Goal: Task Accomplishment & Management: Complete application form

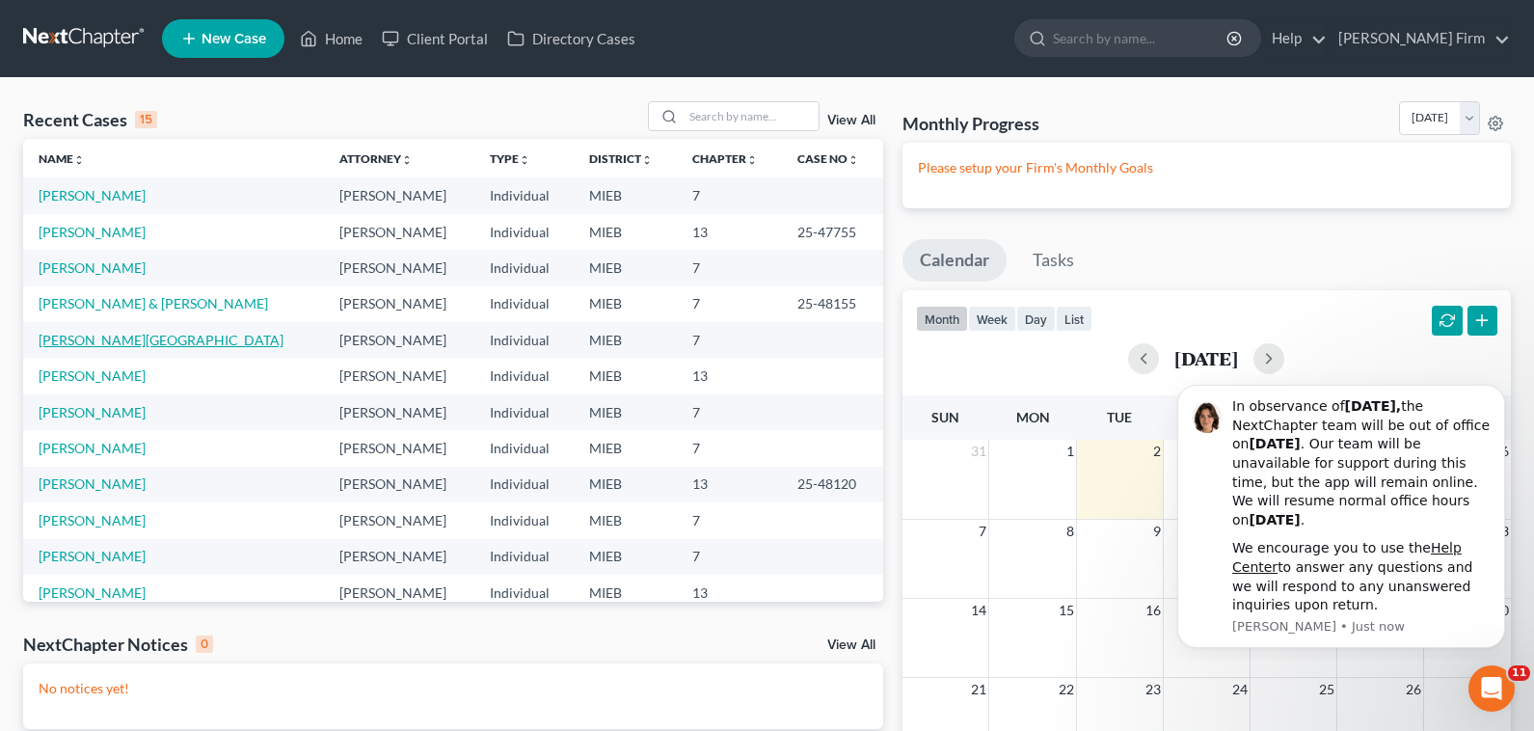
click at [70, 342] on link "[PERSON_NAME][GEOGRAPHIC_DATA]" at bounding box center [161, 340] width 245 height 16
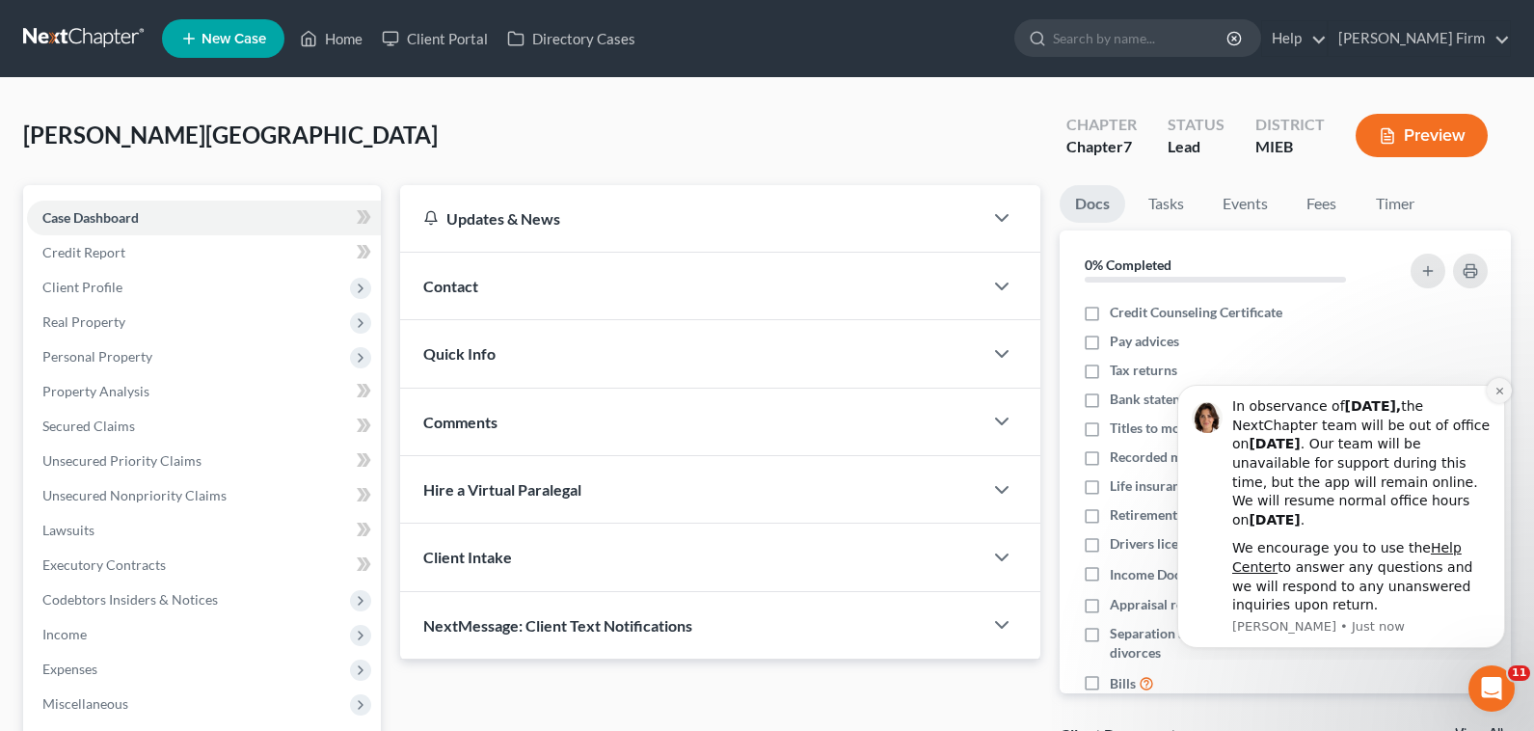
click at [1500, 380] on button "Dismiss notification" at bounding box center [1498, 390] width 25 height 25
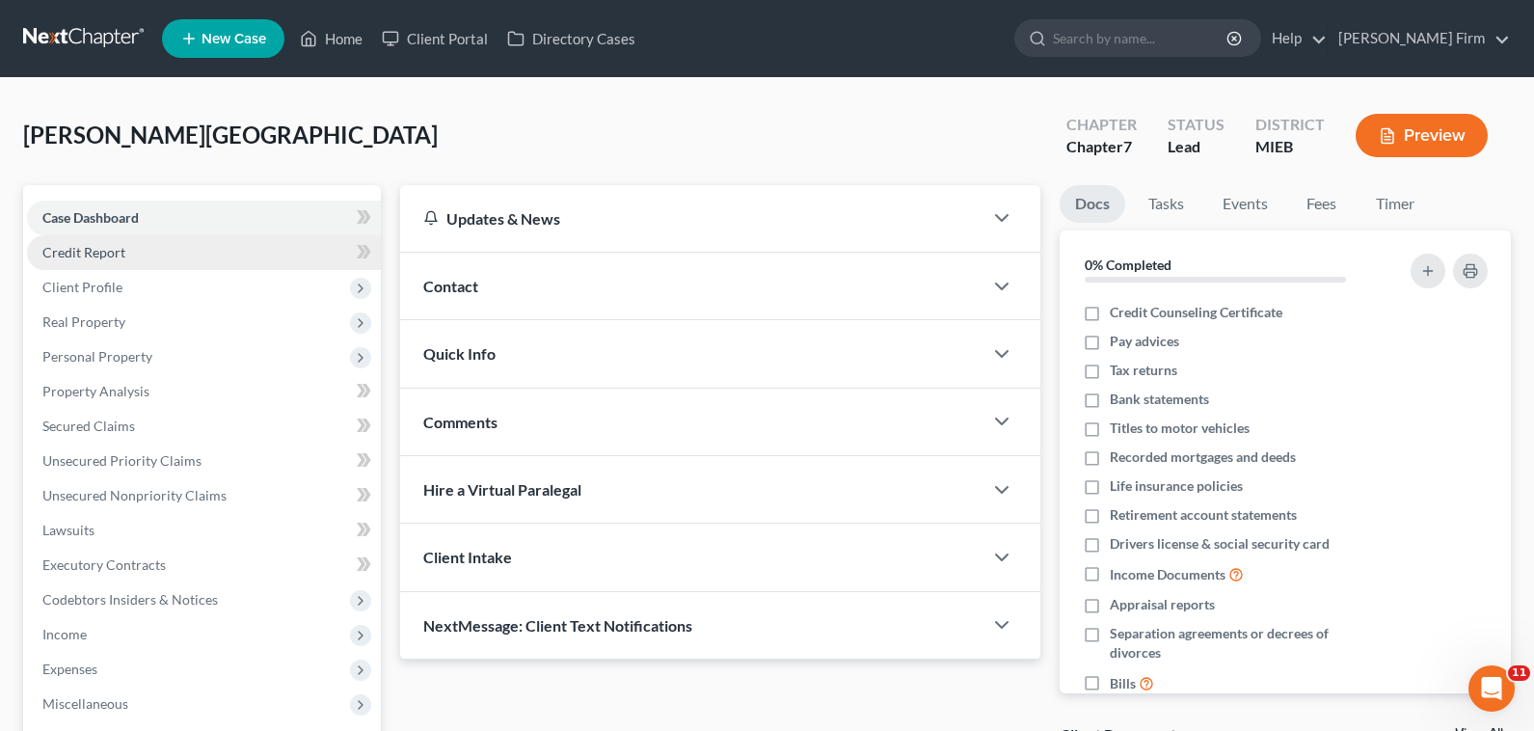
click at [127, 246] on link "Credit Report" at bounding box center [204, 252] width 354 height 35
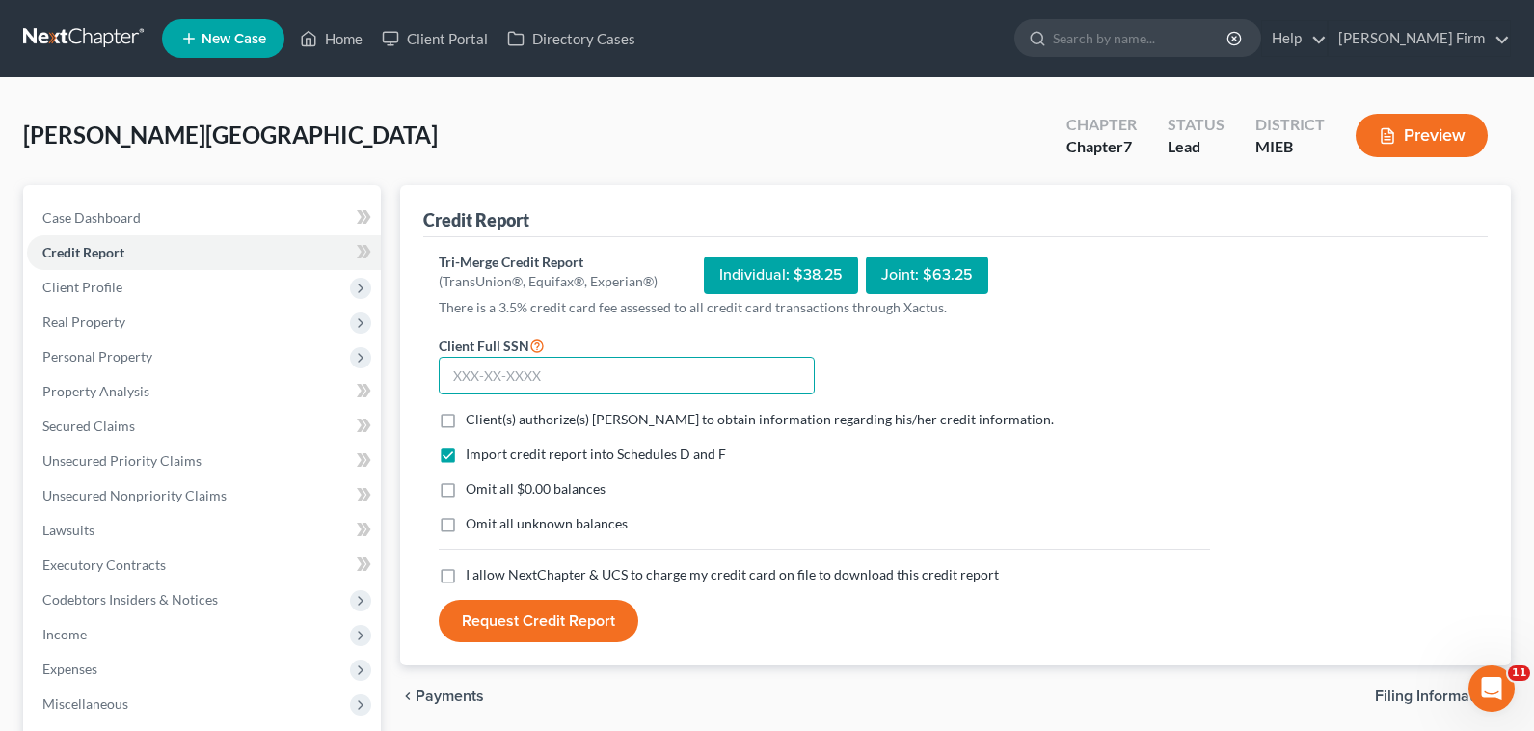
click at [561, 381] on input "text" at bounding box center [627, 376] width 376 height 39
type input "368-82-8140"
click at [466, 418] on label "Client(s) authorize(s) [PERSON_NAME] to obtain information regarding his/her cr…" at bounding box center [760, 419] width 588 height 19
click at [473, 418] on input "Client(s) authorize(s) [PERSON_NAME] to obtain information regarding his/her cr…" at bounding box center [479, 416] width 13 height 13
checkbox input "true"
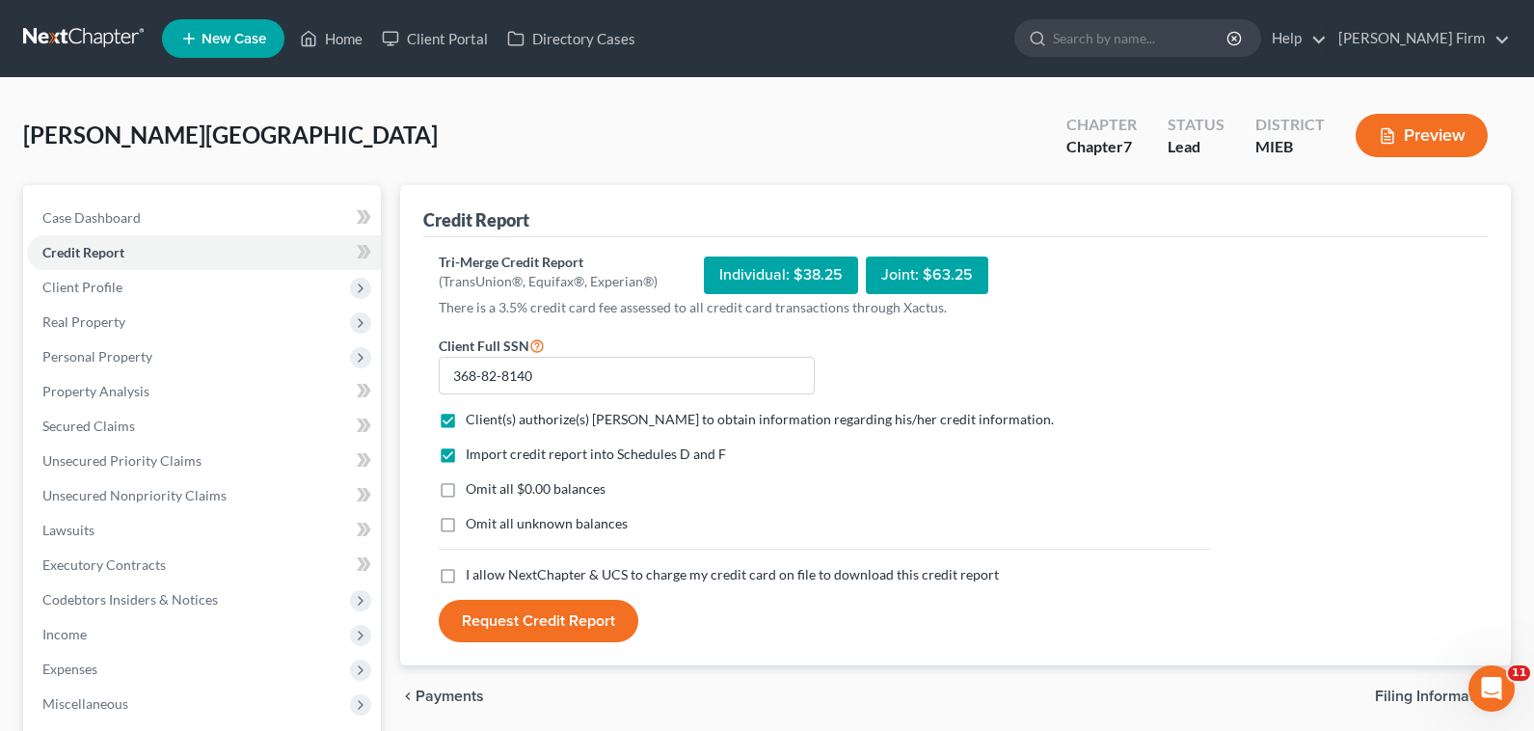
click at [466, 492] on label "Omit all $0.00 balances" at bounding box center [536, 488] width 140 height 19
click at [473, 492] on input "Omit all $0.00 balances" at bounding box center [479, 485] width 13 height 13
checkbox input "true"
click at [466, 527] on label "Omit all unknown balances" at bounding box center [547, 523] width 162 height 19
click at [473, 526] on input "Omit all unknown balances" at bounding box center [479, 520] width 13 height 13
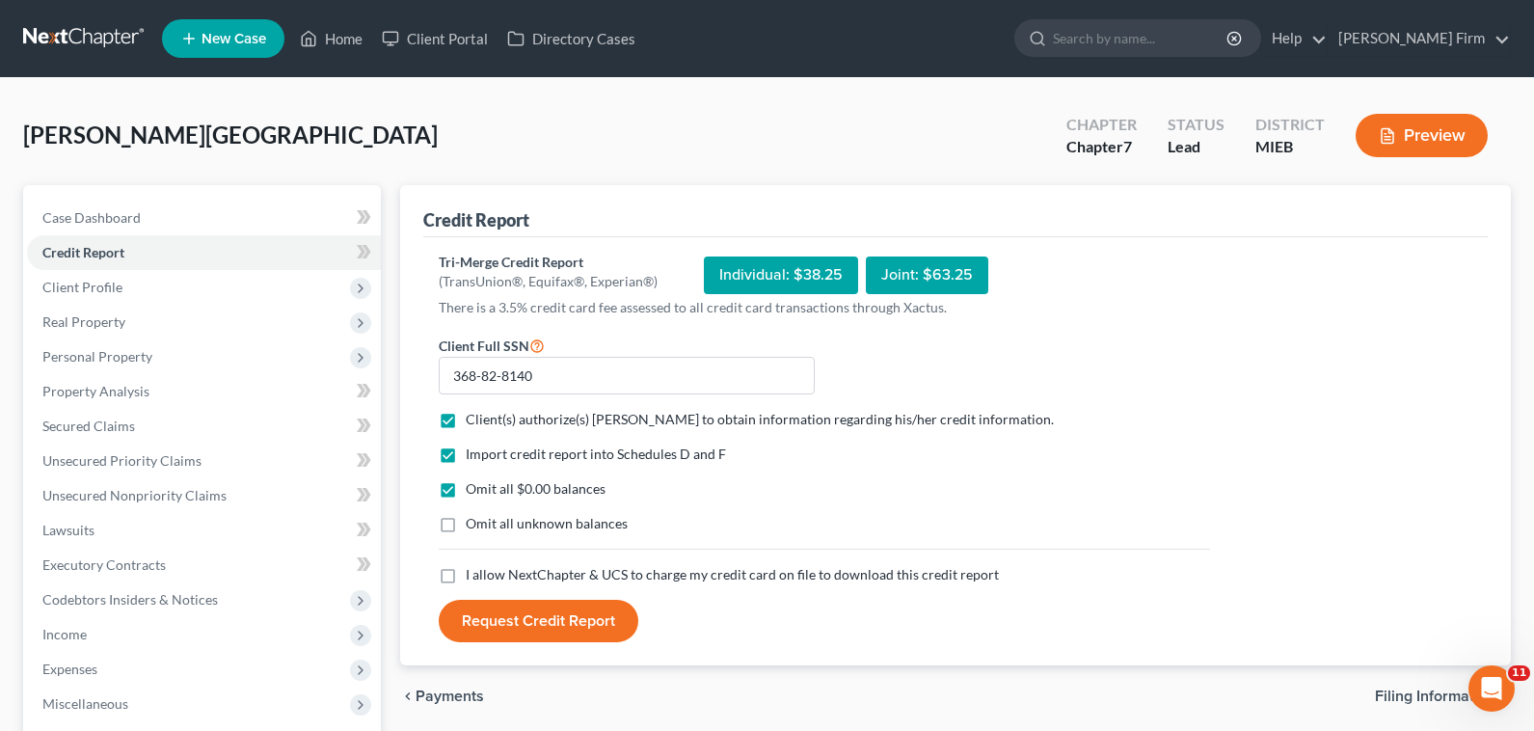
checkbox input "true"
click at [466, 579] on label "I allow NextChapter & UCS to charge my credit card on file to download this cre…" at bounding box center [732, 574] width 533 height 19
click at [473, 577] on input "I allow NextChapter & UCS to charge my credit card on file to download this cre…" at bounding box center [479, 571] width 13 height 13
checkbox input "true"
click at [493, 625] on button "Request Credit Report" at bounding box center [539, 621] width 200 height 42
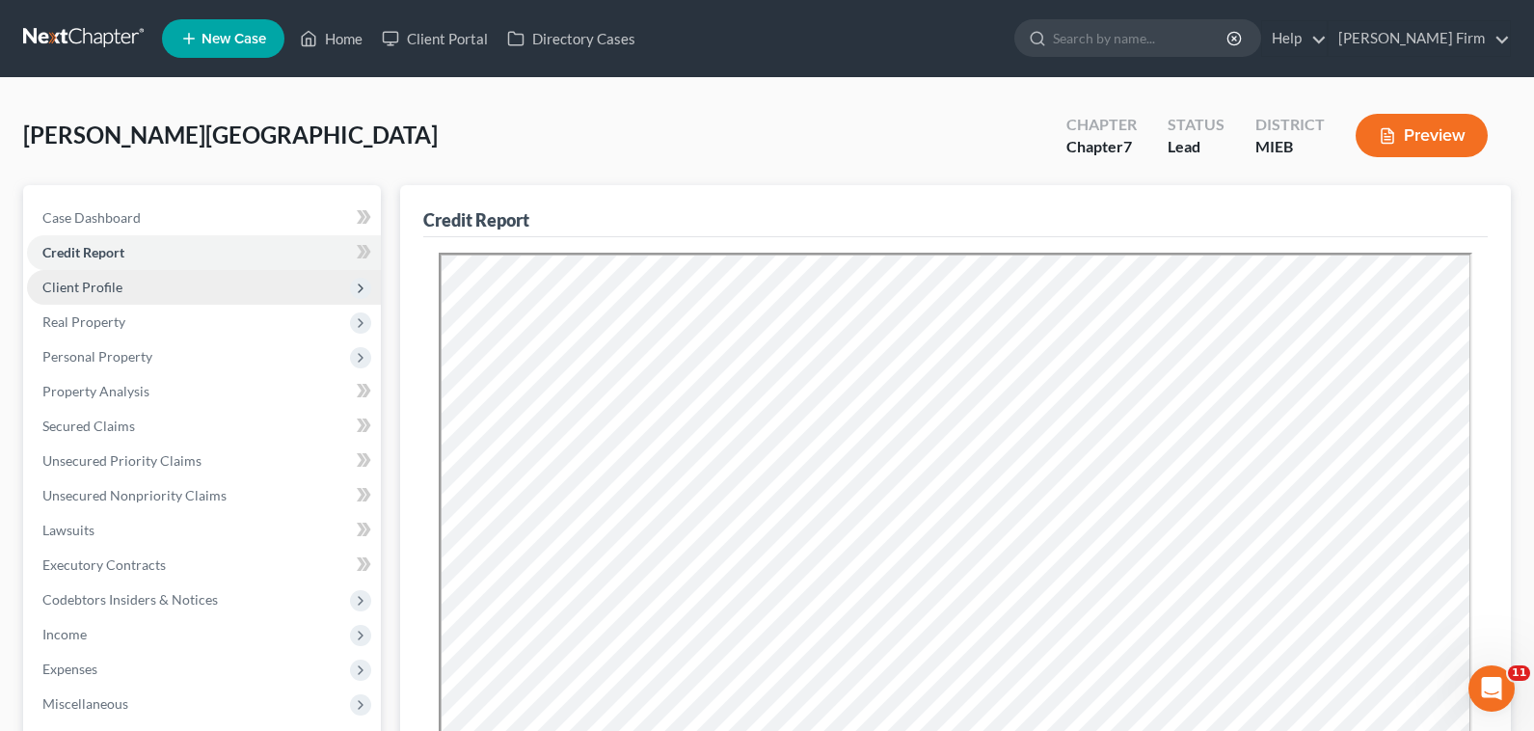
click at [68, 287] on span "Client Profile" at bounding box center [82, 287] width 80 height 16
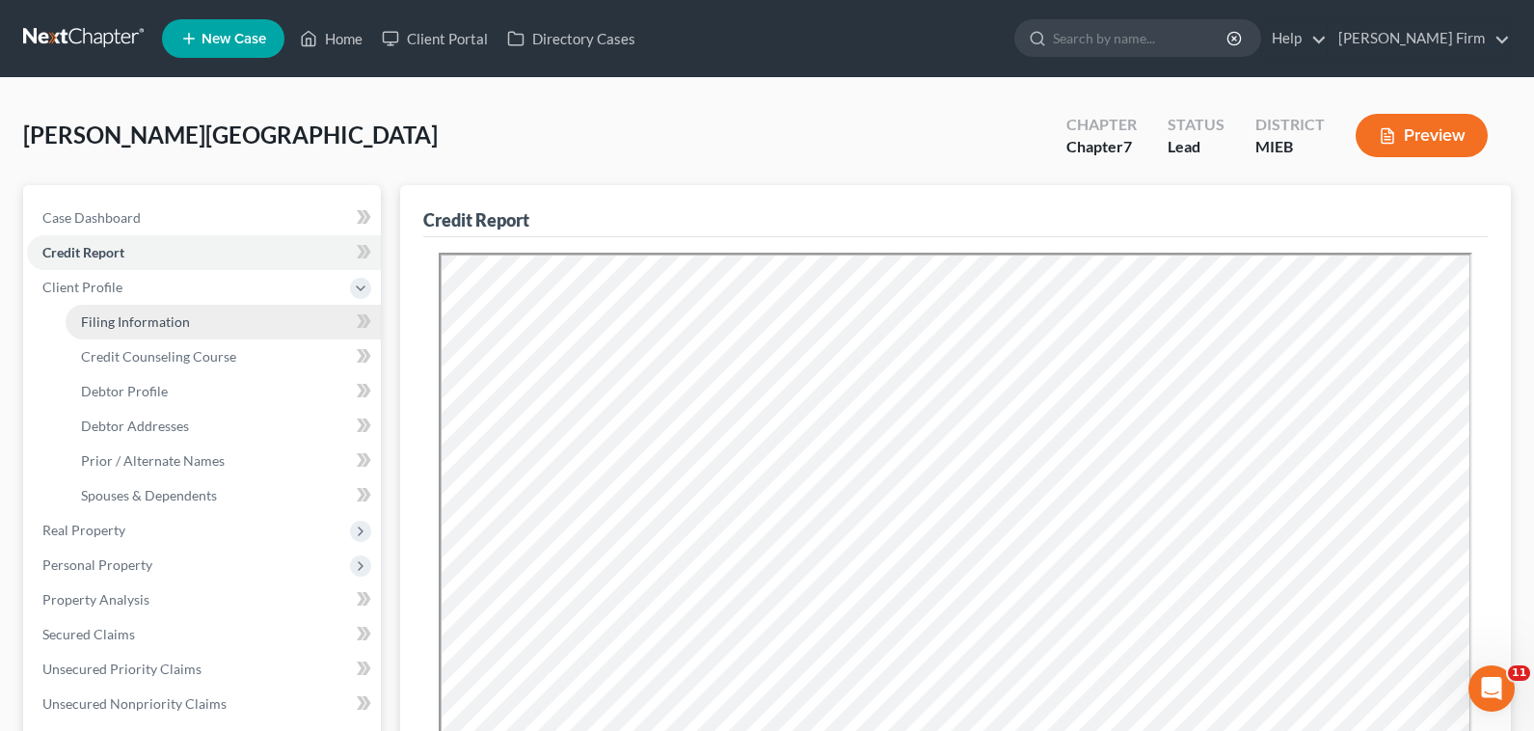
click at [69, 314] on link "Filing Information" at bounding box center [223, 322] width 315 height 35
select select "1"
select select "0"
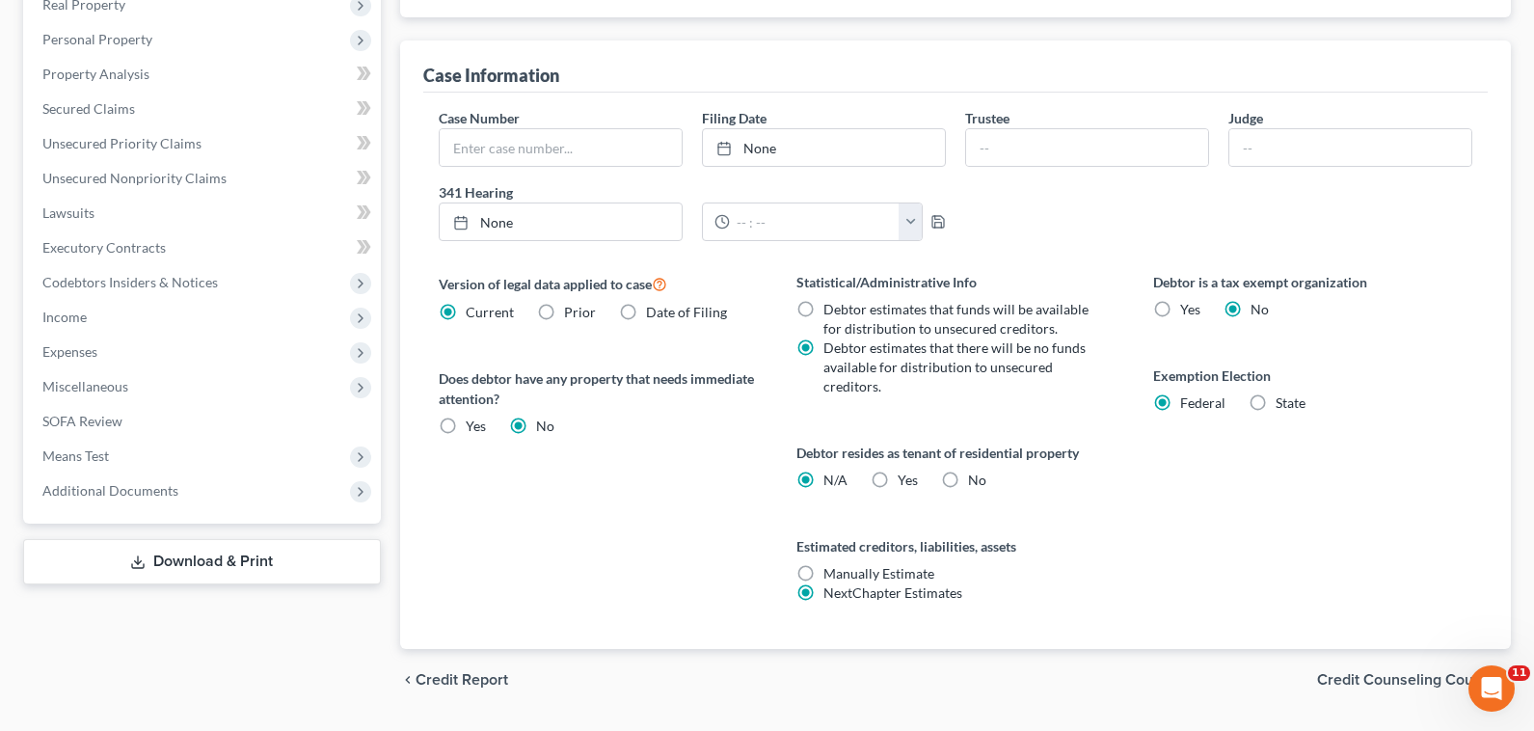
scroll to position [578, 0]
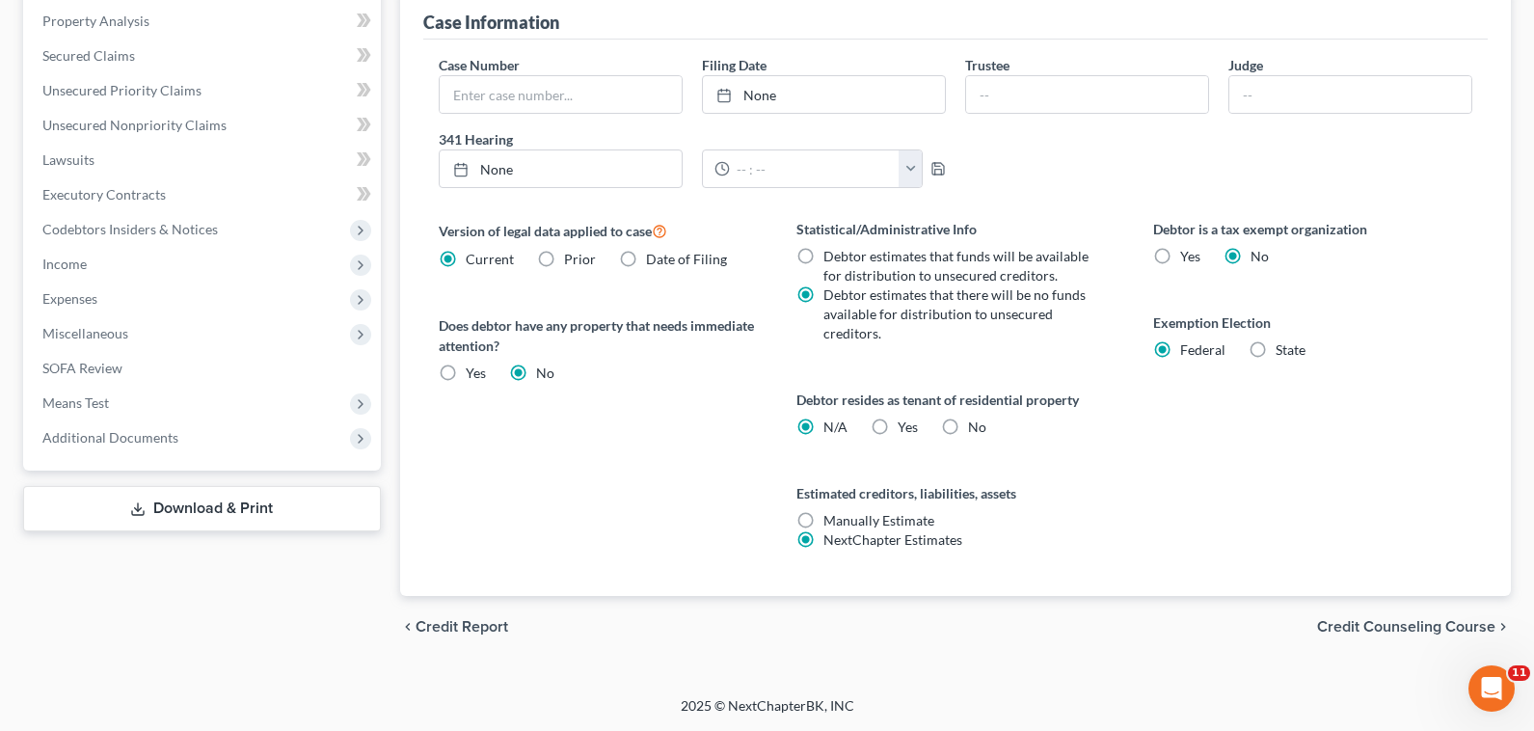
click at [1434, 634] on span "Credit Counseling Course" at bounding box center [1406, 626] width 178 height 15
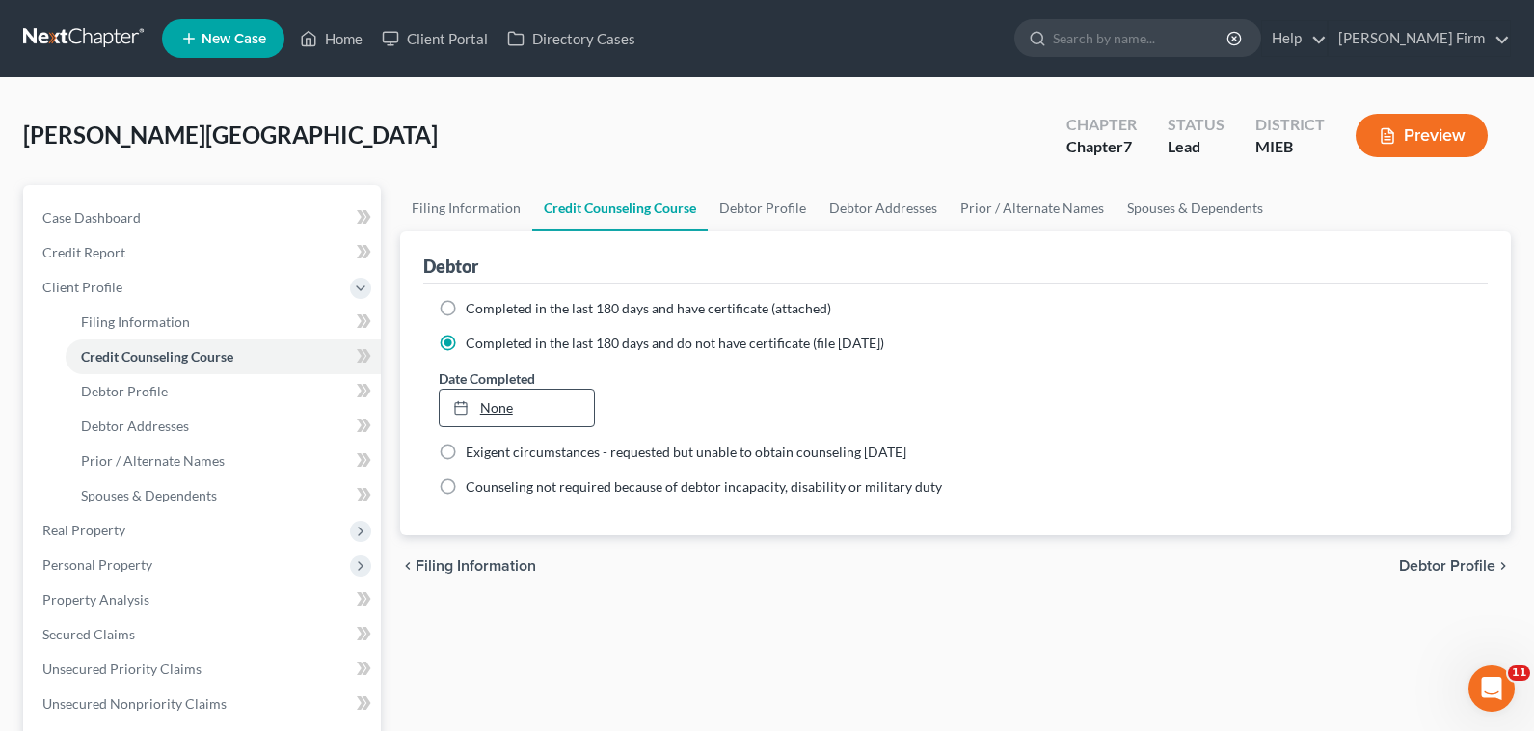
type input "[DATE]"
click at [478, 406] on div at bounding box center [466, 407] width 27 height 16
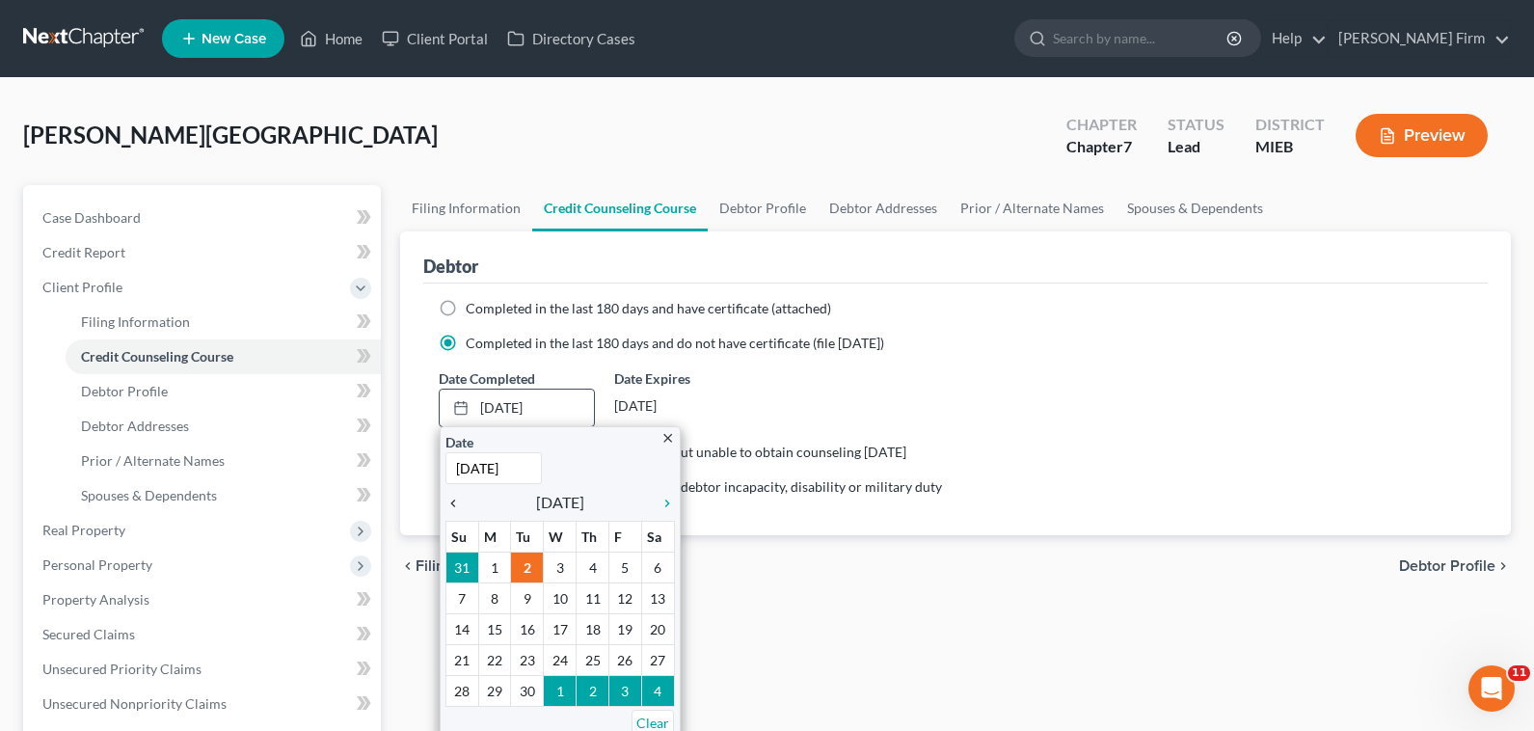
click at [450, 502] on icon "chevron_left" at bounding box center [457, 502] width 25 height 15
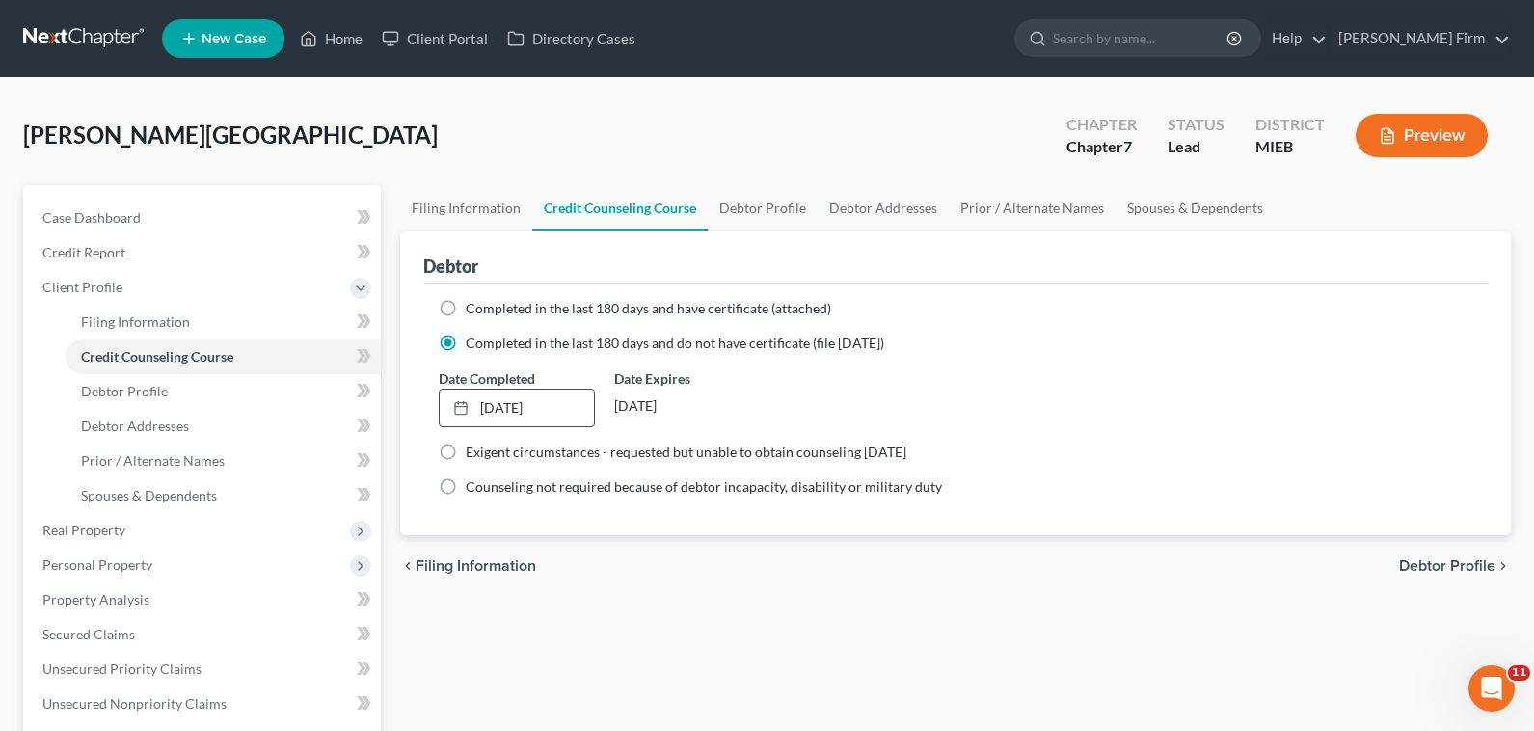
click at [1427, 574] on span "Debtor Profile" at bounding box center [1447, 565] width 96 height 15
select select "0"
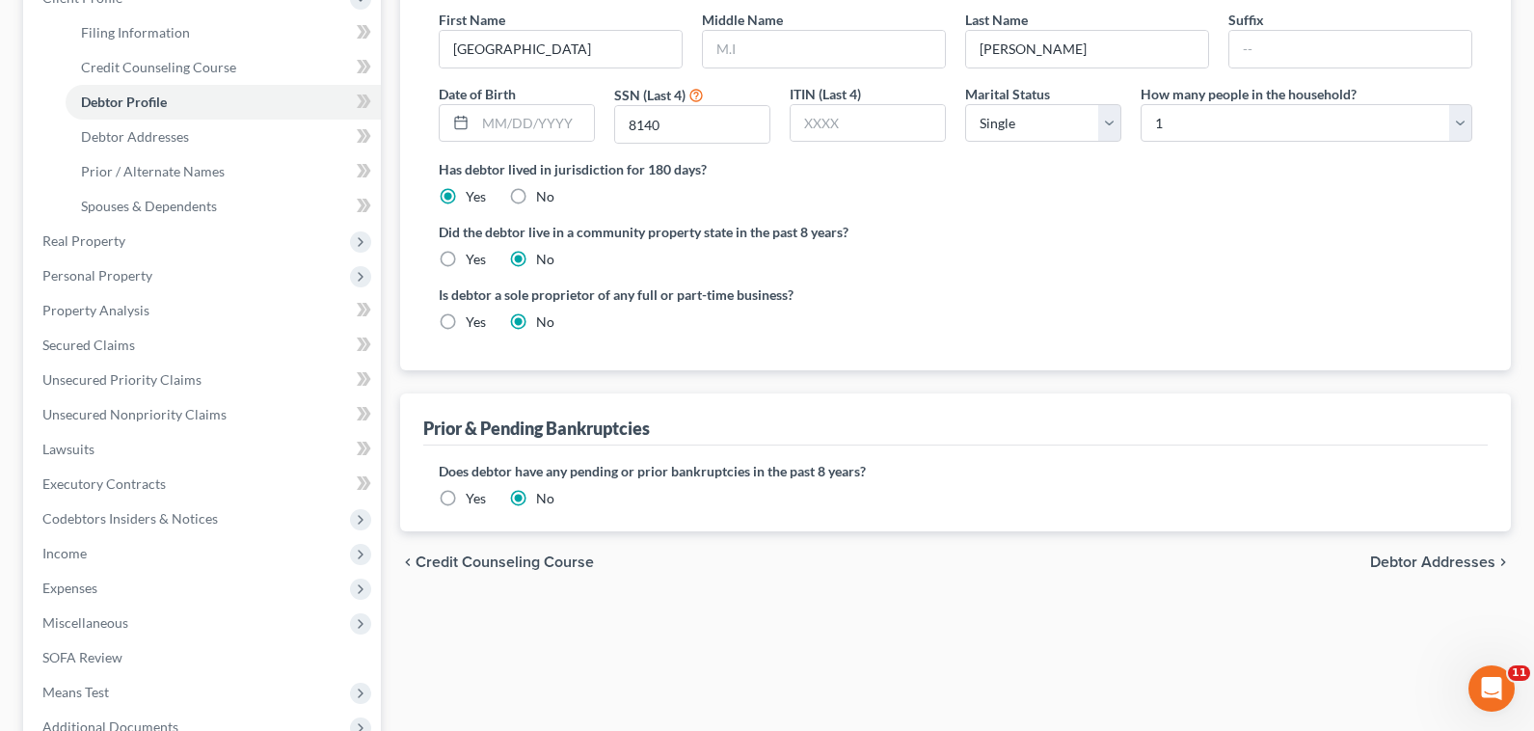
click at [1388, 563] on span "Debtor Addresses" at bounding box center [1432, 561] width 125 height 15
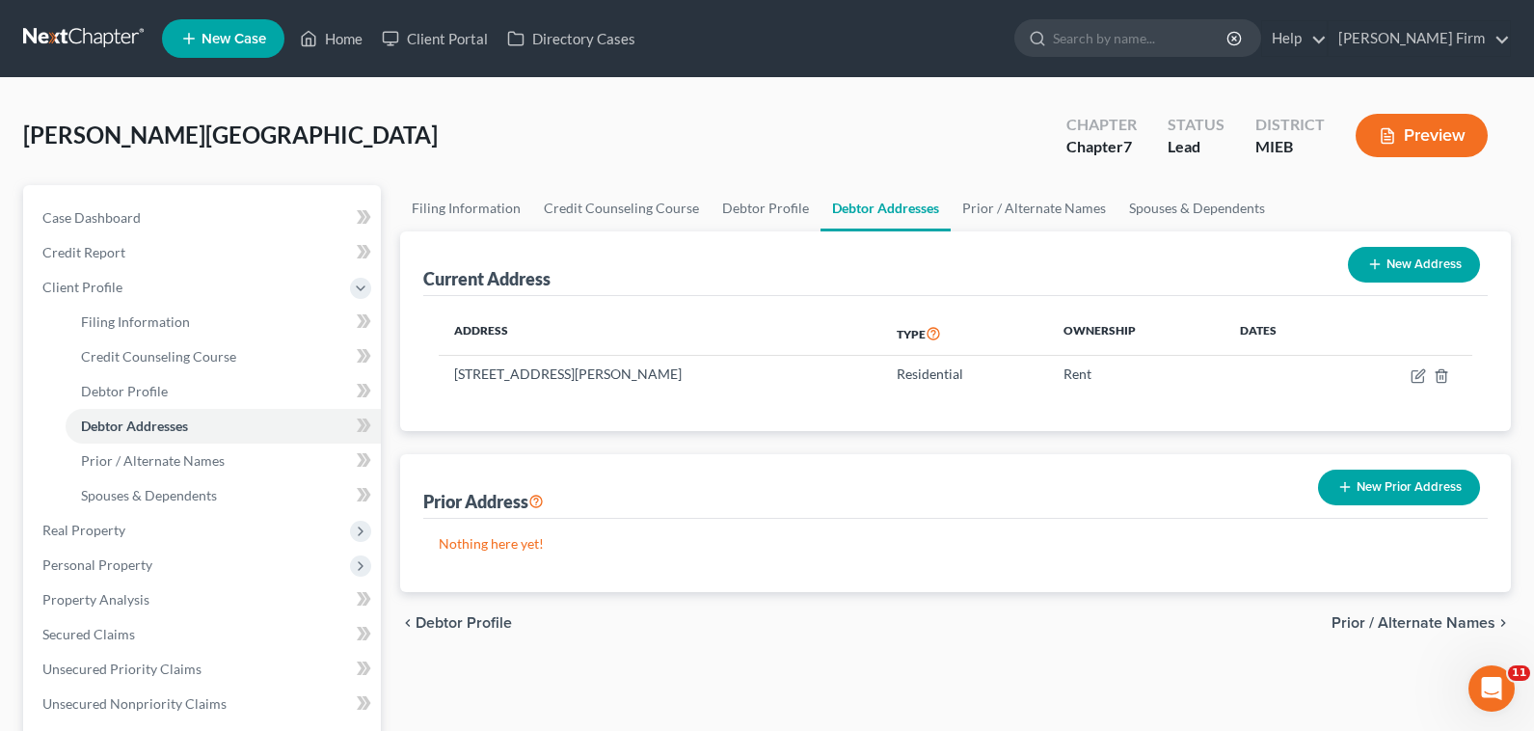
click at [1392, 617] on span "Prior / Alternate Names" at bounding box center [1413, 622] width 164 height 15
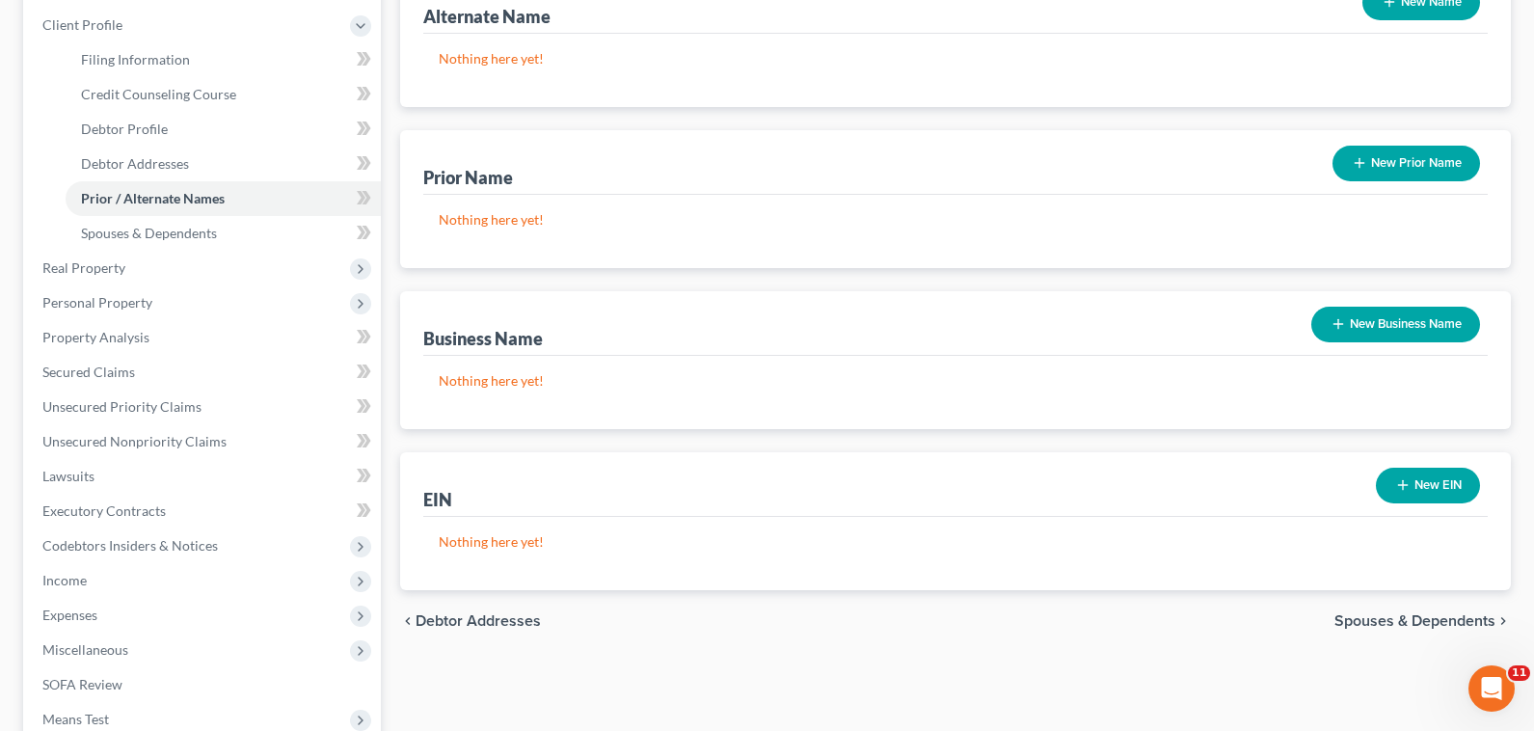
scroll to position [289, 0]
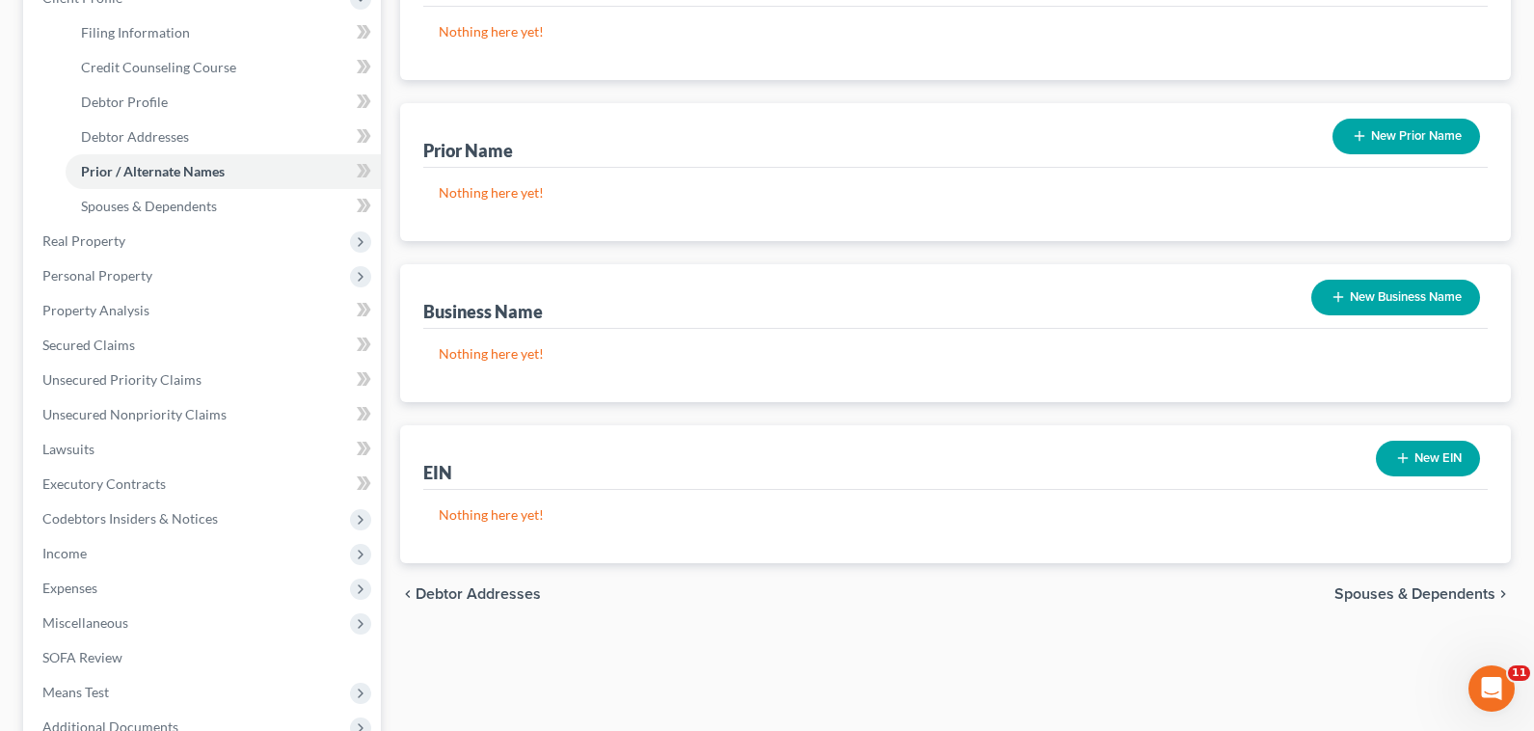
click at [1410, 596] on span "Spouses & Dependents" at bounding box center [1414, 593] width 161 height 15
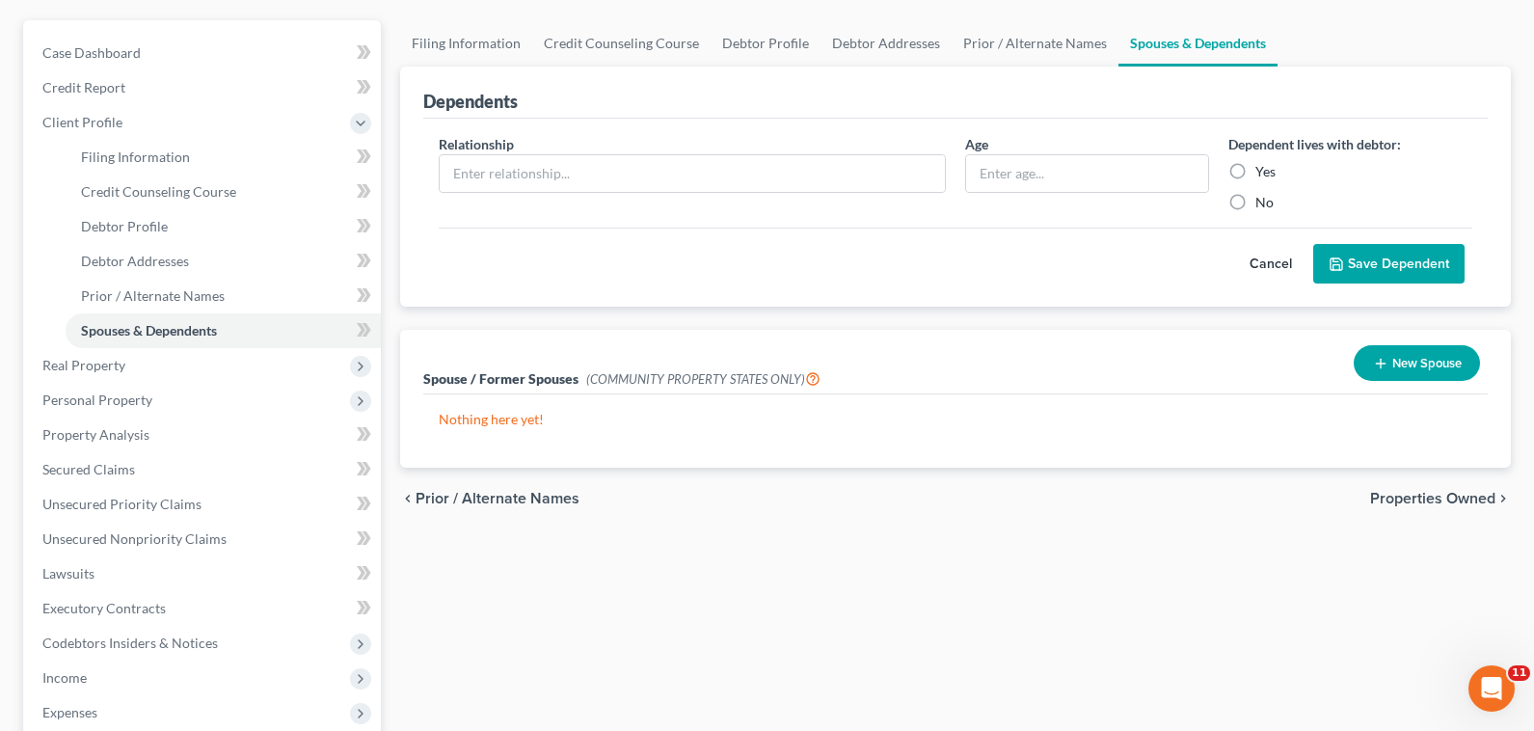
scroll to position [193, 0]
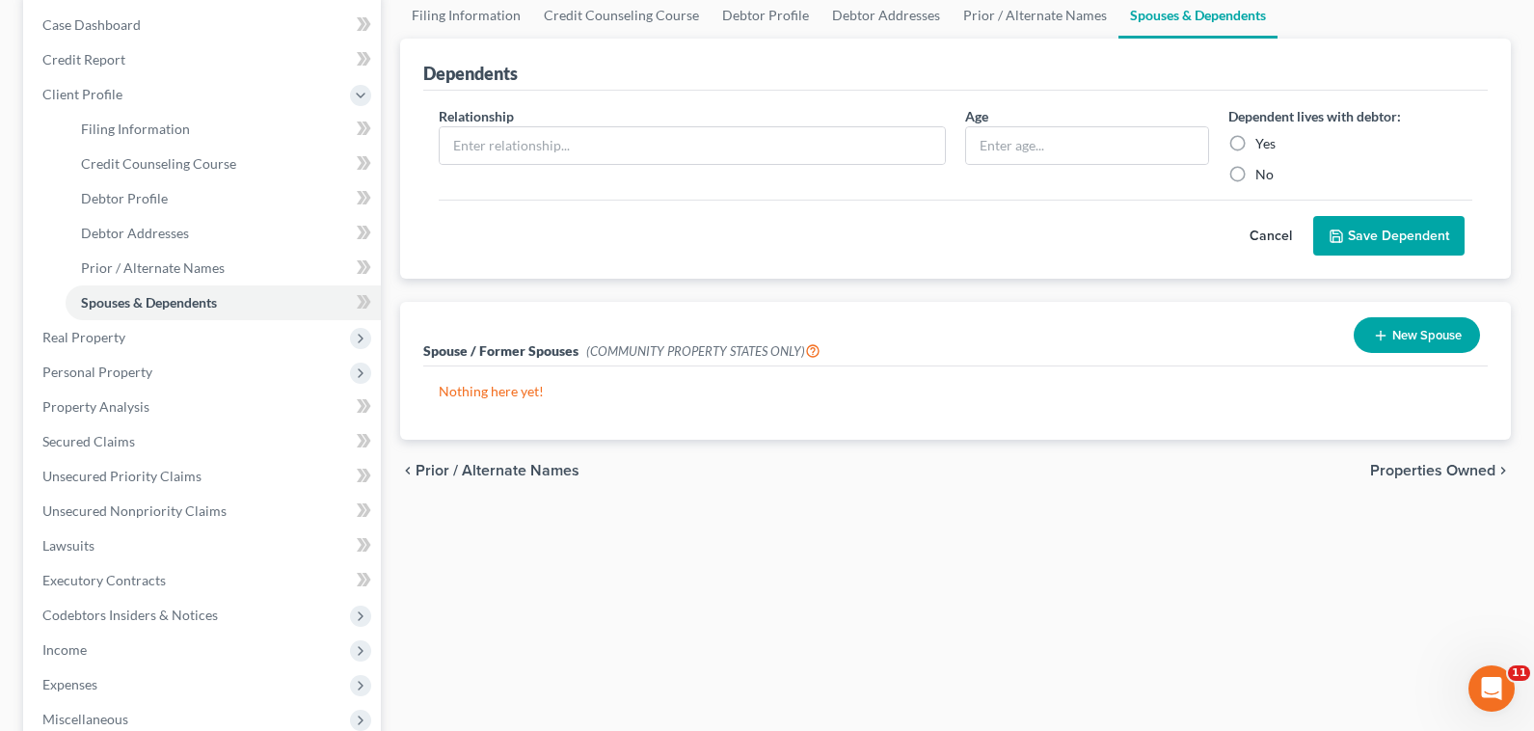
click at [1433, 460] on div "chevron_left Prior / Alternate Names Properties Owned chevron_right" at bounding box center [955, 471] width 1110 height 62
click at [1433, 466] on span "Properties Owned" at bounding box center [1432, 470] width 125 height 15
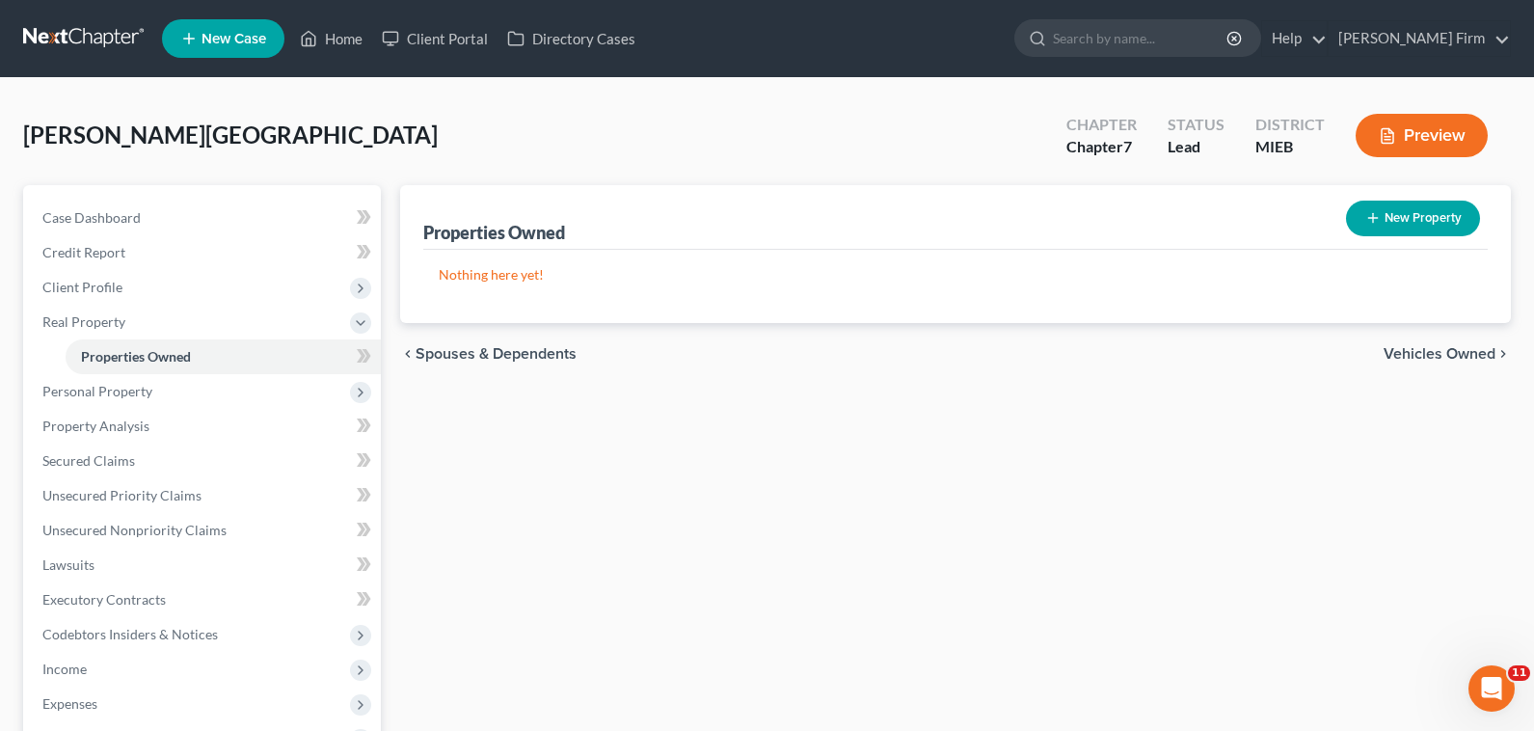
click at [1429, 356] on span "Vehicles Owned" at bounding box center [1439, 353] width 112 height 15
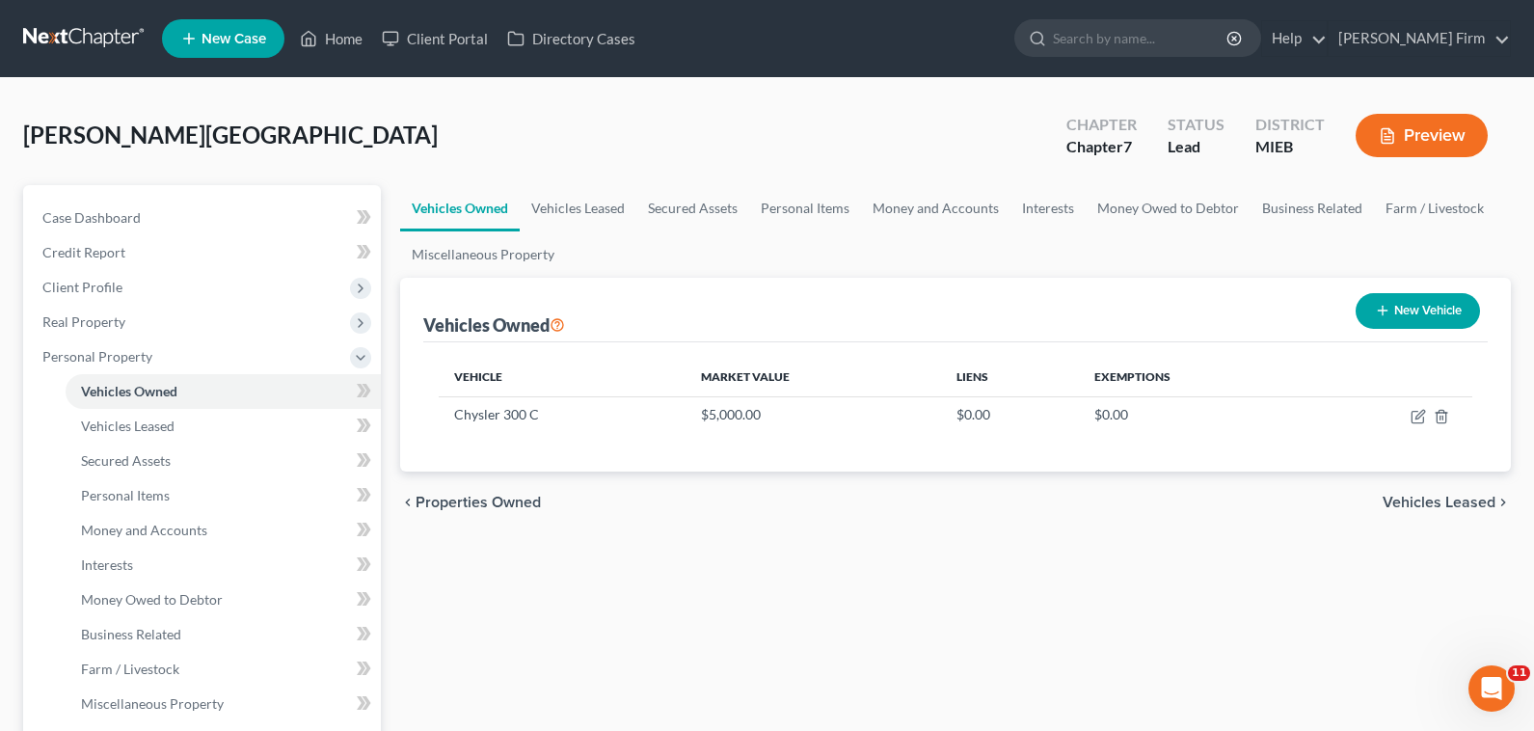
click at [1443, 500] on span "Vehicles Leased" at bounding box center [1438, 501] width 113 height 15
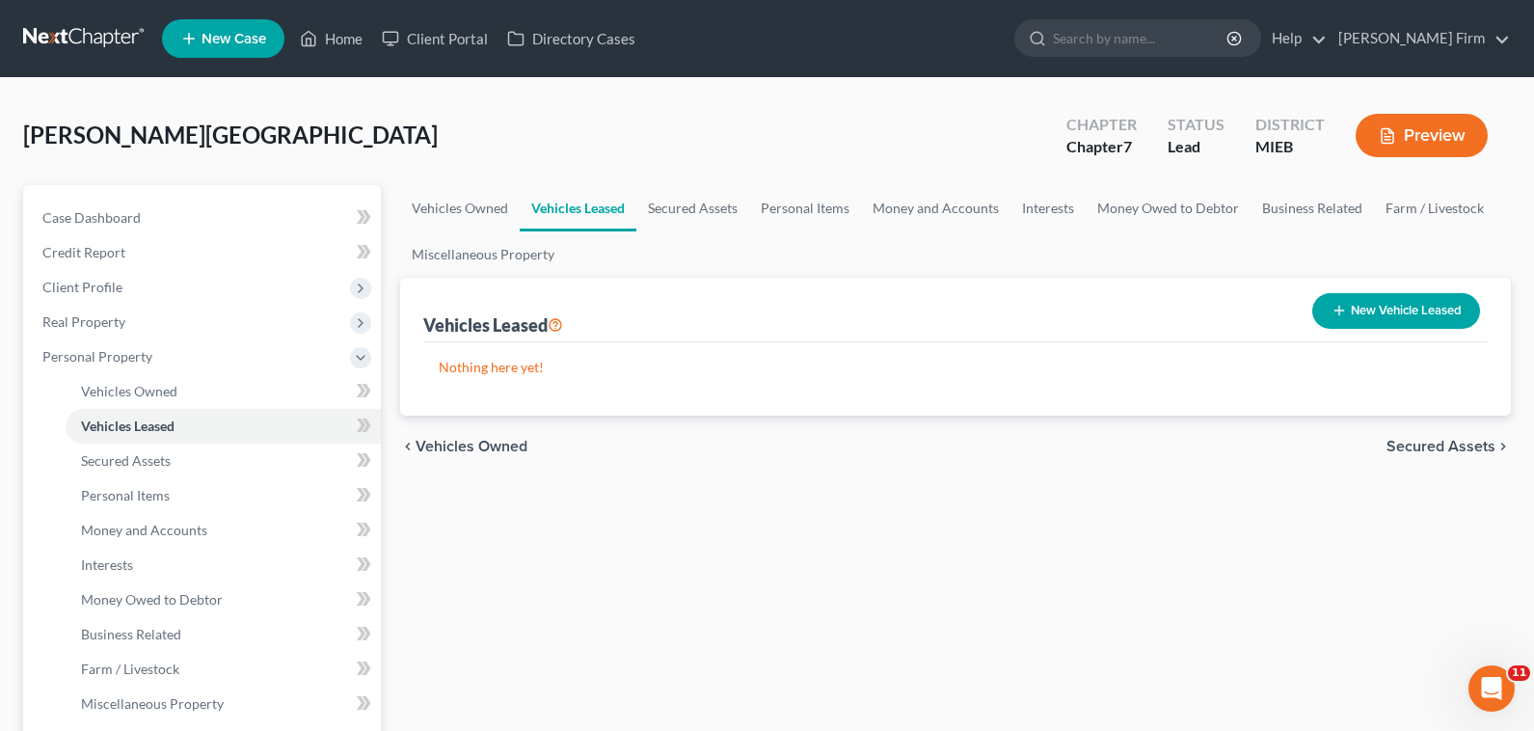
click at [1440, 441] on span "Secured Assets" at bounding box center [1440, 446] width 109 height 15
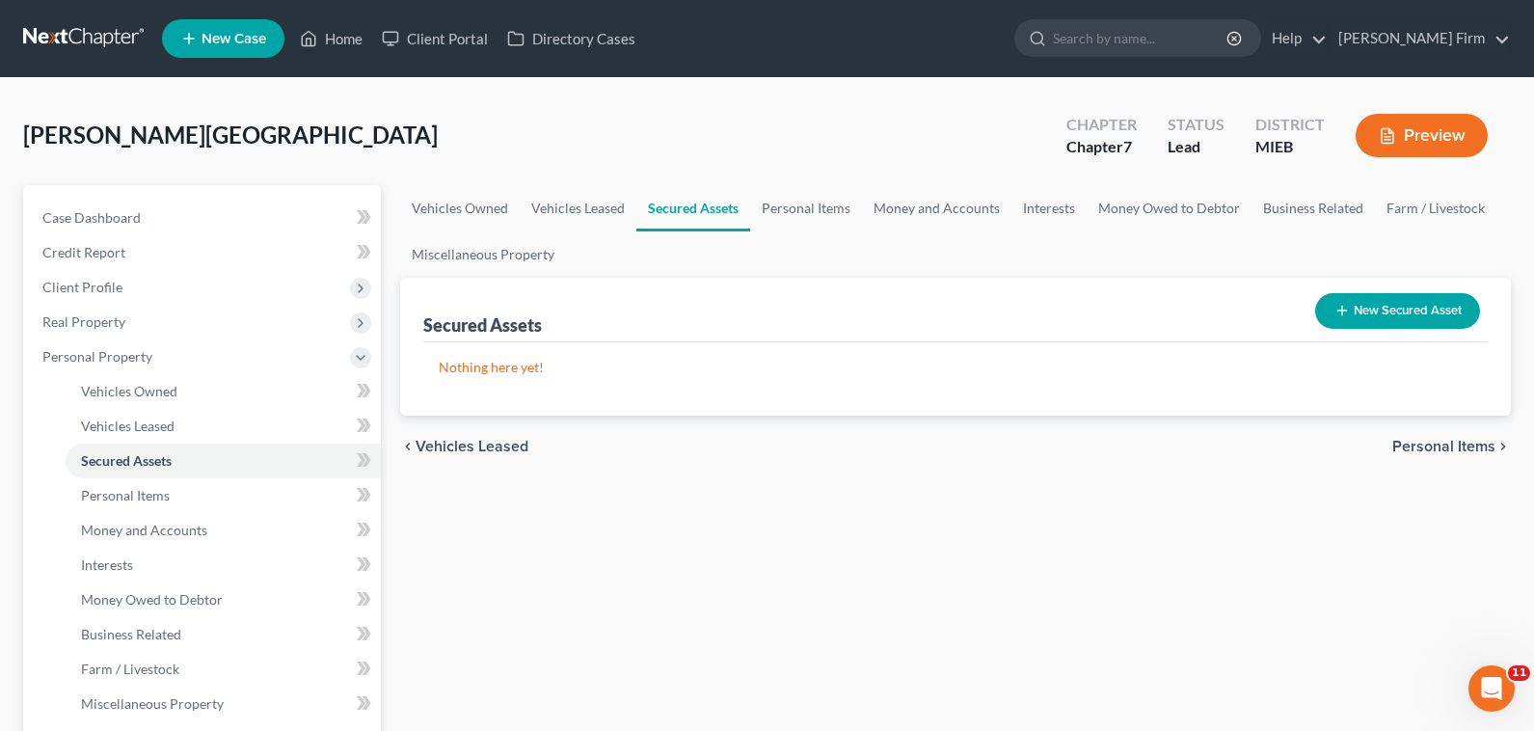
click at [1448, 452] on span "Personal Items" at bounding box center [1443, 446] width 103 height 15
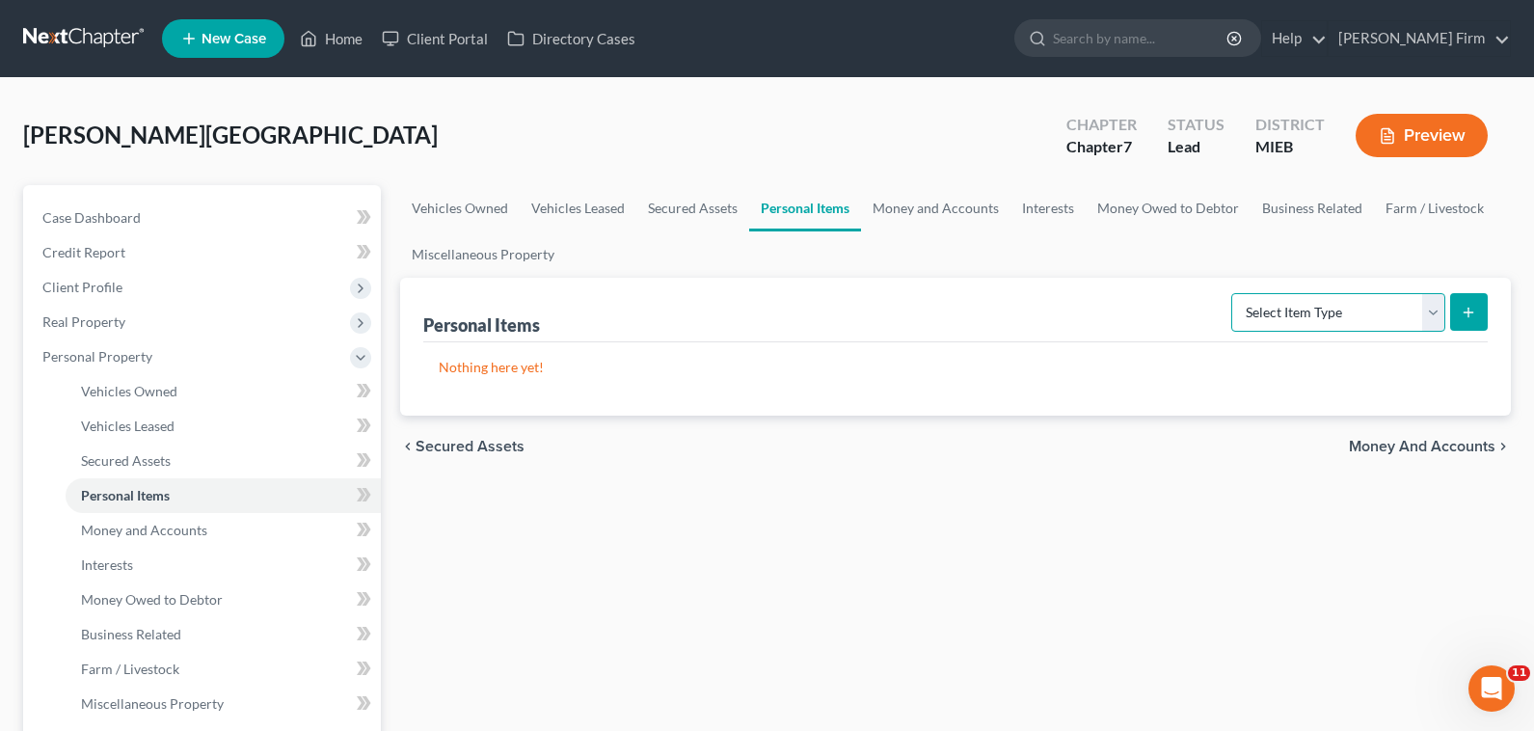
click at [1408, 314] on select "Select Item Type Clothing Collectibles Of Value Electronics Firearms Household …" at bounding box center [1338, 312] width 214 height 39
select select "clothing"
click at [1233, 293] on select "Select Item Type Clothing Collectibles Of Value Electronics Firearms Household …" at bounding box center [1338, 312] width 214 height 39
click at [1479, 313] on button "submit" at bounding box center [1469, 312] width 38 height 38
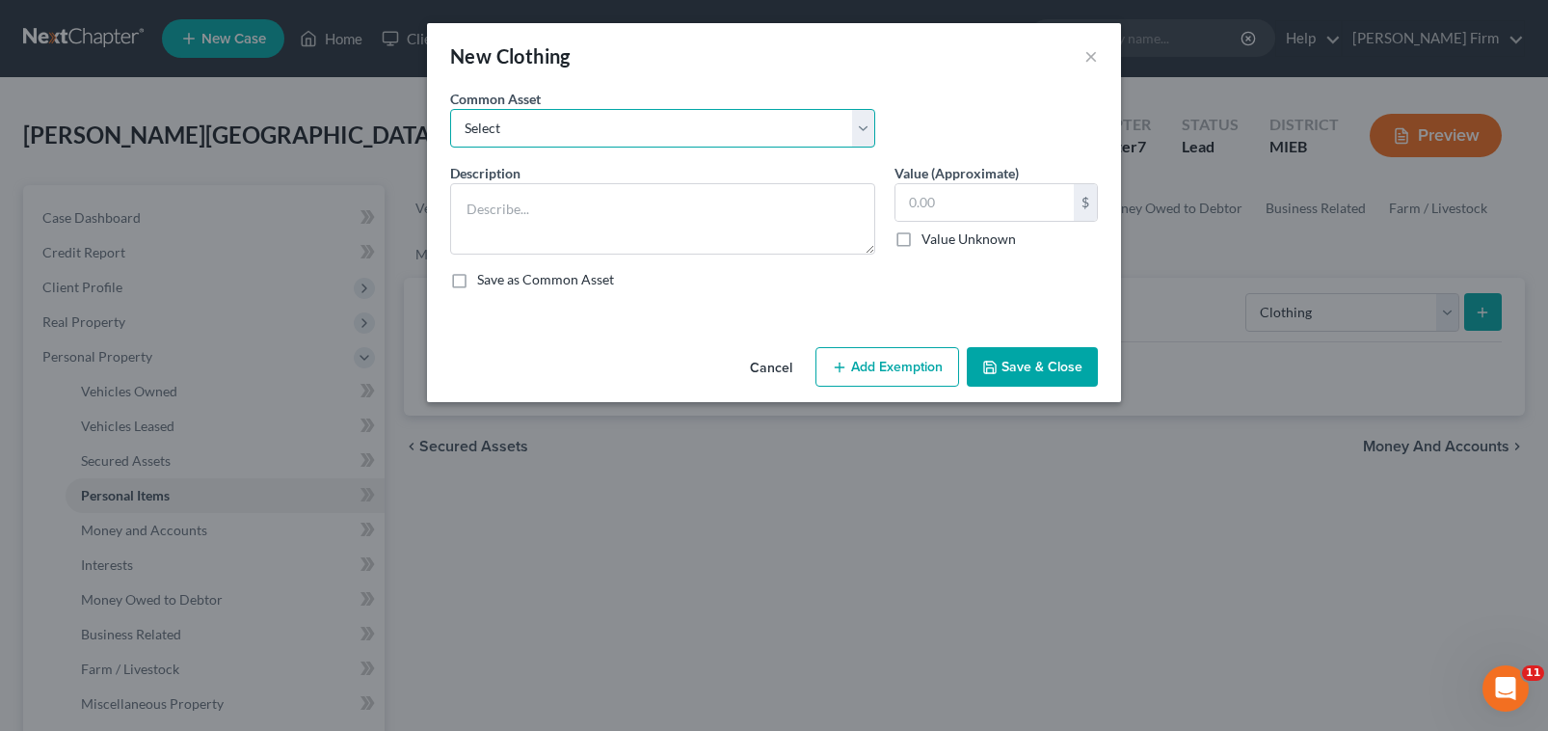
click at [612, 110] on select "Select Clothing Clothing" at bounding box center [662, 128] width 425 height 39
select select "1"
click at [450, 109] on select "Select Clothing Clothing" at bounding box center [662, 128] width 425 height 39
type textarea "Clothing"
type input "300.00"
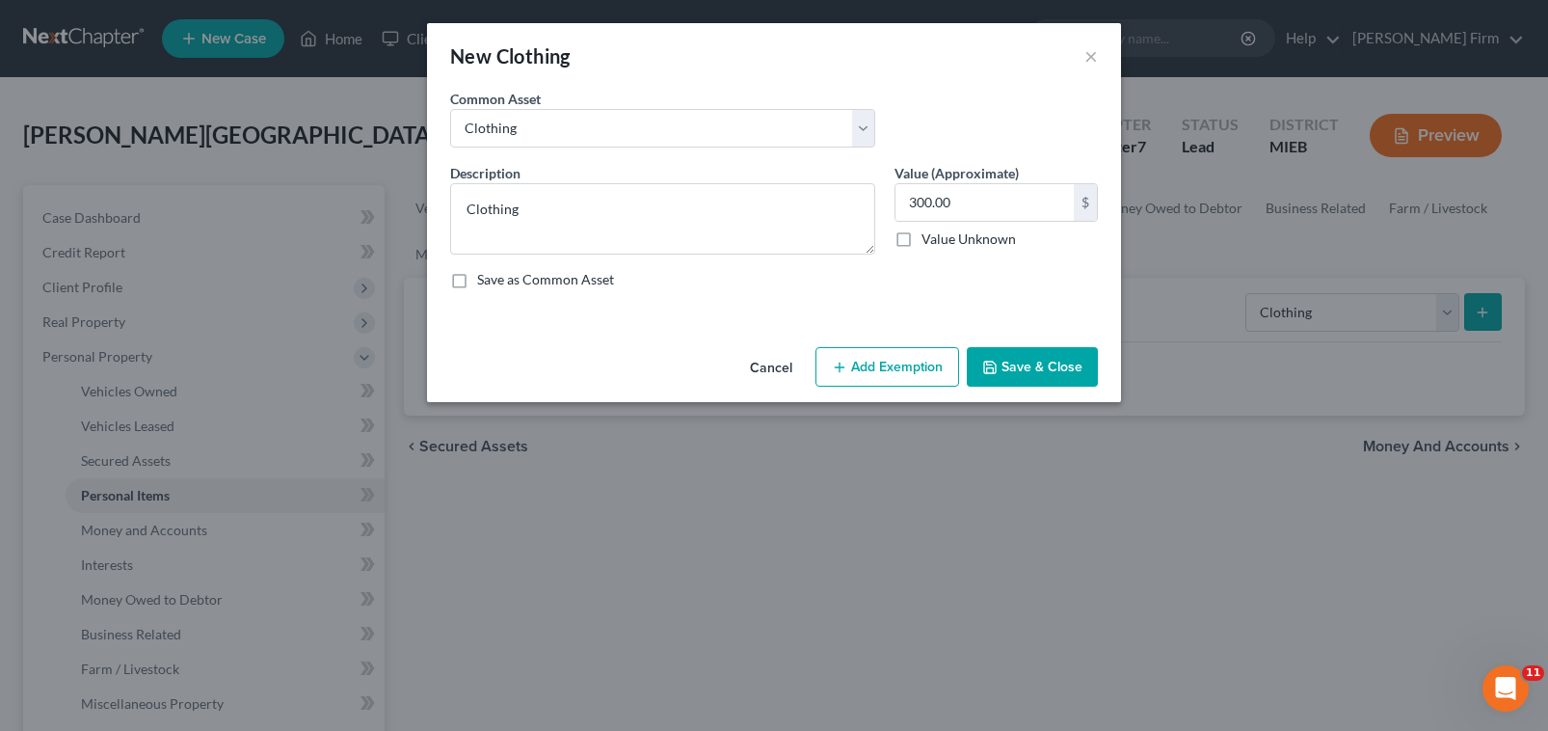
click at [860, 351] on button "Add Exemption" at bounding box center [887, 367] width 144 height 40
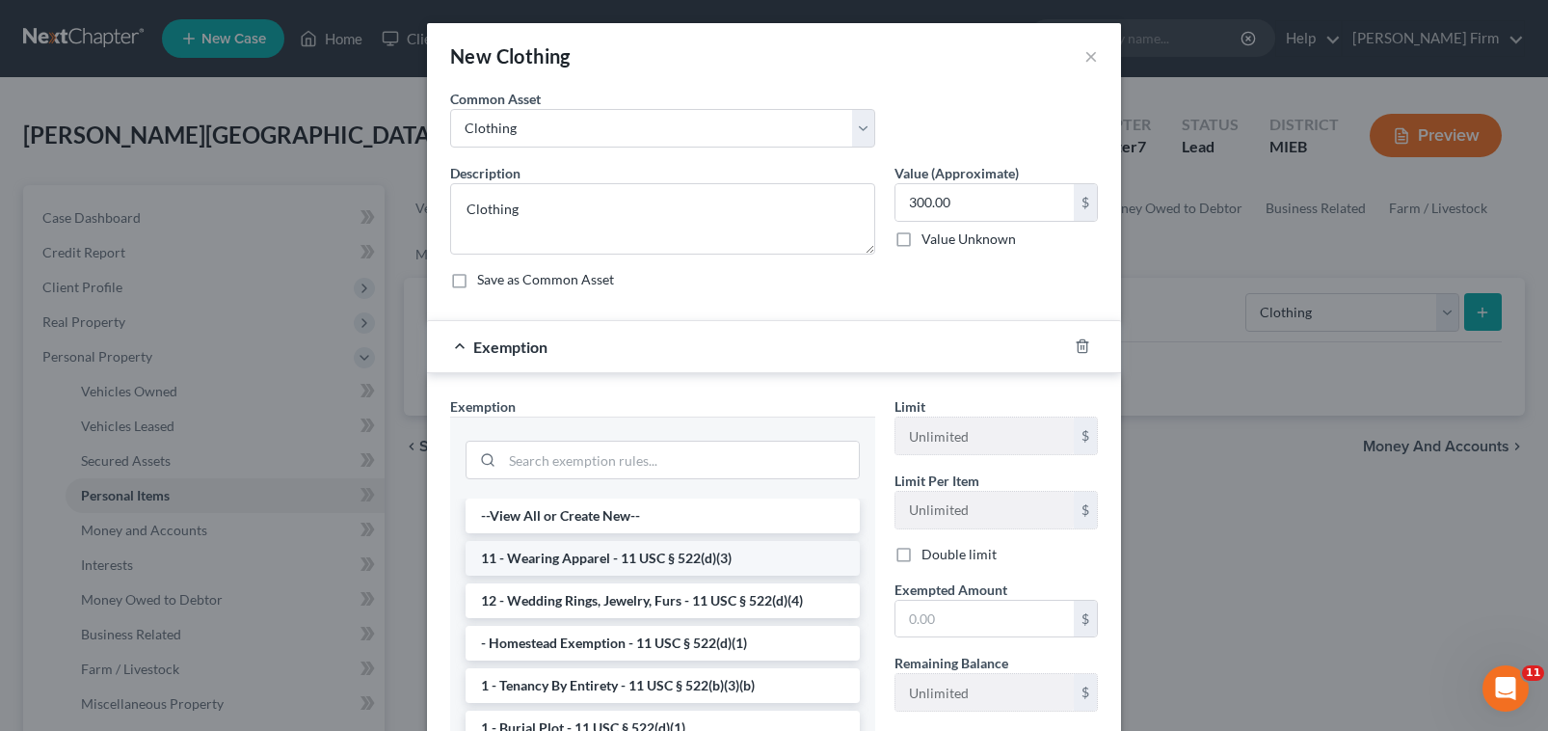
click at [600, 562] on li "11 - Wearing Apparel - 11 USC § 522(d)(3)" at bounding box center [663, 558] width 394 height 35
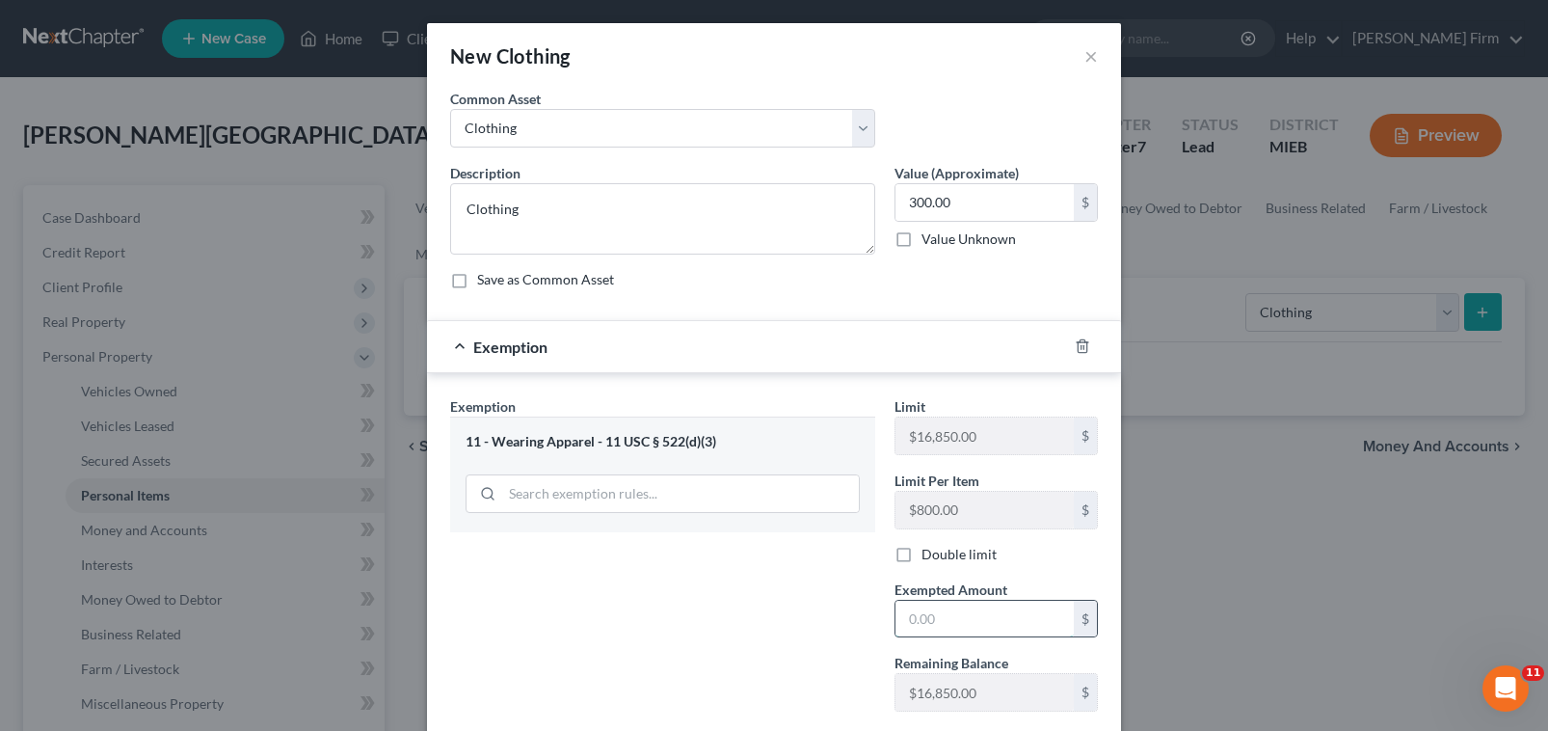
click at [910, 615] on input "text" at bounding box center [984, 619] width 178 height 37
type input "300."
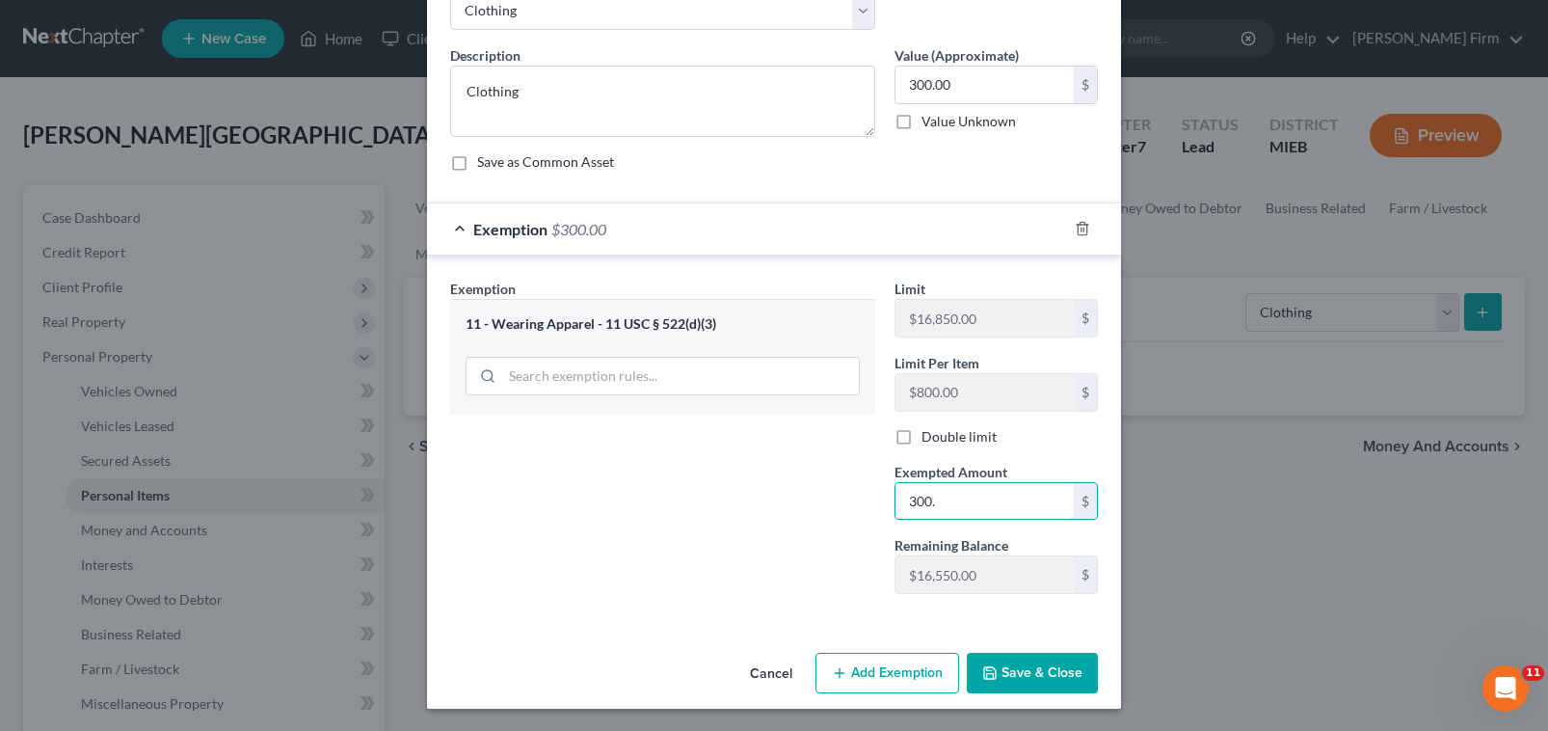
scroll to position [119, 0]
click at [1051, 682] on button "Save & Close" at bounding box center [1032, 672] width 131 height 40
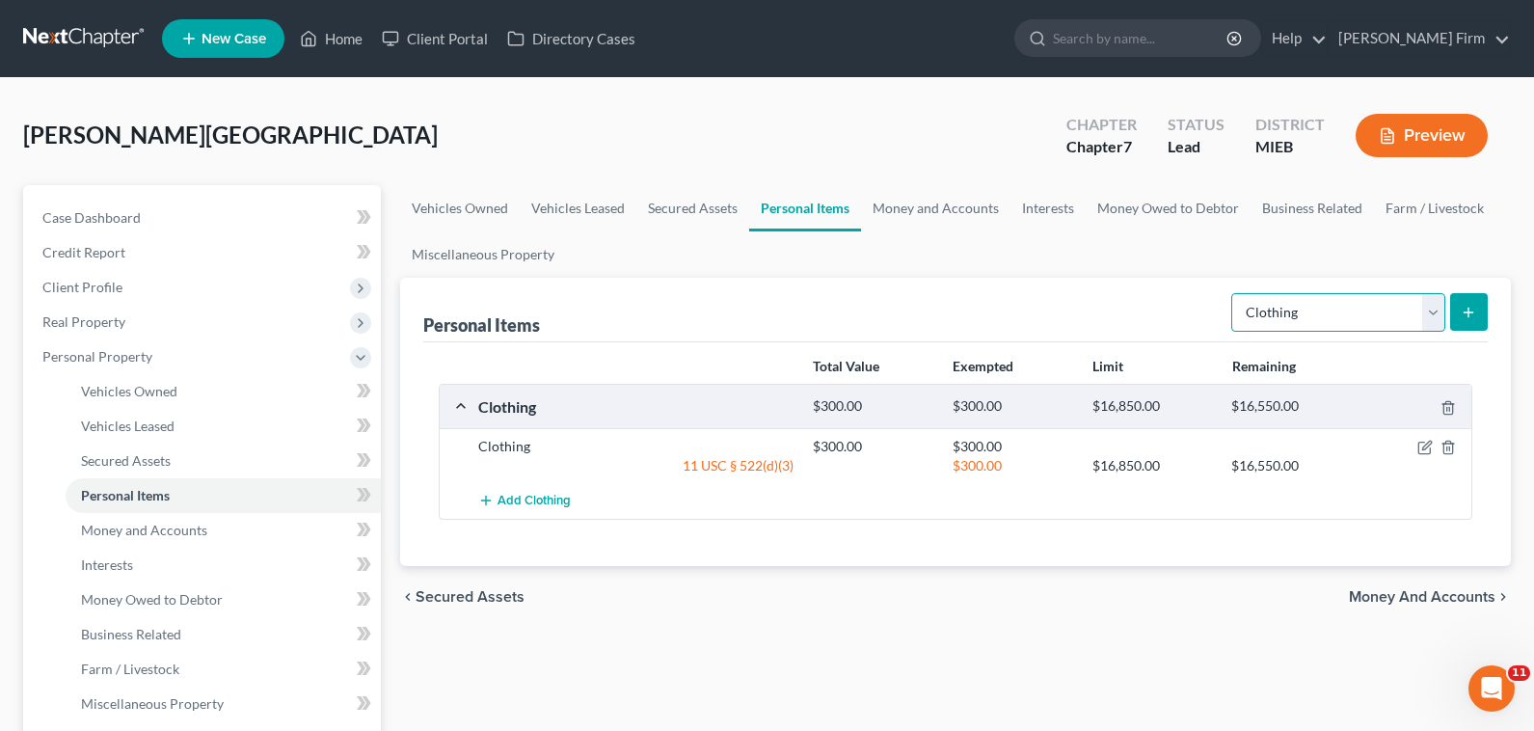
click at [1438, 320] on select "Select Item Type Clothing Collectibles Of Value Electronics Firearms Household …" at bounding box center [1338, 312] width 214 height 39
select select "electronics"
click at [1233, 293] on select "Select Item Type Clothing Collectibles Of Value Electronics Firearms Household …" at bounding box center [1338, 312] width 214 height 39
click at [1463, 306] on icon "submit" at bounding box center [1467, 312] width 15 height 15
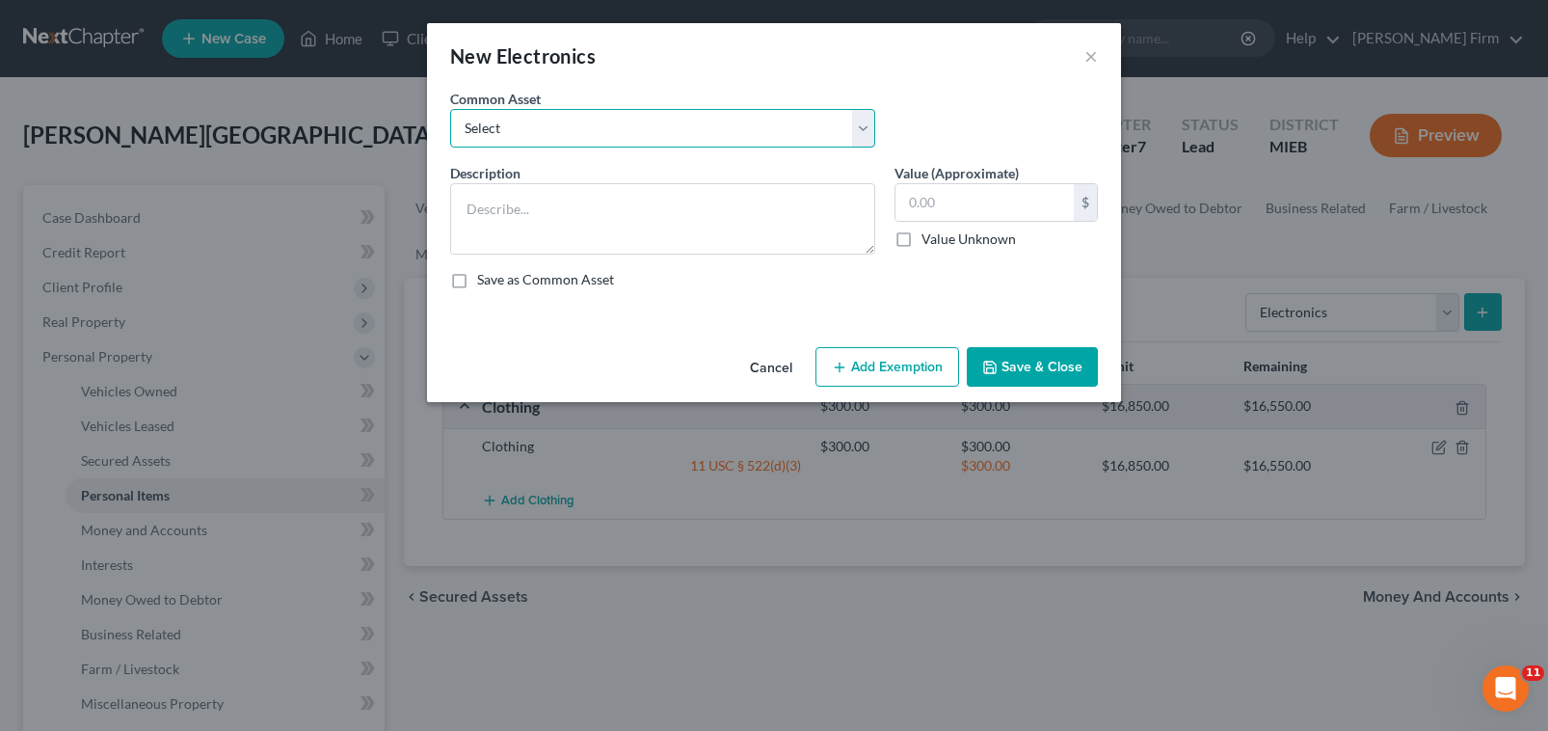
click at [601, 126] on select "Select Electronic Items Electronic Items" at bounding box center [662, 128] width 425 height 39
select select "1"
click at [450, 109] on select "Select Electronic Items Electronic Items" at bounding box center [662, 128] width 425 height 39
type textarea "Electronic Items"
type input "500.00"
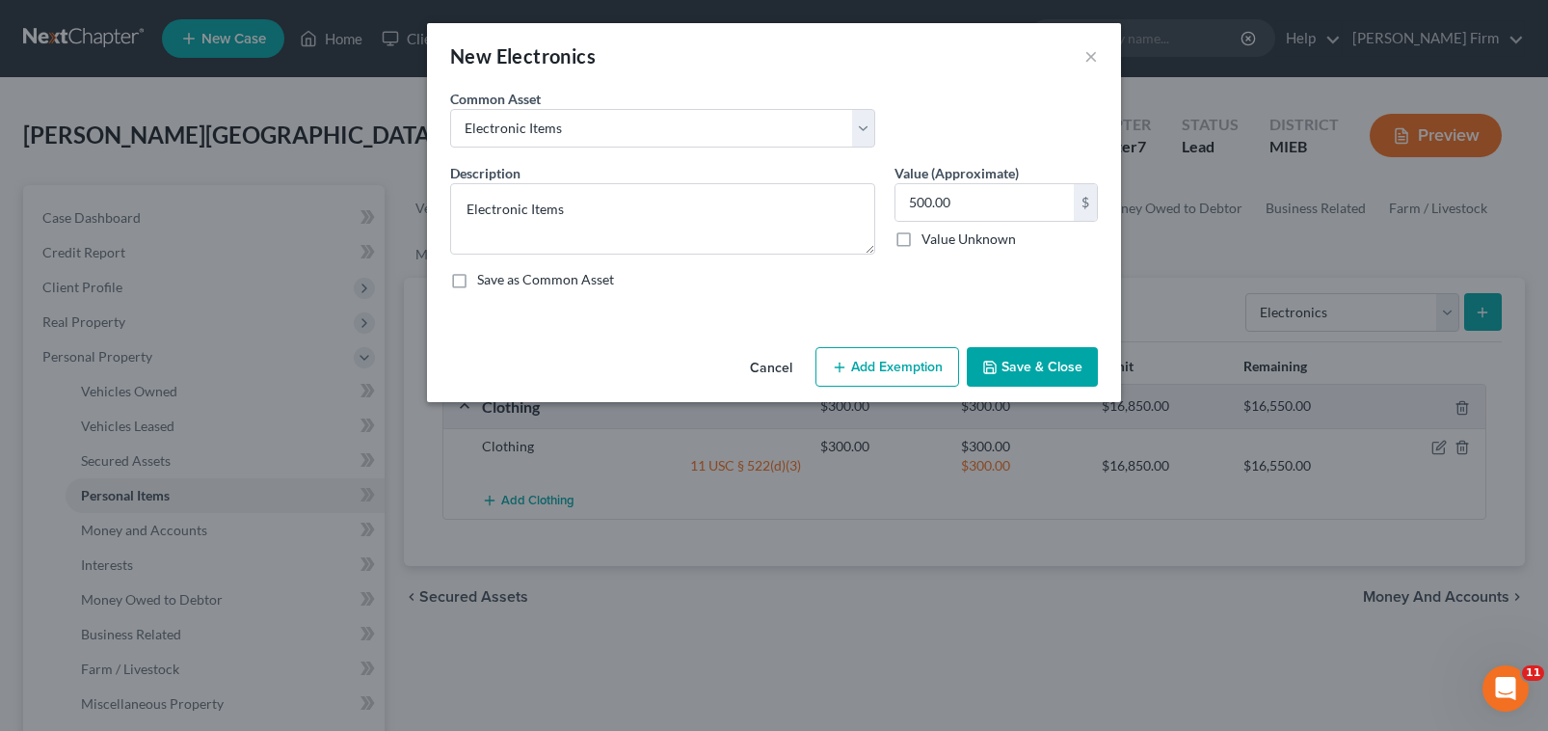
click at [641, 258] on div "Description * Electronic Items Value (Approximate) 500.00 $ Value Unknown Balan…" at bounding box center [774, 234] width 667 height 142
click at [850, 359] on button "Add Exemption" at bounding box center [887, 367] width 144 height 40
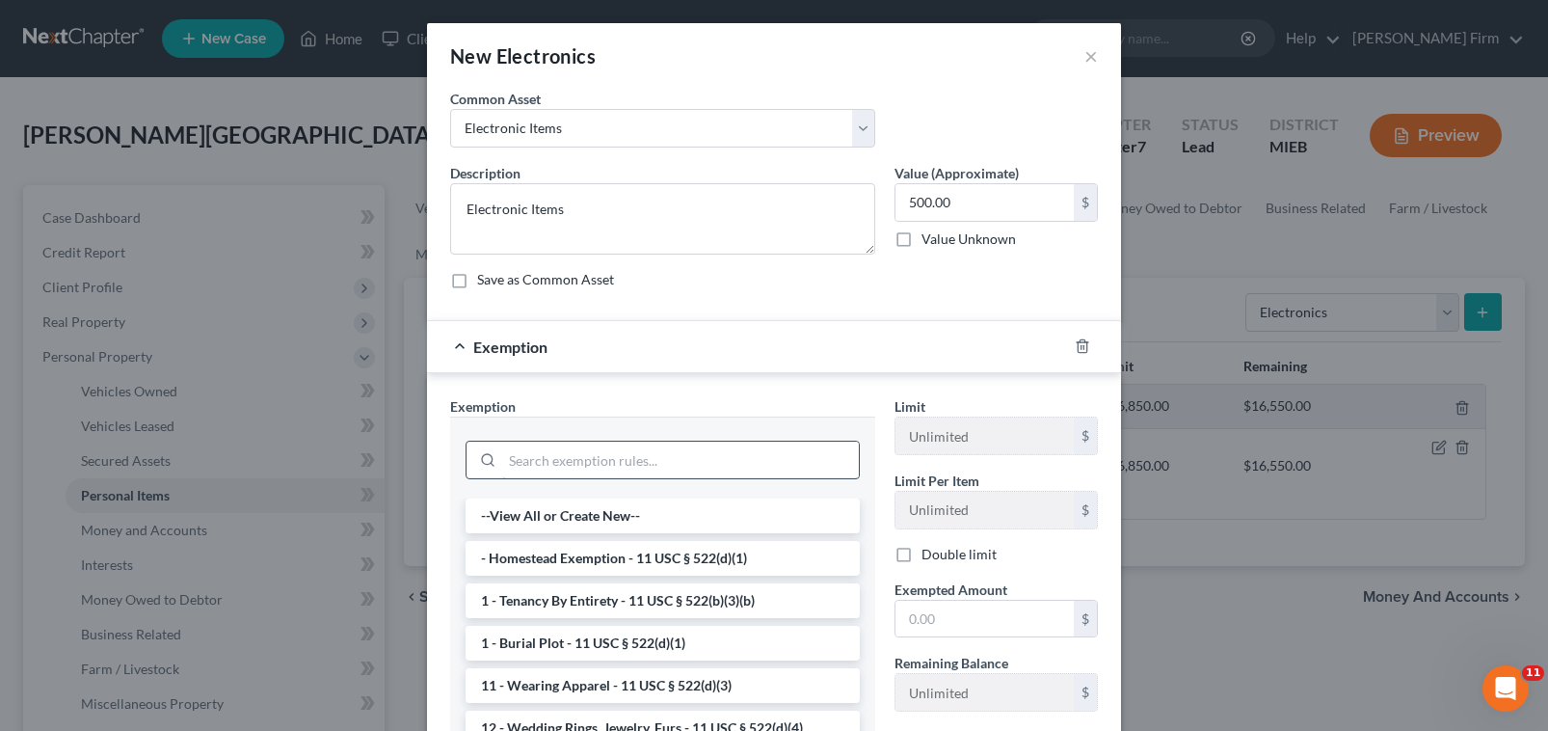
click at [623, 447] on input "search" at bounding box center [680, 459] width 357 height 37
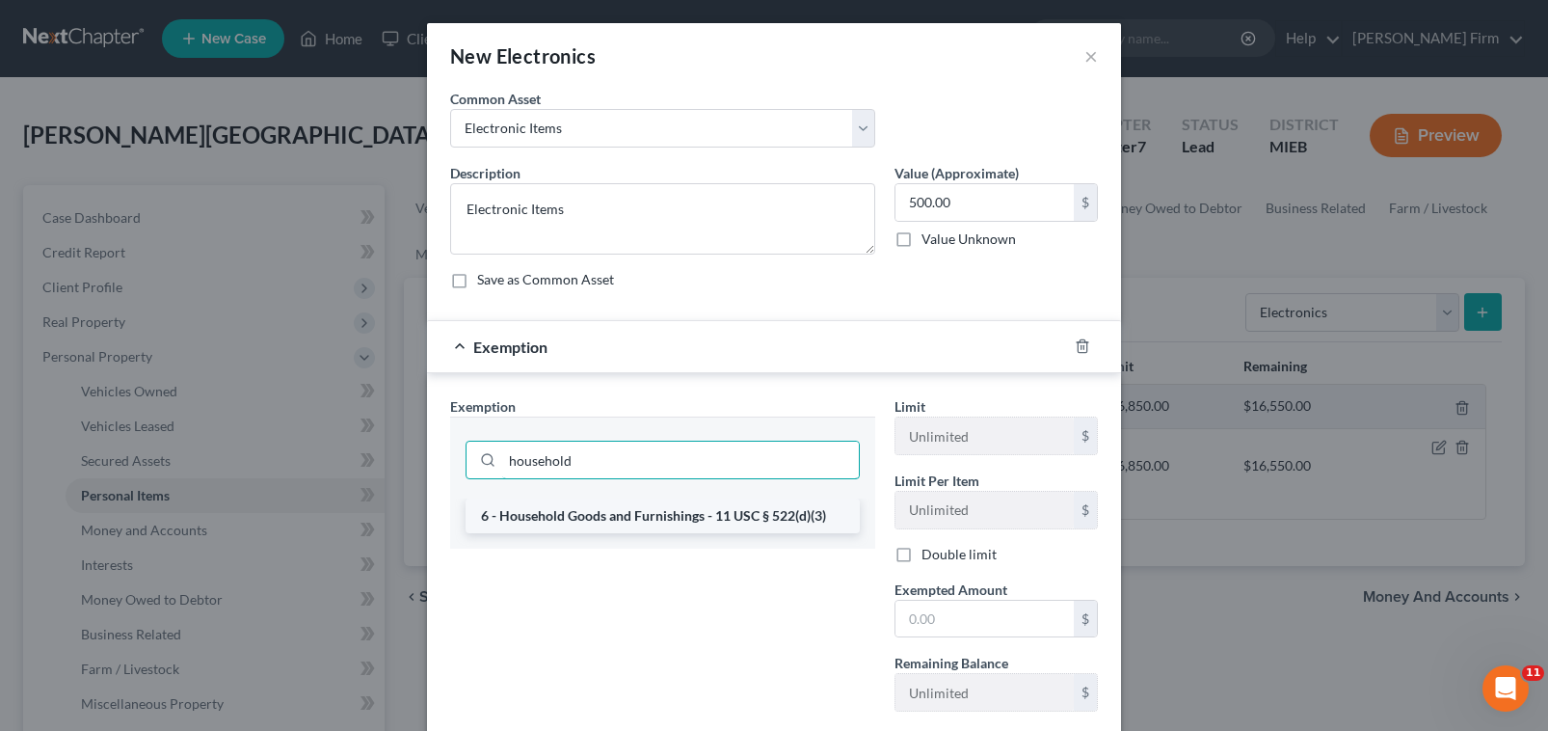
type input "household"
click at [651, 515] on li "6 - Household Goods and Furnishings - 11 USC § 522(d)(3)" at bounding box center [663, 515] width 394 height 35
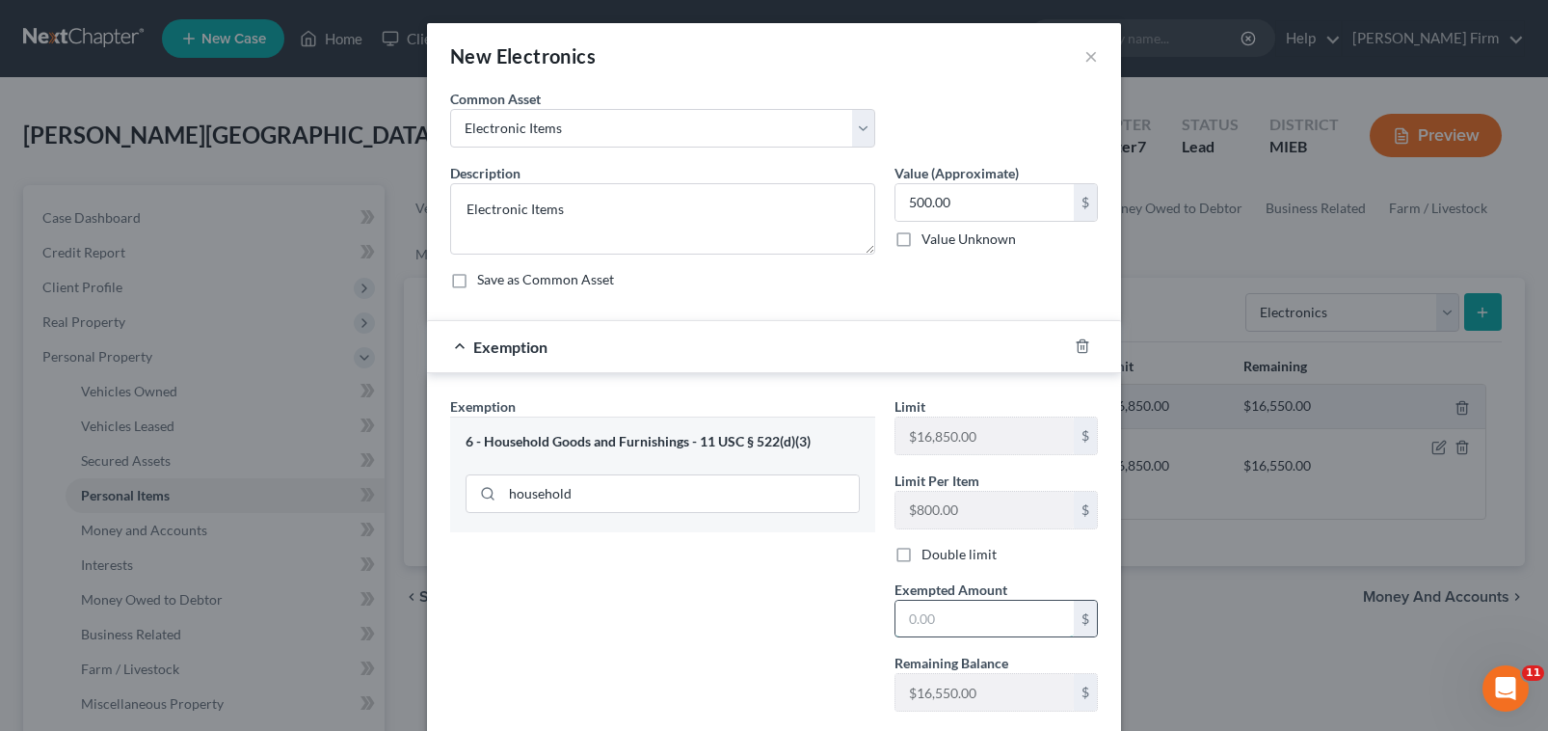
click at [952, 622] on input "text" at bounding box center [984, 619] width 178 height 37
type input "500"
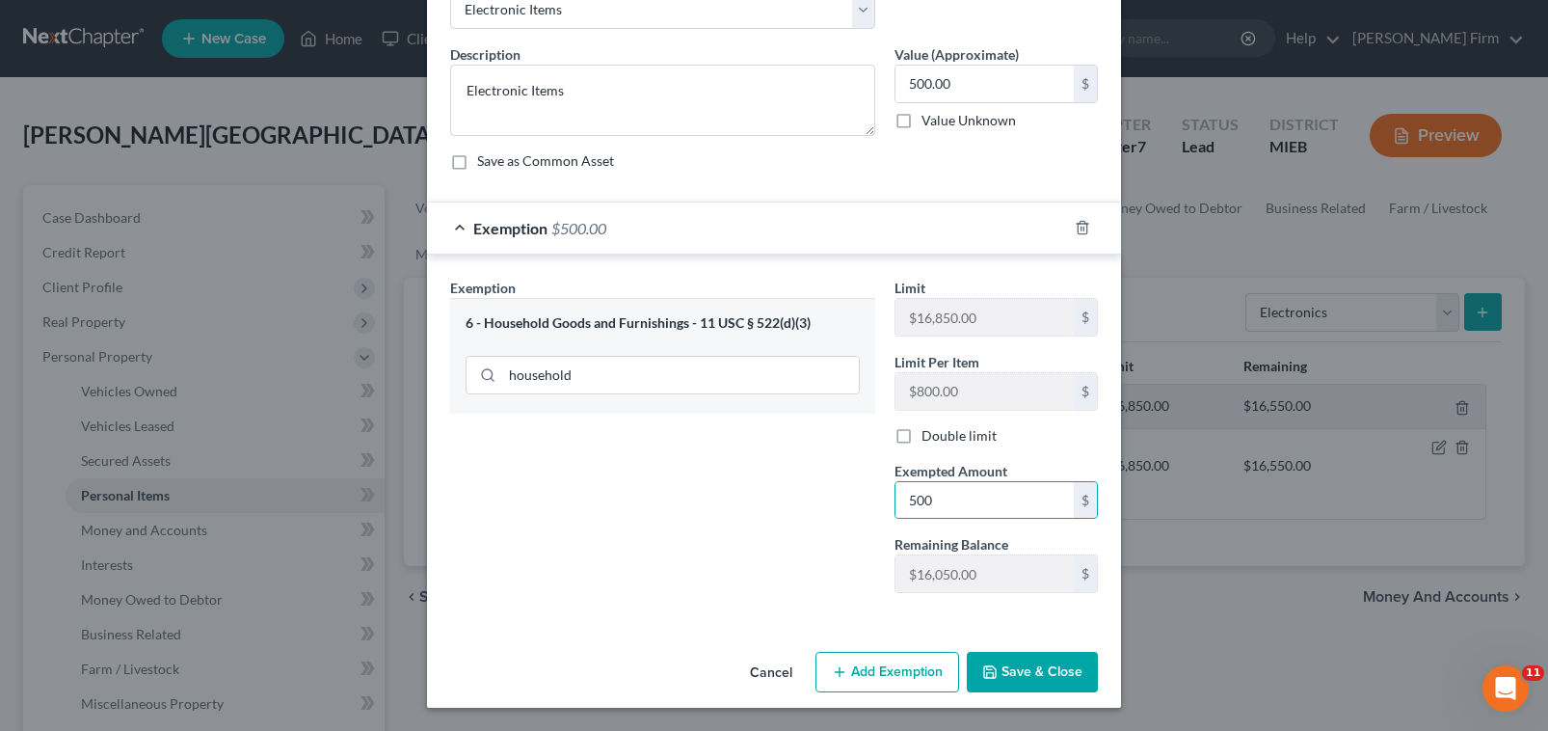
click at [1015, 682] on button "Save & Close" at bounding box center [1032, 672] width 131 height 40
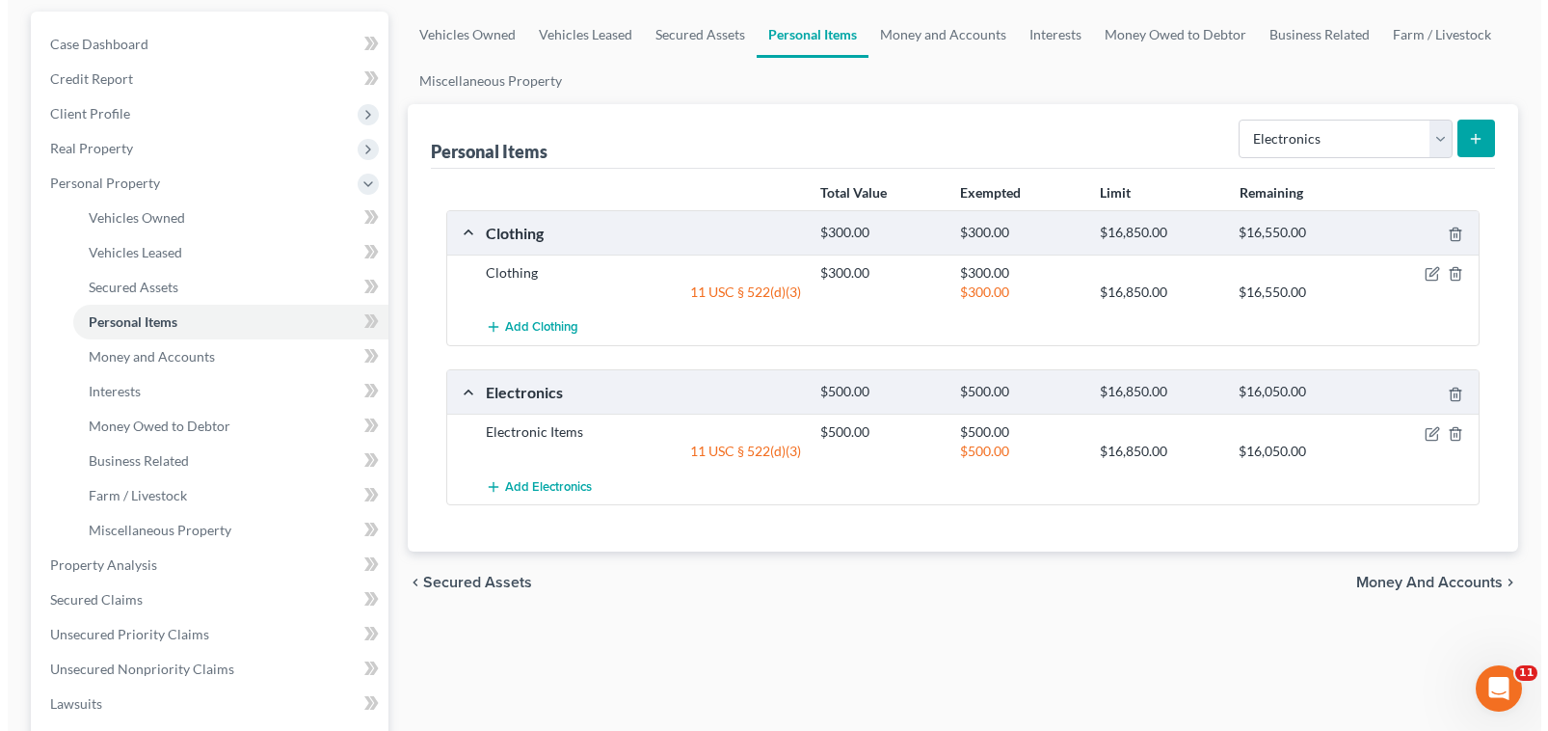
scroll to position [193, 0]
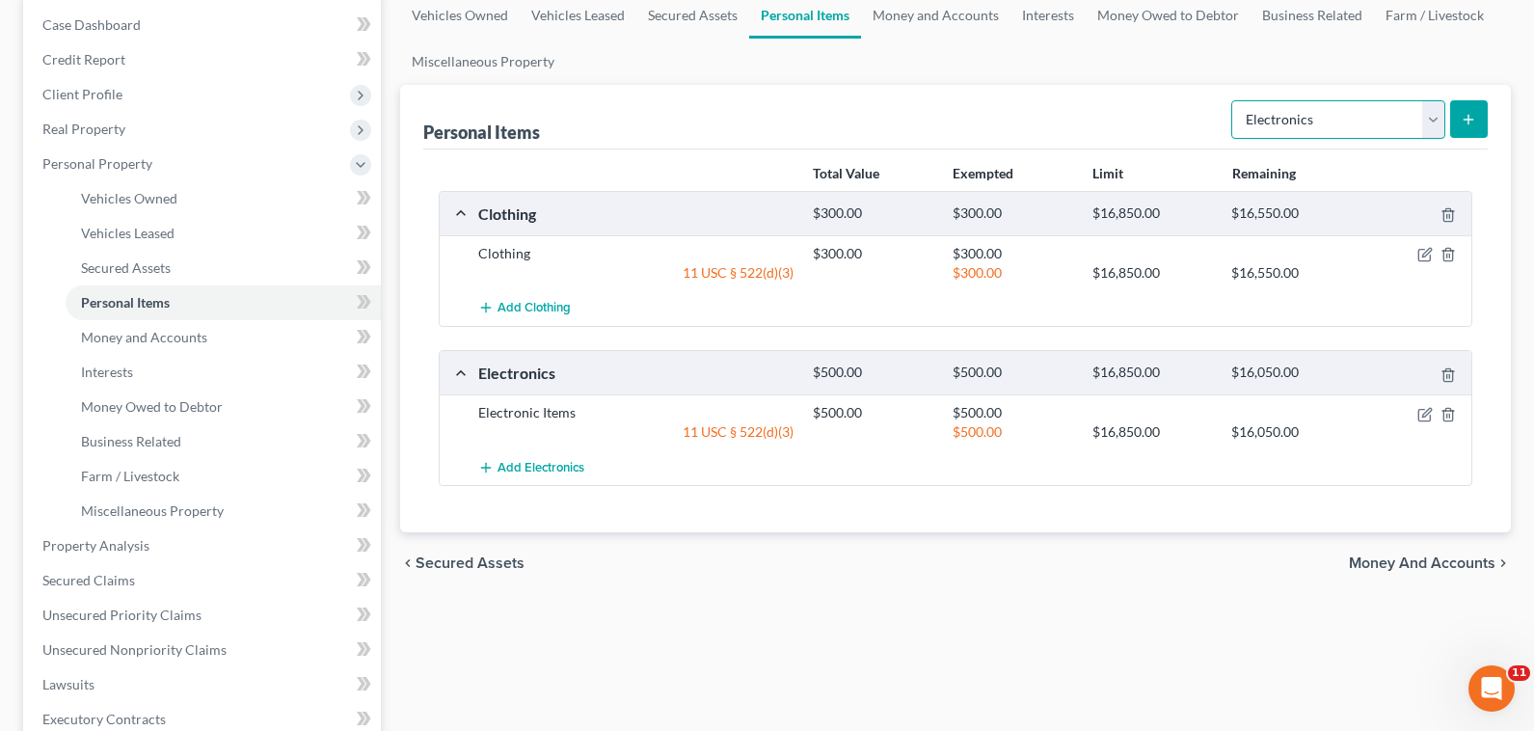
click at [1428, 112] on select "Select Item Type Clothing Collectibles Of Value Electronics Firearms Household …" at bounding box center [1338, 119] width 214 height 39
select select "household_goods"
click at [1233, 100] on select "Select Item Type Clothing Collectibles Of Value Electronics Firearms Household …" at bounding box center [1338, 119] width 214 height 39
click at [1461, 121] on icon "submit" at bounding box center [1467, 119] width 15 height 15
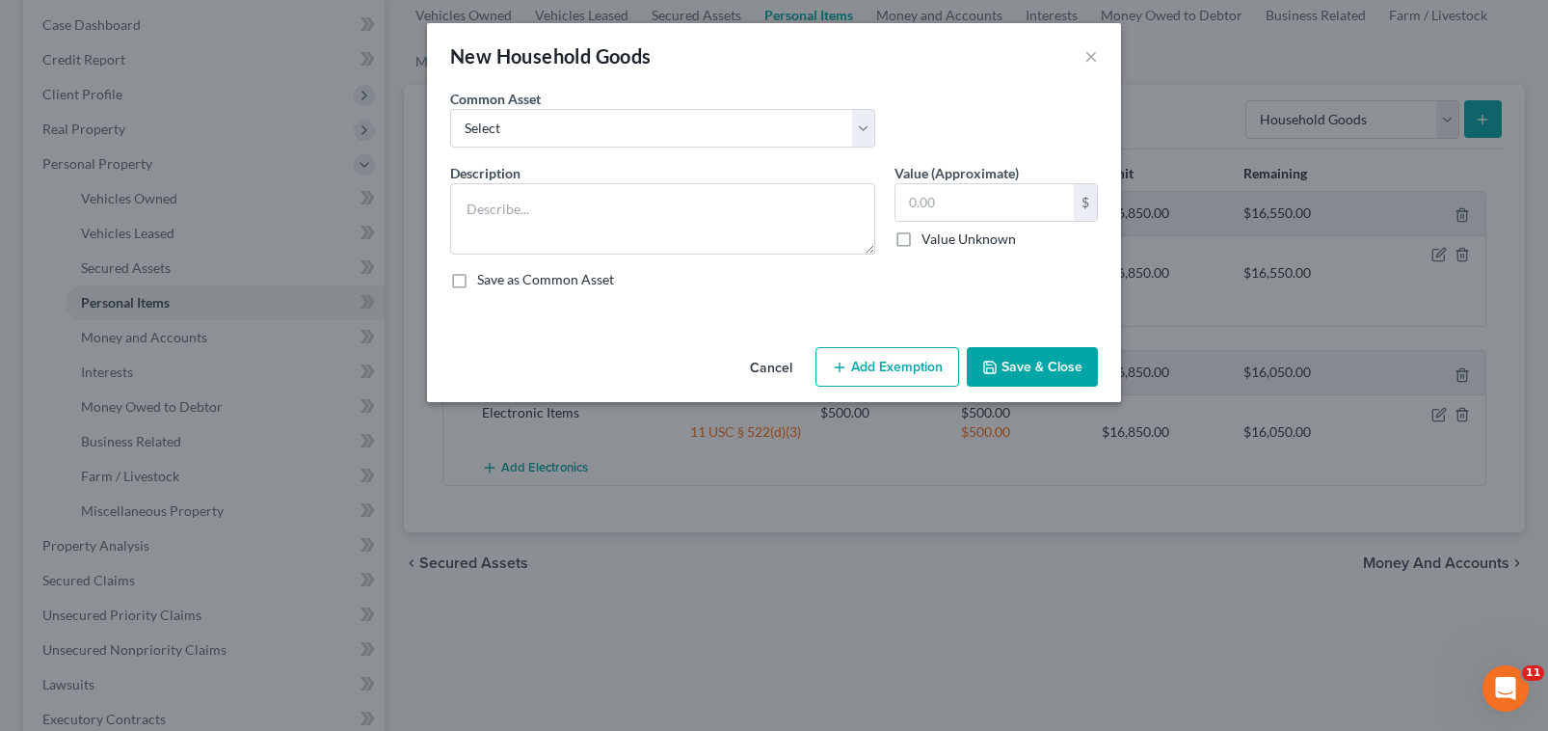
click at [647, 148] on div "Common Asset Select Household Goods" at bounding box center [774, 126] width 667 height 74
click at [633, 140] on select "Select Household Goods" at bounding box center [662, 128] width 425 height 39
select select "0"
click at [450, 109] on select "Select Household Goods" at bounding box center [662, 128] width 425 height 39
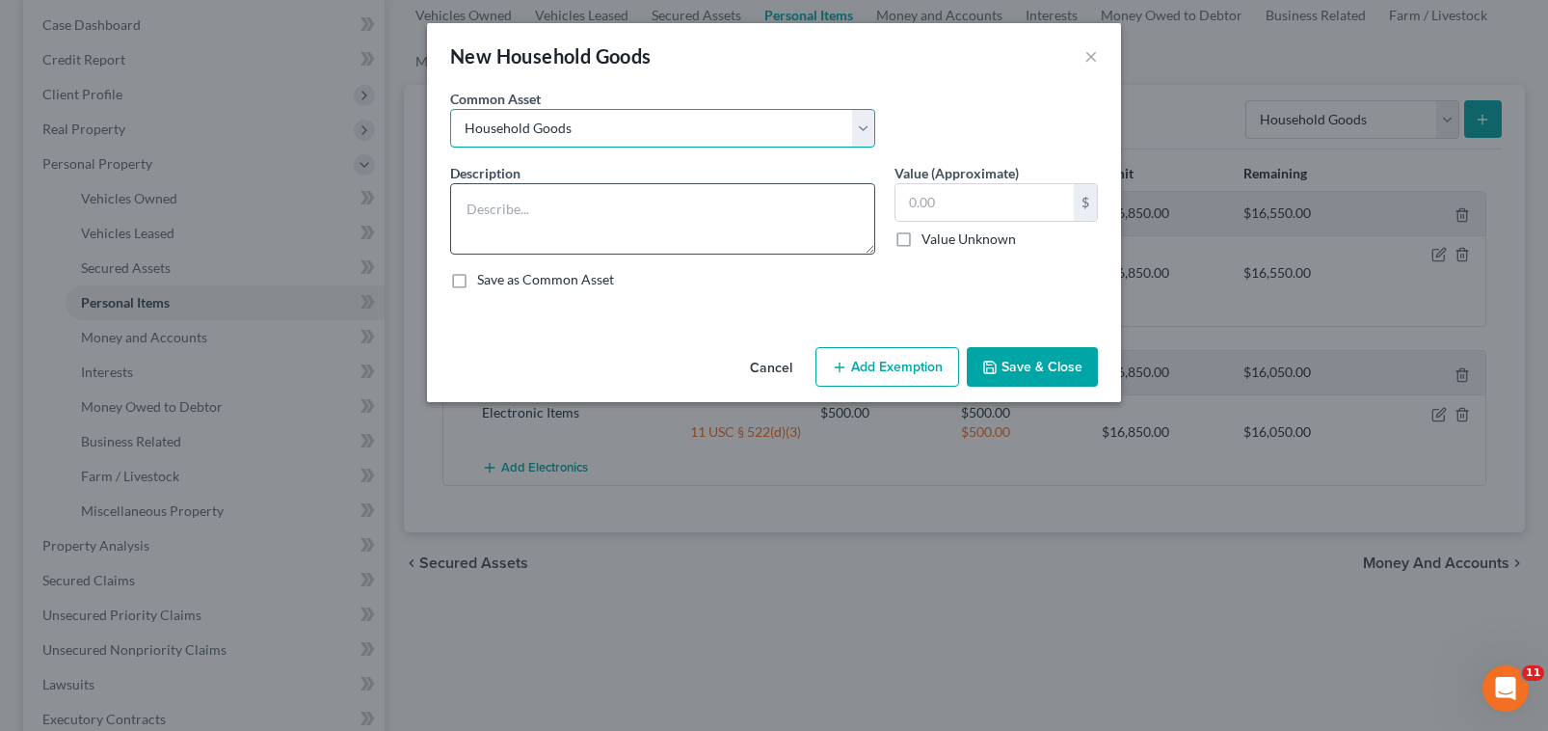
type textarea "Household Goods"
type input "1,500.00"
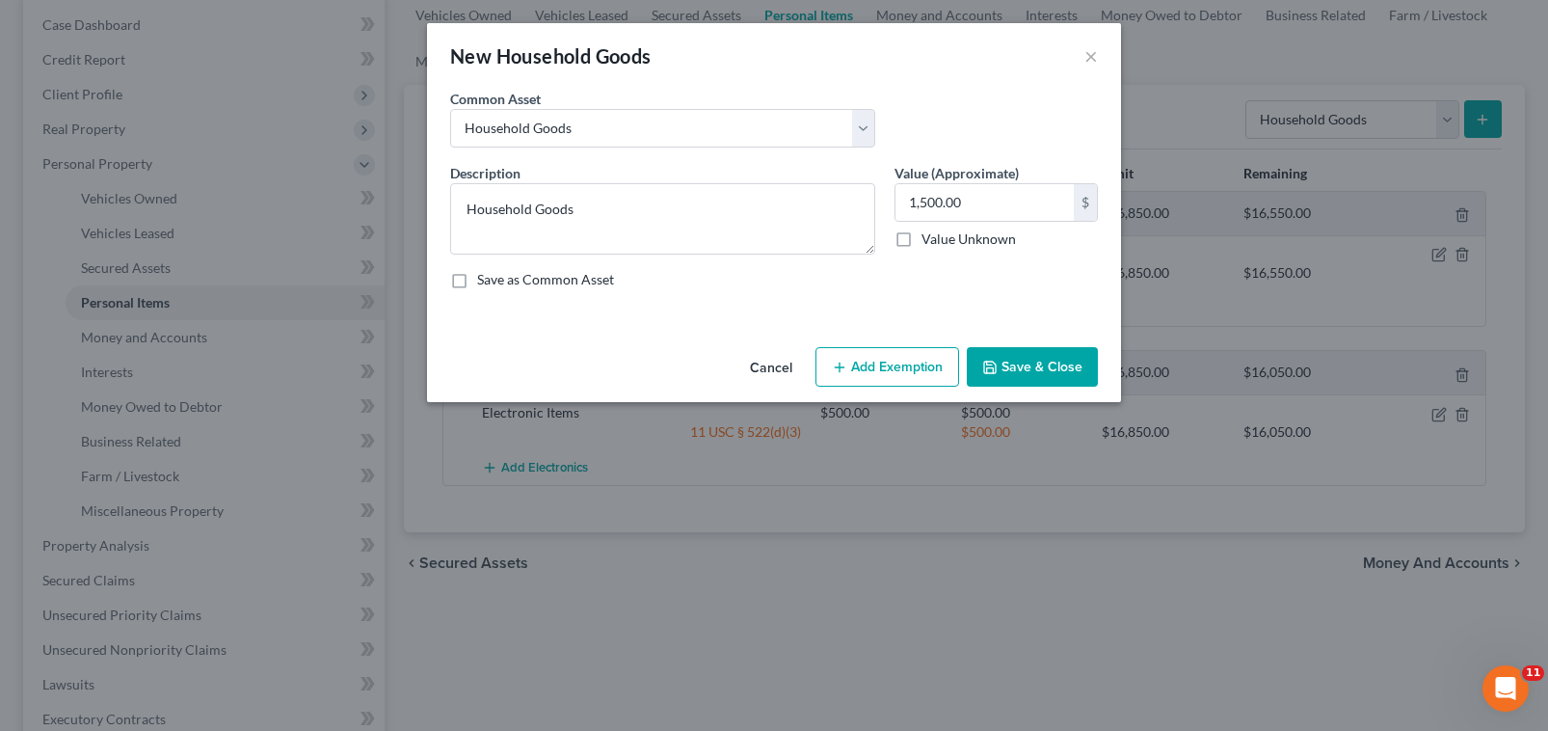
click at [857, 359] on button "Add Exemption" at bounding box center [887, 367] width 144 height 40
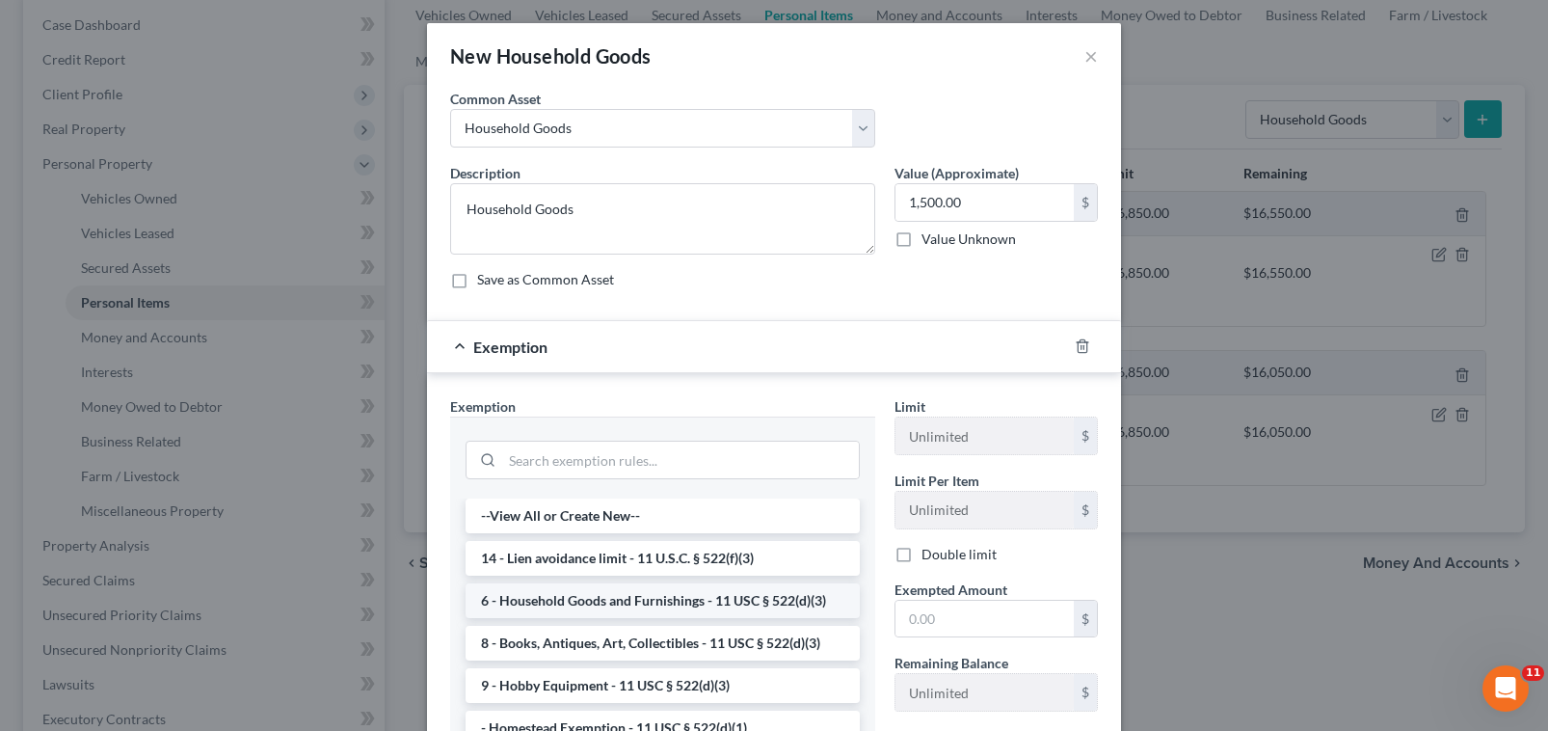
click at [628, 599] on li "6 - Household Goods and Furnishings - 11 USC § 522(d)(3)" at bounding box center [663, 600] width 394 height 35
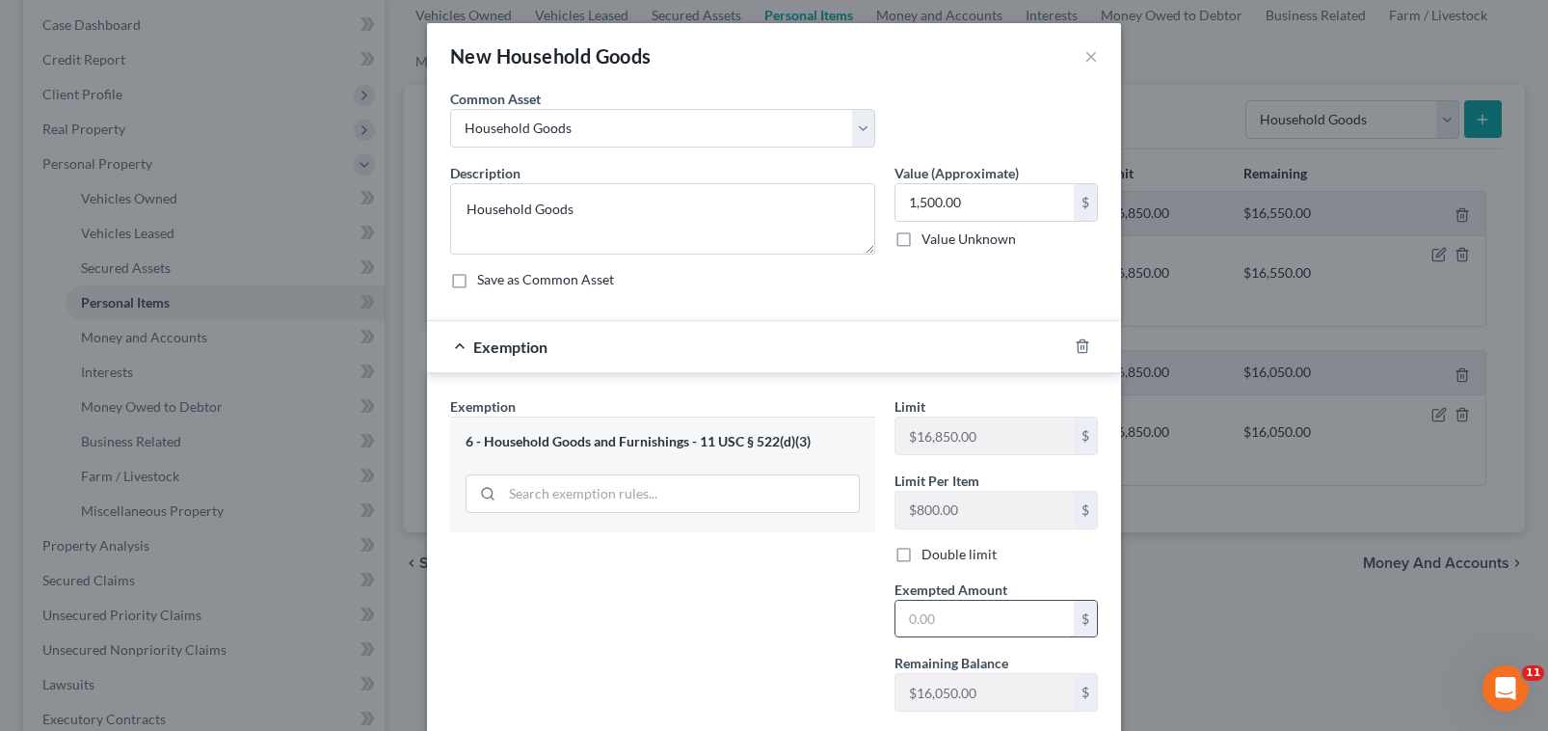
click at [969, 617] on input "text" at bounding box center [984, 619] width 178 height 37
type input "1500"
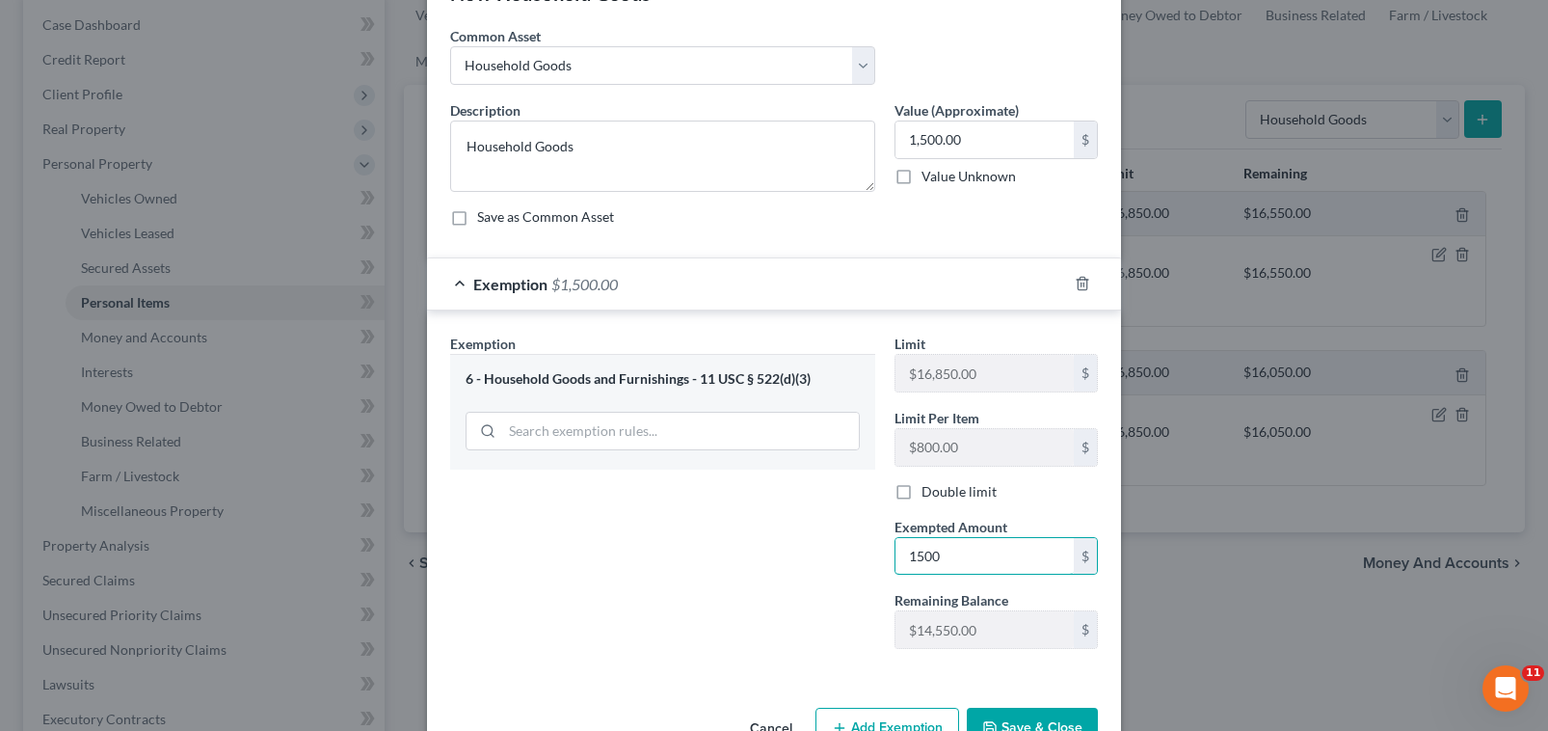
scroll to position [119, 0]
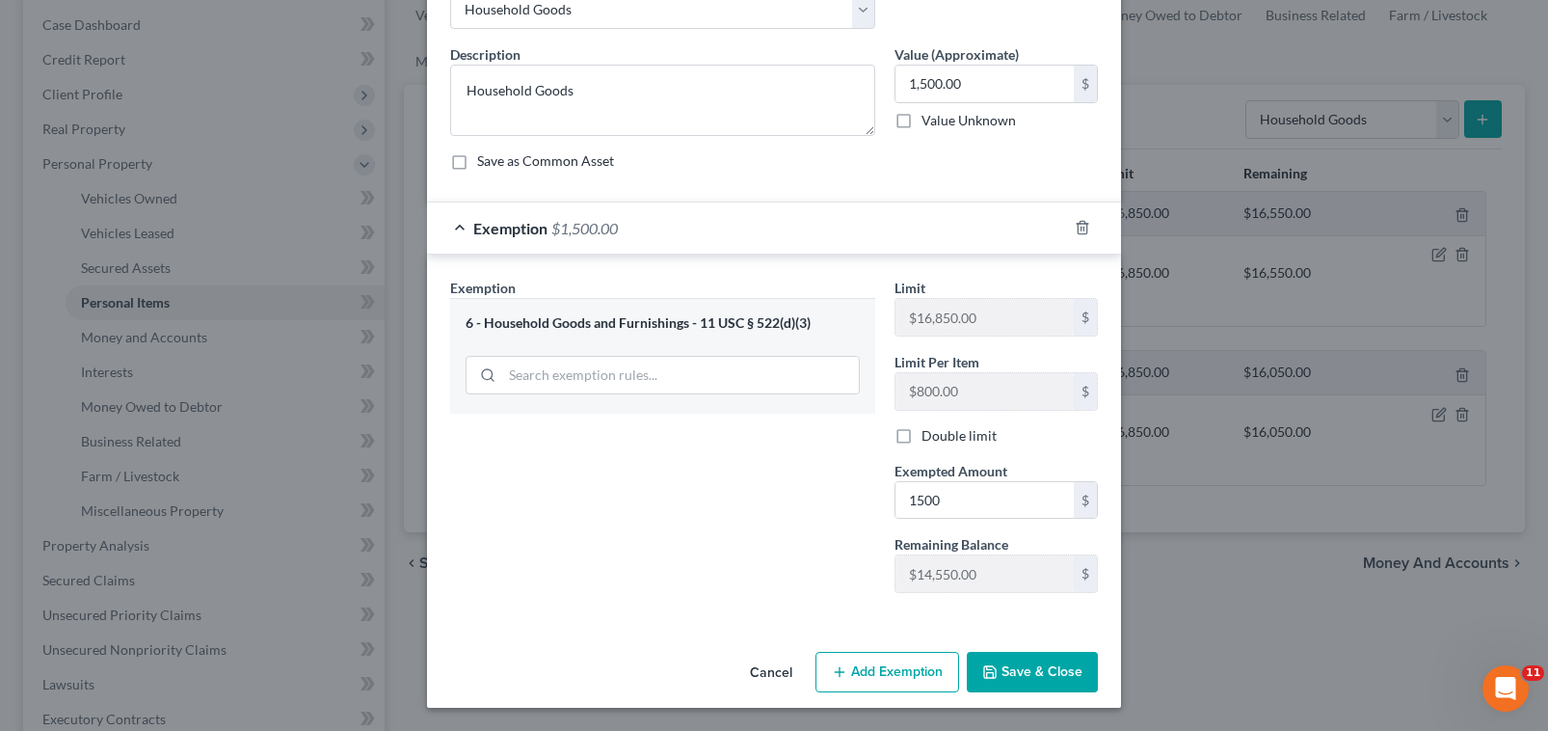
click at [1031, 666] on button "Save & Close" at bounding box center [1032, 672] width 131 height 40
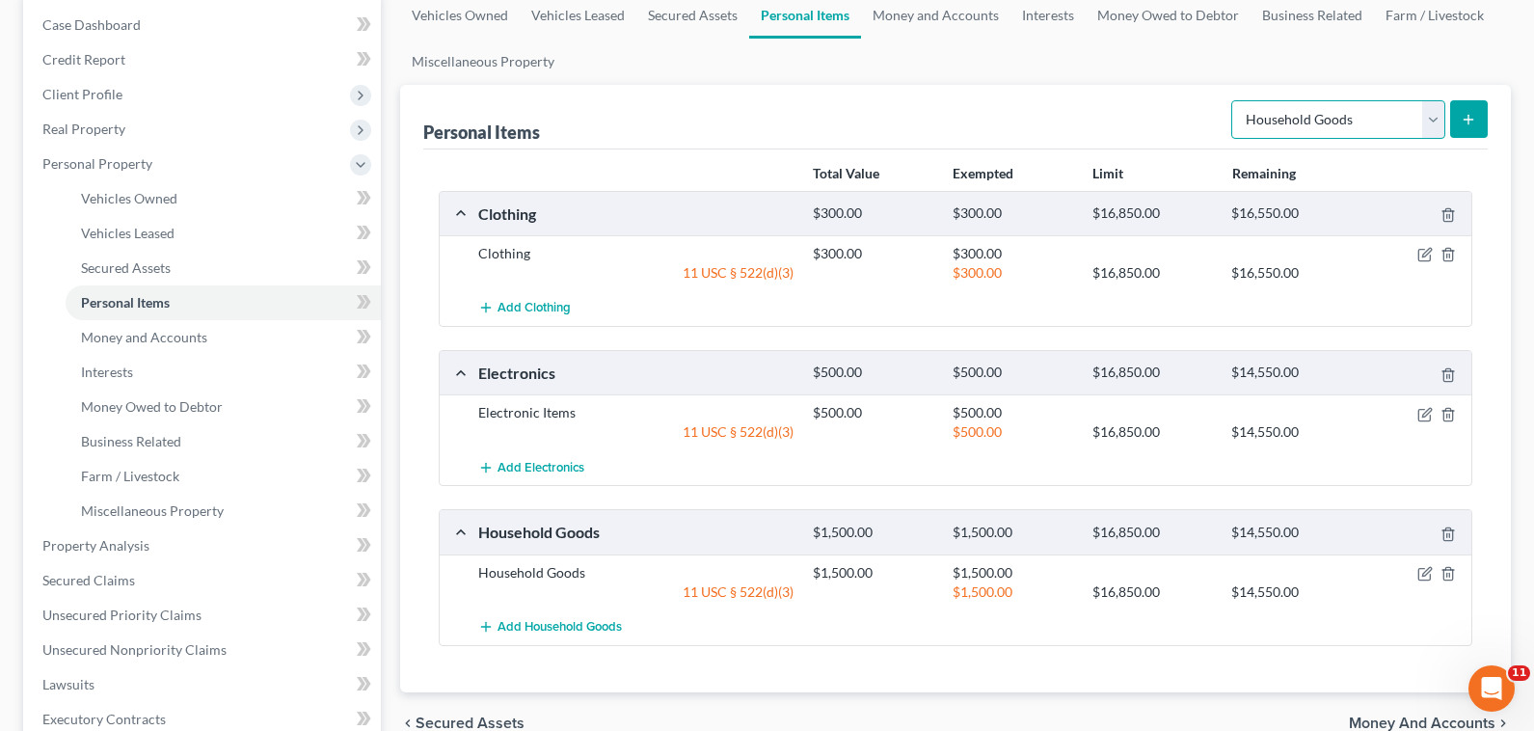
click at [1402, 111] on select "Select Item Type Clothing Collectibles Of Value Electronics Firearms Household …" at bounding box center [1338, 119] width 214 height 39
select select "jewelry"
click at [1233, 100] on select "Select Item Type Clothing Collectibles Of Value Electronics Firearms Household …" at bounding box center [1338, 119] width 214 height 39
click at [1457, 111] on button "submit" at bounding box center [1469, 119] width 38 height 38
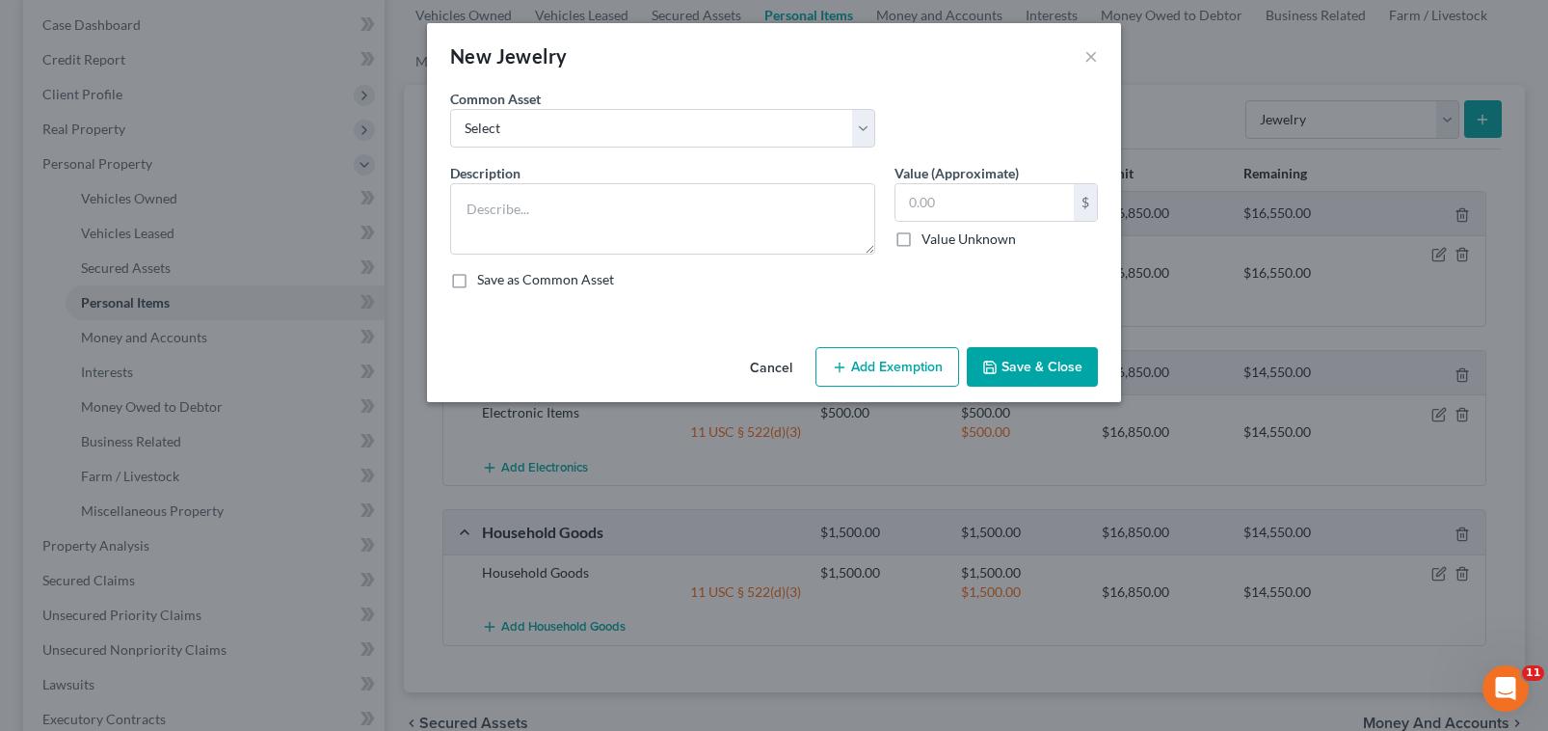
click at [602, 168] on div "Description *" at bounding box center [663, 209] width 444 height 92
click at [578, 147] on div "Common Asset Select Jewelry Jewelry" at bounding box center [774, 126] width 667 height 74
click at [562, 132] on select "Select Jewelry Jewelry" at bounding box center [662, 128] width 425 height 39
select select "0"
click at [450, 109] on select "Select Jewelry Jewelry" at bounding box center [662, 128] width 425 height 39
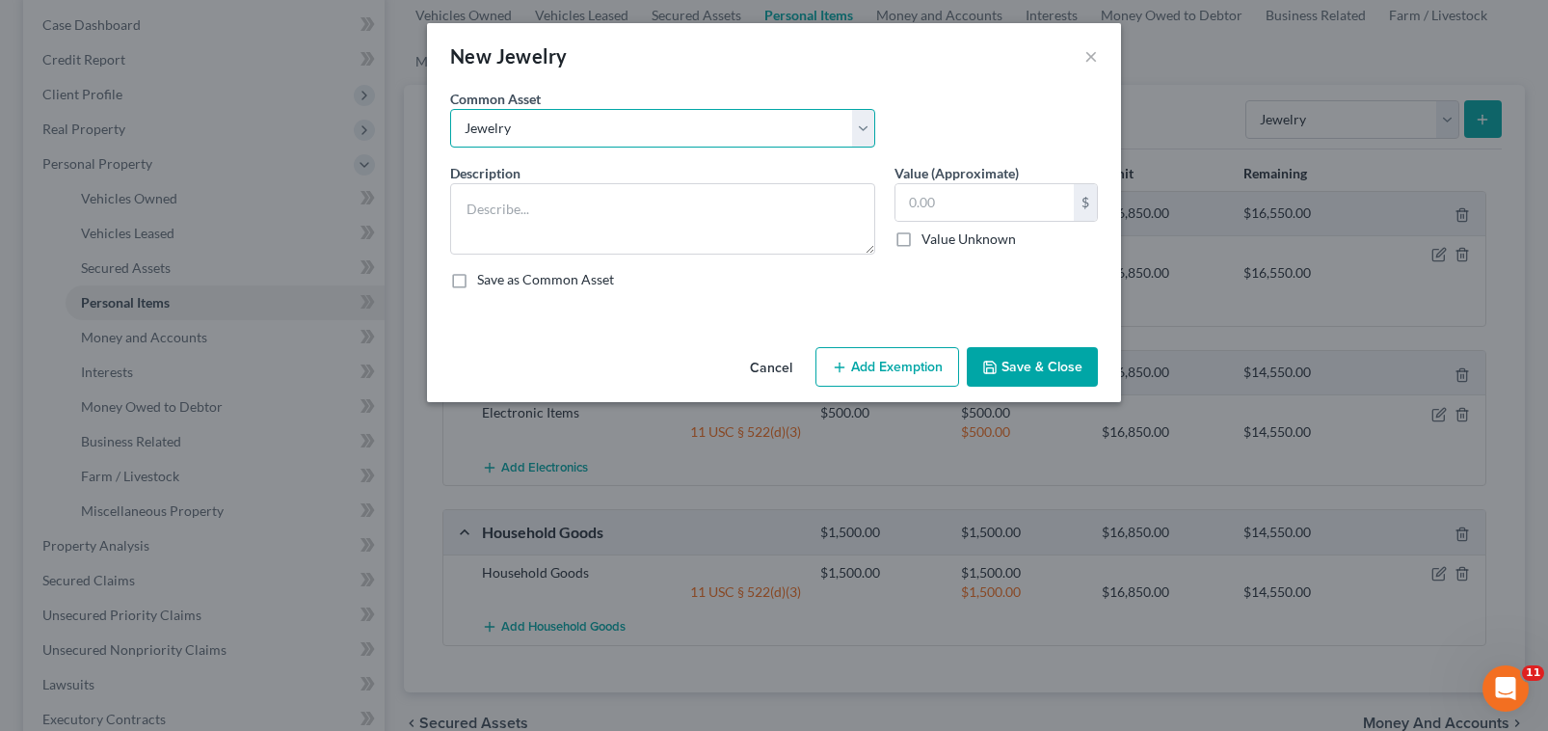
type textarea "Jewelry"
type input "200.00"
click at [857, 378] on button "Add Exemption" at bounding box center [887, 367] width 144 height 40
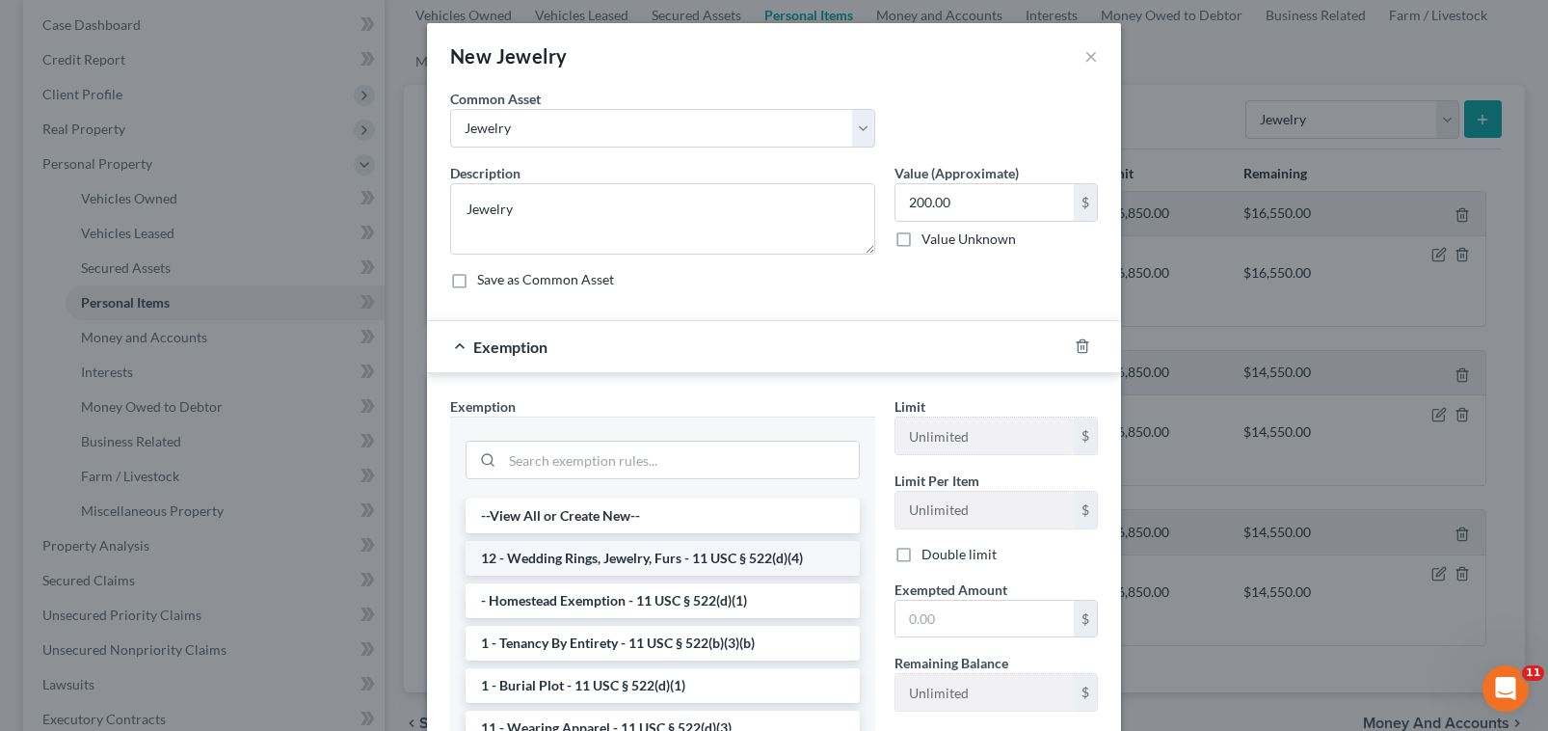
click at [609, 556] on li "12 - Wedding Rings, Jewelry, Furs - 11 USC § 522(d)(4)" at bounding box center [663, 558] width 394 height 35
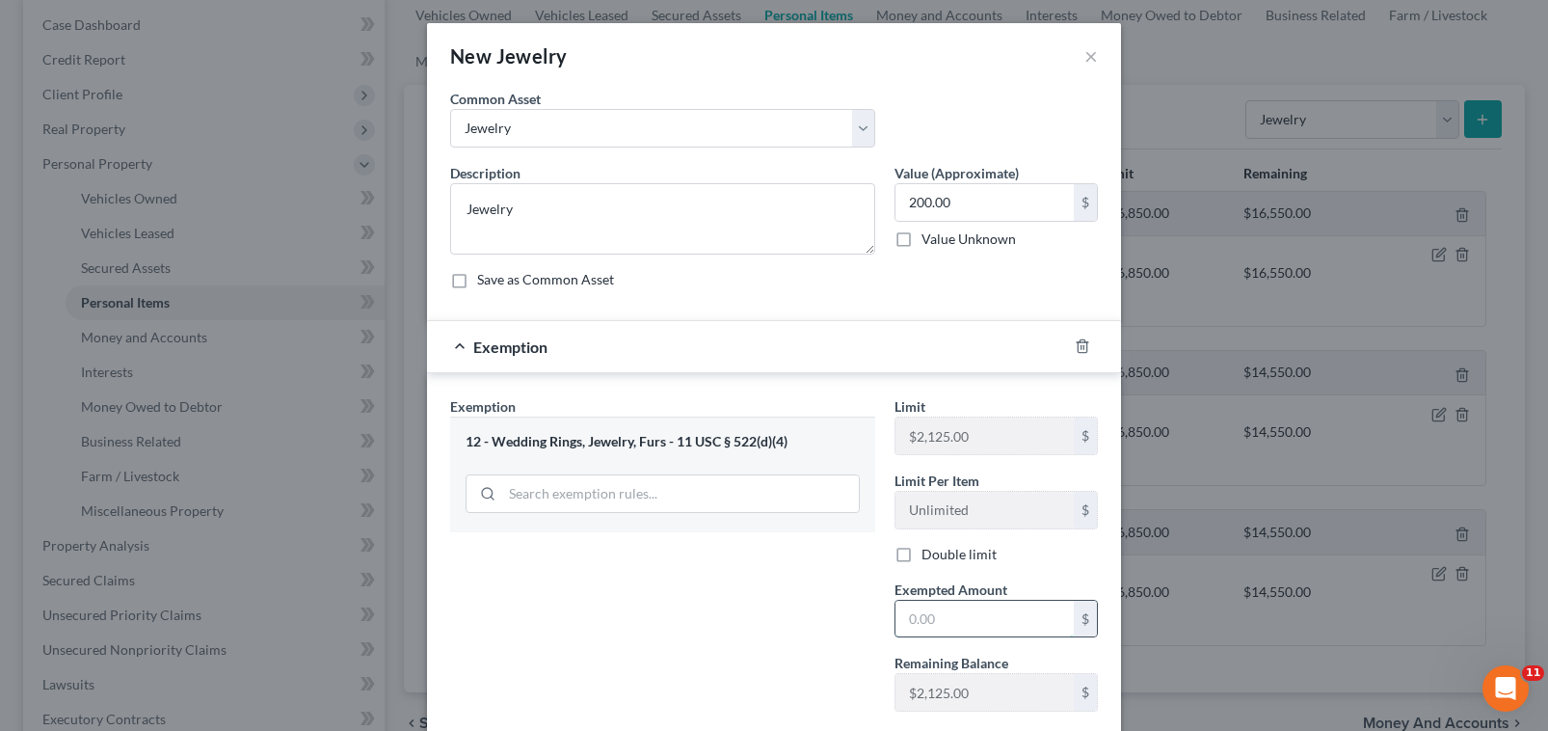
click at [922, 613] on input "text" at bounding box center [984, 619] width 178 height 37
type input "200"
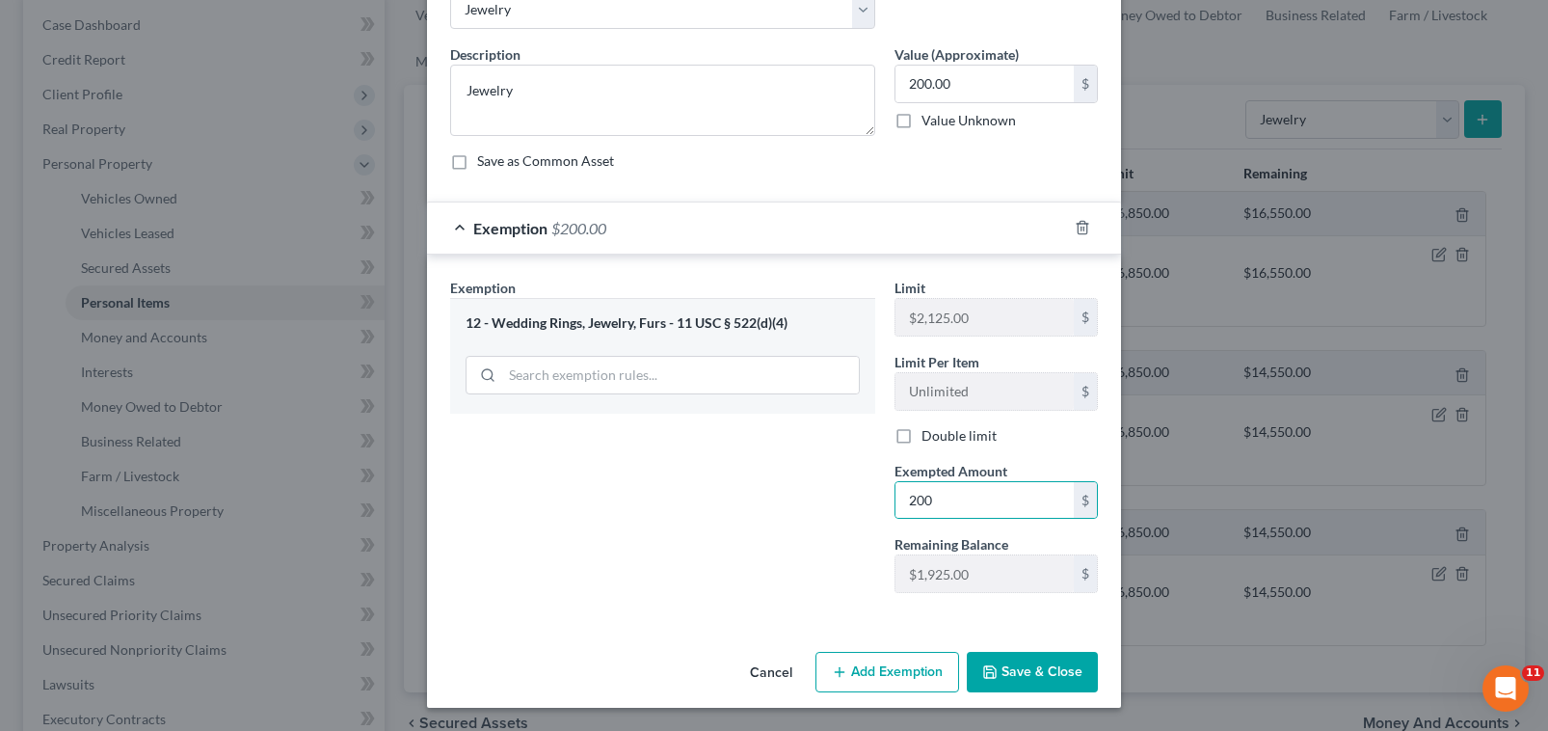
click at [1026, 676] on button "Save & Close" at bounding box center [1032, 672] width 131 height 40
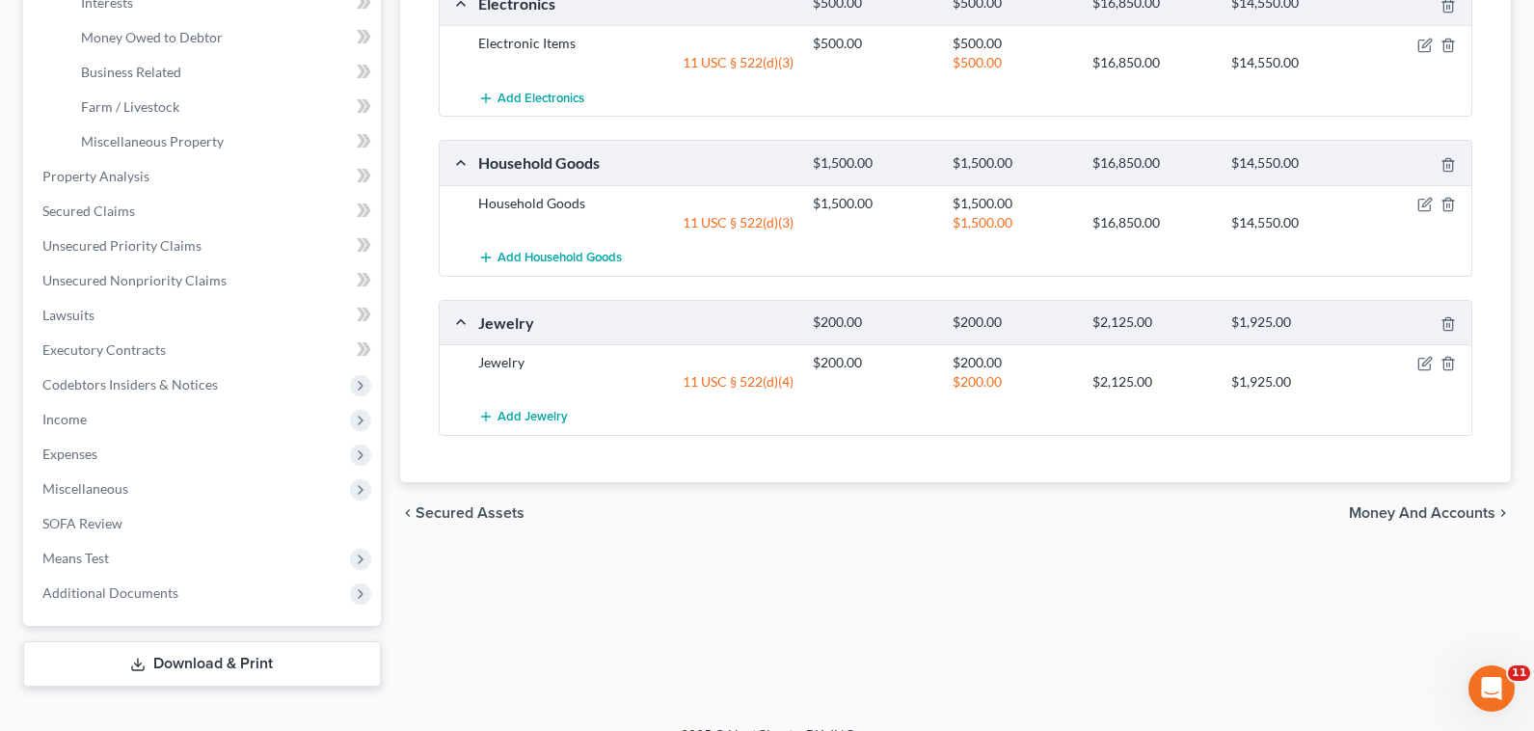
scroll to position [578, 0]
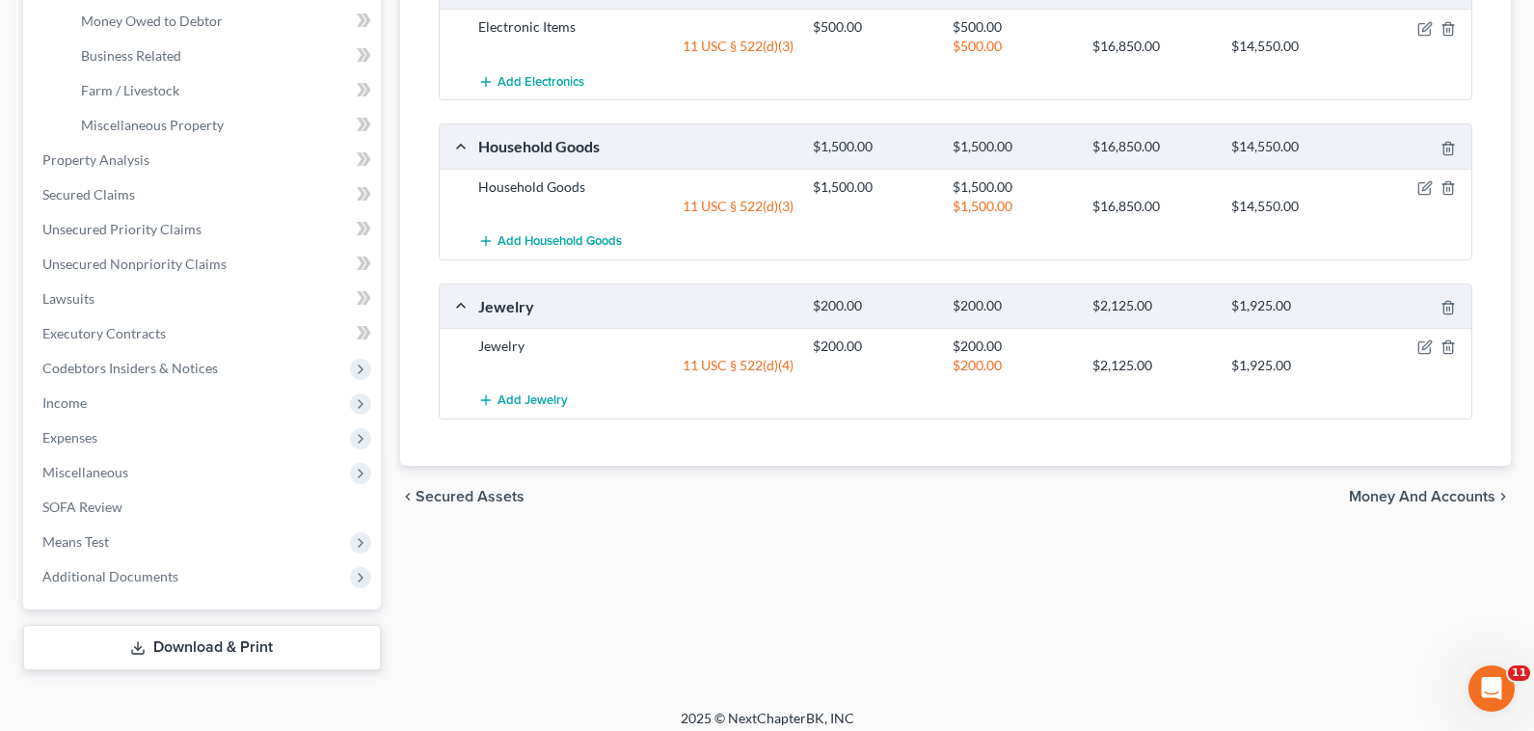
click at [1416, 493] on span "Money and Accounts" at bounding box center [1422, 496] width 147 height 15
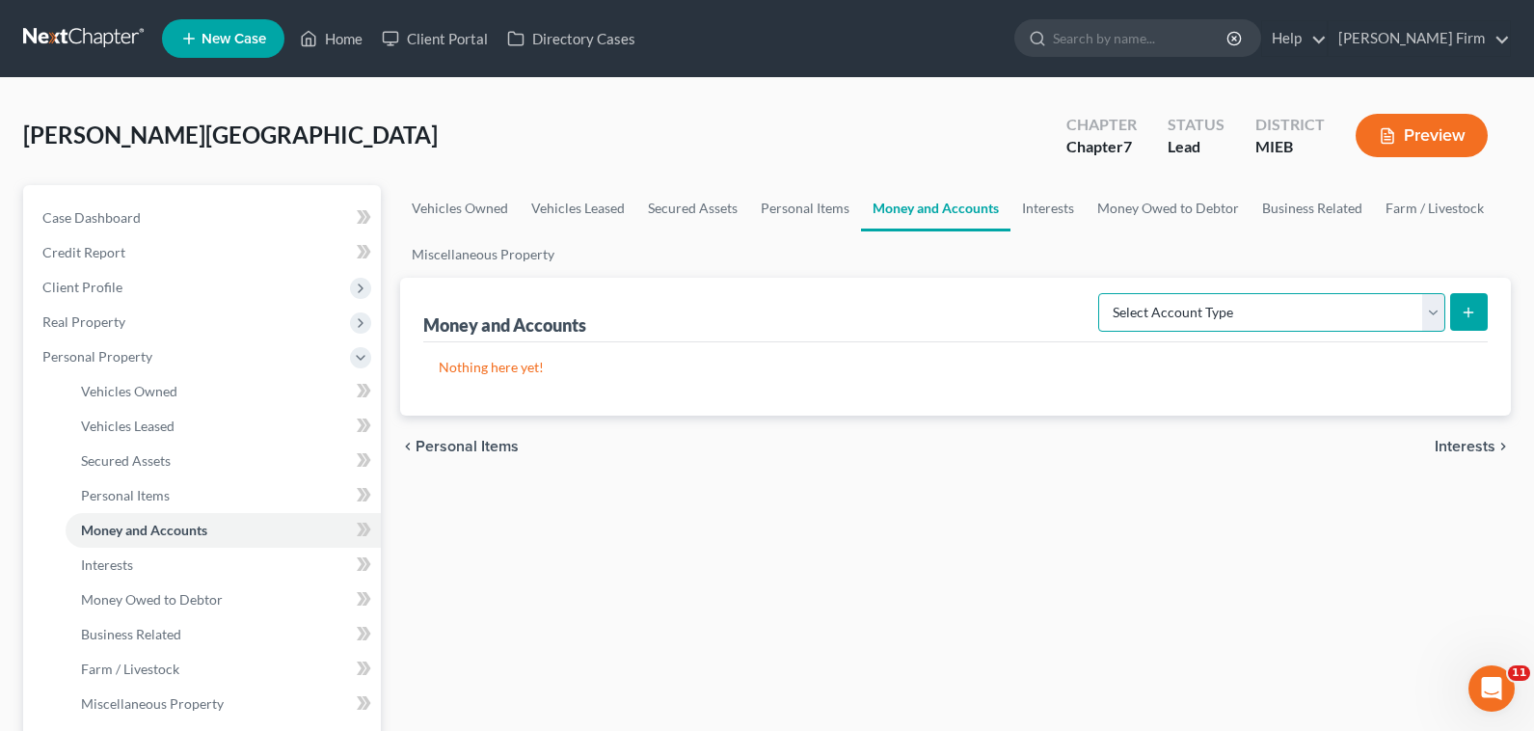
click at [1304, 317] on select "Select Account Type Brokerage Cash on Hand Certificates of Deposit Checking Acc…" at bounding box center [1271, 312] width 347 height 39
select select "cash_on_hand"
click at [1102, 293] on select "Select Account Type Brokerage Cash on Hand Certificates of Deposit Checking Acc…" at bounding box center [1271, 312] width 347 height 39
click at [1468, 324] on button "submit" at bounding box center [1469, 312] width 38 height 38
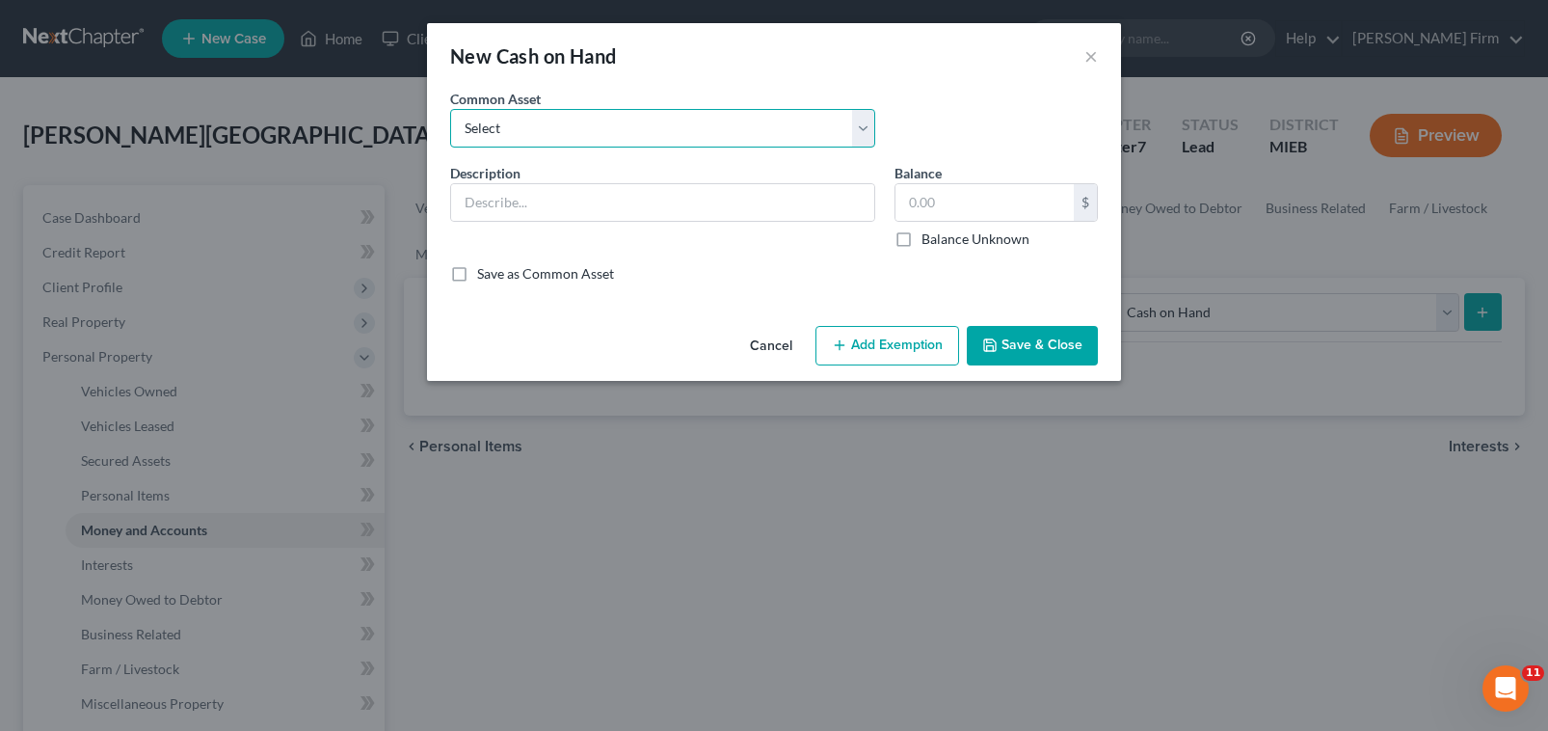
click at [702, 121] on select "Select Cash" at bounding box center [662, 128] width 425 height 39
select select "0"
click at [450, 109] on select "Select Cash" at bounding box center [662, 128] width 425 height 39
type input "Cash"
type input "20.00"
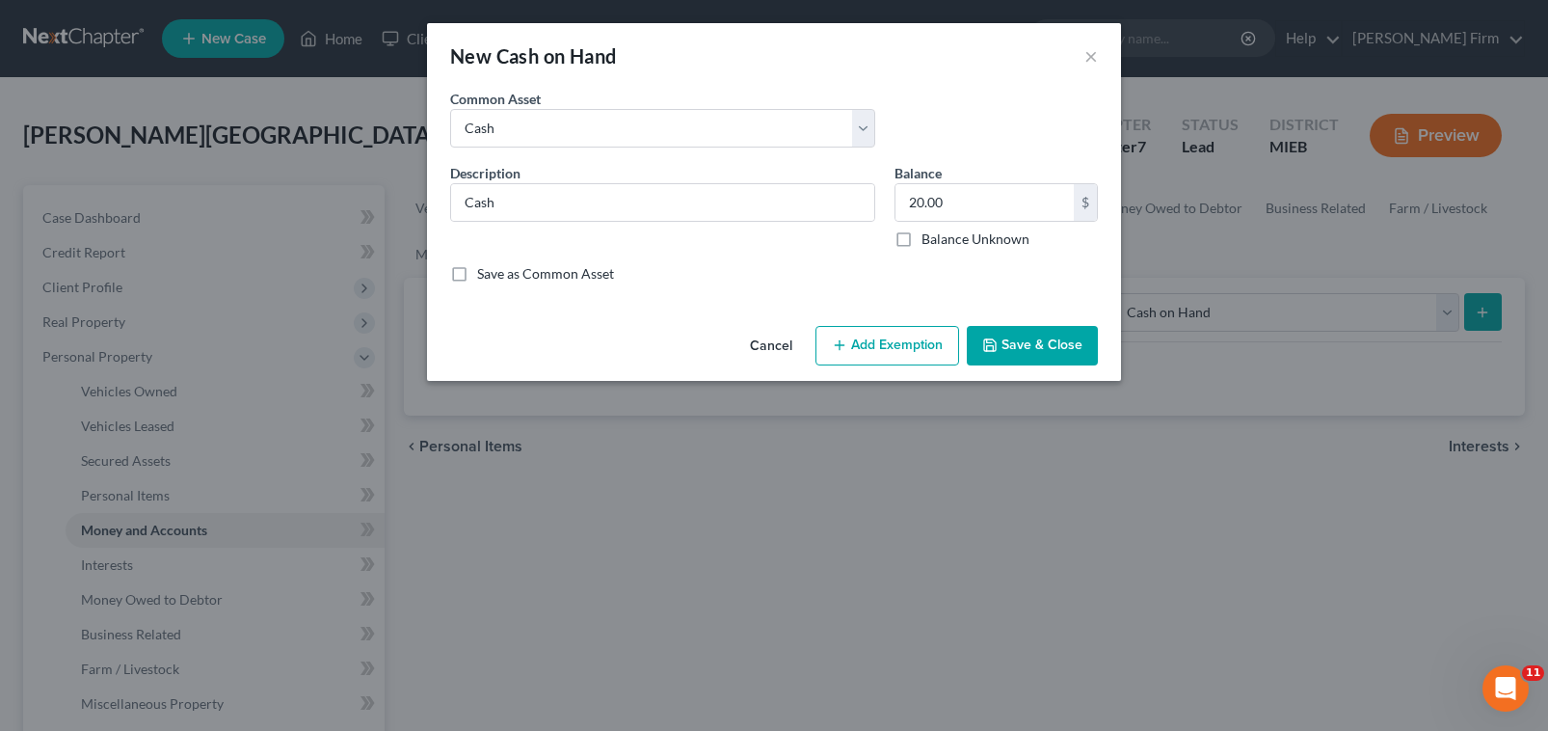
click at [887, 333] on button "Add Exemption" at bounding box center [887, 346] width 144 height 40
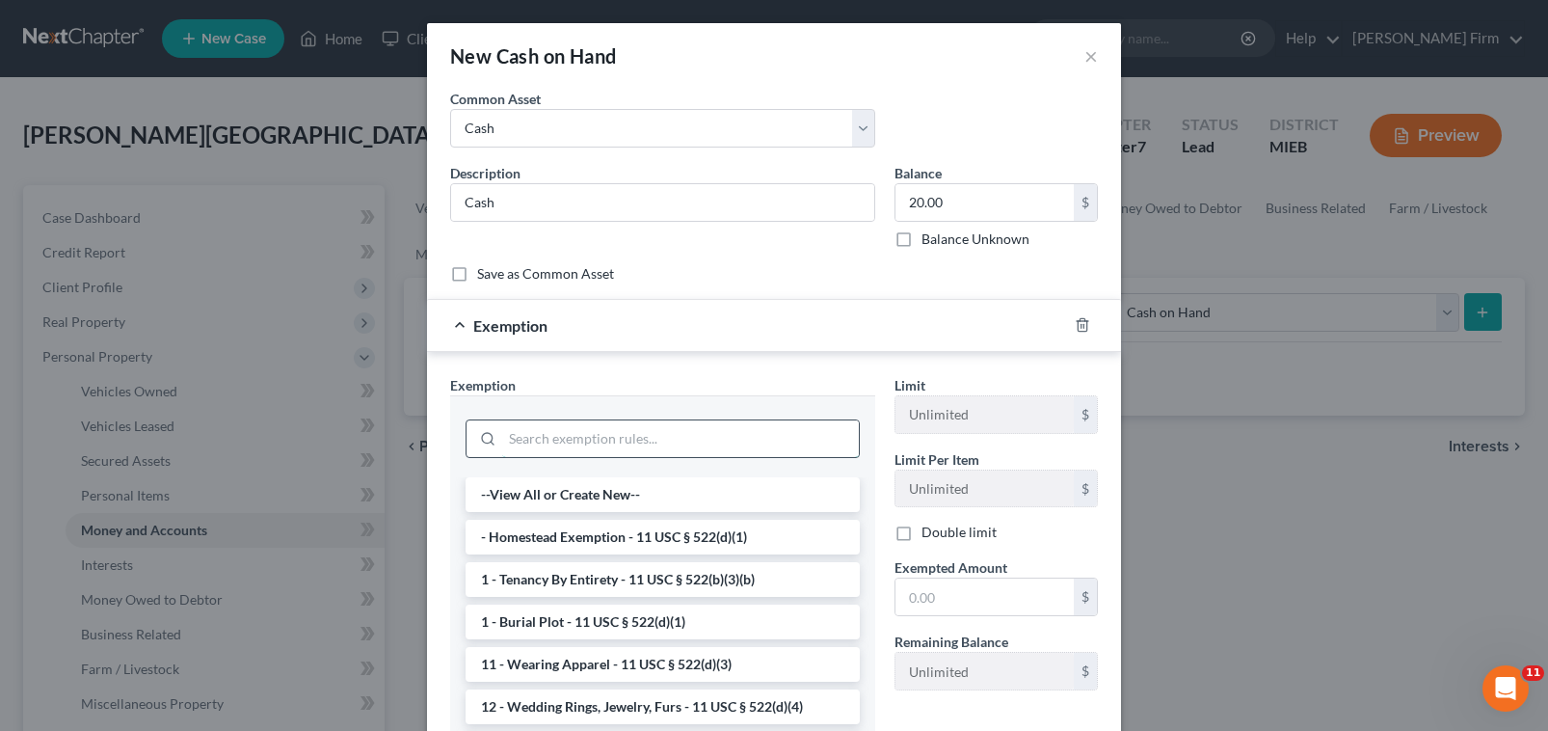
click at [640, 422] on input "search" at bounding box center [680, 438] width 357 height 37
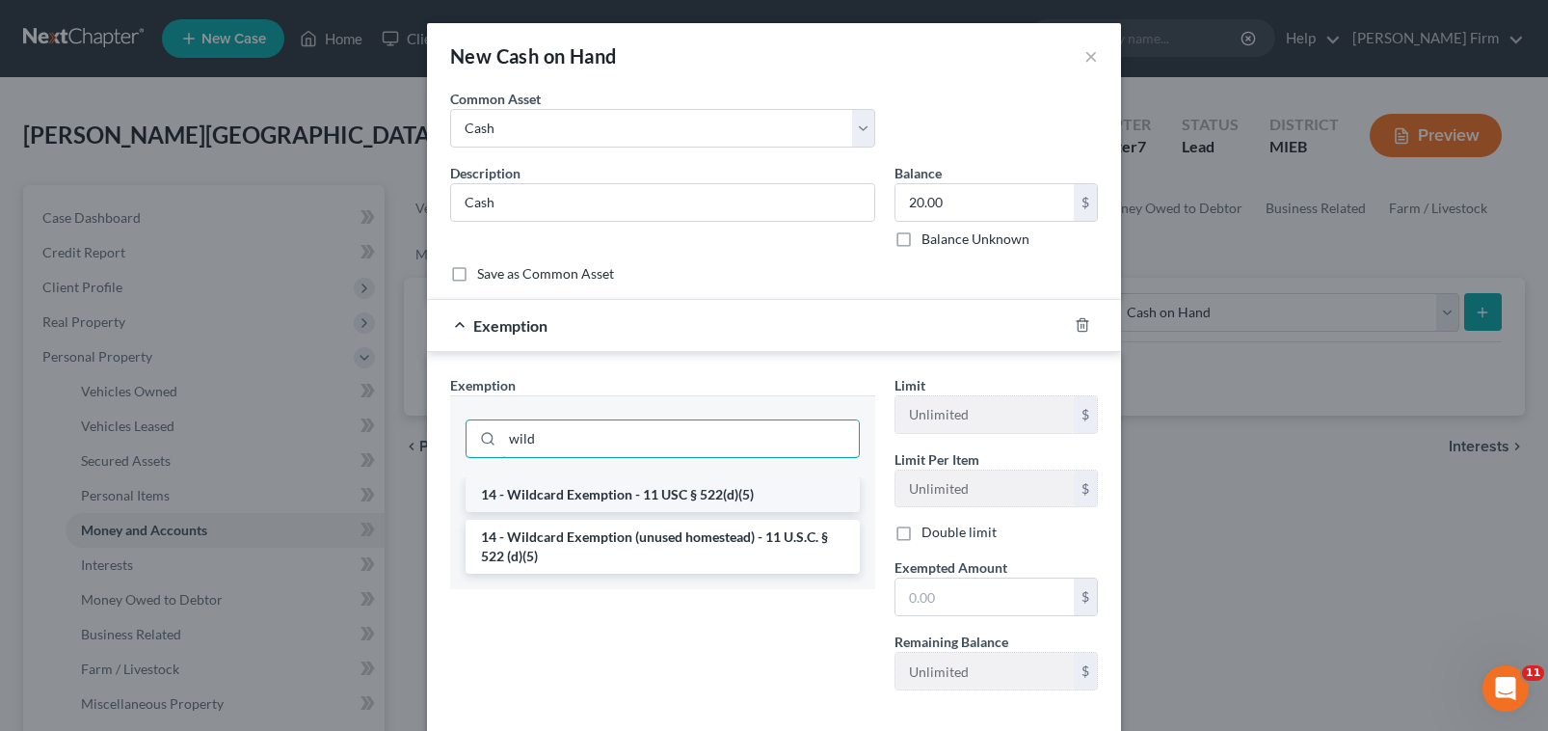
type input "wild"
click at [641, 496] on li "14 - Wildcard Exemption - 11 USC § 522(d)(5)" at bounding box center [663, 494] width 394 height 35
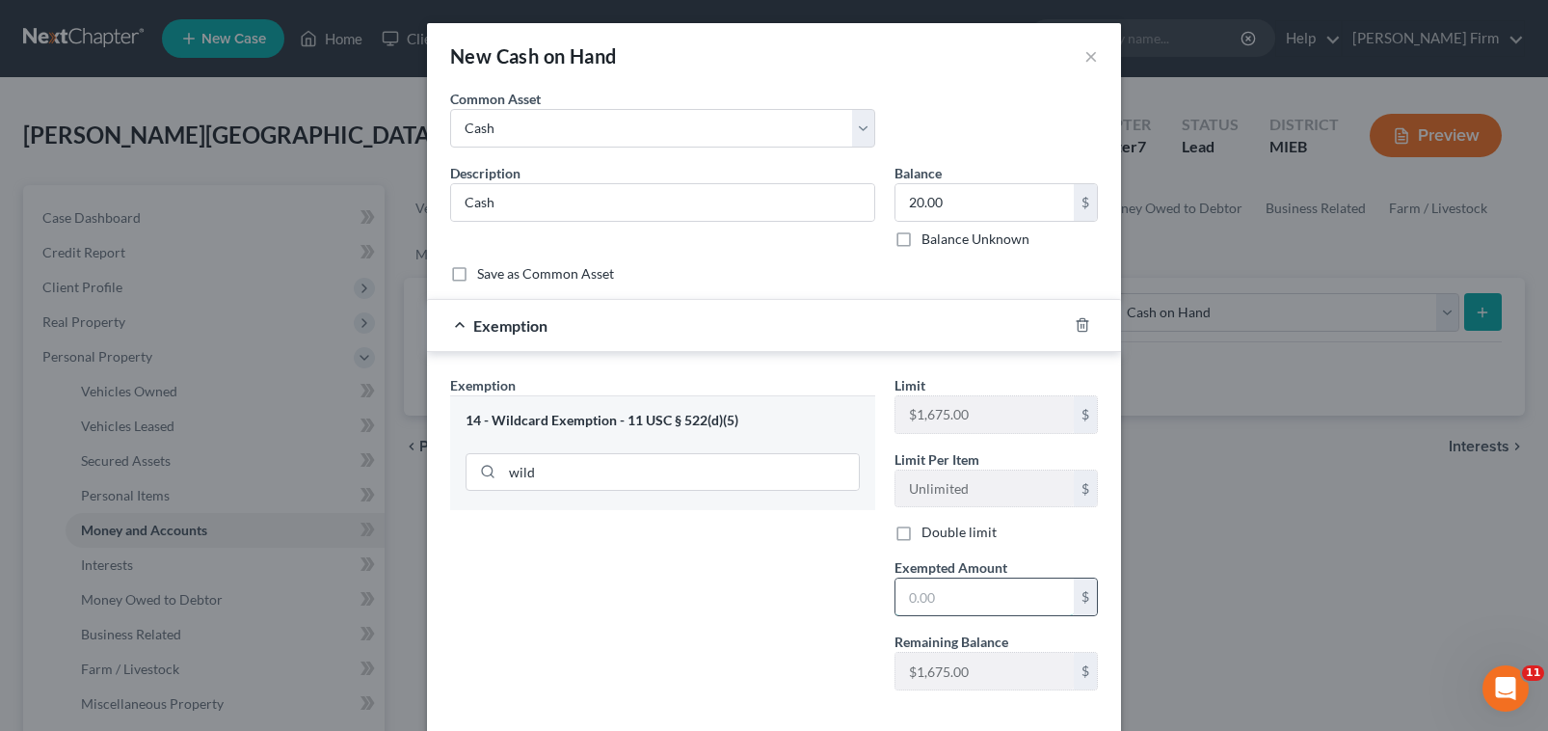
click at [948, 605] on input "text" at bounding box center [984, 596] width 178 height 37
type input "20"
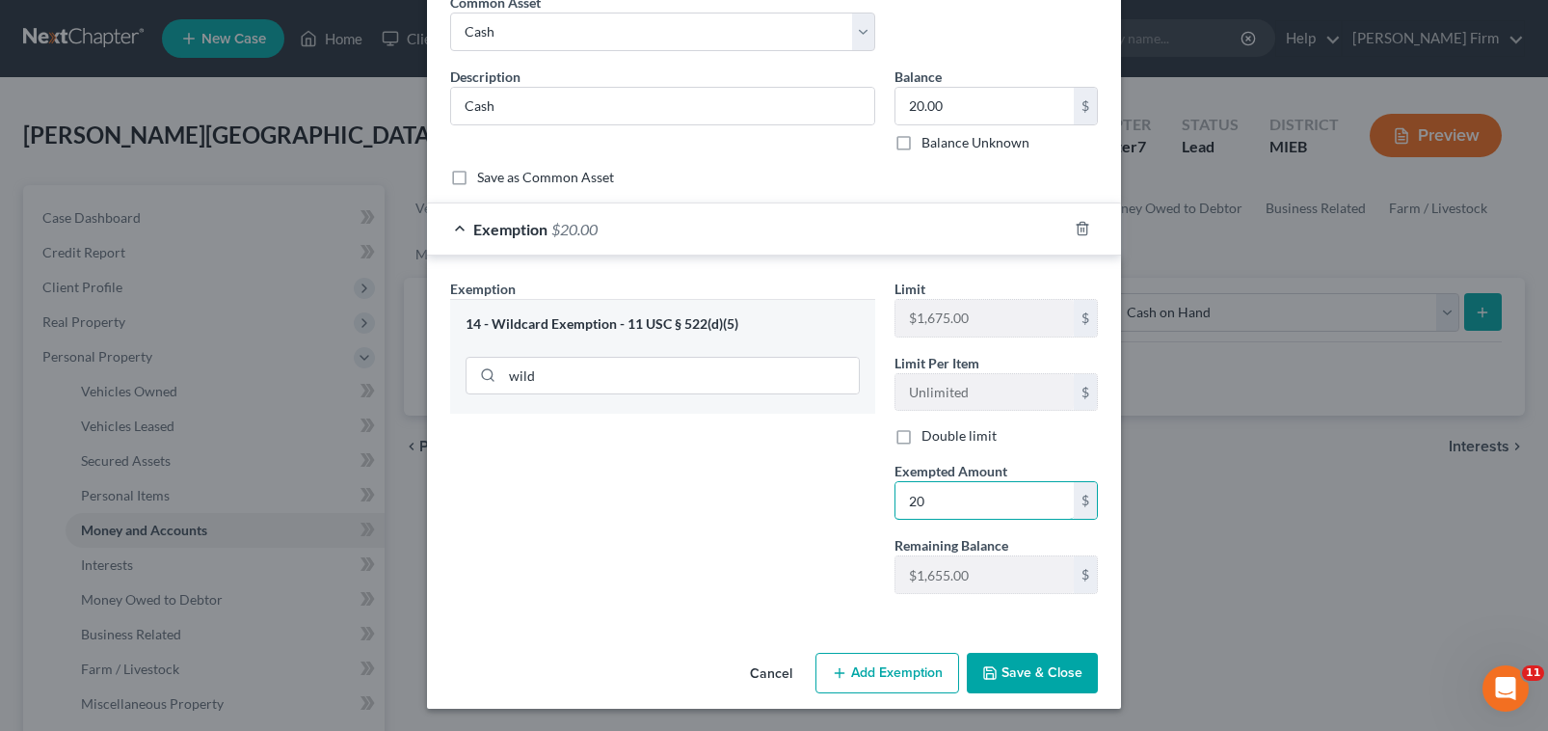
scroll to position [97, 0]
click at [1014, 670] on button "Save & Close" at bounding box center [1032, 672] width 131 height 40
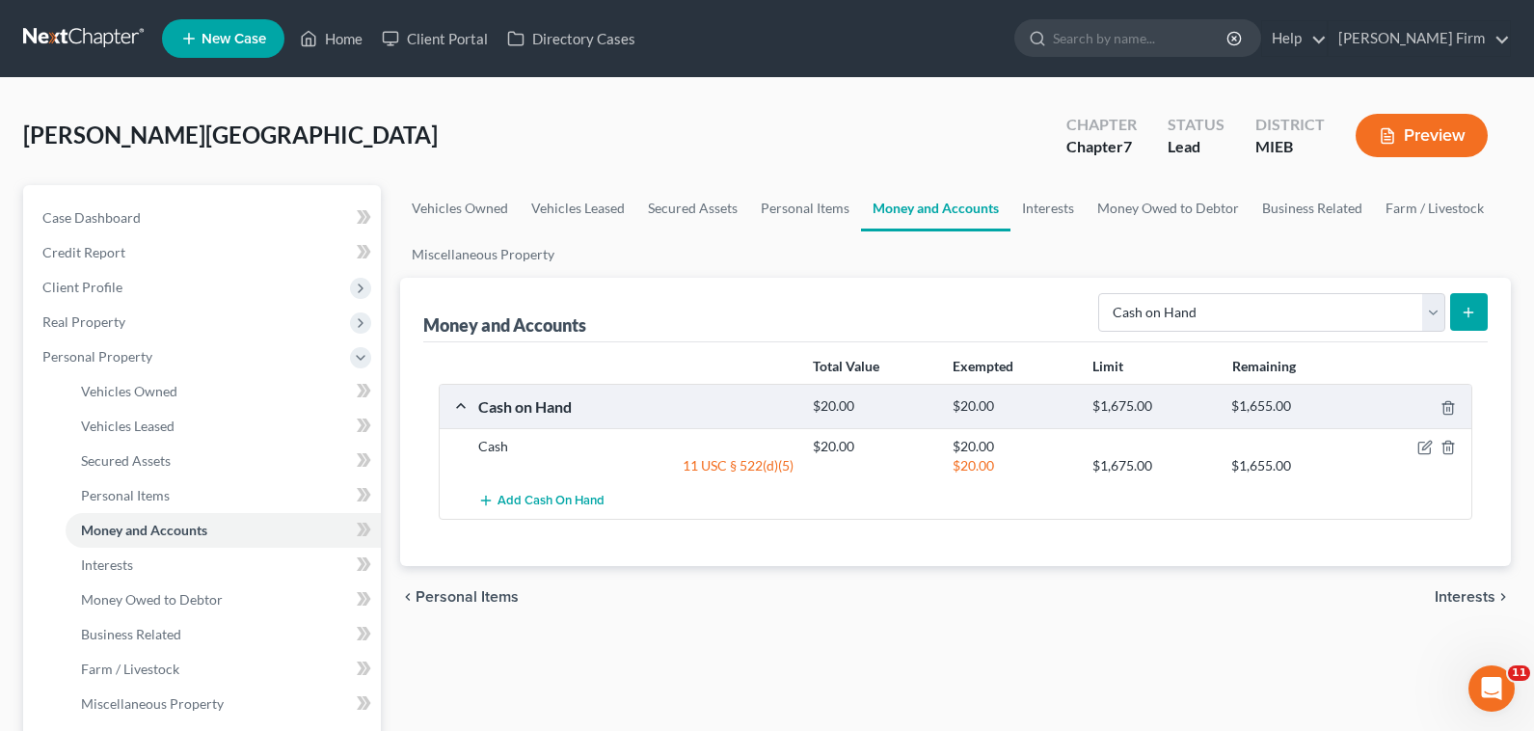
click at [1451, 316] on button "submit" at bounding box center [1469, 312] width 38 height 38
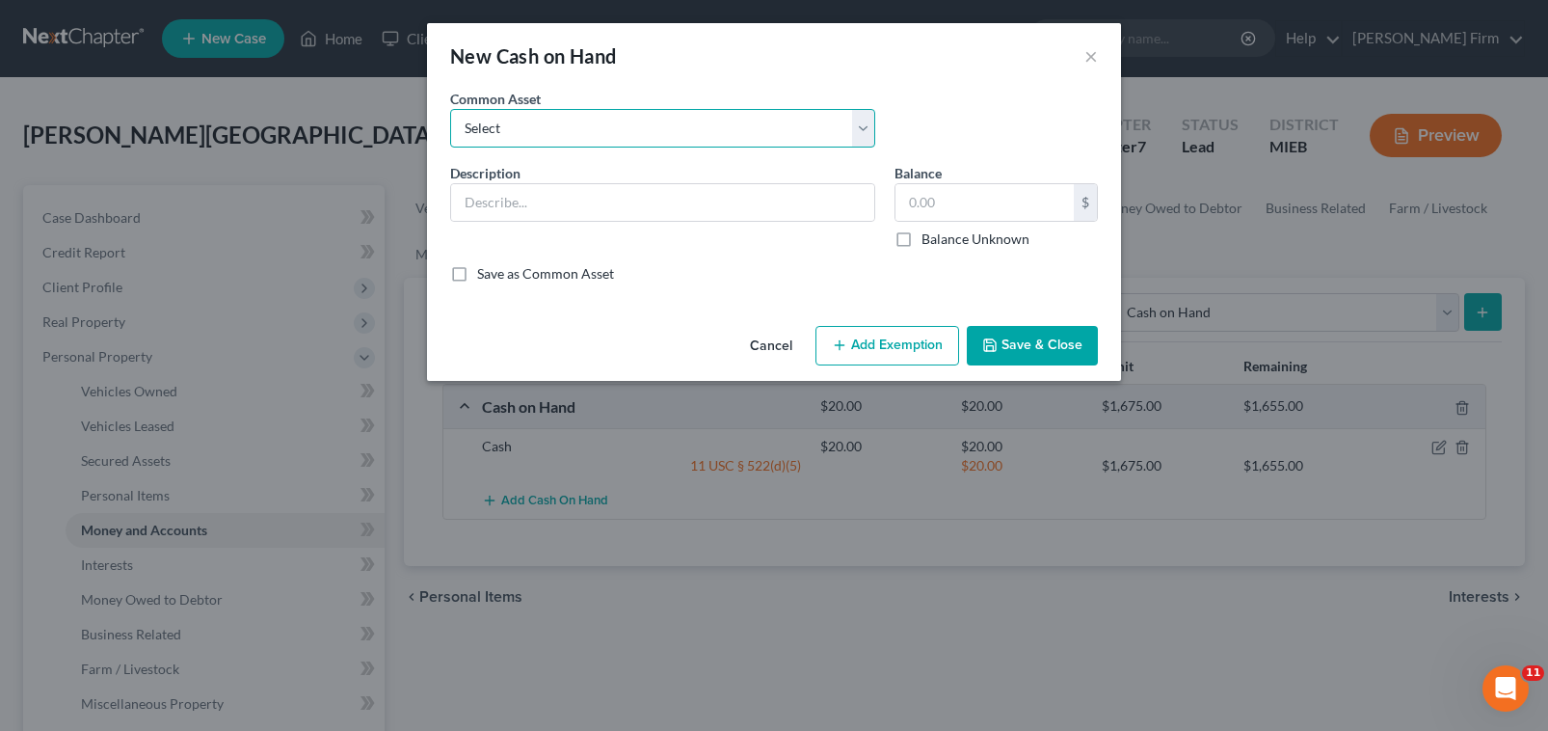
click at [819, 126] on select "Select Cash" at bounding box center [662, 128] width 425 height 39
drag, startPoint x: 938, startPoint y: 122, endPoint x: 981, endPoint y: 176, distance: 69.2
click at [944, 124] on div "Common Asset Select Cash" at bounding box center [774, 126] width 667 height 74
click at [801, 336] on button "Cancel" at bounding box center [771, 347] width 73 height 39
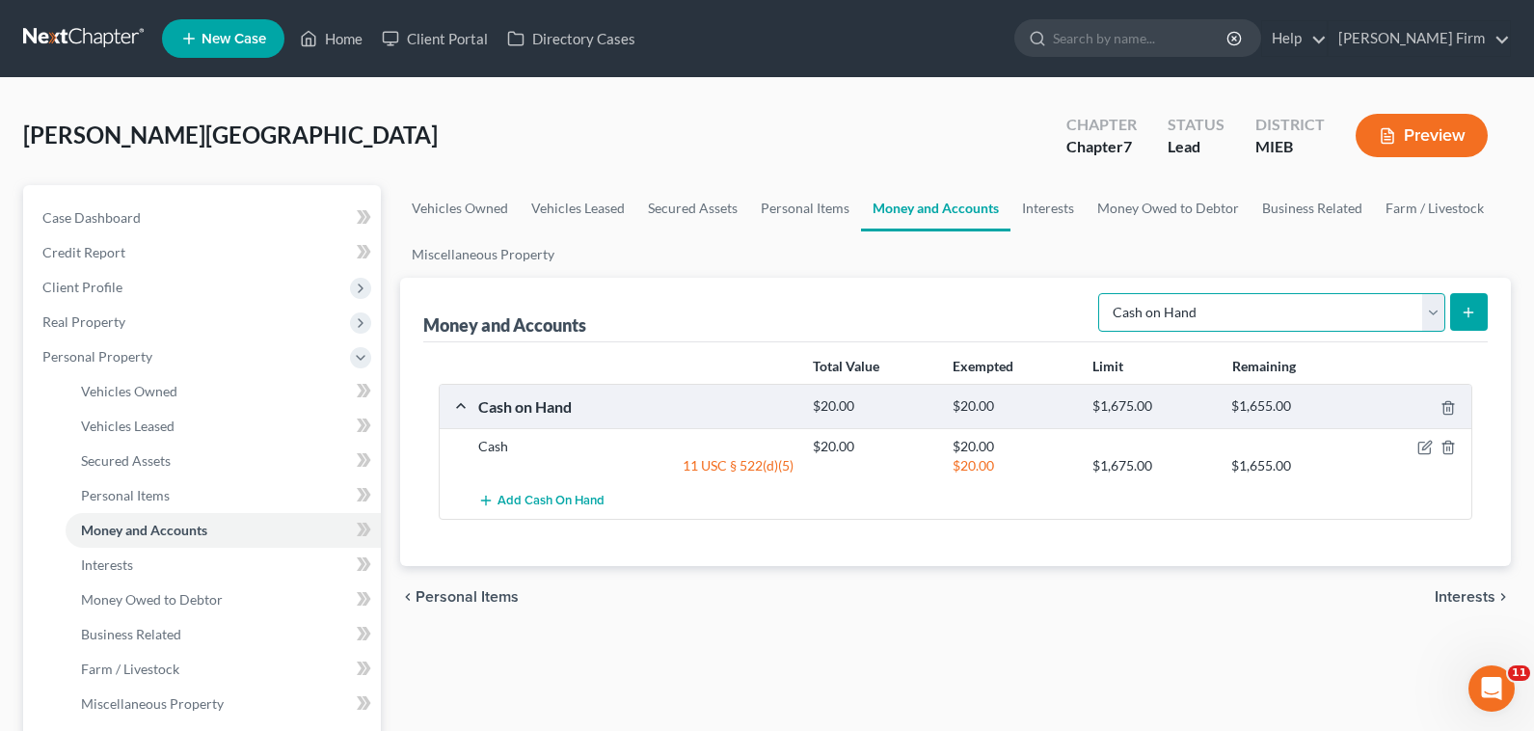
drag, startPoint x: 1131, startPoint y: 315, endPoint x: 1140, endPoint y: 316, distance: 9.7
click at [1133, 315] on select "Select Account Type Brokerage Cash on Hand Certificates of Deposit Checking Acc…" at bounding box center [1271, 312] width 347 height 39
select select "checking"
click at [1102, 293] on select "Select Account Type Brokerage Cash on Hand Certificates of Deposit Checking Acc…" at bounding box center [1271, 312] width 347 height 39
click at [1469, 318] on icon "submit" at bounding box center [1467, 312] width 15 height 15
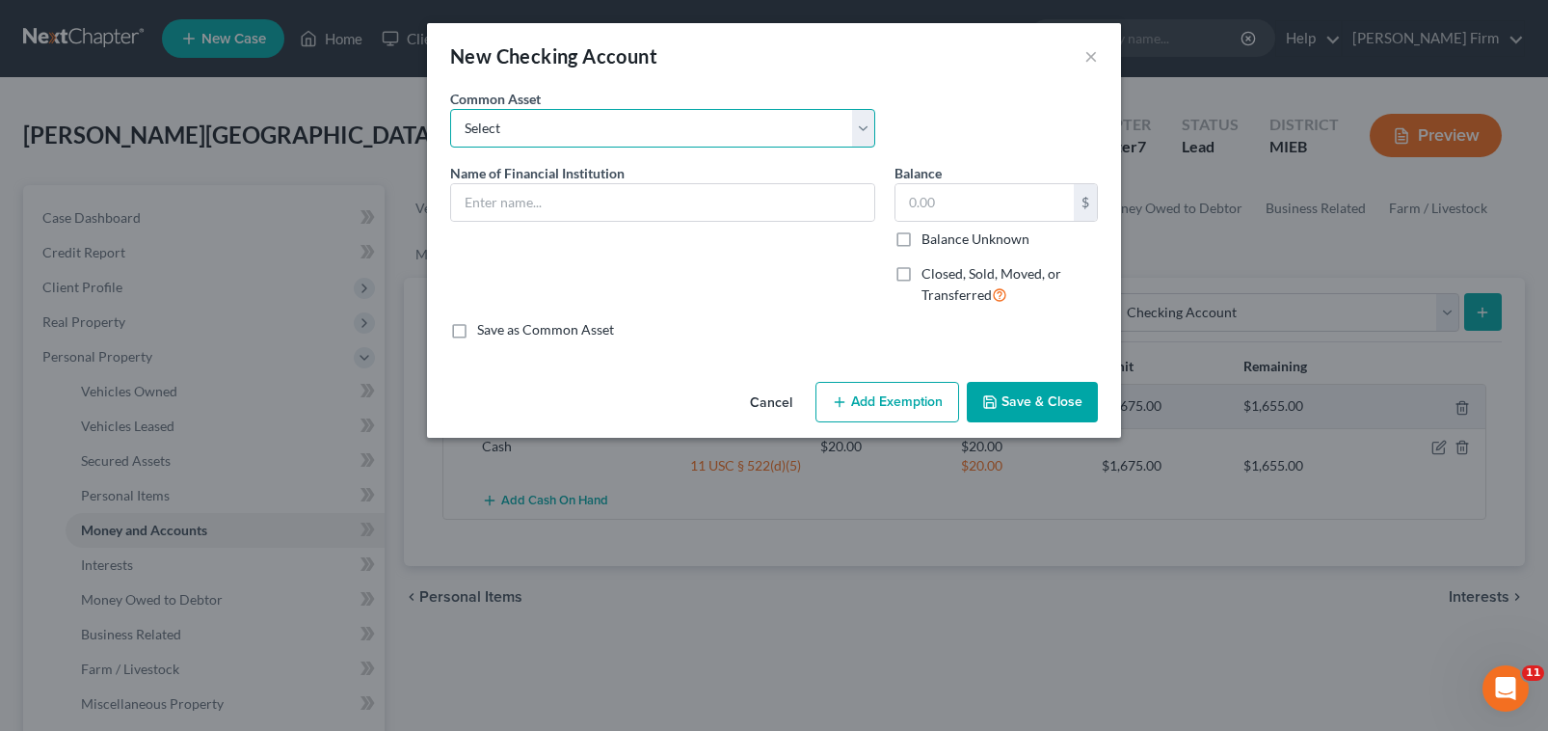
click at [712, 141] on select "Select [PERSON_NAME] Fargo Community Focus Credit Union Capital One Cell Champi…" at bounding box center [662, 128] width 425 height 39
select select "4"
click at [450, 109] on select "Select [PERSON_NAME] Fargo Community Focus Credit Union Capital One Cell Champi…" at bounding box center [662, 128] width 425 height 39
type input "Fifth Third Bank"
click at [965, 191] on input "450.00" at bounding box center [984, 202] width 178 height 37
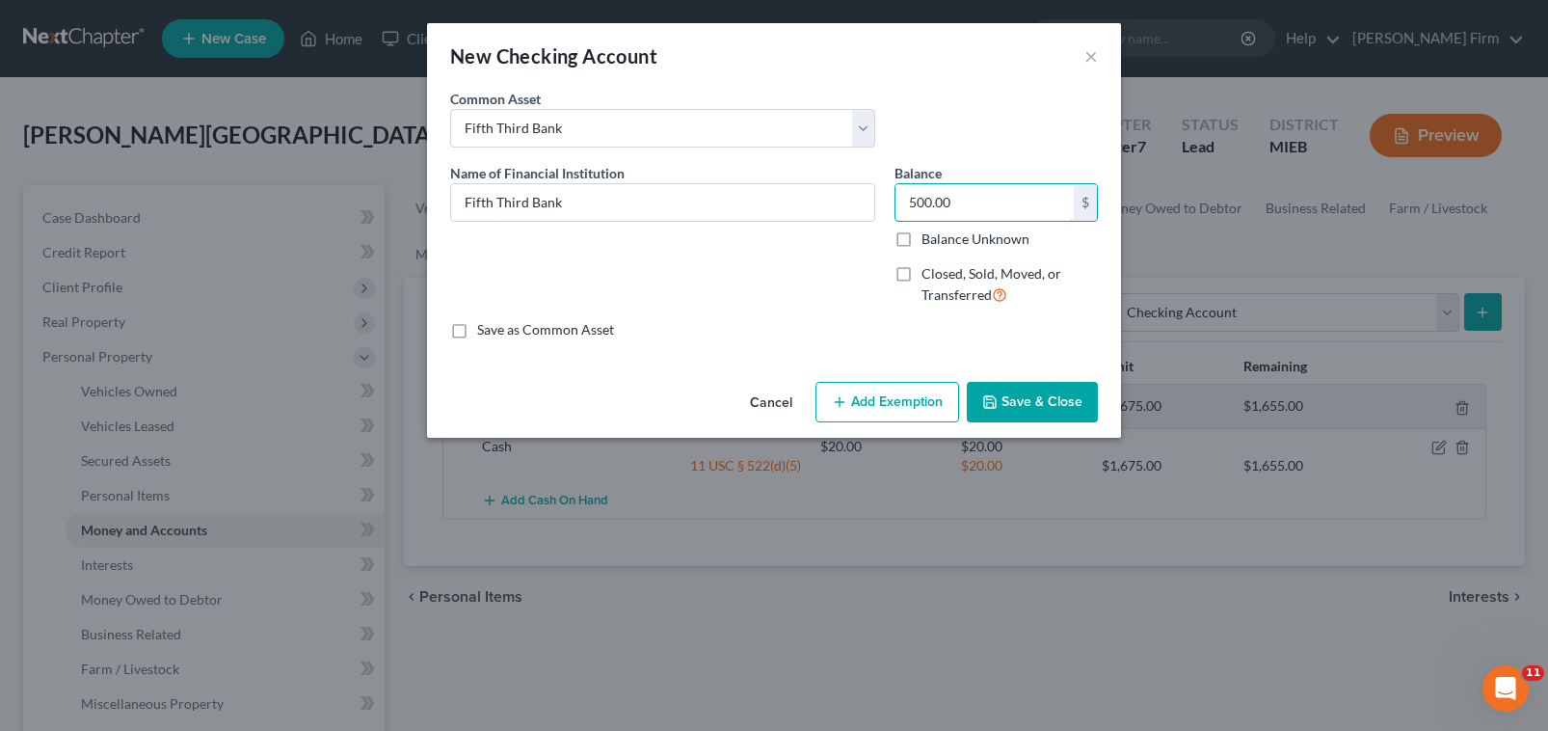
type input "500.00"
click at [884, 400] on button "Add Exemption" at bounding box center [887, 402] width 144 height 40
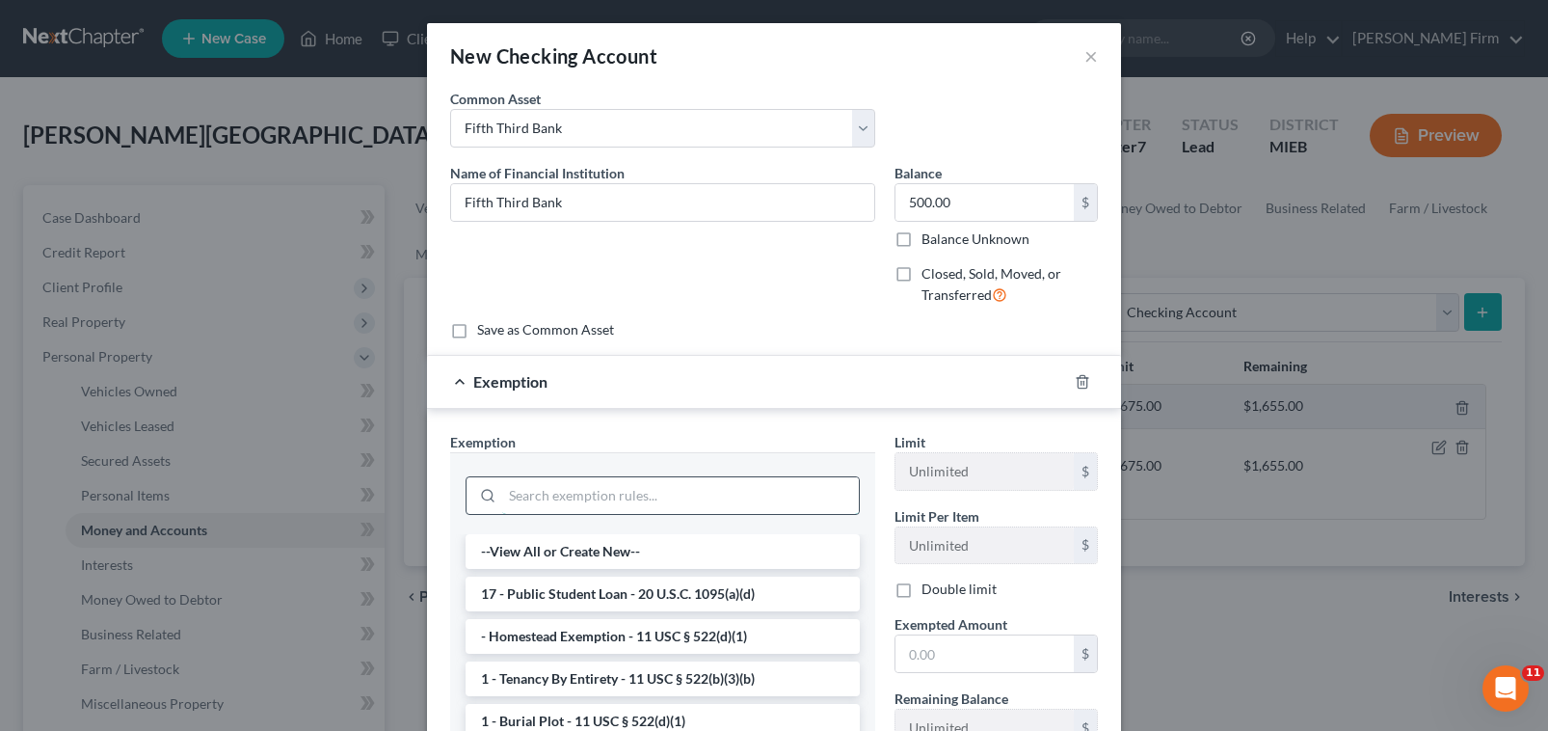
click at [570, 499] on input "search" at bounding box center [680, 495] width 357 height 37
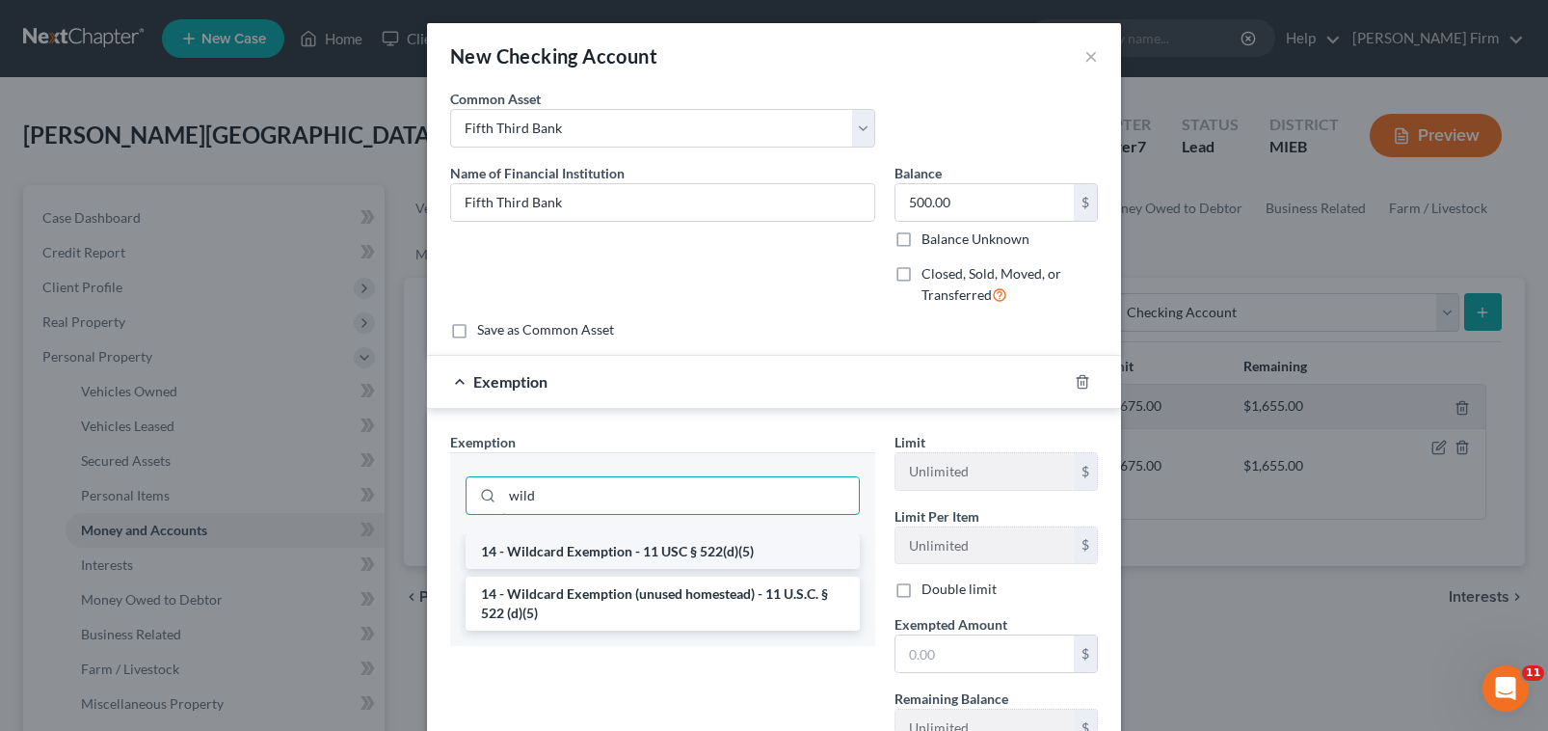
type input "wild"
click at [531, 542] on li "14 - Wildcard Exemption - 11 USC § 522(d)(5)" at bounding box center [663, 551] width 394 height 35
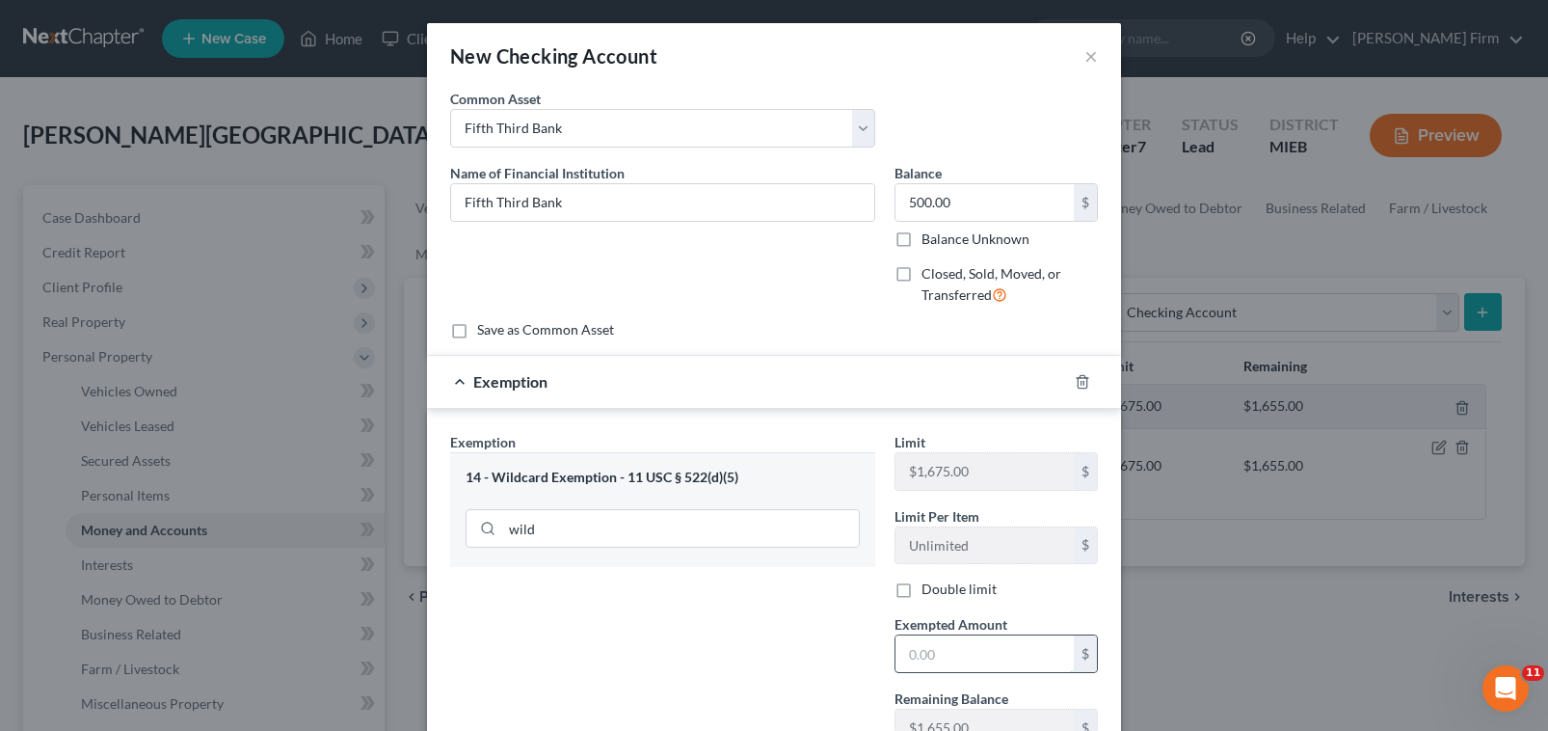
click at [930, 660] on input "text" at bounding box center [984, 653] width 178 height 37
type input "500"
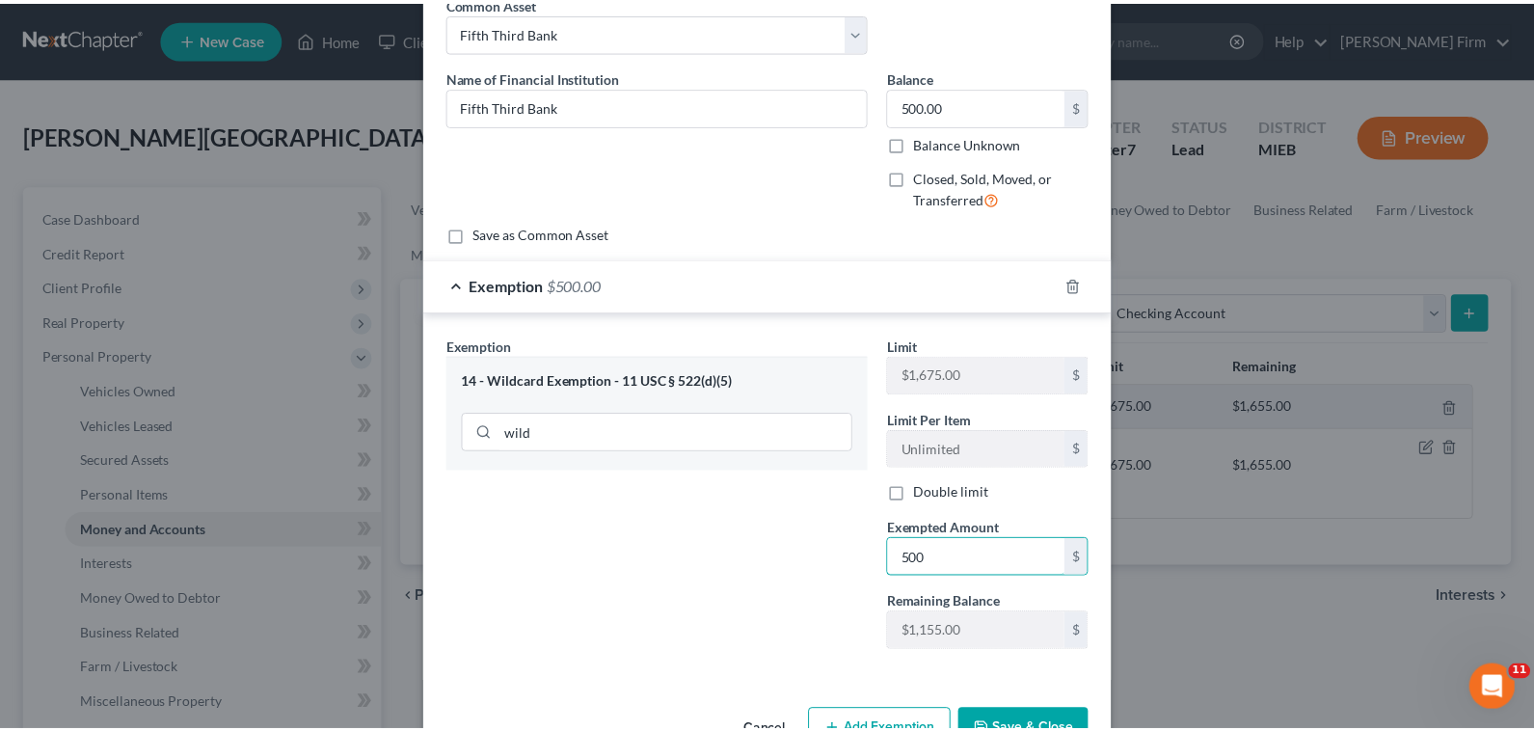
scroll to position [153, 0]
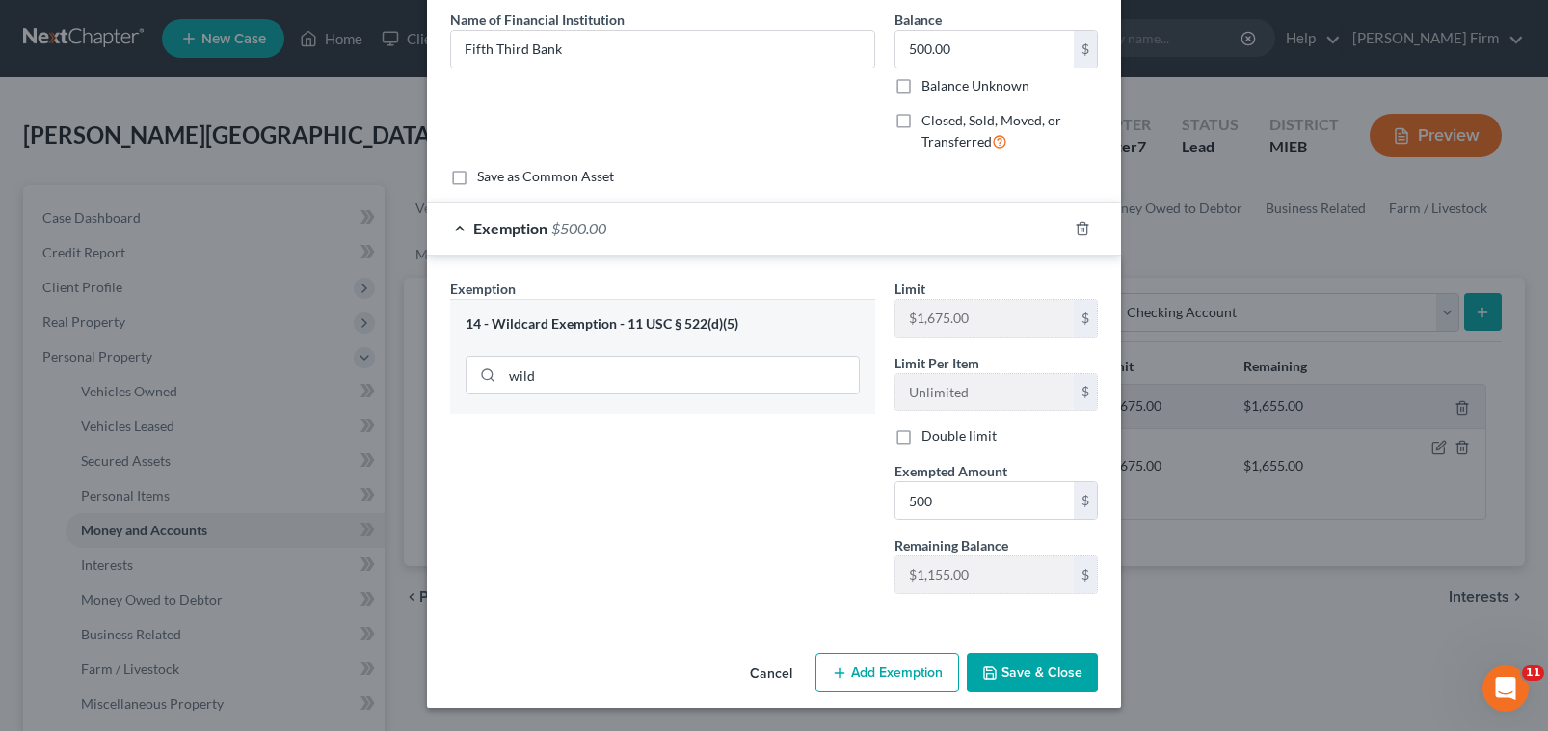
click at [1024, 677] on button "Save & Close" at bounding box center [1032, 673] width 131 height 40
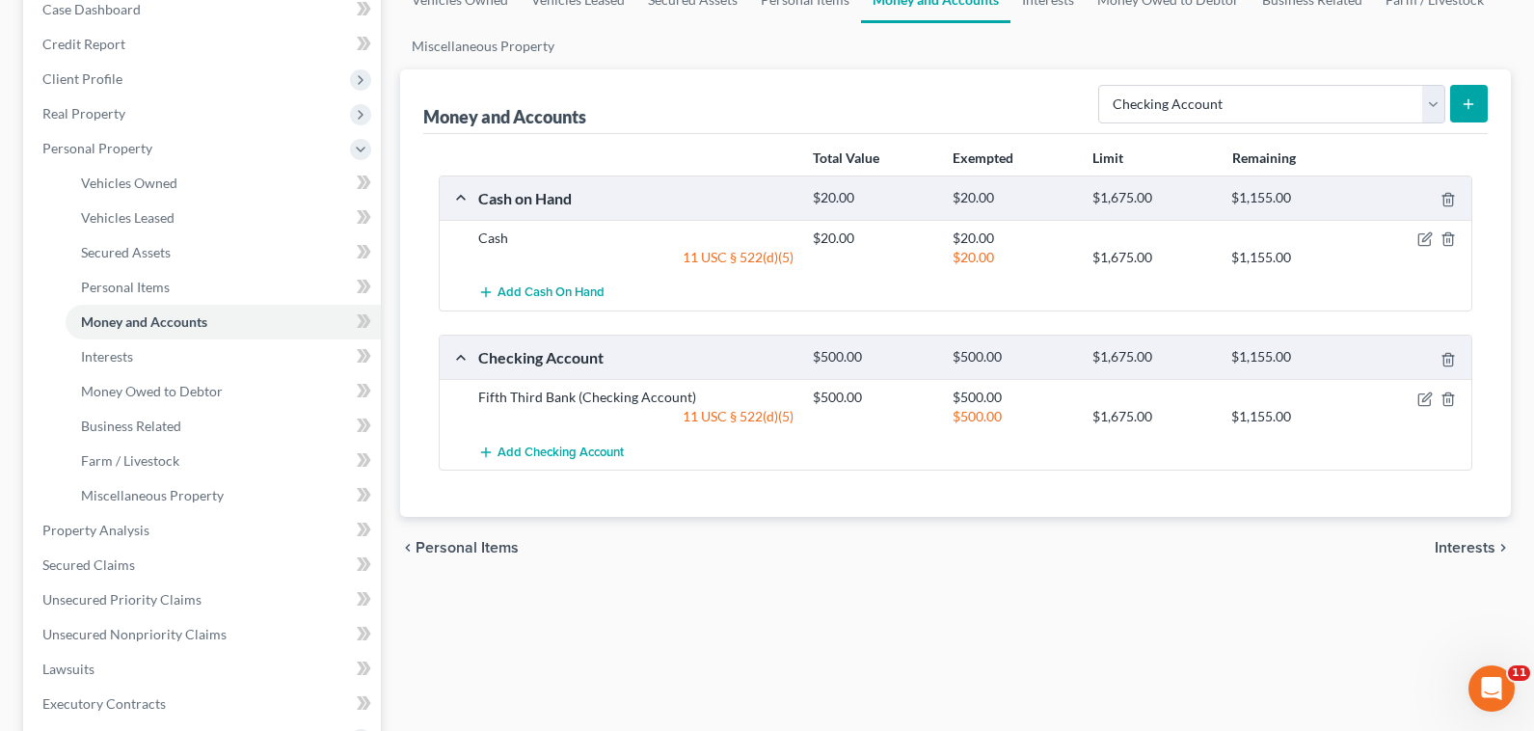
scroll to position [289, 0]
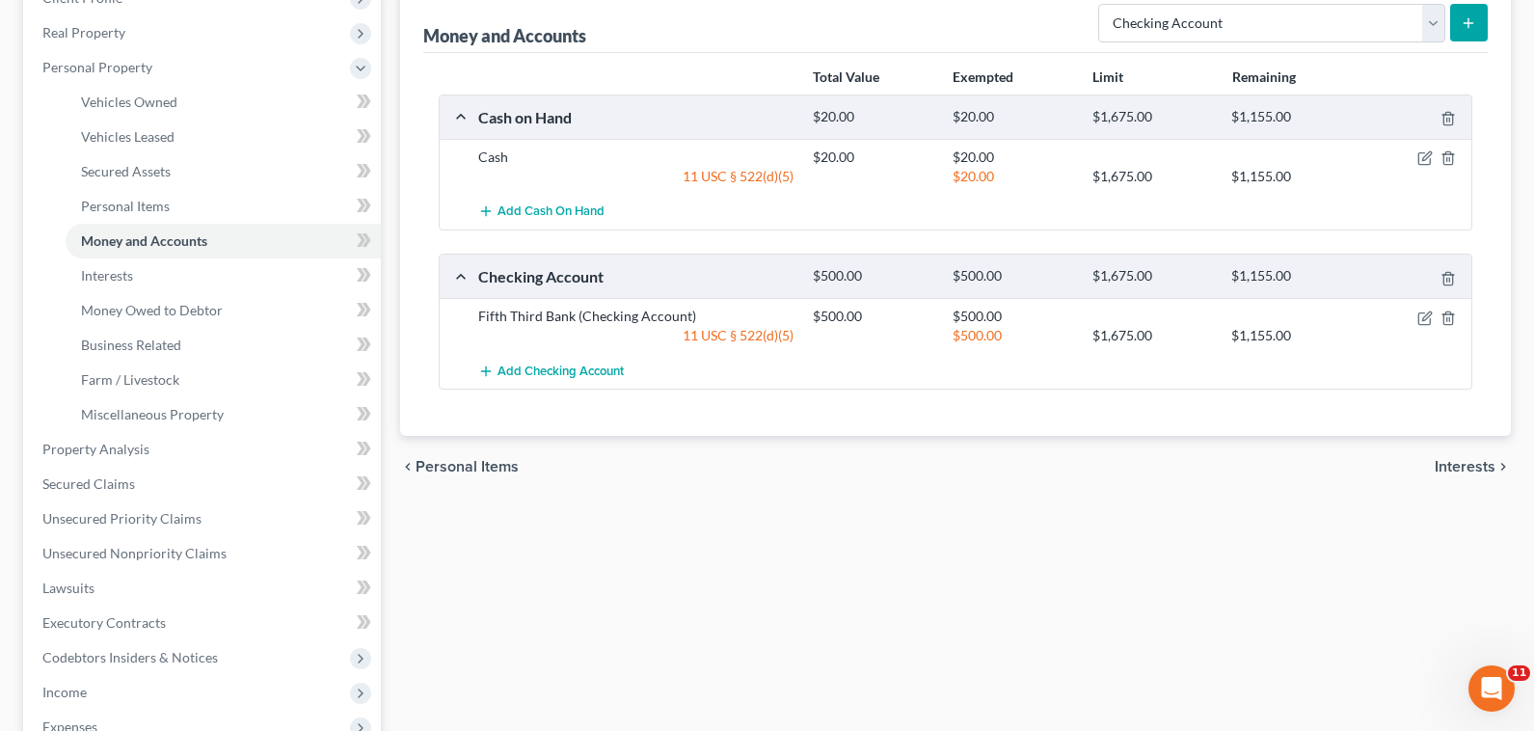
click at [1461, 459] on span "Interests" at bounding box center [1464, 466] width 61 height 15
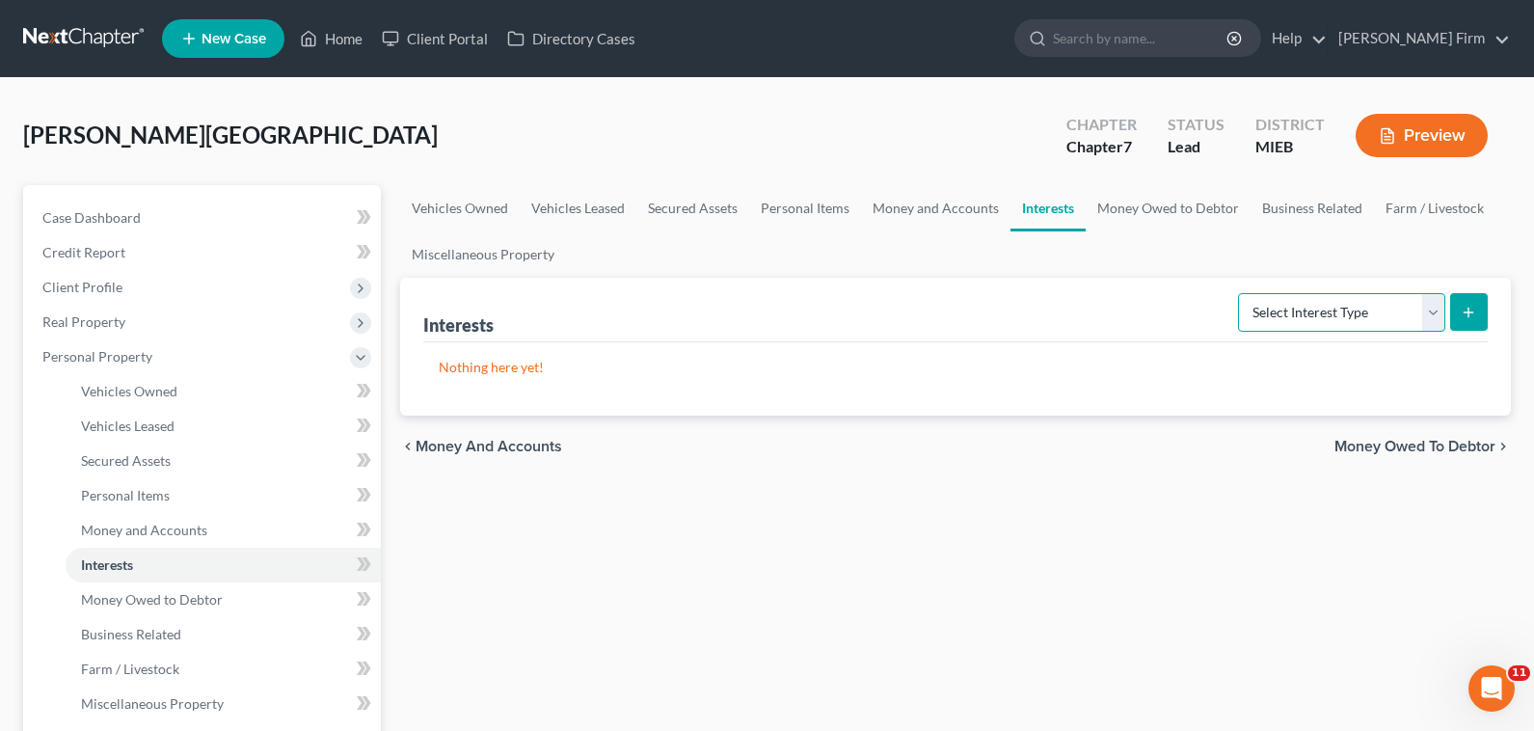
click at [1429, 303] on select "Select Interest Type 401K Annuity Bond Education IRA Government Bond Government…" at bounding box center [1341, 312] width 207 height 39
select select "401k"
click at [1240, 293] on select "Select Interest Type 401K Annuity Bond Education IRA Government Bond Government…" at bounding box center [1341, 312] width 207 height 39
click at [1485, 307] on button "submit" at bounding box center [1469, 312] width 38 height 38
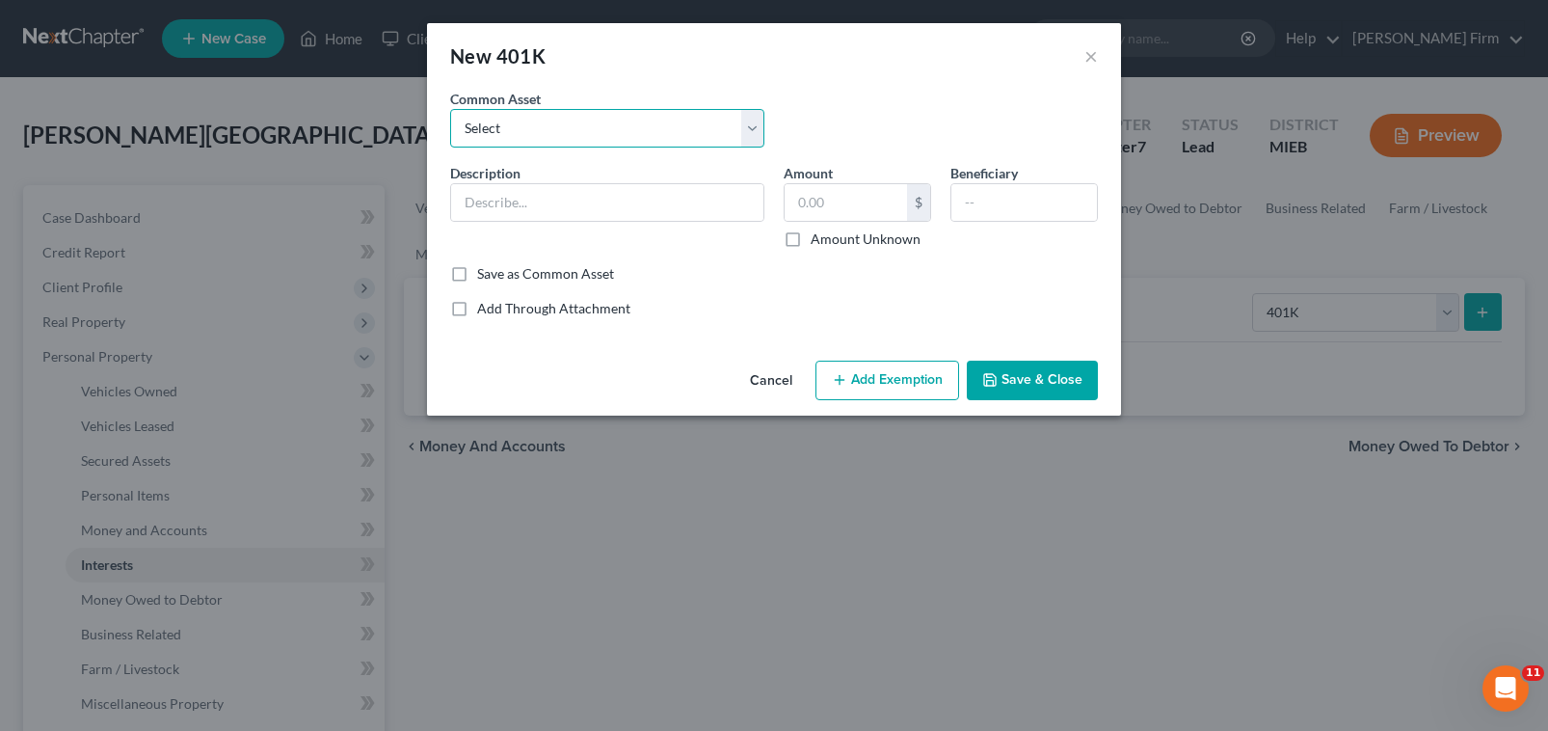
click at [519, 133] on select "Select Employer 401K Nationwide [PERSON_NAME] 401K" at bounding box center [607, 128] width 314 height 39
select select "0"
click at [450, 109] on select "Select Employer 401K Nationwide [PERSON_NAME] 401K" at bounding box center [607, 128] width 314 height 39
type input "Employer 401K"
click at [862, 208] on input "2,000.00" at bounding box center [846, 202] width 122 height 37
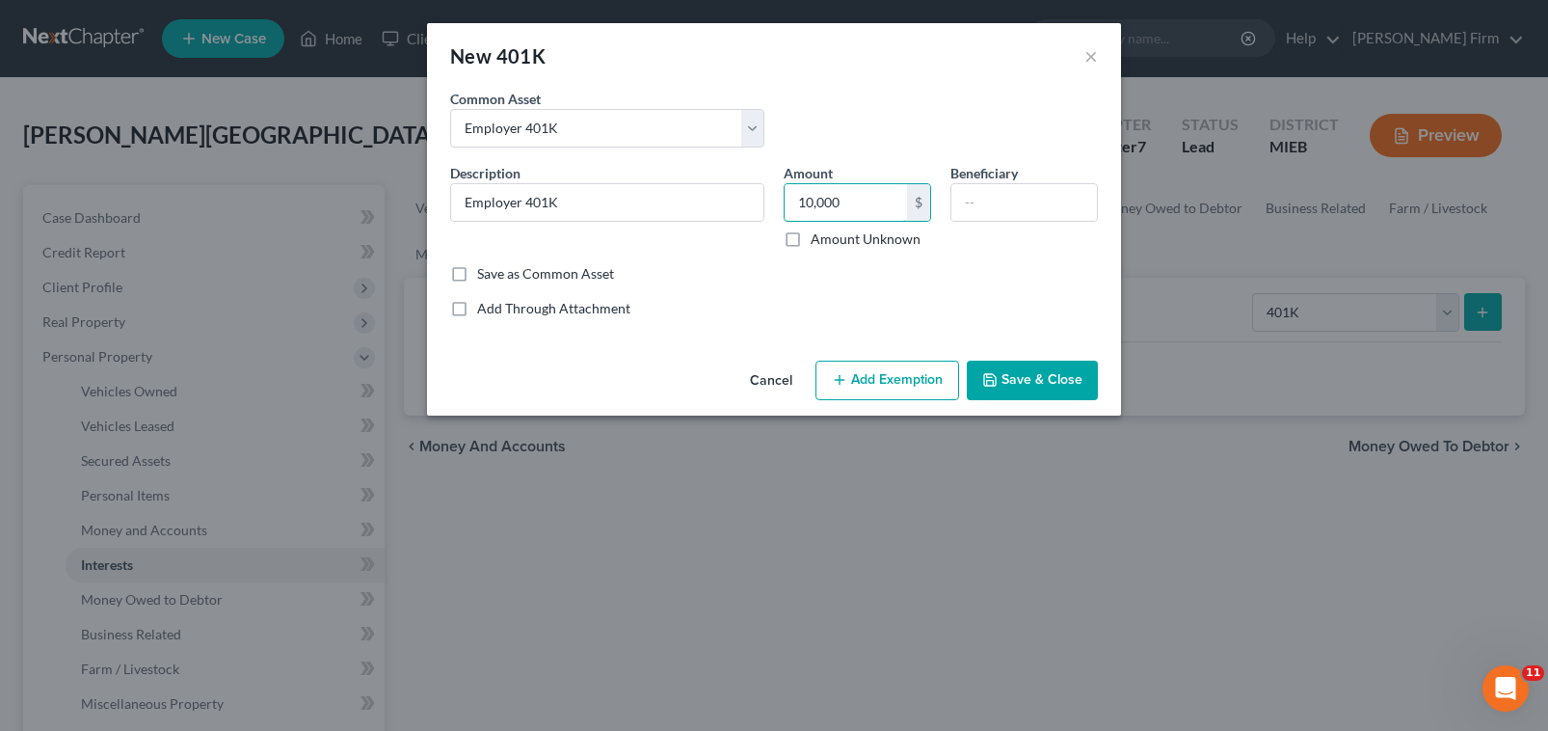
type input "10,000"
click at [922, 385] on button "Add Exemption" at bounding box center [887, 381] width 144 height 40
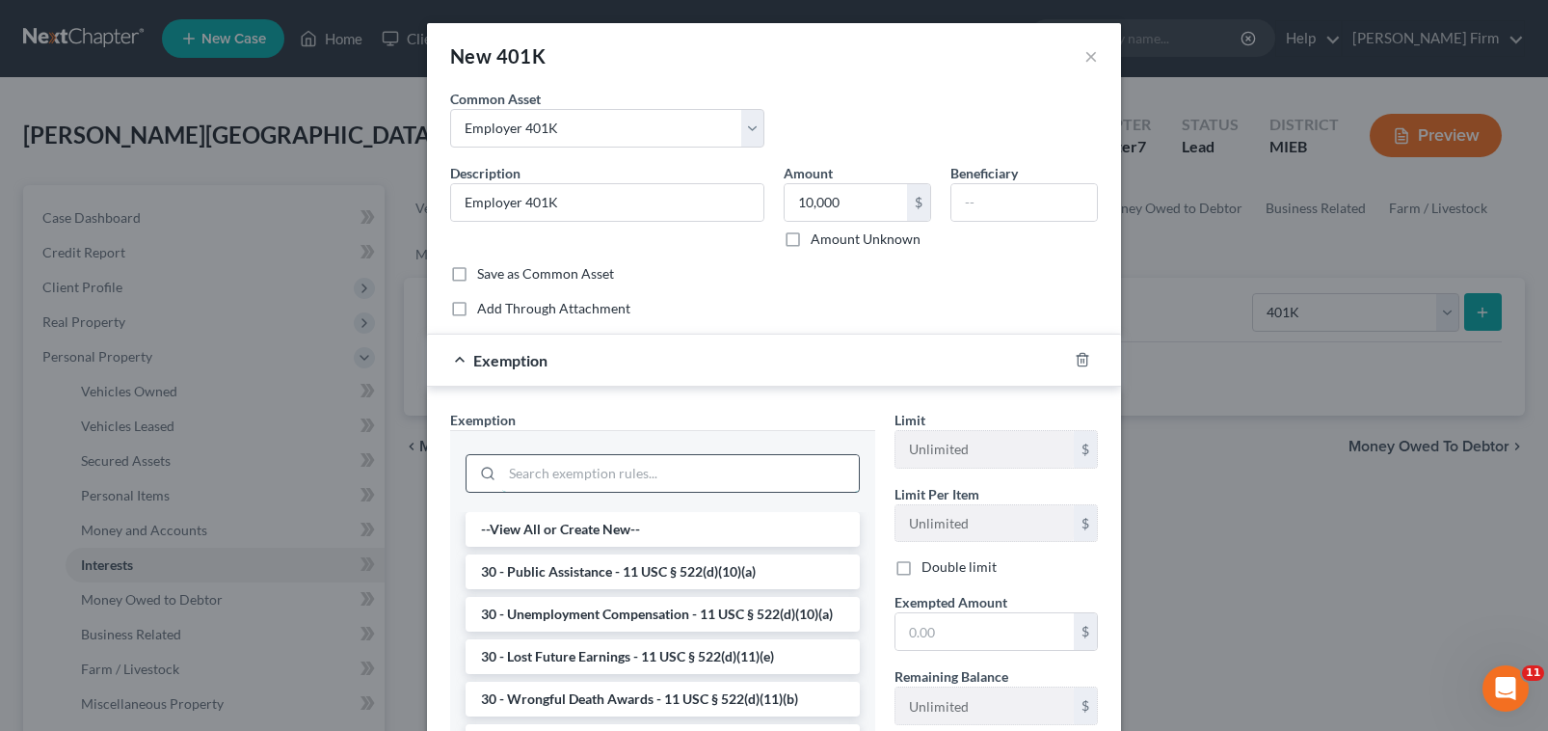
click at [571, 468] on input "search" at bounding box center [680, 473] width 357 height 37
type input "f"
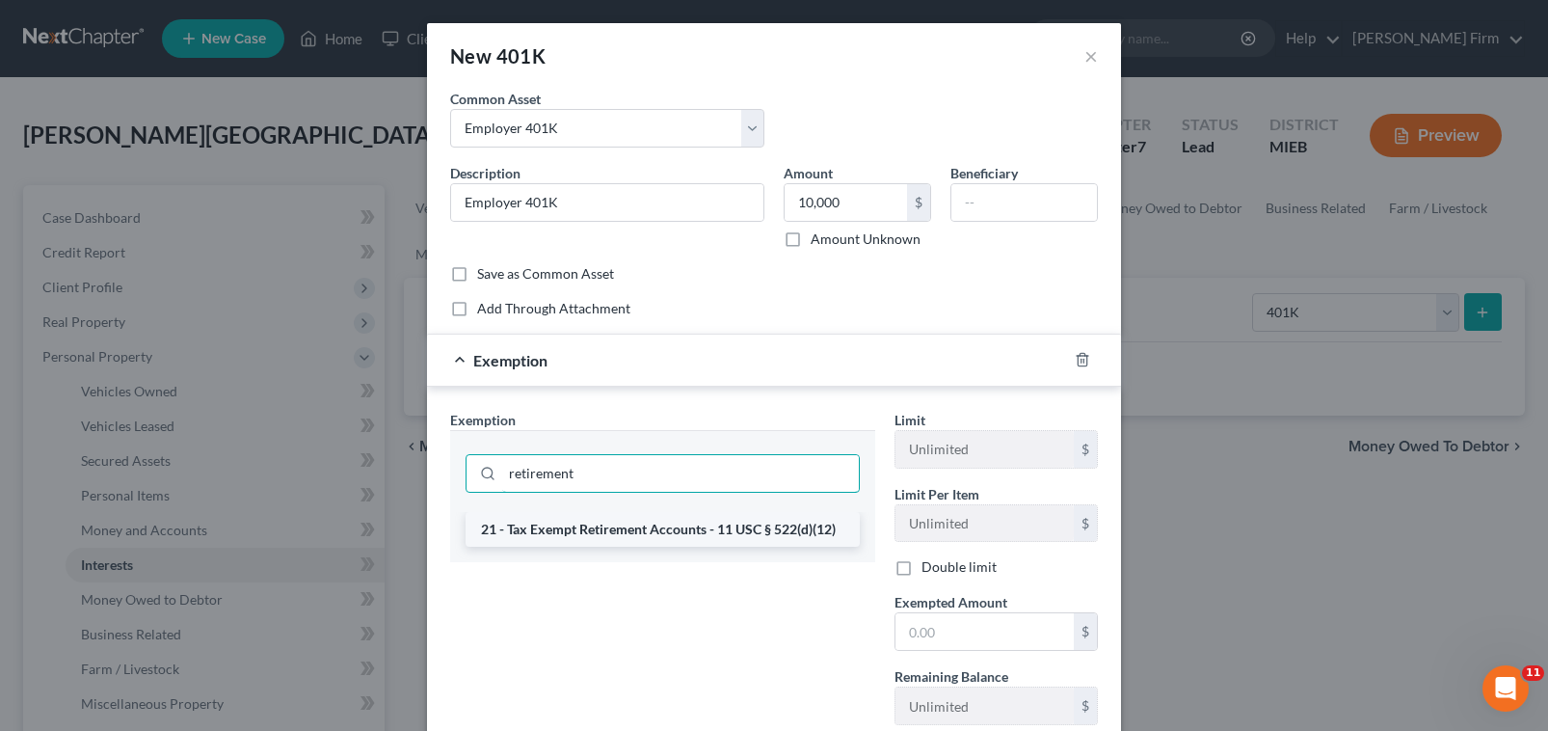
type input "retirement"
click at [521, 535] on li "21 - Tax Exempt Retirement Accounts - 11 USC § 522(d)(12)" at bounding box center [663, 529] width 394 height 35
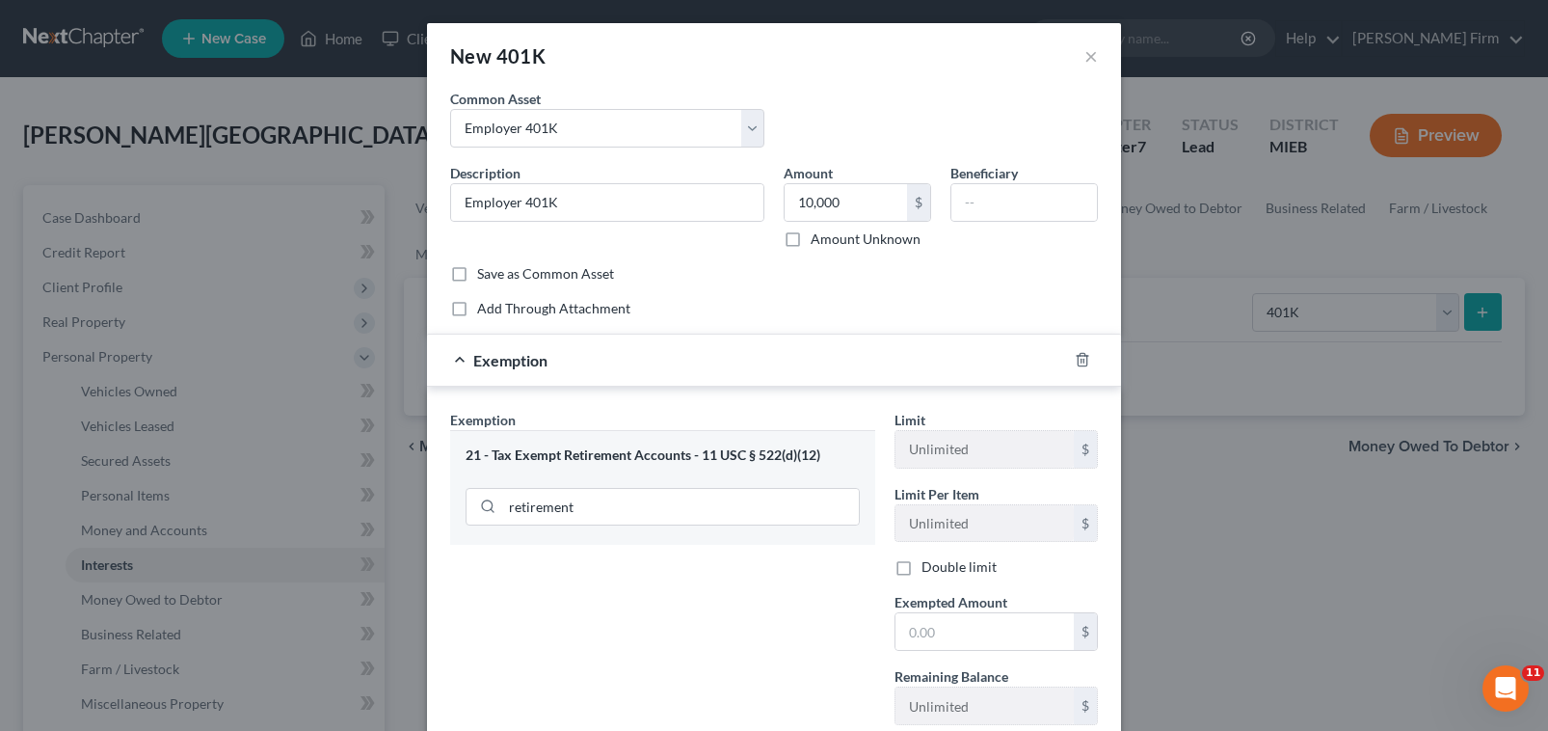
click at [924, 610] on span "Exempted Amount" at bounding box center [951, 602] width 113 height 16
click at [929, 623] on input "text" at bounding box center [984, 631] width 178 height 37
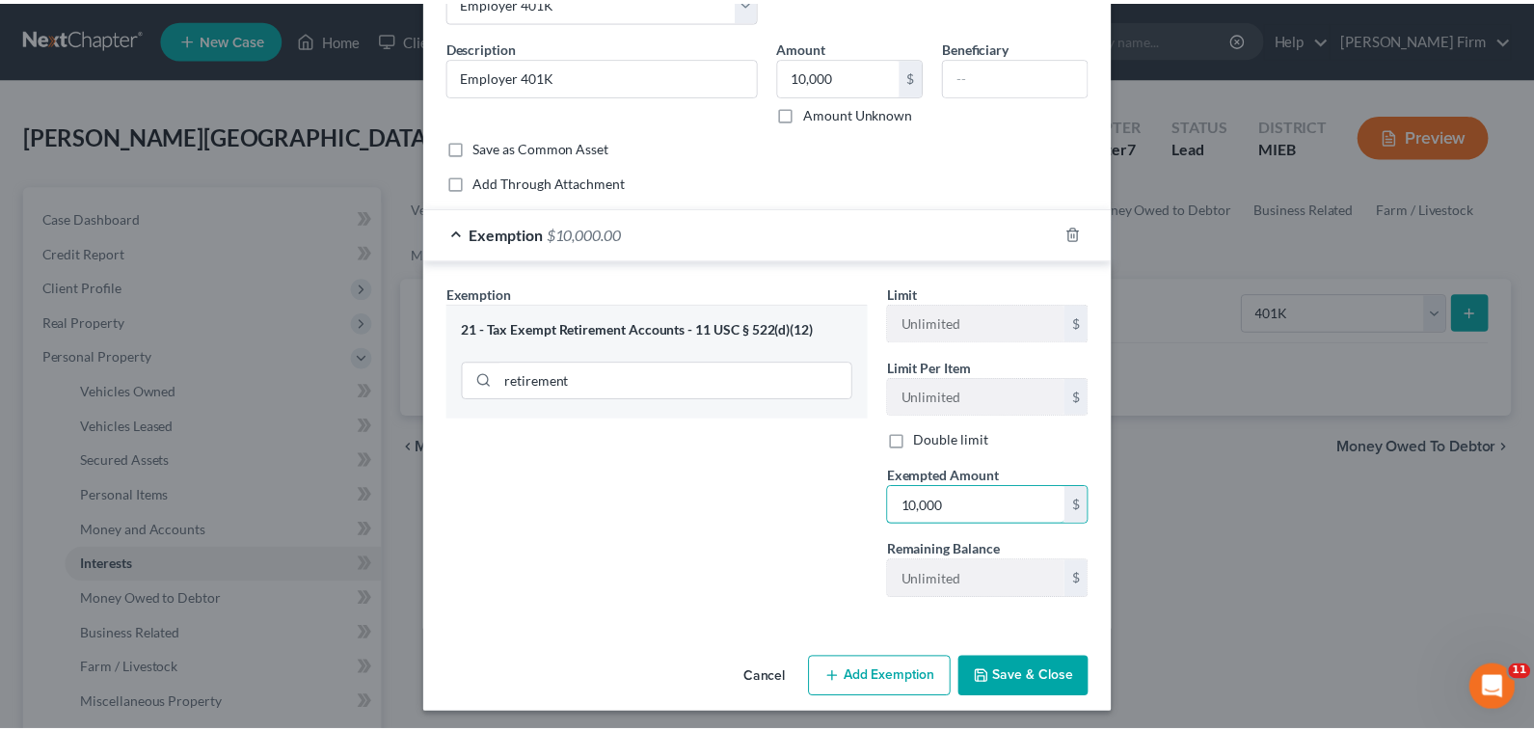
scroll to position [132, 0]
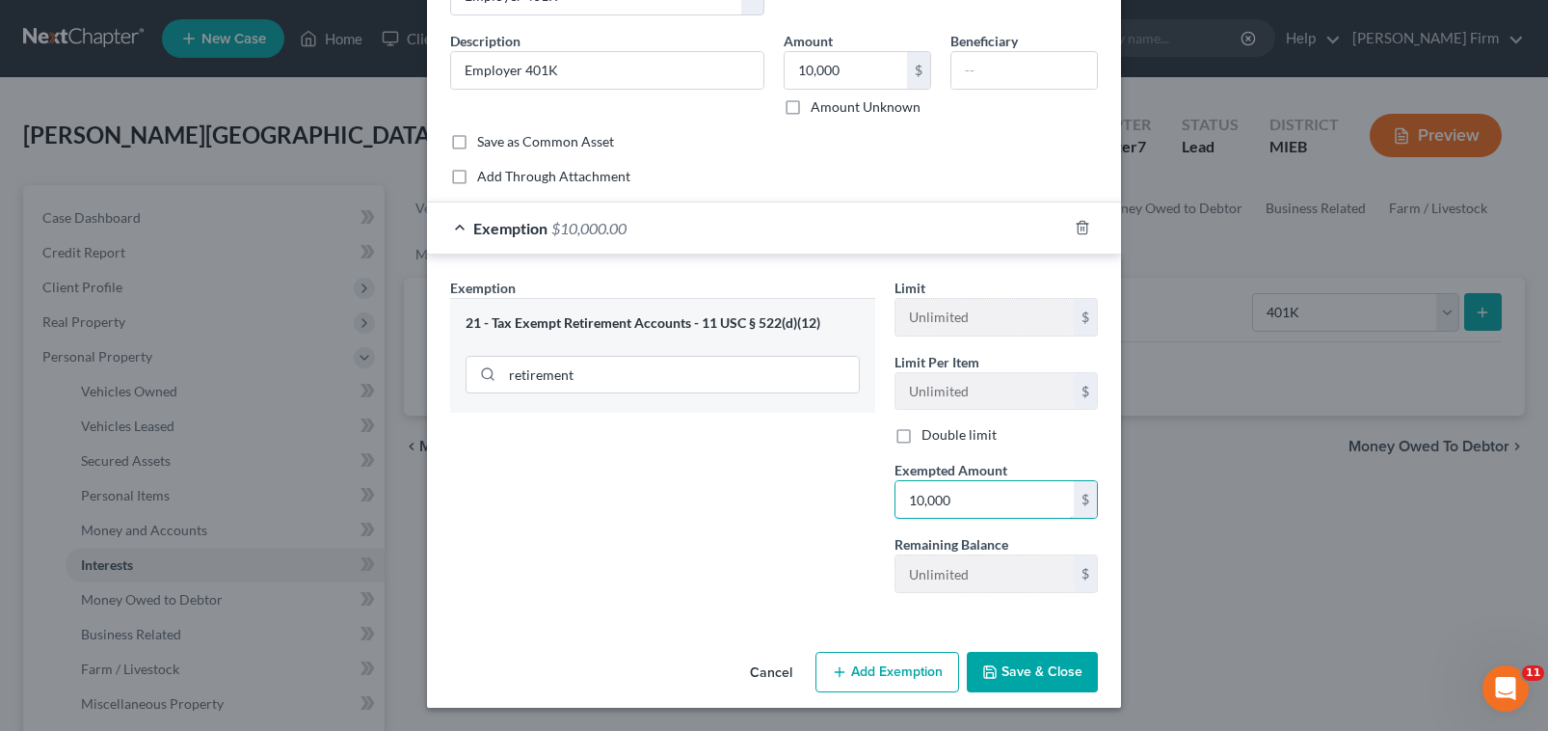
type input "10,000"
click at [991, 681] on button "Save & Close" at bounding box center [1032, 672] width 131 height 40
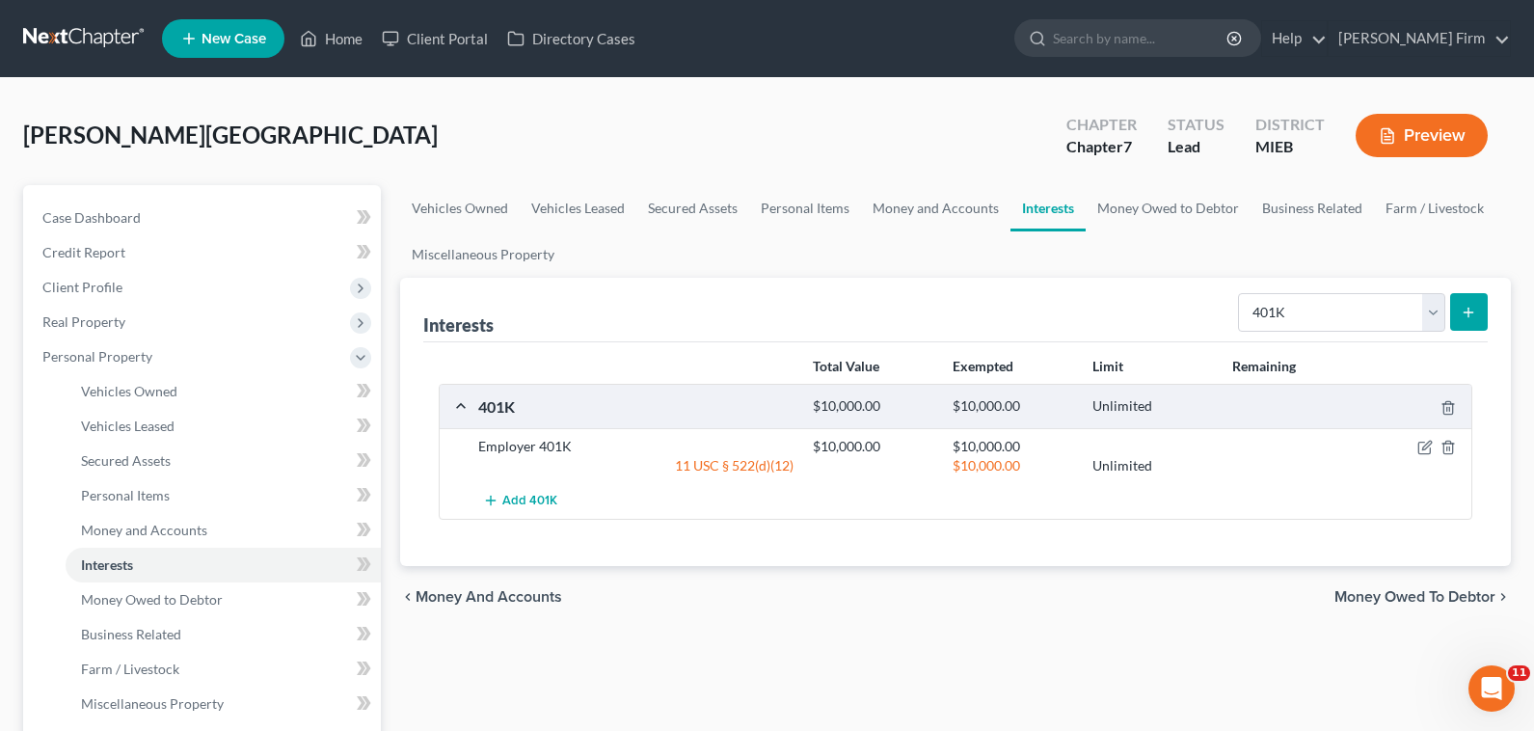
click at [1359, 597] on span "Money Owed to Debtor" at bounding box center [1414, 596] width 161 height 15
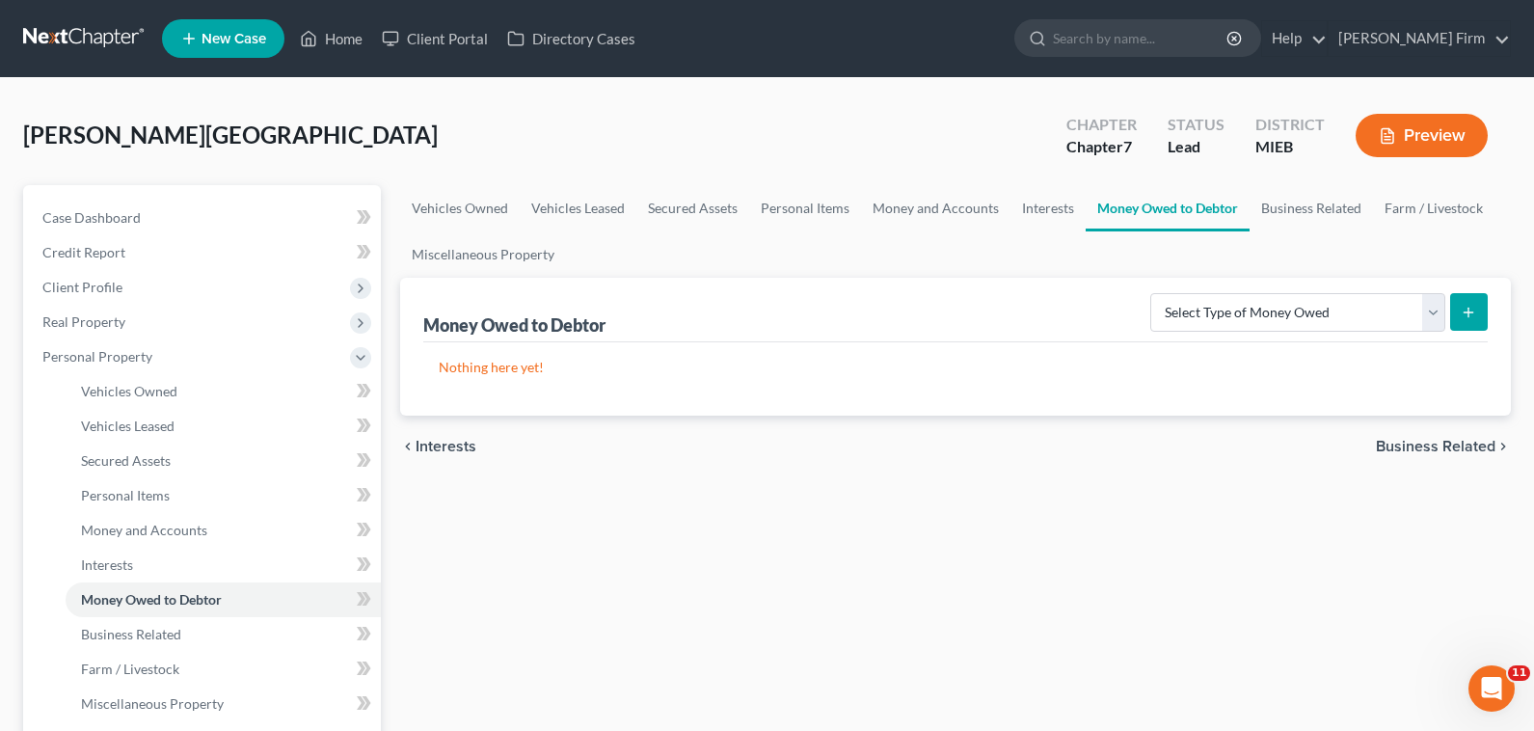
click at [1444, 441] on span "Business Related" at bounding box center [1436, 446] width 120 height 15
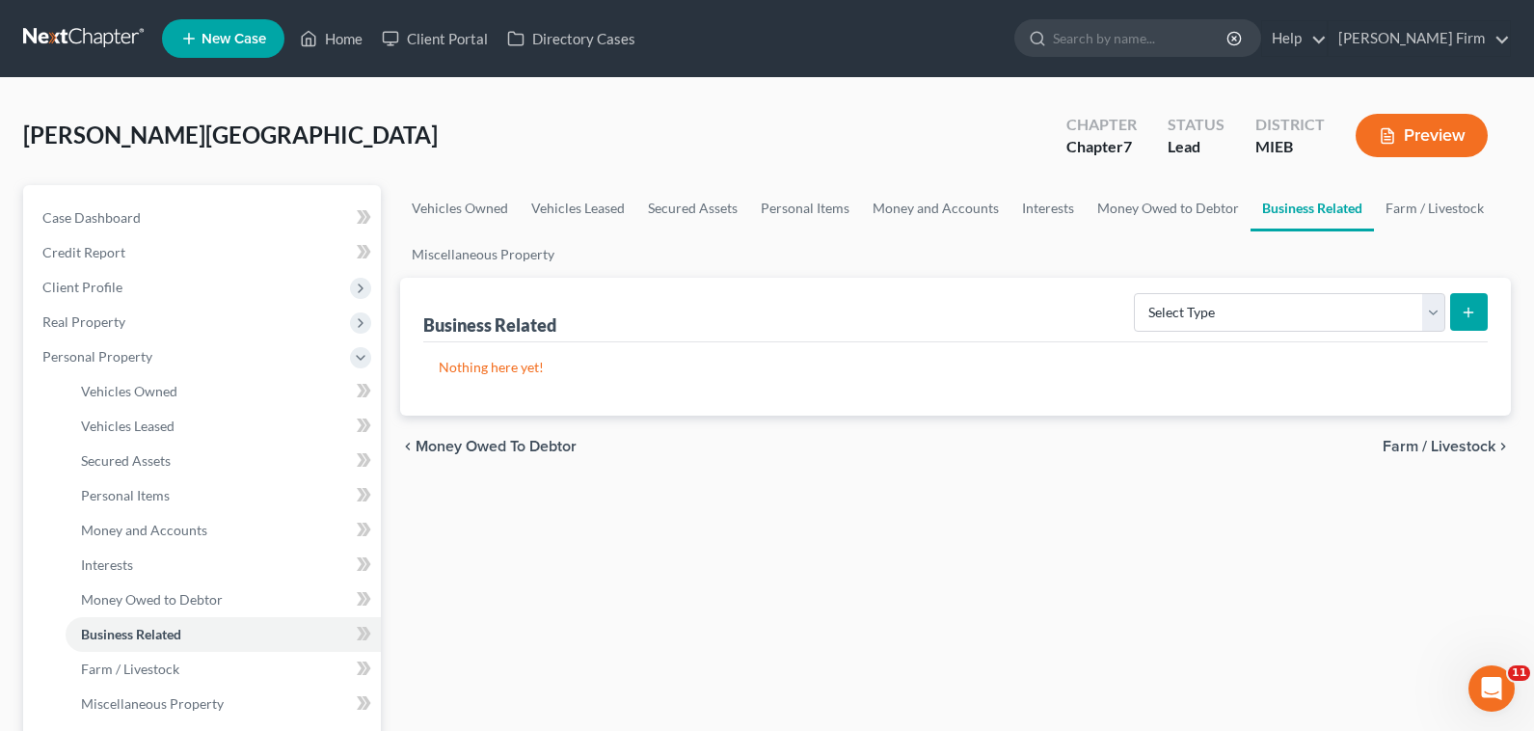
click at [1444, 444] on span "Farm / Livestock" at bounding box center [1438, 446] width 113 height 15
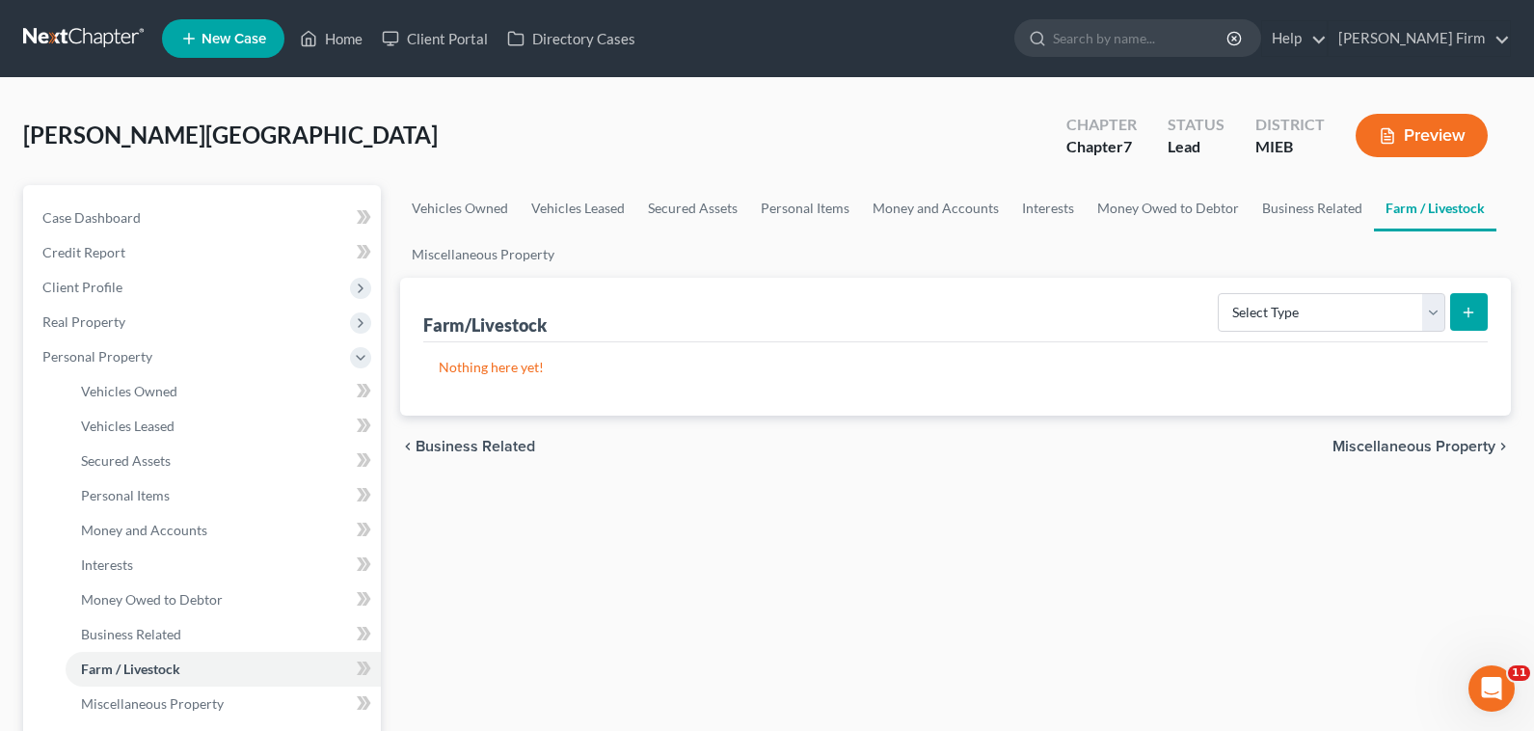
click at [1444, 444] on span "Miscellaneous Property" at bounding box center [1413, 446] width 163 height 15
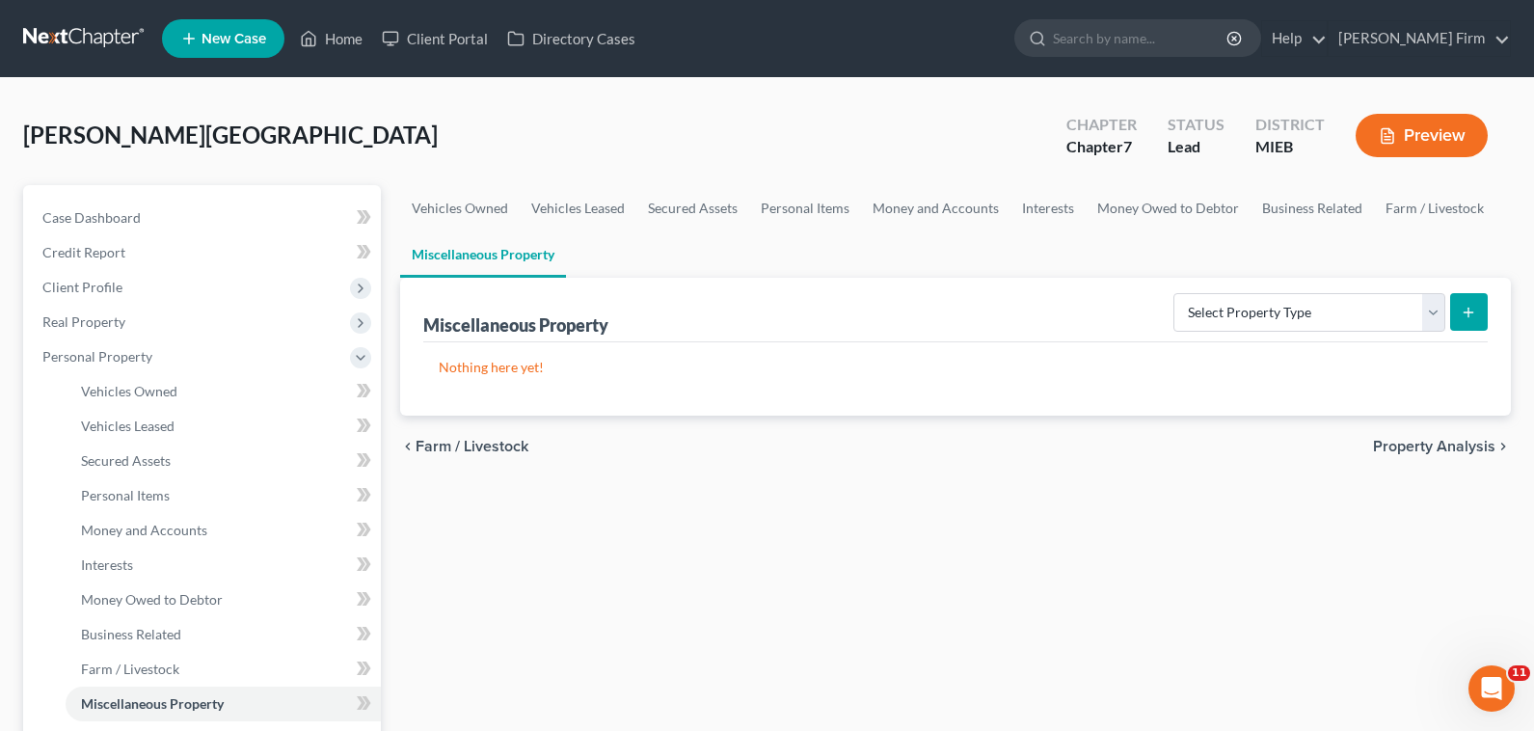
click at [1444, 444] on span "Property Analysis" at bounding box center [1434, 446] width 122 height 15
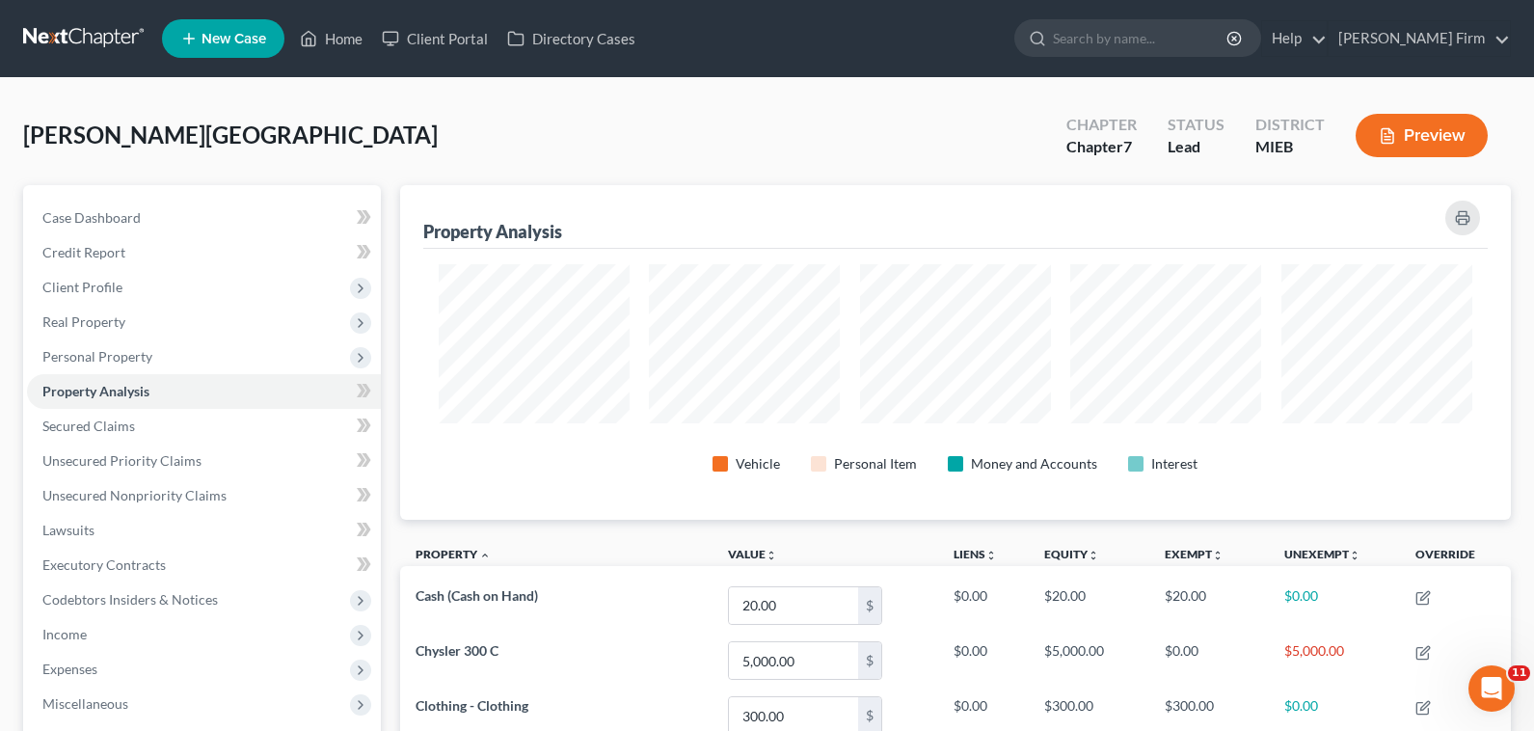
scroll to position [334, 1111]
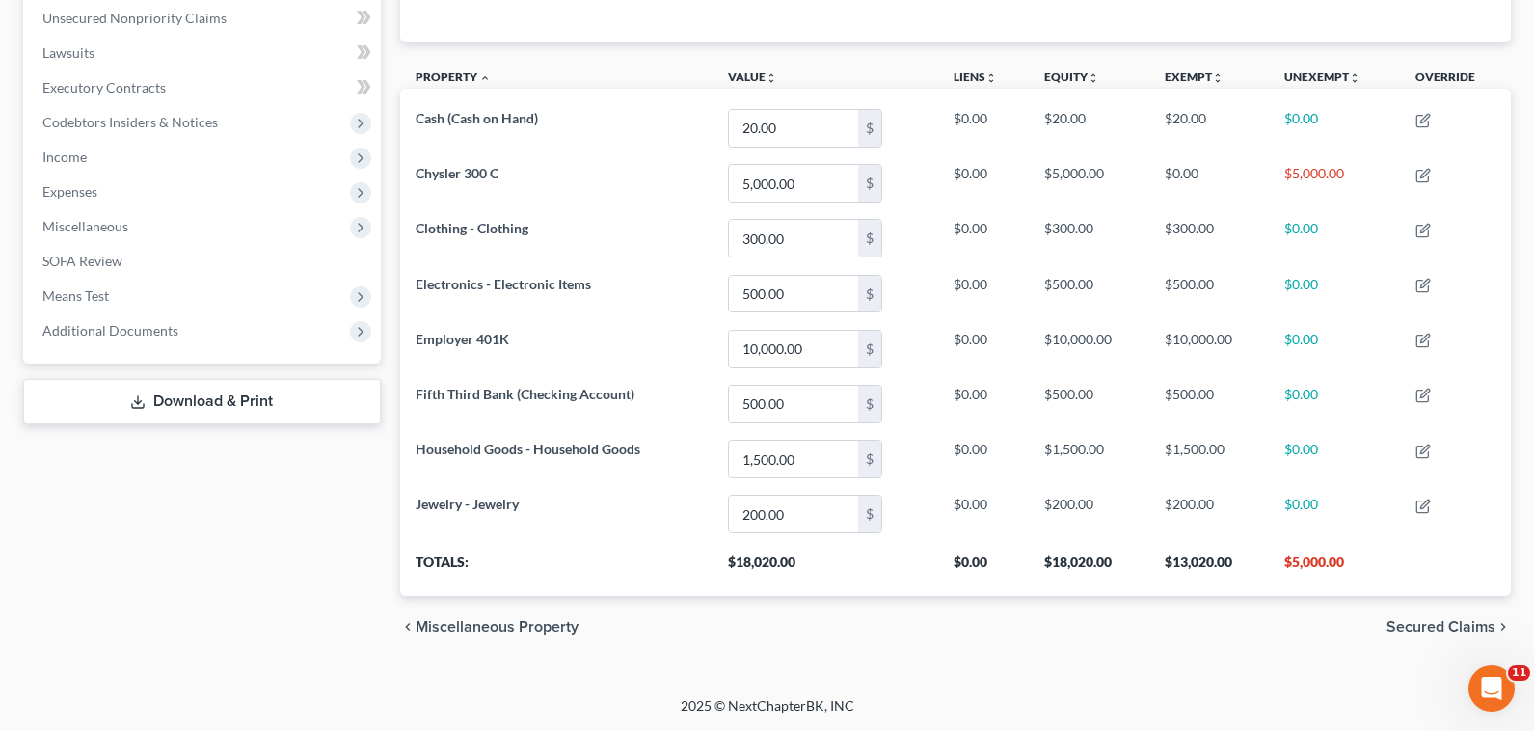
click at [1442, 634] on span "Secured Claims" at bounding box center [1440, 626] width 109 height 15
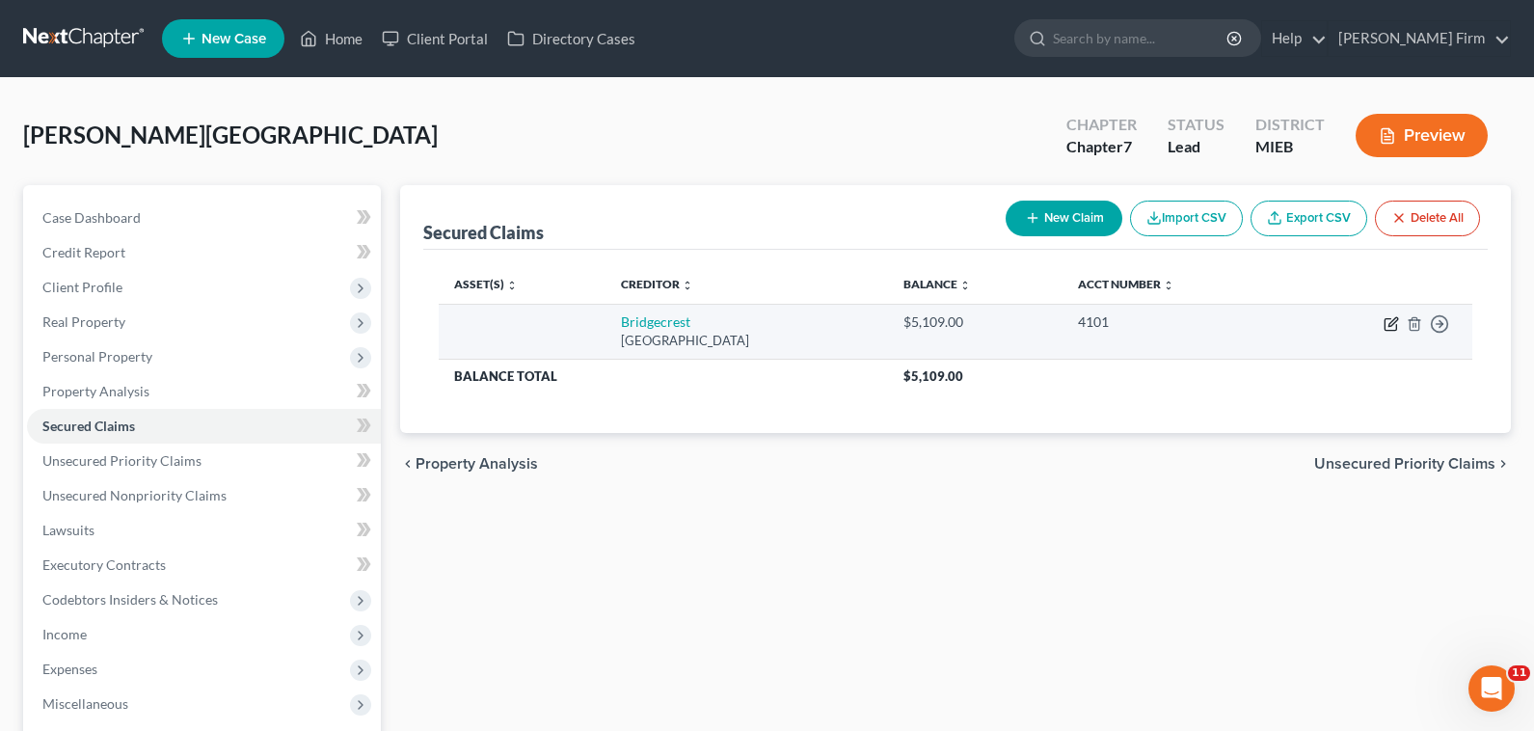
click at [1391, 324] on icon "button" at bounding box center [1390, 323] width 15 height 15
select select "3"
select select "0"
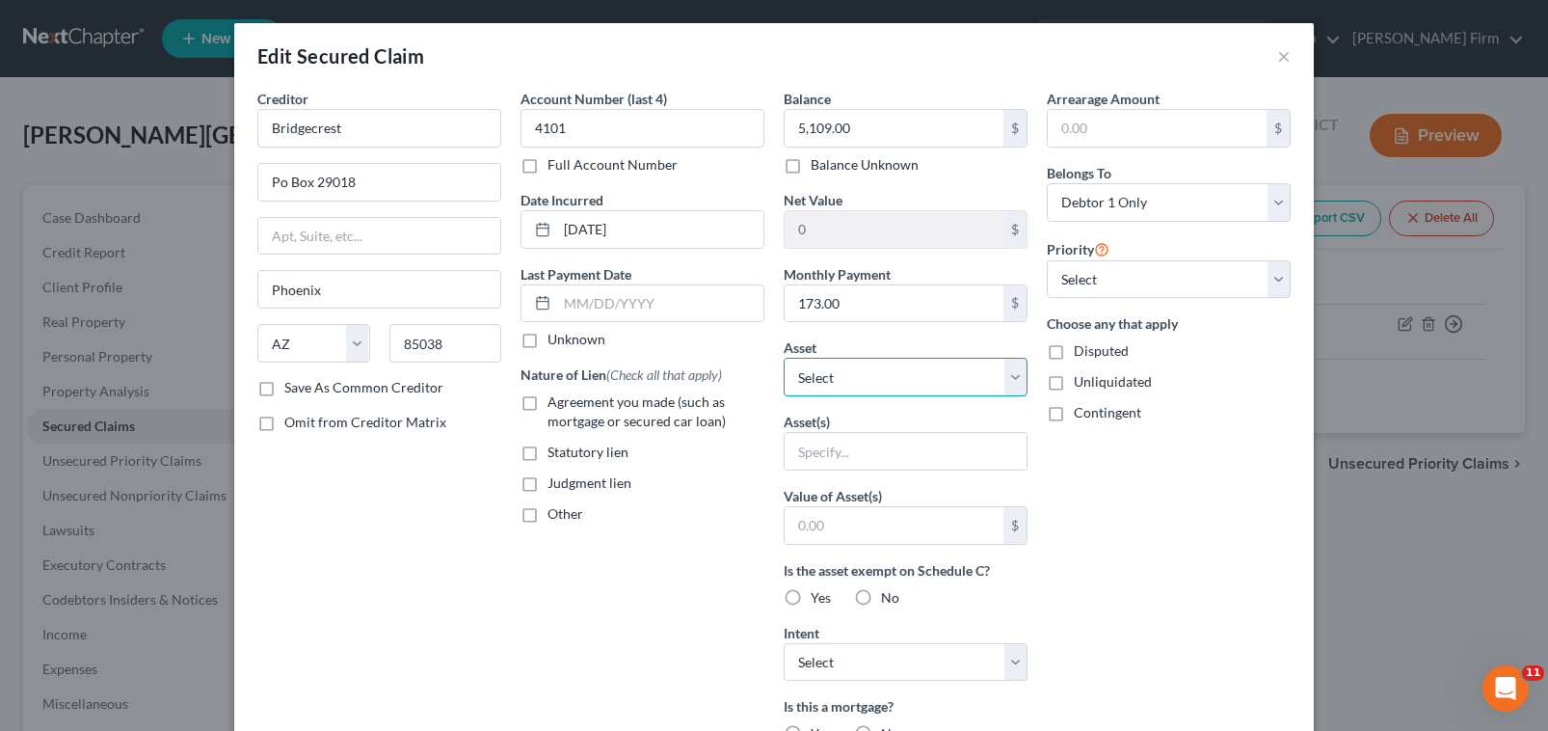
click at [843, 365] on select "Select Other Multiple Assets Chysler 300 C - $5000.0 Electronics - Electronic I…" at bounding box center [906, 377] width 244 height 39
select select "2"
click at [784, 358] on select "Select Other Multiple Assets Chysler 300 C - $5000.0 Electronics - Electronic I…" at bounding box center [906, 377] width 244 height 39
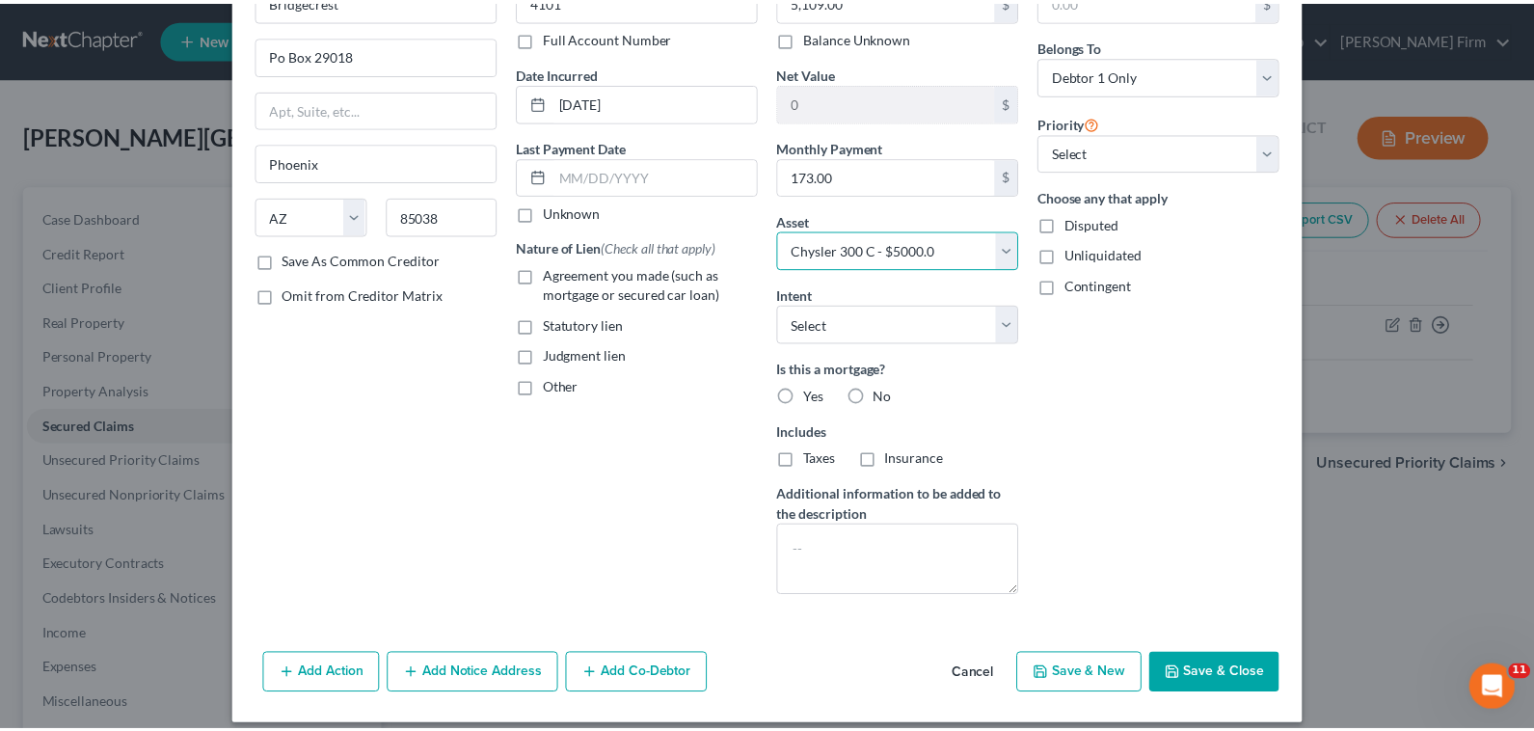
scroll to position [145, 0]
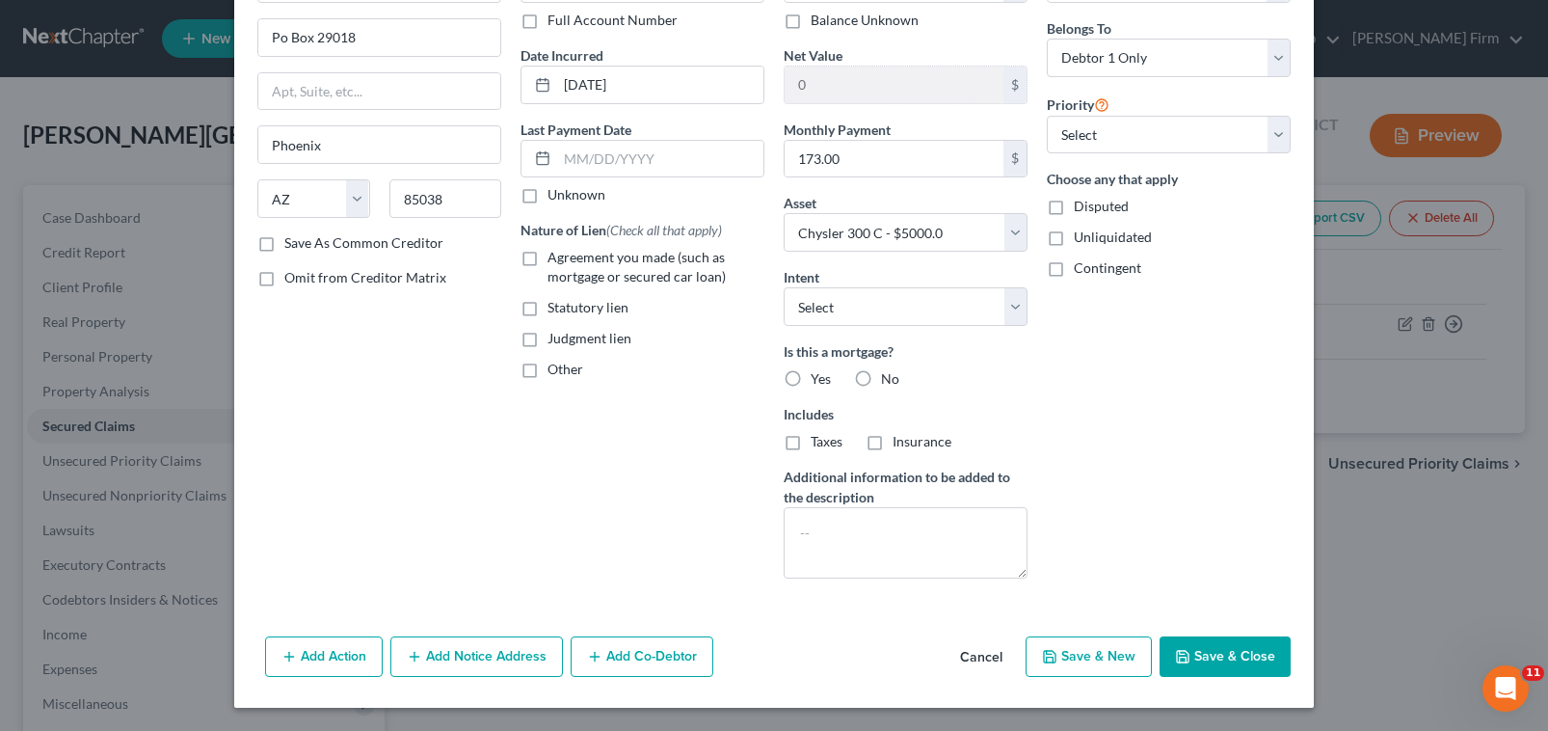
click at [1189, 653] on button "Save & Close" at bounding box center [1225, 656] width 131 height 40
select select
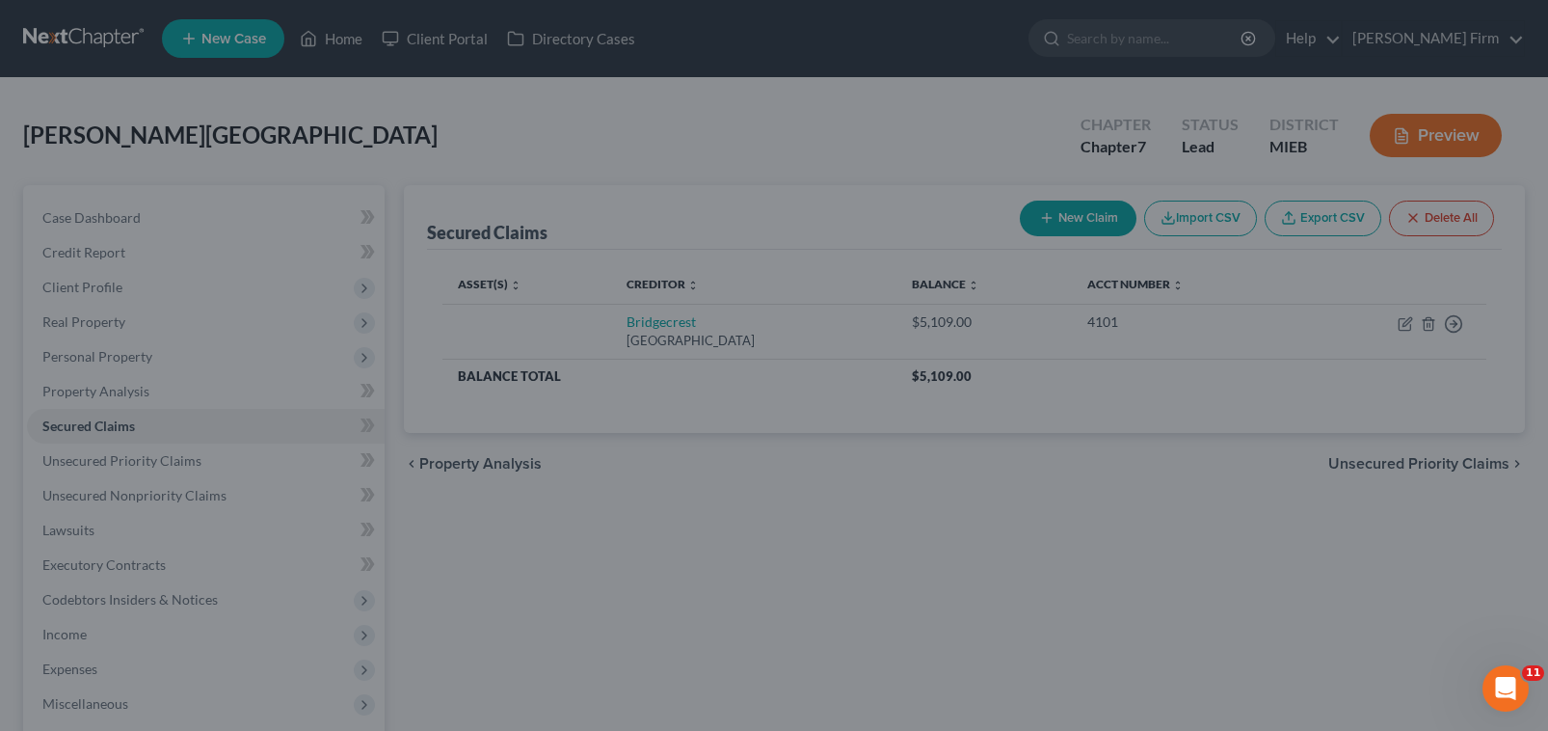
type input "-109.00"
select select "2"
type input "0"
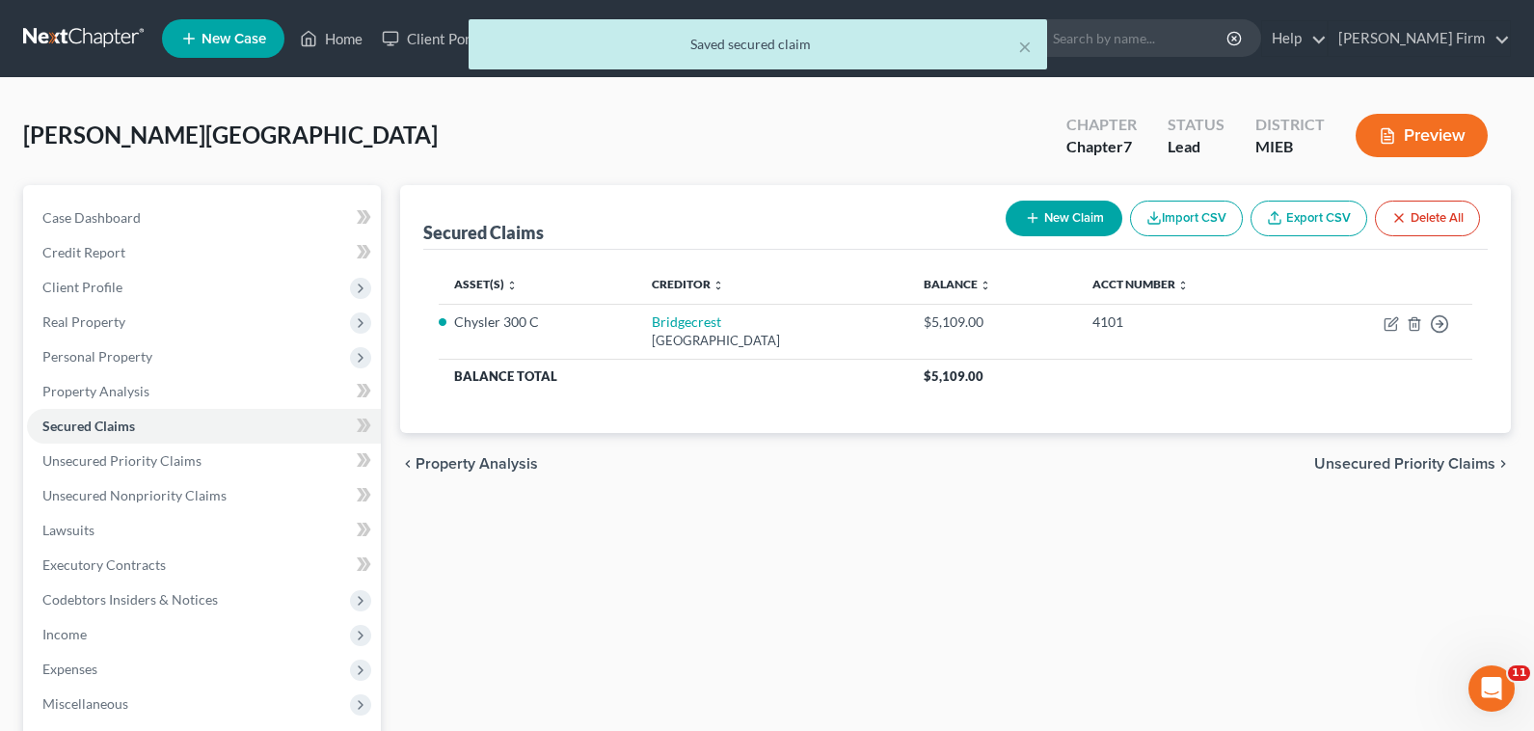
click at [1332, 468] on span "Unsecured Priority Claims" at bounding box center [1404, 463] width 181 height 15
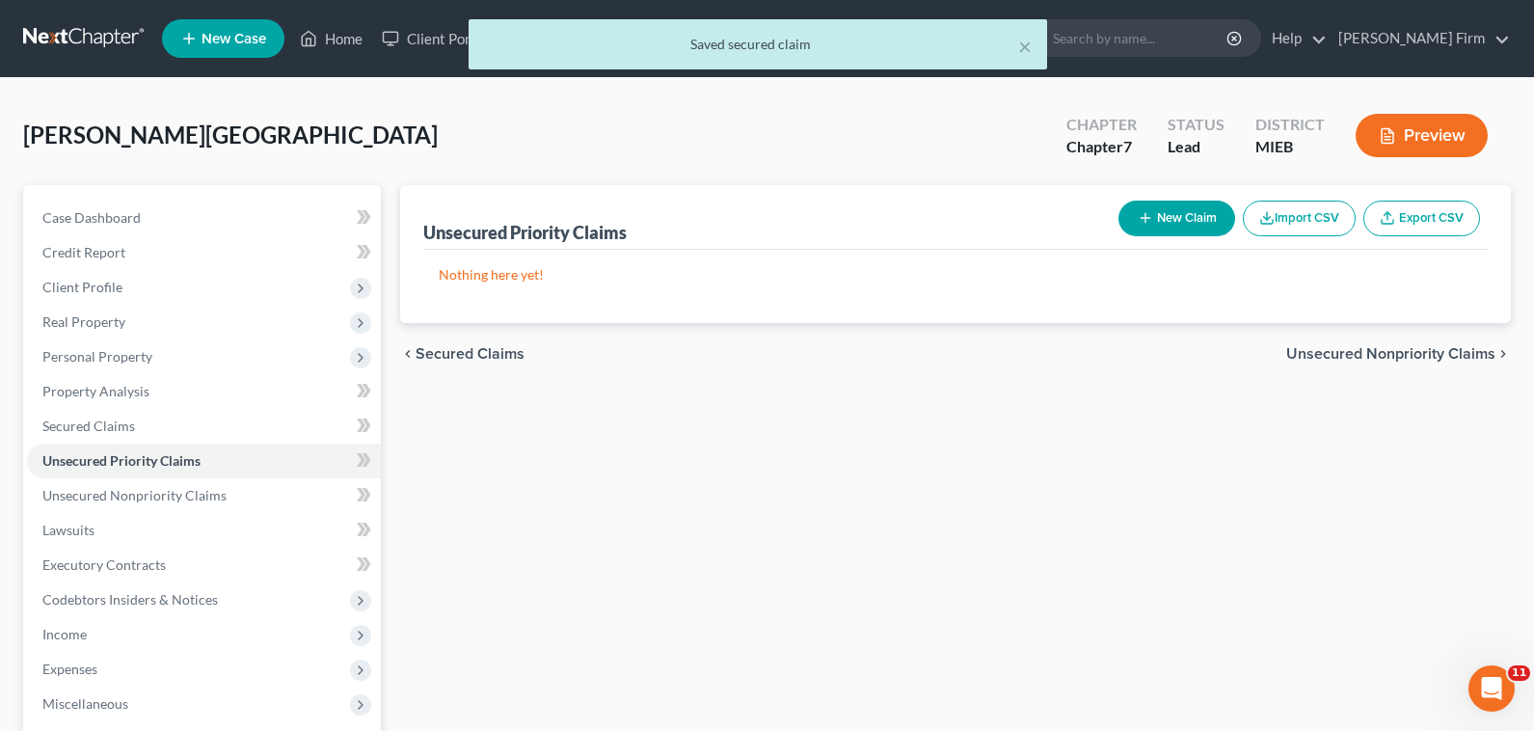
click at [1343, 352] on span "Unsecured Nonpriority Claims" at bounding box center [1390, 353] width 209 height 15
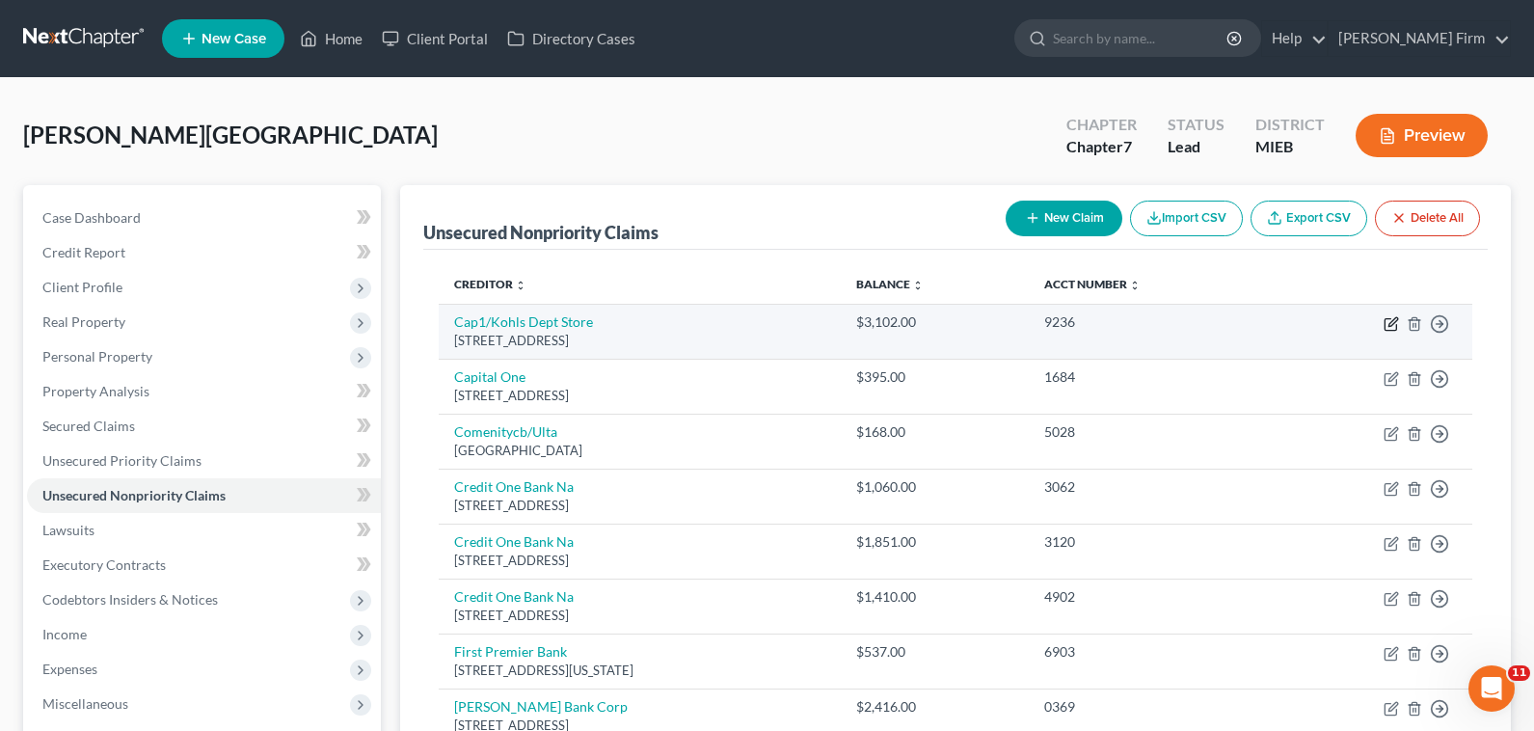
click at [1394, 329] on icon "button" at bounding box center [1390, 323] width 15 height 15
select select "46"
select select "2"
select select "0"
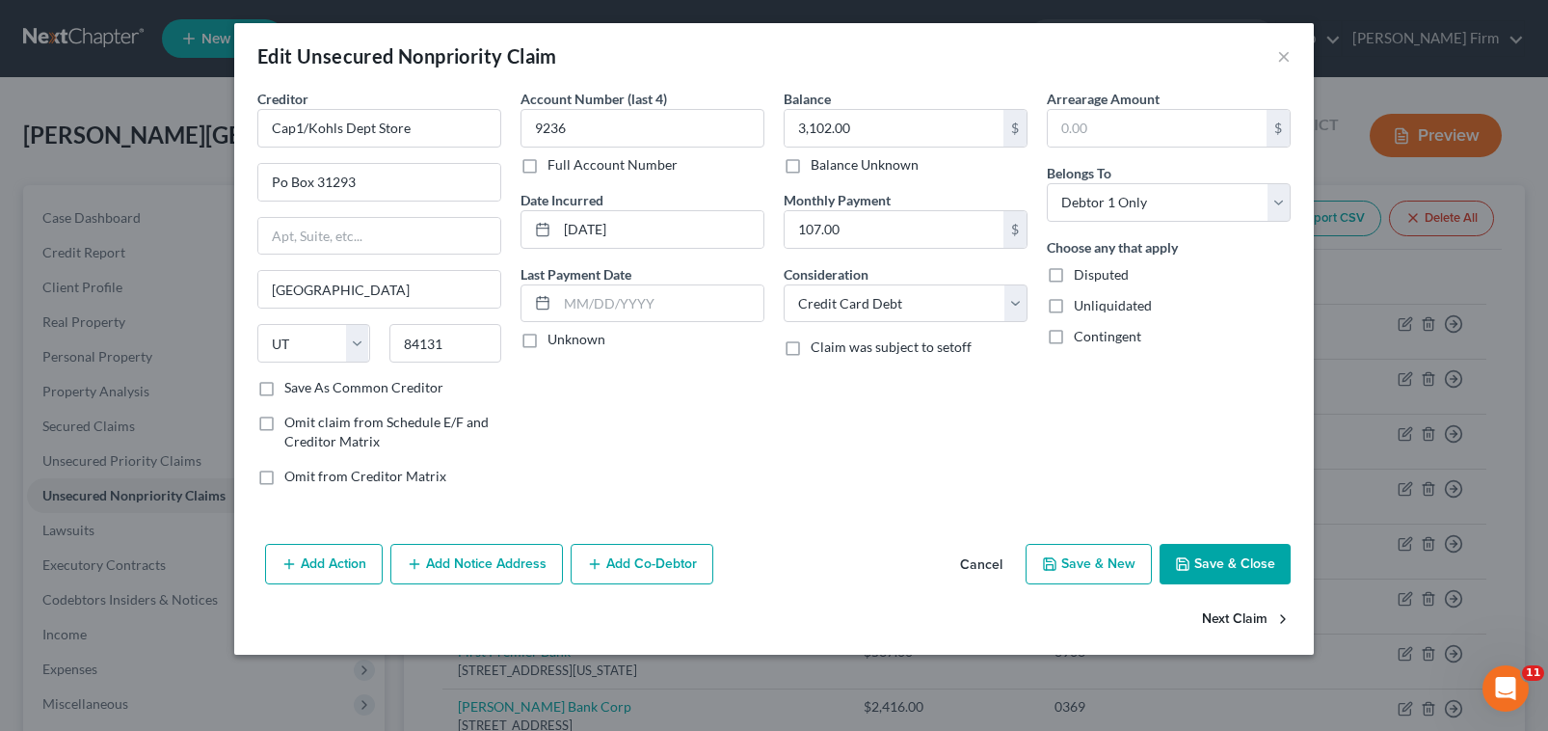
click at [1252, 617] on button "Next Claim" at bounding box center [1246, 620] width 89 height 40
select select "46"
select select "2"
select select "0"
click at [1252, 617] on button "Next Claim" at bounding box center [1246, 620] width 89 height 40
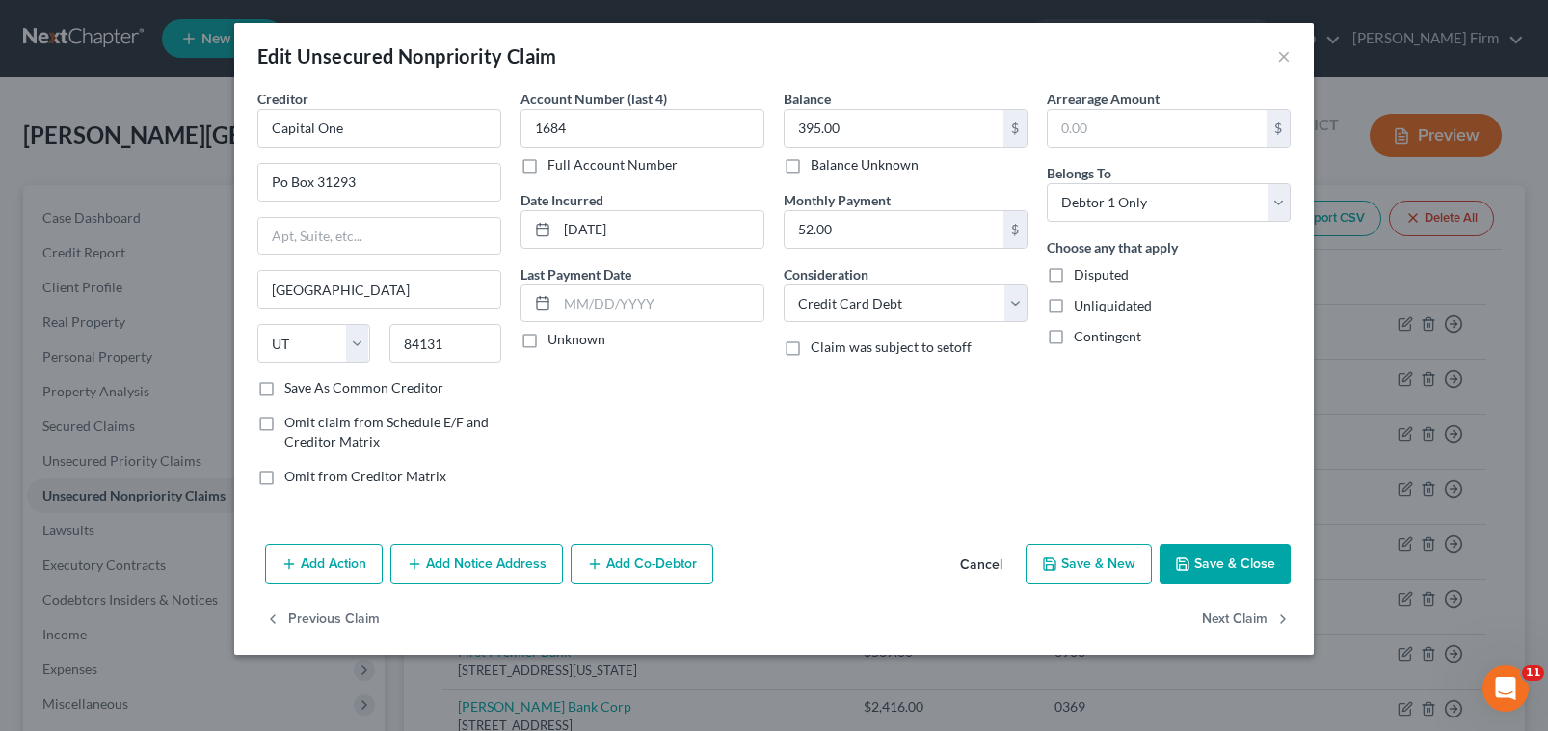
select select "36"
select select "2"
select select "0"
click at [1252, 617] on button "Next Claim" at bounding box center [1246, 620] width 89 height 40
select select "31"
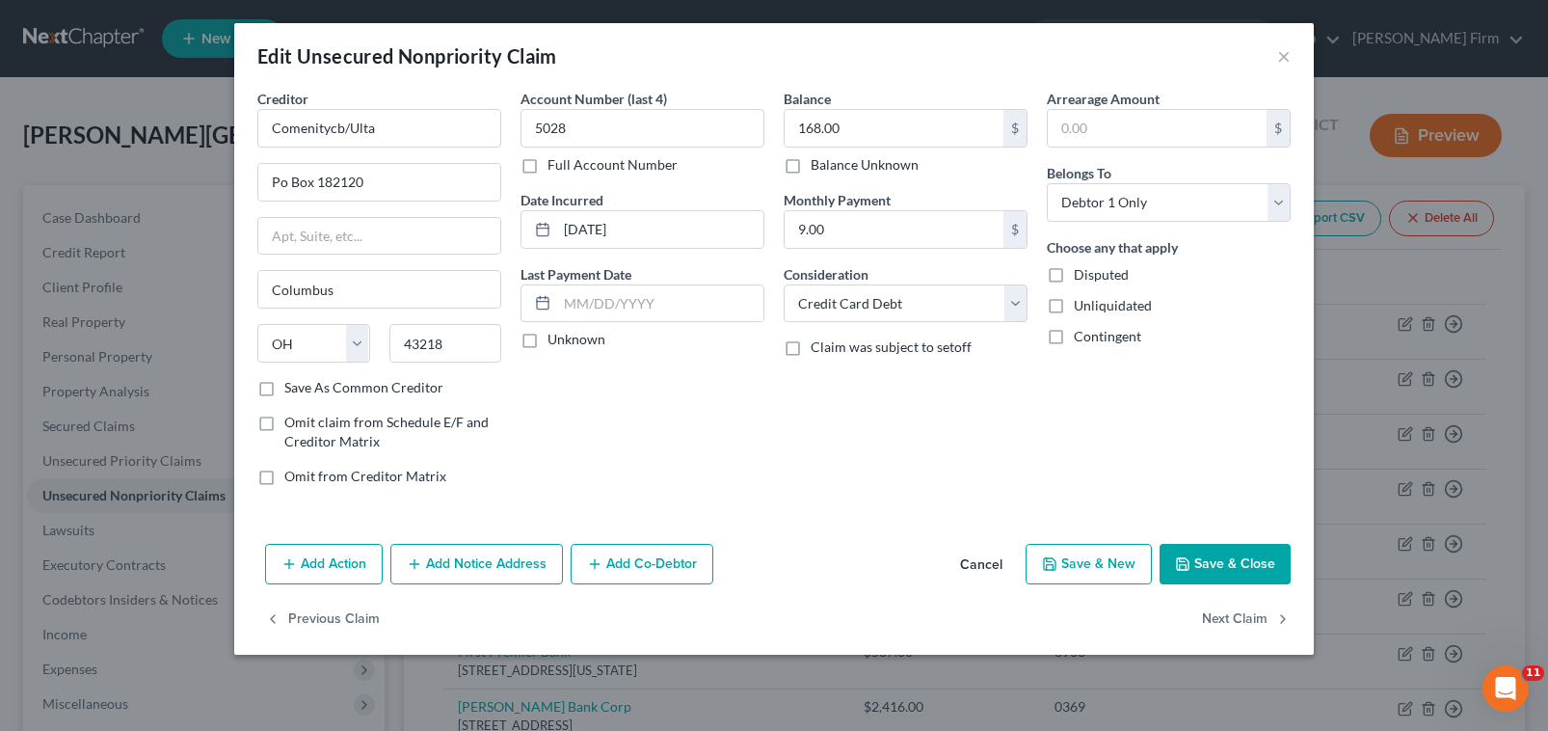
select select "2"
select select "0"
click at [1252, 617] on button "Next Claim" at bounding box center [1246, 620] width 89 height 40
select select "31"
select select "2"
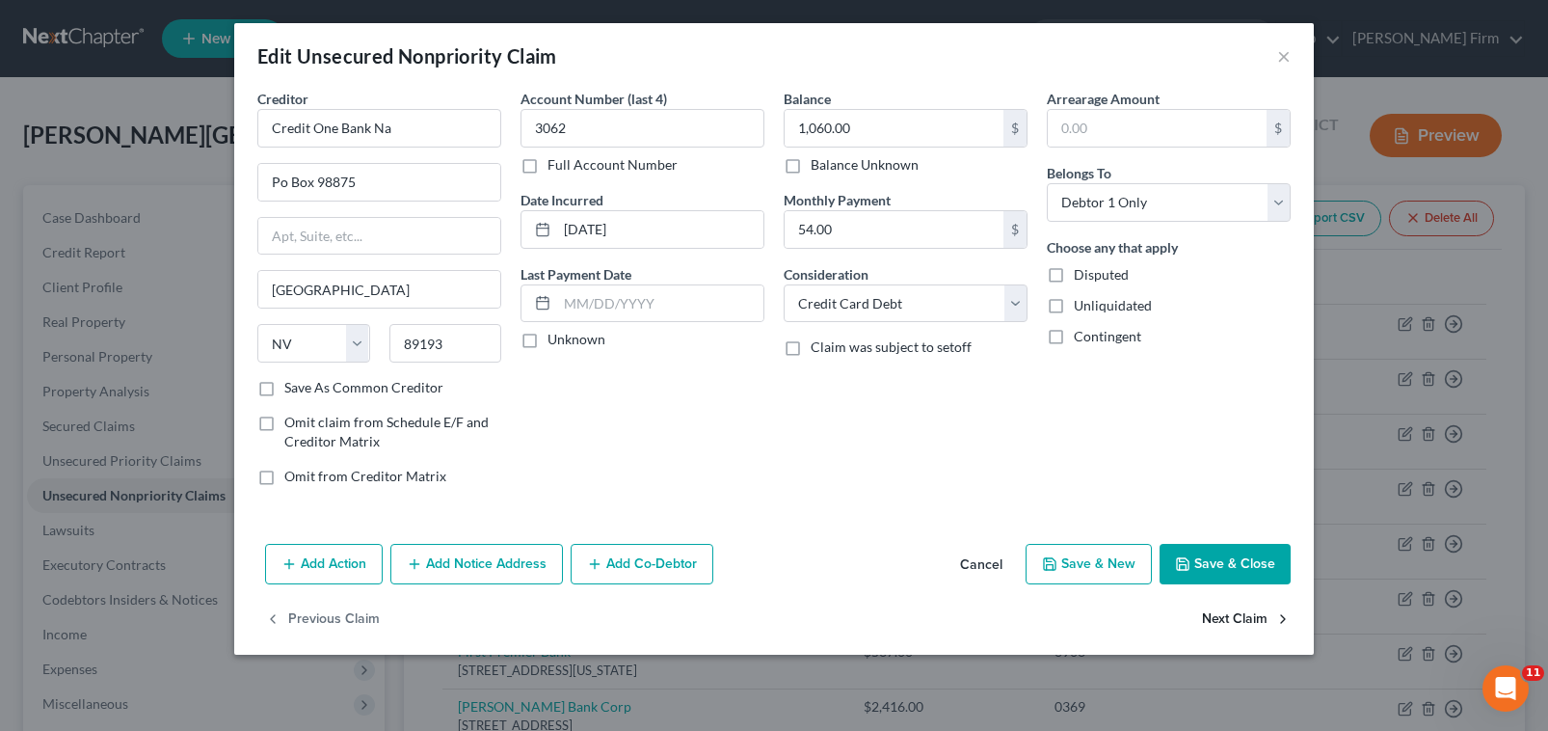
select select "0"
click at [1252, 617] on button "Next Claim" at bounding box center [1246, 620] width 89 height 40
select select "31"
select select "2"
select select "0"
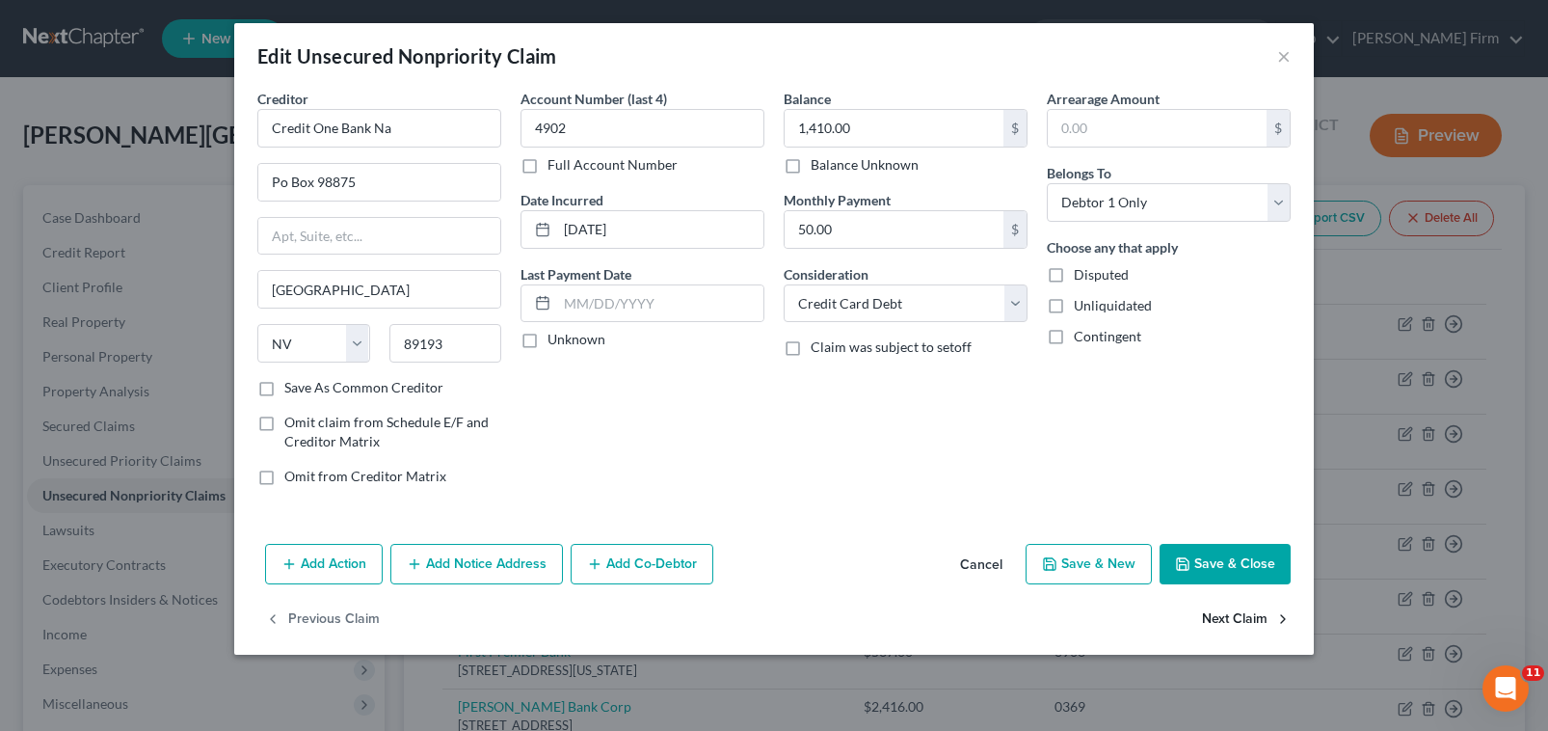
click at [1252, 617] on button "Next Claim" at bounding box center [1246, 620] width 89 height 40
select select "43"
select select "2"
select select "0"
click at [1252, 617] on button "Next Claim" at bounding box center [1246, 620] width 89 height 40
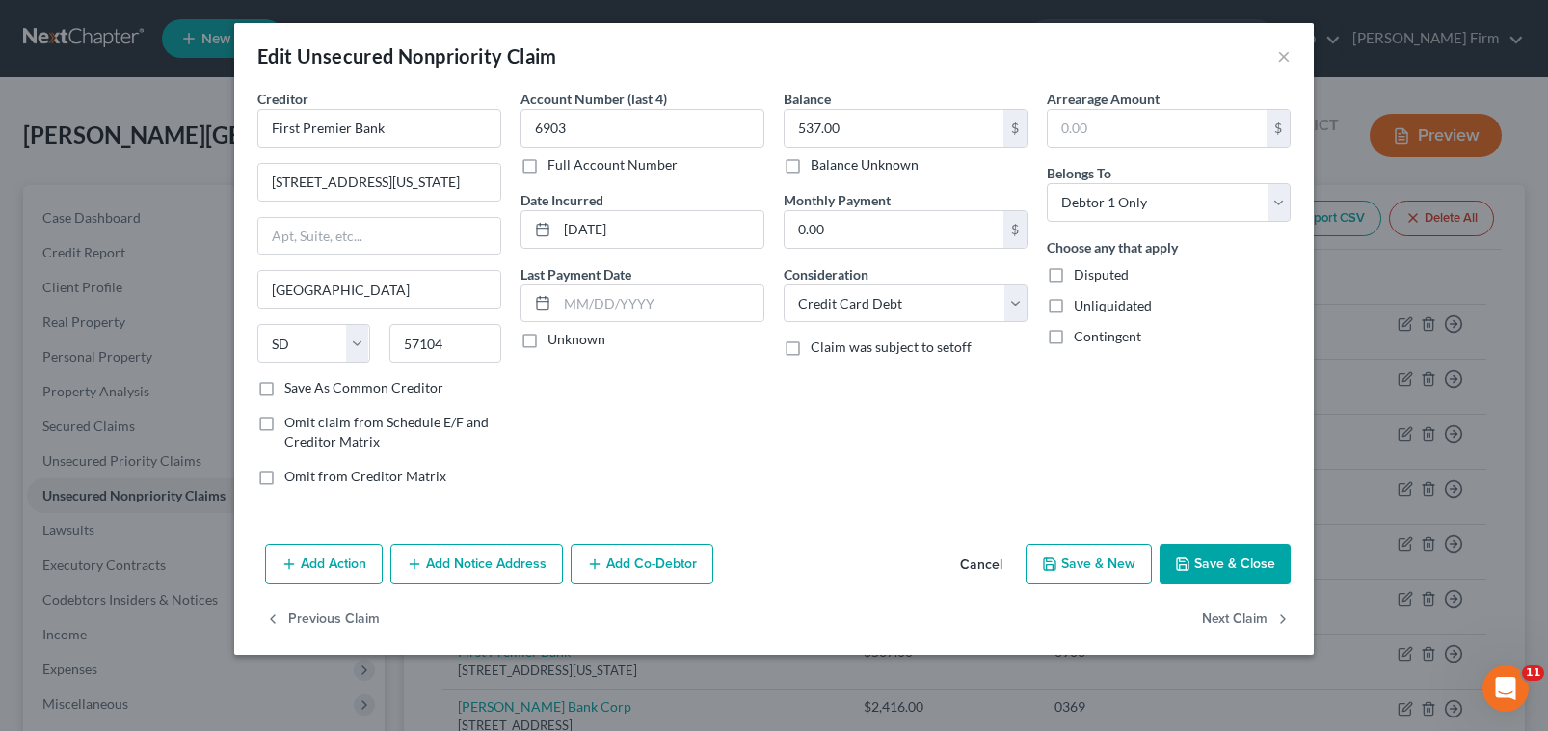
select select "35"
select select "2"
select select "0"
click at [1252, 617] on button "Next Claim" at bounding box center [1246, 620] width 89 height 40
select select "23"
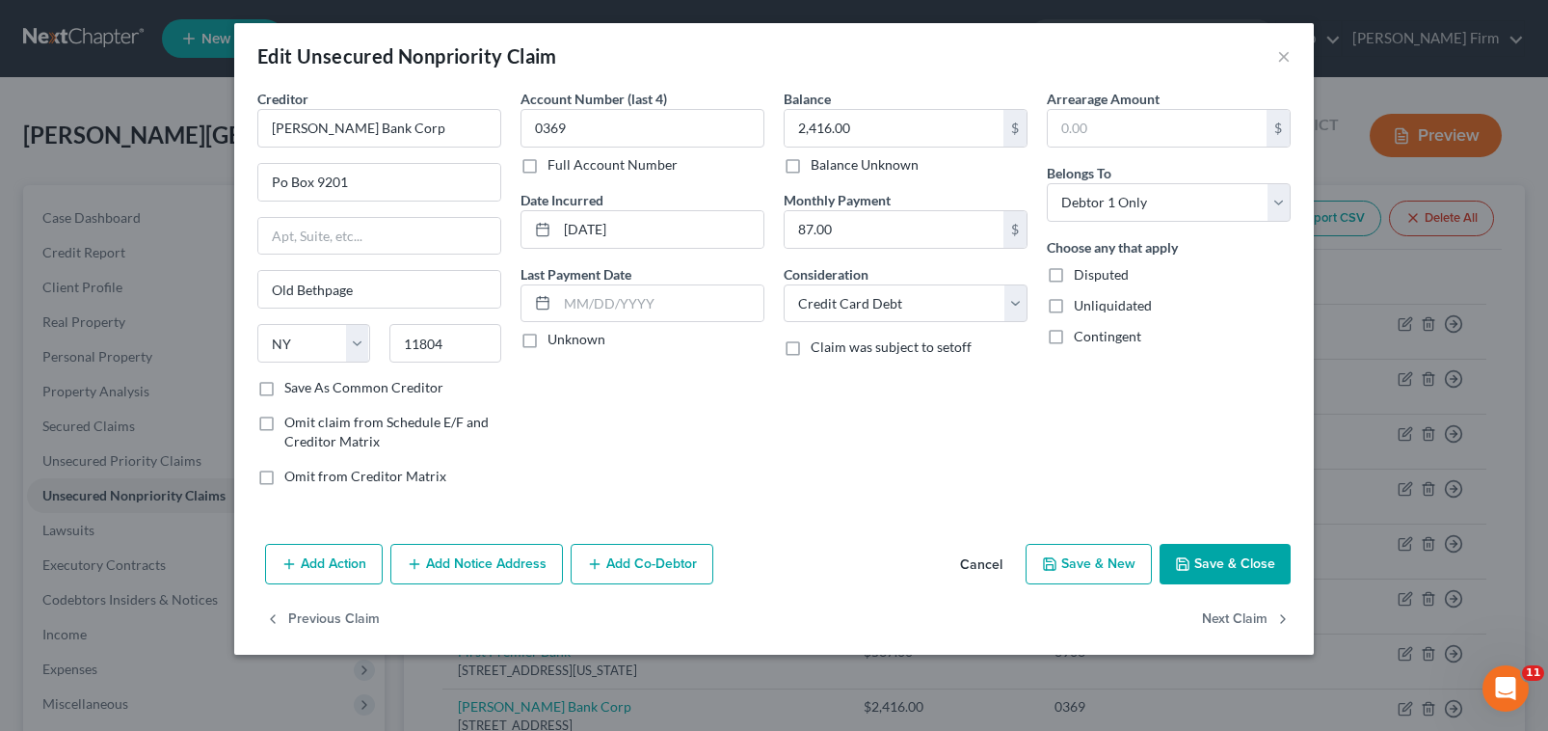
select select "0"
click at [872, 307] on select "Select Cable / Satellite Services Collection Agency Credit Card Debt Debt Couns…" at bounding box center [906, 303] width 244 height 39
select select "1"
click at [784, 284] on select "Select Cable / Satellite Services Collection Agency Credit Card Debt Debt Couns…" at bounding box center [906, 303] width 244 height 39
click at [1238, 615] on button "Next Claim" at bounding box center [1246, 620] width 89 height 40
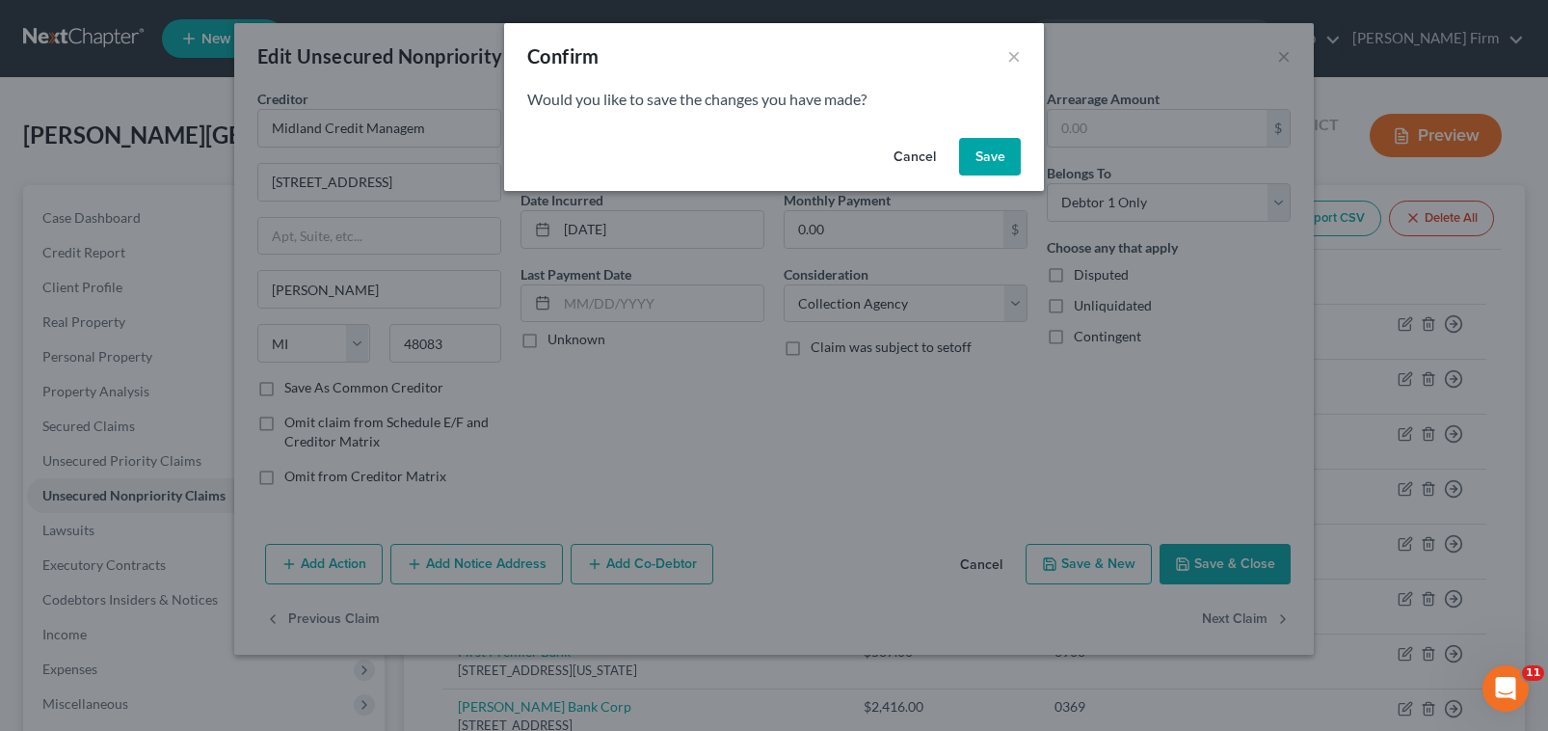
click at [994, 144] on button "Save" at bounding box center [990, 157] width 62 height 39
select select "52"
select select "1"
select select "0"
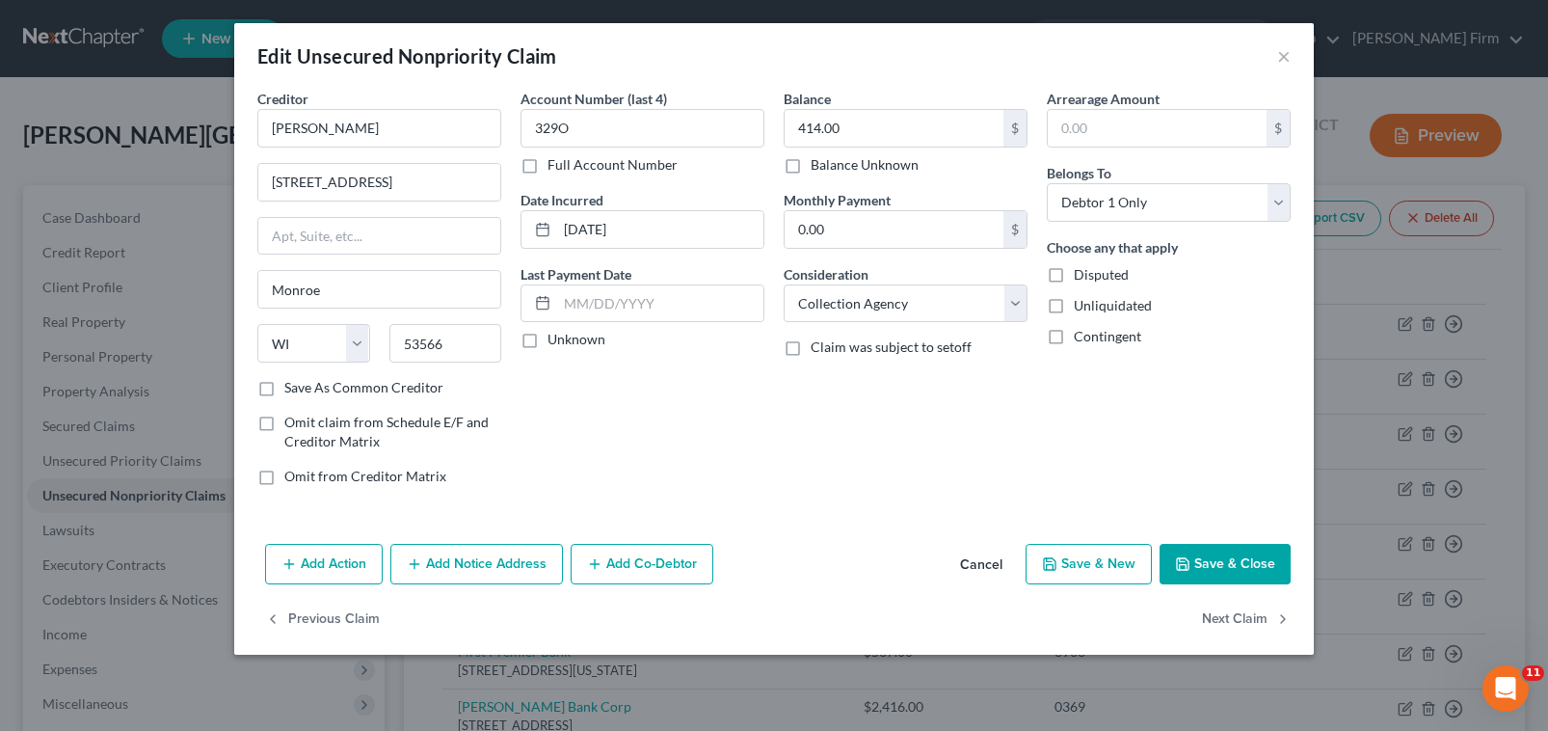
type input "0"
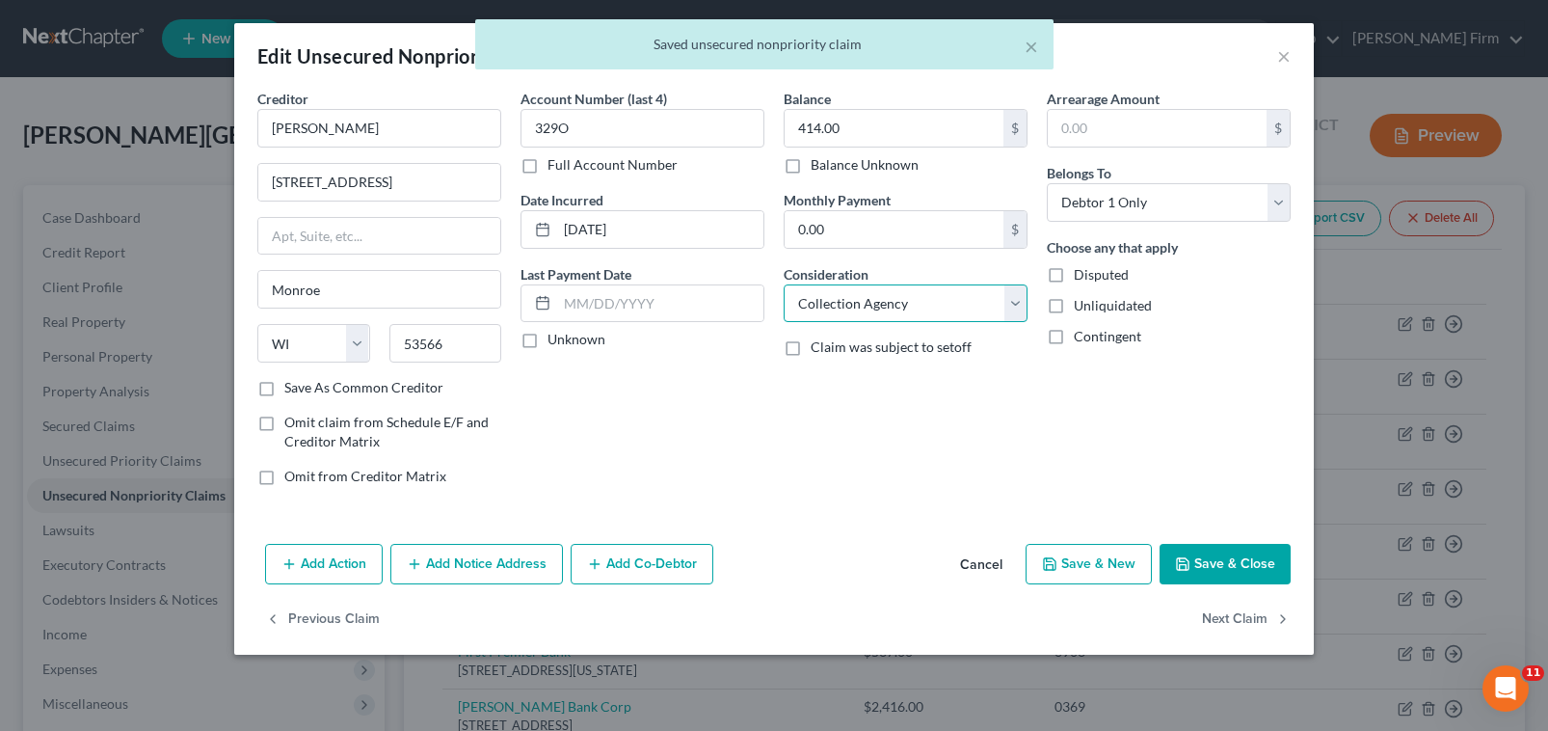
click at [915, 294] on select "Select Cable / Satellite Services Collection Agency Credit Card Debt Debt Couns…" at bounding box center [906, 303] width 244 height 39
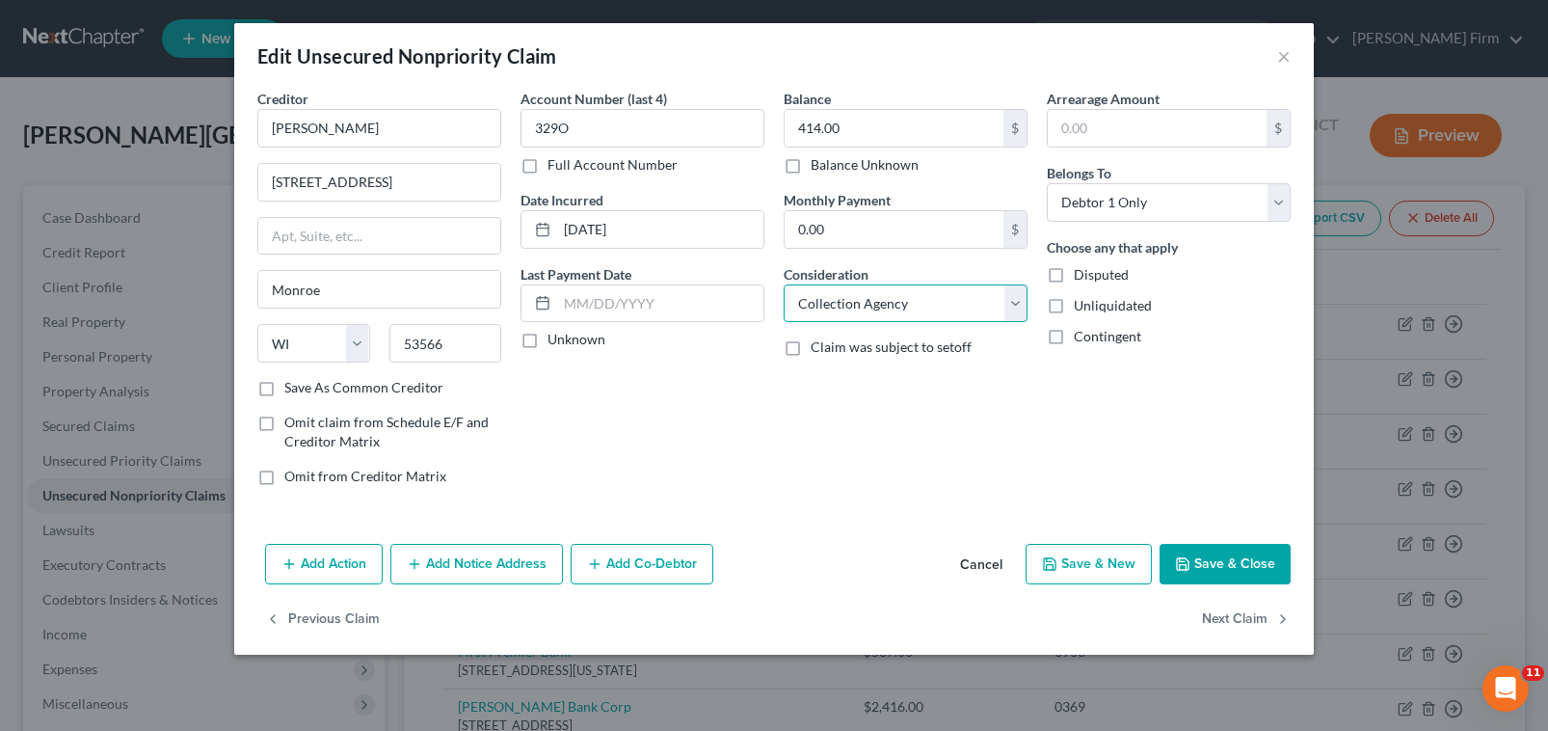
select select "2"
click at [784, 284] on select "Select Cable / Satellite Services Collection Agency Credit Card Debt Debt Couns…" at bounding box center [906, 303] width 244 height 39
click at [1229, 612] on button "Next Claim" at bounding box center [1246, 620] width 89 height 40
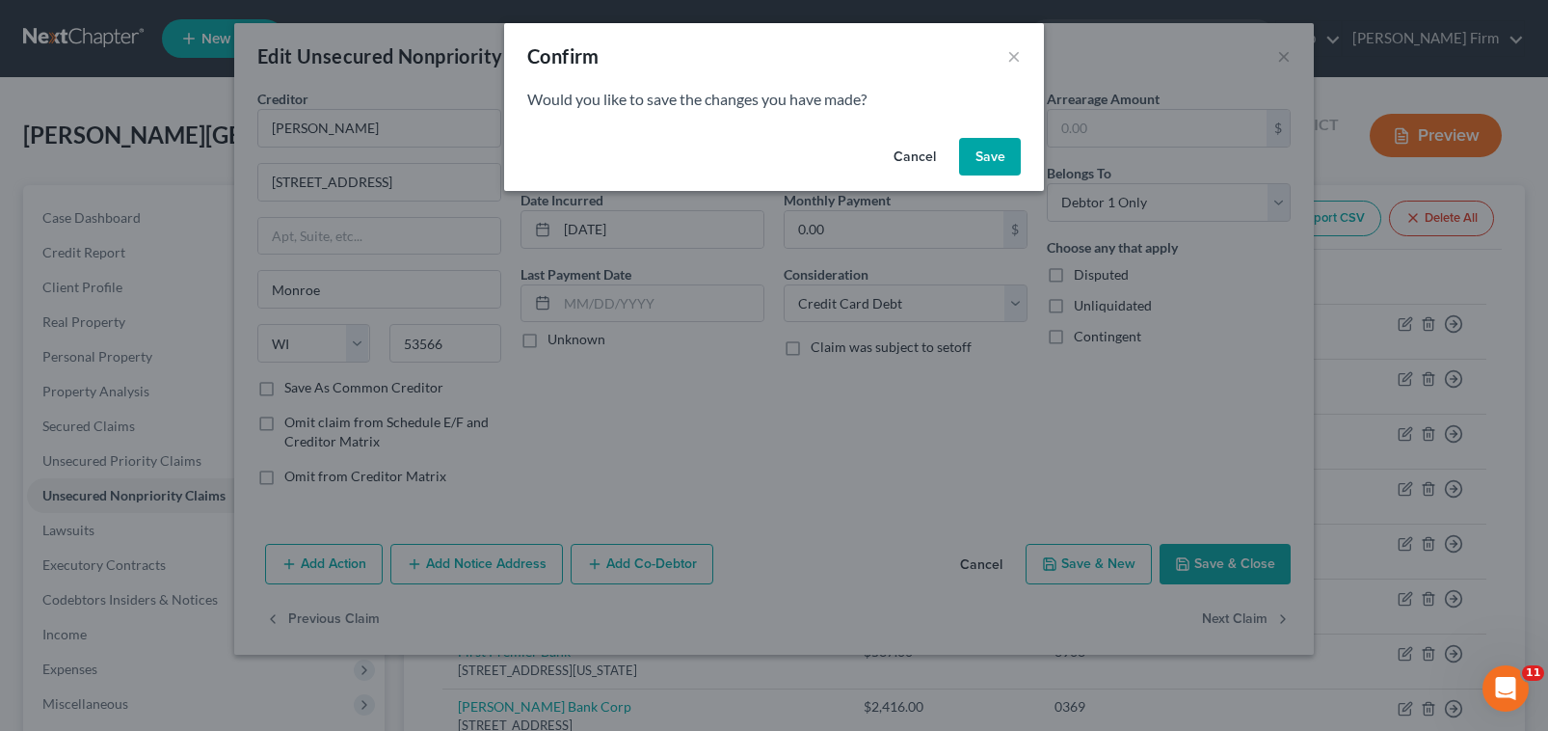
click at [993, 169] on button "Save" at bounding box center [990, 157] width 62 height 39
select select "15"
select select "0"
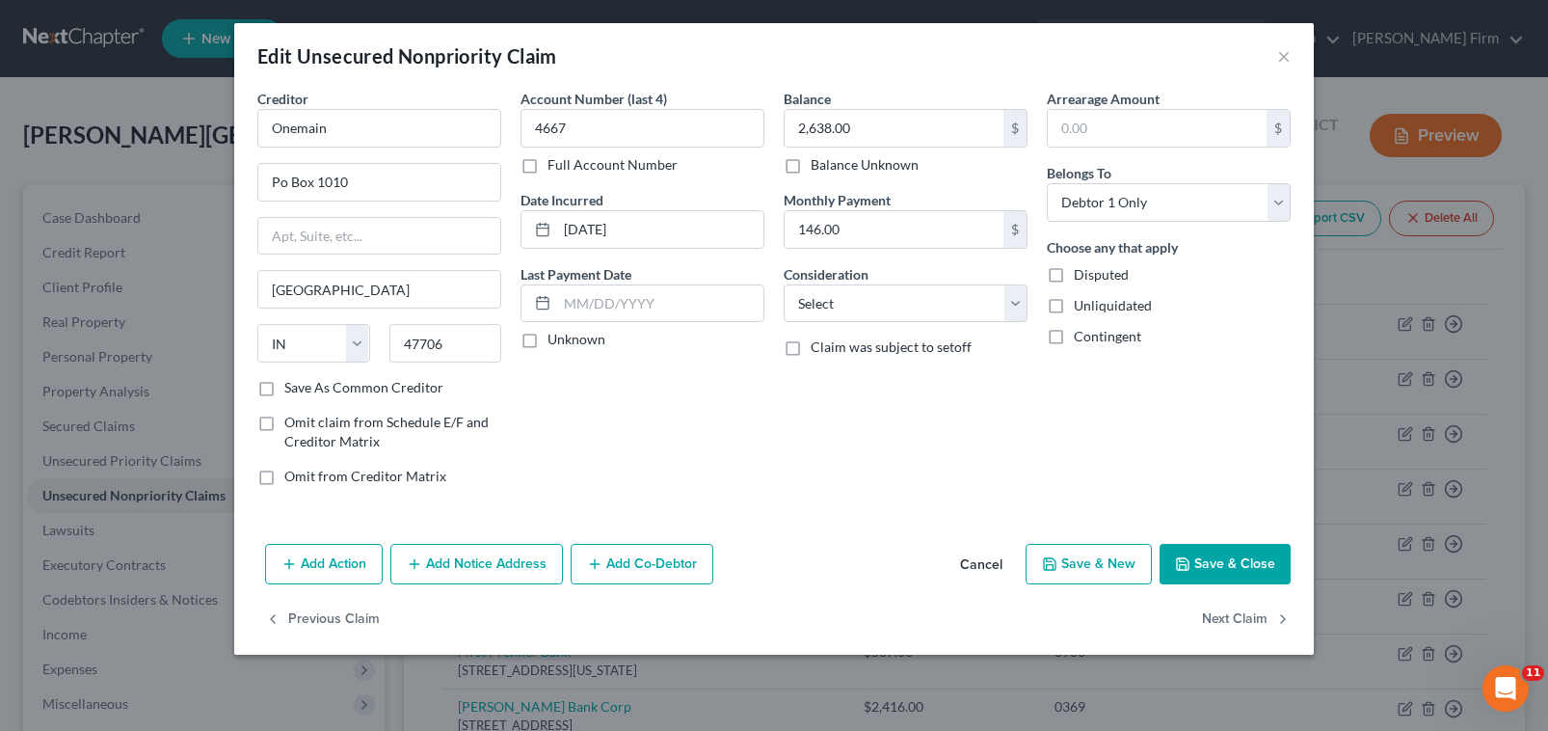
type input "0"
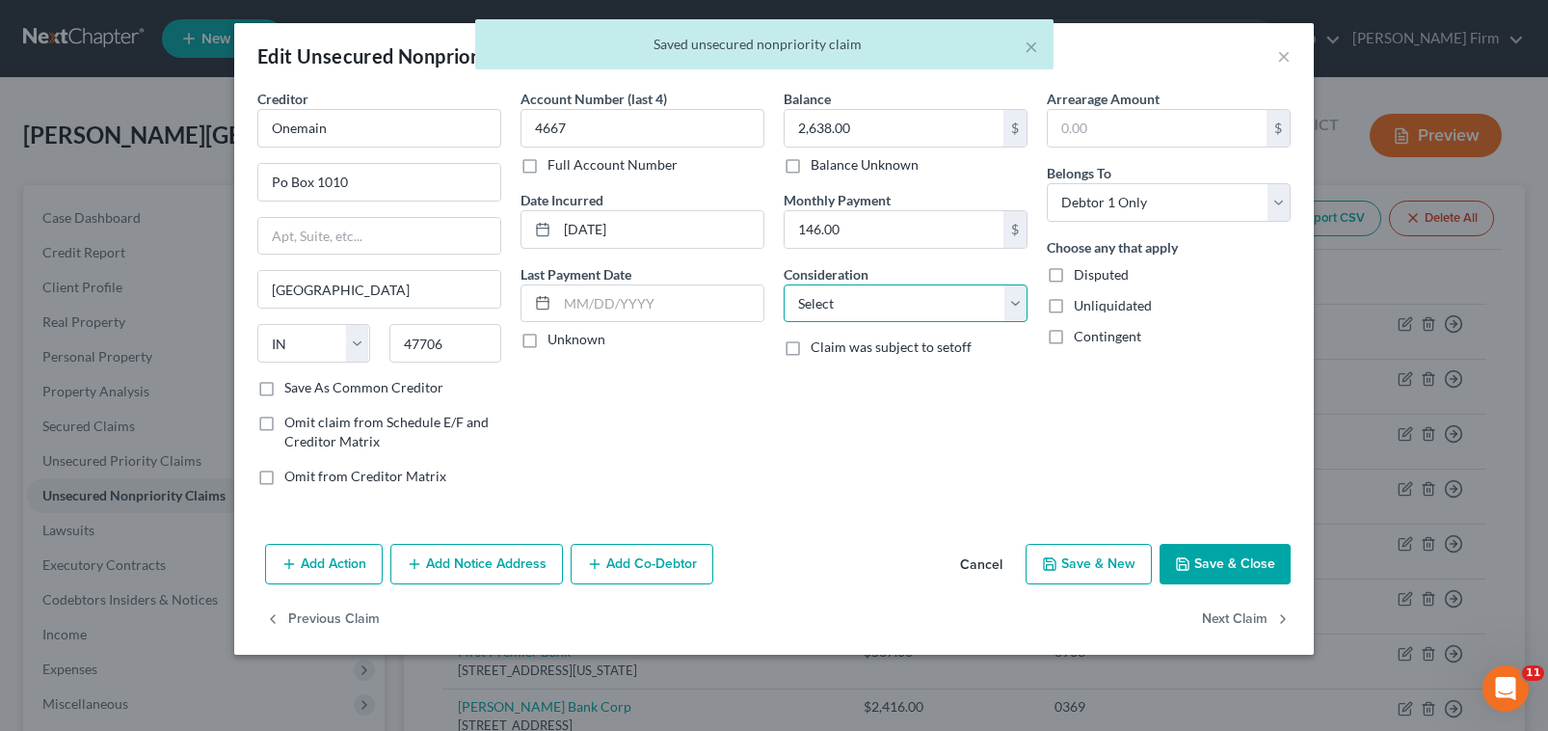
click at [989, 307] on select "Select Cable / Satellite Services Collection Agency Credit Card Debt Debt Couns…" at bounding box center [906, 303] width 244 height 39
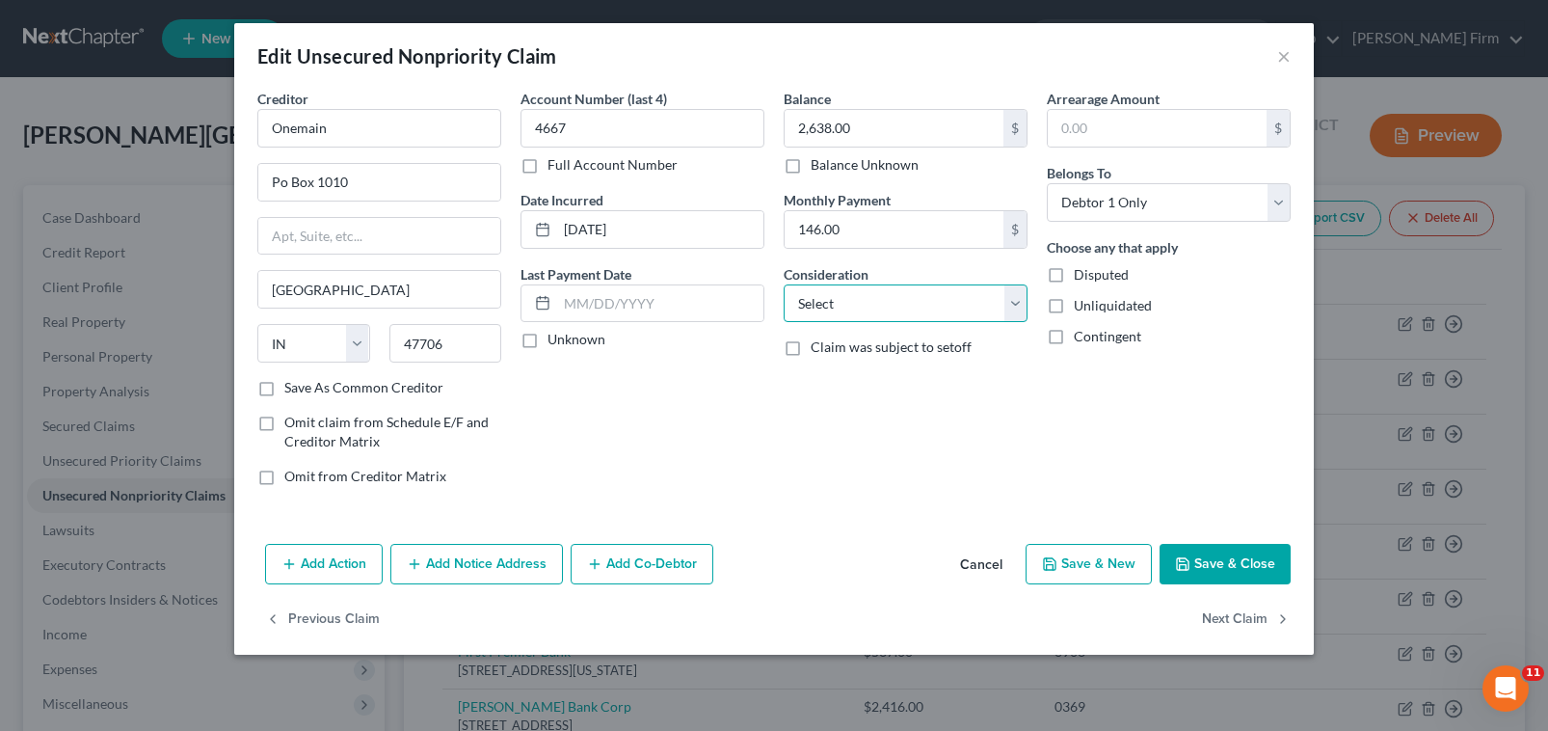
select select "10"
click at [784, 284] on select "Select Cable / Satellite Services Collection Agency Credit Card Debt Debt Couns…" at bounding box center [906, 303] width 244 height 39
click at [1243, 630] on button "Next Claim" at bounding box center [1246, 620] width 89 height 40
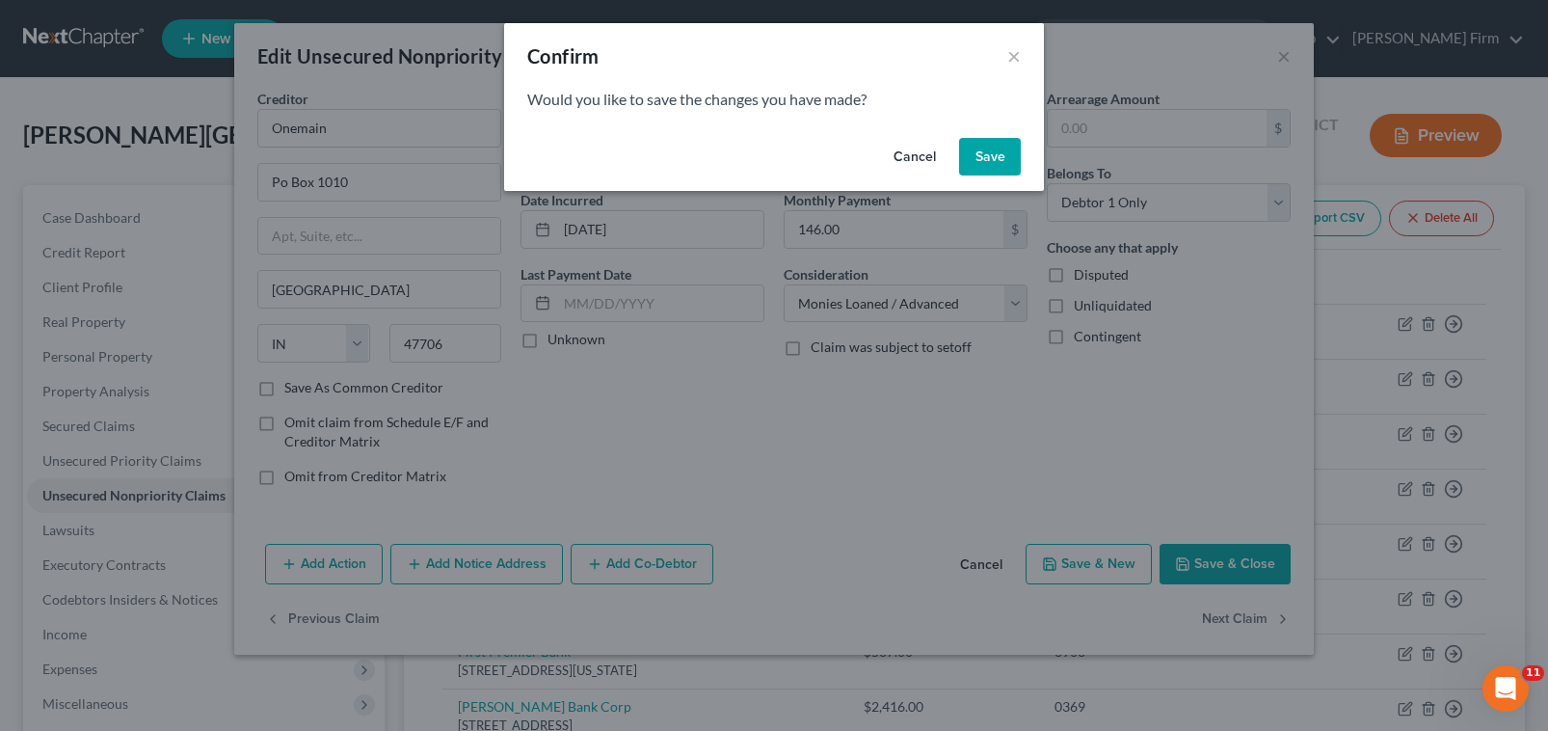
click at [979, 165] on button "Save" at bounding box center [990, 157] width 62 height 39
type input "0"
select select "48"
select select "0"
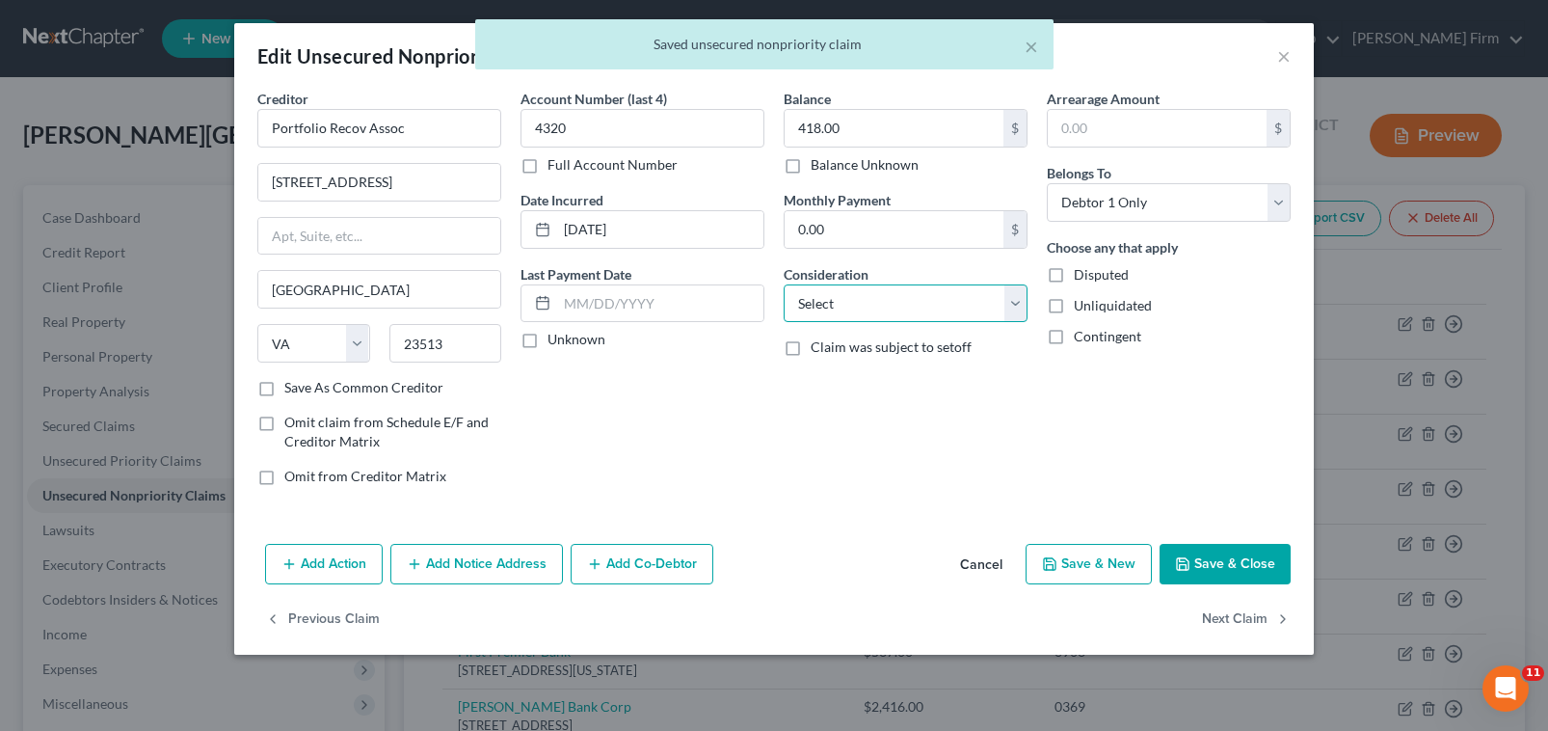
click at [848, 290] on select "Select Cable / Satellite Services Collection Agency Credit Card Debt Debt Couns…" at bounding box center [906, 303] width 244 height 39
select select "1"
click at [784, 284] on select "Select Cable / Satellite Services Collection Agency Credit Card Debt Debt Couns…" at bounding box center [906, 303] width 244 height 39
click at [1272, 621] on button "Next Claim" at bounding box center [1246, 620] width 89 height 40
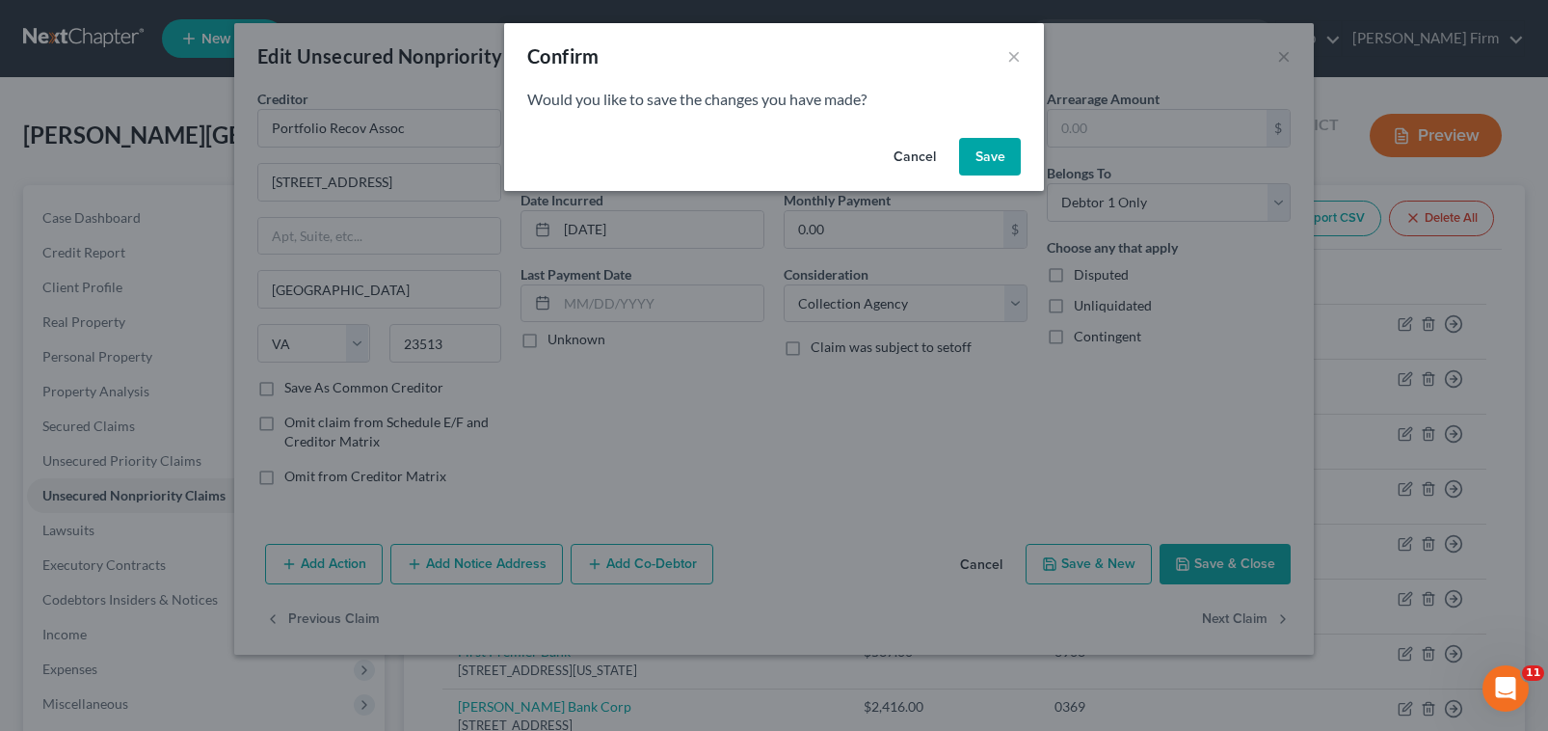
click at [980, 147] on button "Save" at bounding box center [990, 157] width 62 height 39
select select "48"
select select "0"
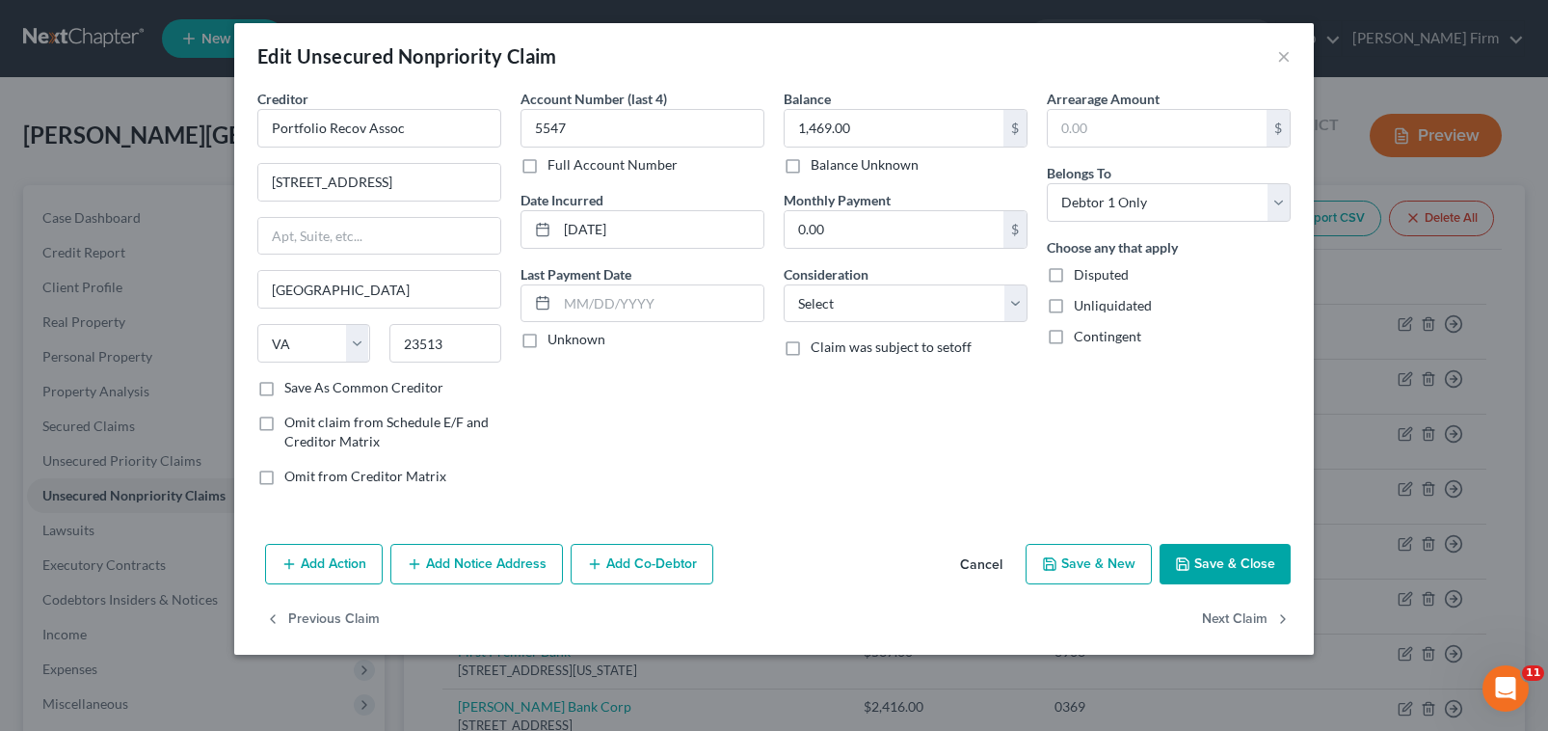
type input "0"
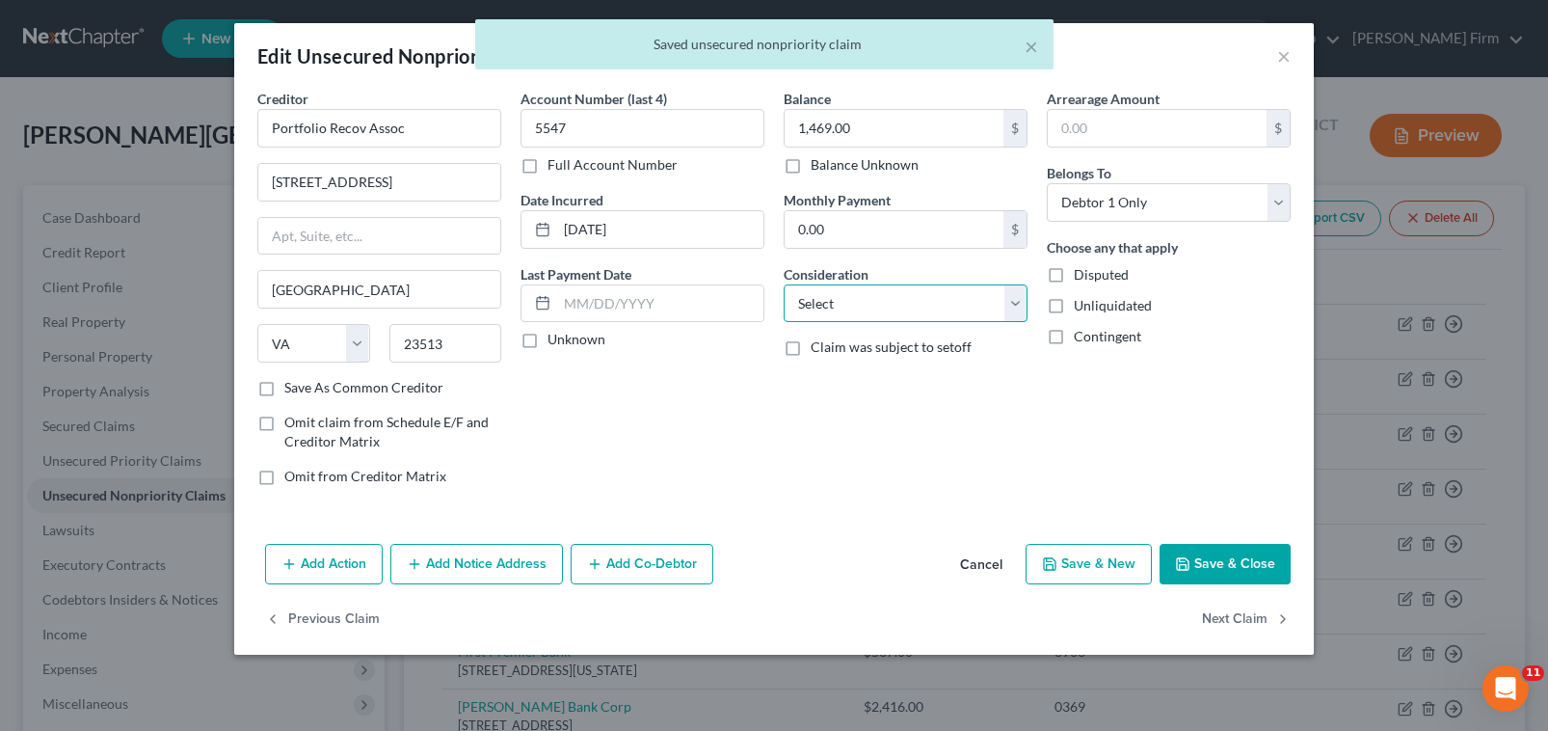
click at [945, 303] on select "Select Cable / Satellite Services Collection Agency Credit Card Debt Debt Couns…" at bounding box center [906, 303] width 244 height 39
select select "1"
click at [784, 284] on select "Select Cable / Satellite Services Collection Agency Credit Card Debt Debt Couns…" at bounding box center [906, 303] width 244 height 39
click at [1221, 624] on button "Next Claim" at bounding box center [1246, 620] width 89 height 40
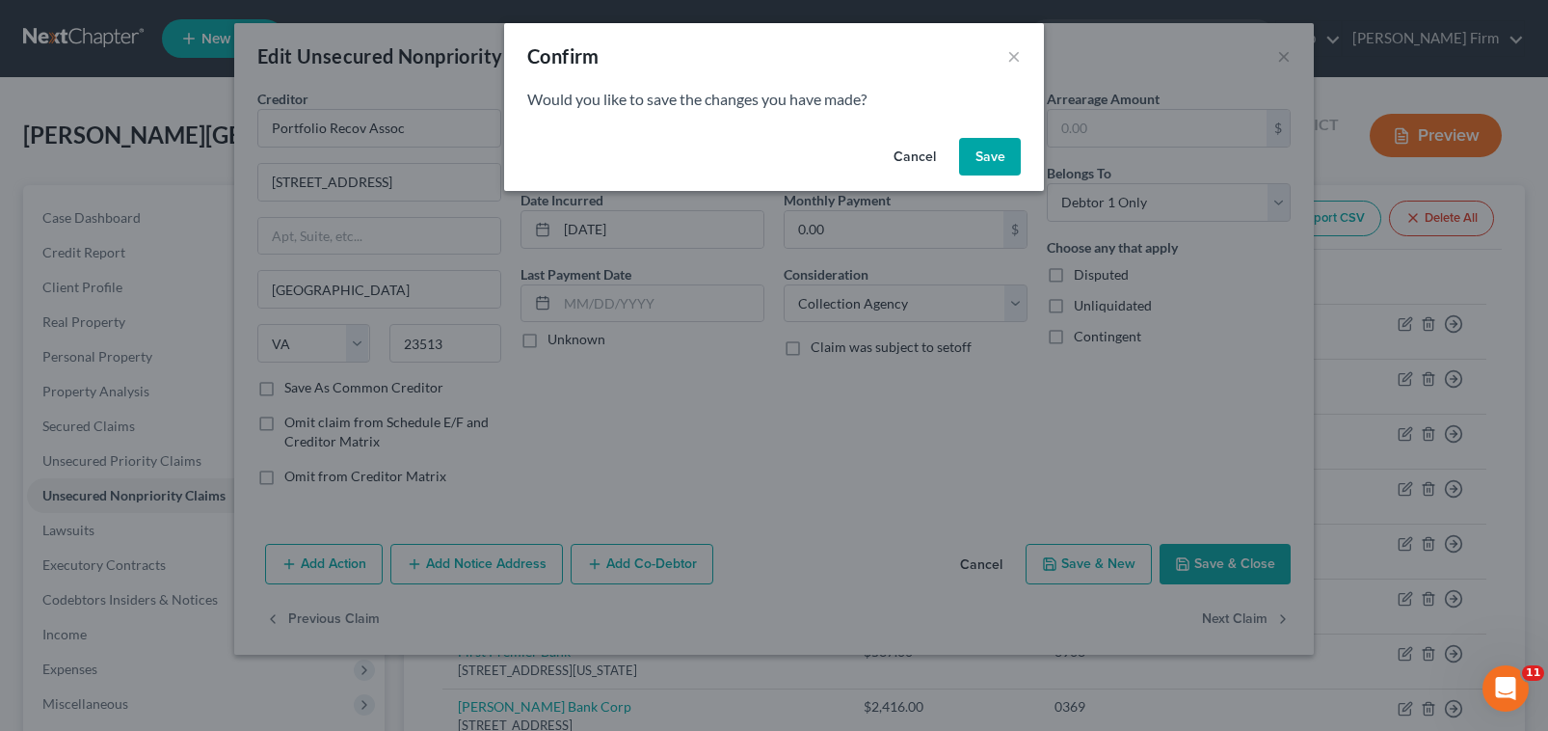
click at [993, 154] on button "Save" at bounding box center [990, 157] width 62 height 39
select select "45"
select select "1"
select select "0"
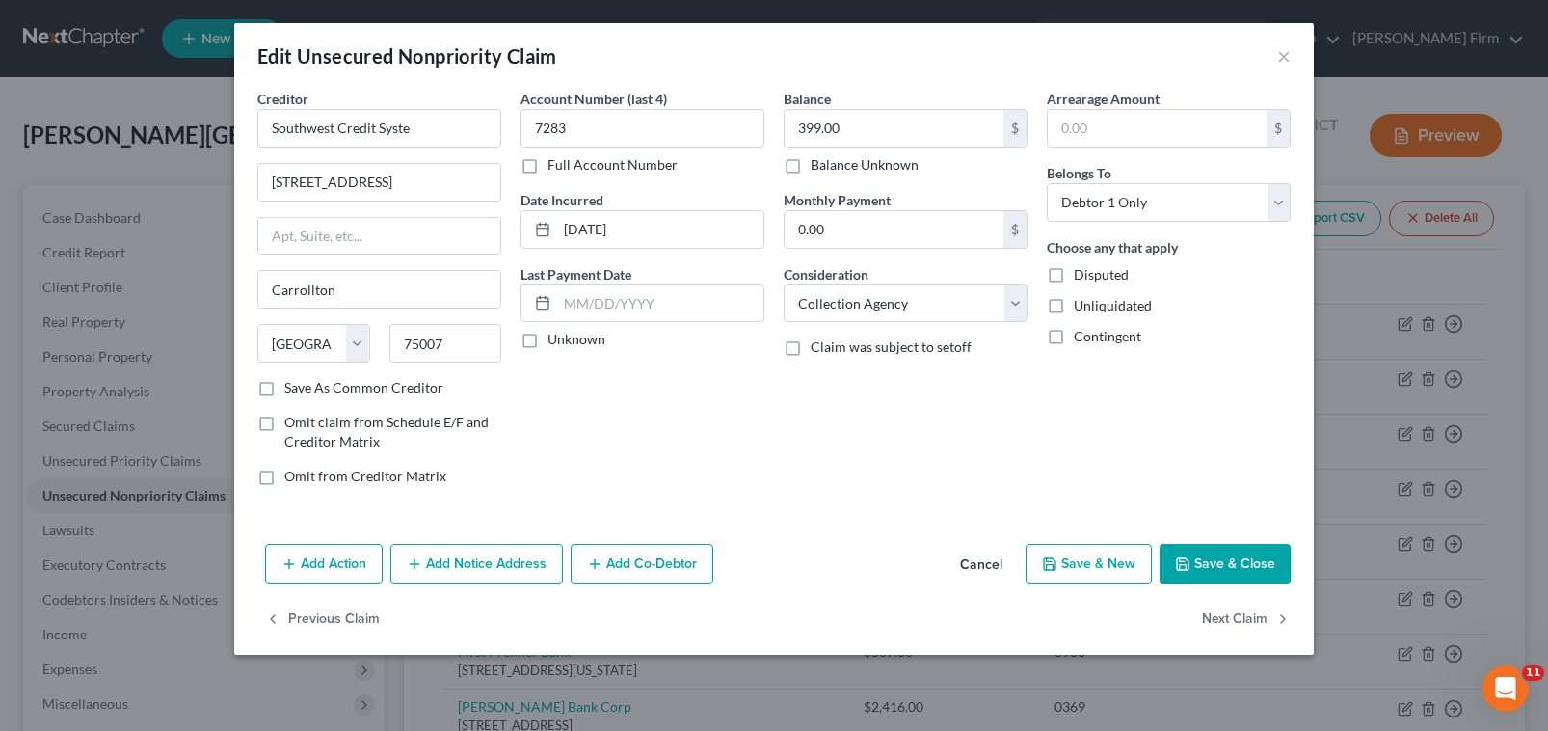
type input "0"
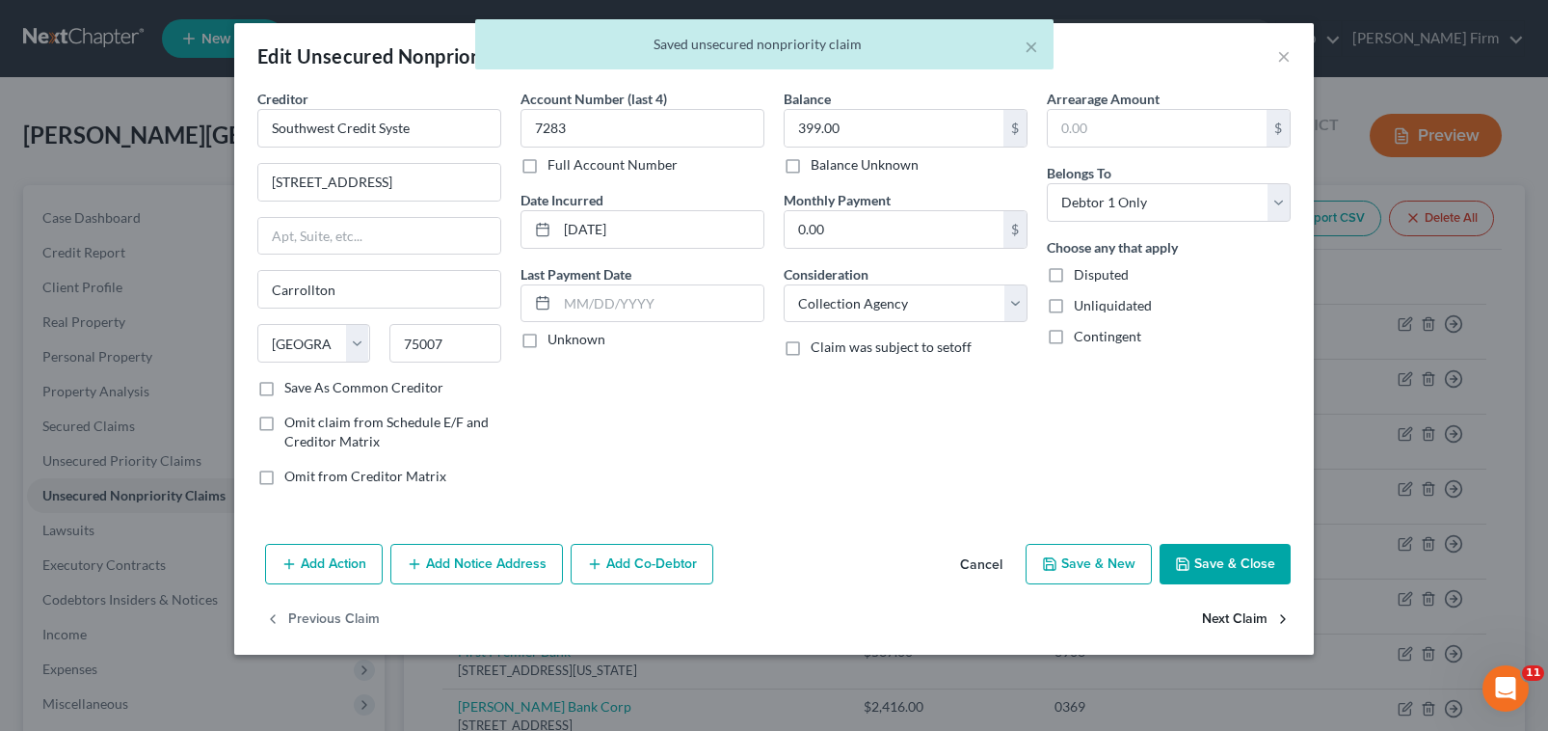
click at [1263, 617] on button "Next Claim" at bounding box center [1246, 620] width 89 height 40
select select "48"
select select "0"
click at [951, 295] on select "Select Cable / Satellite Services Collection Agency Credit Card Debt Debt Couns…" at bounding box center [906, 303] width 244 height 39
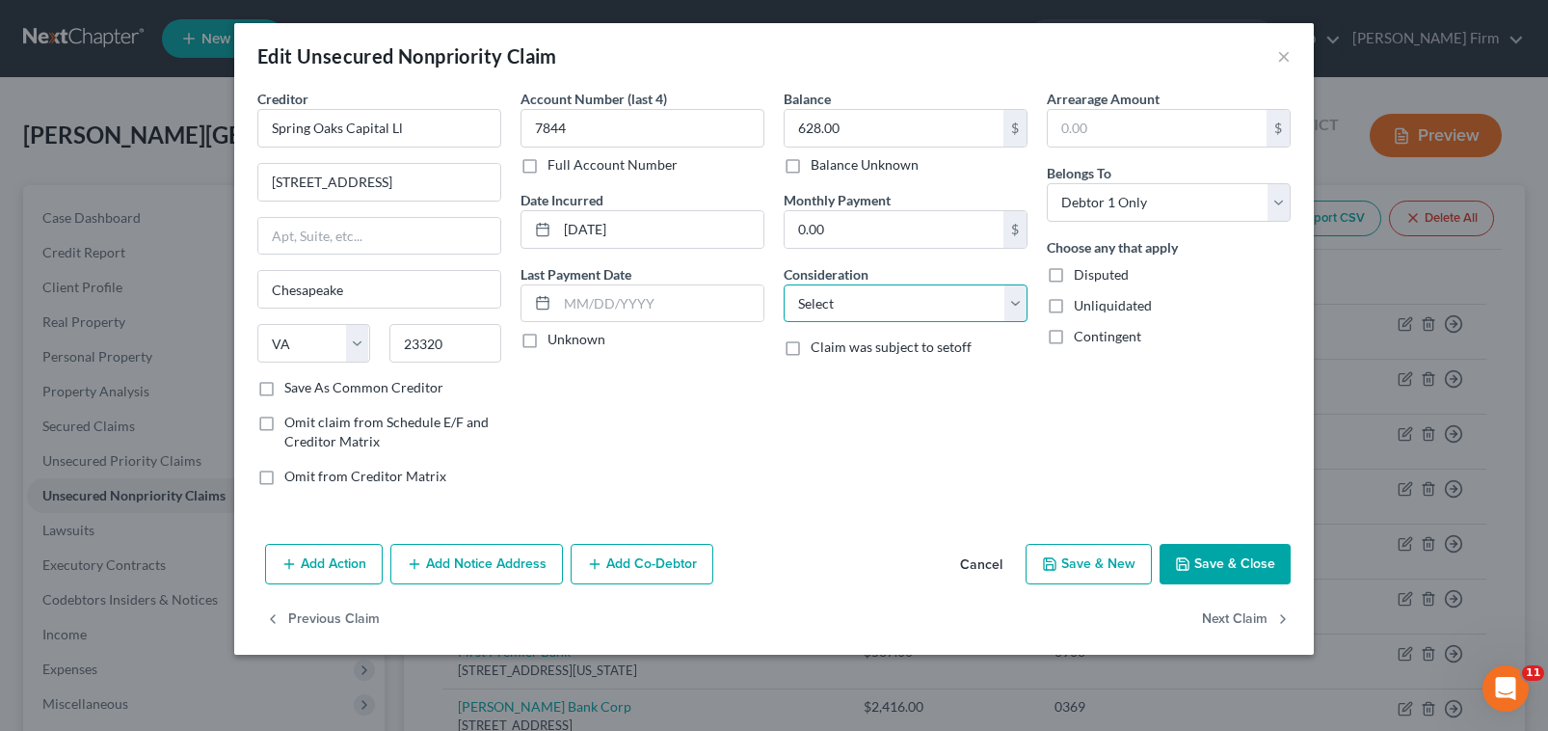
select select "1"
click at [784, 284] on select "Select Cable / Satellite Services Collection Agency Credit Card Debt Debt Couns…" at bounding box center [906, 303] width 244 height 39
click at [1229, 619] on button "Next Claim" at bounding box center [1246, 620] width 89 height 40
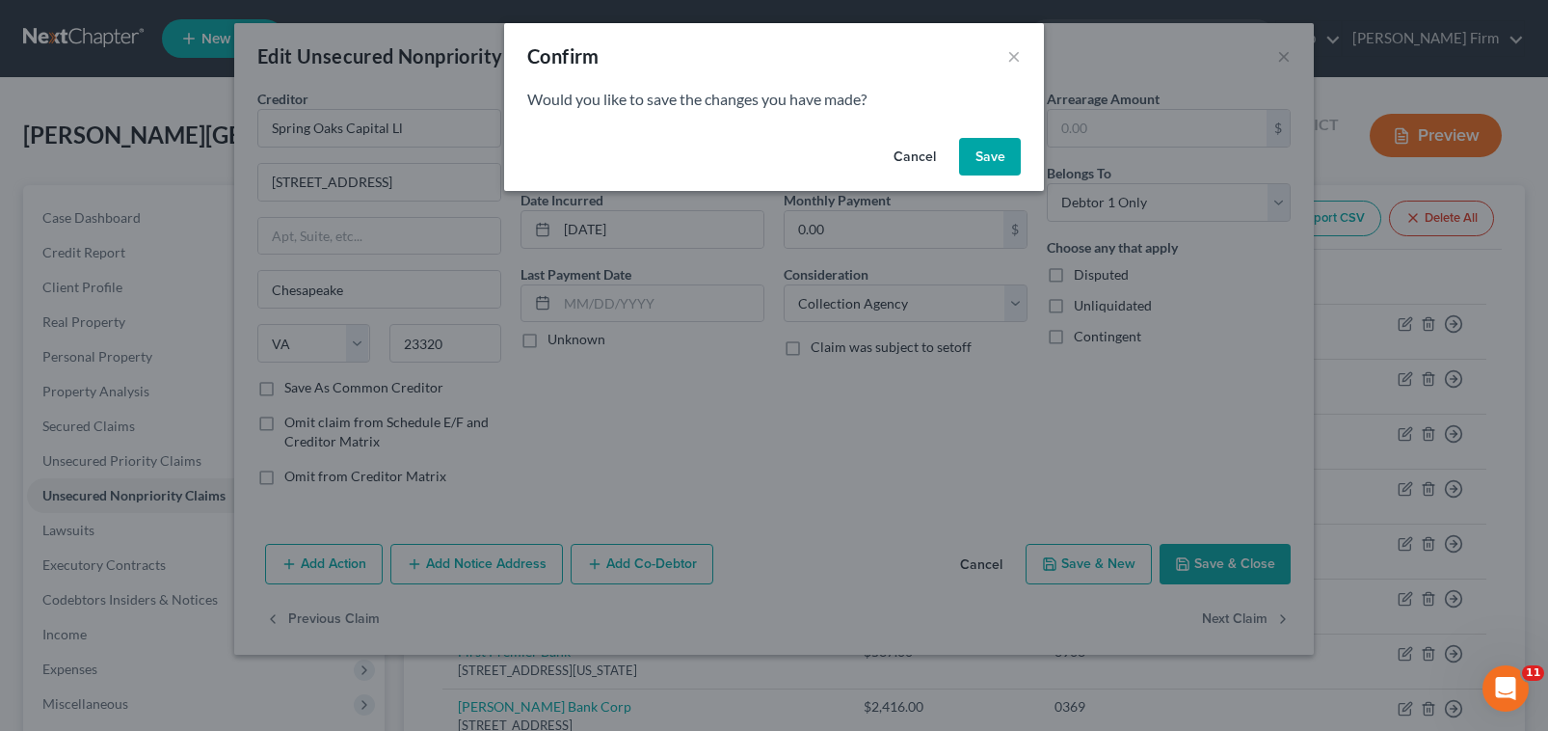
click at [989, 161] on button "Save" at bounding box center [990, 157] width 62 height 39
type input "0"
select select "43"
select select "2"
select select "0"
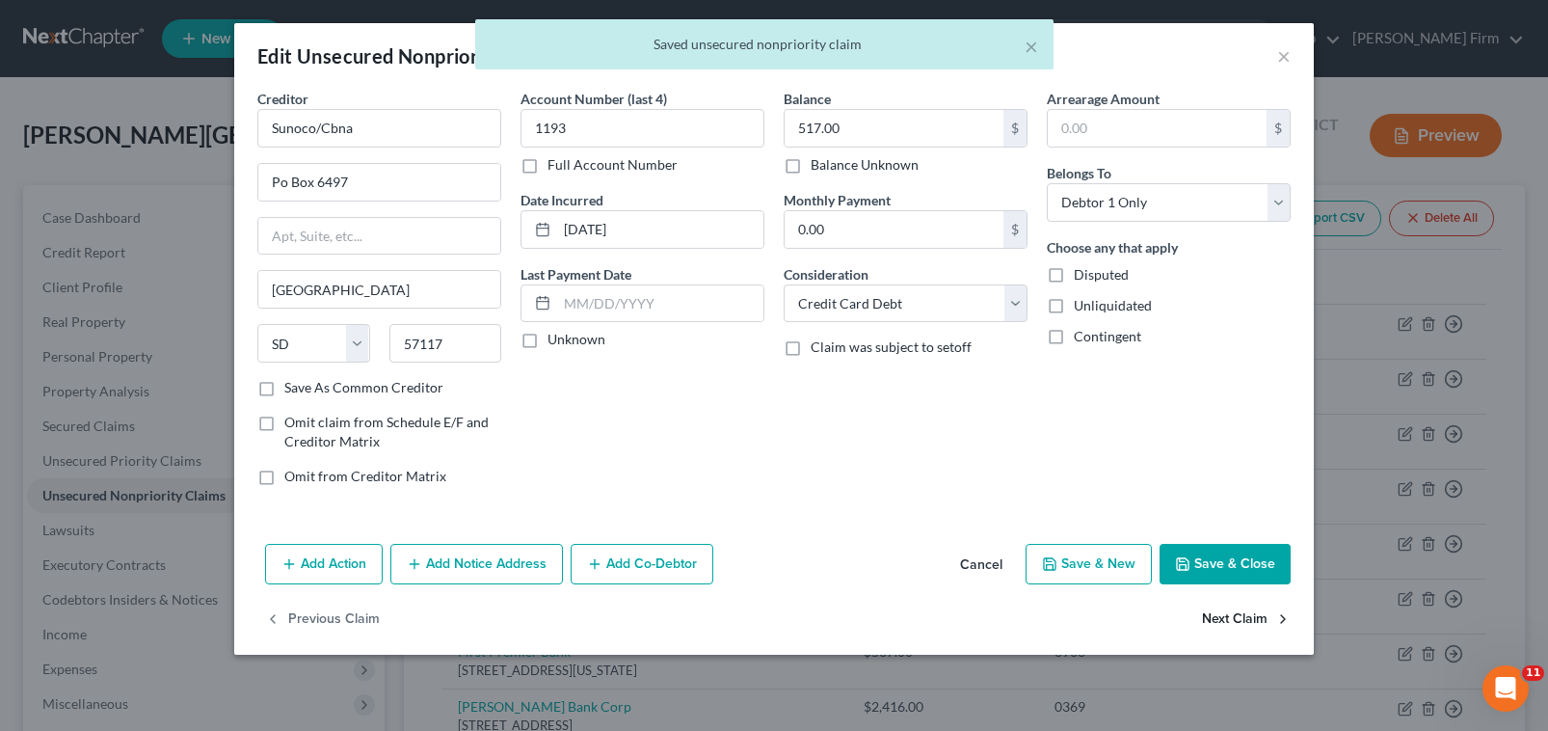
click at [1233, 613] on button "Next Claim" at bounding box center [1246, 620] width 89 height 40
select select "39"
select select "2"
select select "0"
click at [1233, 613] on button "Next Claim" at bounding box center [1246, 620] width 89 height 40
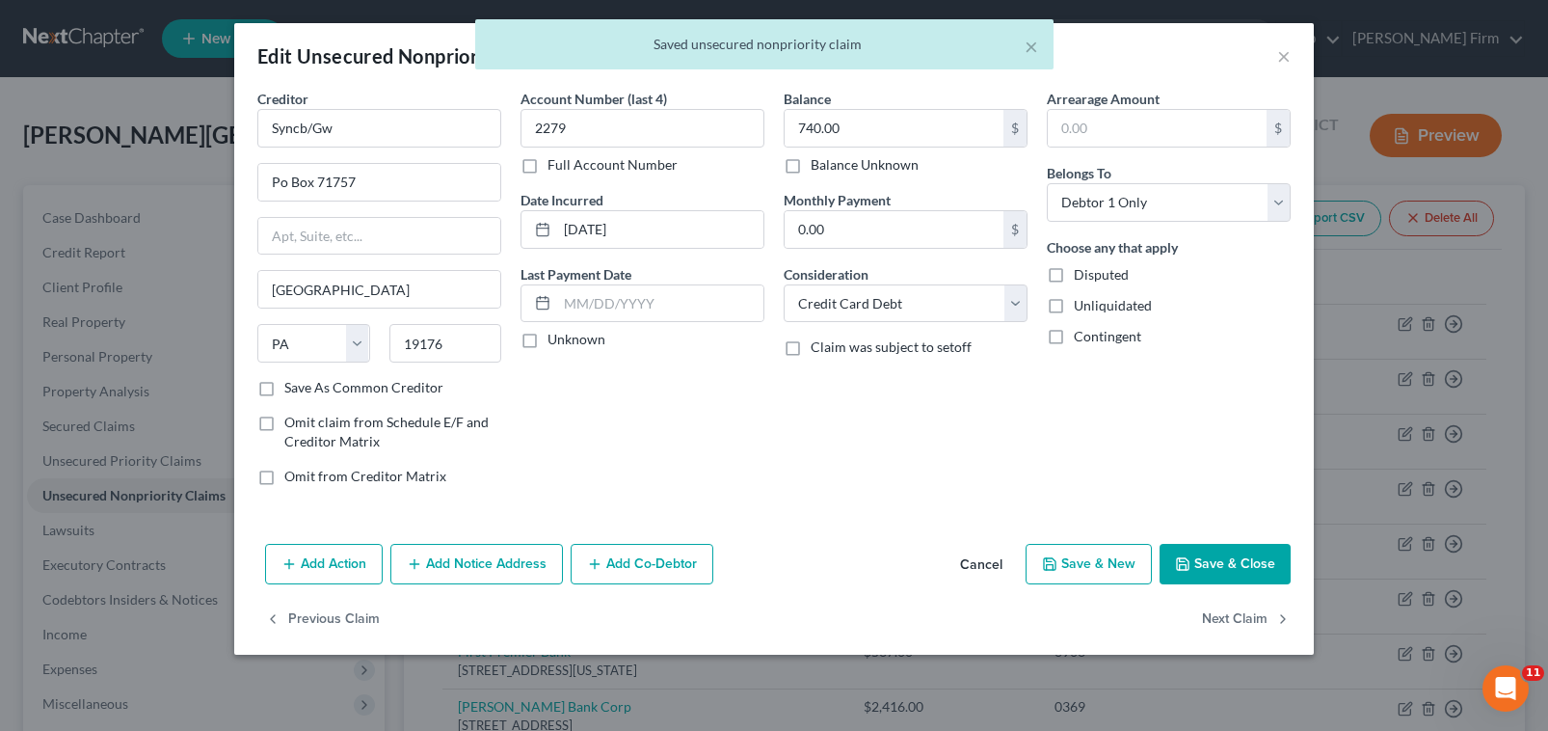
select select "38"
select select "2"
select select "0"
click at [1233, 613] on div "Previous Claim" at bounding box center [774, 628] width 1080 height 56
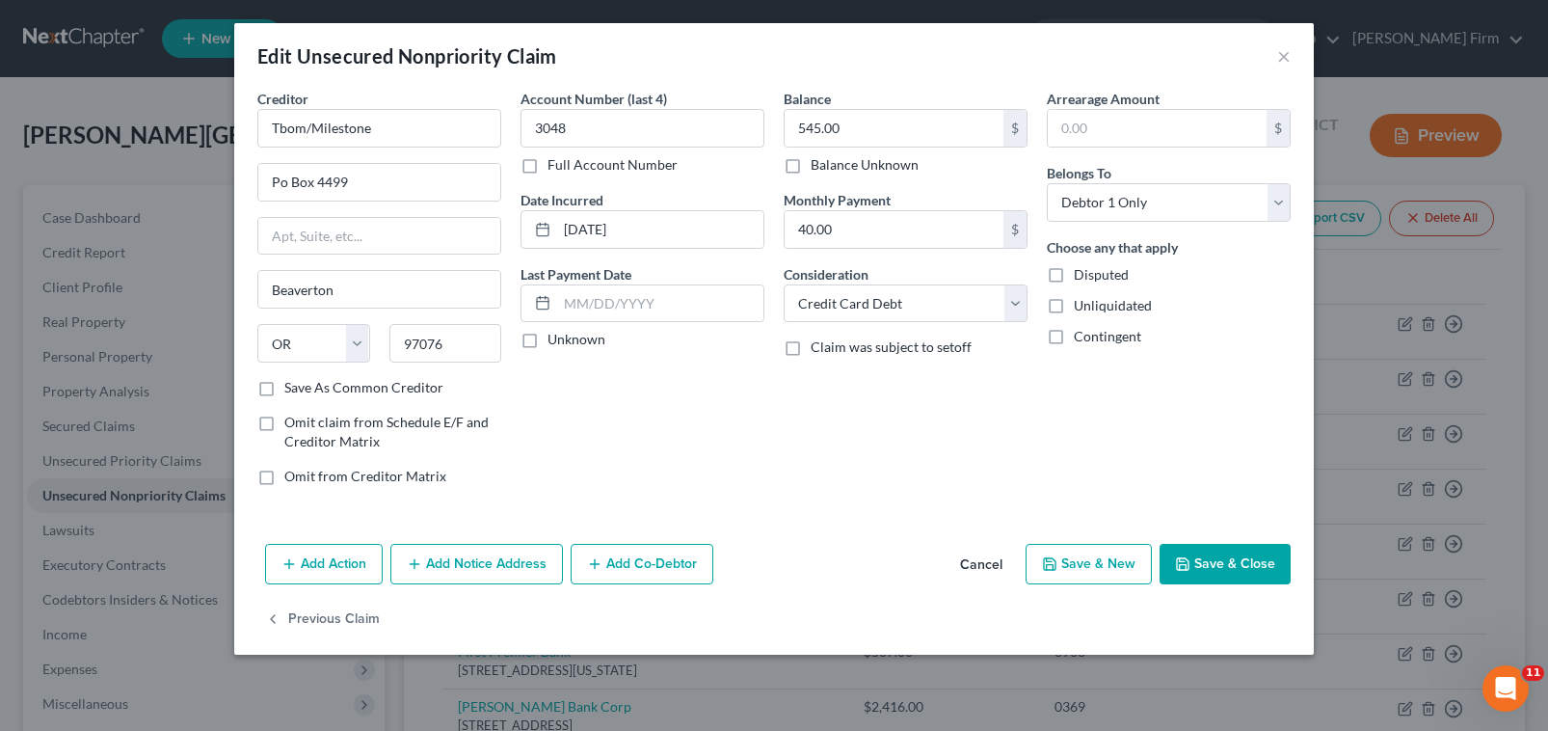
click at [1230, 563] on button "Save & Close" at bounding box center [1225, 564] width 131 height 40
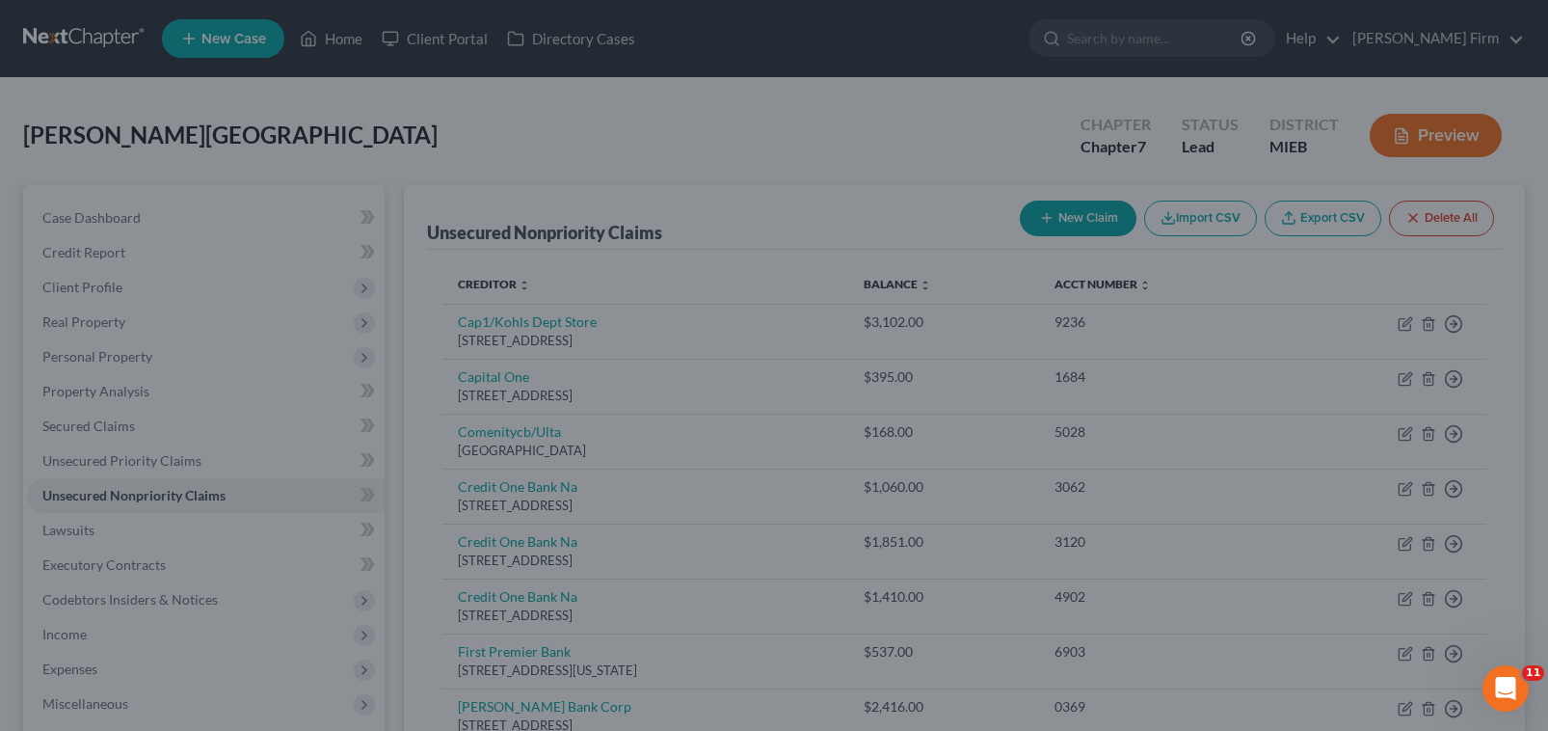
type input "0"
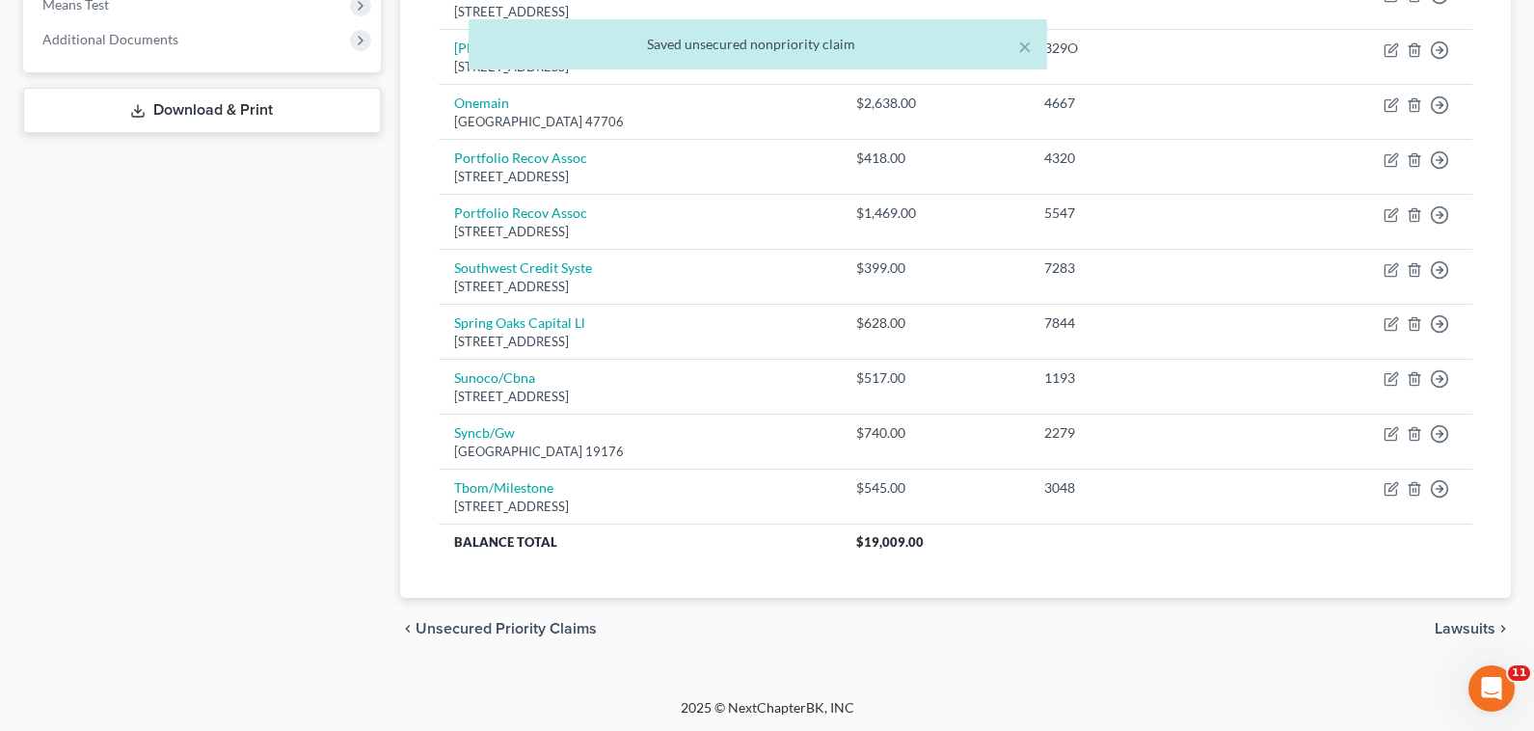
scroll to position [770, 0]
click at [1455, 616] on div "chevron_left Unsecured Priority Claims Lawsuits chevron_right" at bounding box center [955, 627] width 1110 height 62
click at [1458, 626] on span "Lawsuits" at bounding box center [1464, 626] width 61 height 15
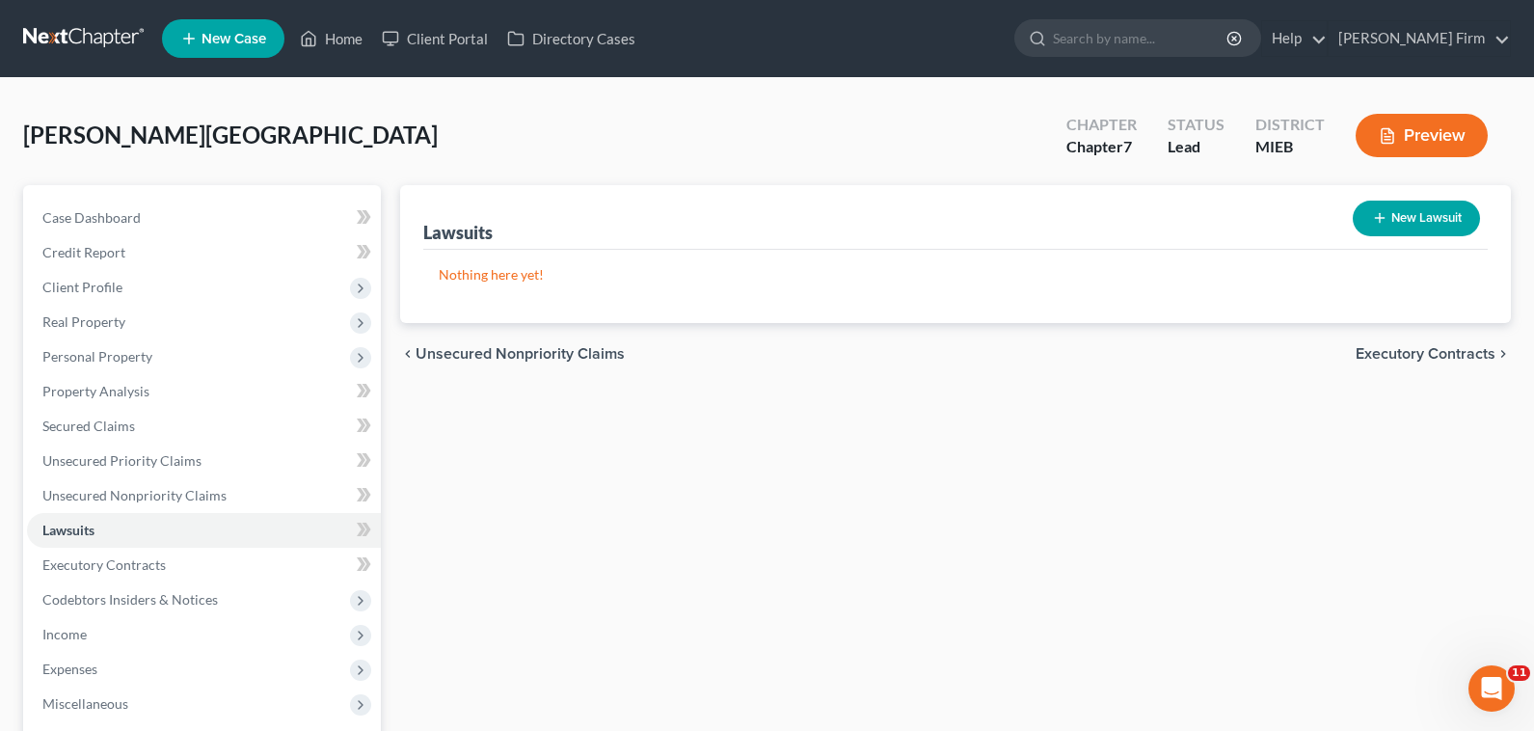
click at [1413, 346] on span "Executory Contracts" at bounding box center [1425, 353] width 140 height 15
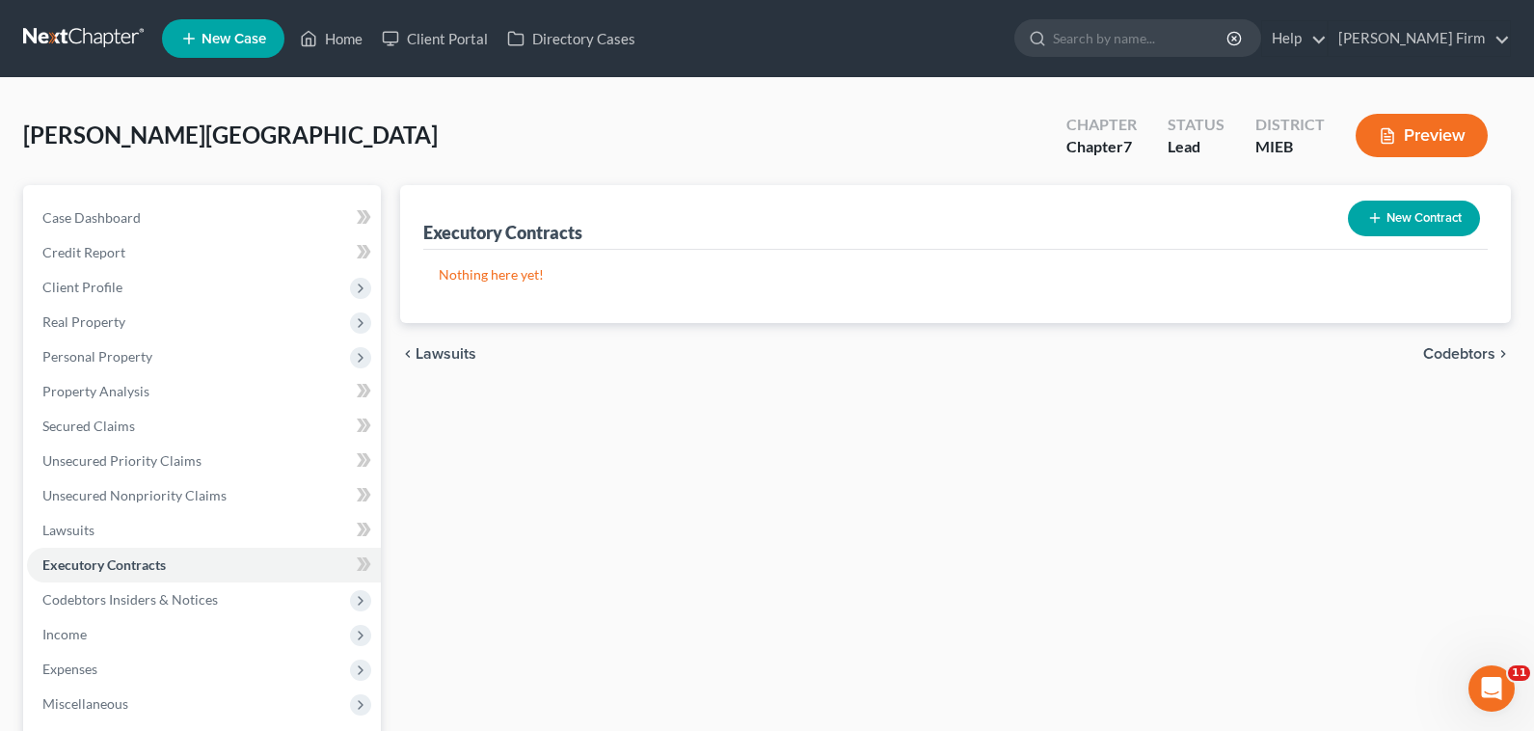
click at [1436, 355] on span "Codebtors" at bounding box center [1459, 353] width 72 height 15
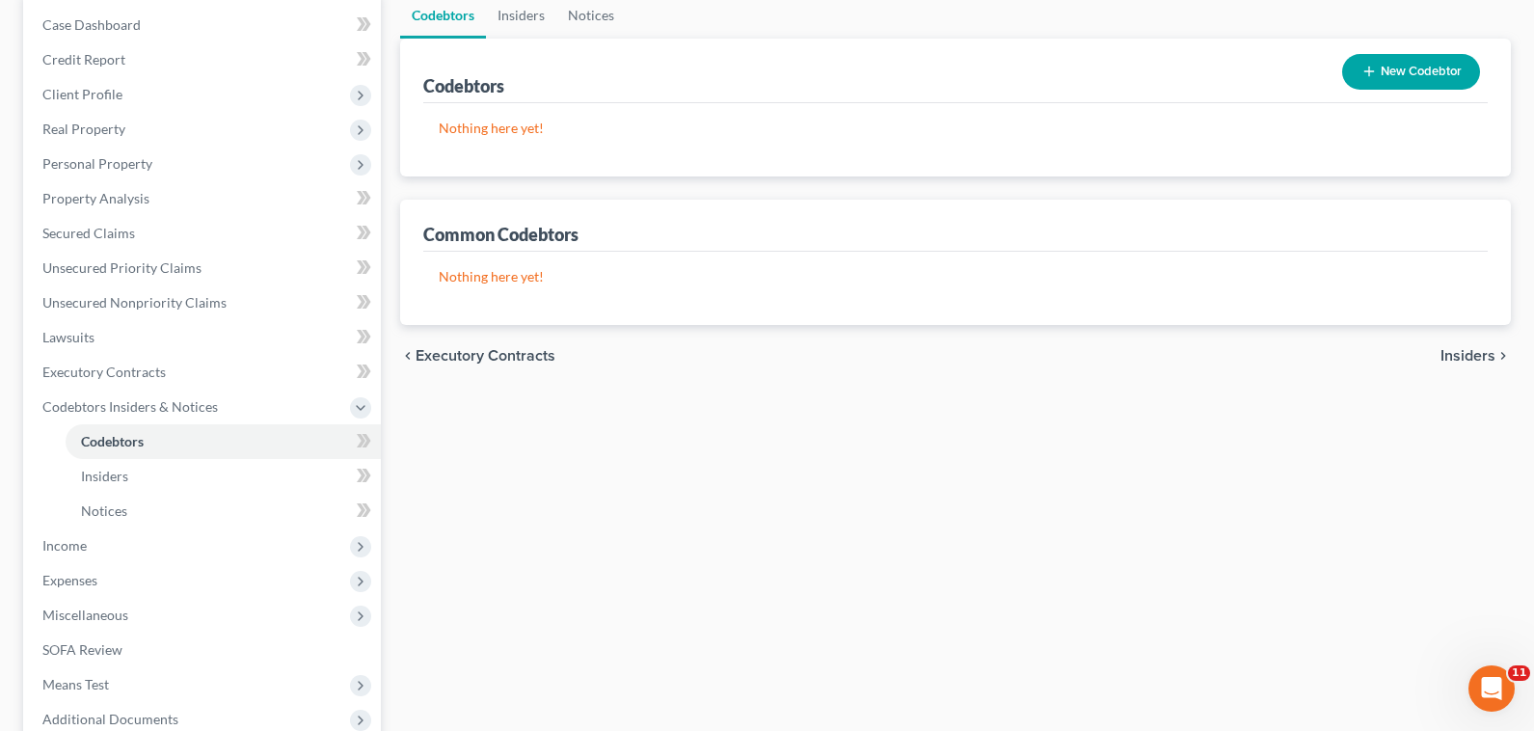
click at [1482, 348] on span "Insiders" at bounding box center [1467, 355] width 55 height 15
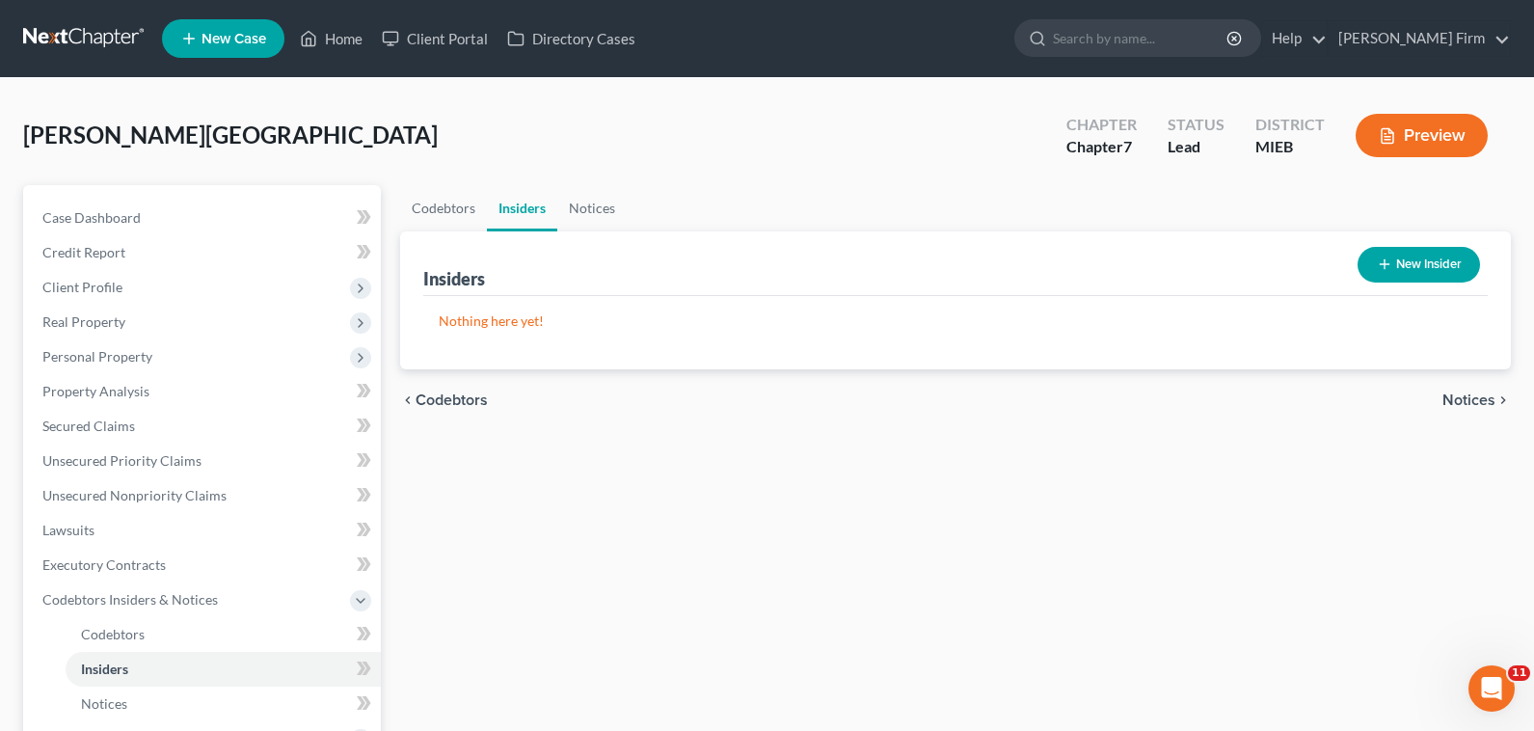
click at [1483, 407] on span "Notices" at bounding box center [1468, 399] width 53 height 15
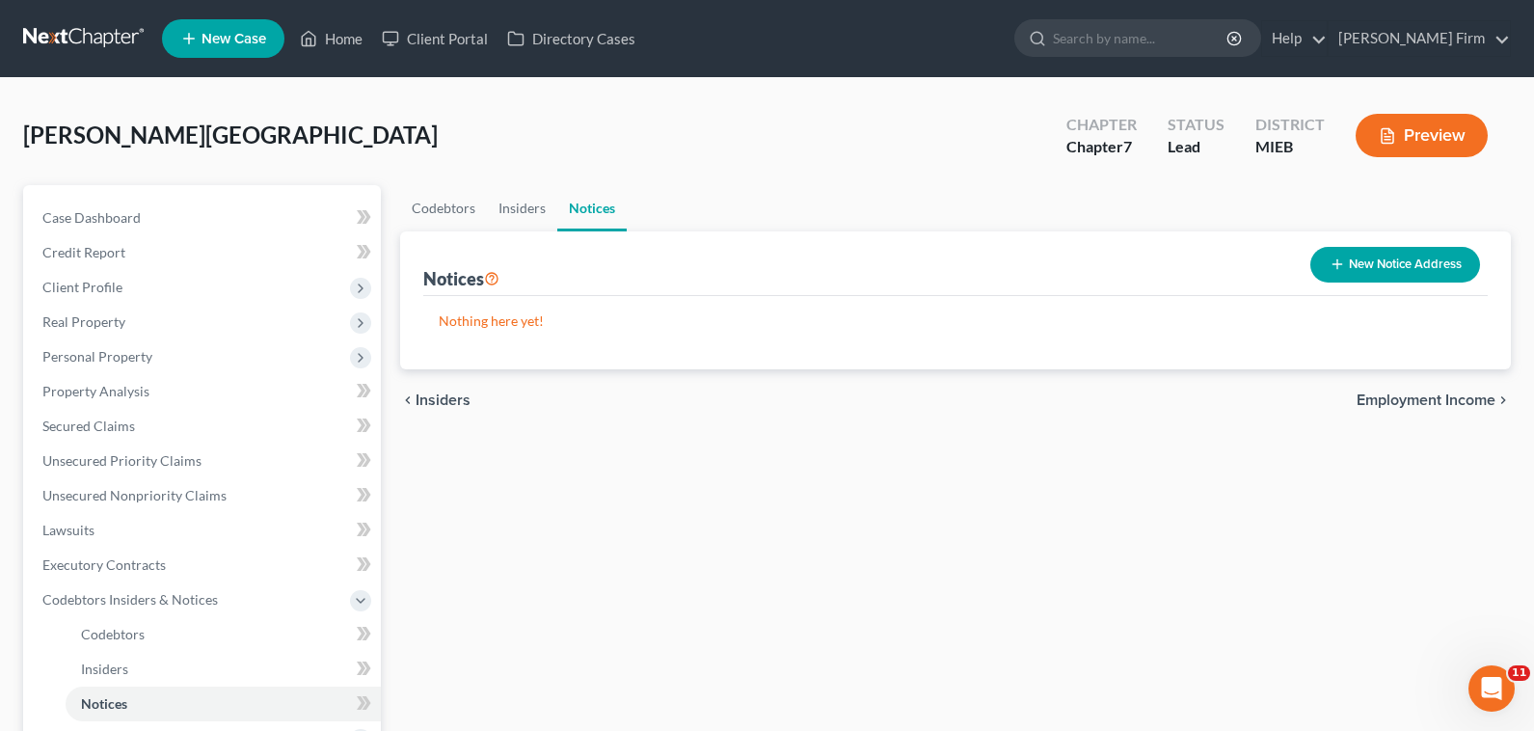
click at [1483, 407] on span "Employment Income" at bounding box center [1425, 399] width 139 height 15
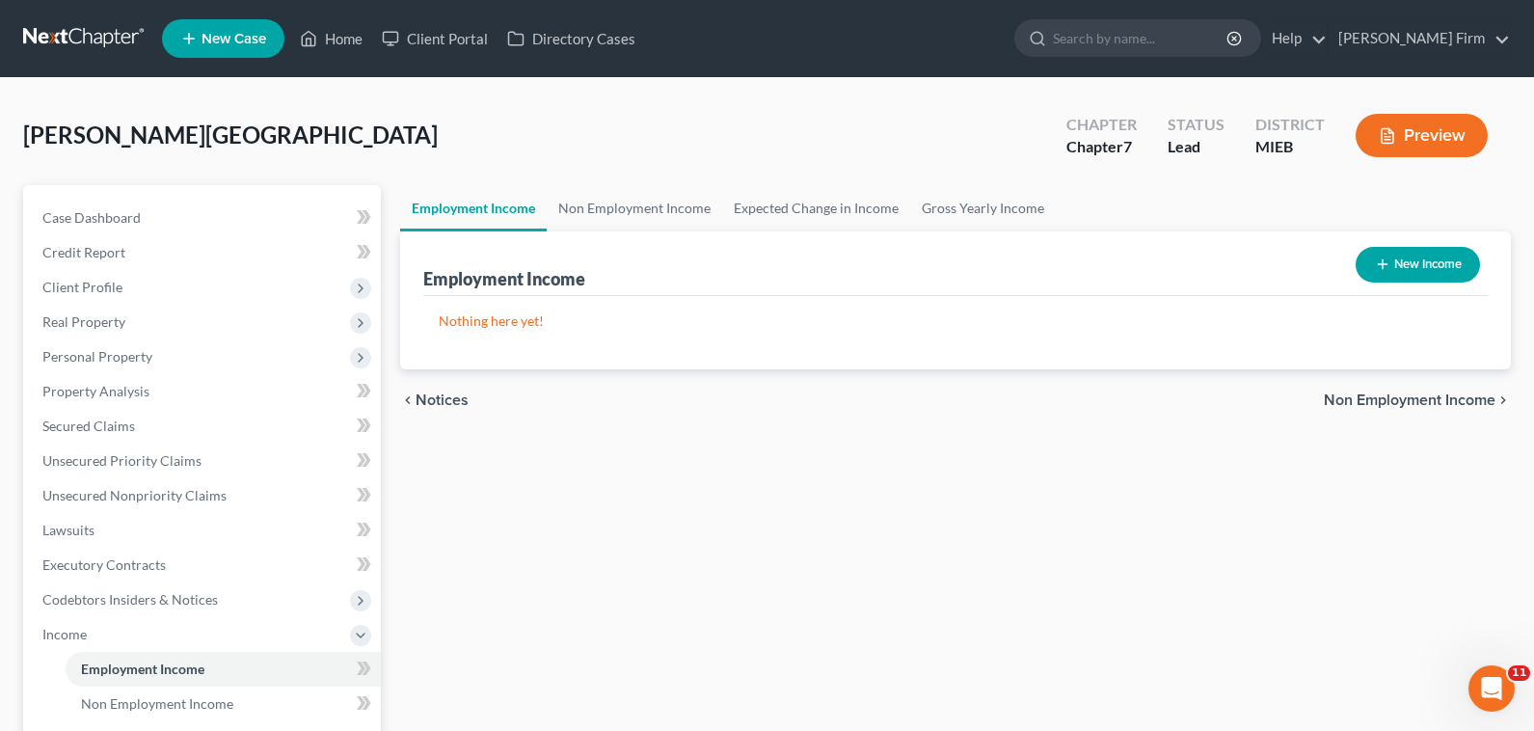
click at [1406, 236] on div "Employment Income New Income" at bounding box center [955, 263] width 1064 height 65
click at [1407, 259] on button "New Income" at bounding box center [1417, 265] width 124 height 36
select select "0"
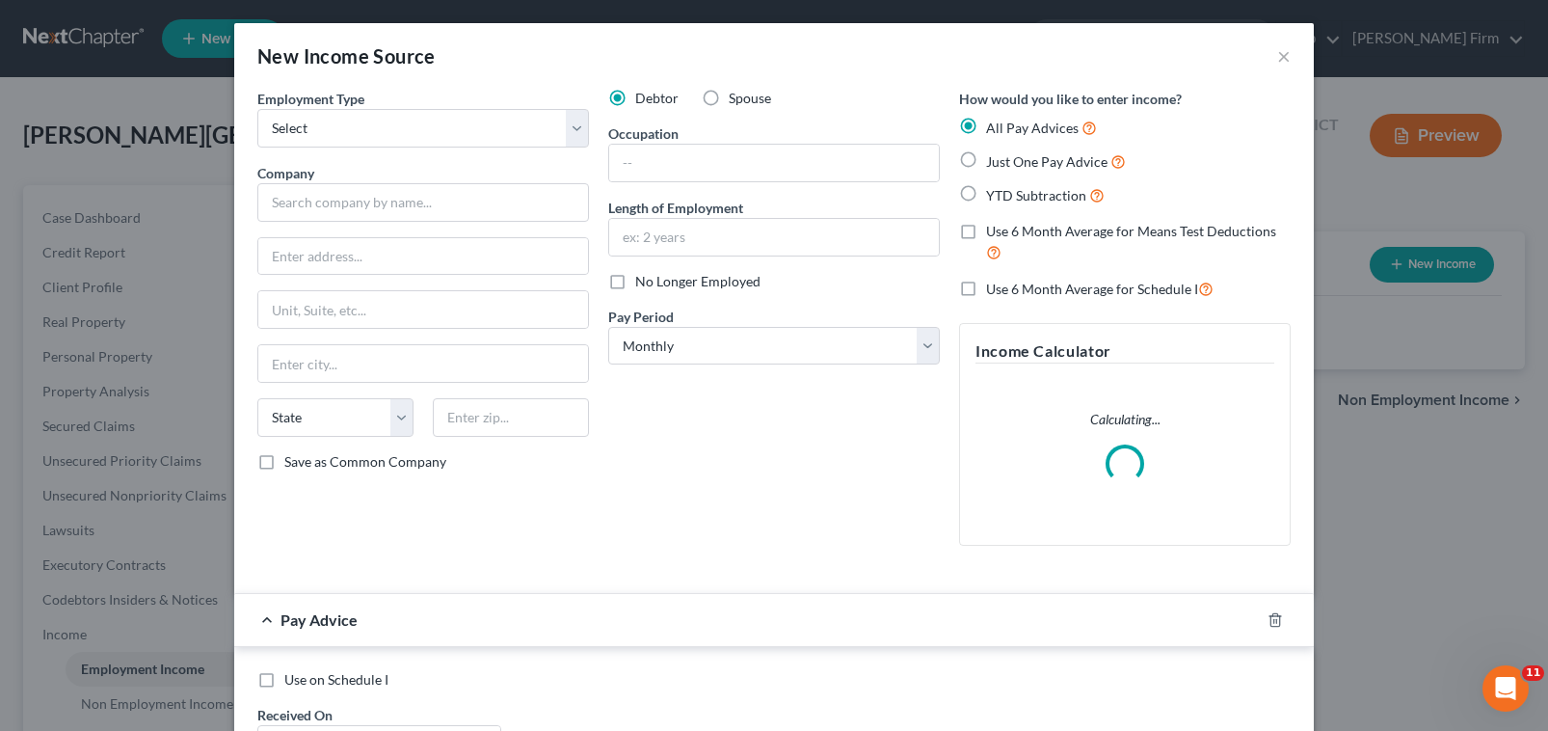
click at [462, 150] on div "Employment Type * Select Full or [DEMOGRAPHIC_DATA] Employment Self Employment …" at bounding box center [423, 325] width 351 height 472
click at [447, 128] on select "Select Full or [DEMOGRAPHIC_DATA] Employment Self Employment" at bounding box center [423, 128] width 332 height 39
select select "0"
click at [257, 109] on select "Select Full or [DEMOGRAPHIC_DATA] Employment Self Employment" at bounding box center [423, 128] width 332 height 39
click at [418, 197] on input "text" at bounding box center [423, 202] width 332 height 39
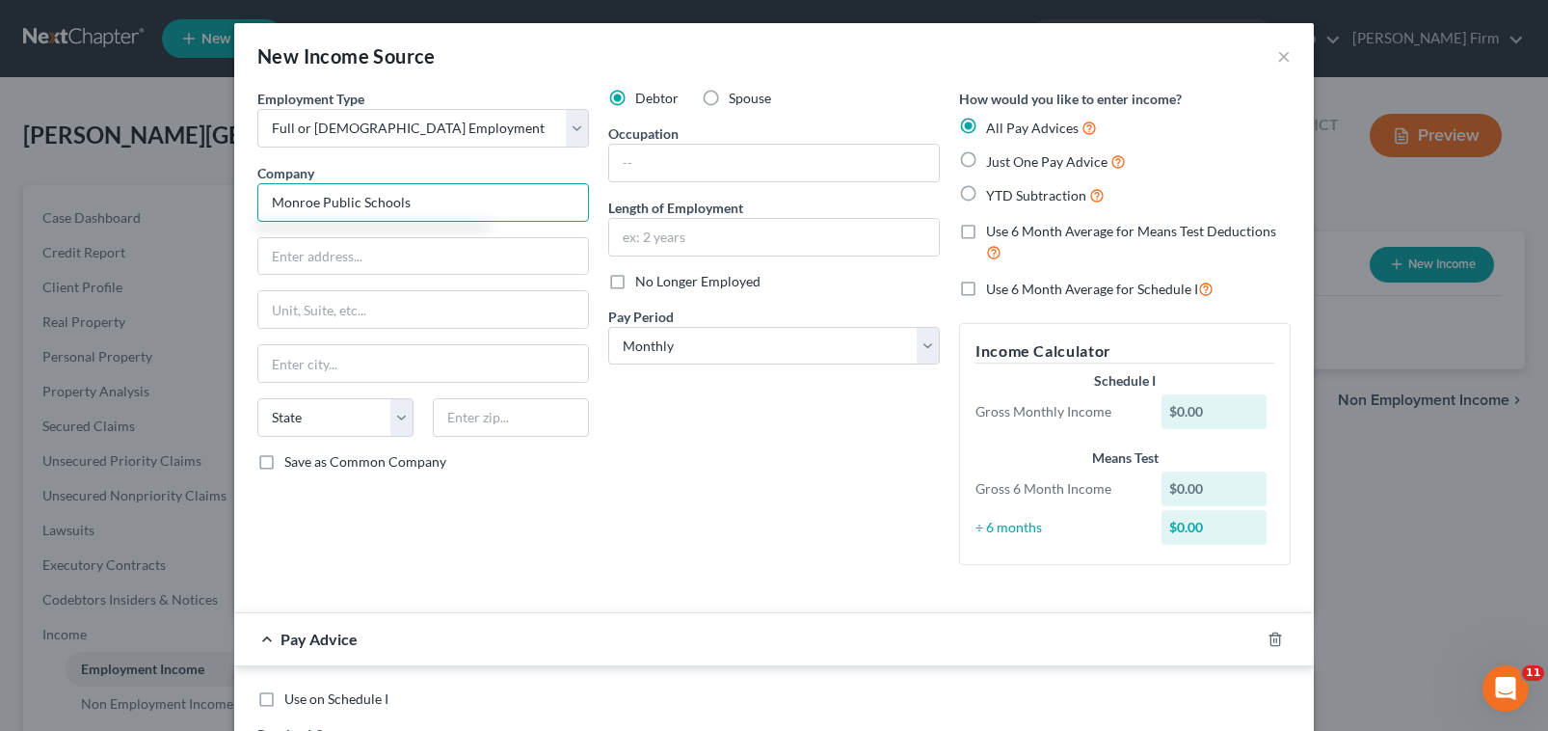
type input "Monroe Public Schools"
type input "[STREET_ADDRESS]"
type input "Monroe"
select select "23"
type input "48162"
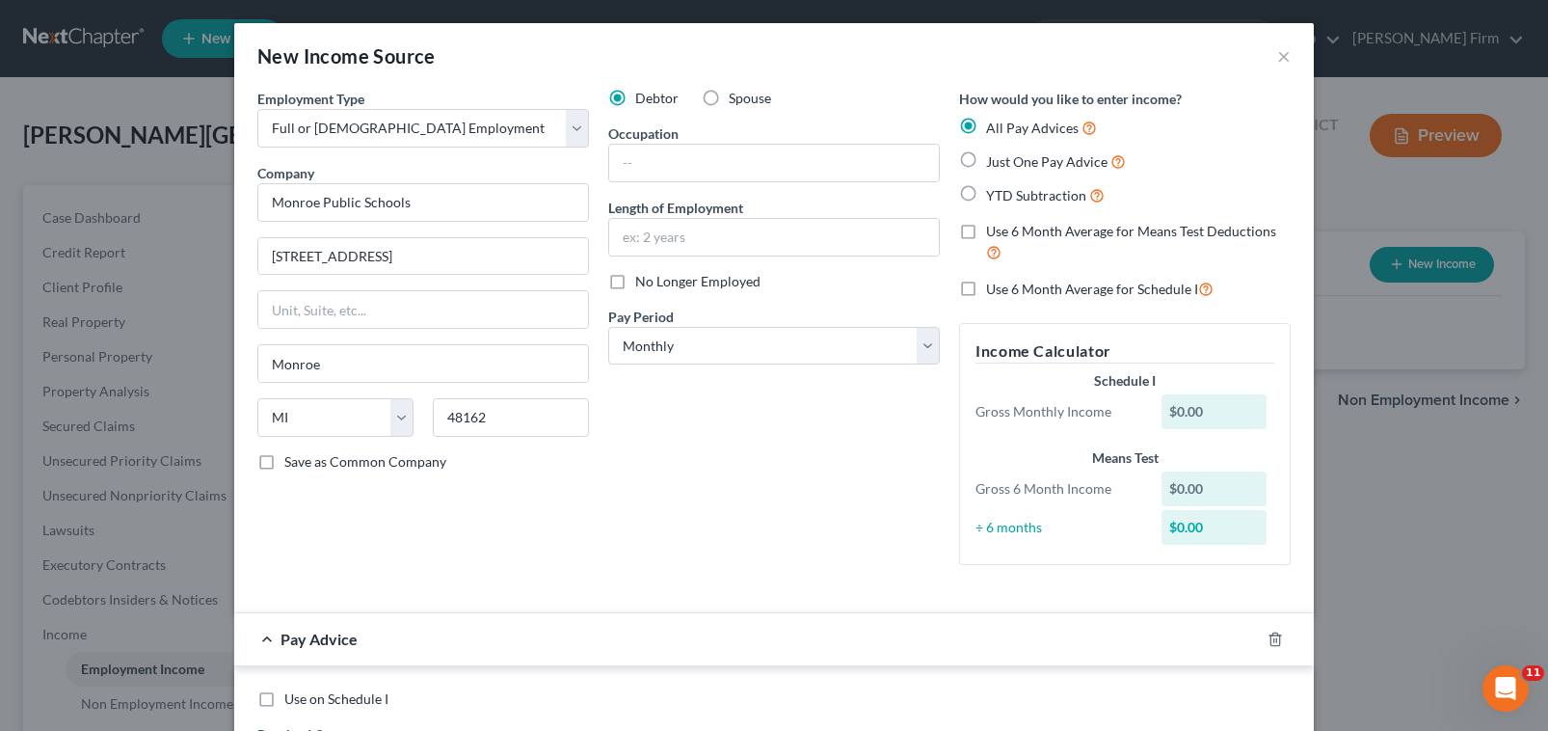
click at [284, 466] on label "Save as Common Company" at bounding box center [365, 461] width 162 height 19
click at [292, 465] on input "Save as Common Company" at bounding box center [298, 458] width 13 height 13
checkbox input "true"
click at [655, 157] on input "text" at bounding box center [774, 163] width 330 height 37
type input "Teacher"
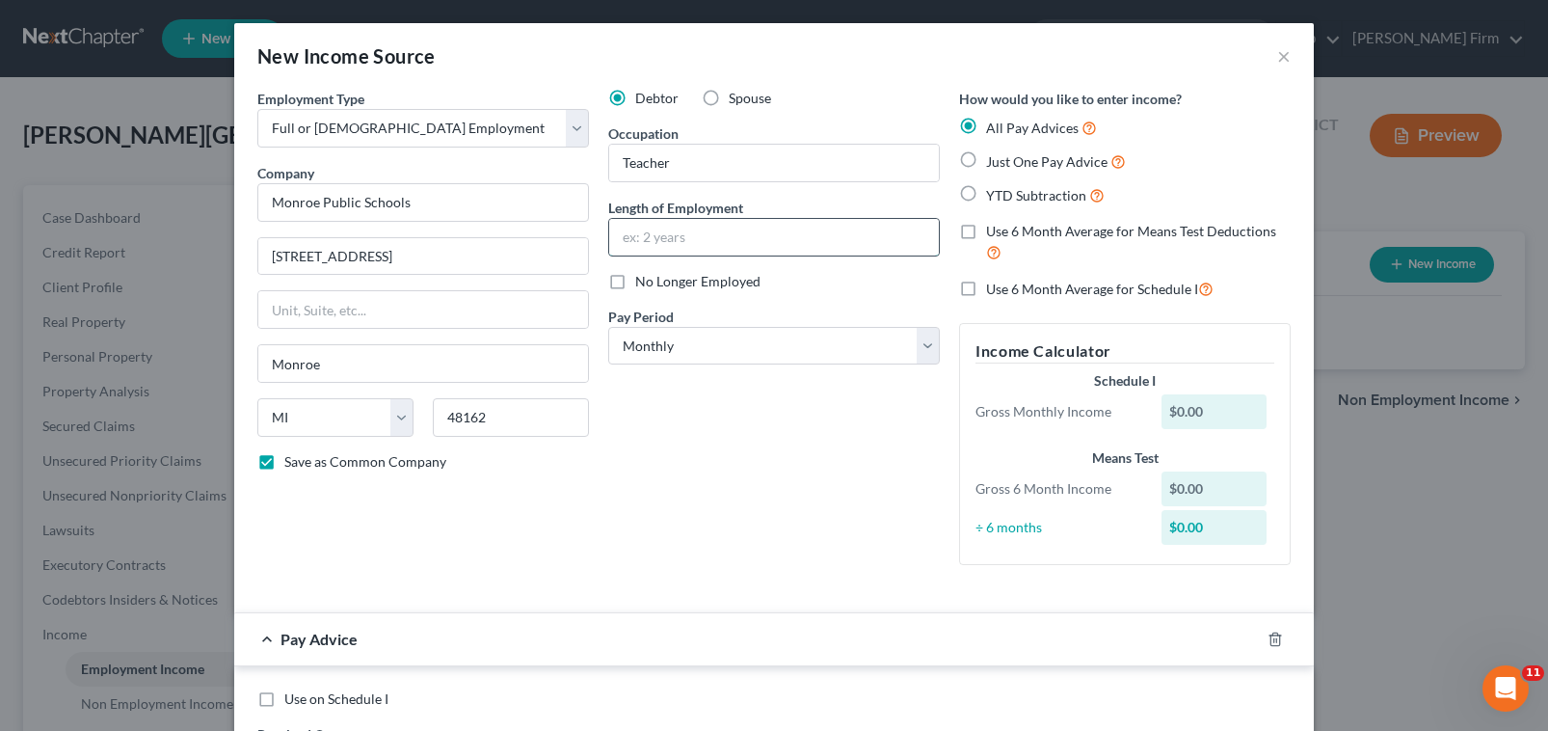
click at [691, 243] on input "text" at bounding box center [774, 237] width 330 height 37
type input "2 years"
click at [986, 161] on label "Just One Pay Advice" at bounding box center [1056, 161] width 140 height 22
click at [994, 161] on input "Just One Pay Advice" at bounding box center [1000, 156] width 13 height 13
radio input "true"
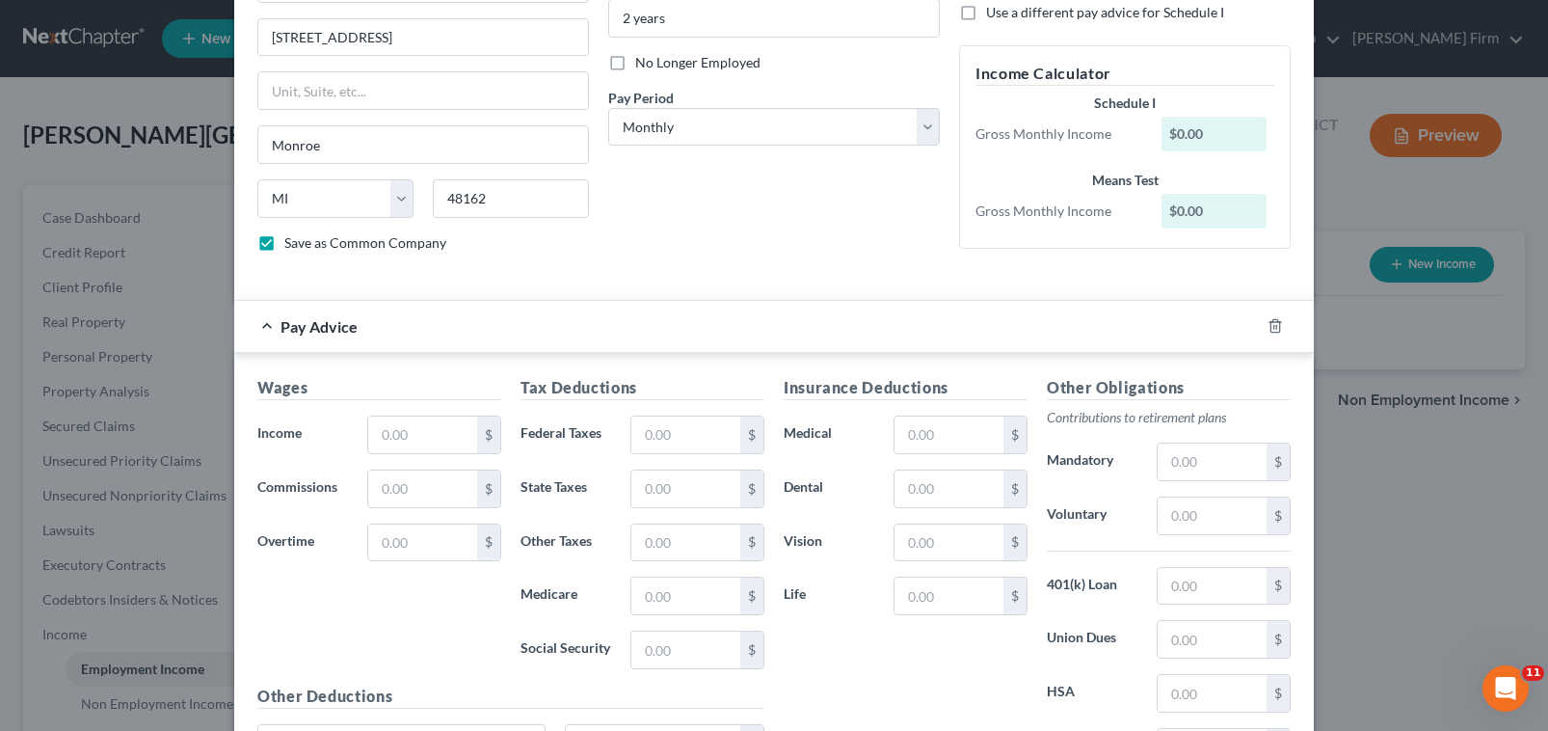
scroll to position [289, 0]
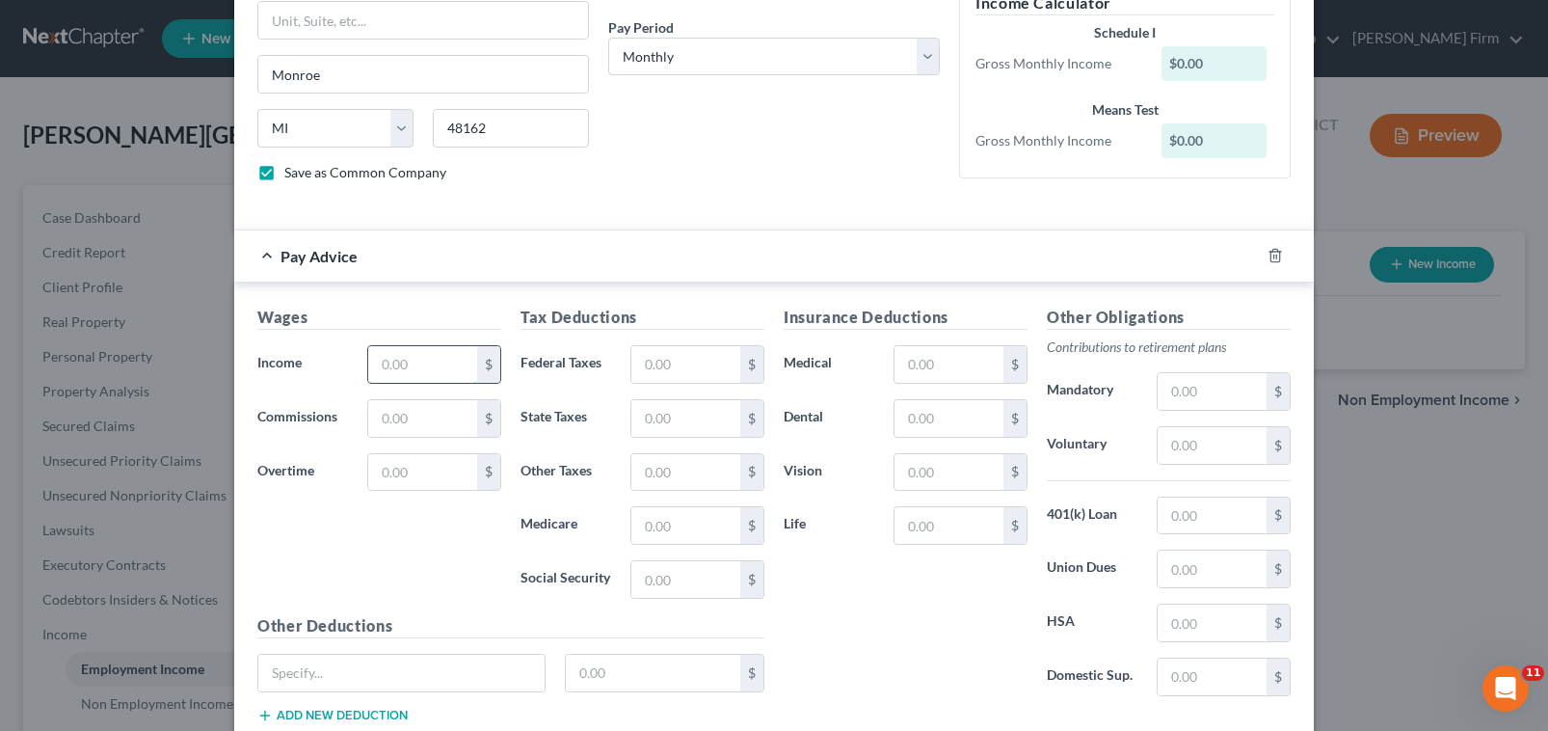
click at [448, 361] on input "text" at bounding box center [422, 364] width 109 height 37
type input "330.00"
click at [698, 365] on input "text" at bounding box center [685, 364] width 109 height 37
type input "61.25"
drag, startPoint x: 948, startPoint y: 592, endPoint x: 1122, endPoint y: 649, distance: 182.6
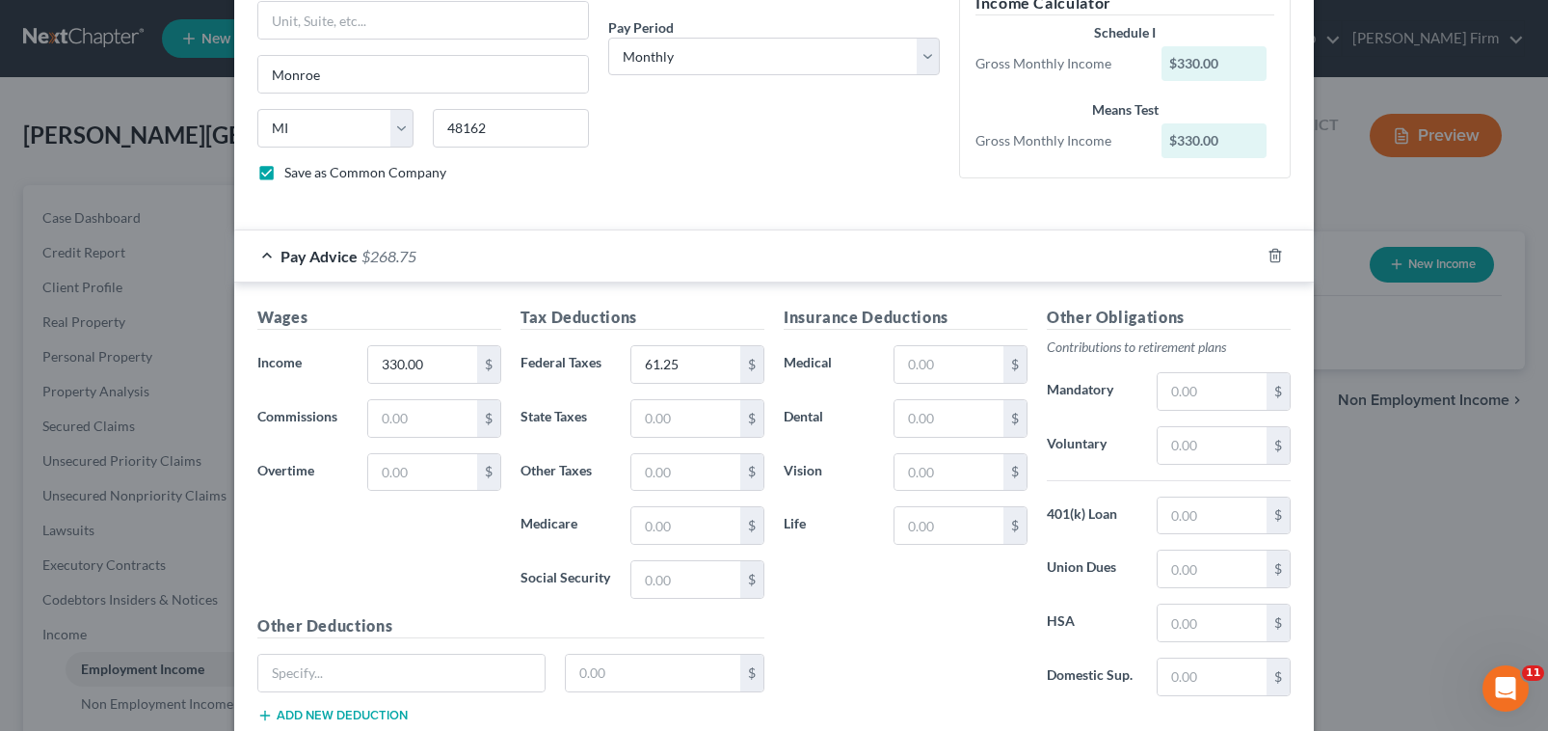
click at [987, 610] on div "Insurance Deductions Medical $ Dental $ Vision $ Life $" at bounding box center [905, 509] width 263 height 406
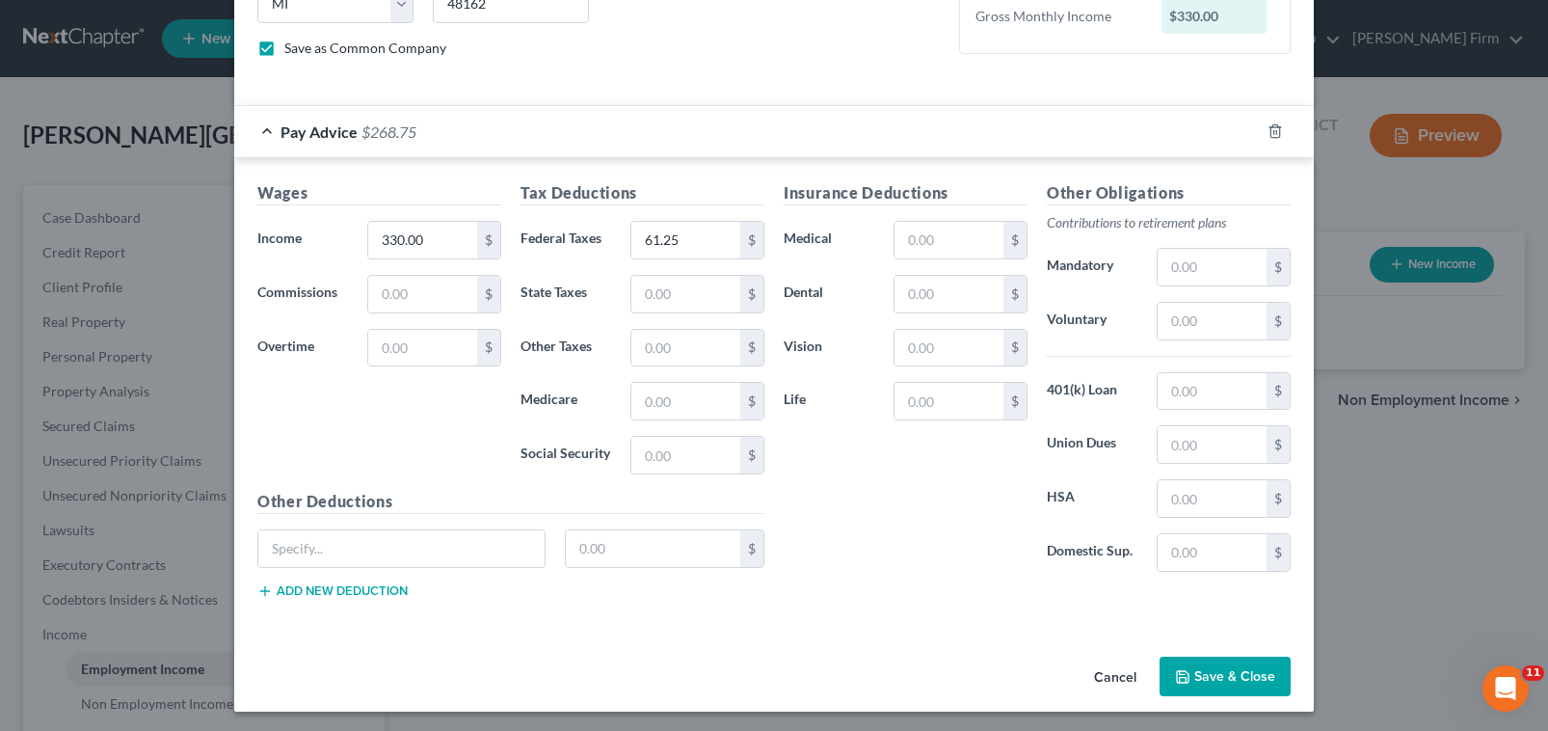
scroll to position [417, 0]
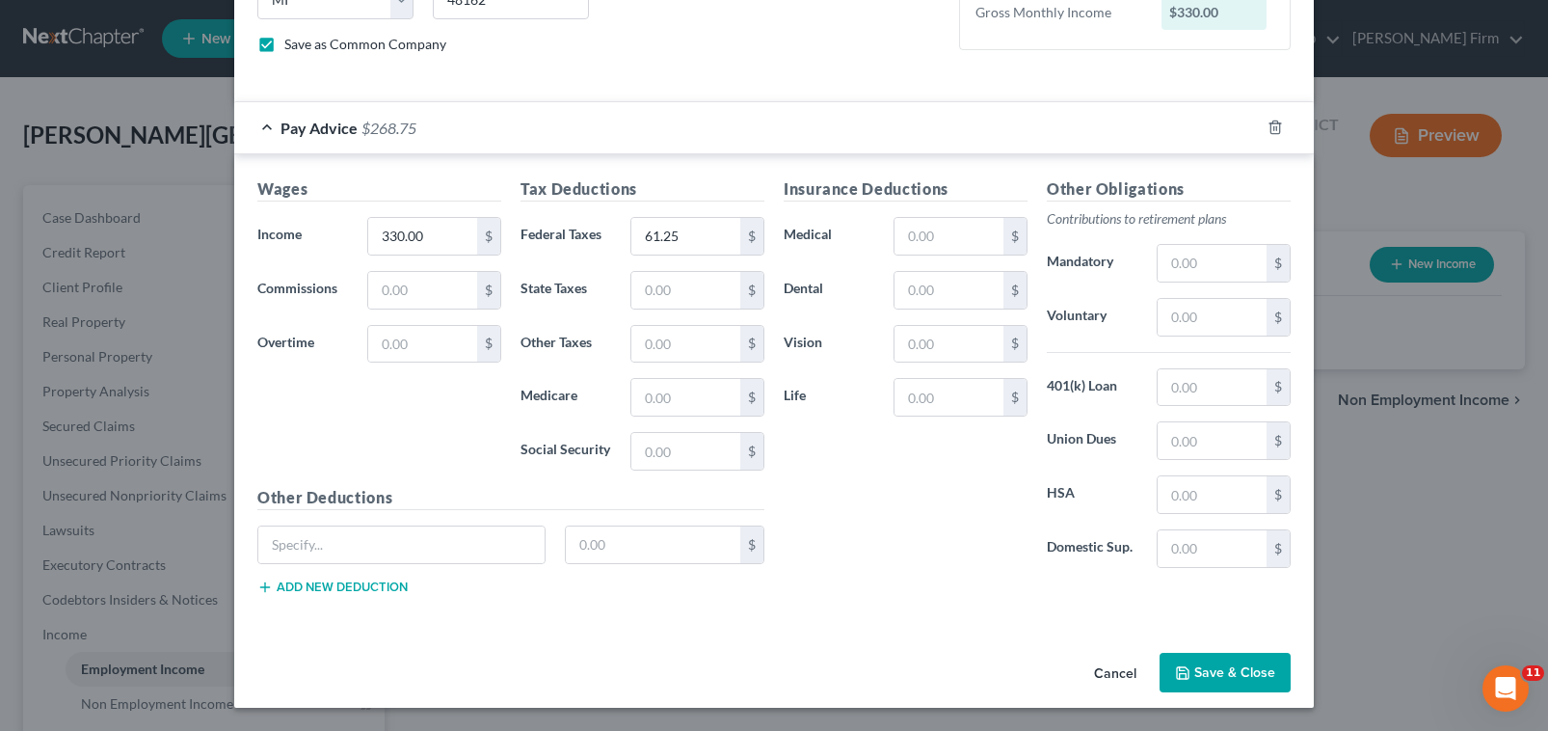
click at [1194, 670] on button "Save & Close" at bounding box center [1225, 673] width 131 height 40
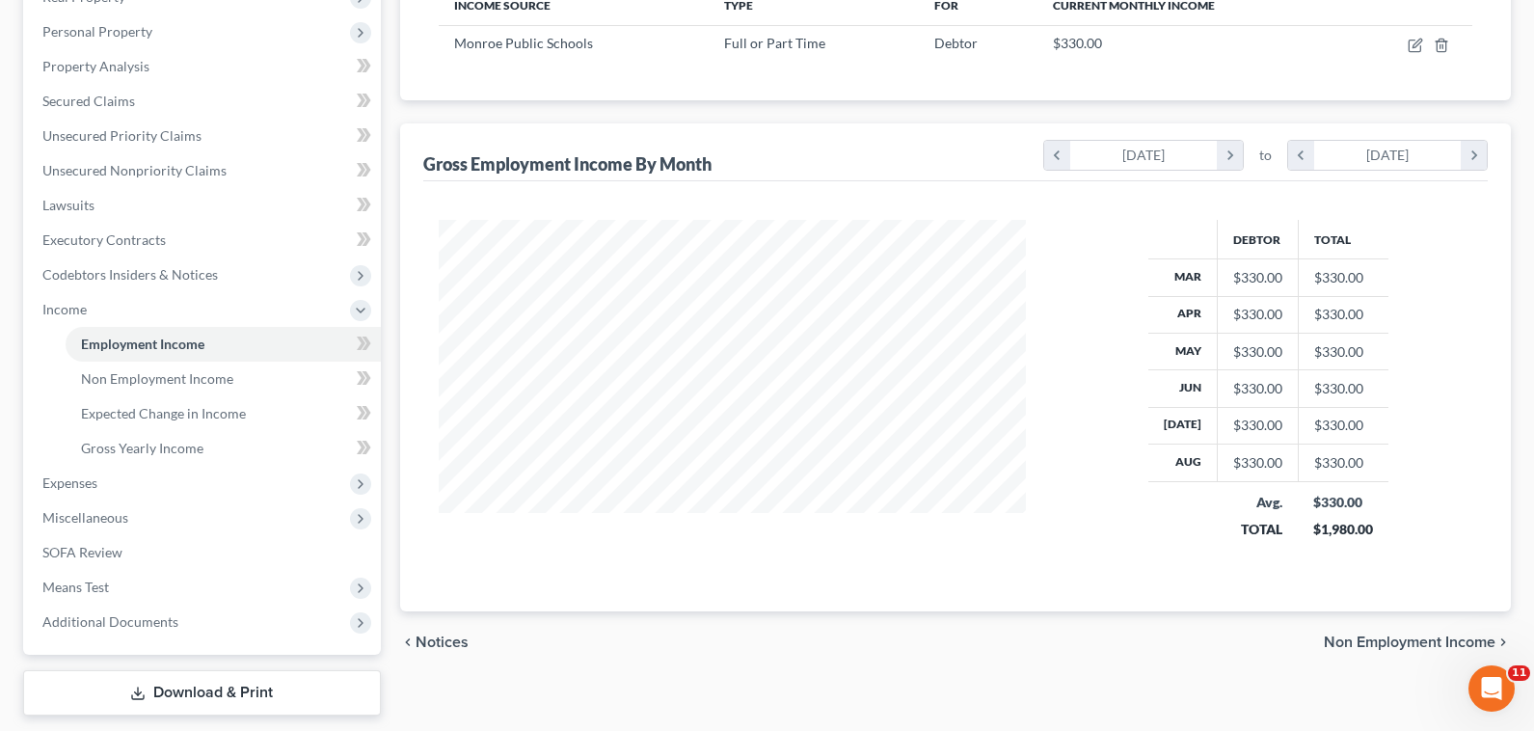
scroll to position [383, 0]
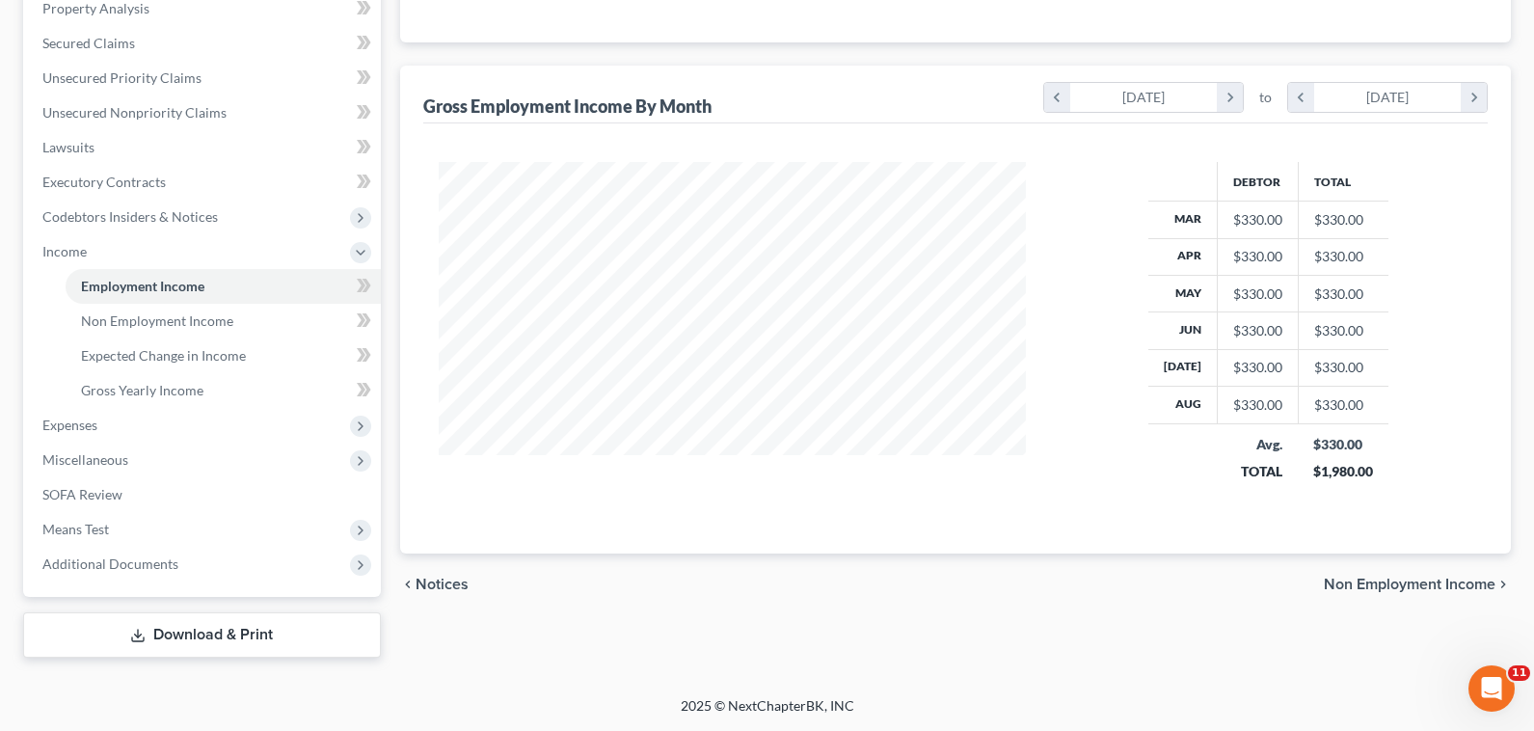
click at [1336, 585] on span "Non Employment Income" at bounding box center [1409, 583] width 172 height 15
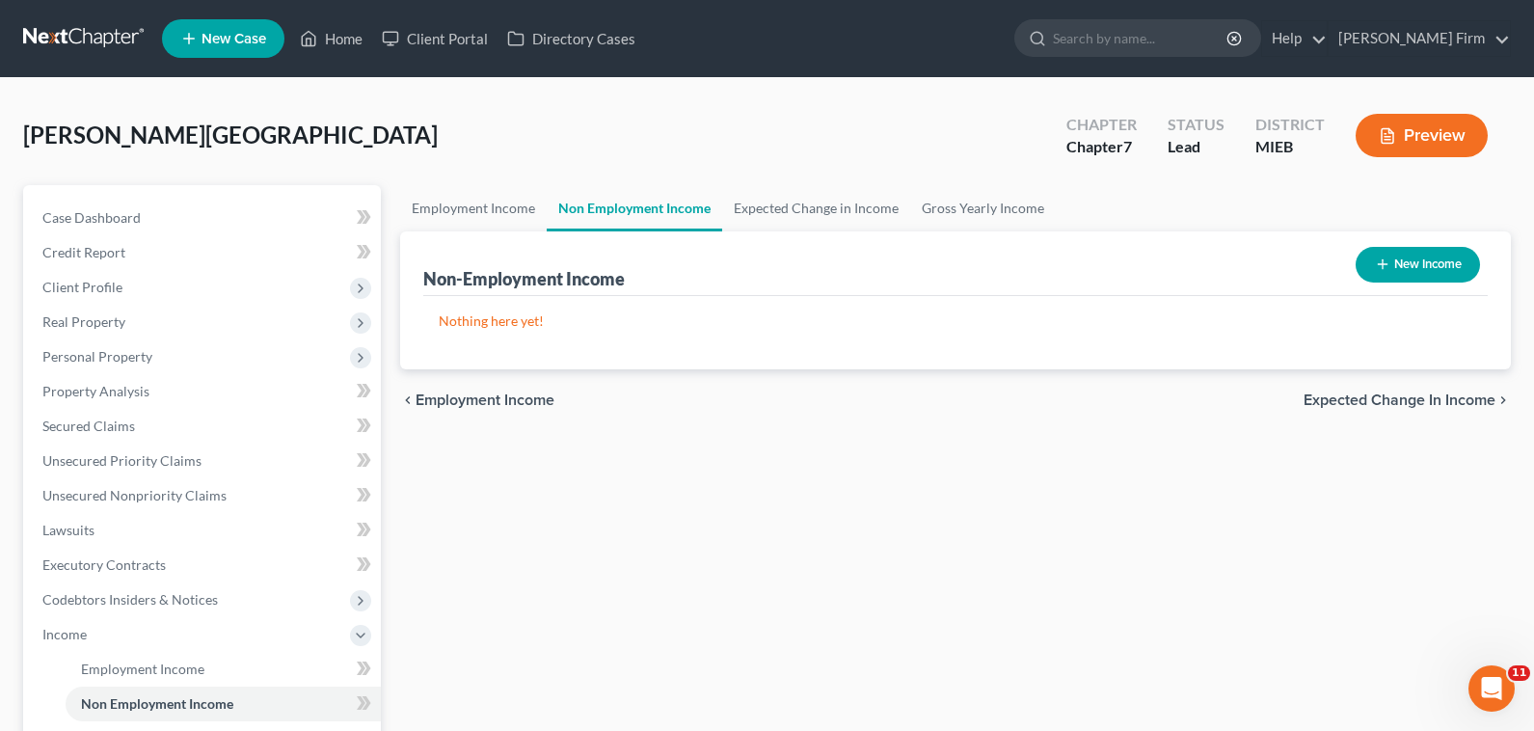
click at [1401, 387] on div "chevron_left Employment Income Expected Change in Income chevron_right" at bounding box center [955, 400] width 1110 height 62
click at [1403, 389] on div "chevron_left Employment Income Expected Change in Income chevron_right" at bounding box center [955, 400] width 1110 height 62
click at [1403, 396] on span "Expected Change in Income" at bounding box center [1399, 399] width 192 height 15
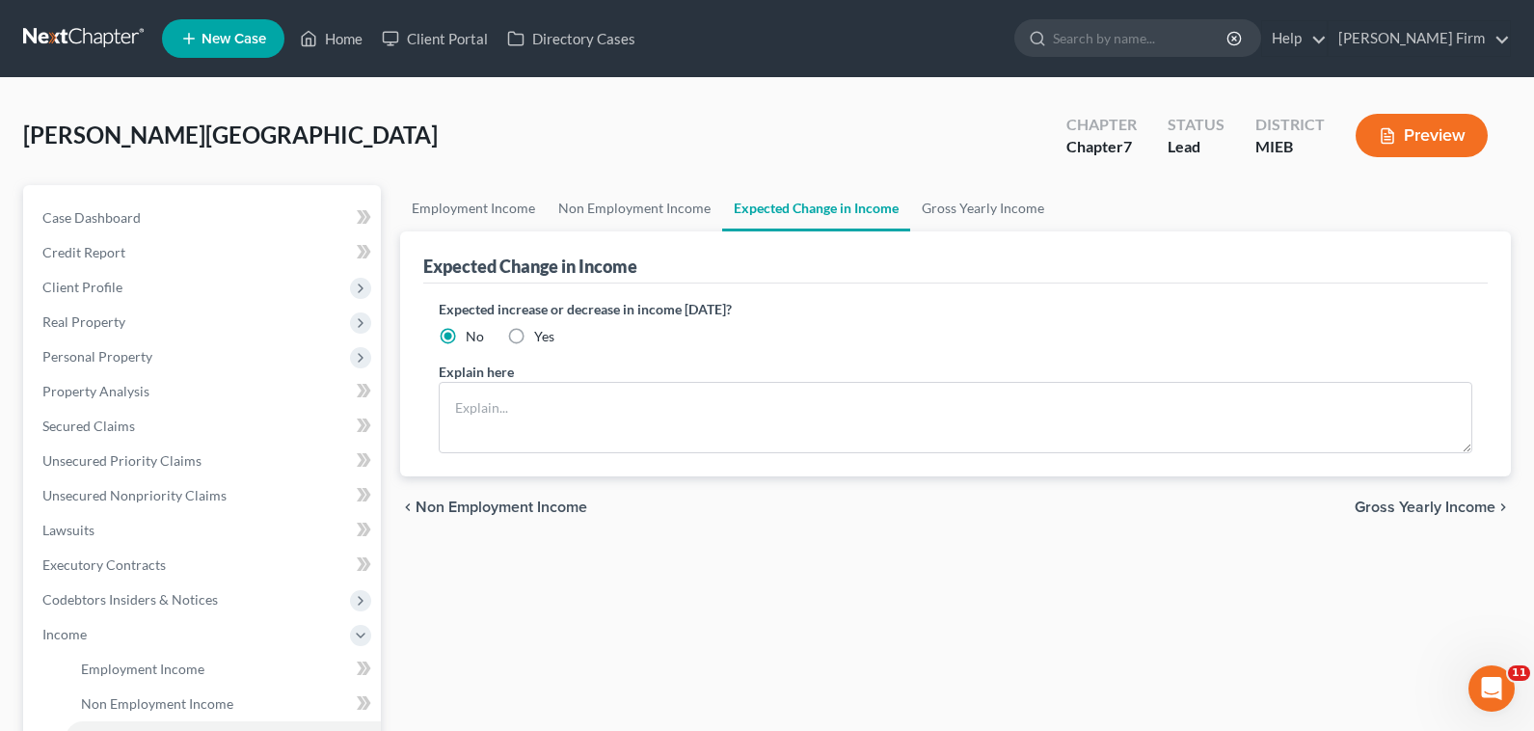
click at [1417, 500] on span "Gross Yearly Income" at bounding box center [1424, 506] width 141 height 15
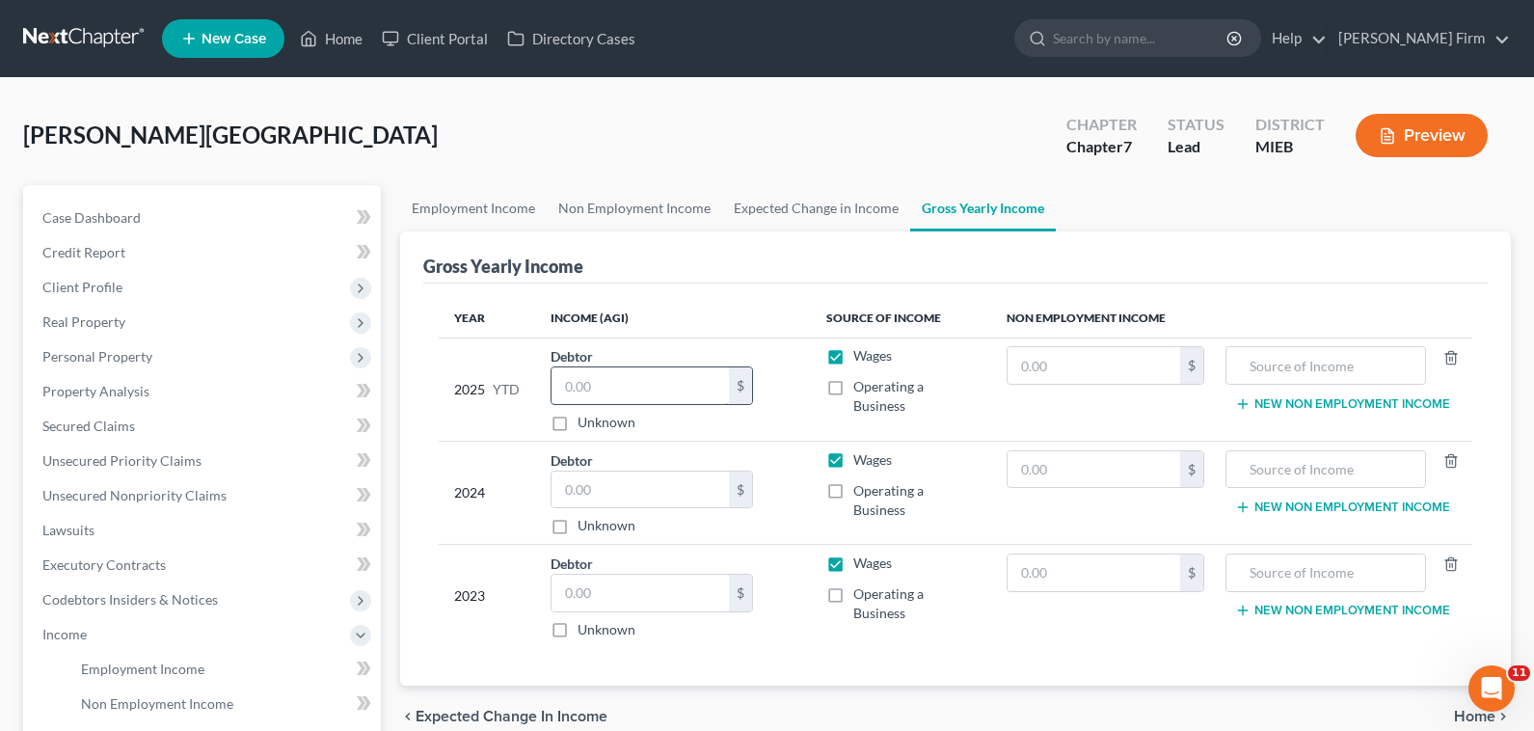
click at [643, 385] on input "text" at bounding box center [639, 385] width 177 height 37
type input "11,368.00"
click at [610, 488] on input "text" at bounding box center [639, 489] width 177 height 37
type input "12,772"
click at [683, 613] on div "$ Unknown" at bounding box center [651, 607] width 202 height 66
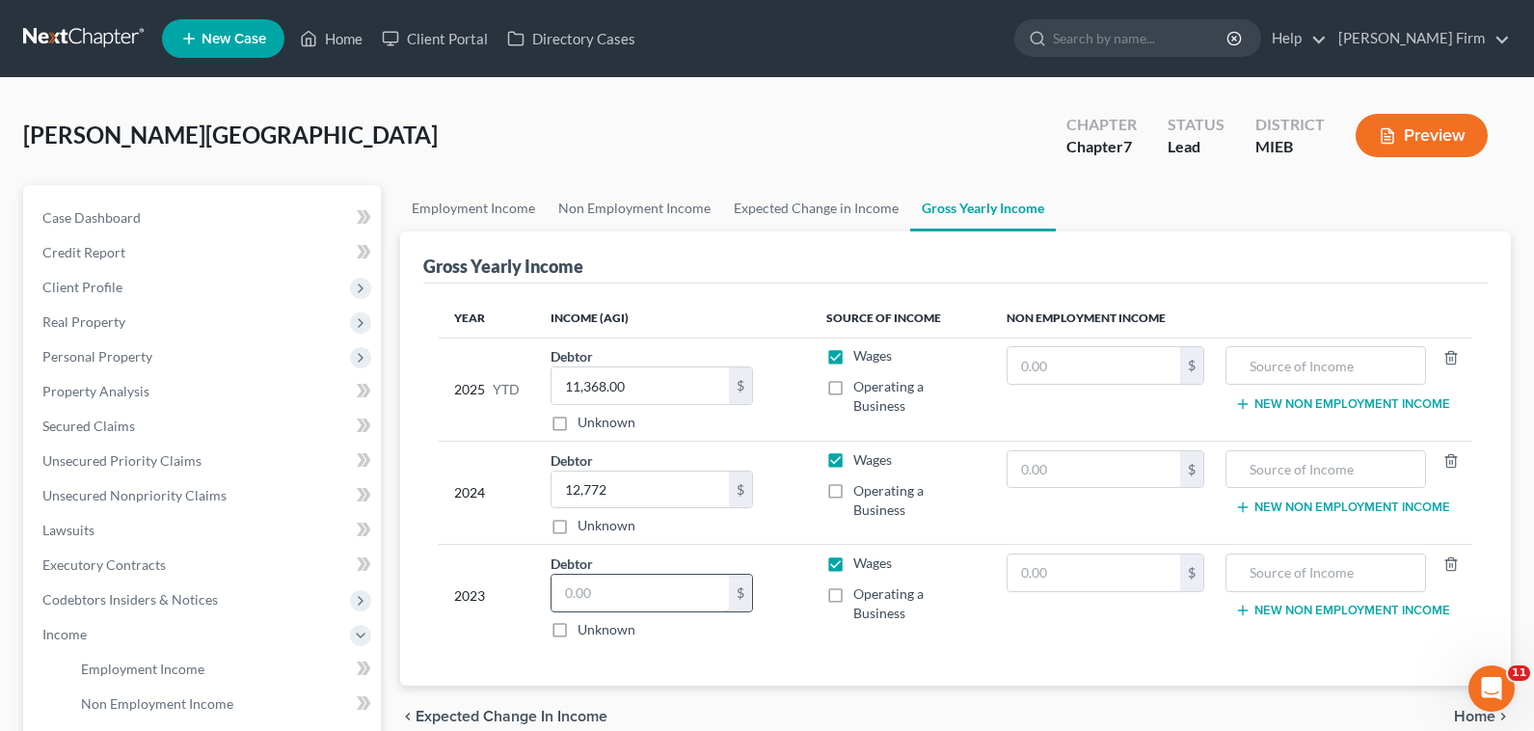
click at [665, 593] on input "text" at bounding box center [639, 592] width 177 height 37
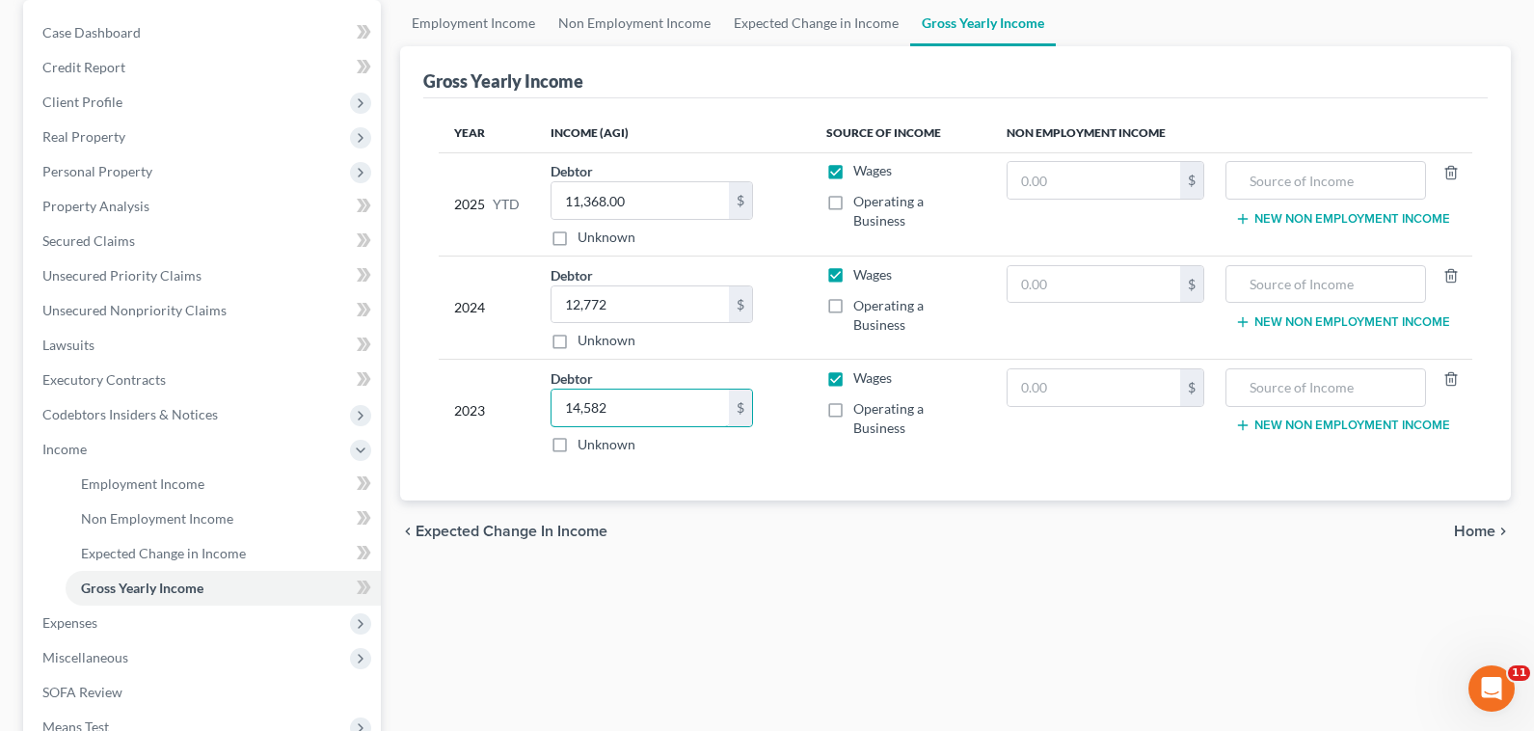
scroll to position [193, 0]
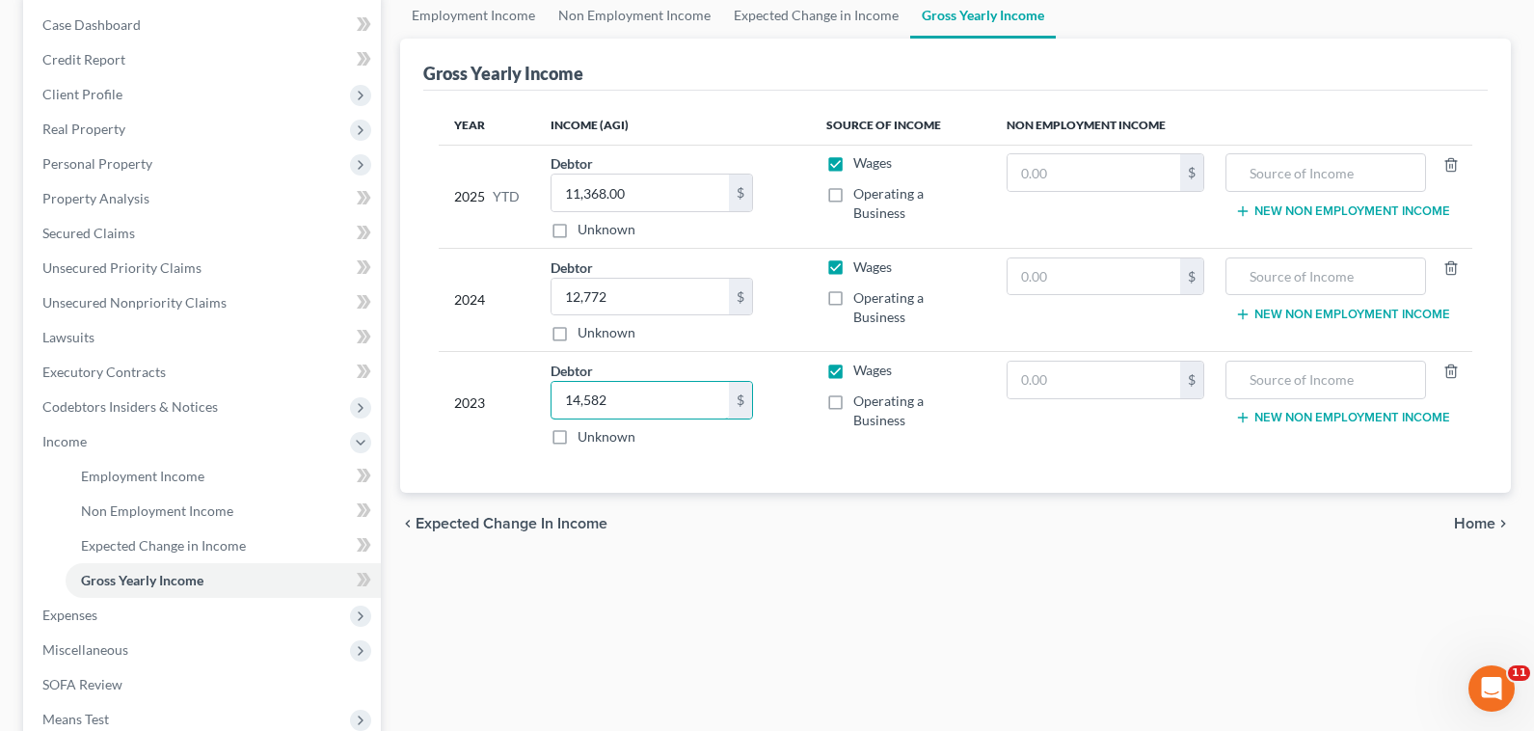
type input "14,582"
click at [1474, 531] on span "Home" at bounding box center [1474, 523] width 41 height 15
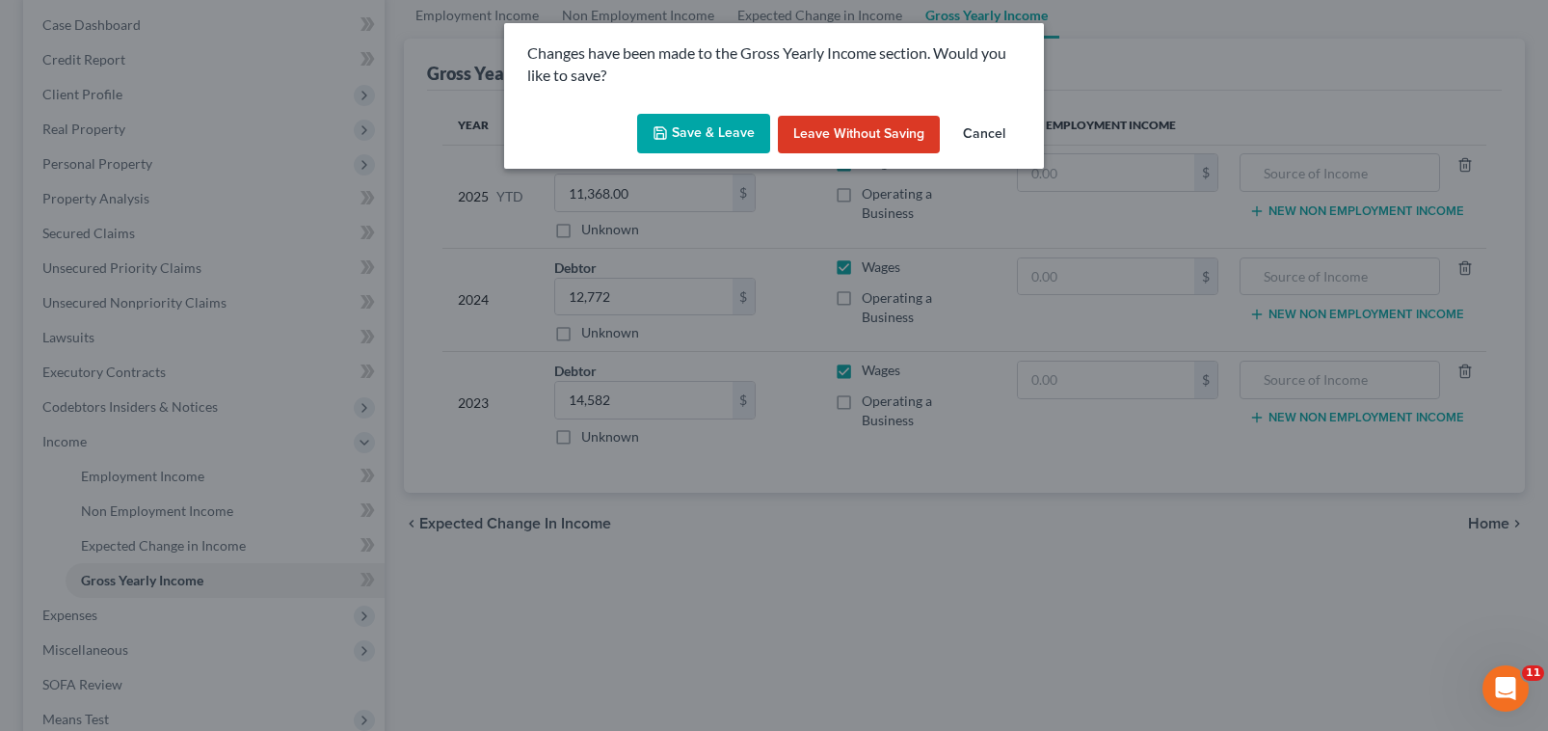
click at [713, 129] on button "Save & Leave" at bounding box center [703, 134] width 133 height 40
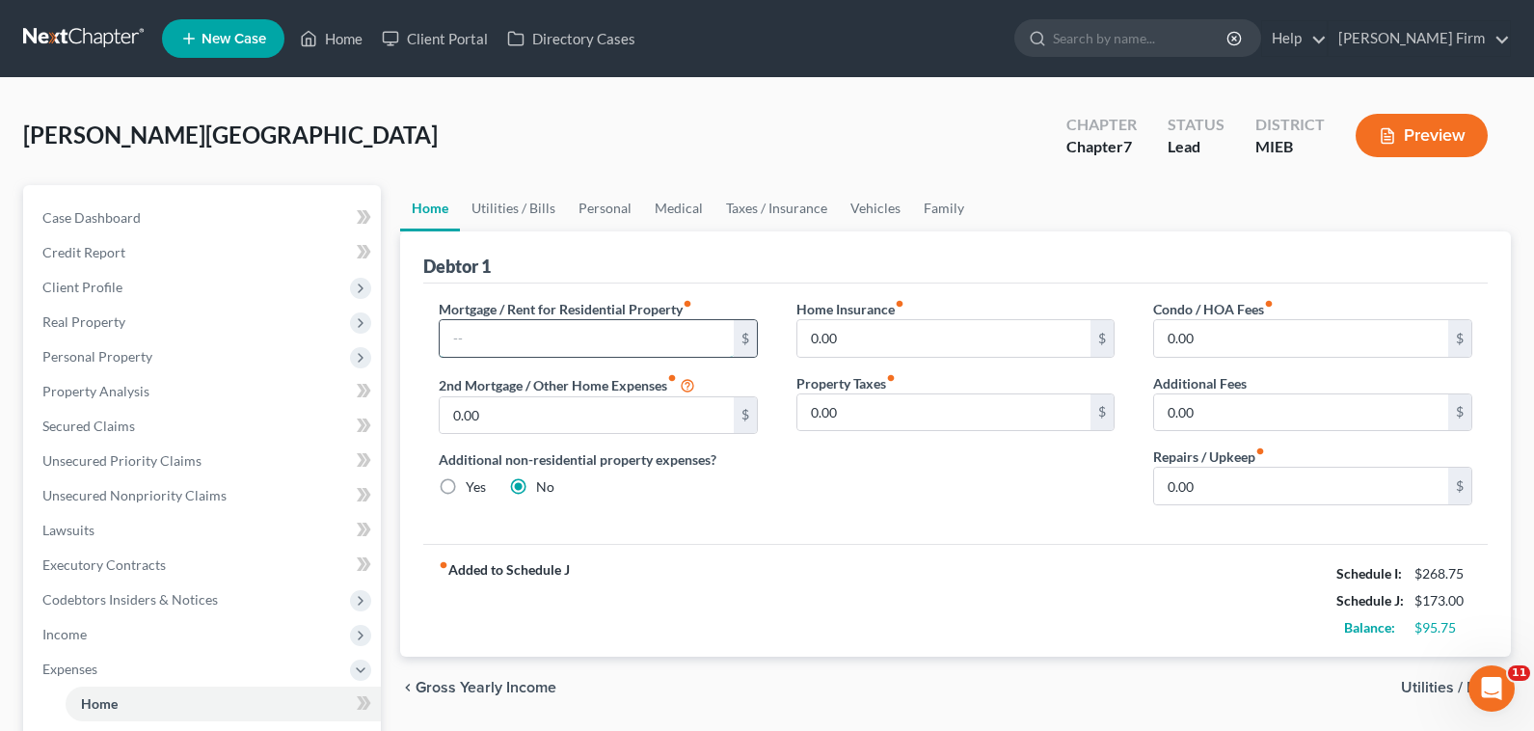
click at [604, 345] on input "text" at bounding box center [587, 338] width 294 height 37
click at [125, 349] on span "Personal Property" at bounding box center [97, 356] width 110 height 16
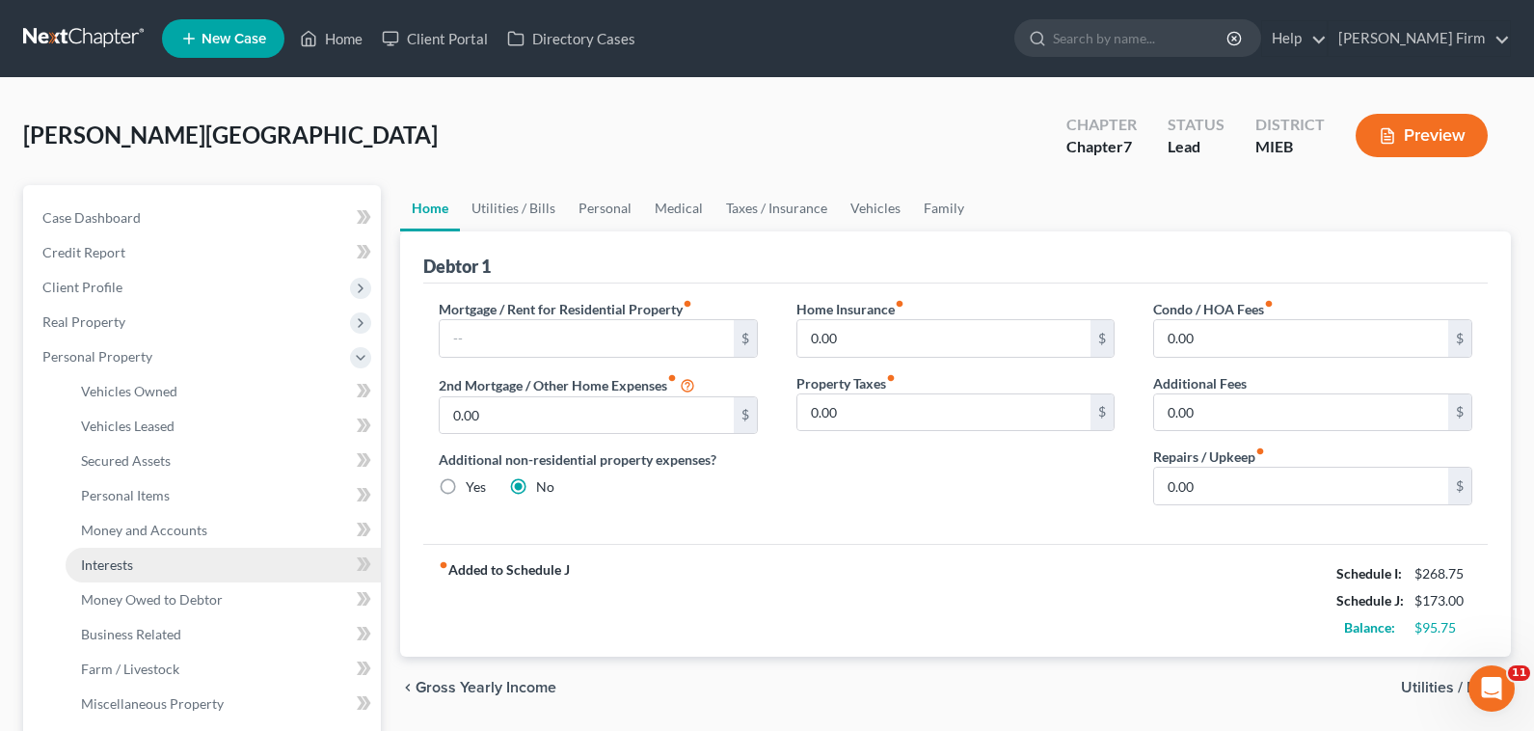
click at [136, 559] on link "Interests" at bounding box center [223, 565] width 315 height 35
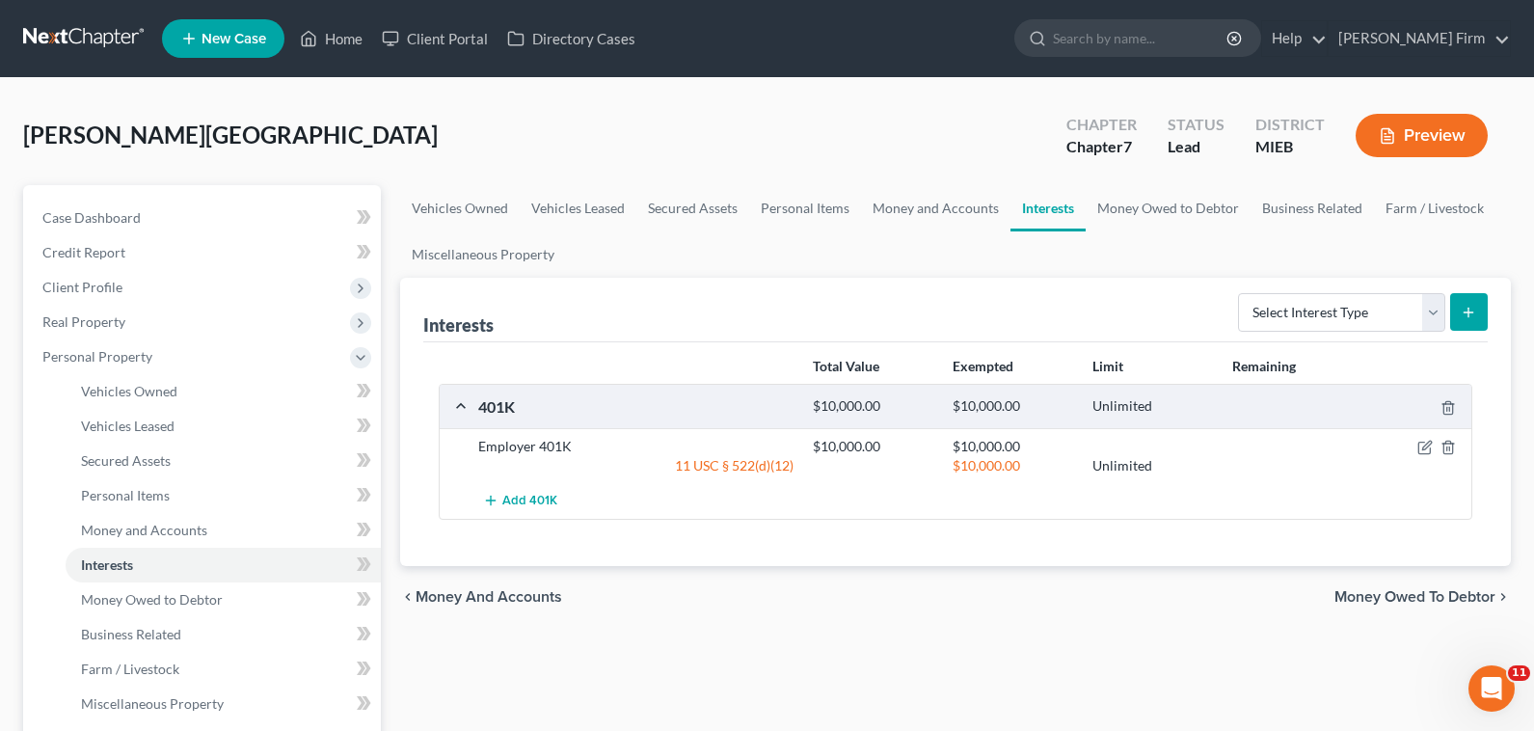
click at [1415, 454] on div at bounding box center [1417, 446] width 112 height 19
click at [1417, 456] on div "$10,000.00 Unlimited" at bounding box center [1138, 465] width 670 height 19
click at [1418, 451] on icon "button" at bounding box center [1424, 448] width 12 height 12
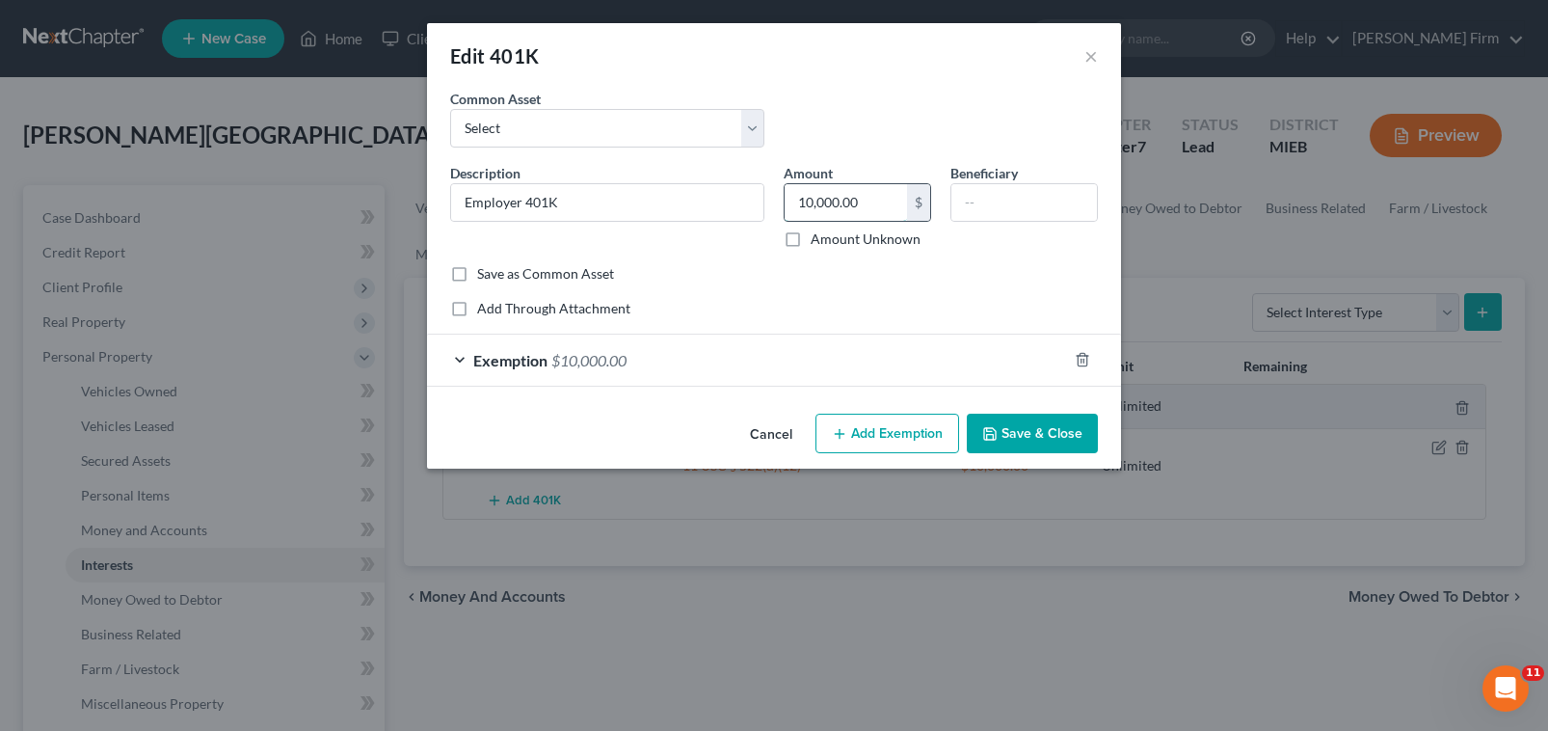
click at [861, 205] on input "10,000.00" at bounding box center [846, 202] width 122 height 37
type input "6,500.00"
click at [469, 359] on div "Exemption $10,000.00" at bounding box center [747, 359] width 640 height 51
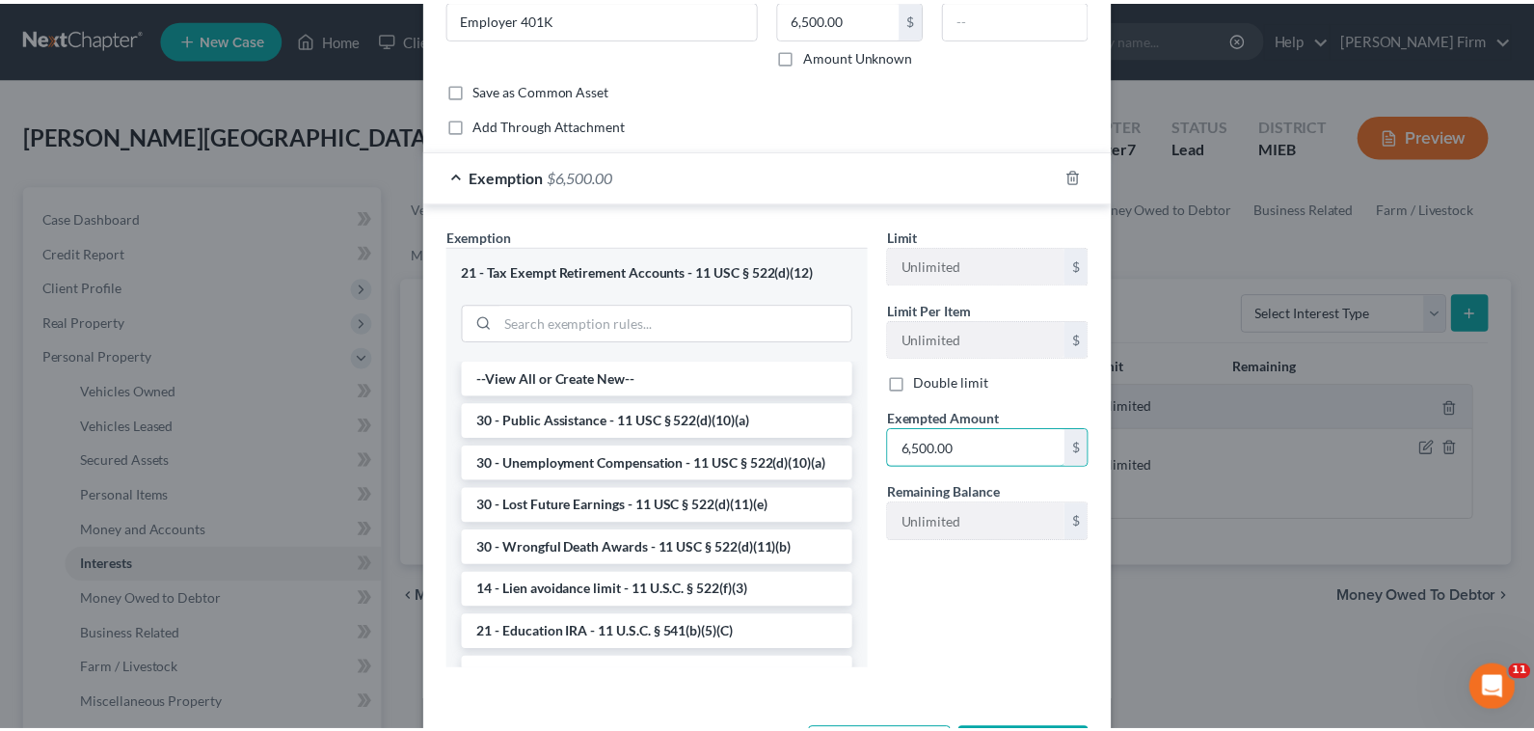
scroll to position [193, 0]
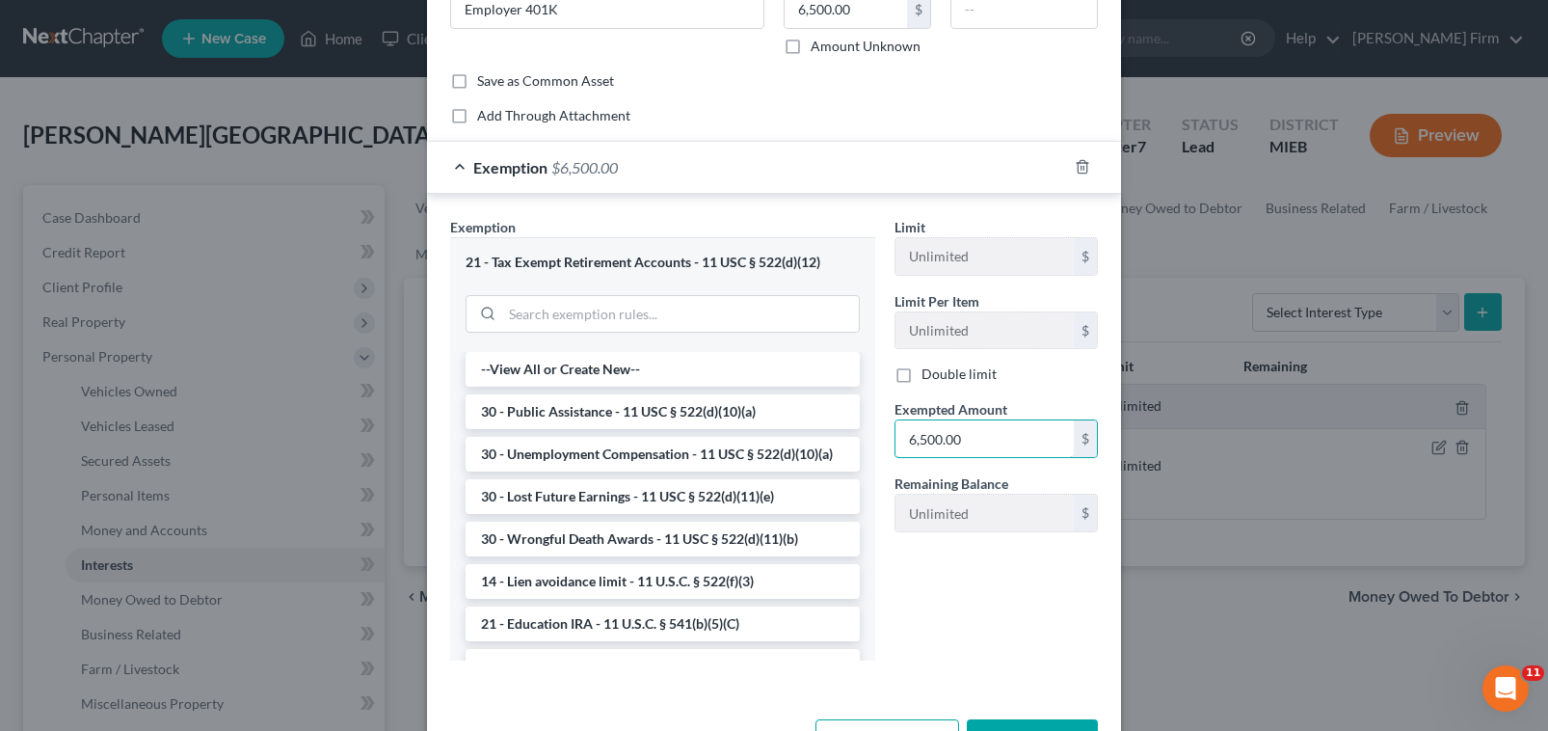
type input "6,500.00"
click at [1049, 727] on button "Save & Close" at bounding box center [1032, 739] width 131 height 40
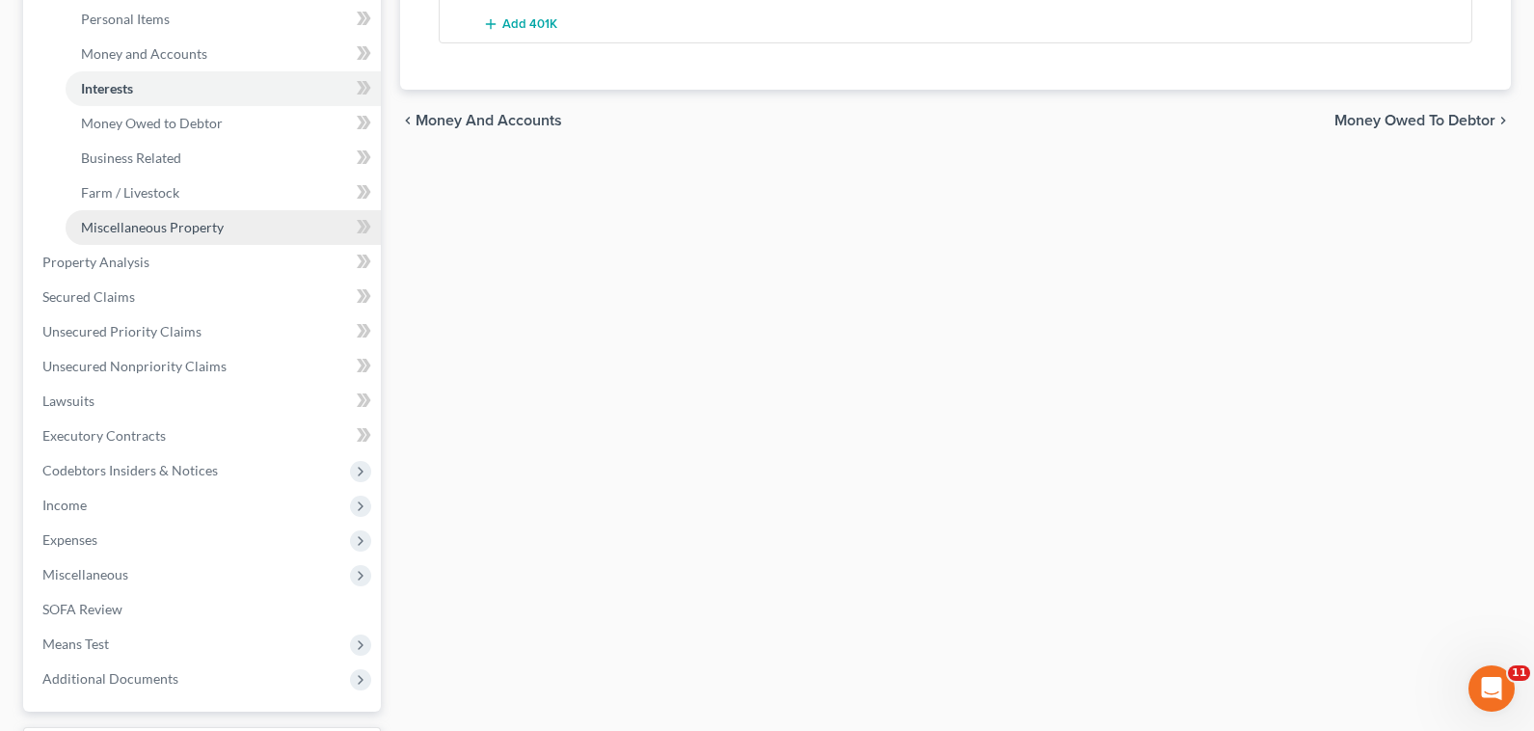
scroll to position [482, 0]
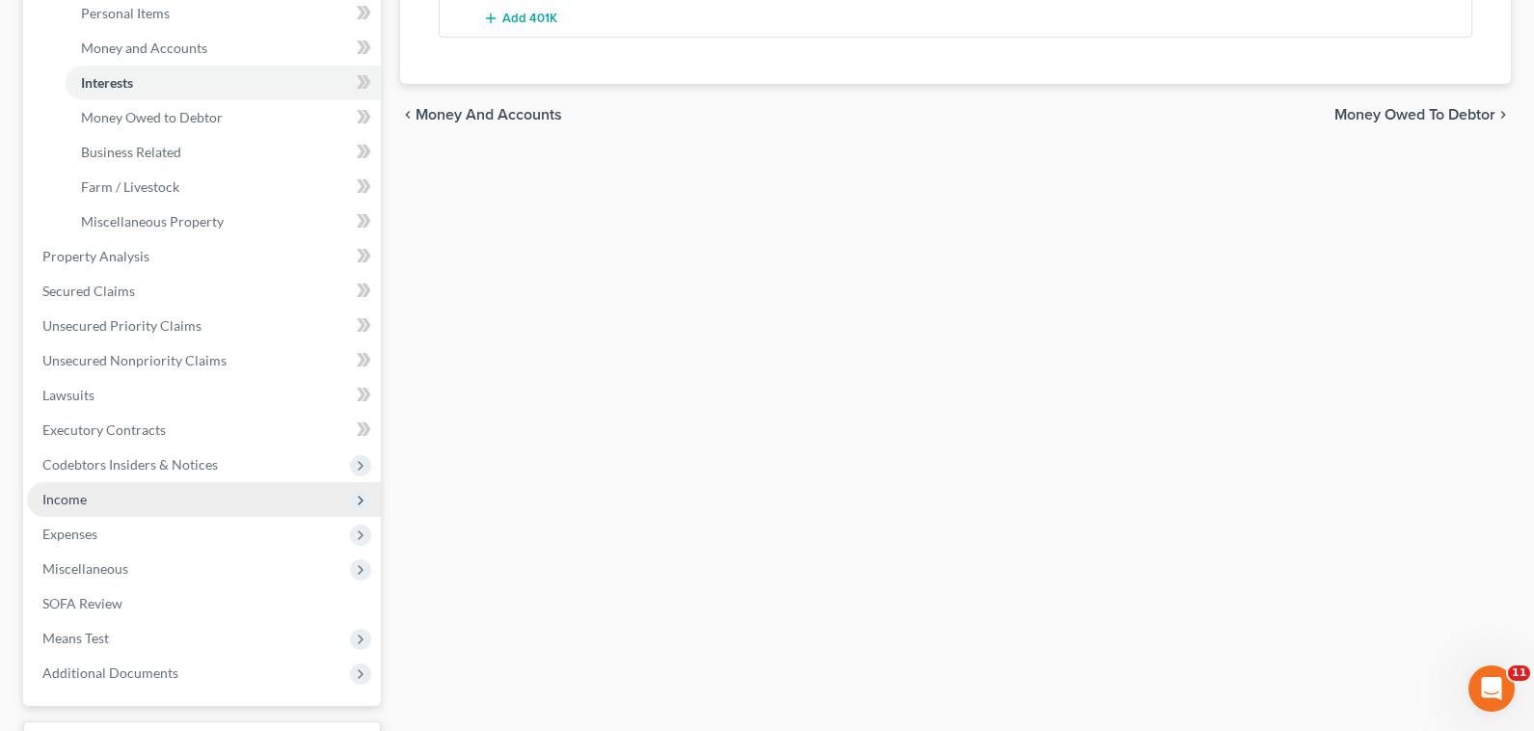
click at [177, 507] on span "Income" at bounding box center [204, 499] width 354 height 35
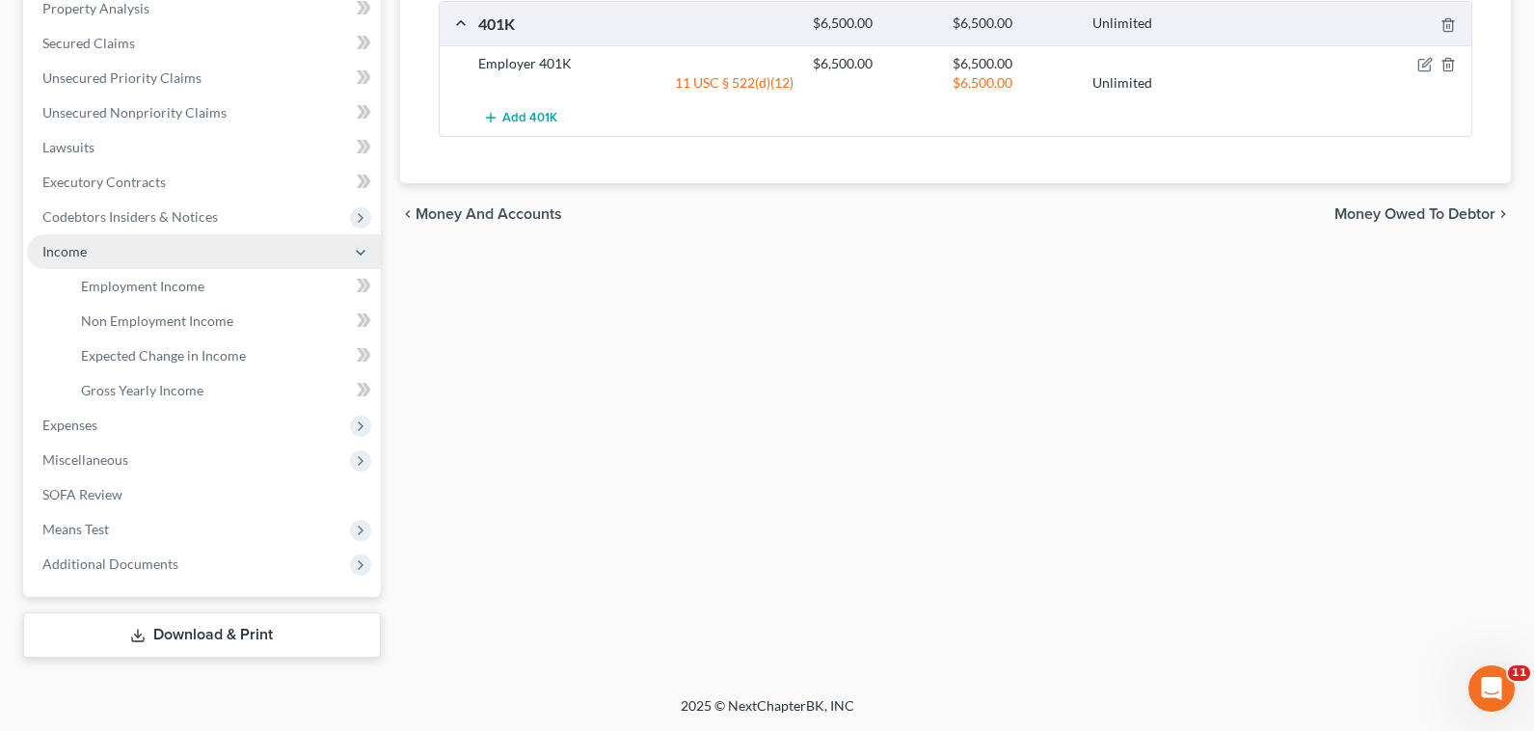
scroll to position [383, 0]
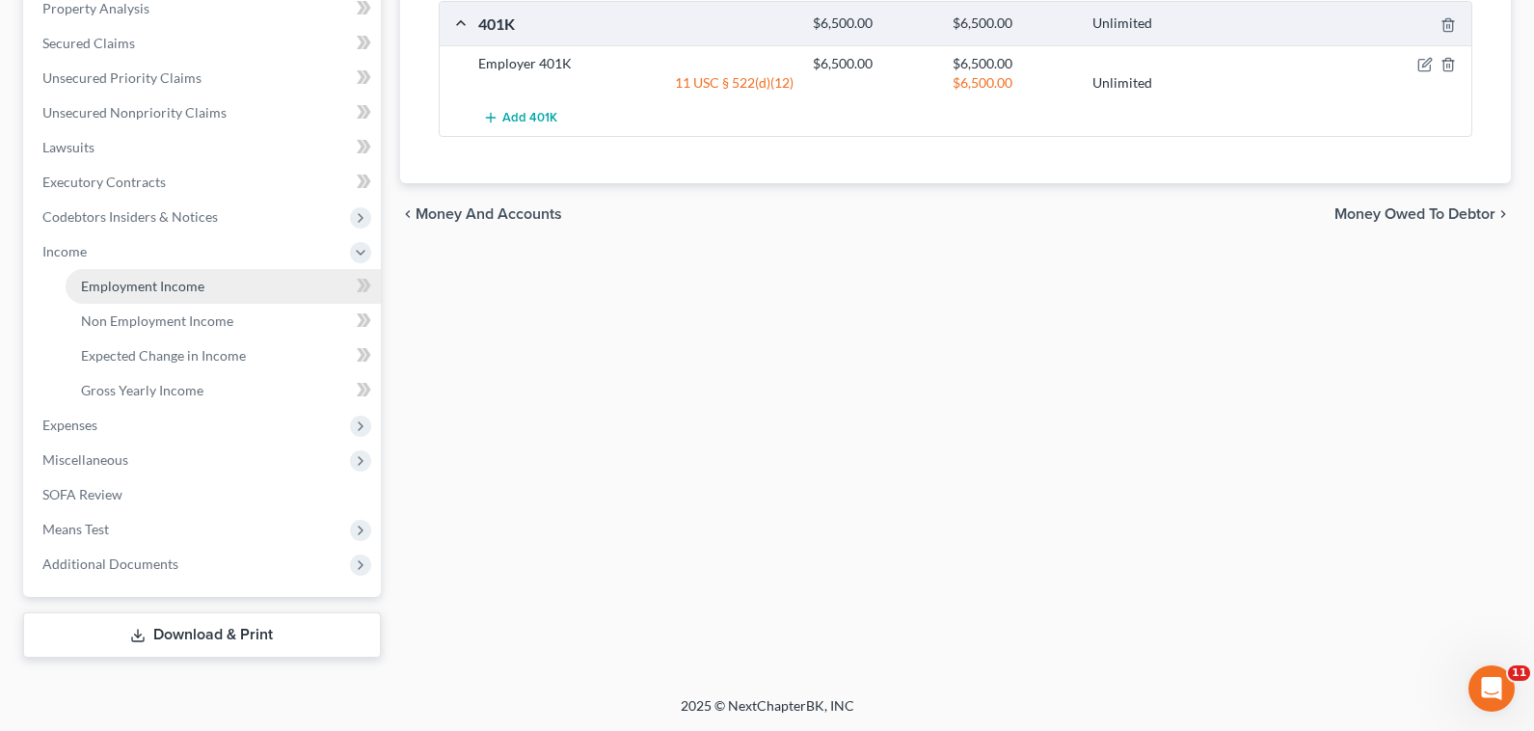
click at [212, 293] on link "Employment Income" at bounding box center [223, 286] width 315 height 35
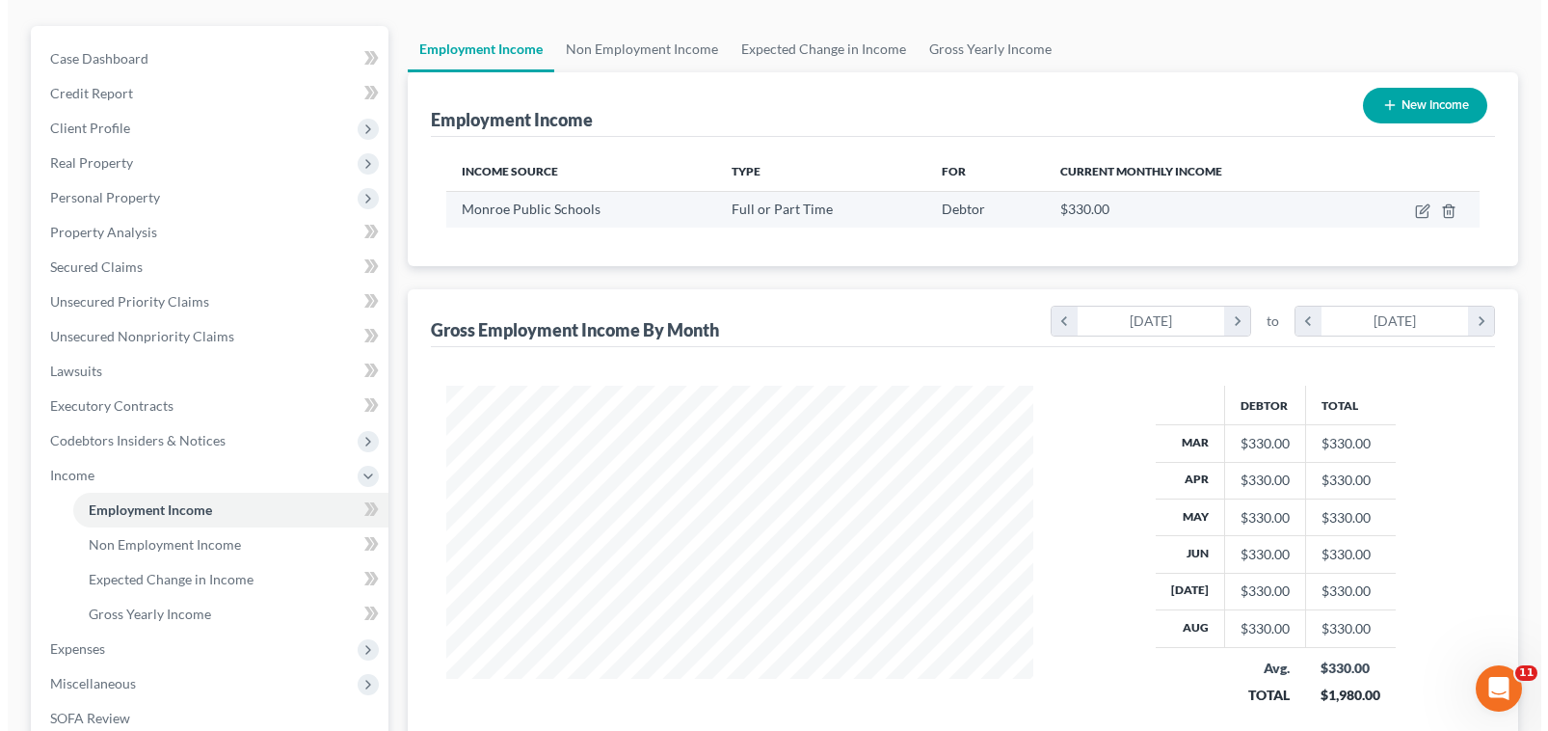
scroll to position [96, 0]
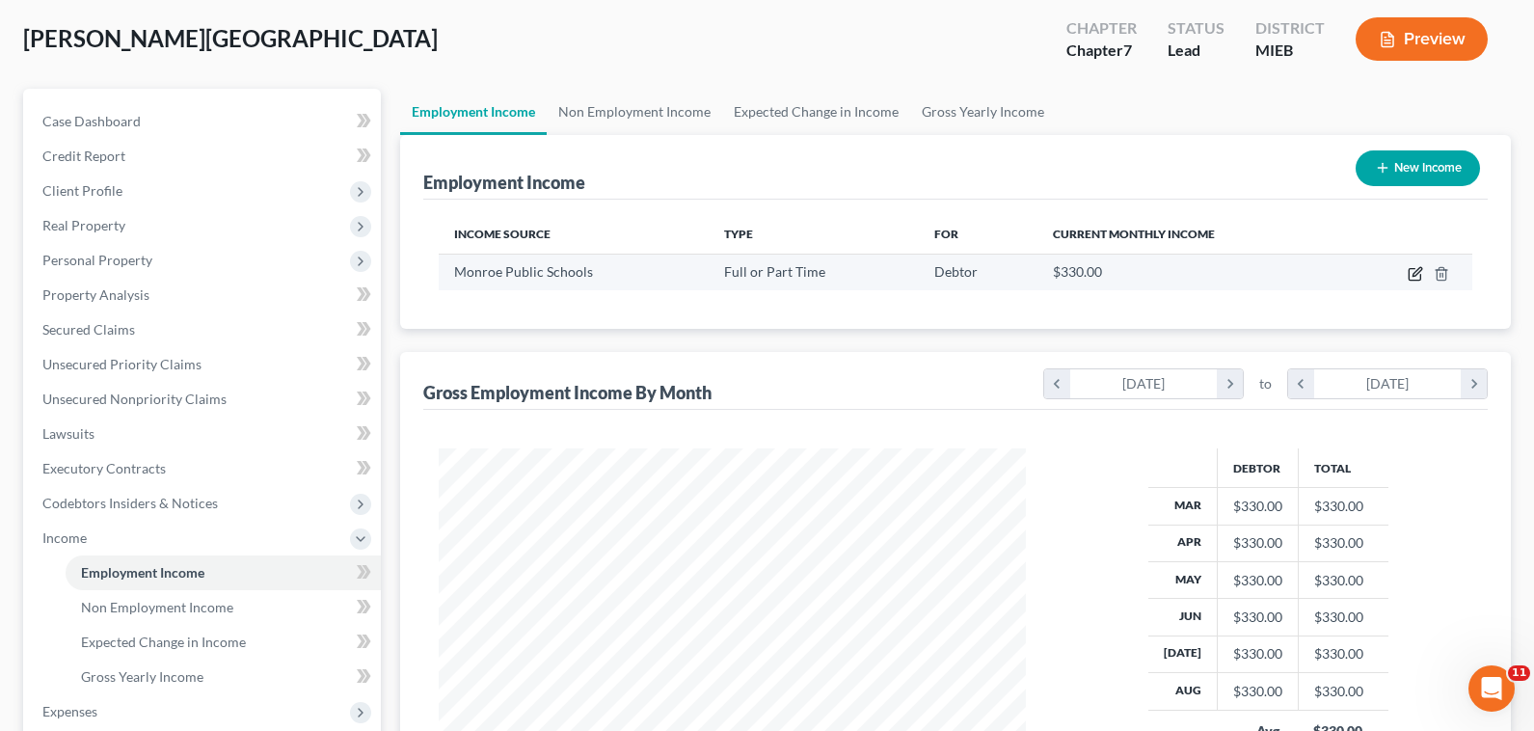
click at [1407, 278] on icon "button" at bounding box center [1414, 273] width 15 height 15
select select "0"
select select "23"
select select "0"
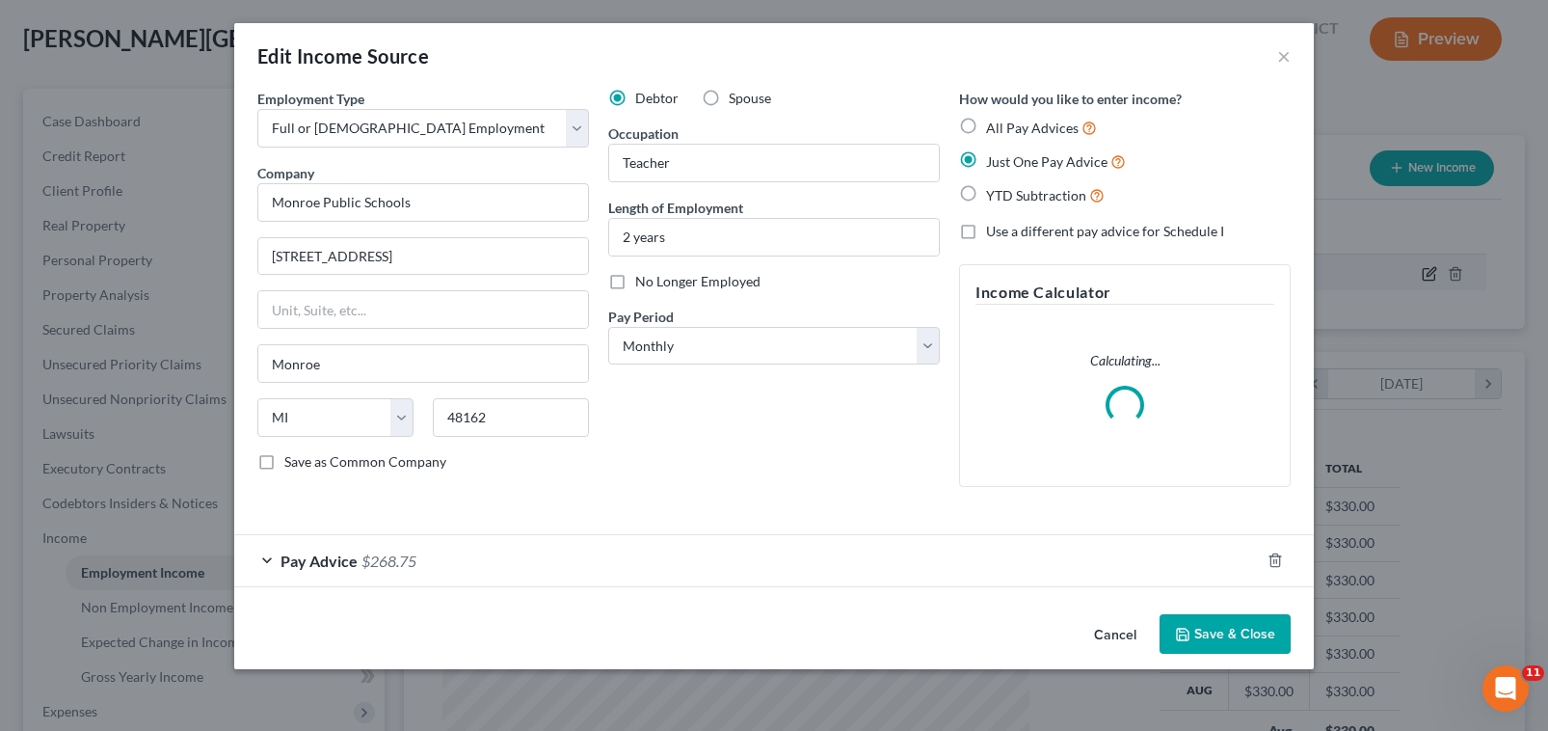
scroll to position [346, 632]
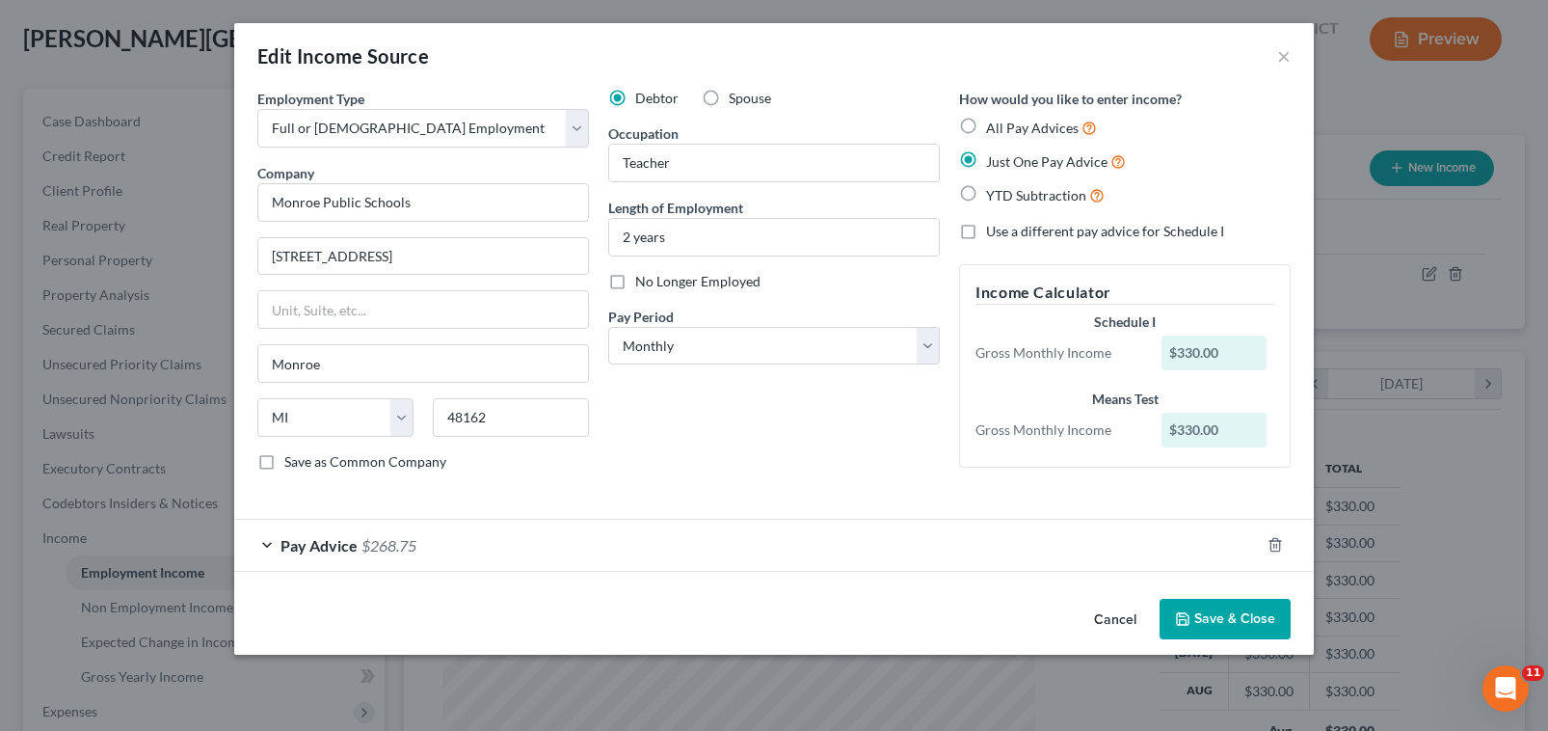
click at [257, 566] on div "Pay Advice $268.75" at bounding box center [747, 545] width 1026 height 51
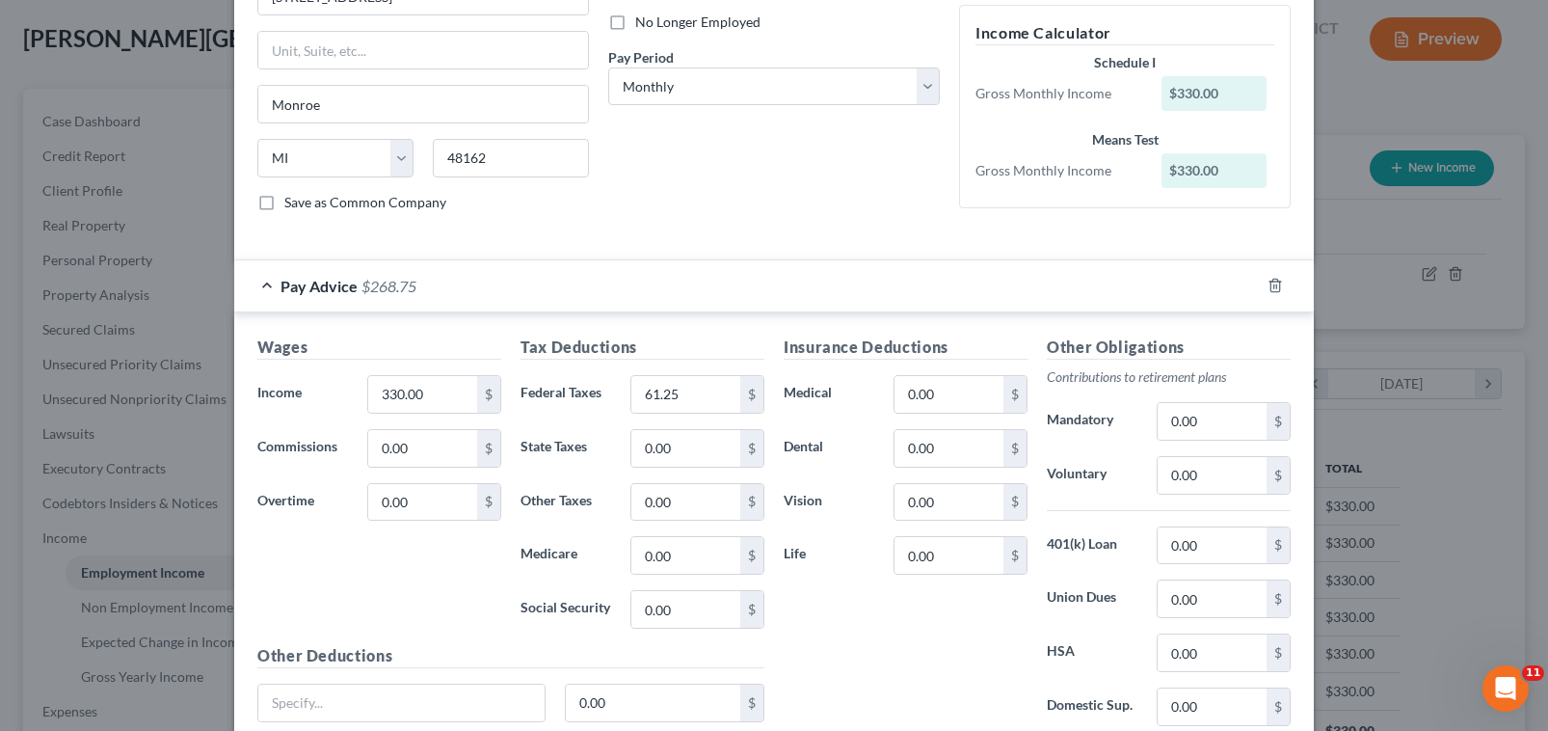
scroll to position [289, 0]
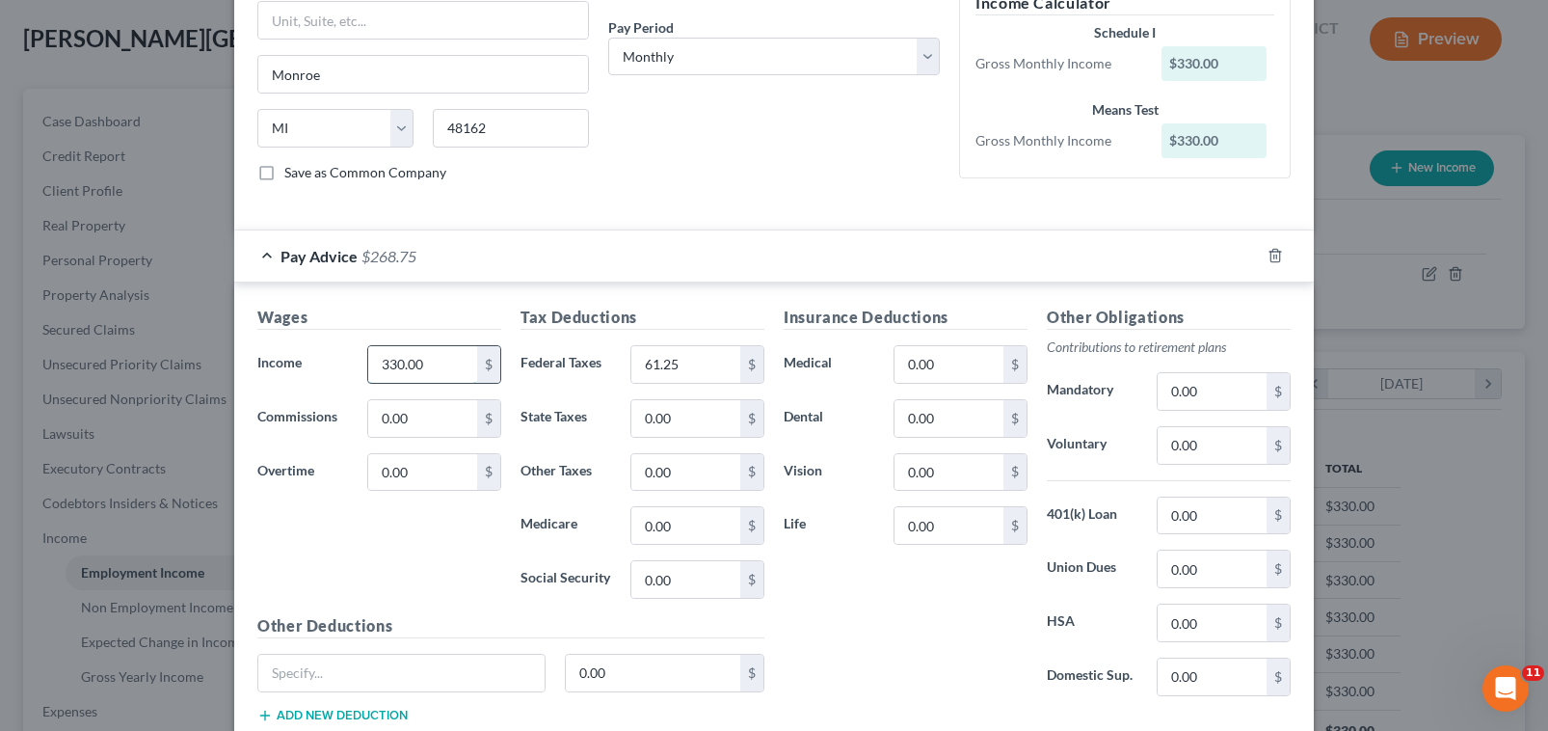
click at [442, 375] on input "330.00" at bounding box center [422, 364] width 109 height 37
type input "1,361.00"
click at [663, 365] on input "61.25" at bounding box center [685, 364] width 109 height 37
type input "256"
click at [1227, 384] on input "0.00" at bounding box center [1212, 391] width 109 height 37
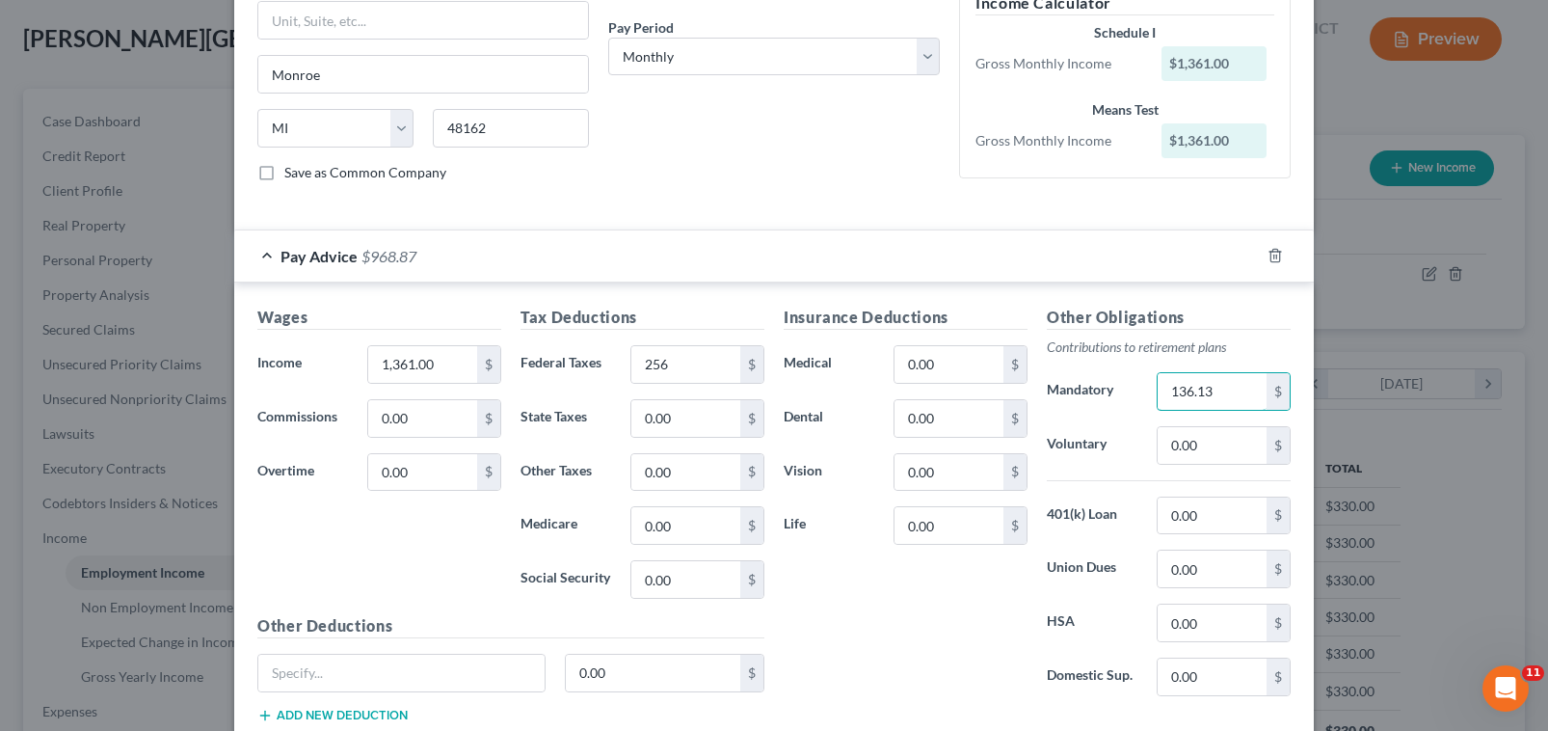
type input "136.13"
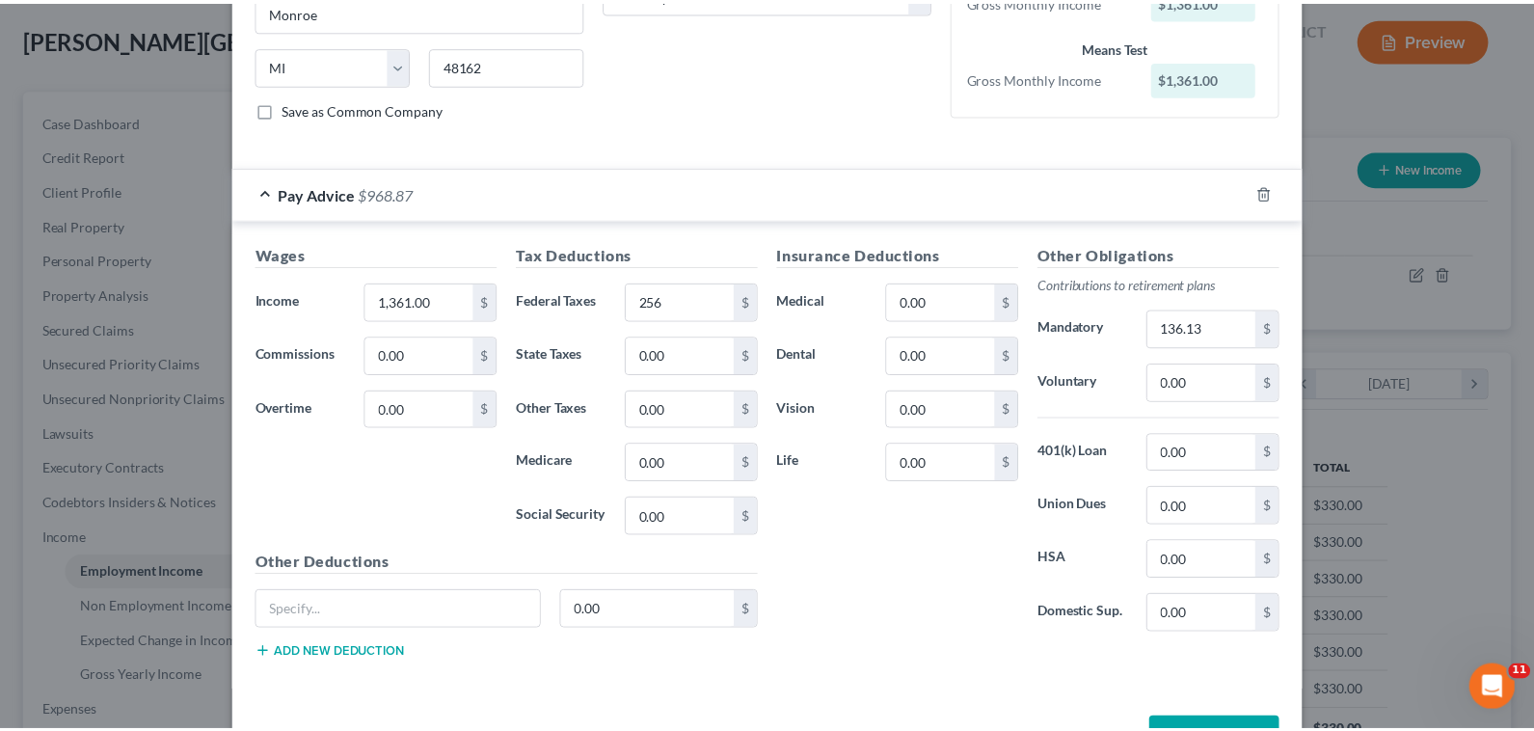
scroll to position [417, 0]
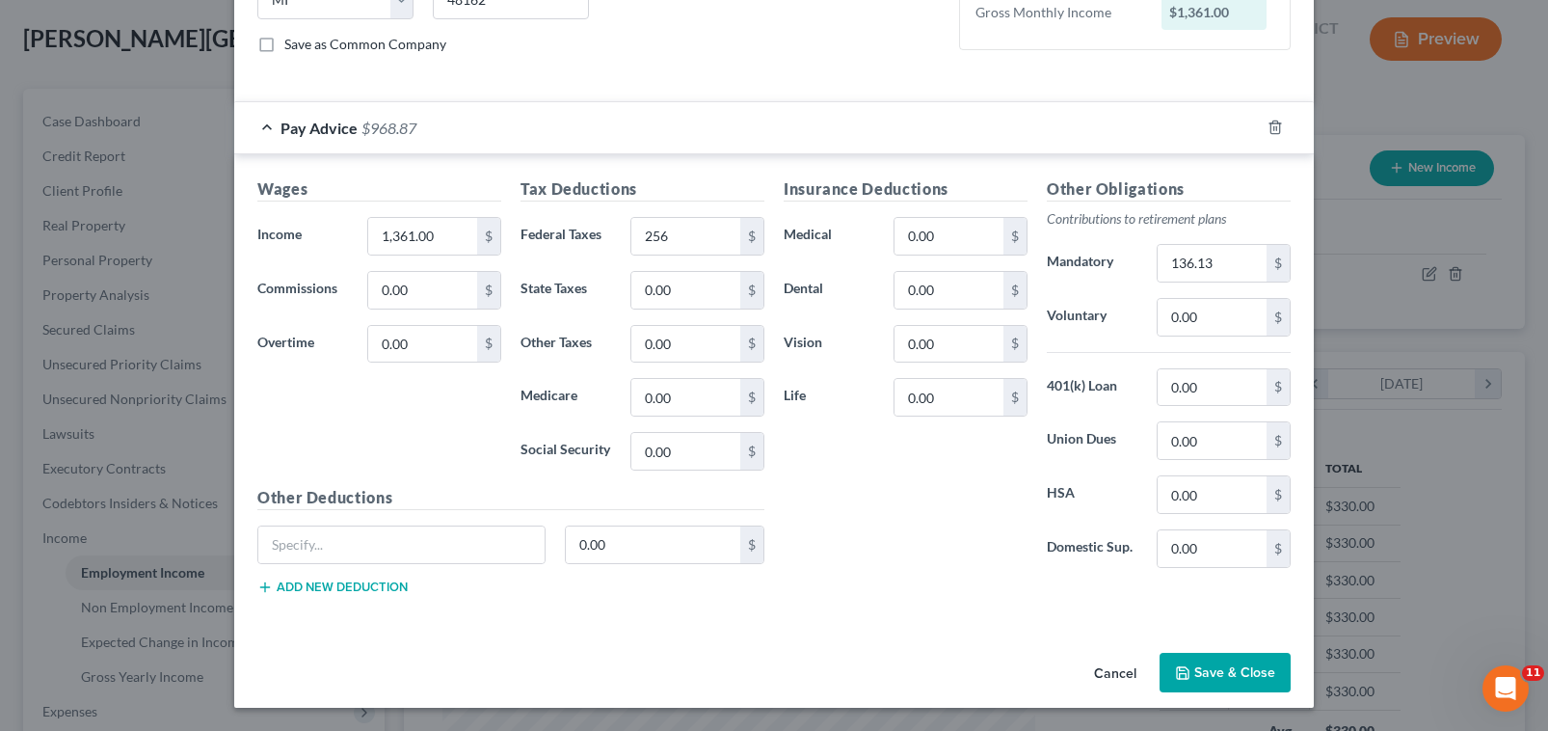
click at [1195, 666] on button "Save & Close" at bounding box center [1225, 673] width 131 height 40
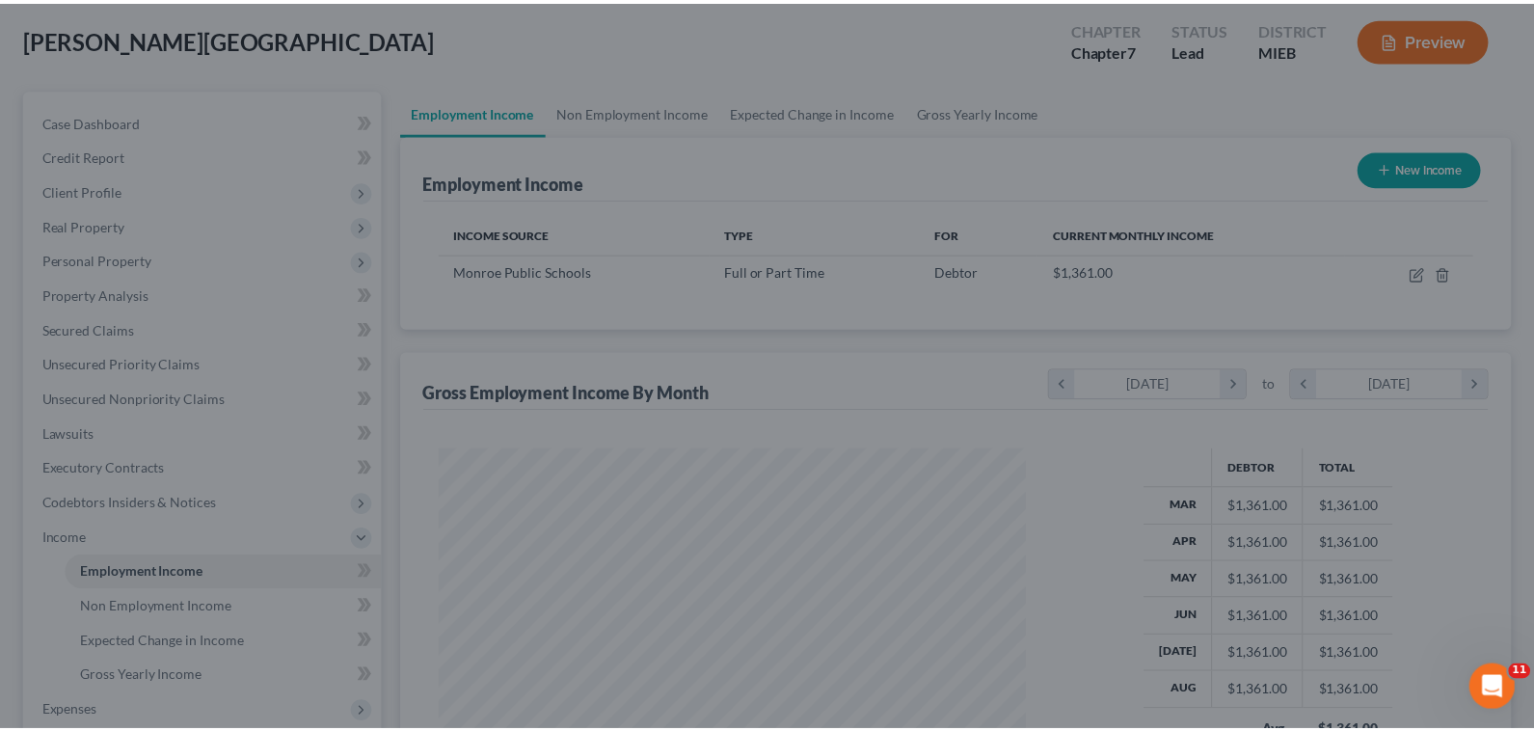
scroll to position [963576, 963296]
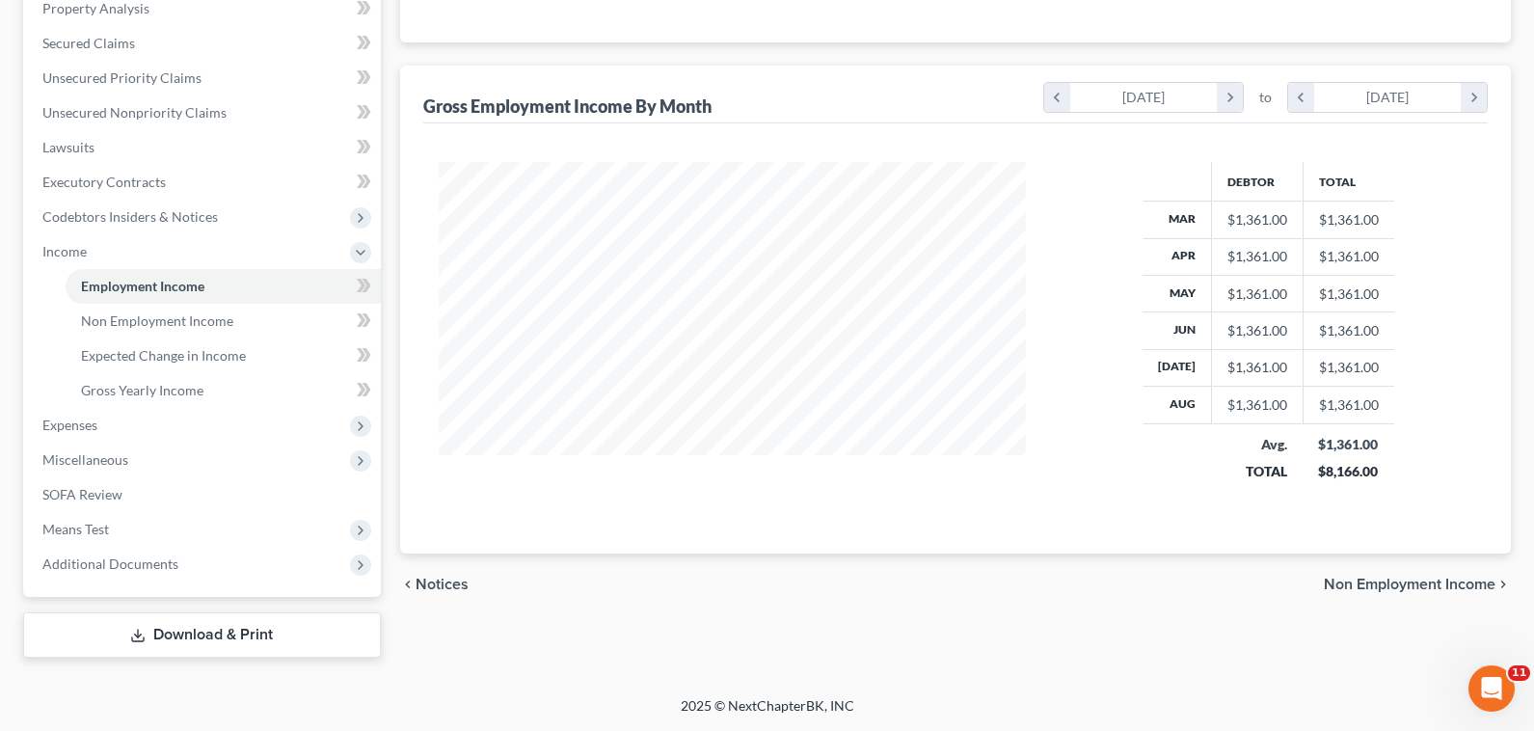
click at [1379, 576] on span "Non Employment Income" at bounding box center [1409, 583] width 172 height 15
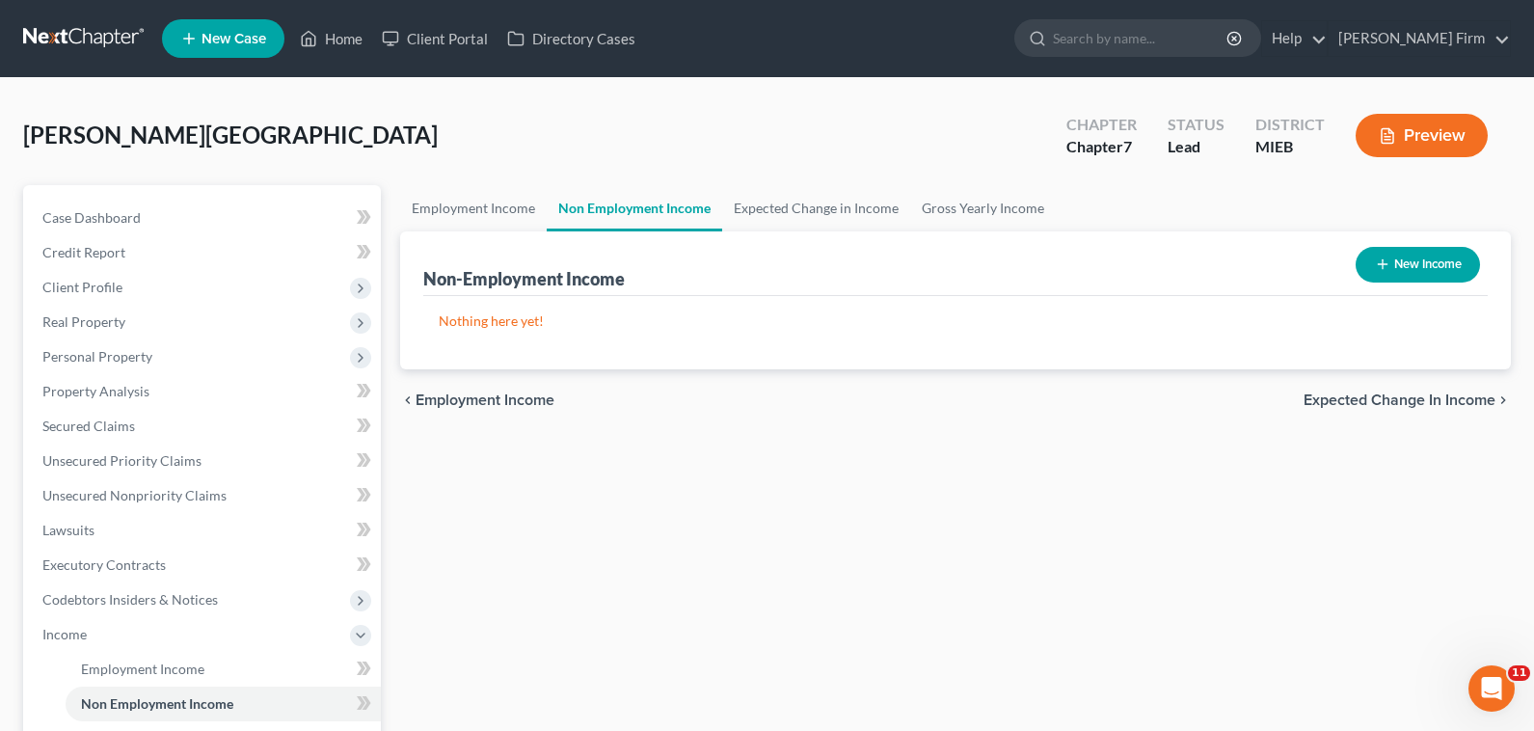
click at [1445, 401] on span "Expected Change in Income" at bounding box center [1399, 399] width 192 height 15
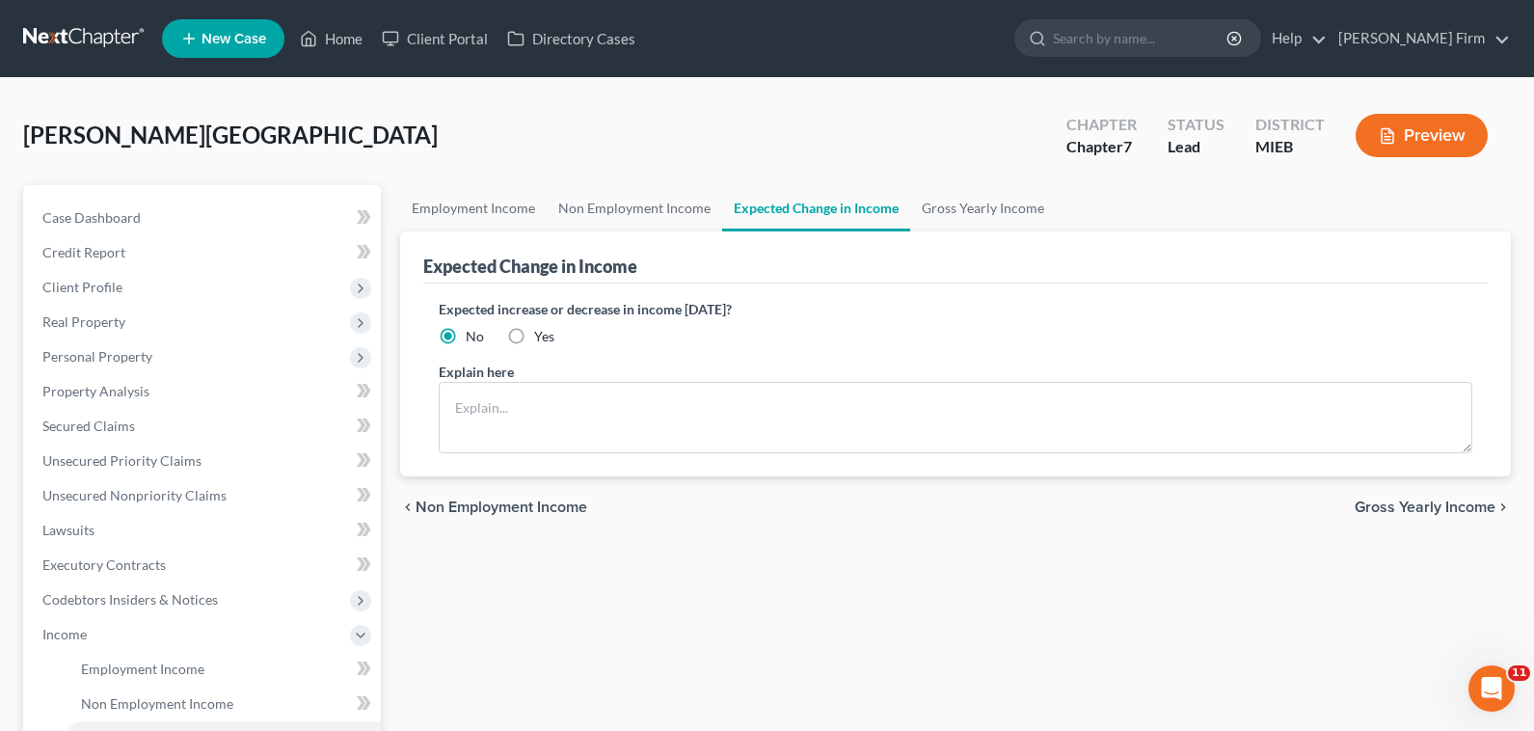
click at [1420, 505] on span "Gross Yearly Income" at bounding box center [1424, 506] width 141 height 15
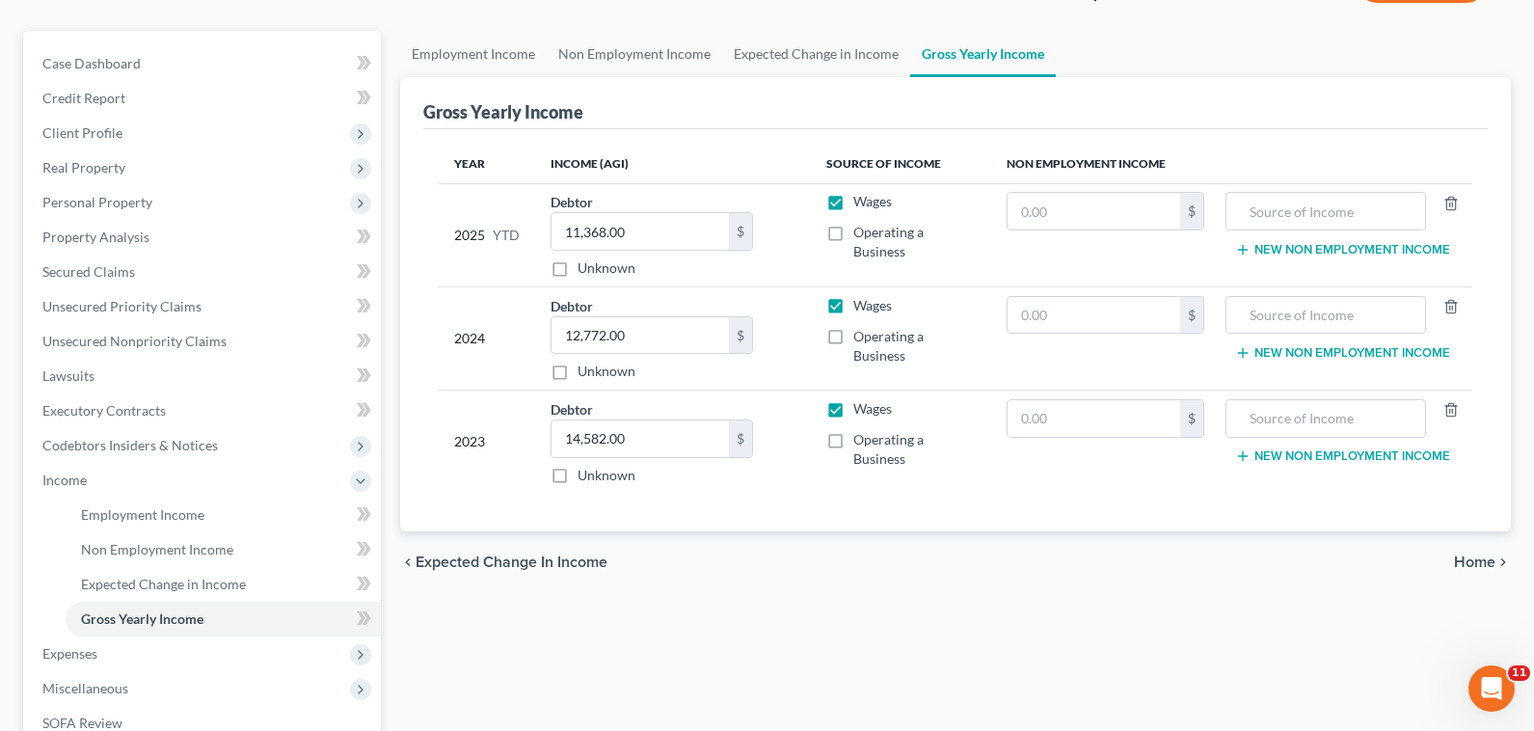
scroll to position [193, 0]
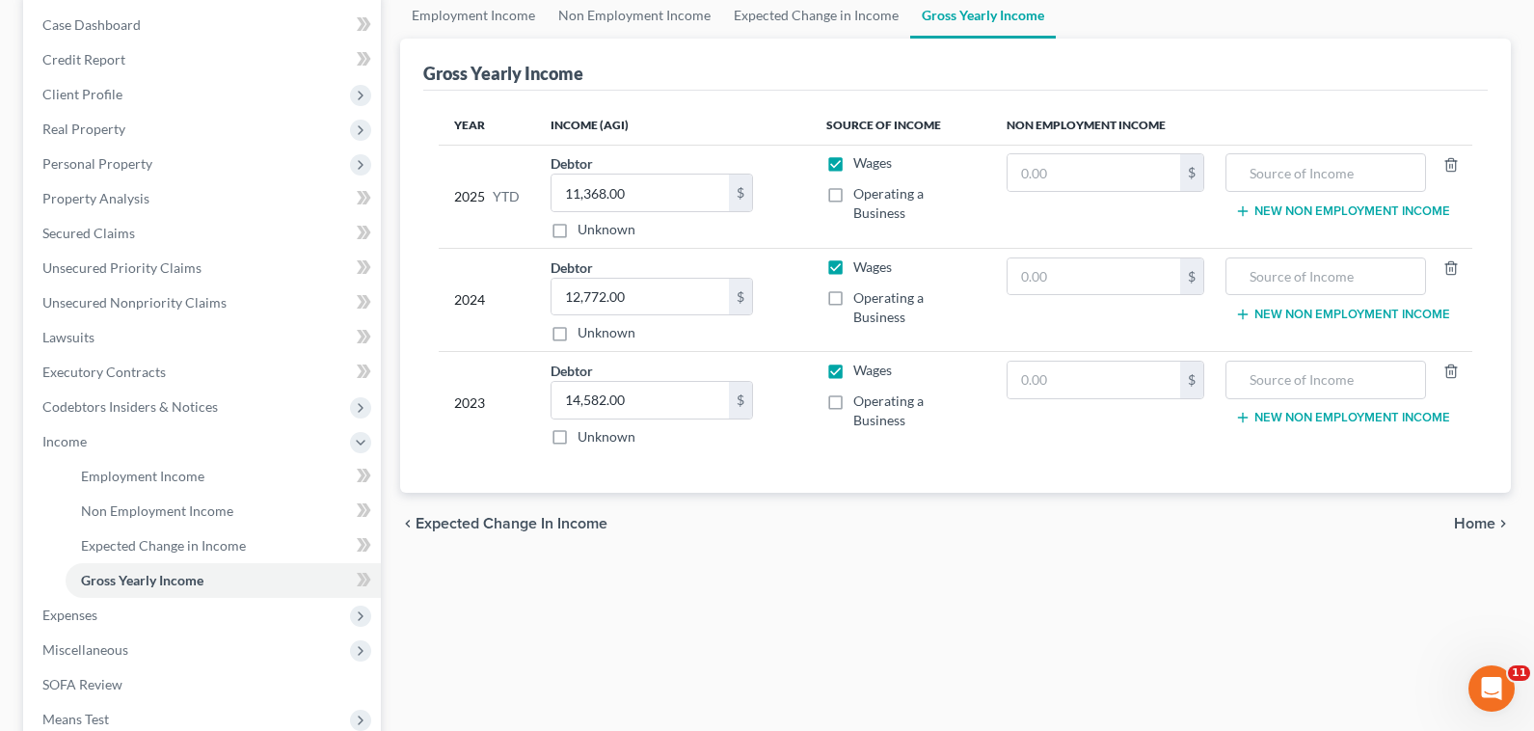
click at [1465, 520] on span "Home" at bounding box center [1474, 523] width 41 height 15
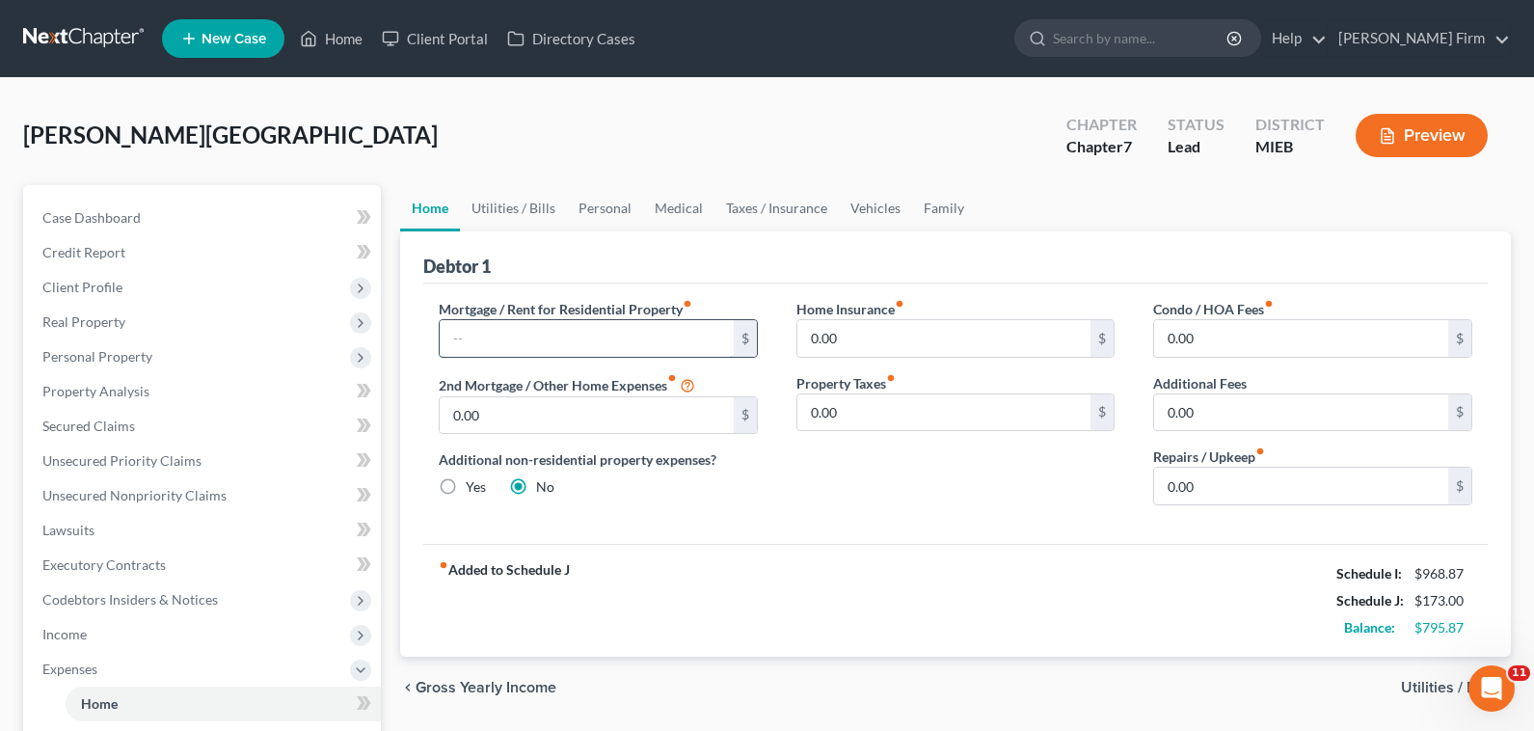
click at [583, 344] on input "text" at bounding box center [587, 338] width 294 height 37
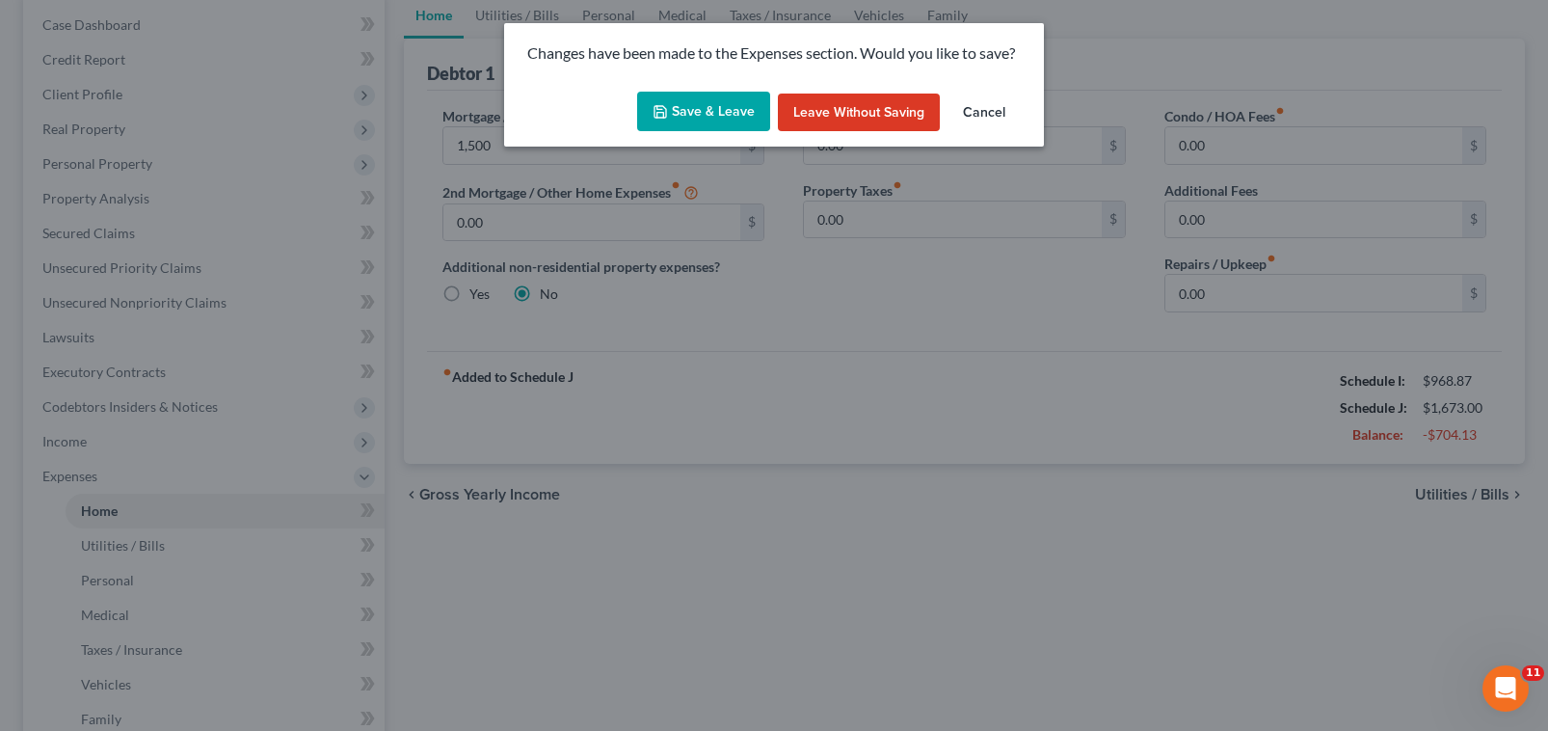
click at [709, 128] on button "Save & Leave" at bounding box center [703, 112] width 133 height 40
type input "1,500.00"
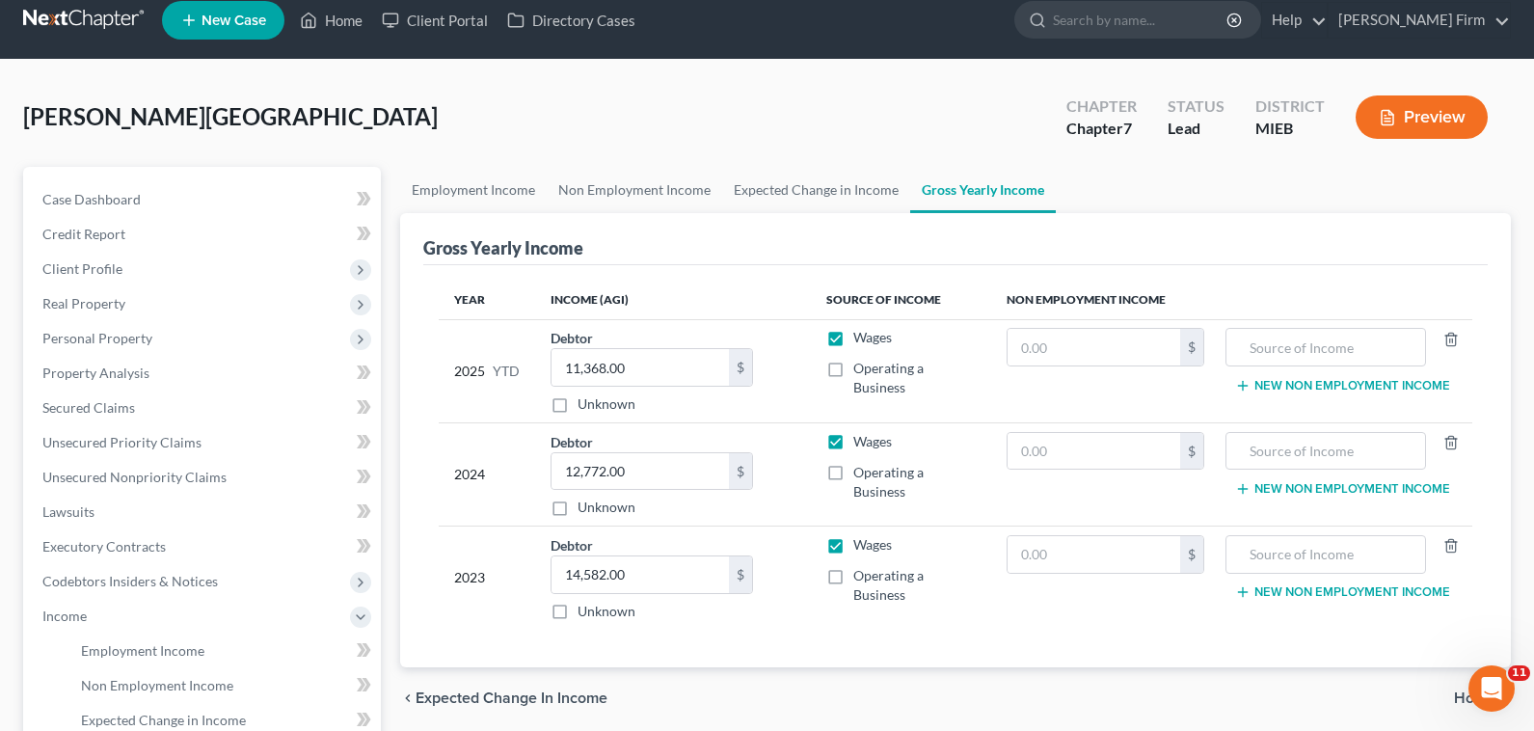
scroll to position [0, 0]
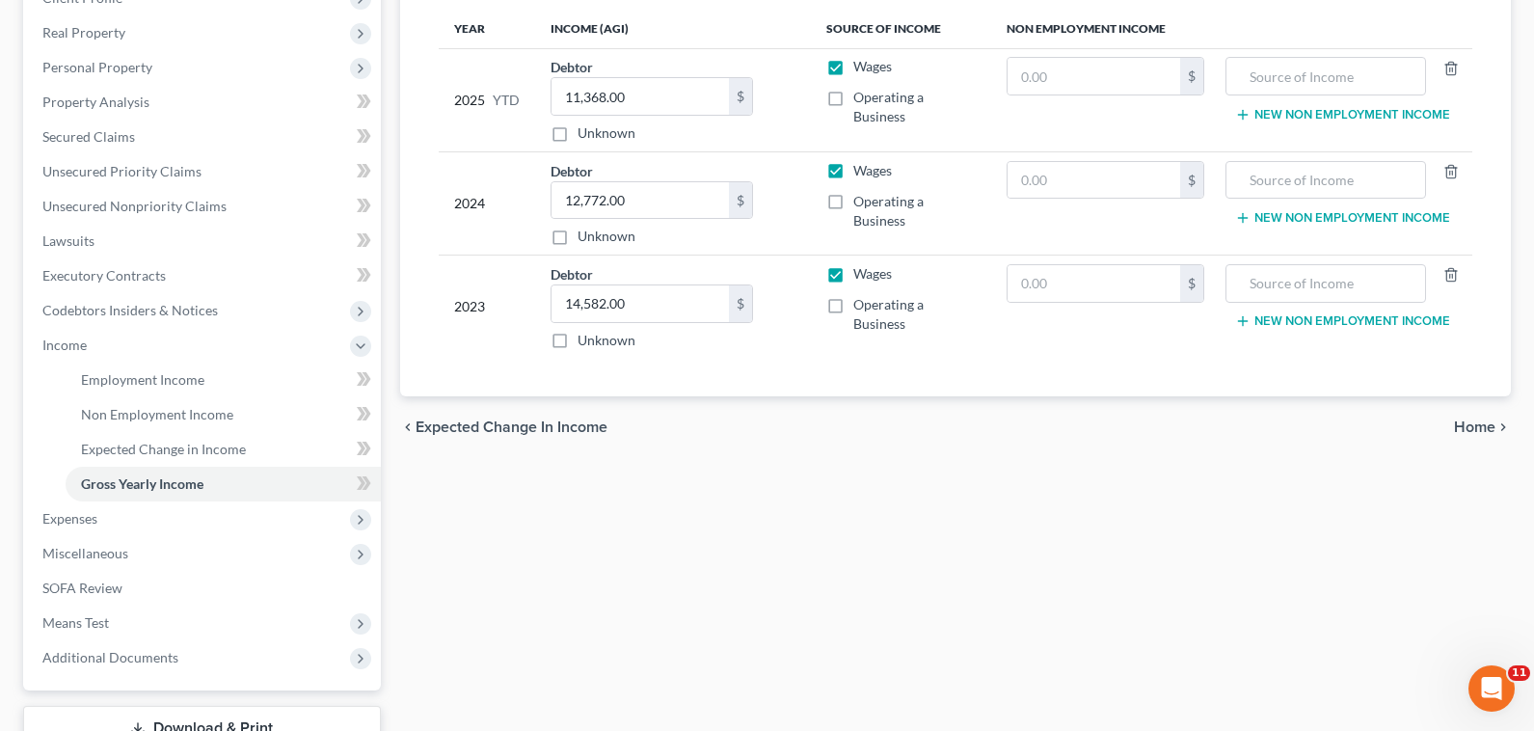
click at [522, 425] on span "Expected Change in Income" at bounding box center [511, 426] width 192 height 15
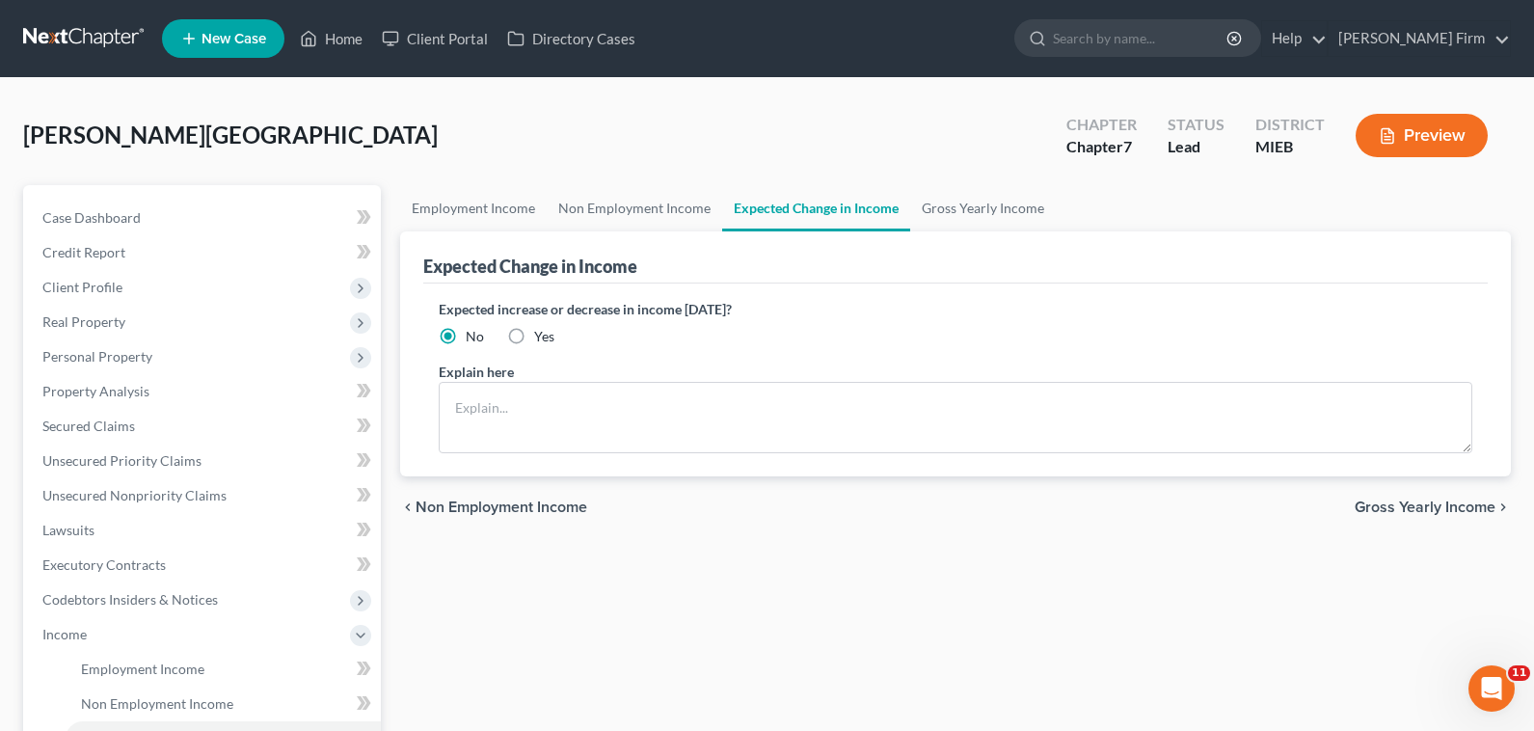
click at [496, 505] on span "Non Employment Income" at bounding box center [501, 506] width 172 height 15
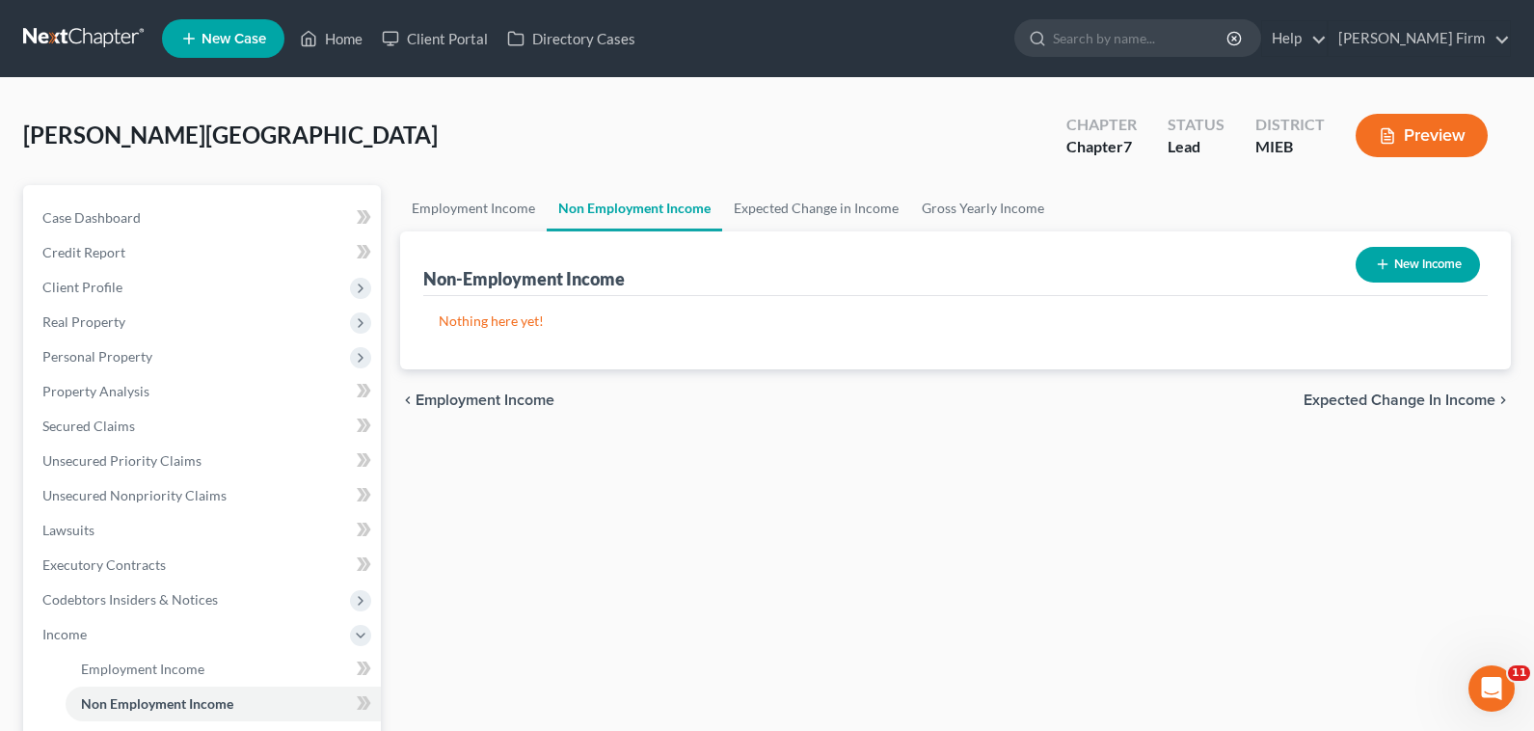
click at [453, 398] on span "Employment Income" at bounding box center [484, 399] width 139 height 15
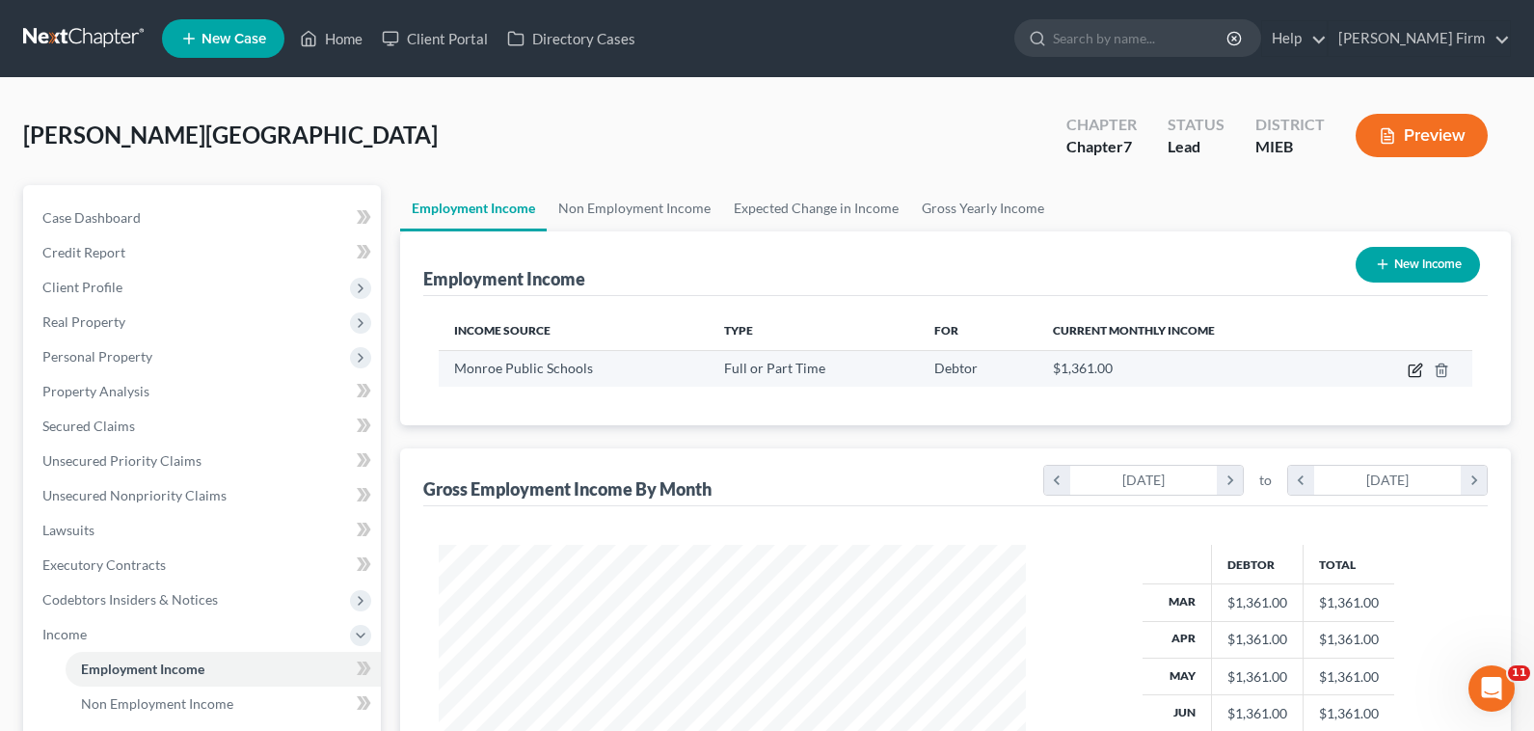
click at [1414, 375] on icon "button" at bounding box center [1414, 369] width 15 height 15
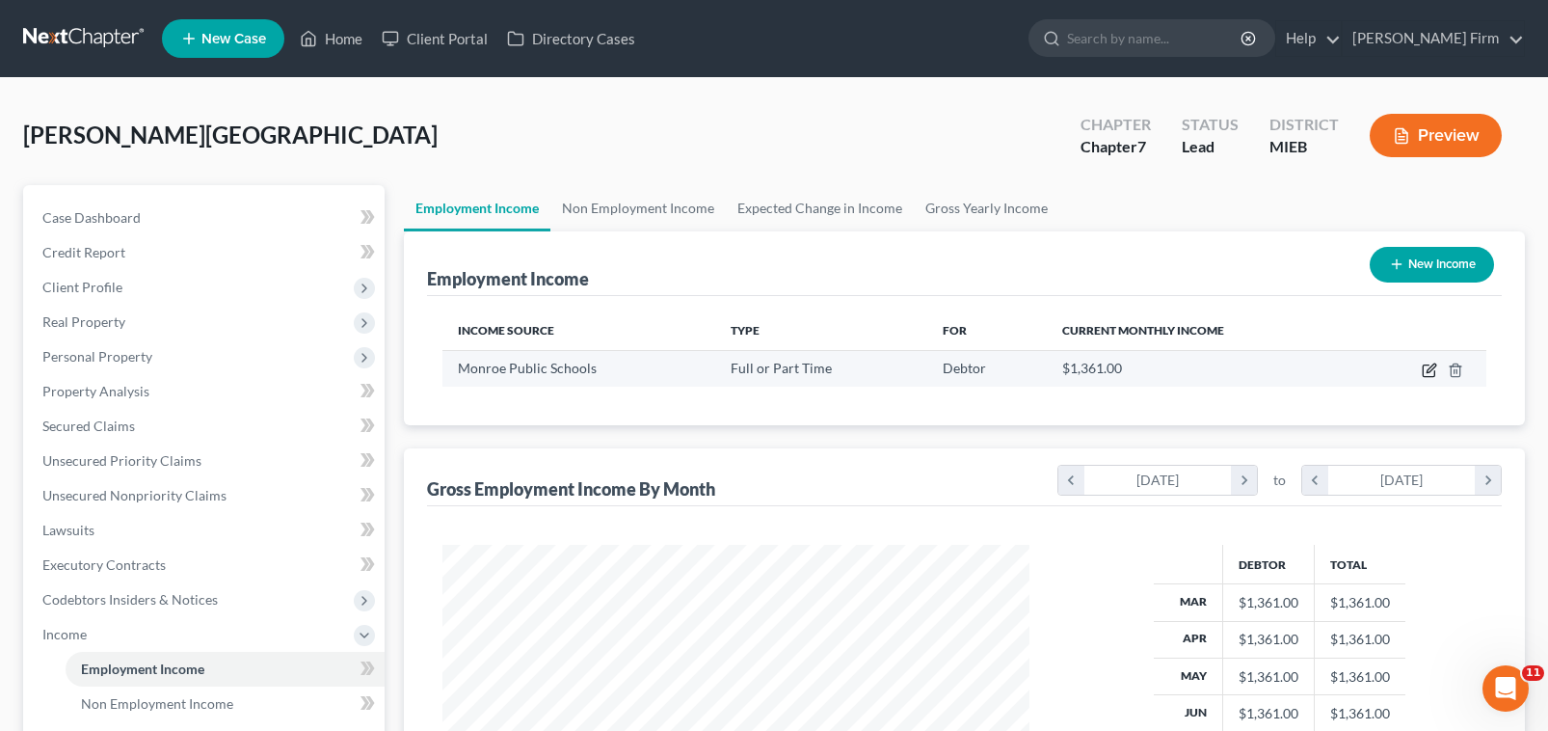
select select "0"
select select "23"
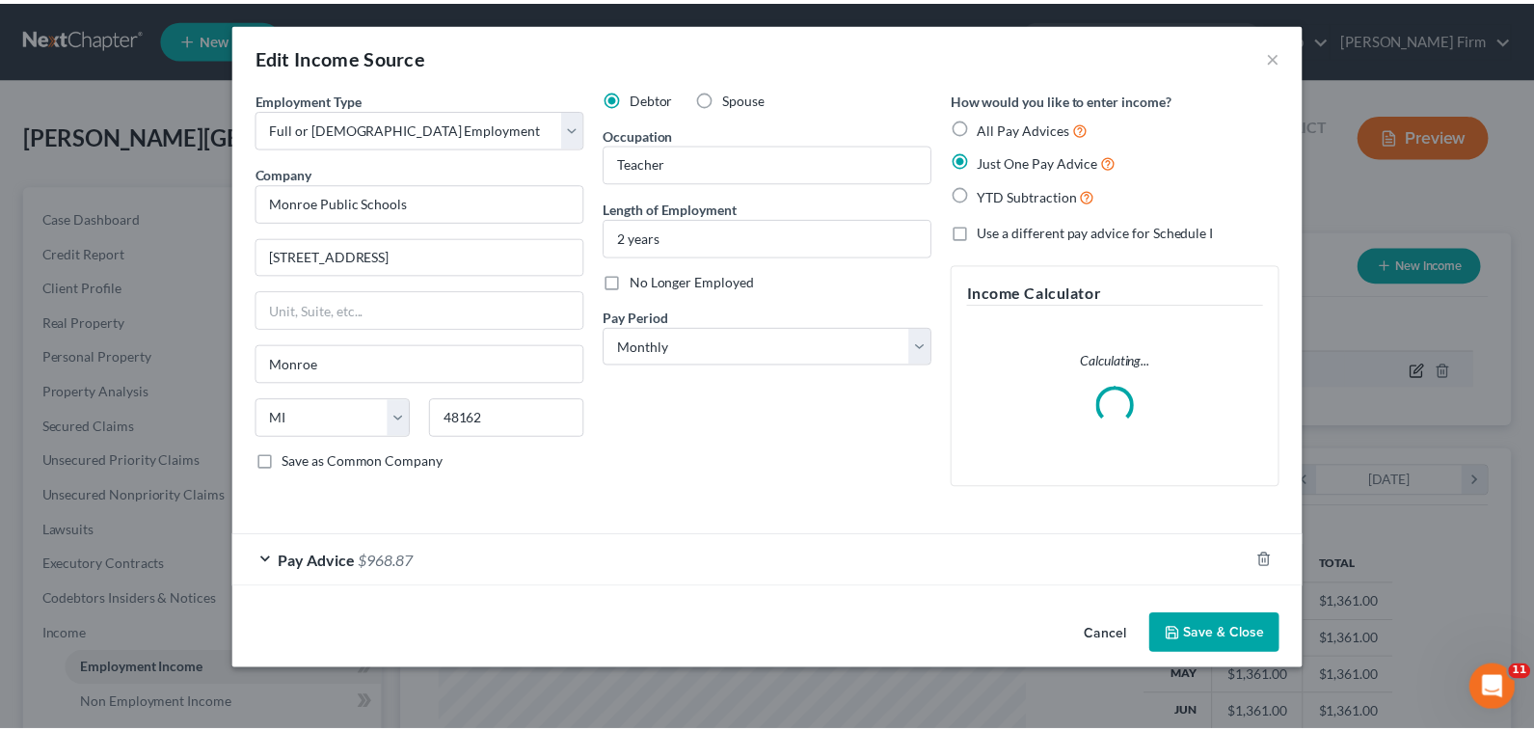
scroll to position [346, 632]
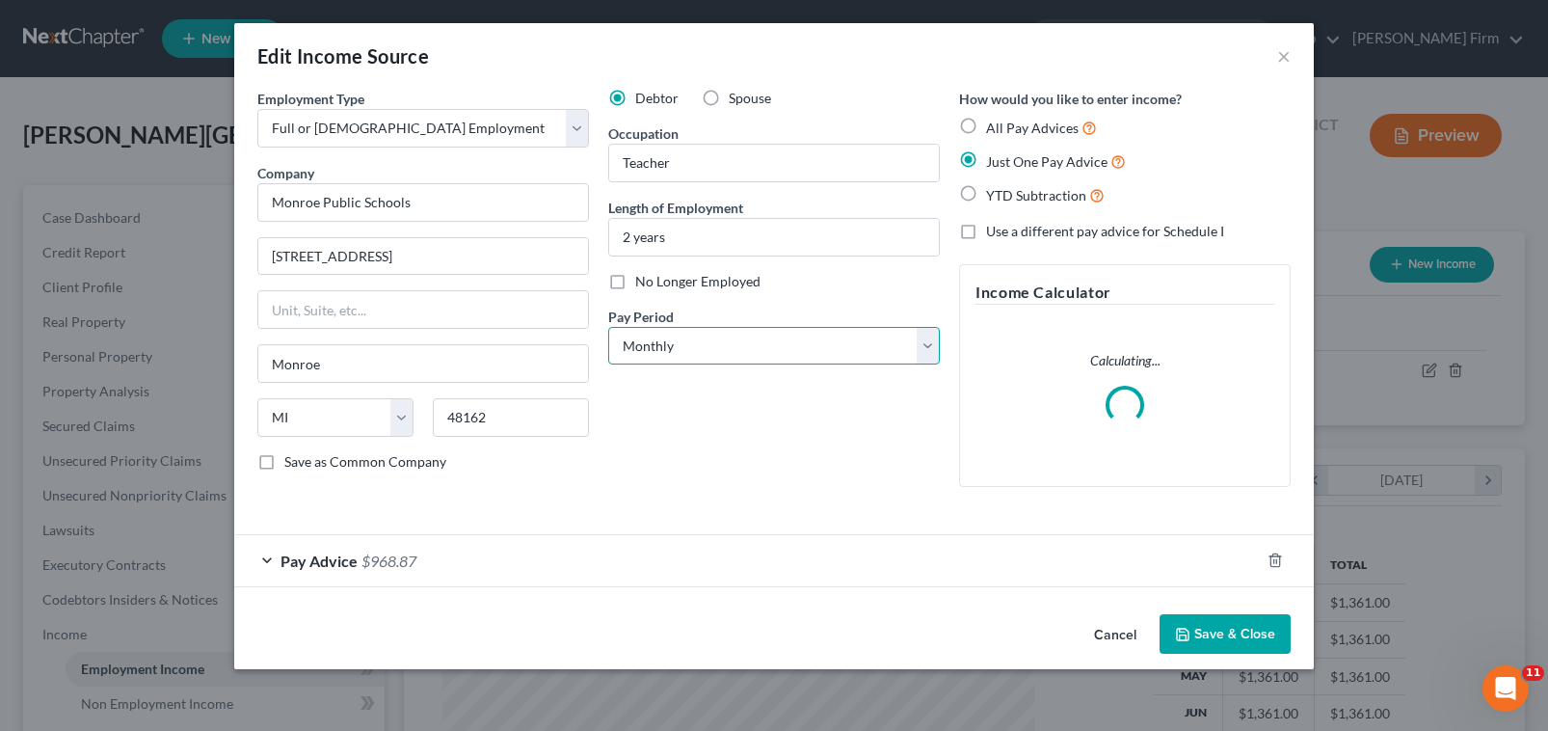
click at [803, 353] on select "Select Monthly Twice Monthly Every Other Week Weekly" at bounding box center [774, 346] width 332 height 39
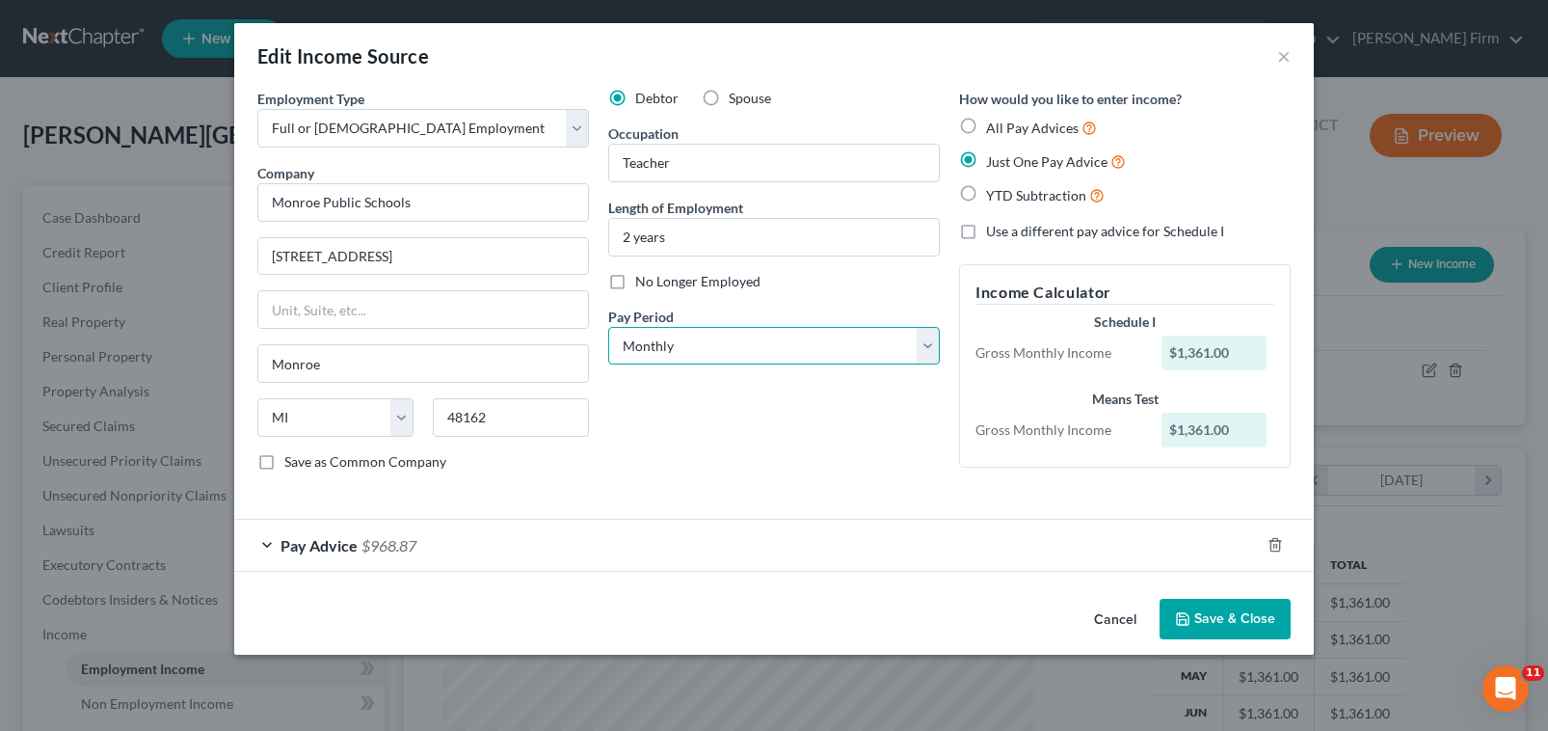
select select "2"
click at [608, 327] on select "Select Monthly Twice Monthly Every Other Week Weekly" at bounding box center [774, 346] width 332 height 39
click at [1205, 615] on button "Save & Close" at bounding box center [1225, 619] width 131 height 40
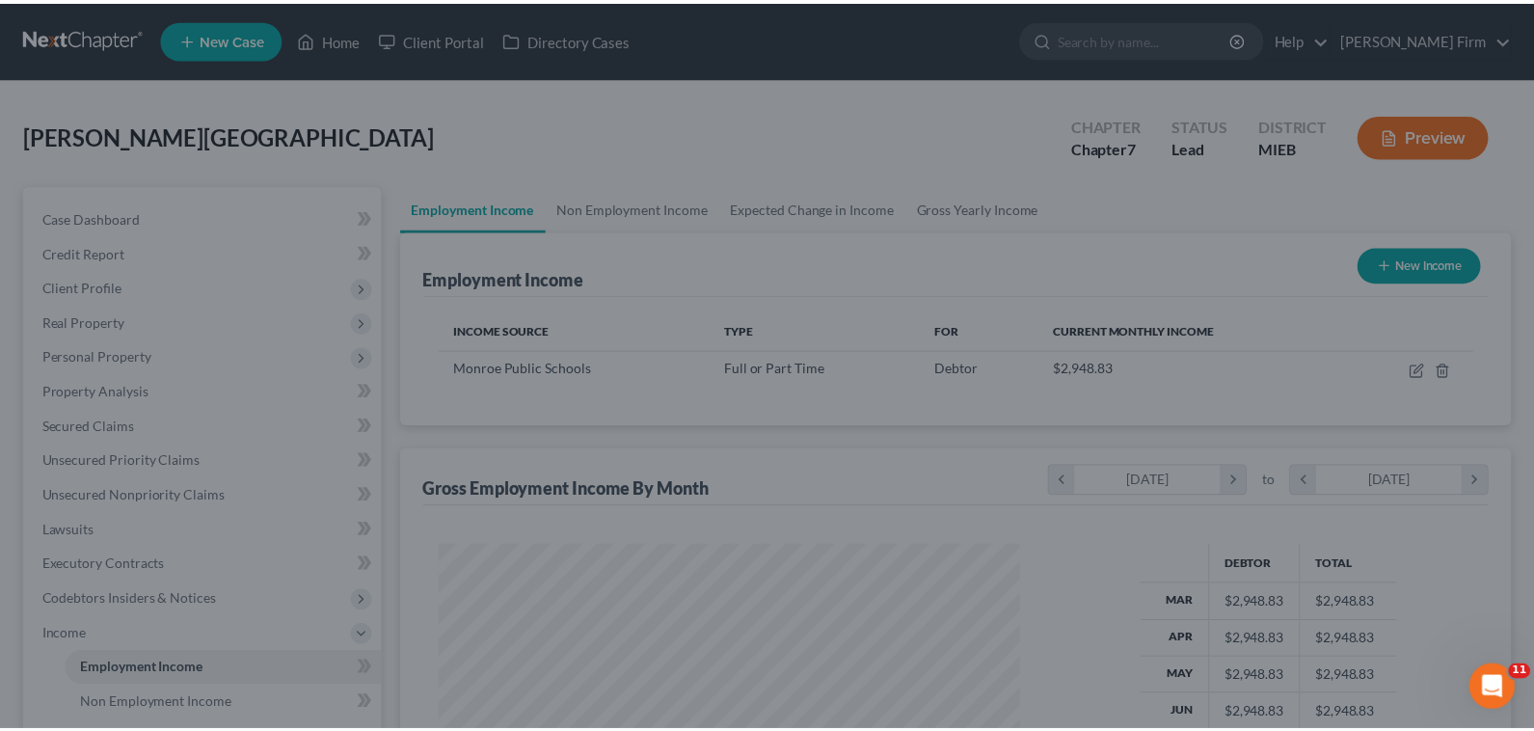
scroll to position [963576, 963296]
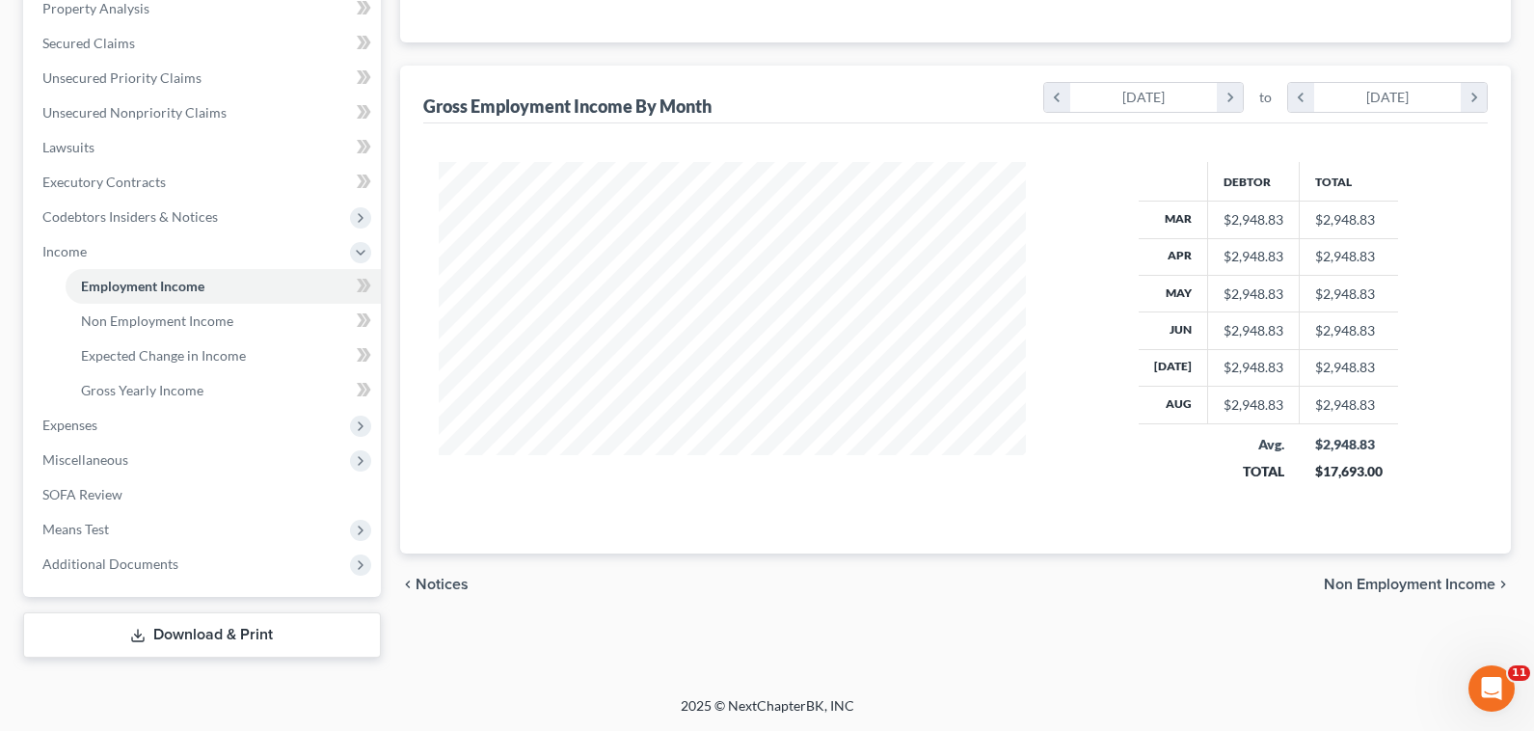
click at [1367, 582] on span "Non Employment Income" at bounding box center [1409, 583] width 172 height 15
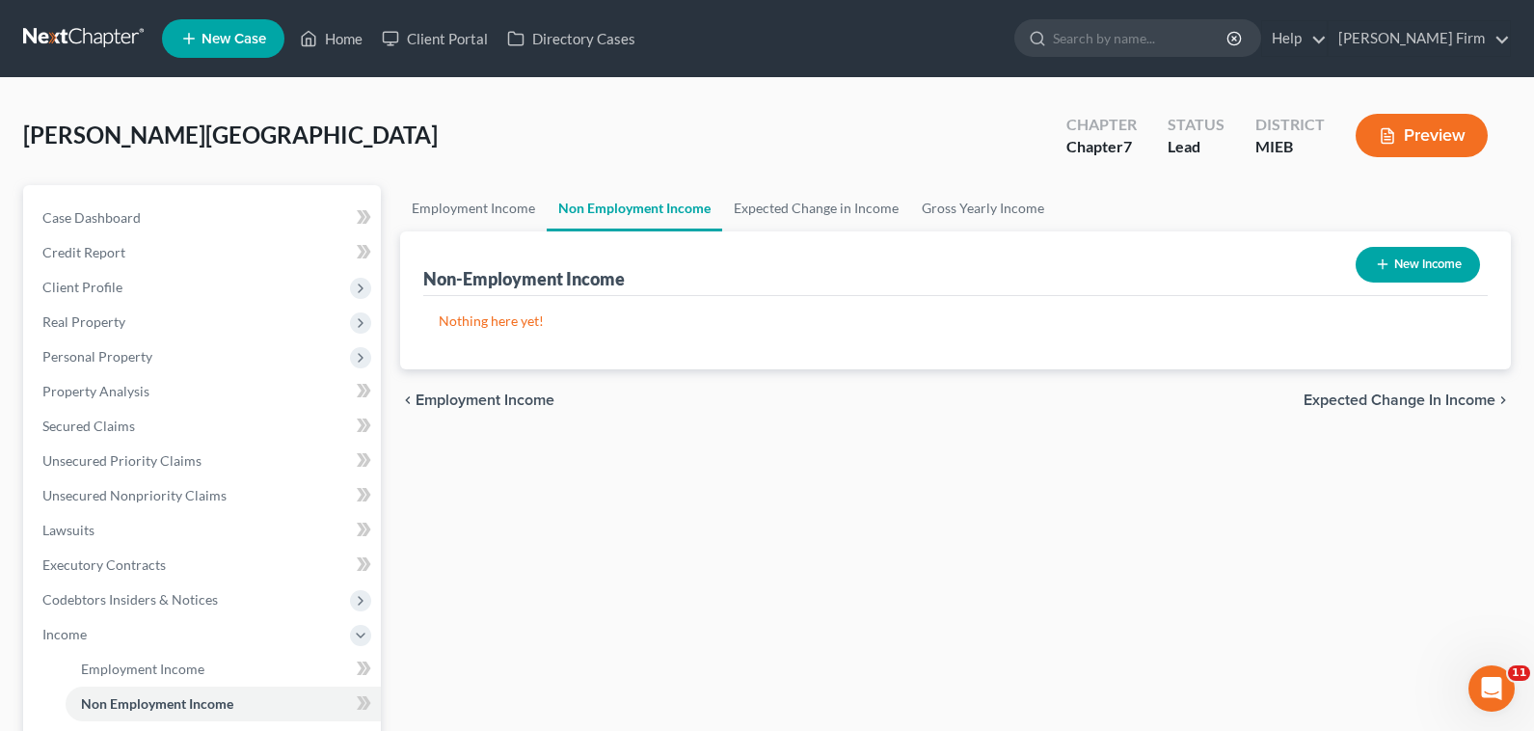
click at [1393, 403] on span "Expected Change in Income" at bounding box center [1399, 399] width 192 height 15
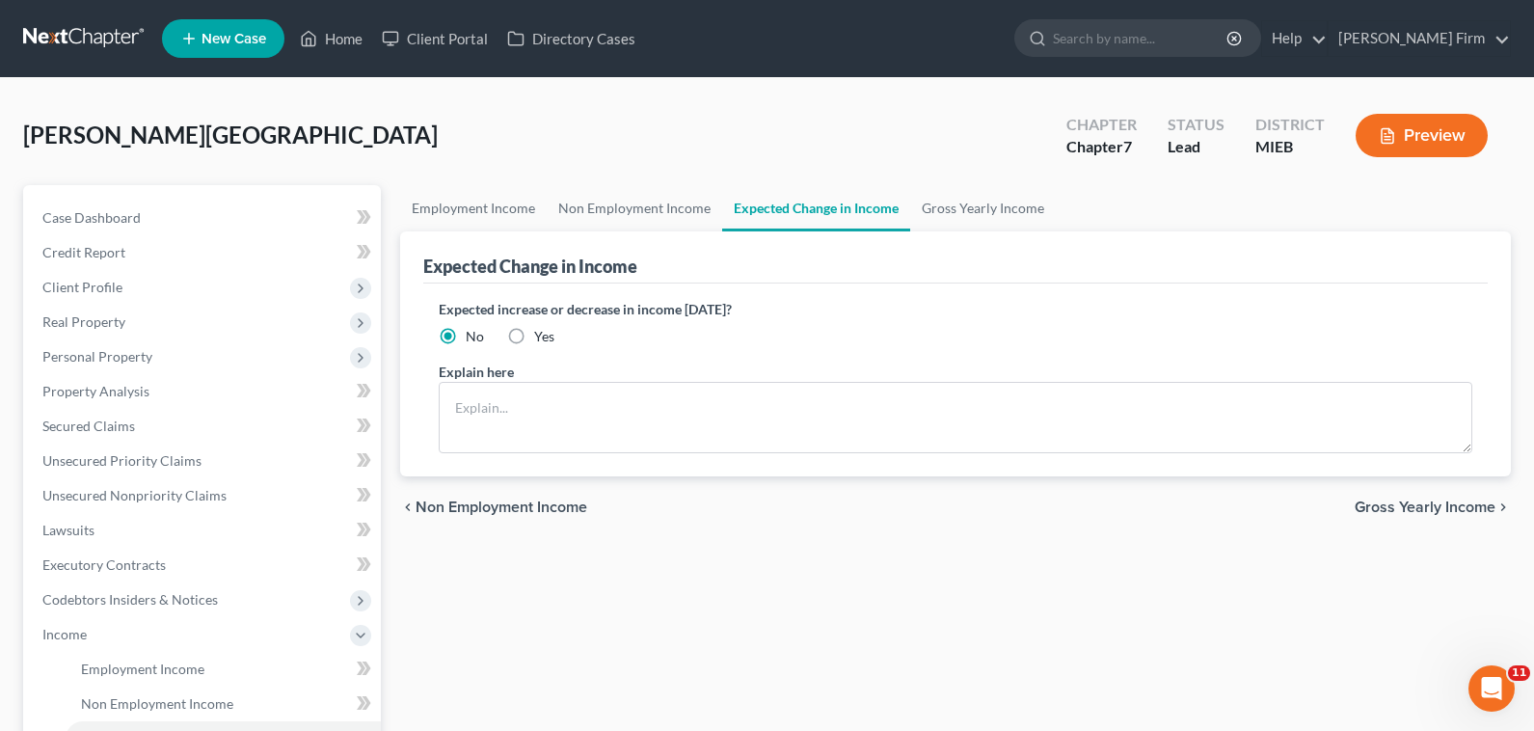
click at [1396, 496] on div "chevron_left Non Employment Income Gross Yearly Income chevron_right" at bounding box center [955, 507] width 1110 height 62
click at [1396, 499] on span "Gross Yearly Income" at bounding box center [1424, 506] width 141 height 15
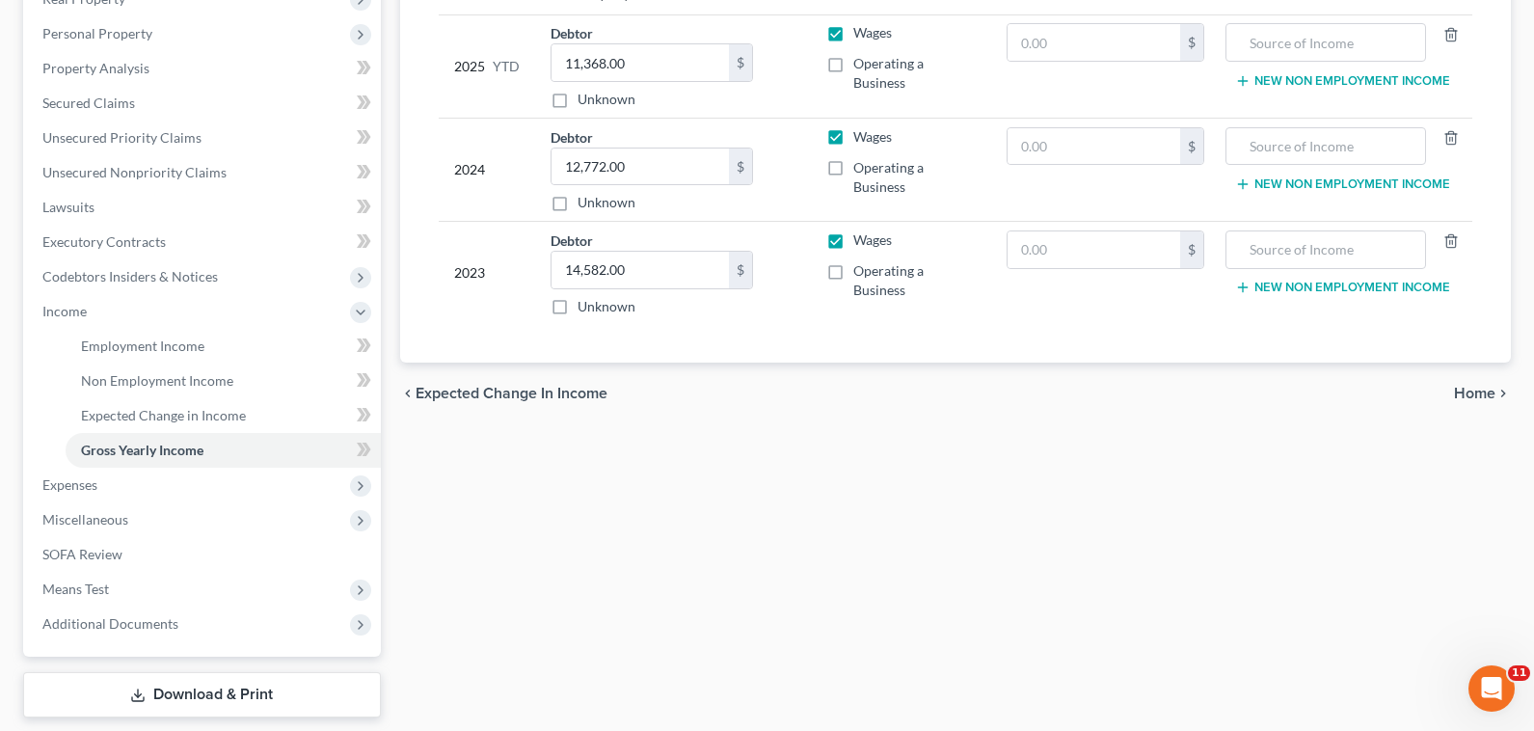
scroll to position [383, 0]
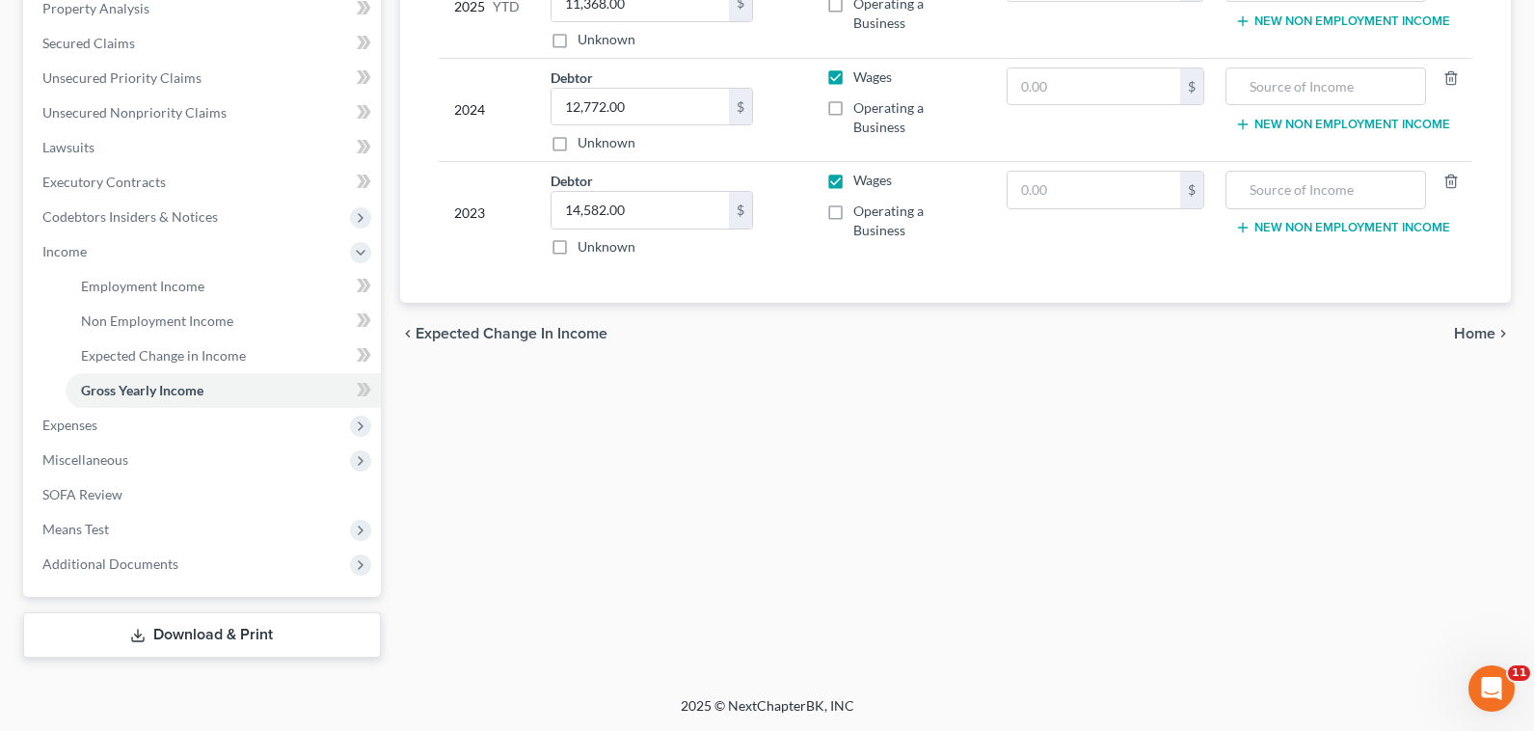
click at [1491, 341] on span "Home" at bounding box center [1474, 333] width 41 height 15
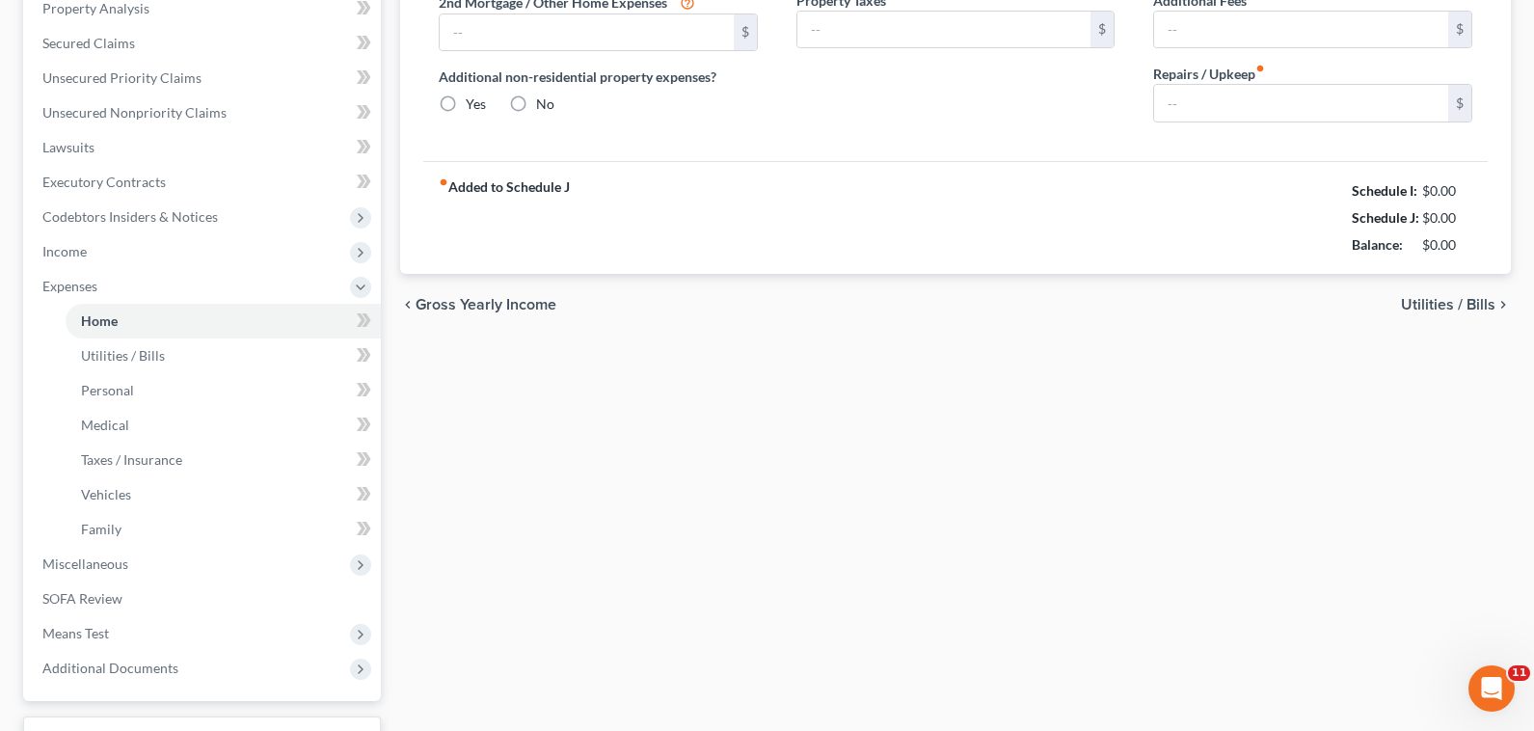
scroll to position [120, 0]
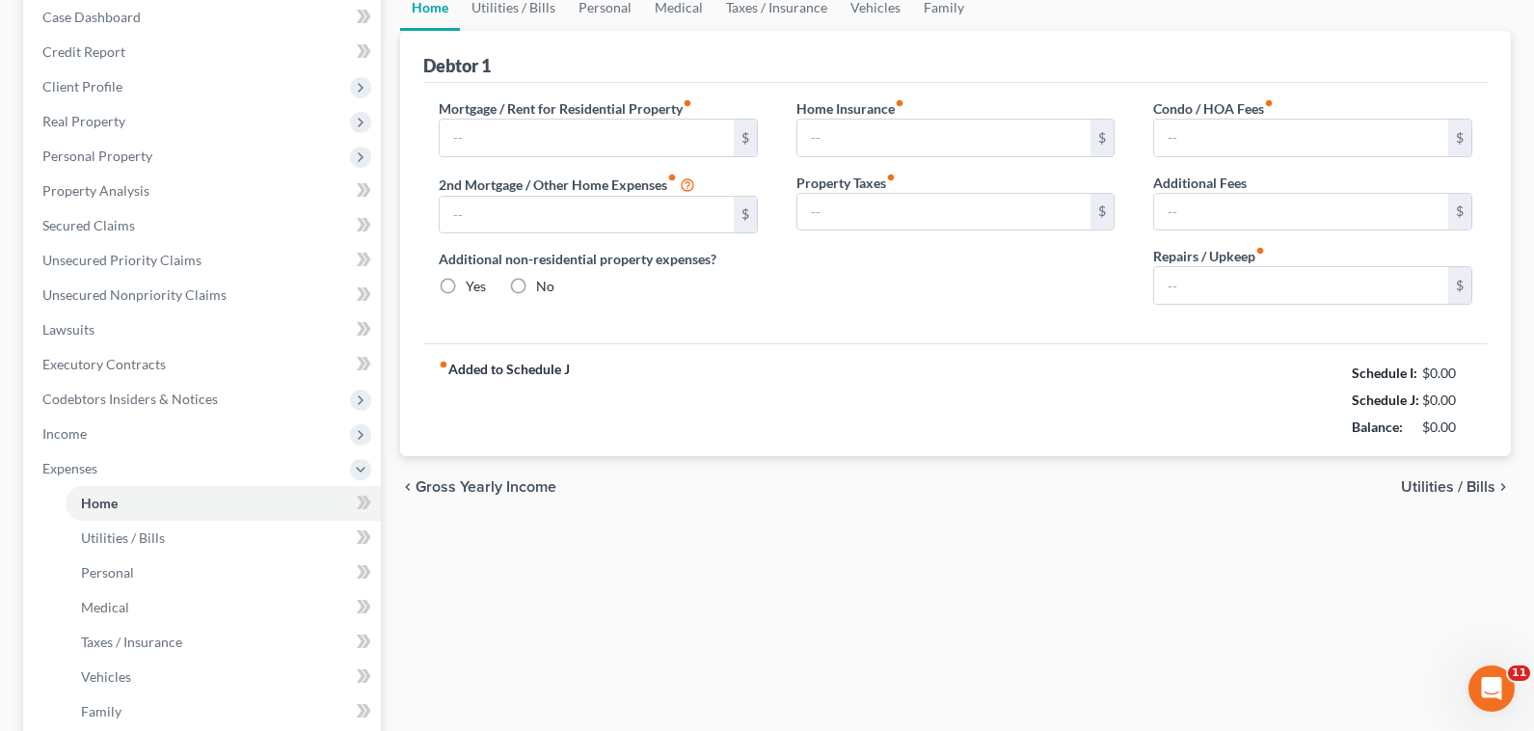
type input "1,500.00"
type input "0.00"
radio input "true"
type input "0.00"
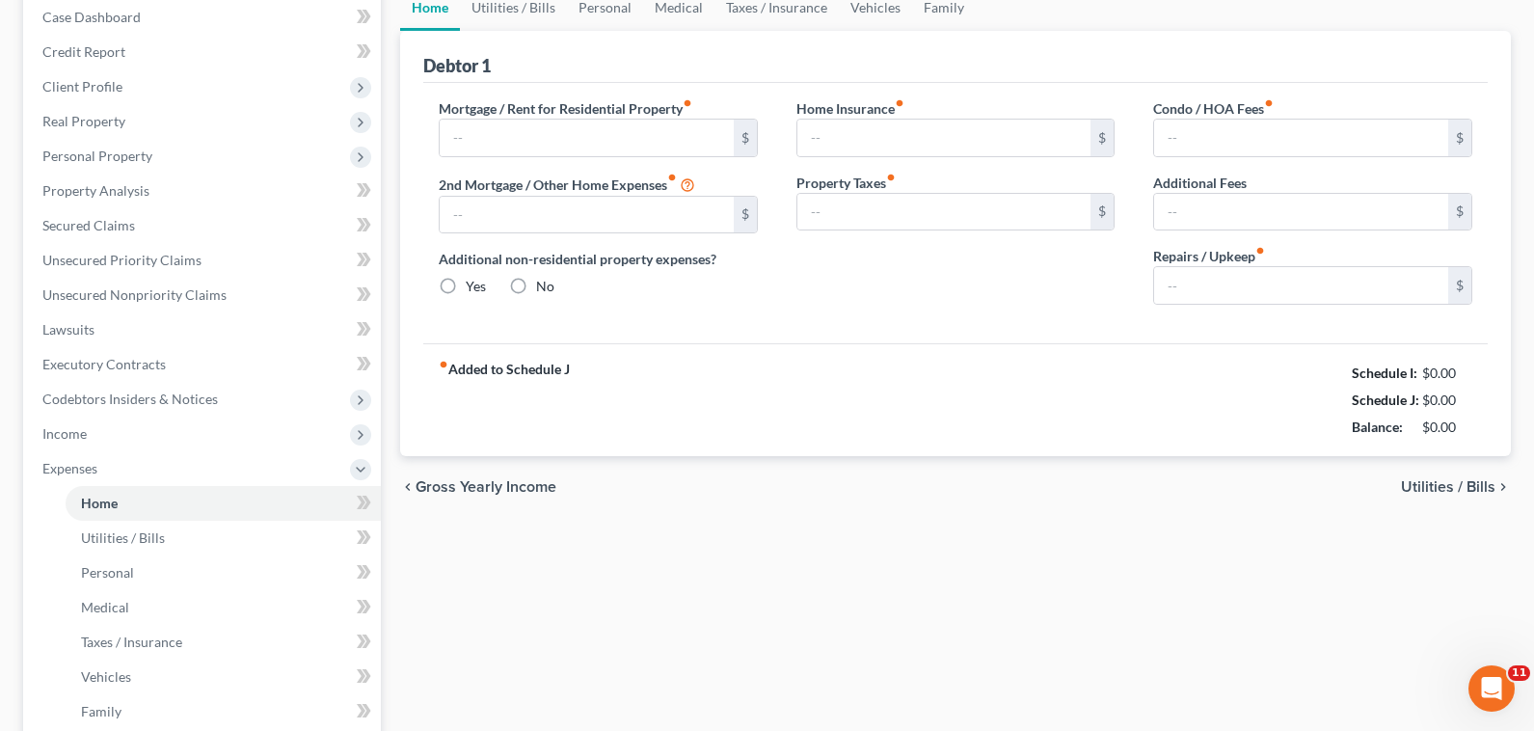
type input "0.00"
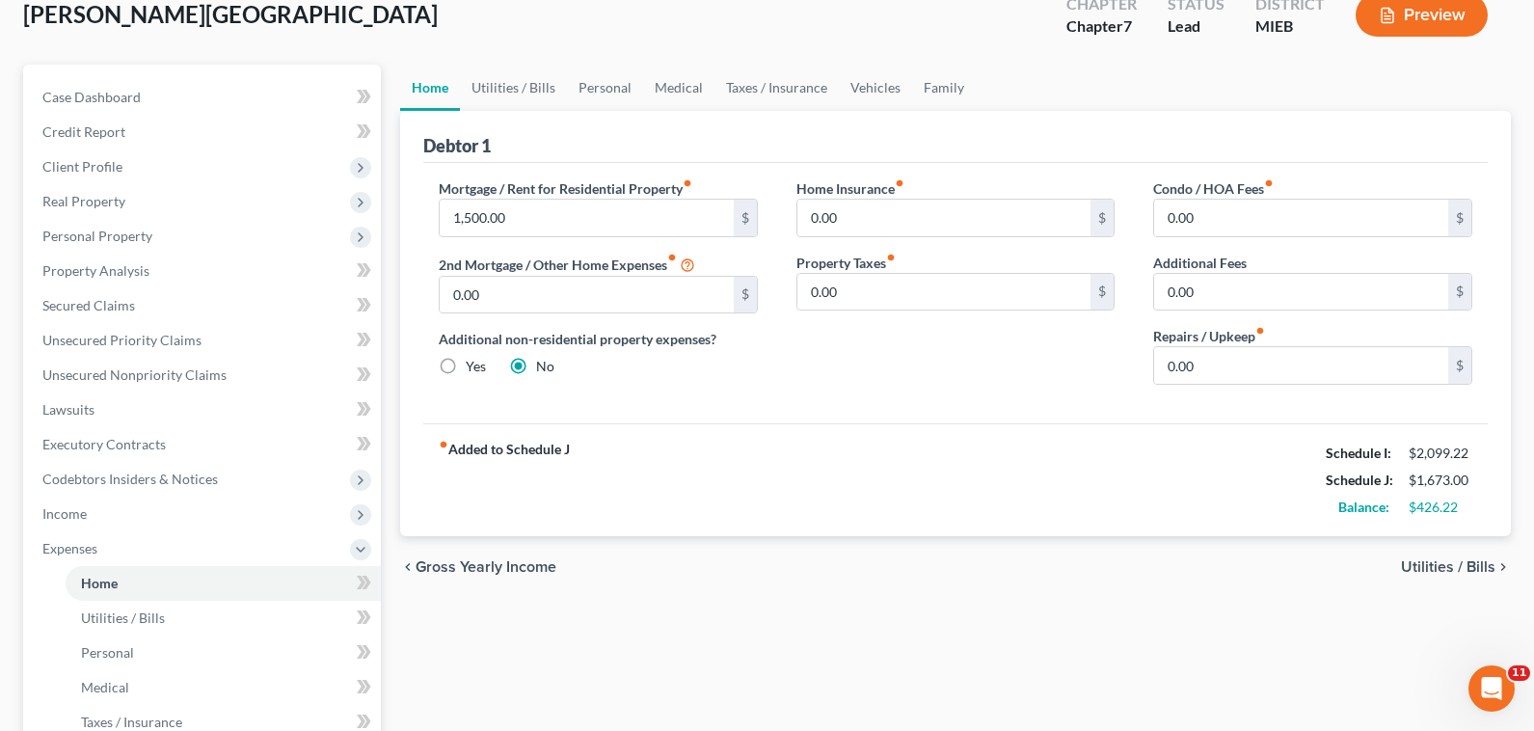
scroll to position [0, 0]
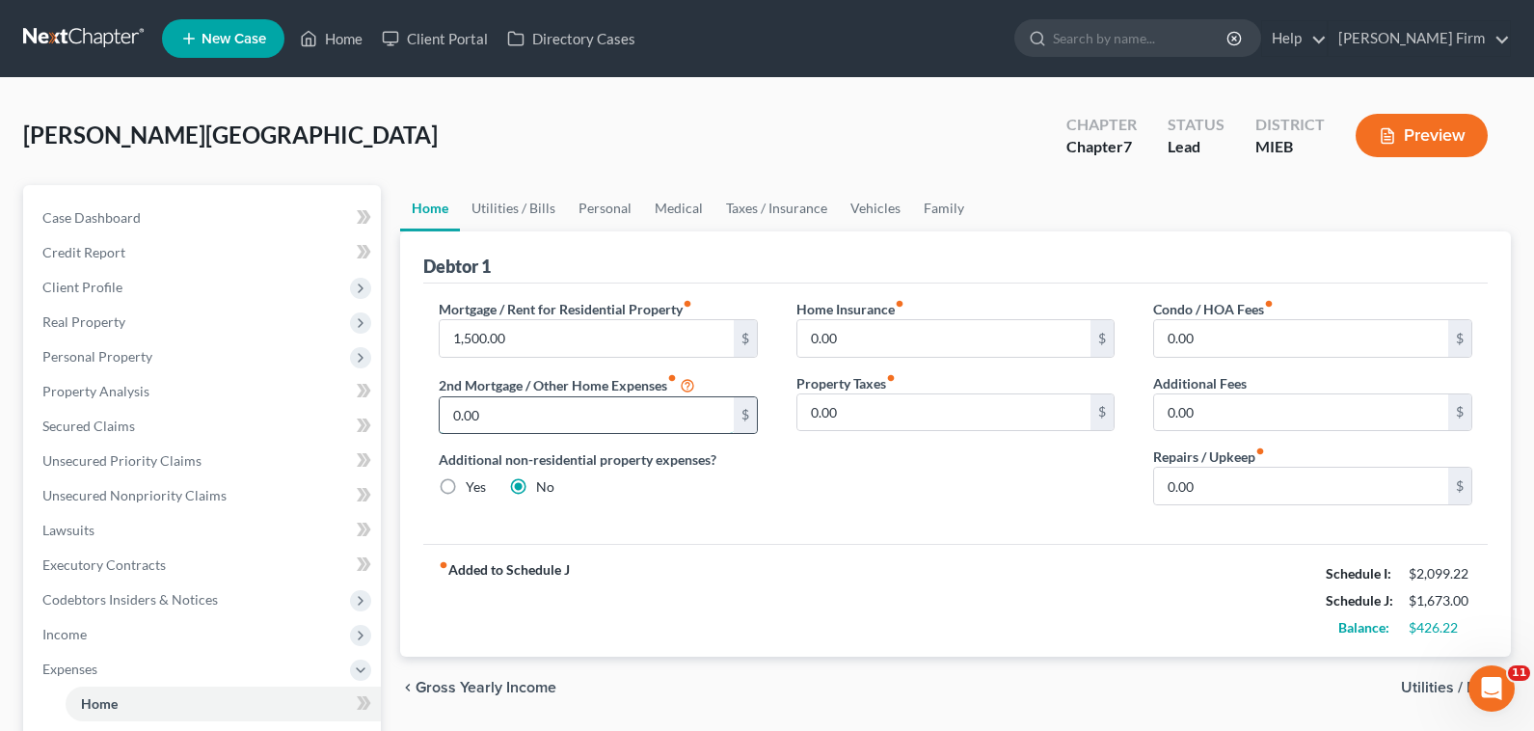
click at [579, 419] on input "0.00" at bounding box center [587, 415] width 294 height 37
click at [628, 343] on input "1,500.00" at bounding box center [587, 338] width 294 height 37
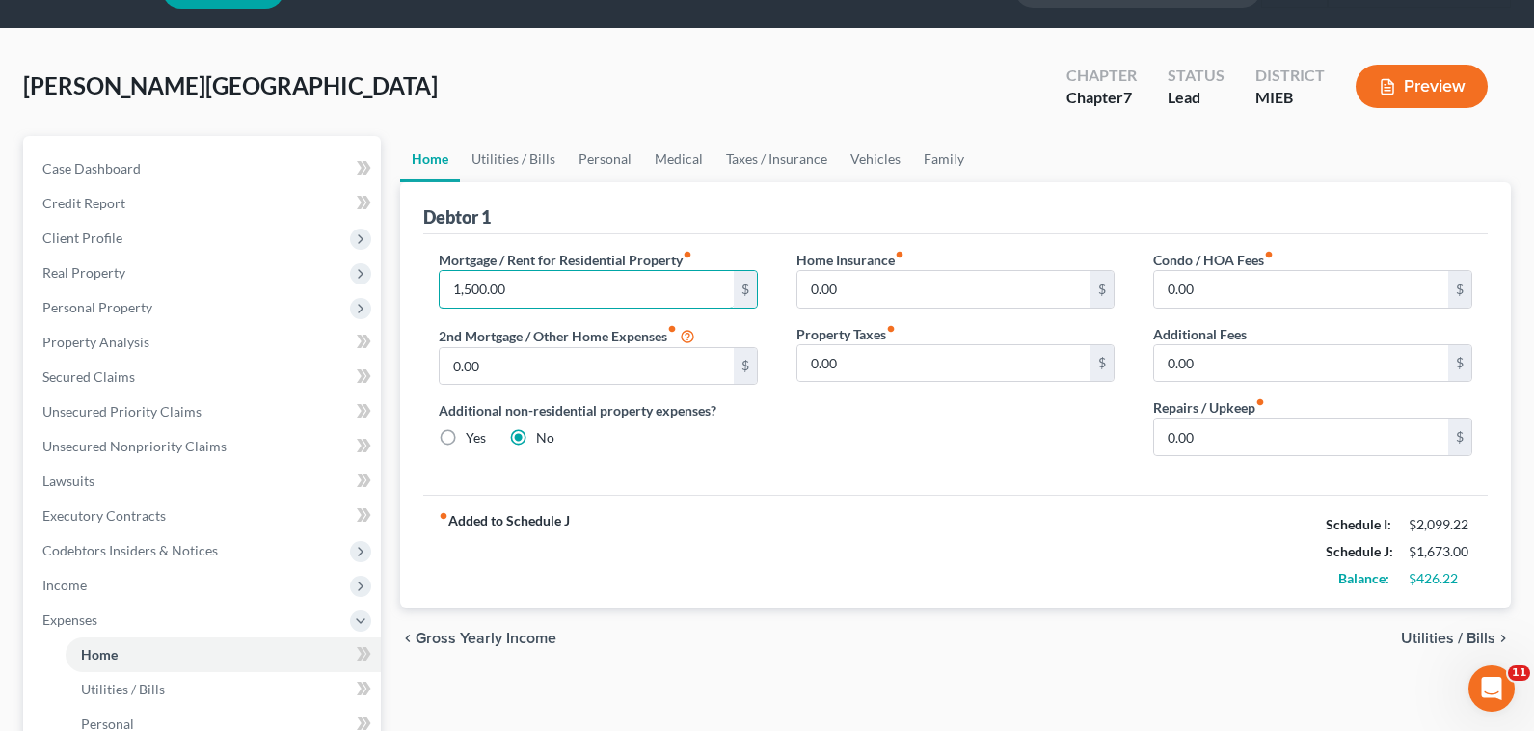
scroll to position [96, 0]
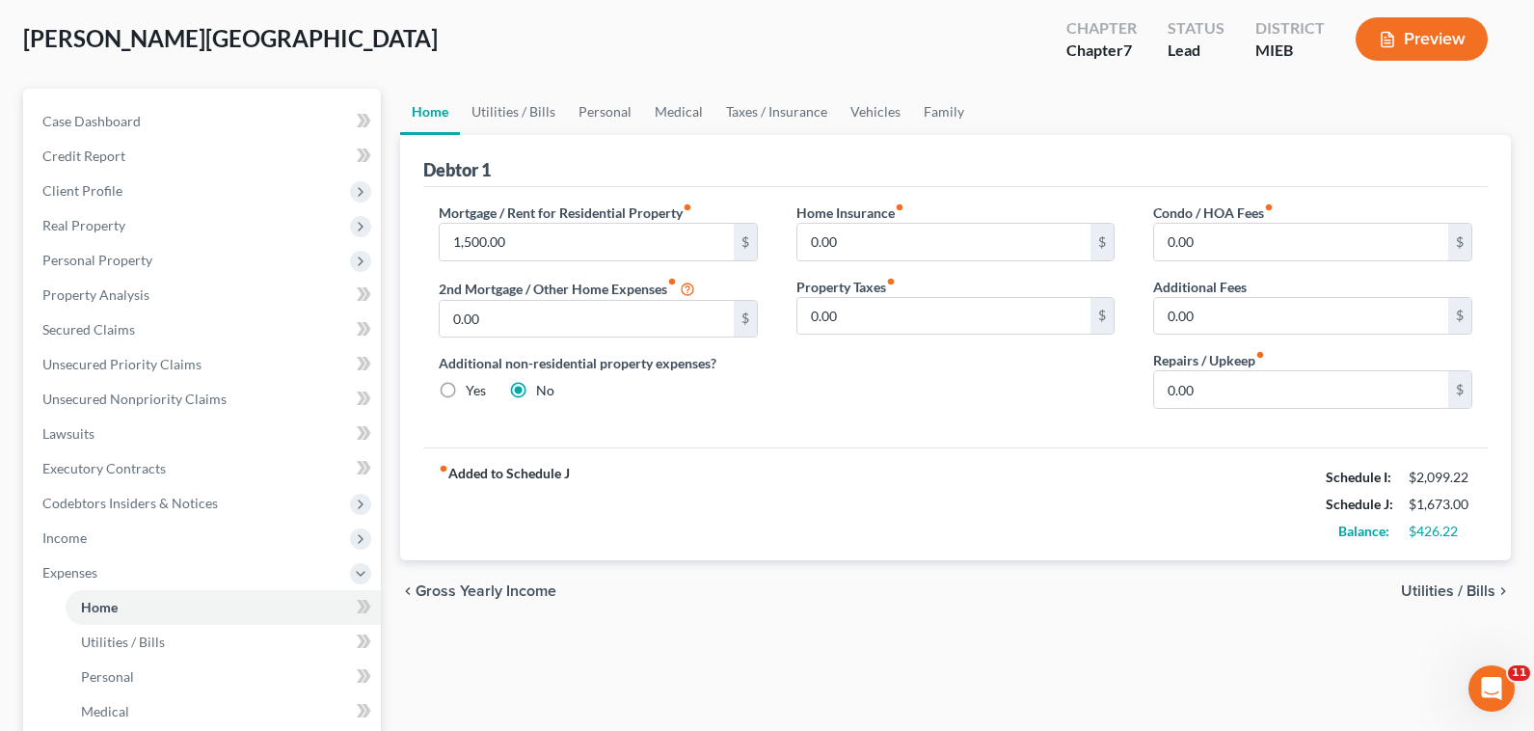
click at [1416, 588] on span "Utilities / Bills" at bounding box center [1448, 590] width 94 height 15
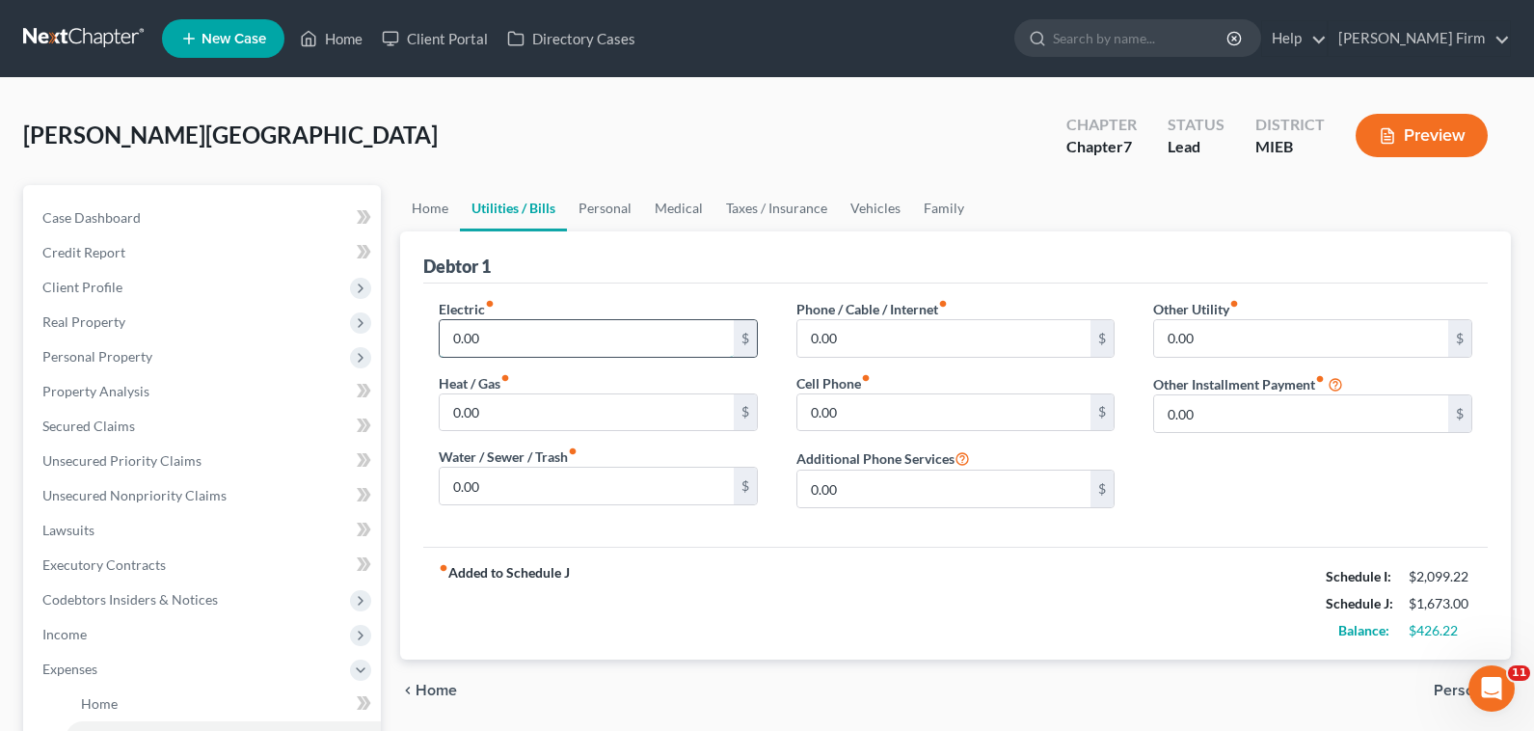
click at [593, 344] on input "0.00" at bounding box center [587, 338] width 294 height 37
type input "150"
type input "0"
type input "50"
type input "100"
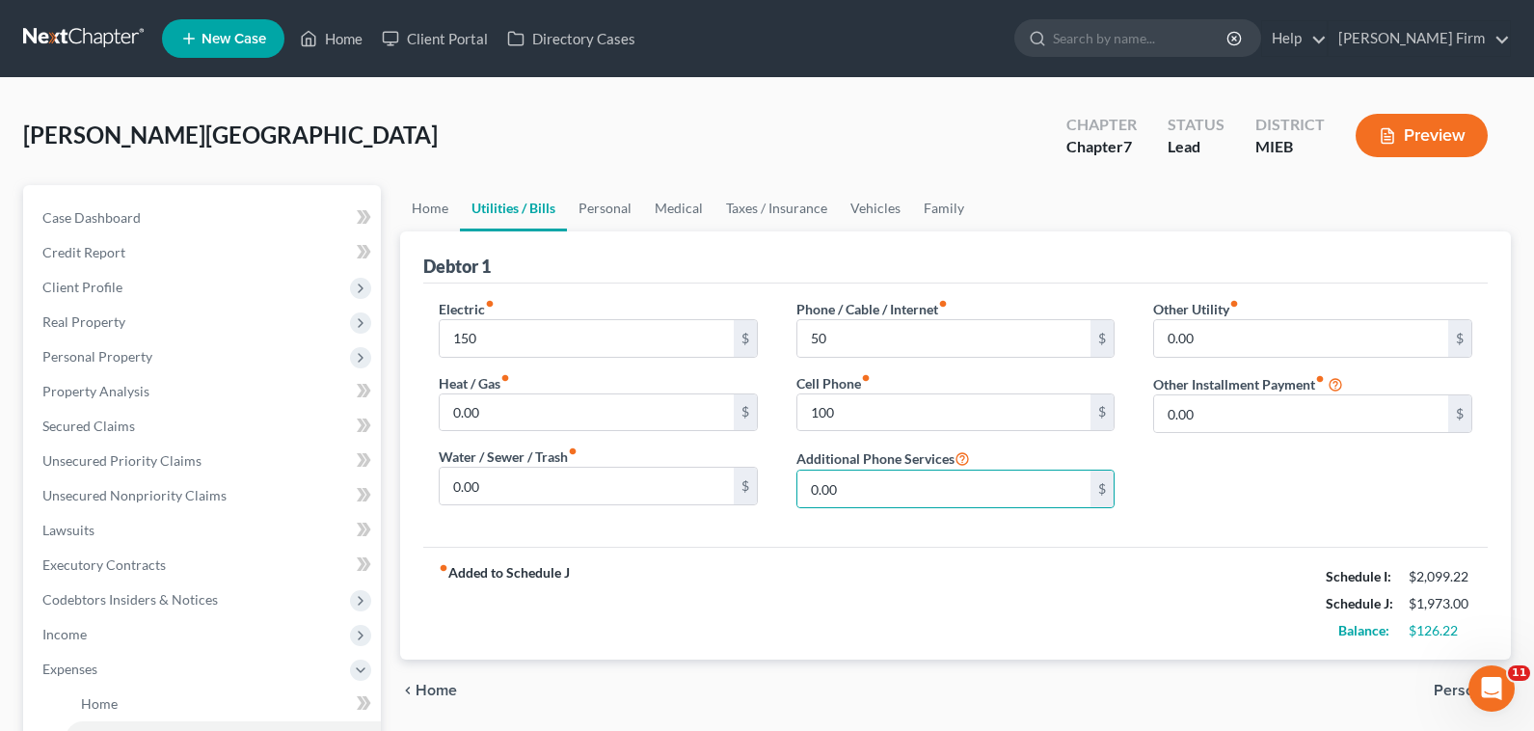
click at [1449, 693] on span "Personal" at bounding box center [1464, 689] width 62 height 15
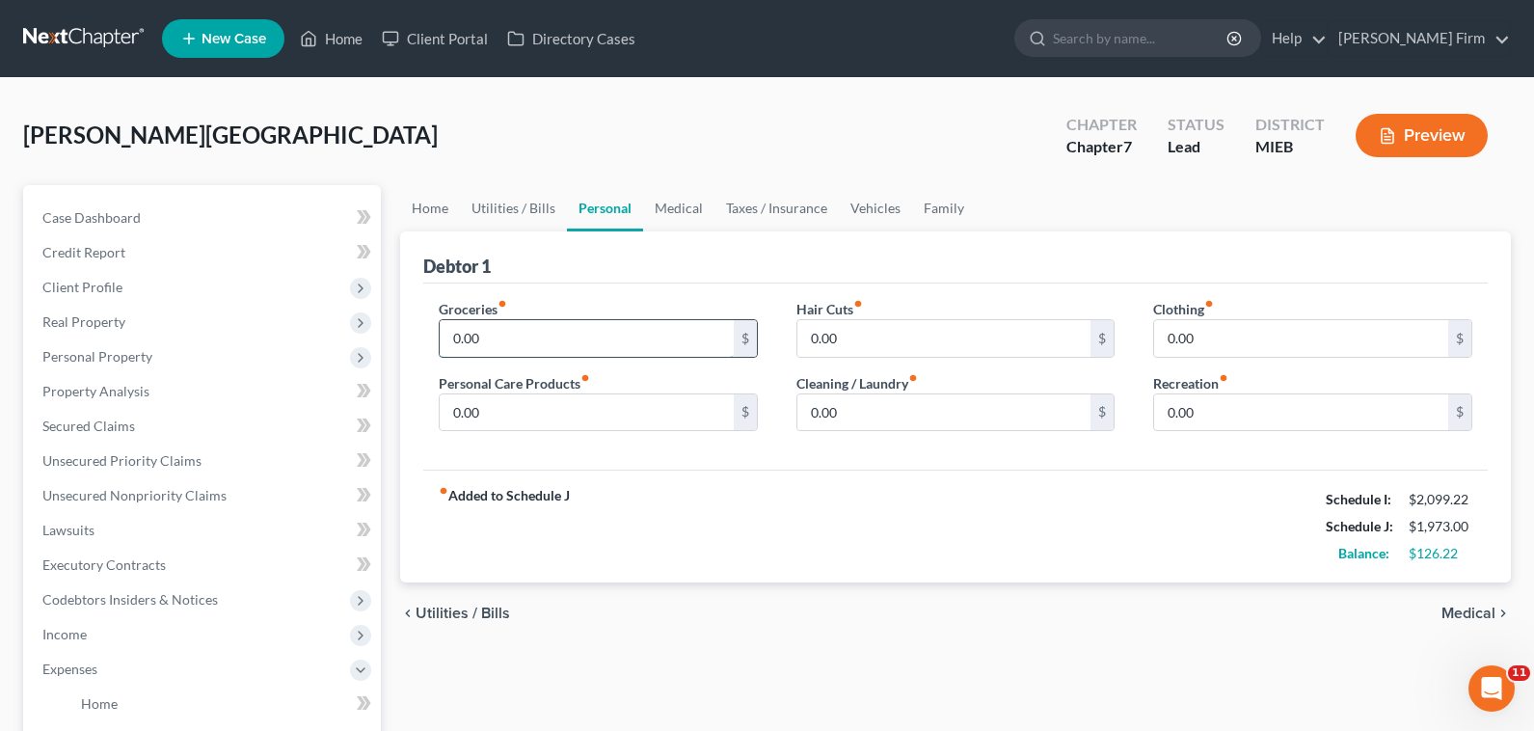
click at [665, 332] on input "0.00" at bounding box center [587, 338] width 294 height 37
type input "300"
click at [1483, 620] on span "Medical" at bounding box center [1468, 612] width 54 height 15
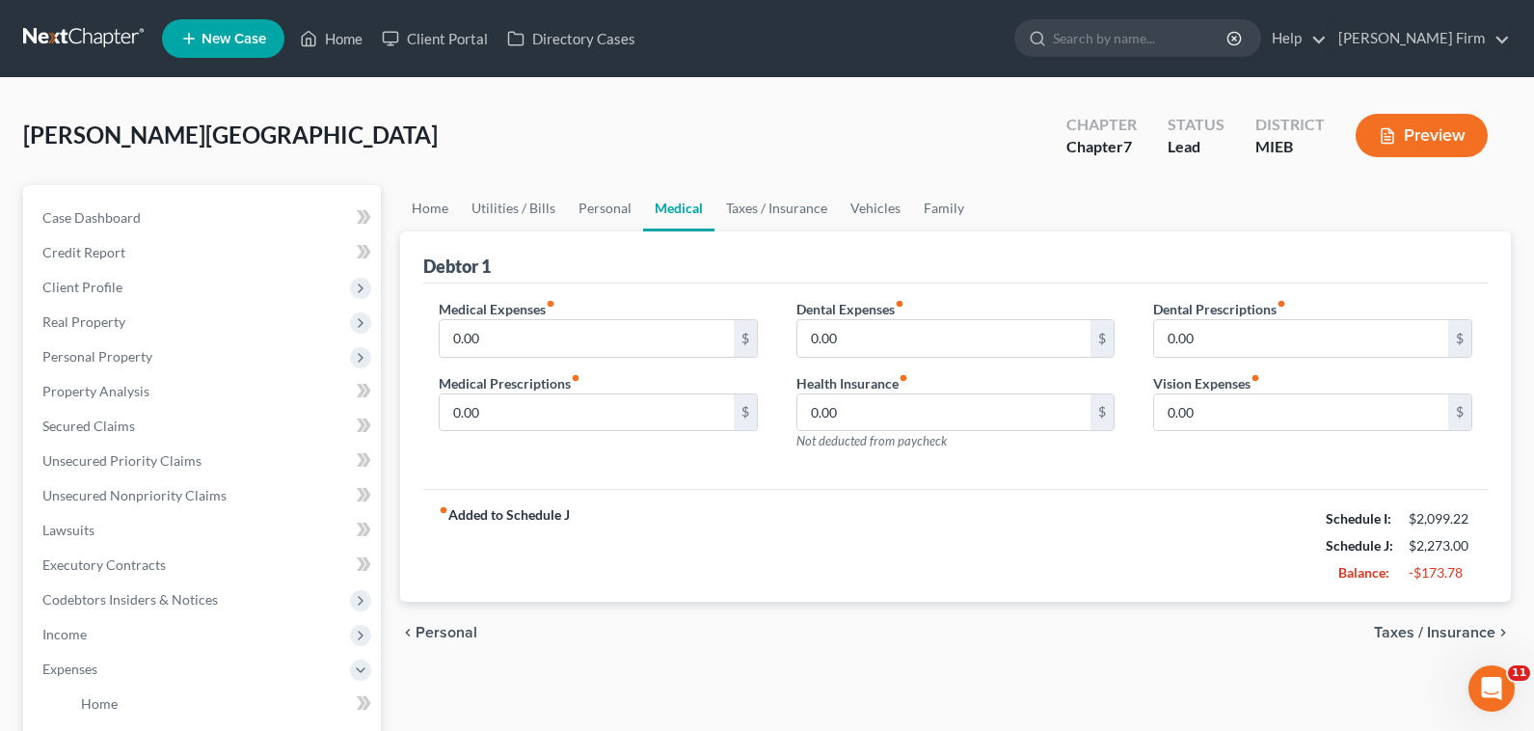
click at [1455, 631] on span "Taxes / Insurance" at bounding box center [1434, 632] width 121 height 15
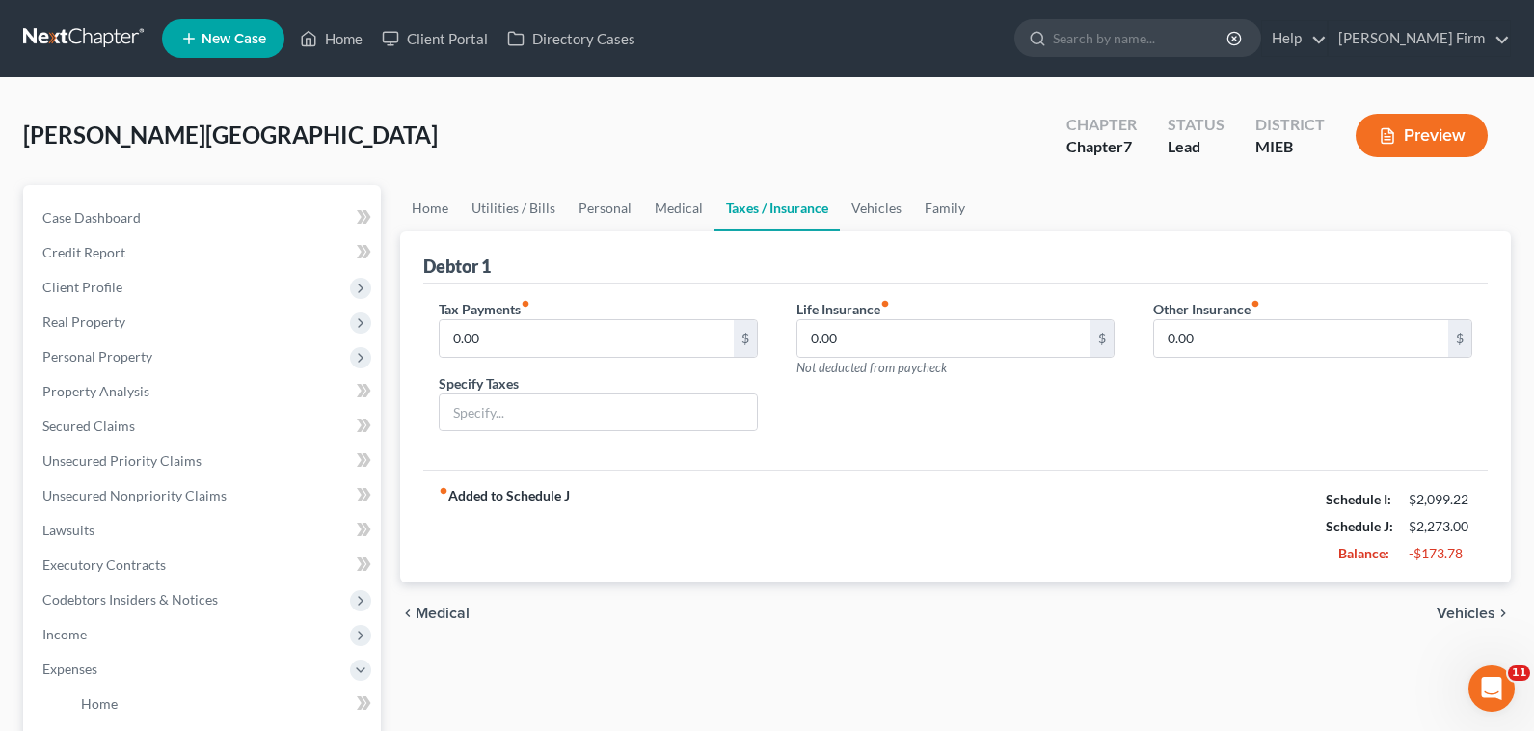
click at [1465, 616] on span "Vehicles" at bounding box center [1465, 612] width 59 height 15
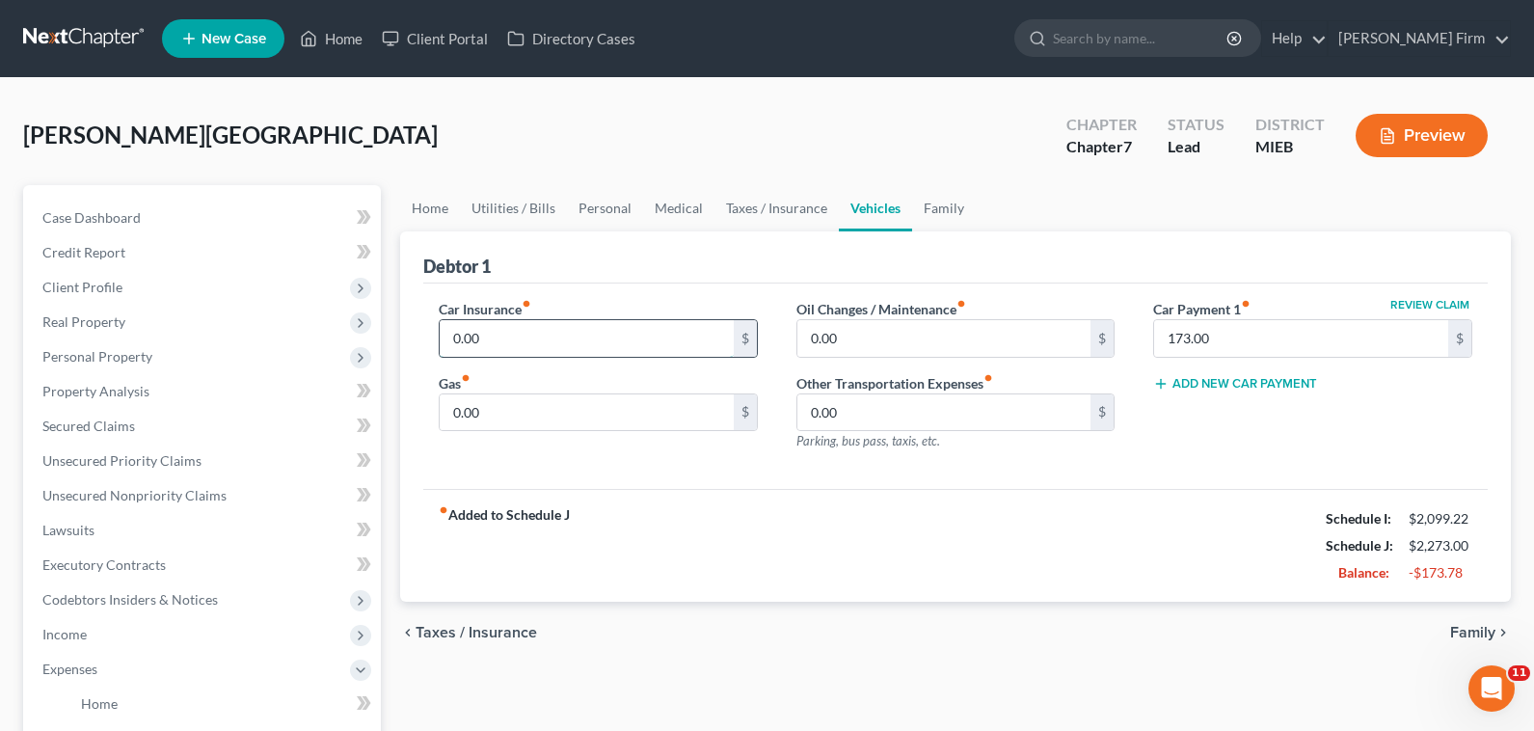
click at [594, 355] on input "0.00" at bounding box center [587, 338] width 294 height 37
type input "185"
click at [1462, 628] on span "Family" at bounding box center [1472, 632] width 45 height 15
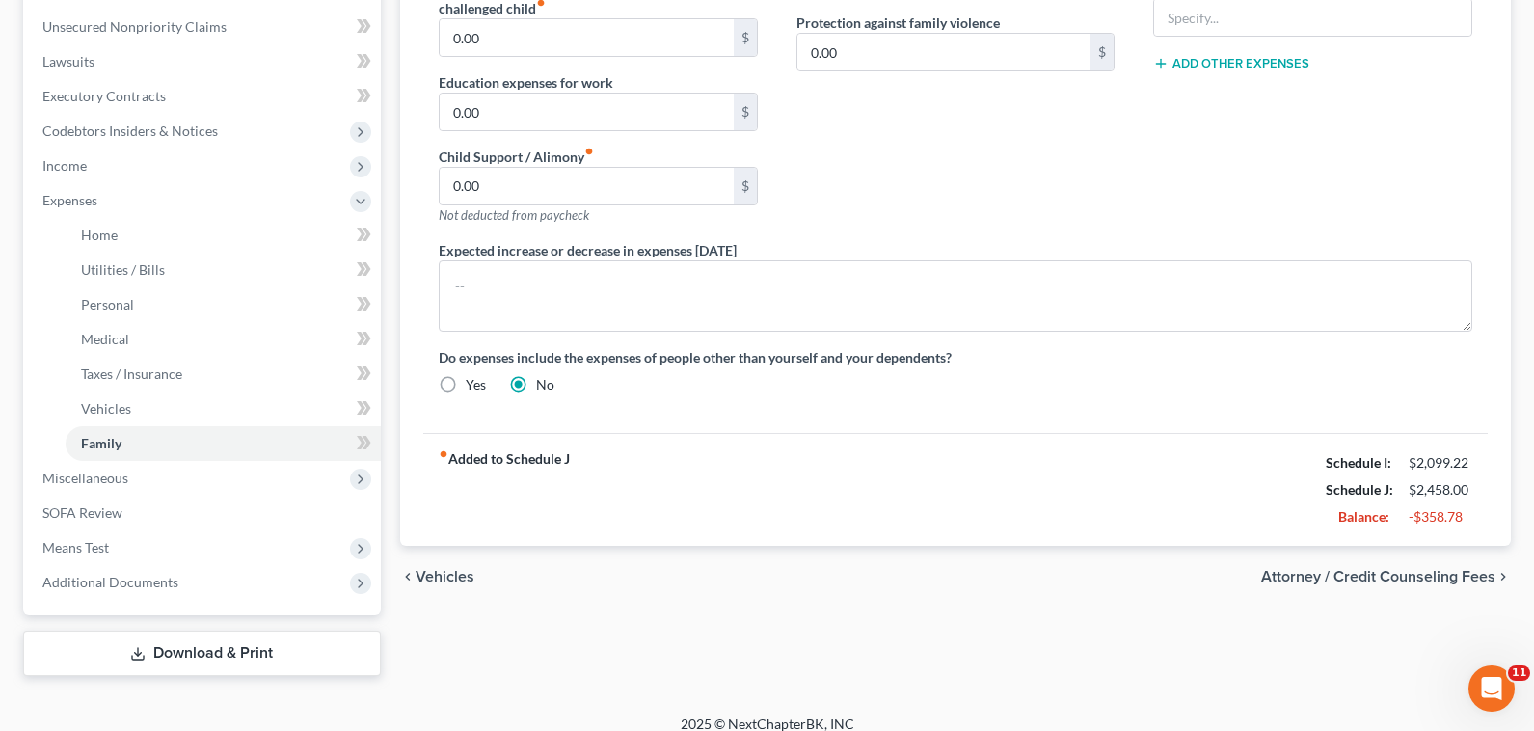
scroll to position [482, 0]
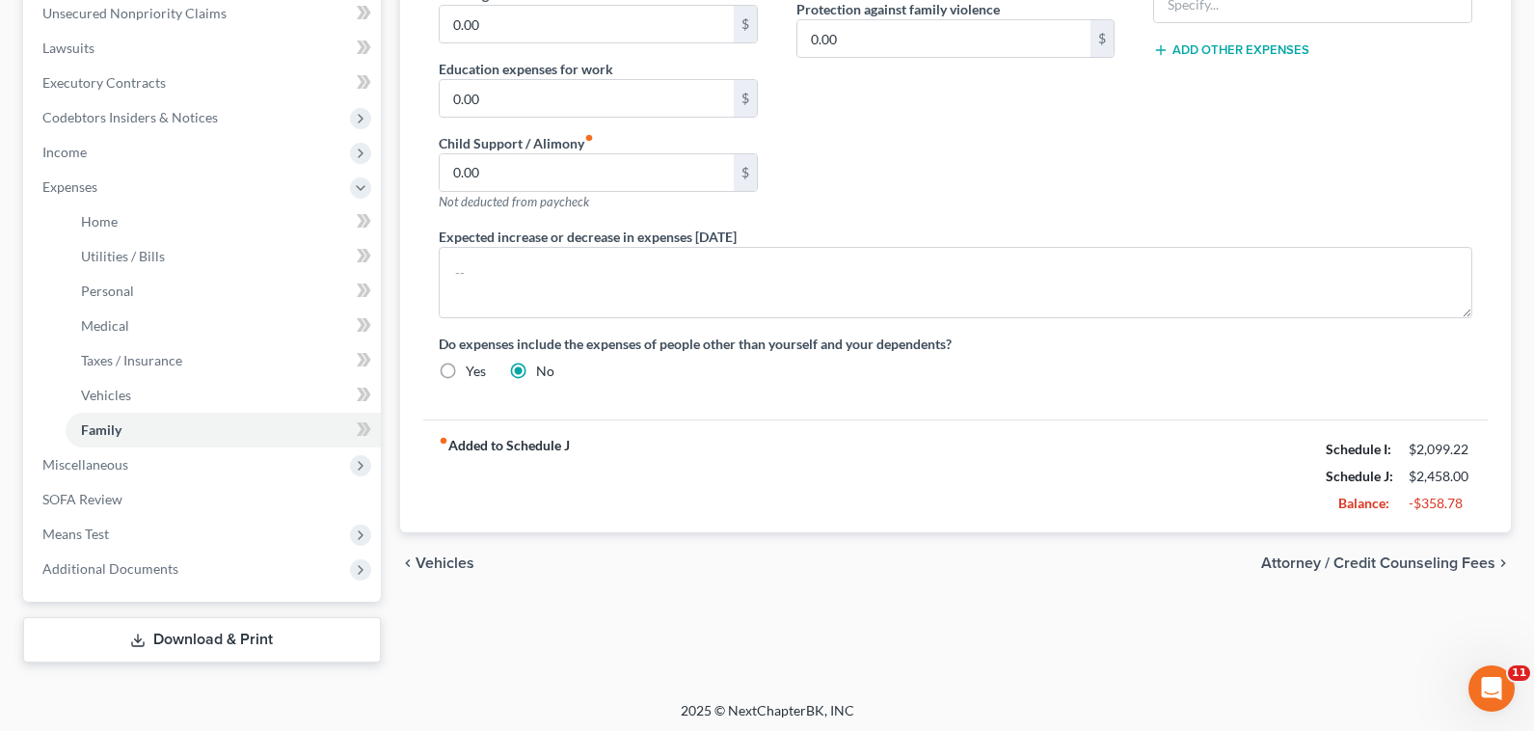
click at [1444, 562] on span "Attorney / Credit Counseling Fees" at bounding box center [1378, 562] width 234 height 15
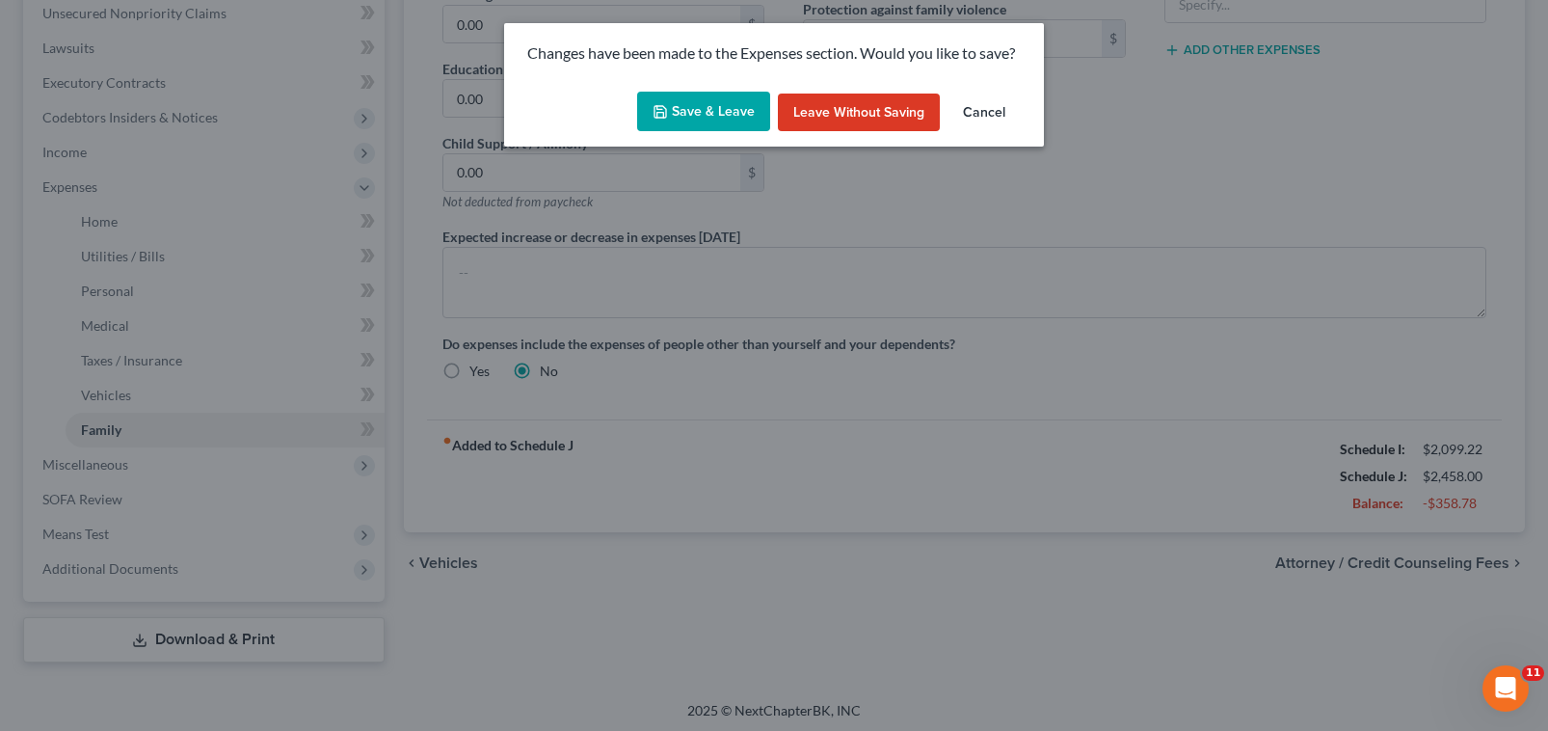
click at [713, 107] on button "Save & Leave" at bounding box center [703, 112] width 133 height 40
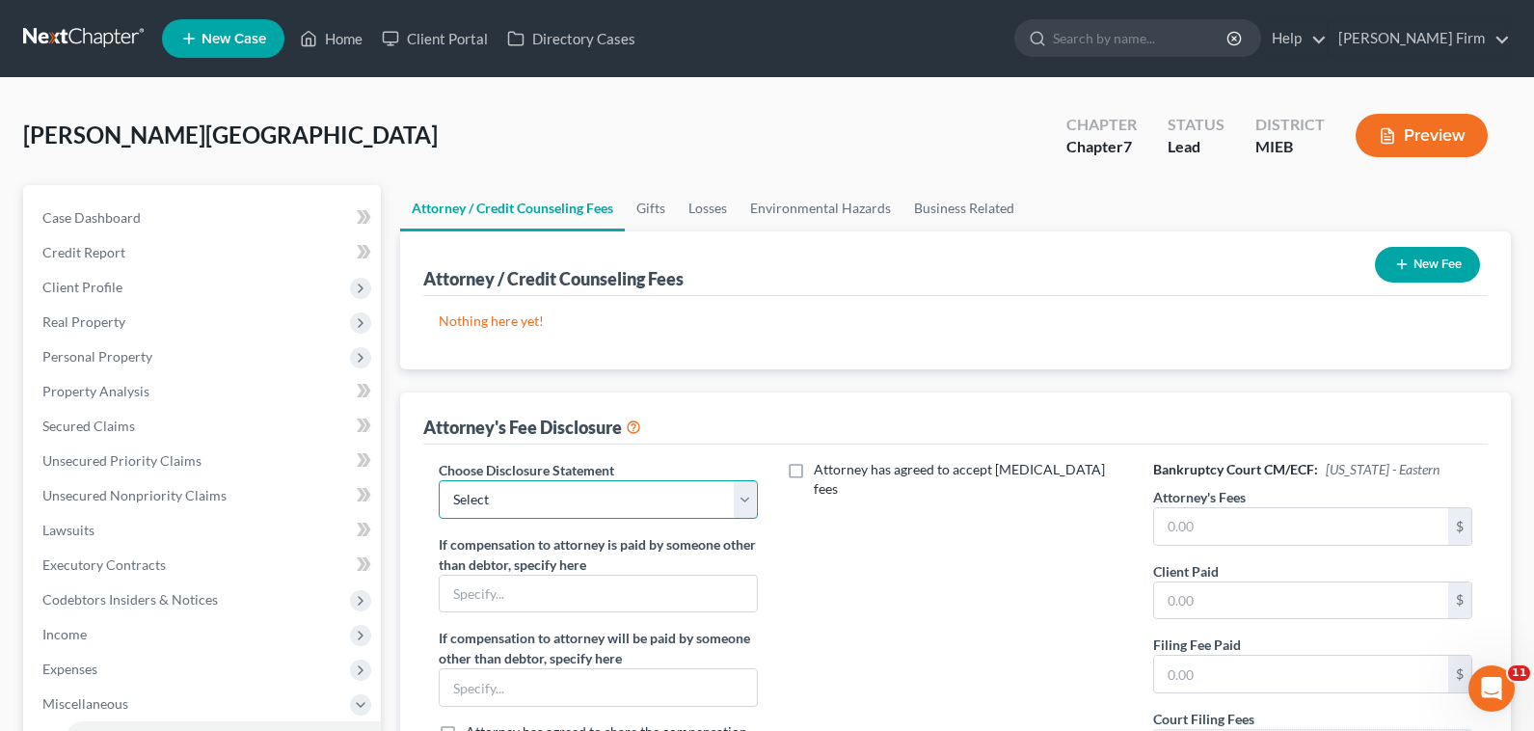
click at [626, 506] on select "Select Attorney" at bounding box center [598, 499] width 319 height 39
select select "0"
click at [439, 480] on select "Select Attorney" at bounding box center [598, 499] width 319 height 39
click at [1432, 265] on button "New Fee" at bounding box center [1427, 265] width 105 height 36
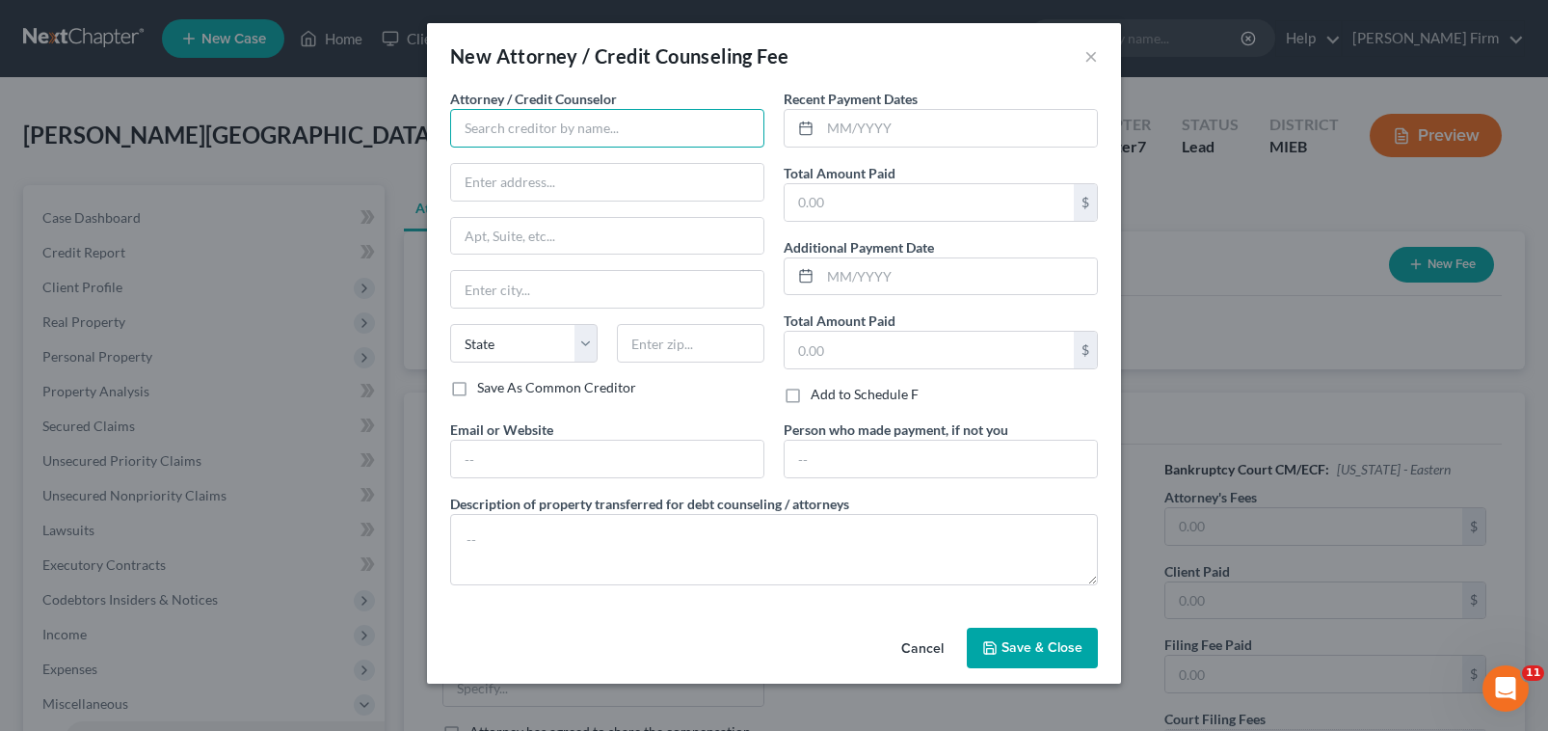
click at [742, 137] on input "text" at bounding box center [607, 128] width 314 height 39
click at [557, 164] on div "[PERSON_NAME] Firm" at bounding box center [566, 161] width 200 height 19
type input "[PERSON_NAME] Firm"
type input "[STREET_ADDRESS]"
type input "Monroe"
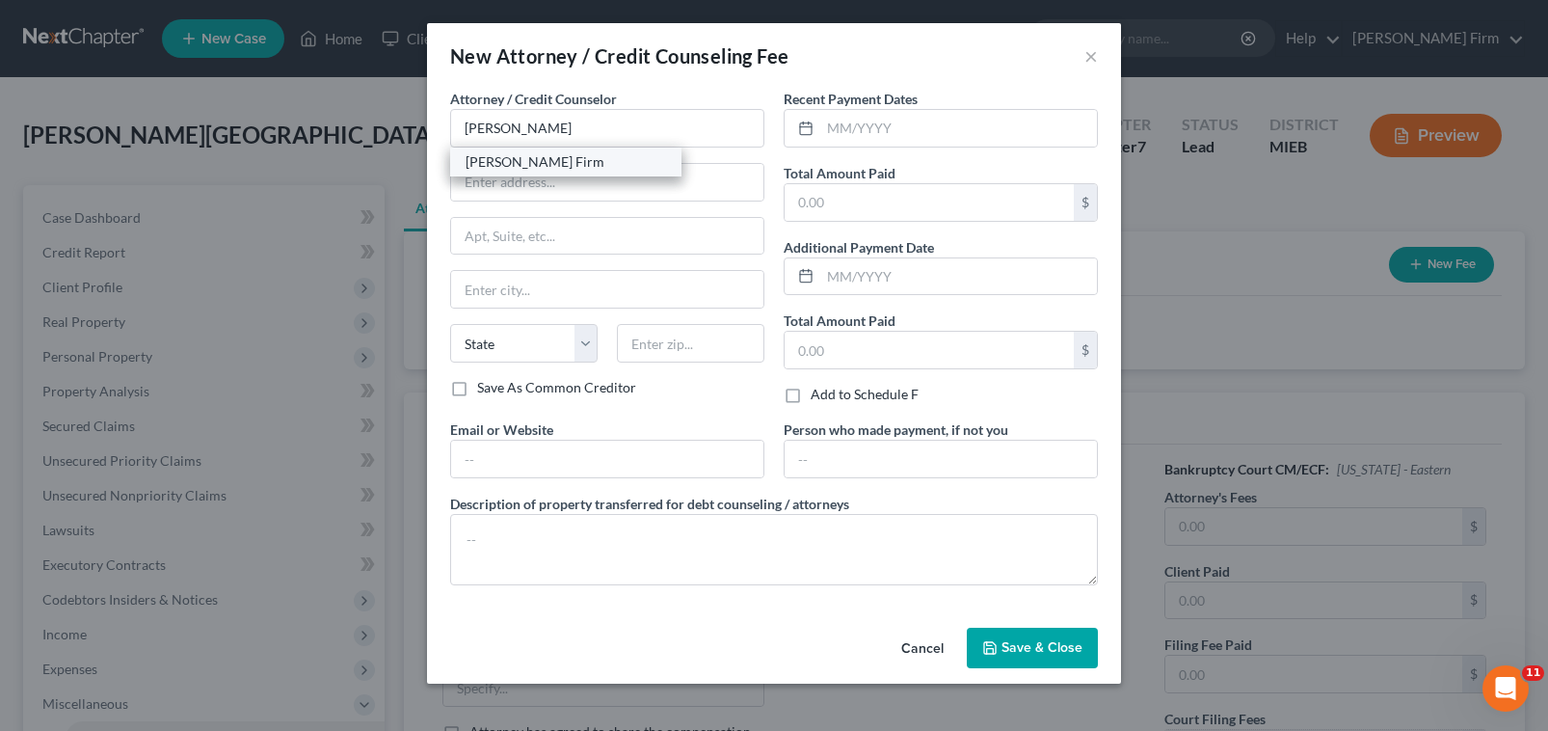
select select "23"
type input "48161"
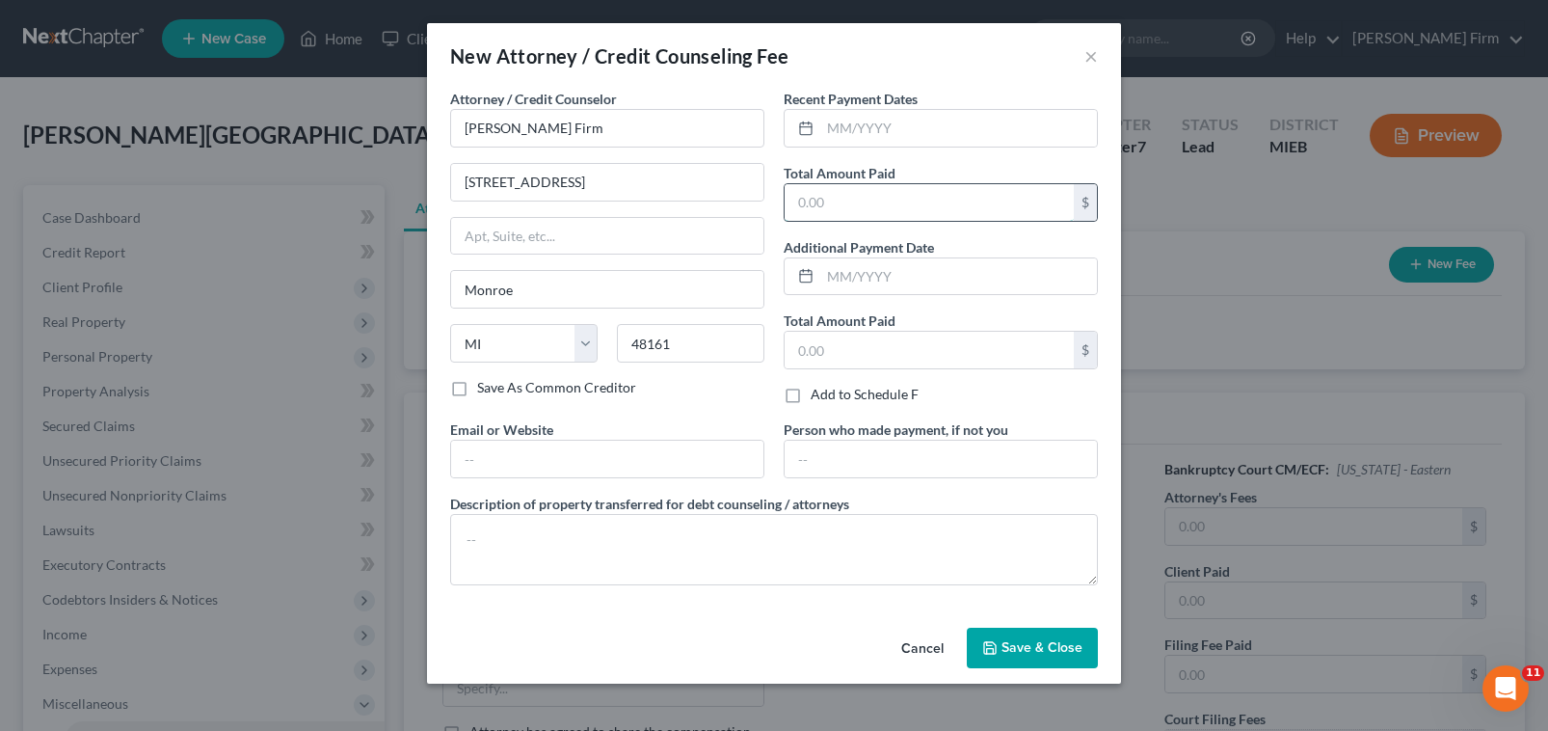
click at [872, 201] on input "text" at bounding box center [929, 202] width 289 height 37
type input "1,062.00"
click at [1019, 647] on span "Save & Close" at bounding box center [1042, 647] width 81 height 16
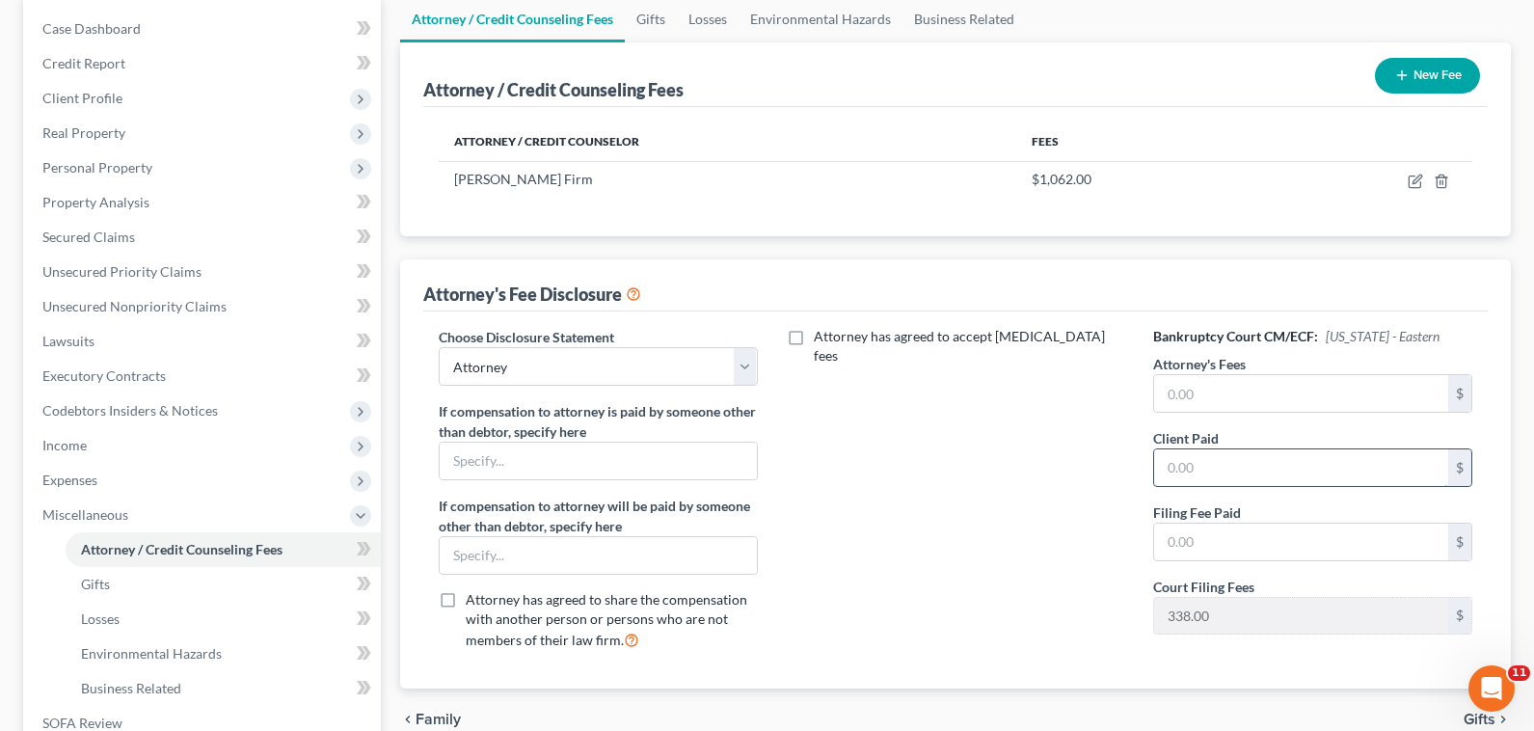
scroll to position [193, 0]
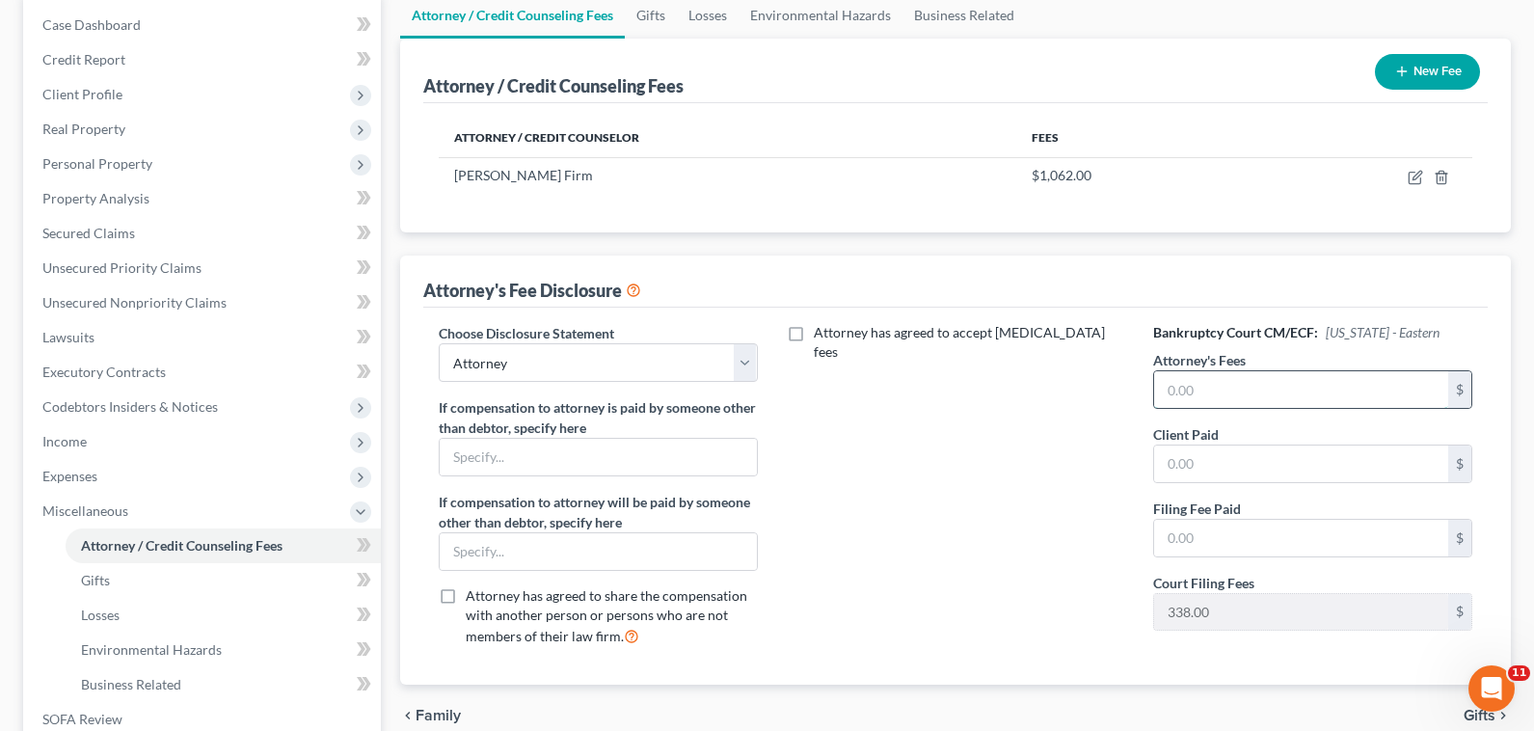
click at [1294, 385] on input "text" at bounding box center [1301, 389] width 294 height 37
type input "1,062.00"
type input "338.00"
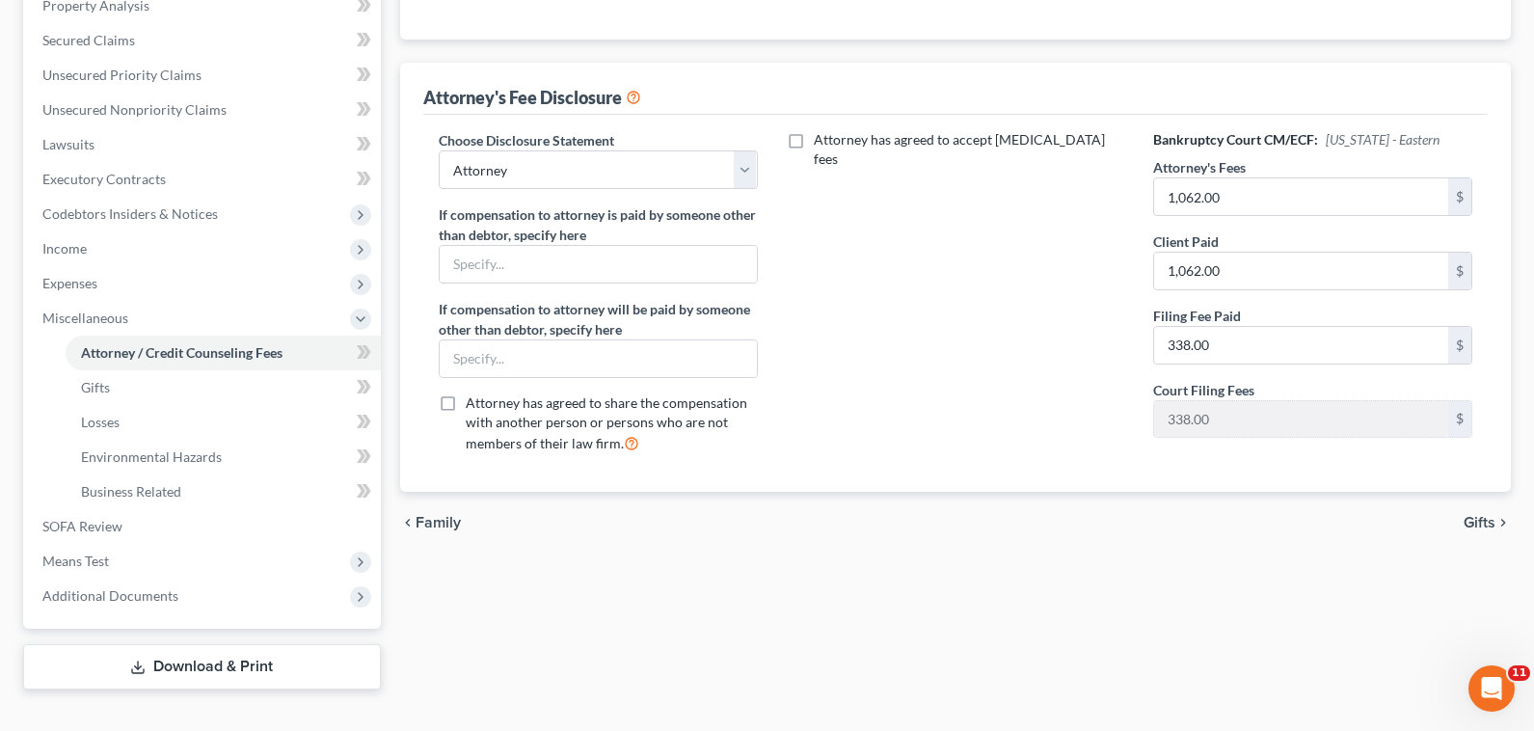
click at [1476, 522] on span "Gifts" at bounding box center [1479, 522] width 32 height 15
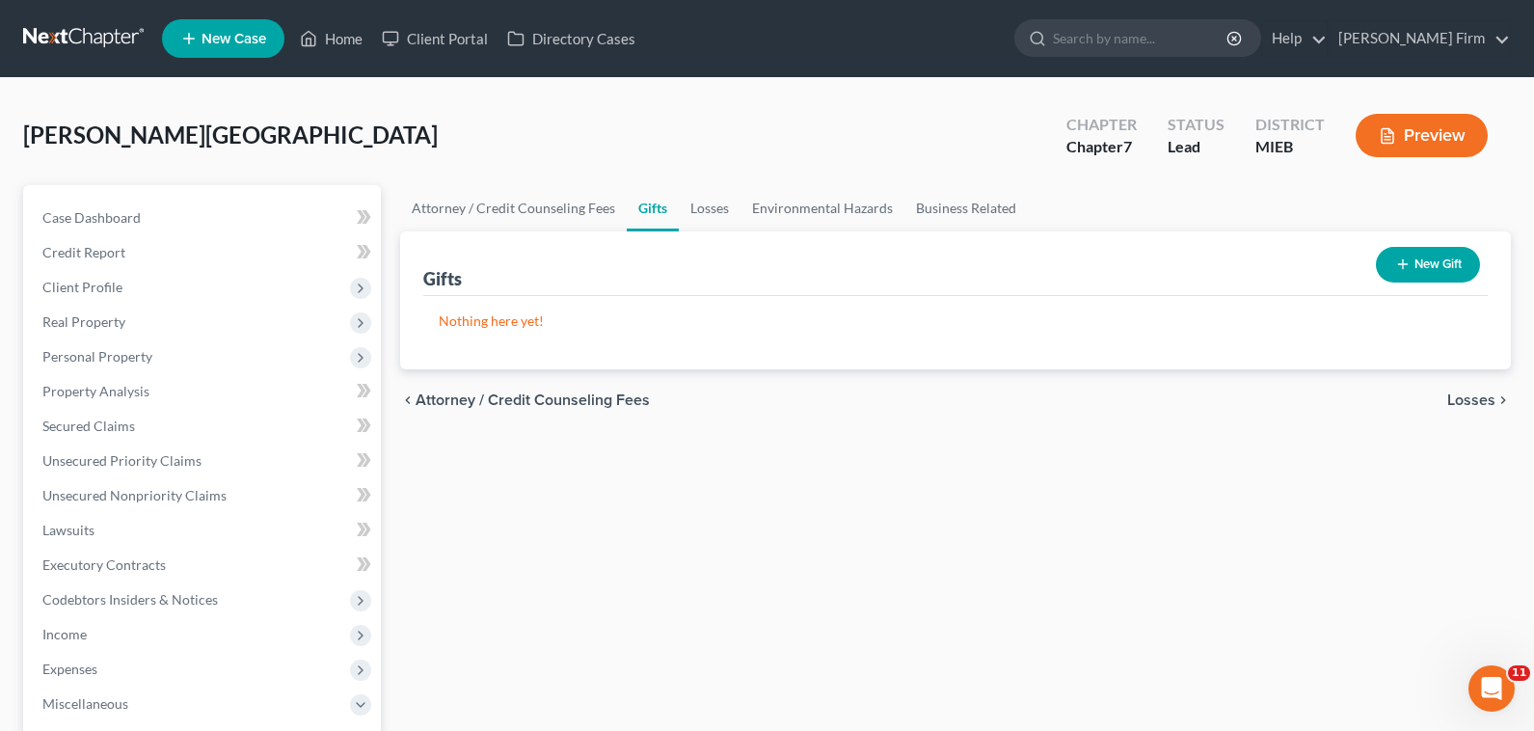
click at [1457, 404] on span "Losses" at bounding box center [1471, 399] width 48 height 15
click at [1484, 400] on span "Environmental Hazards" at bounding box center [1414, 399] width 162 height 15
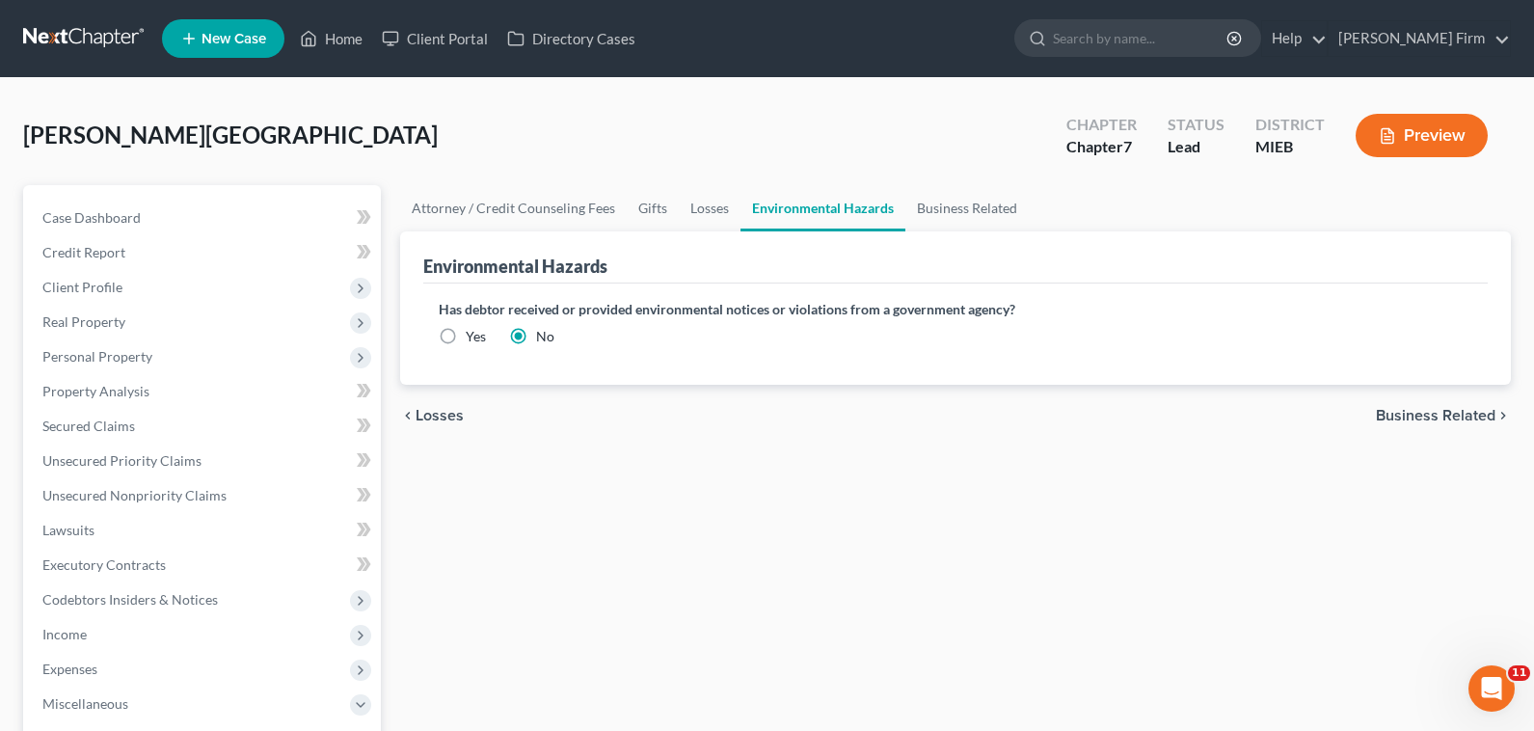
click at [1478, 414] on span "Business Related" at bounding box center [1436, 415] width 120 height 15
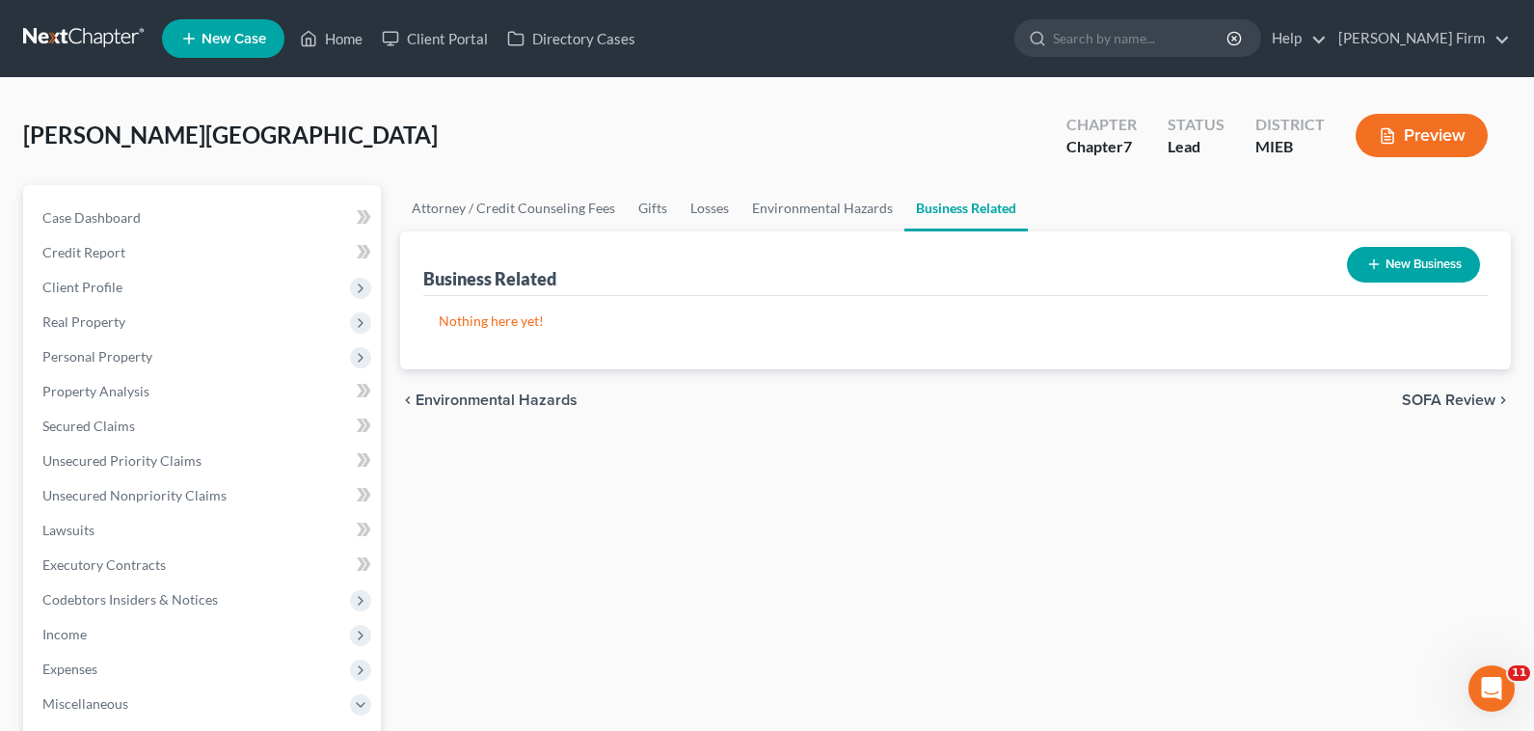
click at [1475, 407] on span "SOFA Review" at bounding box center [1449, 399] width 94 height 15
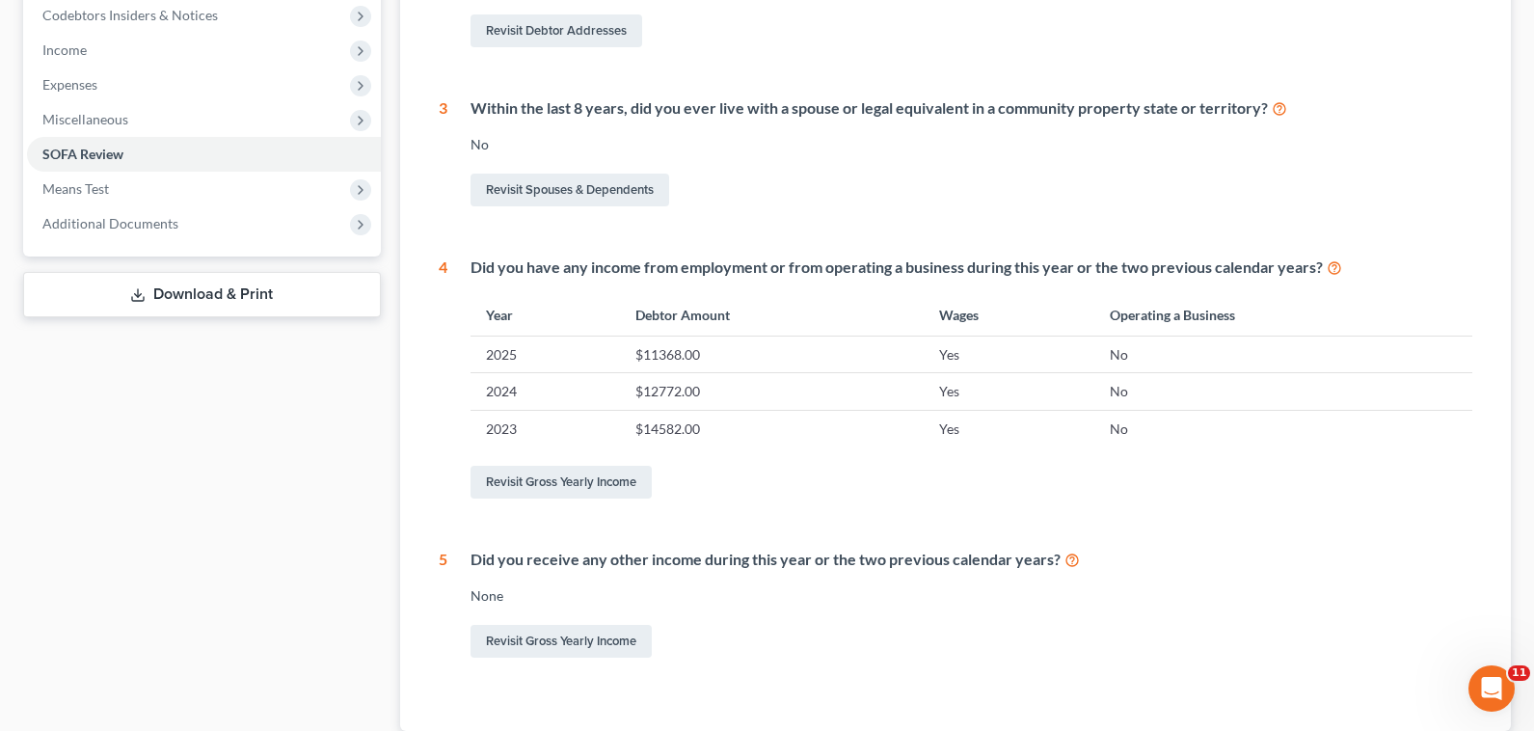
scroll to position [675, 0]
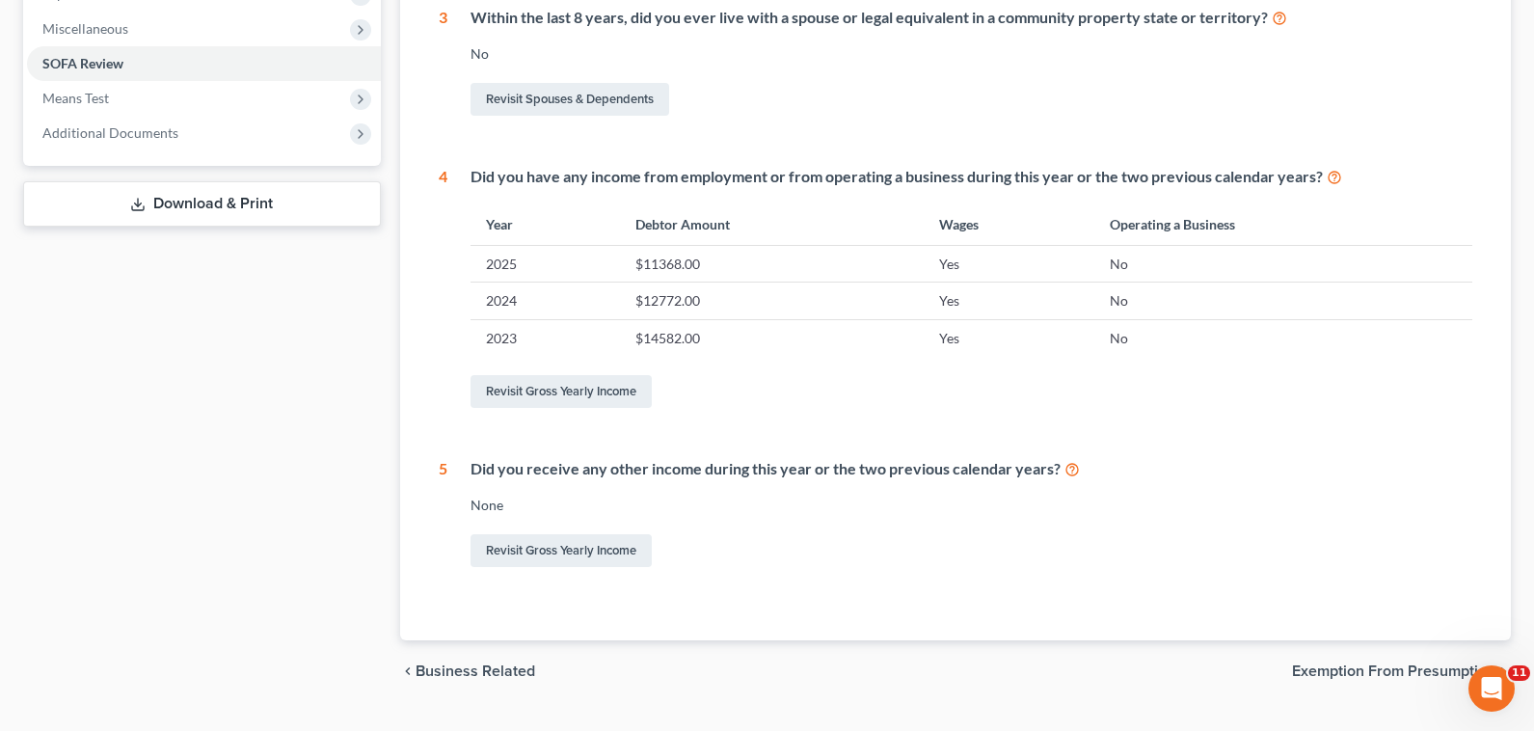
click at [1361, 666] on span "Exemption from Presumption" at bounding box center [1393, 670] width 203 height 15
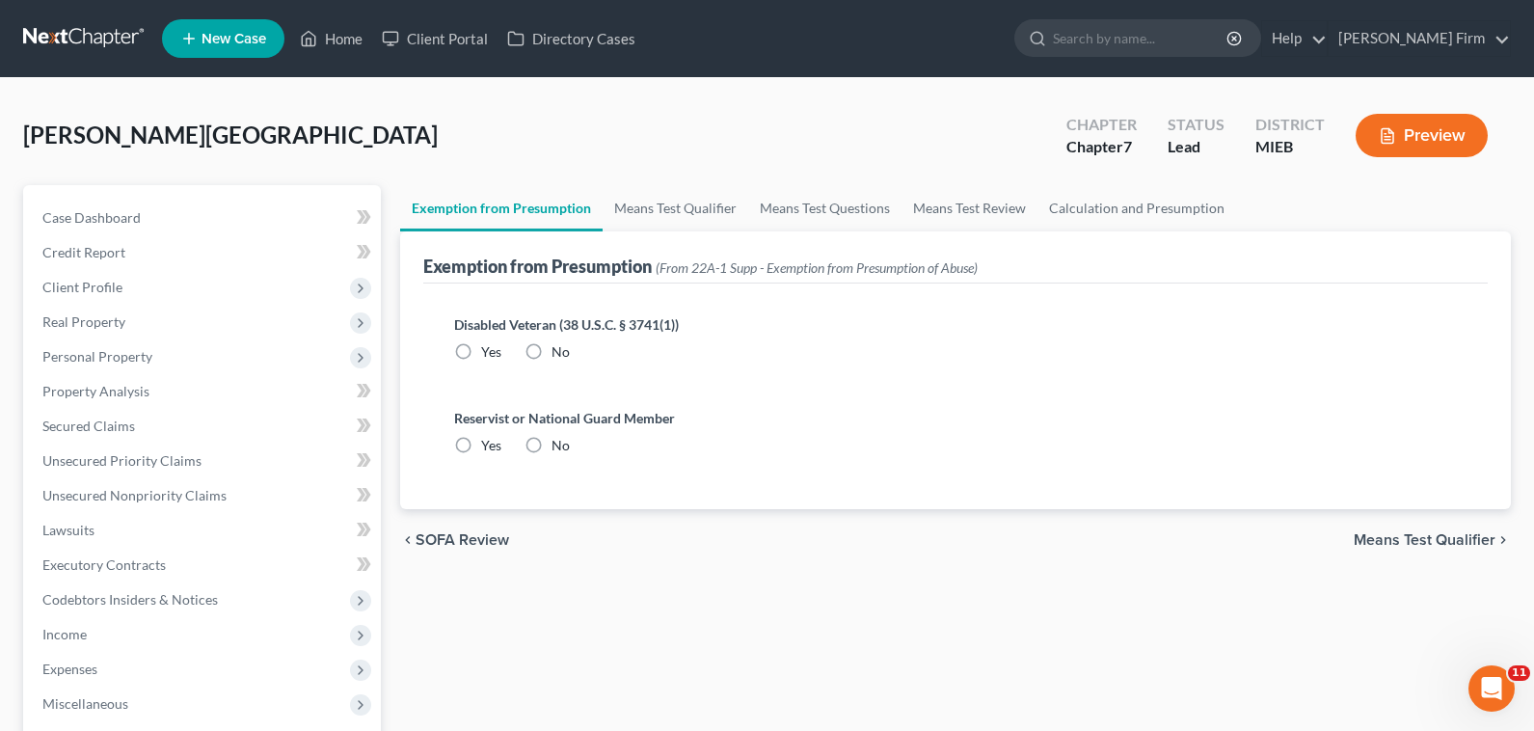
drag, startPoint x: 533, startPoint y: 348, endPoint x: 530, endPoint y: 400, distance: 52.1
click at [551, 350] on label "No" at bounding box center [560, 351] width 18 height 19
click at [559, 350] on input "No" at bounding box center [565, 348] width 13 height 13
radio input "true"
click at [551, 447] on label "No" at bounding box center [560, 445] width 18 height 19
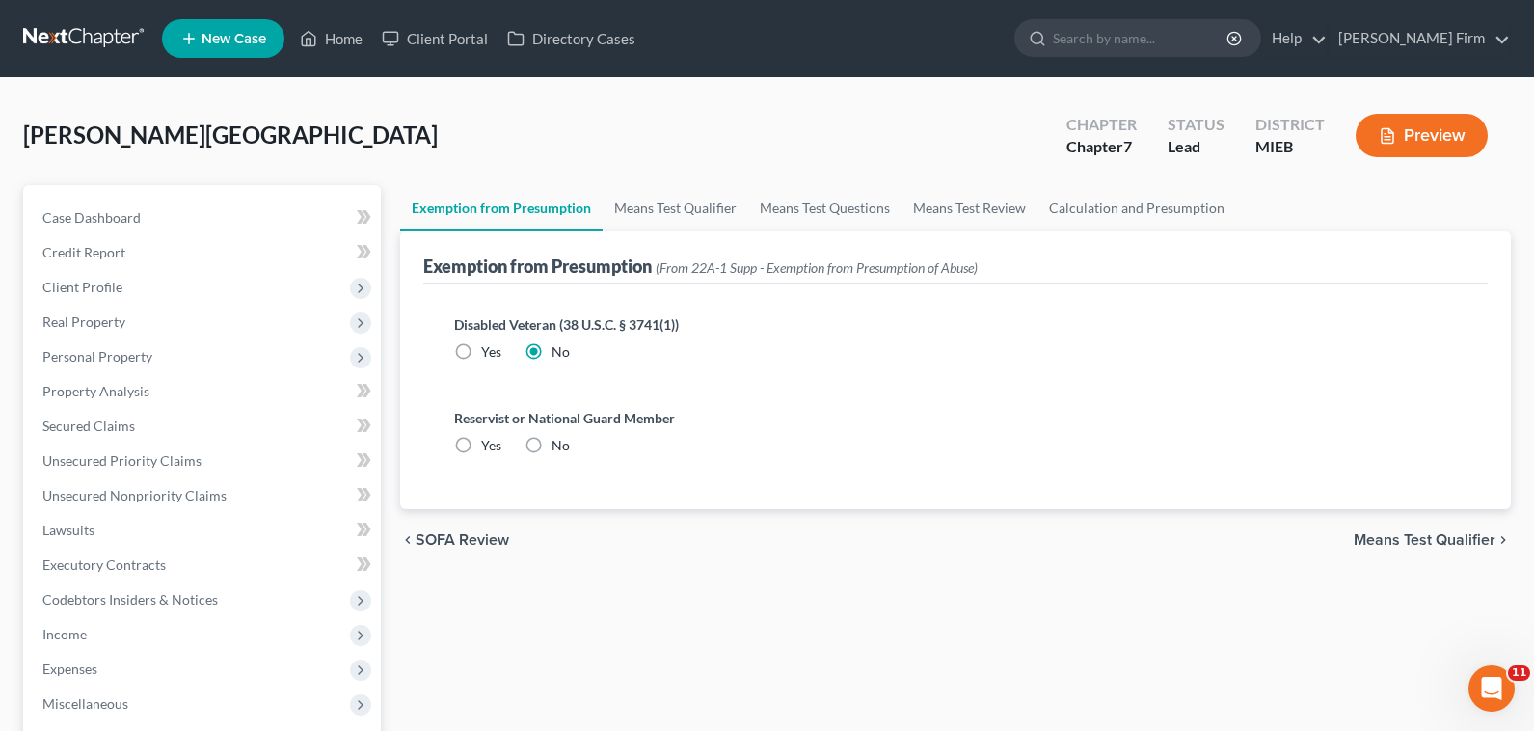
click at [559, 447] on input "No" at bounding box center [565, 442] width 13 height 13
radio input "true"
click at [1453, 532] on span "Means Test Qualifier" at bounding box center [1424, 539] width 142 height 15
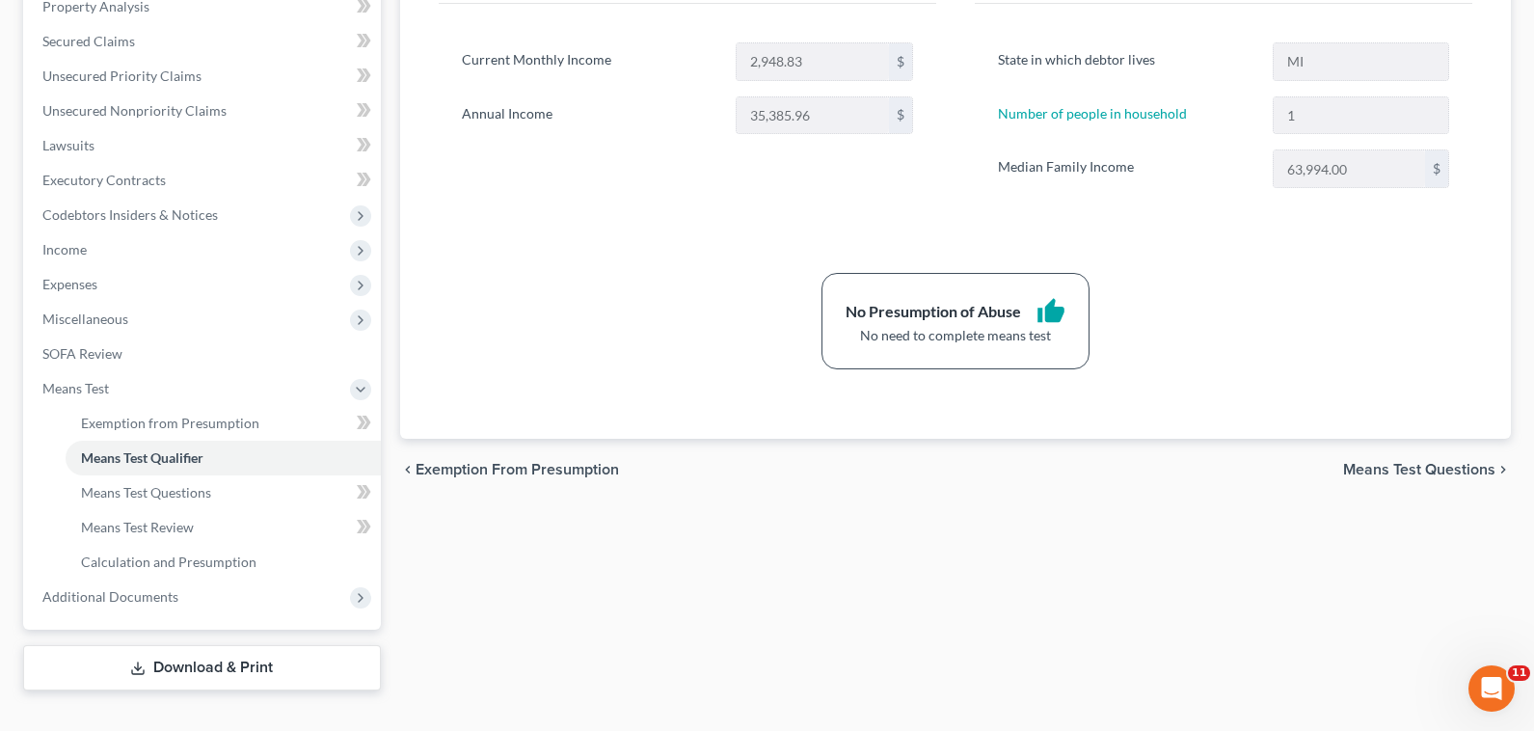
scroll to position [386, 0]
click at [1442, 474] on span "Means Test Questions" at bounding box center [1419, 468] width 152 height 15
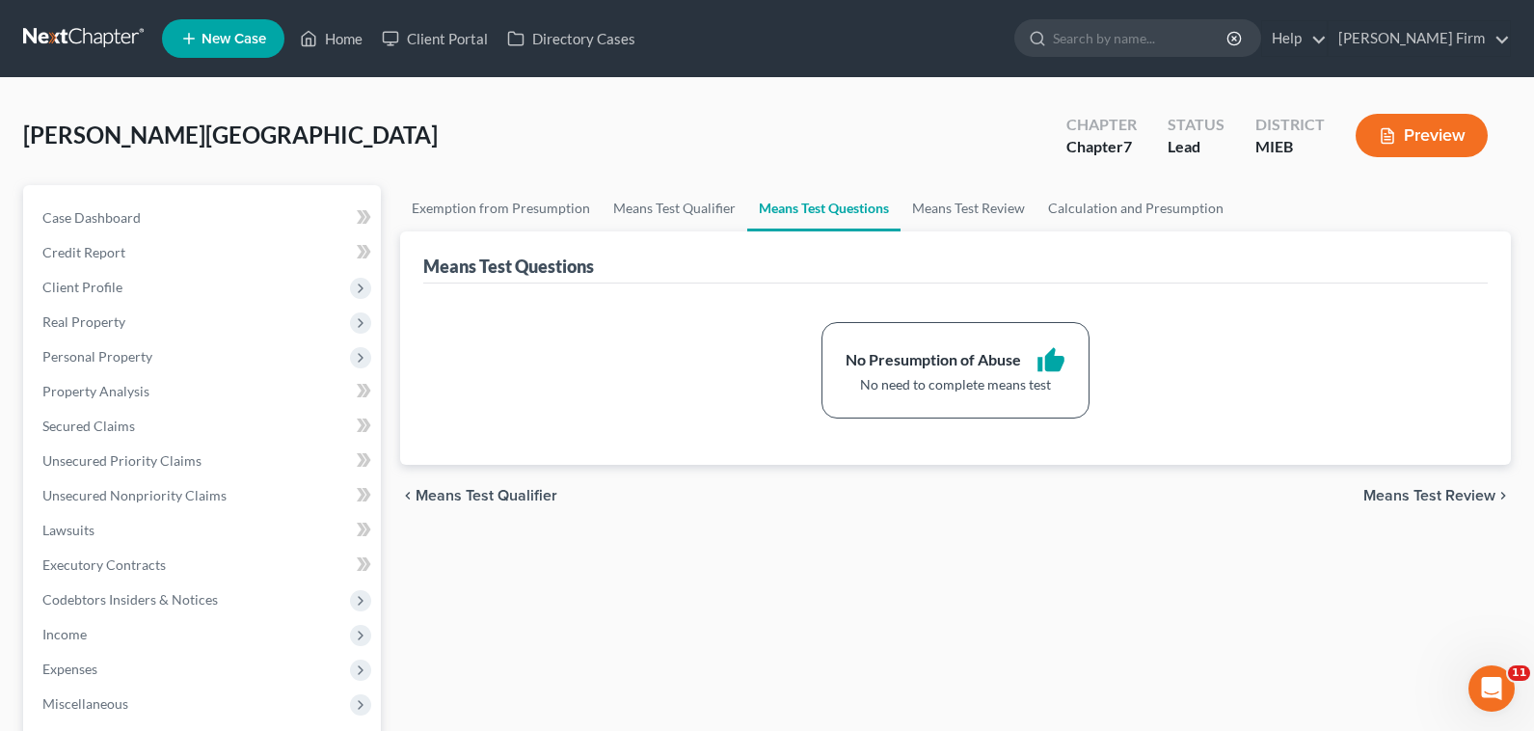
click at [1443, 491] on span "Means Test Review" at bounding box center [1429, 495] width 132 height 15
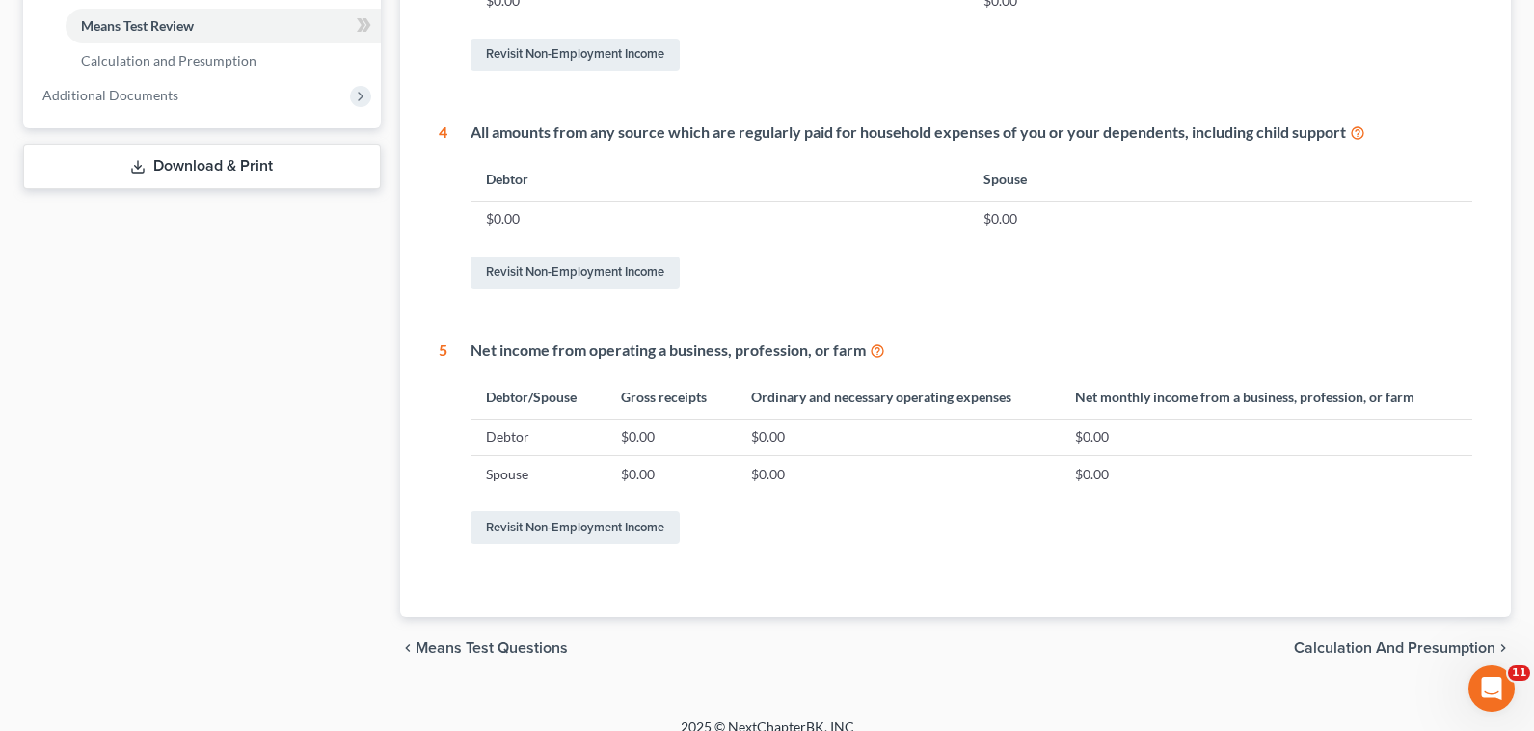
scroll to position [907, 0]
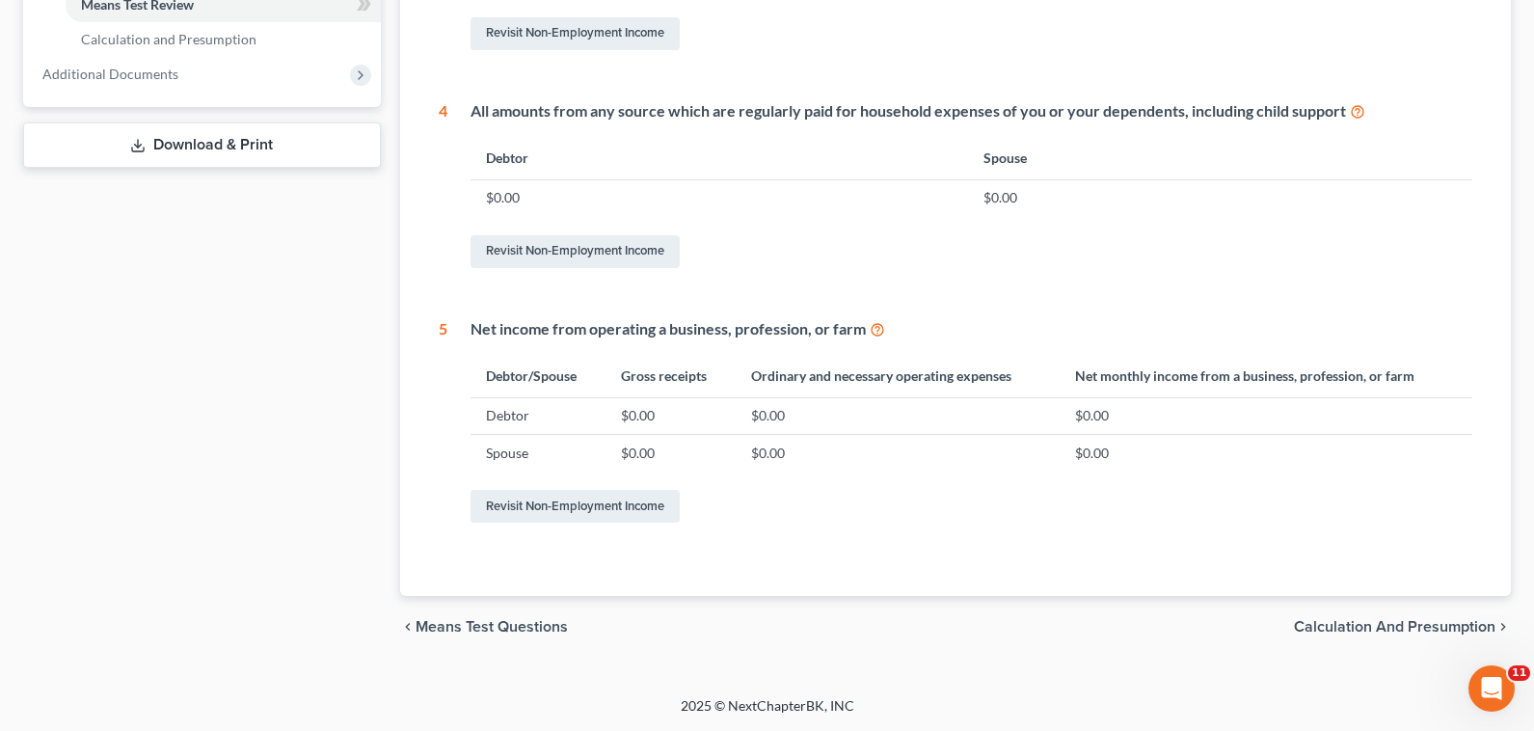
click at [1456, 619] on span "Calculation and Presumption" at bounding box center [1394, 626] width 201 height 15
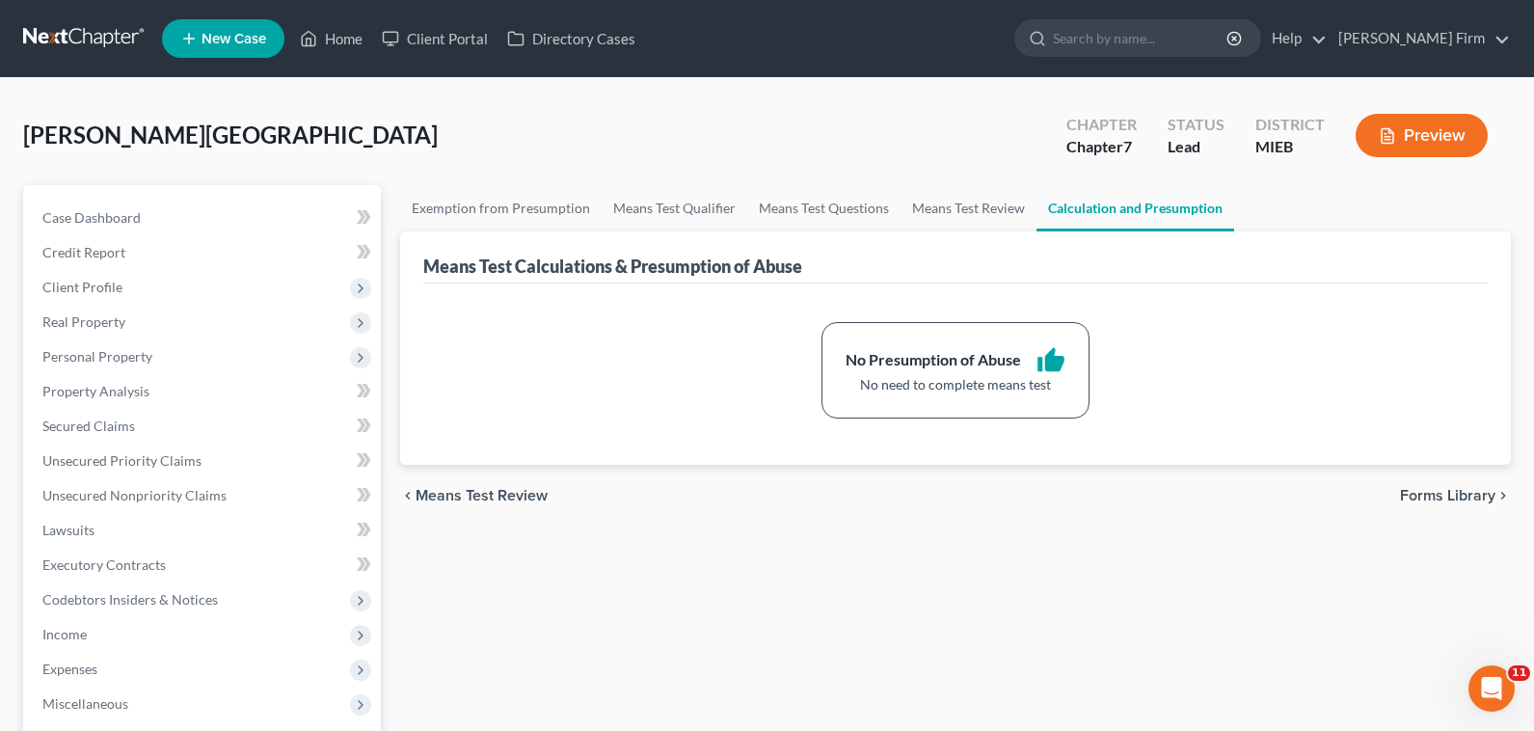
click at [1452, 497] on span "Forms Library" at bounding box center [1447, 495] width 95 height 15
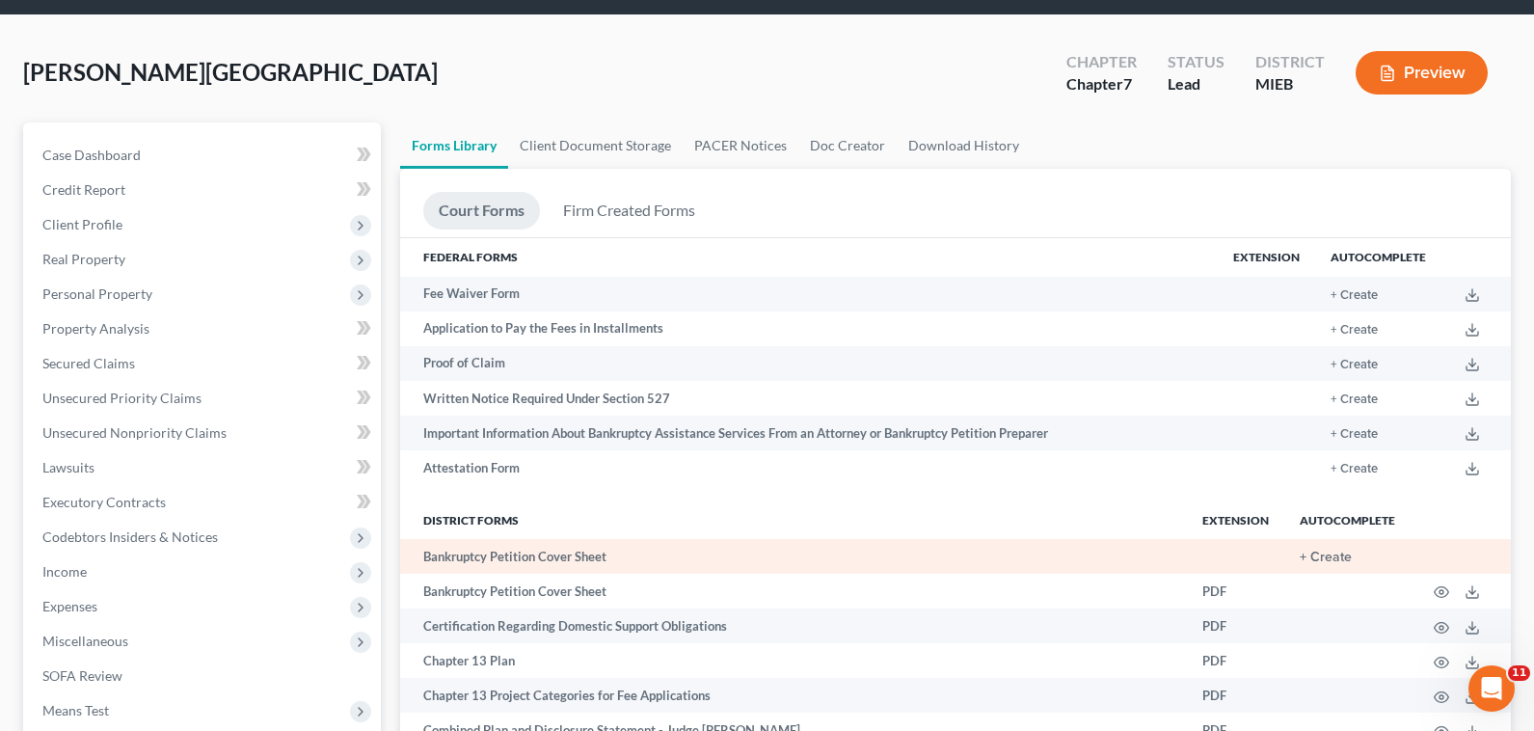
scroll to position [96, 0]
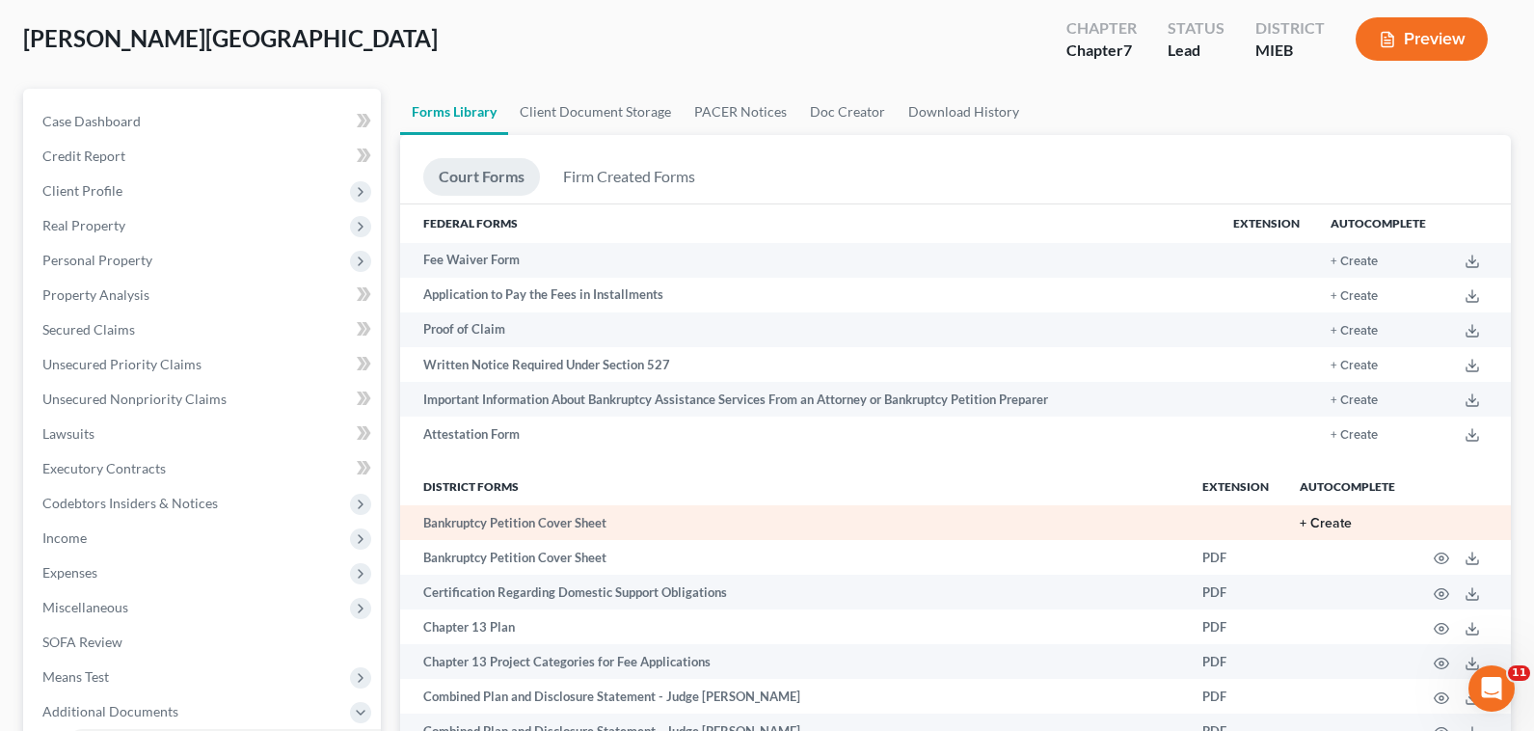
click at [1327, 520] on button "+ Create" at bounding box center [1325, 523] width 52 height 13
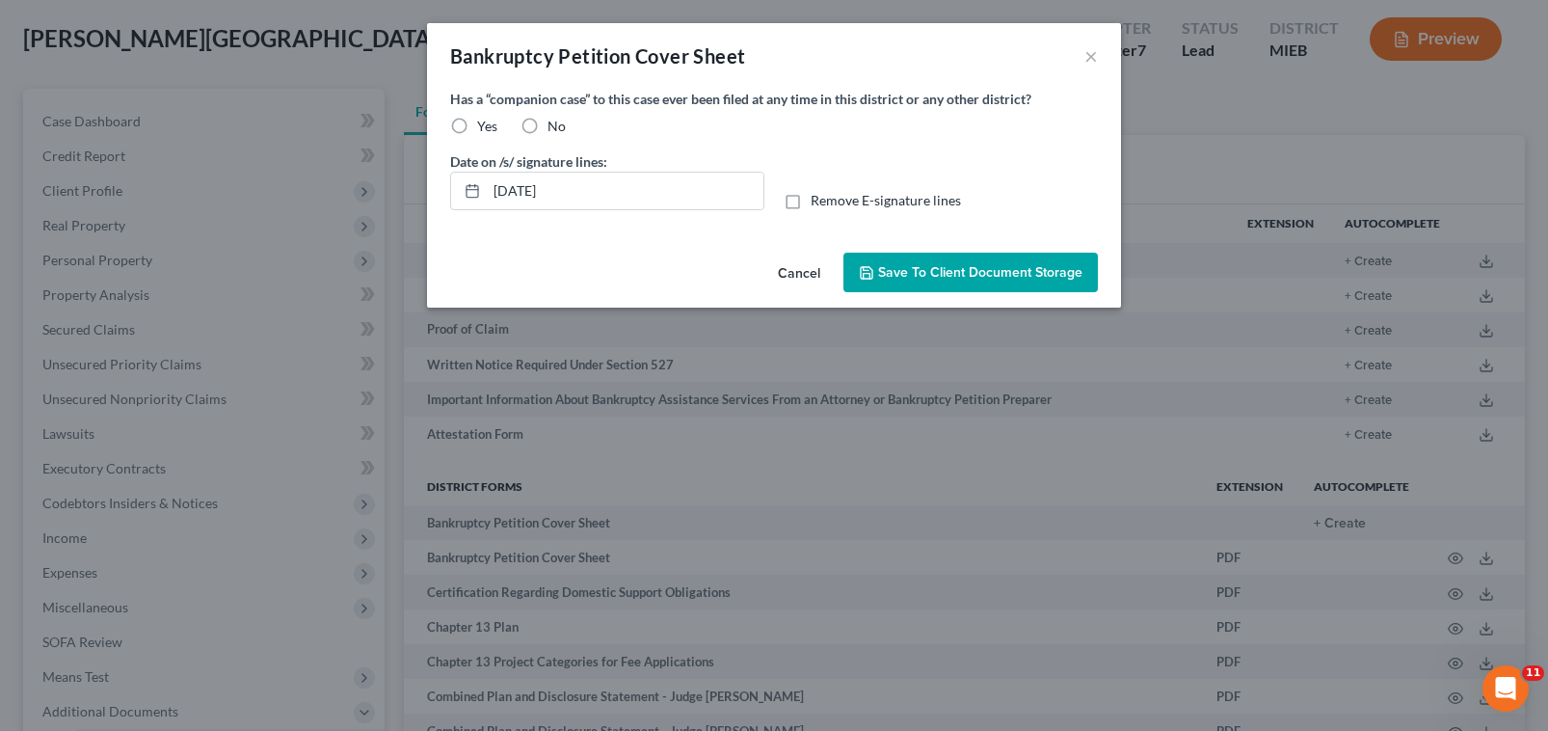
click at [548, 127] on label "No" at bounding box center [557, 126] width 18 height 19
click at [555, 127] on input "No" at bounding box center [561, 123] width 13 height 13
radio input "true"
click at [940, 260] on button "Save to Client Document Storage" at bounding box center [970, 273] width 254 height 40
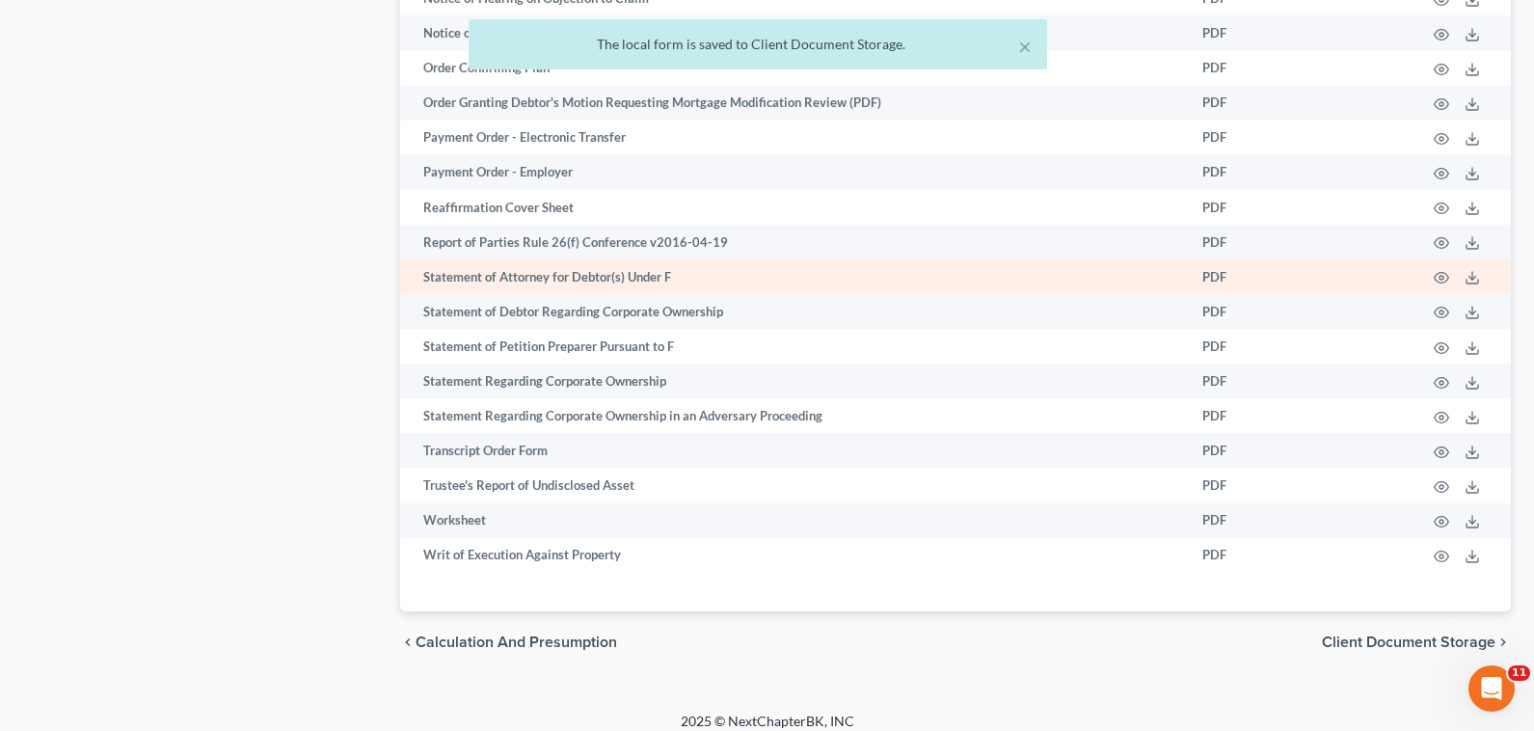
scroll to position [1853, 0]
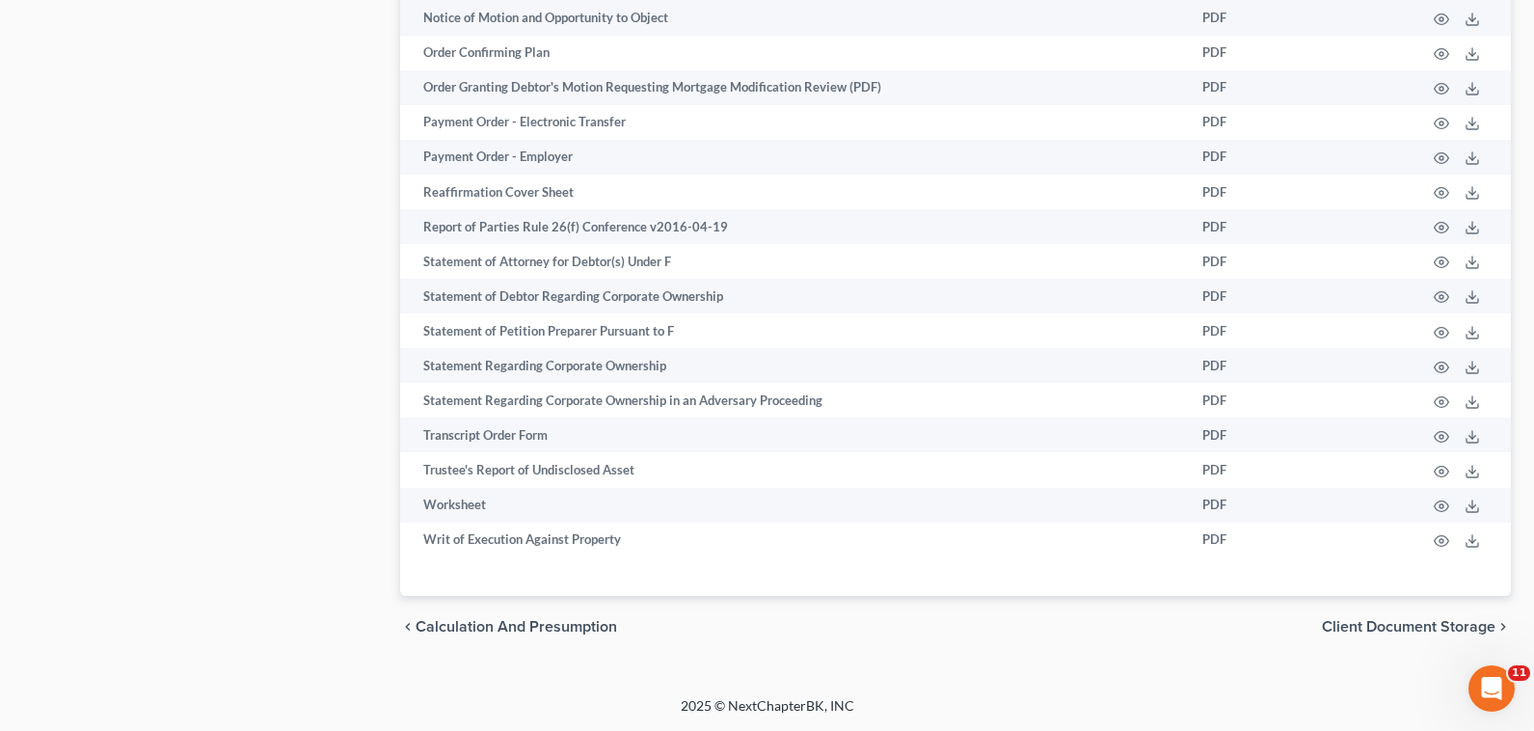
click at [1385, 621] on span "Client Document Storage" at bounding box center [1409, 626] width 174 height 15
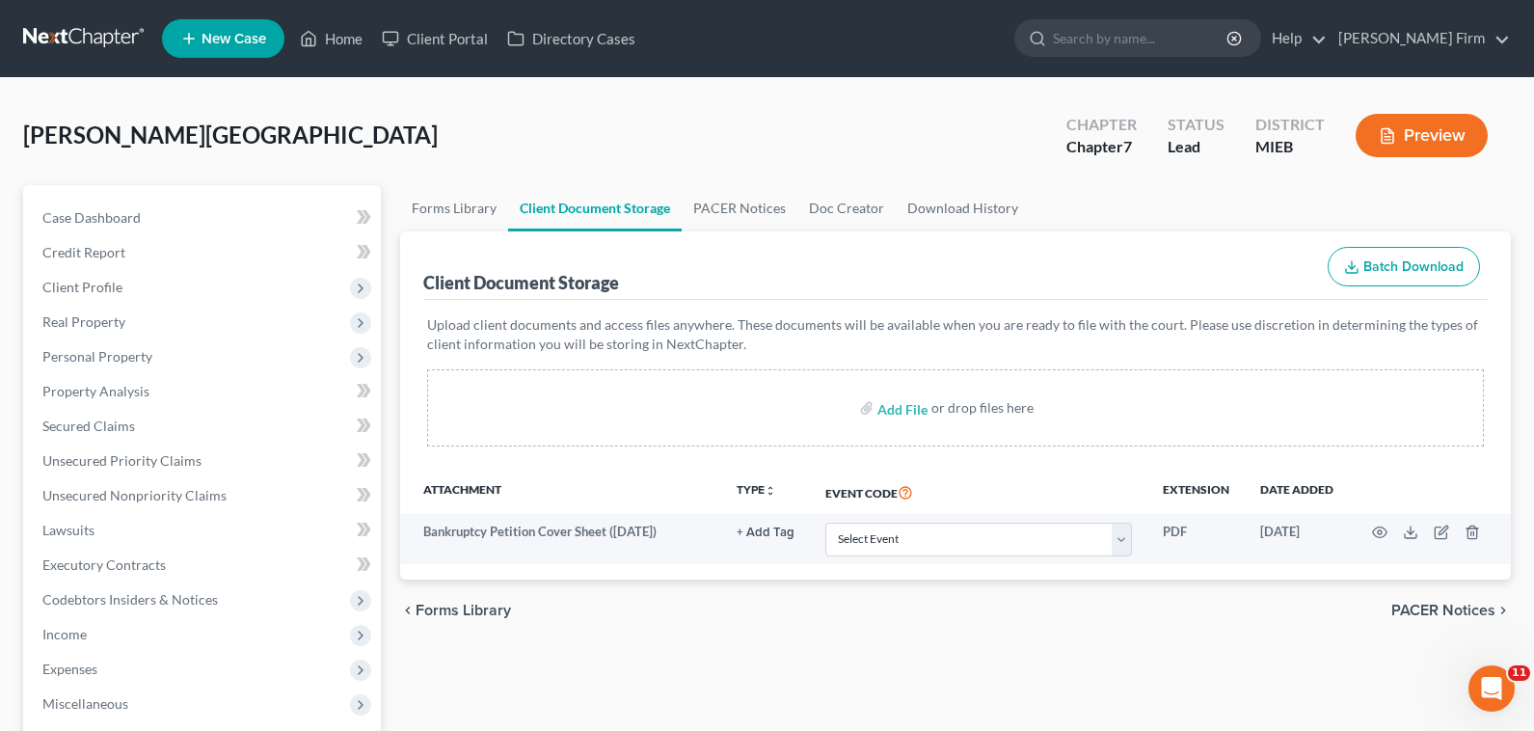
click at [1451, 616] on span "PACER Notices" at bounding box center [1443, 609] width 104 height 15
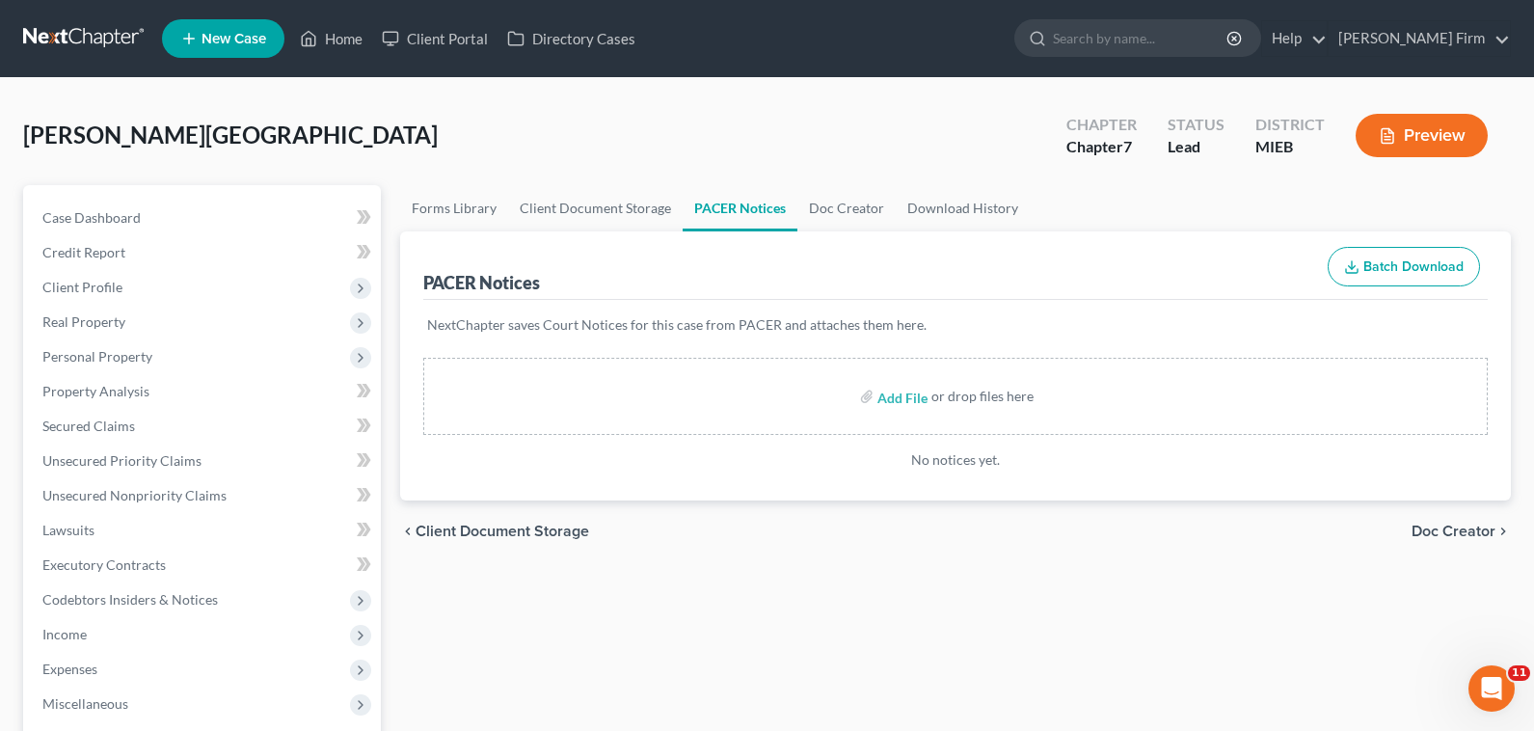
click at [1469, 531] on span "Doc Creator" at bounding box center [1453, 530] width 84 height 15
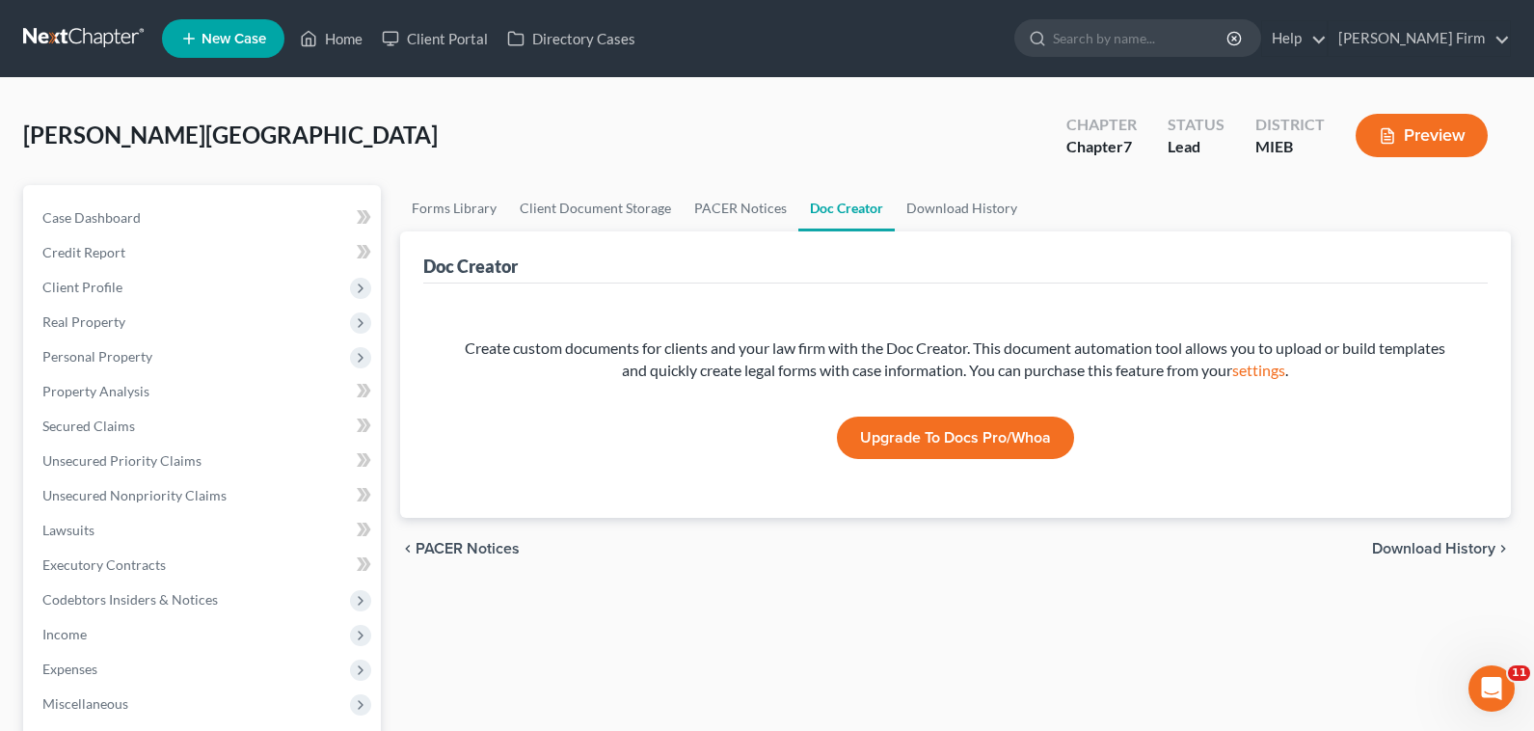
click at [1469, 548] on span "Download History" at bounding box center [1433, 548] width 123 height 15
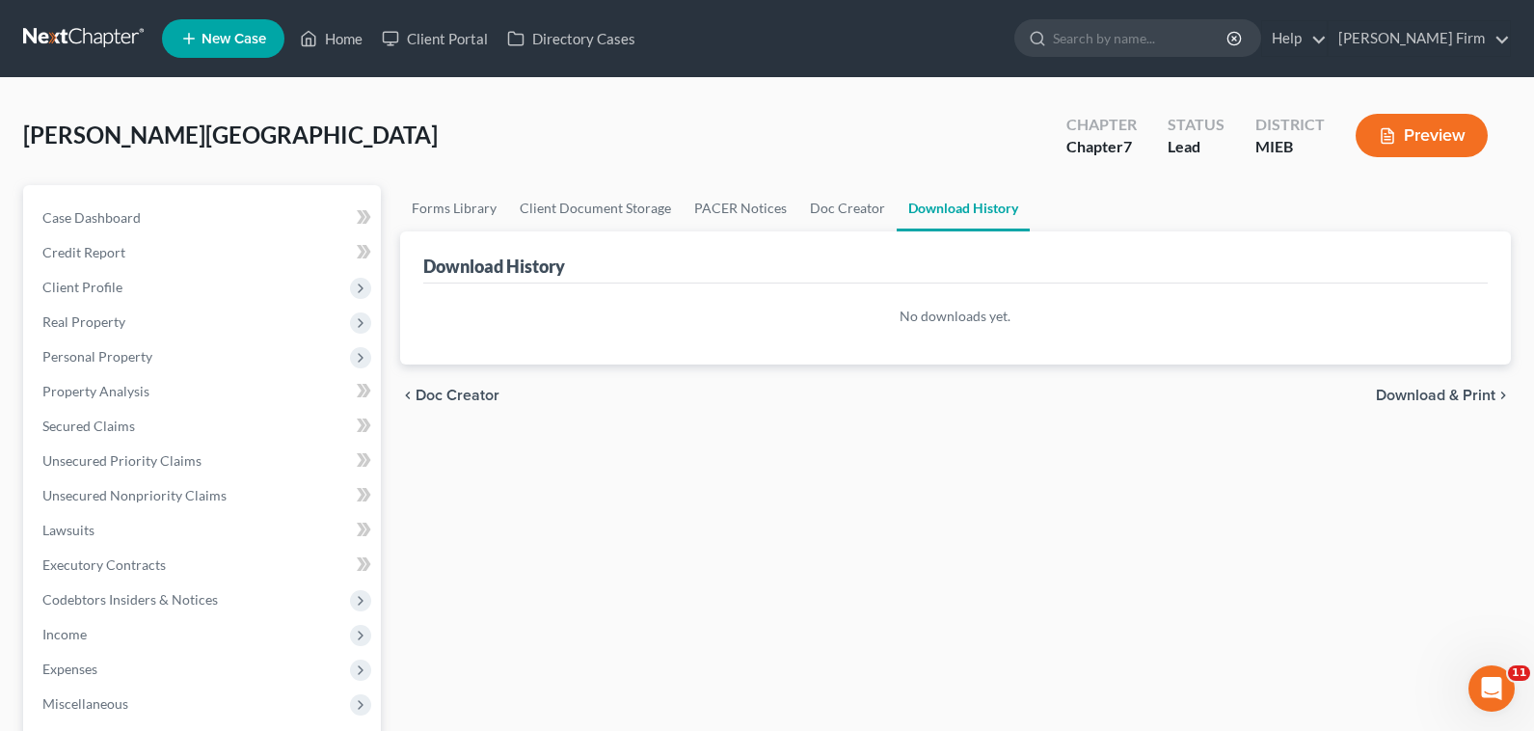
click at [1472, 396] on span "Download & Print" at bounding box center [1436, 394] width 120 height 15
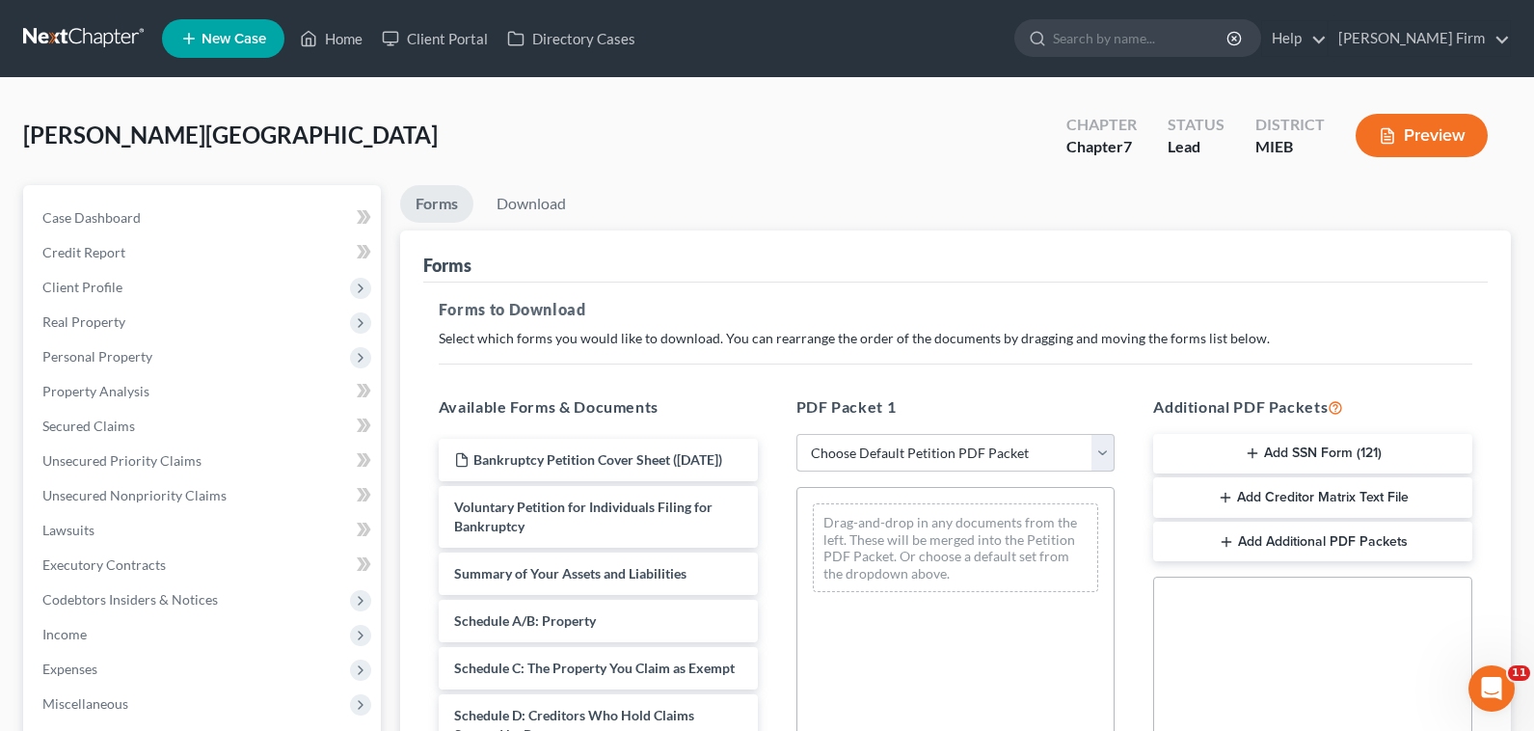
click at [867, 456] on select "Choose Default Petition PDF Packet Complete Bankruptcy Petition (all forms and …" at bounding box center [955, 453] width 319 height 39
select select "0"
click at [796, 434] on select "Choose Default Petition PDF Packet Complete Bankruptcy Petition (all forms and …" at bounding box center [955, 453] width 319 height 39
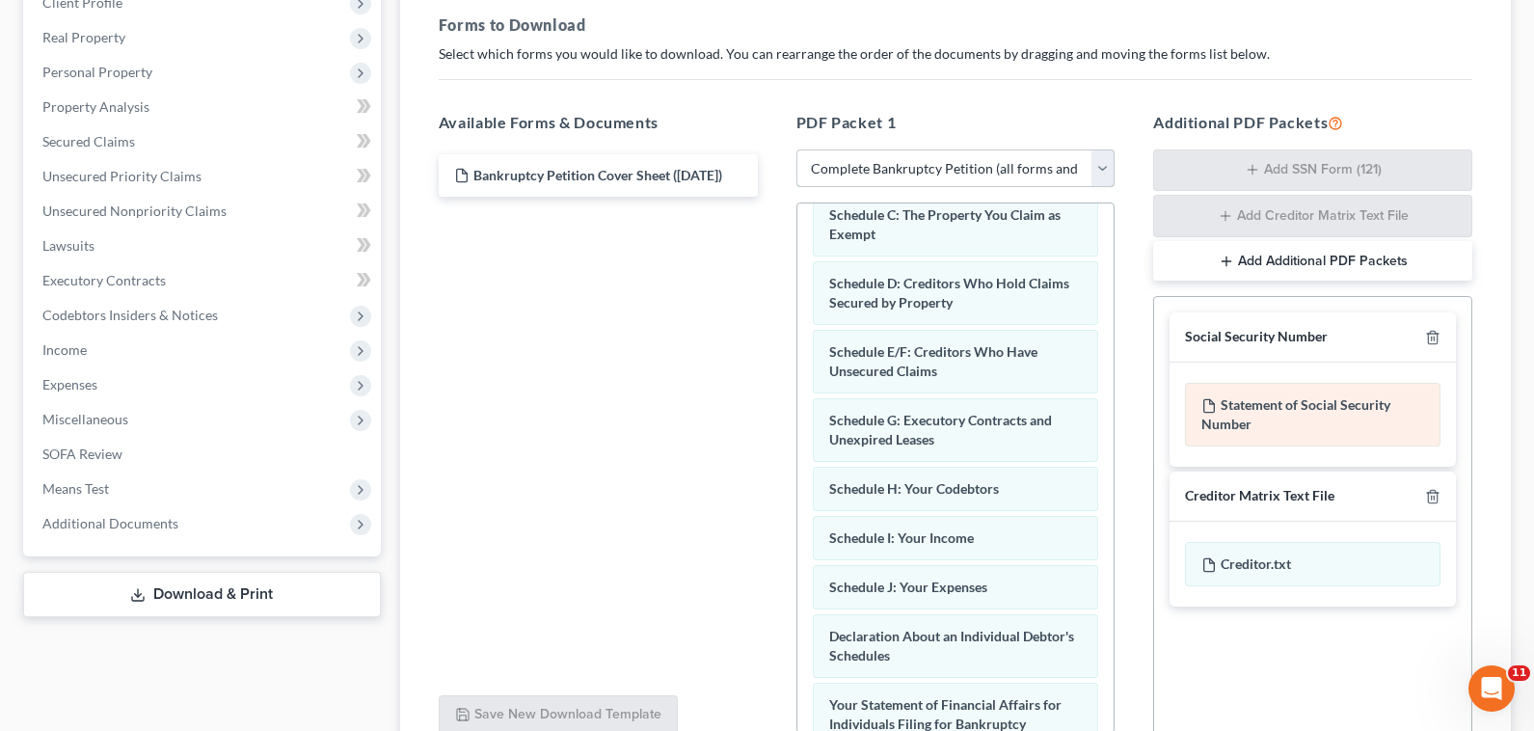
scroll to position [289, 0]
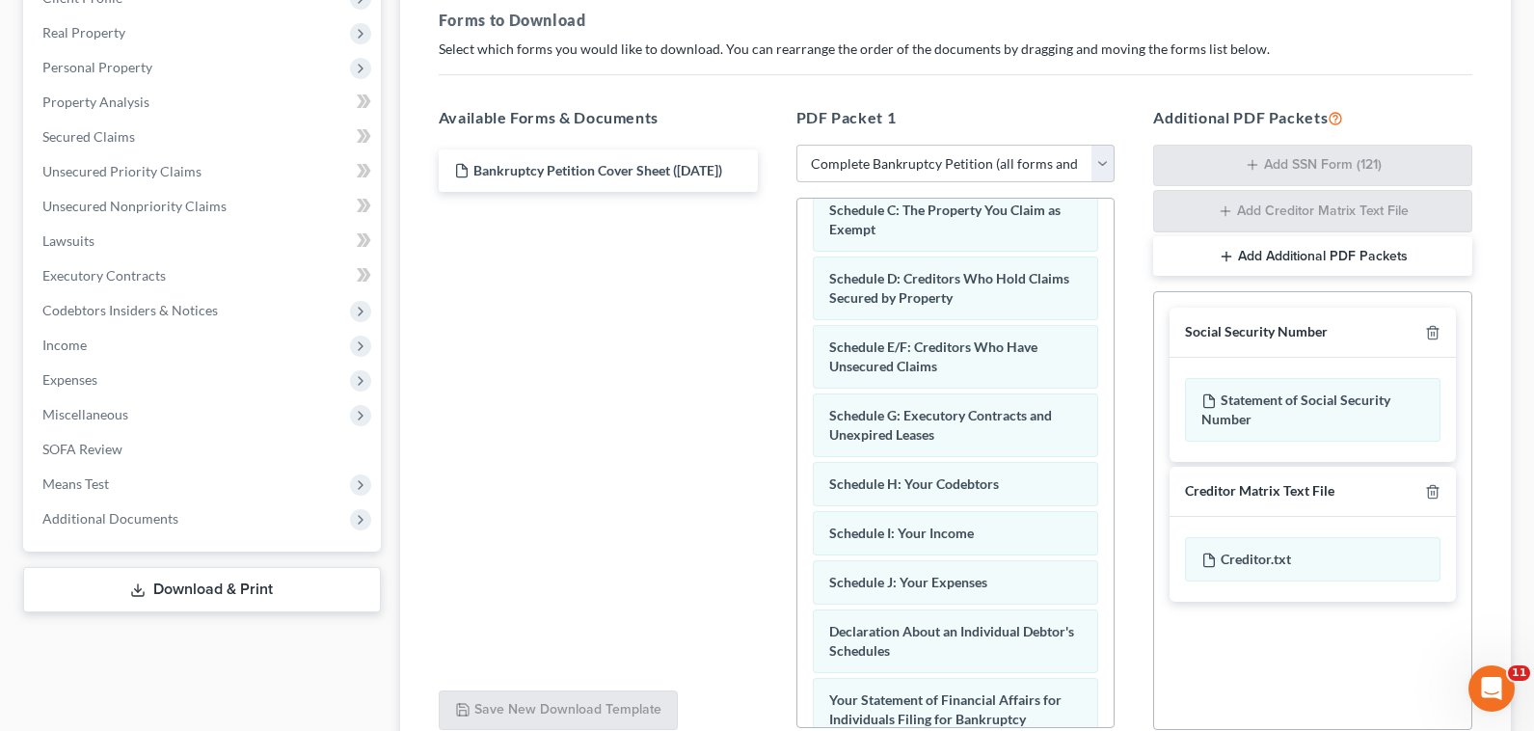
click at [1290, 259] on button "Add Additional PDF Packets" at bounding box center [1312, 256] width 319 height 40
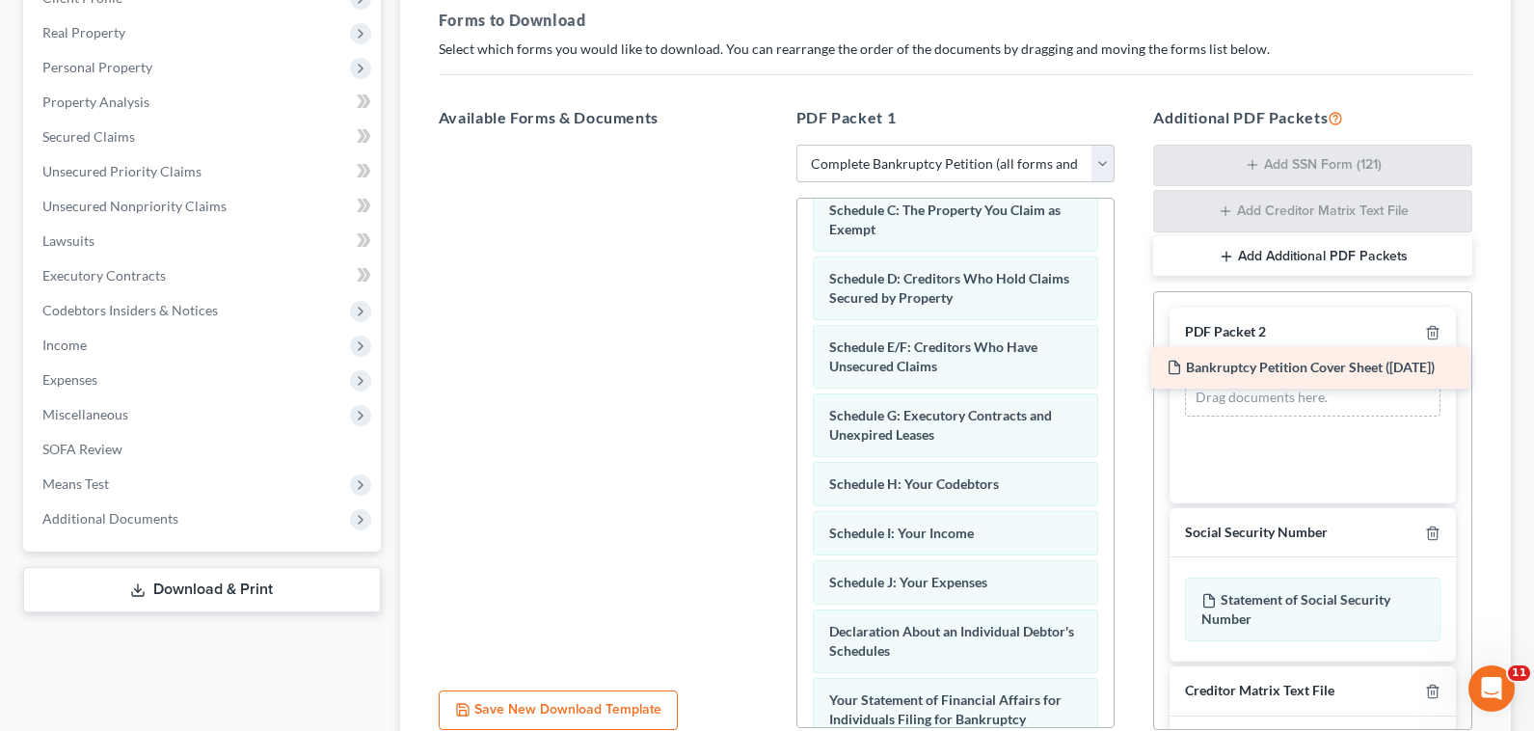
drag, startPoint x: 605, startPoint y: 186, endPoint x: 1318, endPoint y: 383, distance: 739.0
click at [773, 145] on div "Bankruptcy Petition Cover Sheet ([DATE]) Bankruptcy Petition Cover Sheet ([DATE…" at bounding box center [598, 145] width 350 height 0
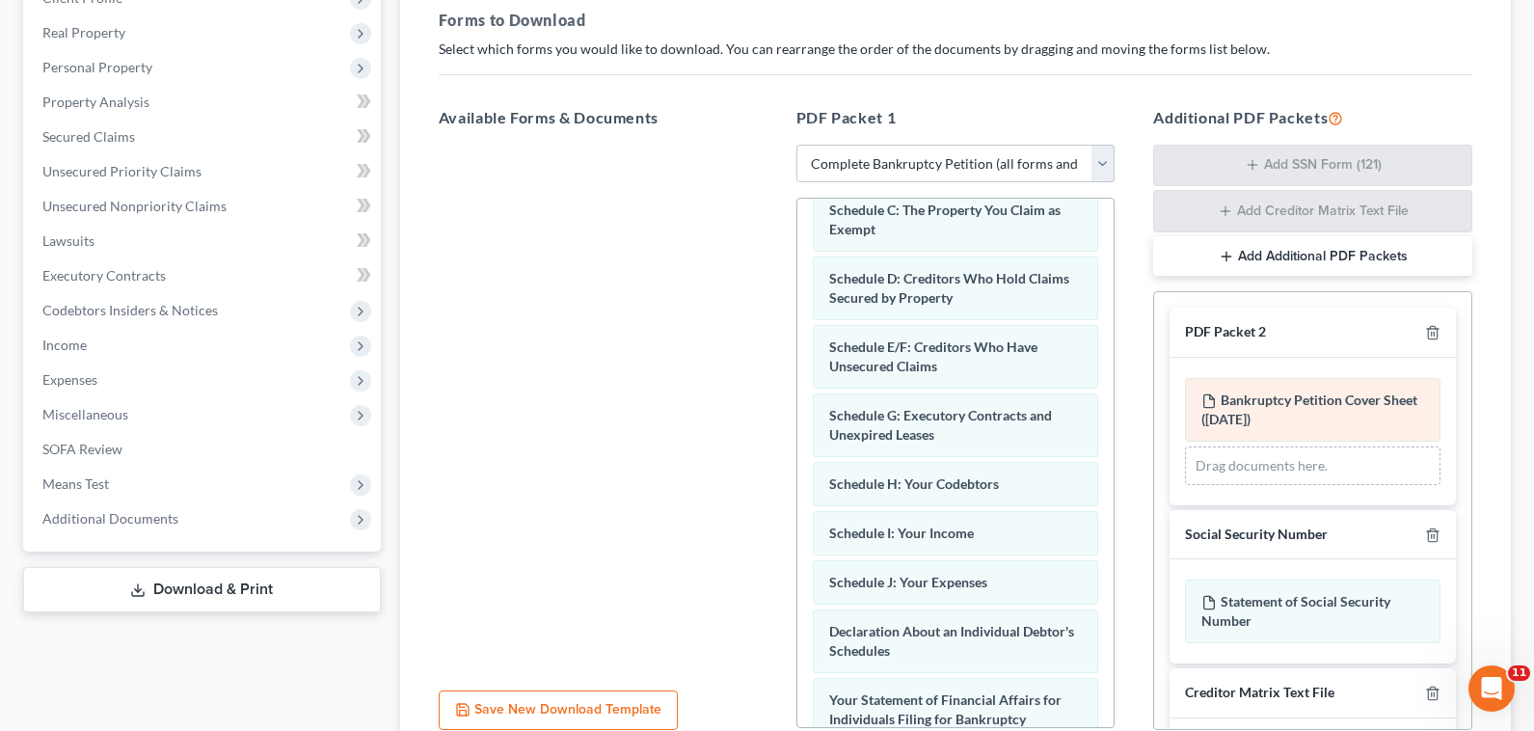
scroll to position [89, 0]
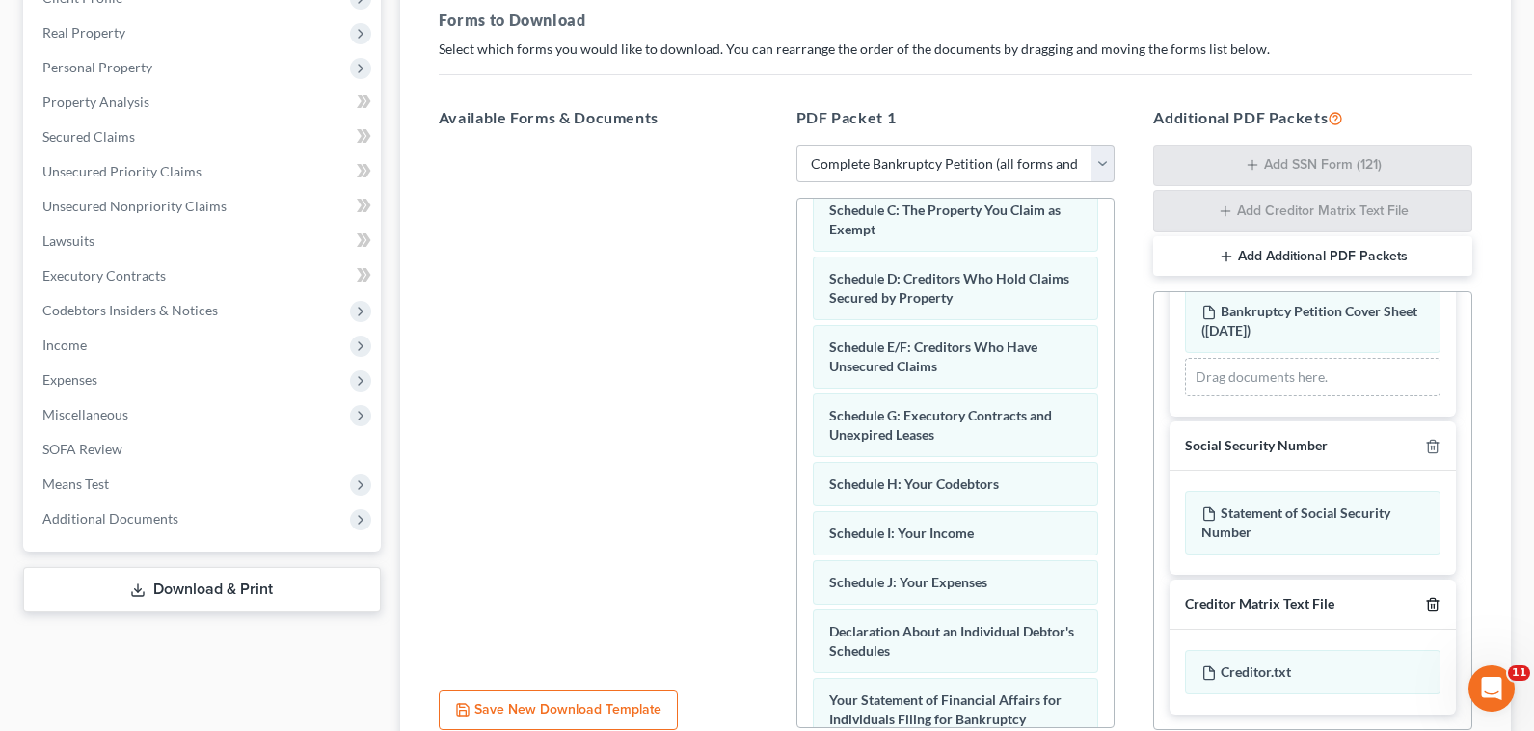
click at [1425, 612] on icon "button" at bounding box center [1432, 604] width 15 height 15
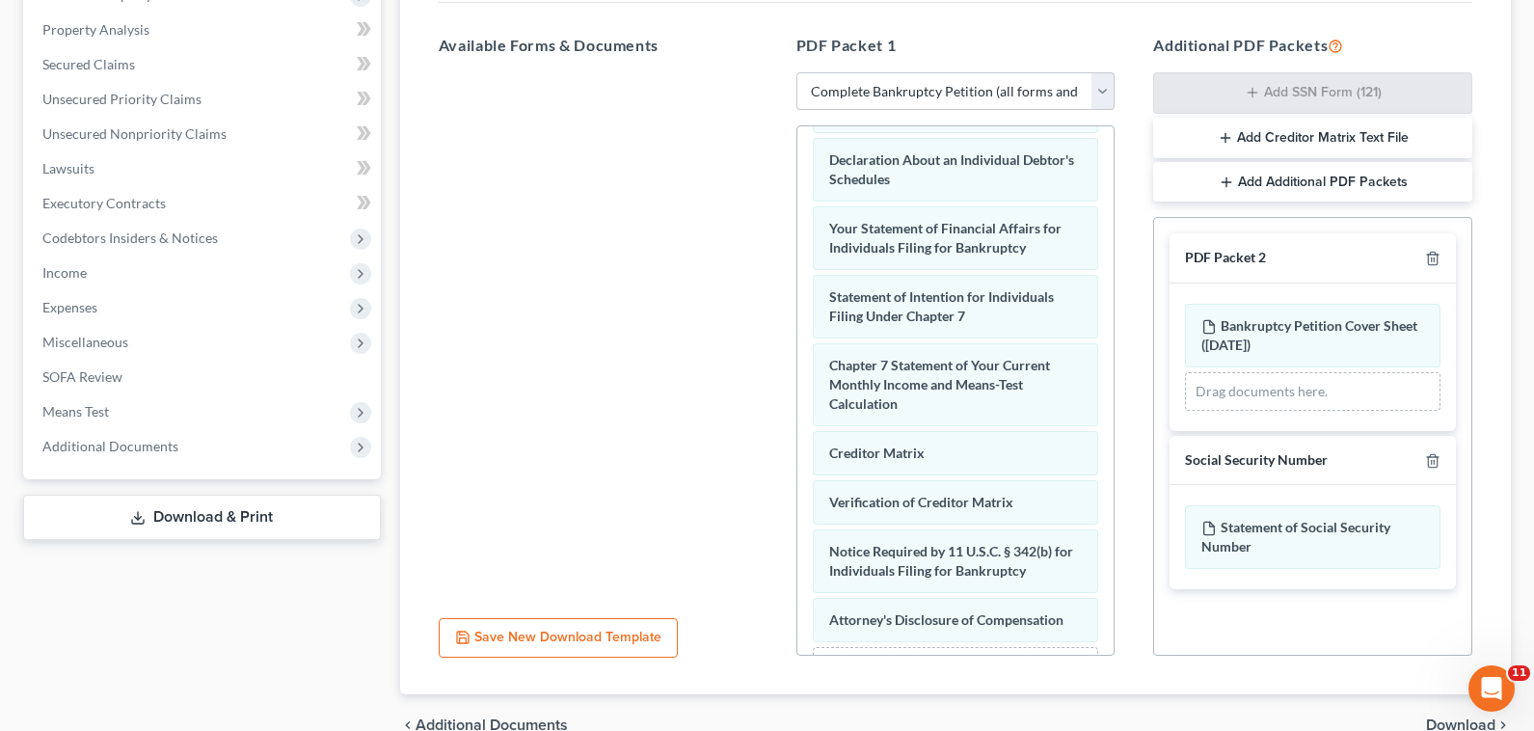
scroll to position [460, 0]
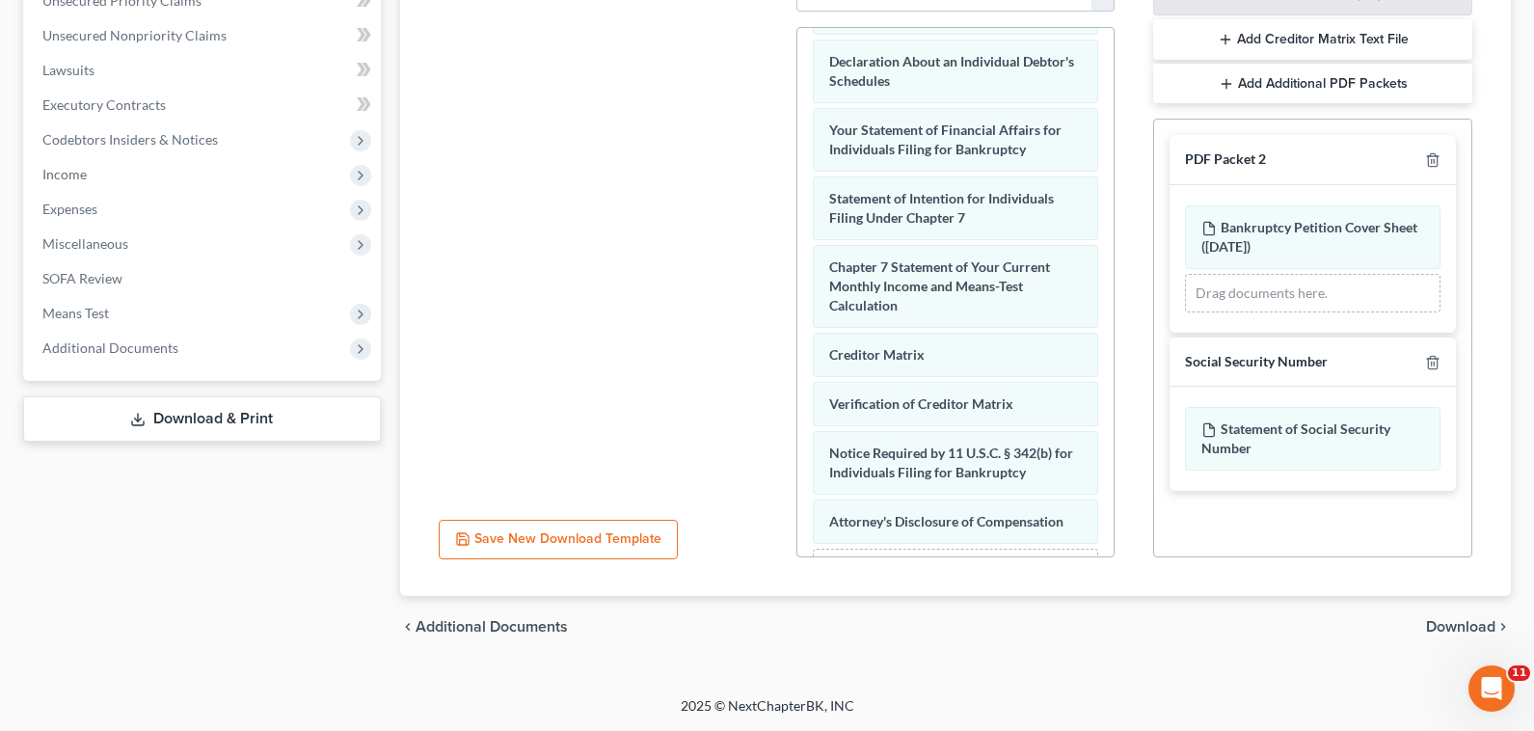
click at [1458, 628] on span "Download" at bounding box center [1460, 626] width 69 height 15
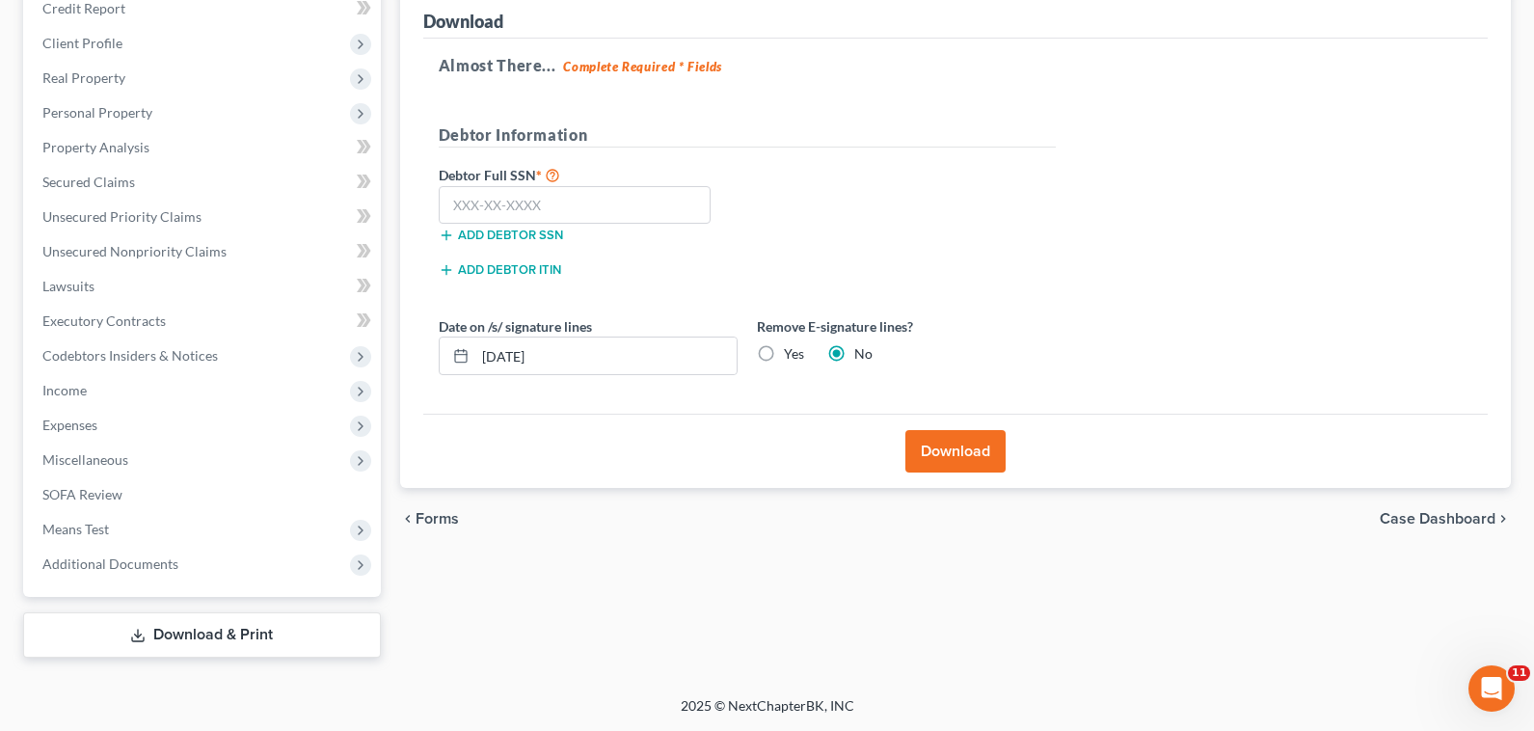
scroll to position [244, 0]
click at [585, 205] on input "text" at bounding box center [575, 205] width 273 height 39
type input "368-82-8140"
drag, startPoint x: 763, startPoint y: 358, endPoint x: 787, endPoint y: 380, distance: 32.0
click at [784, 357] on label "Yes" at bounding box center [794, 353] width 20 height 19
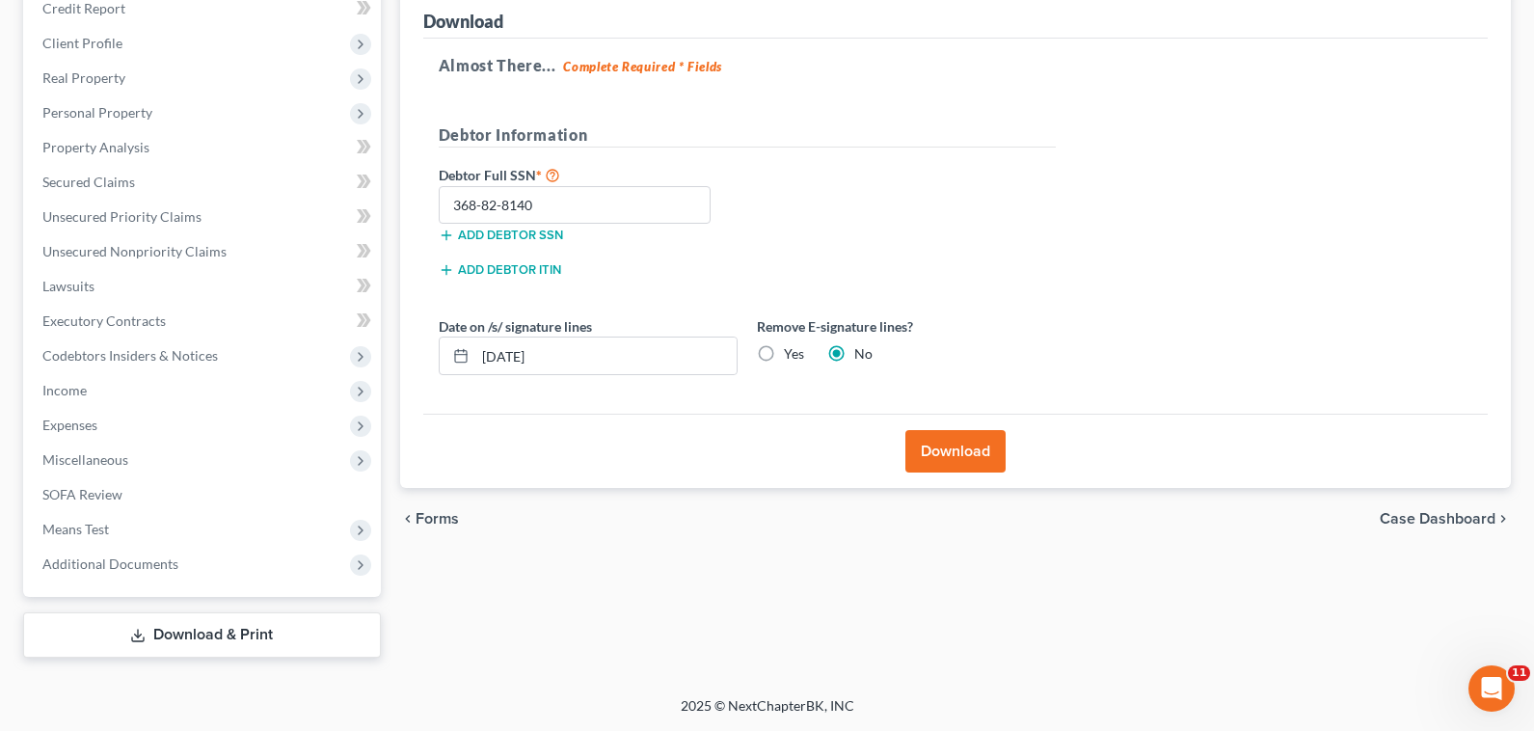
click at [791, 357] on input "Yes" at bounding box center [797, 350] width 13 height 13
radio input "true"
radio input "false"
click at [958, 449] on button "Download" at bounding box center [955, 451] width 100 height 42
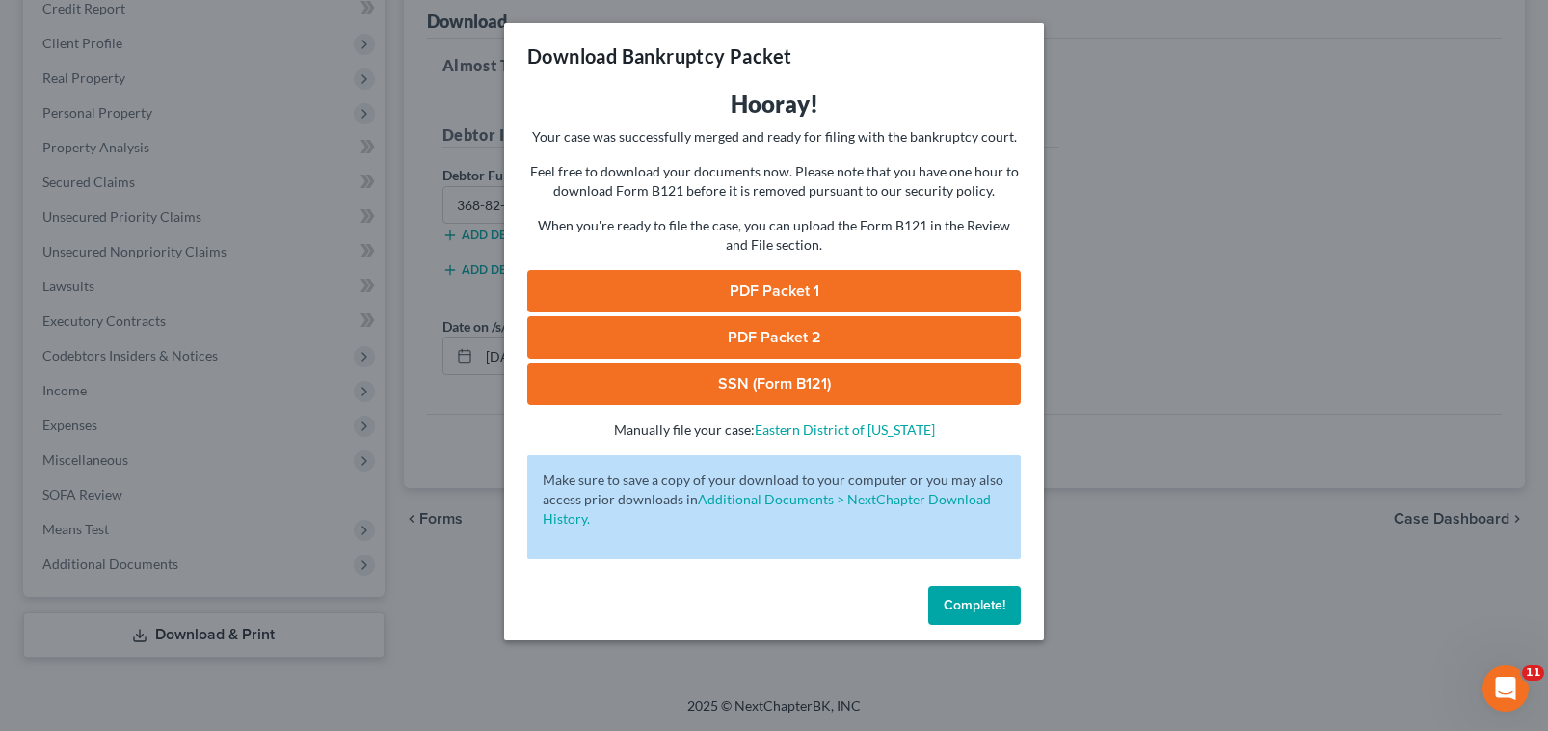
click at [768, 281] on link "PDF Packet 1" at bounding box center [774, 291] width 494 height 42
click at [717, 328] on link "PDF Packet 2" at bounding box center [774, 337] width 494 height 42
click at [684, 380] on link "SSN (Form B121)" at bounding box center [774, 383] width 494 height 42
click at [960, 614] on button "Complete!" at bounding box center [974, 605] width 93 height 39
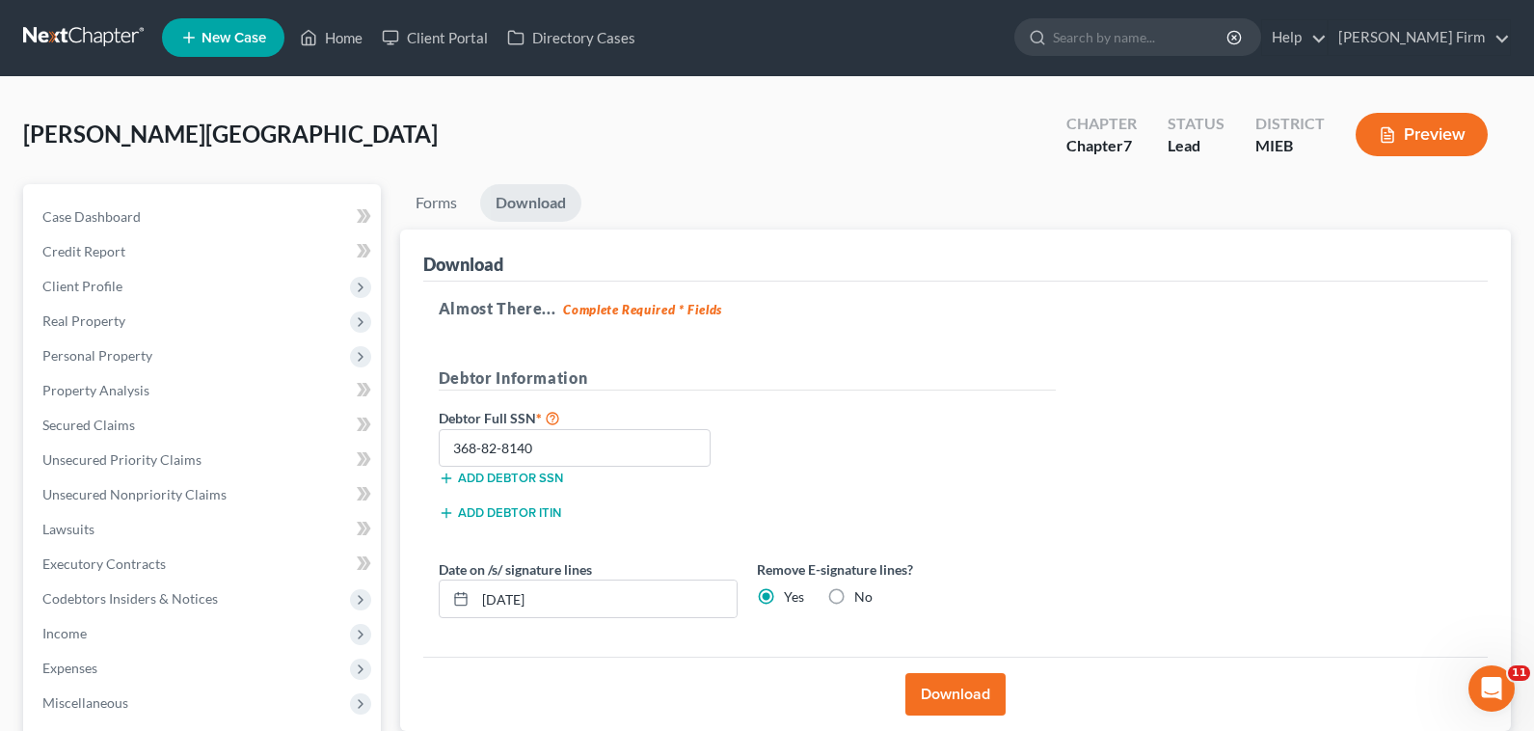
scroll to position [0, 0]
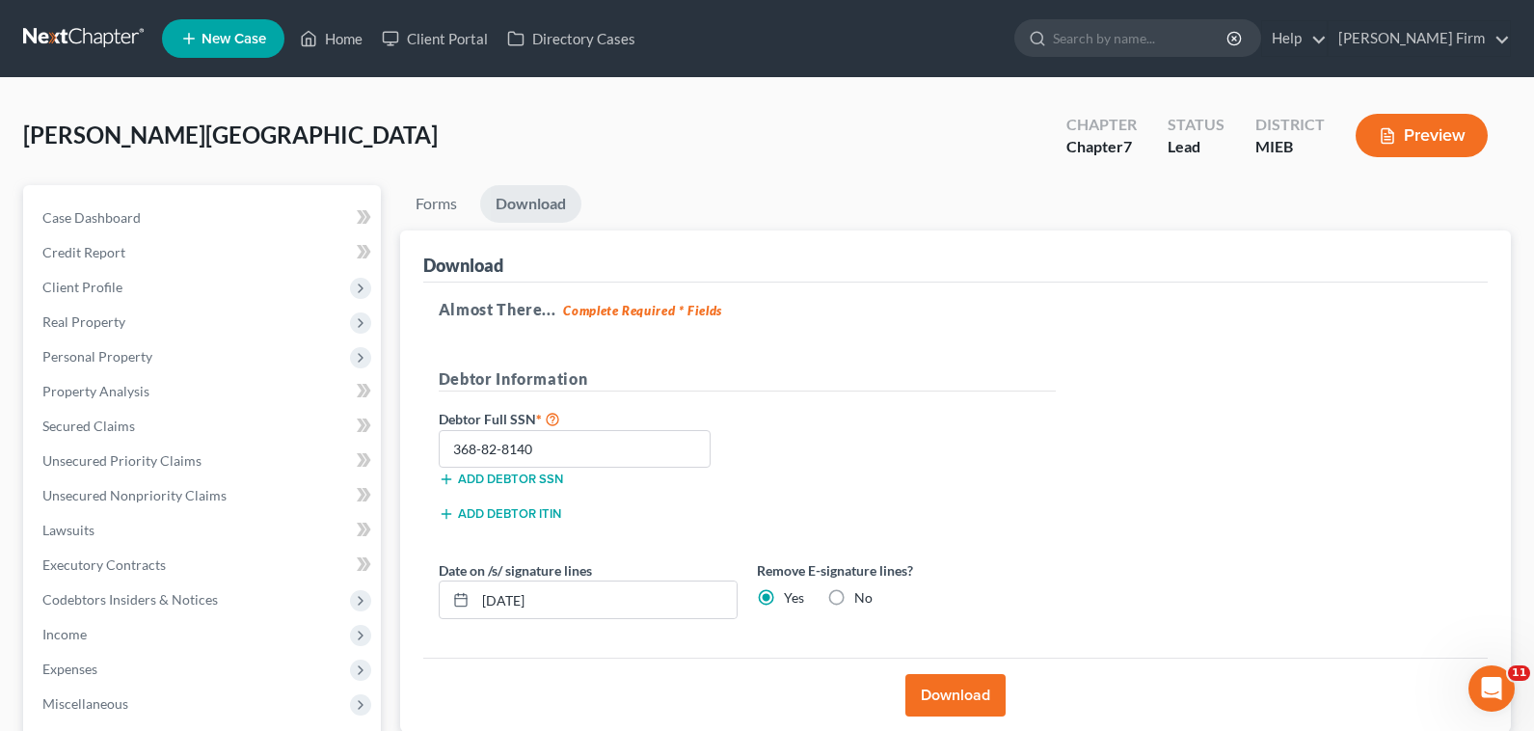
click at [97, 32] on link at bounding box center [84, 38] width 123 height 35
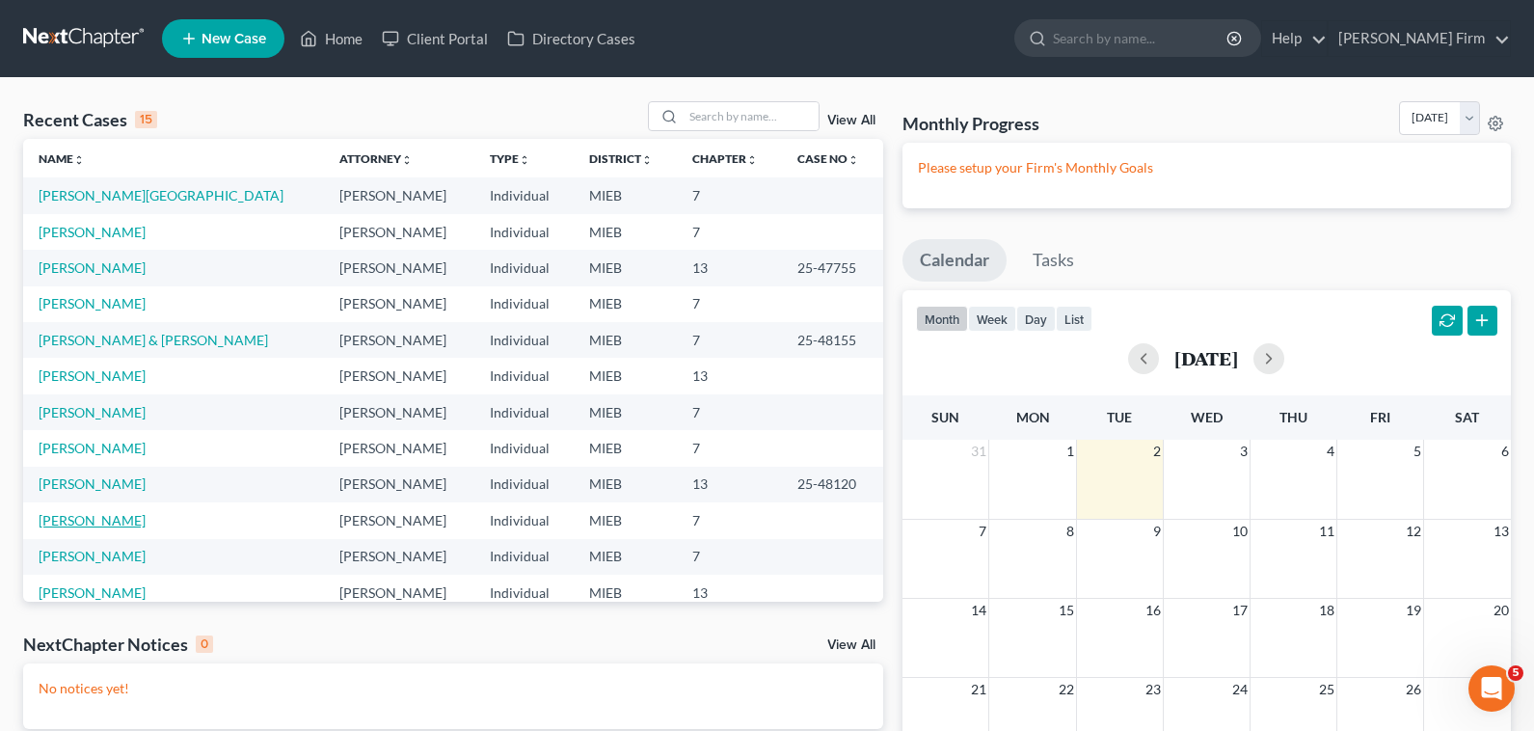
click at [80, 519] on link "[PERSON_NAME]" at bounding box center [92, 520] width 107 height 16
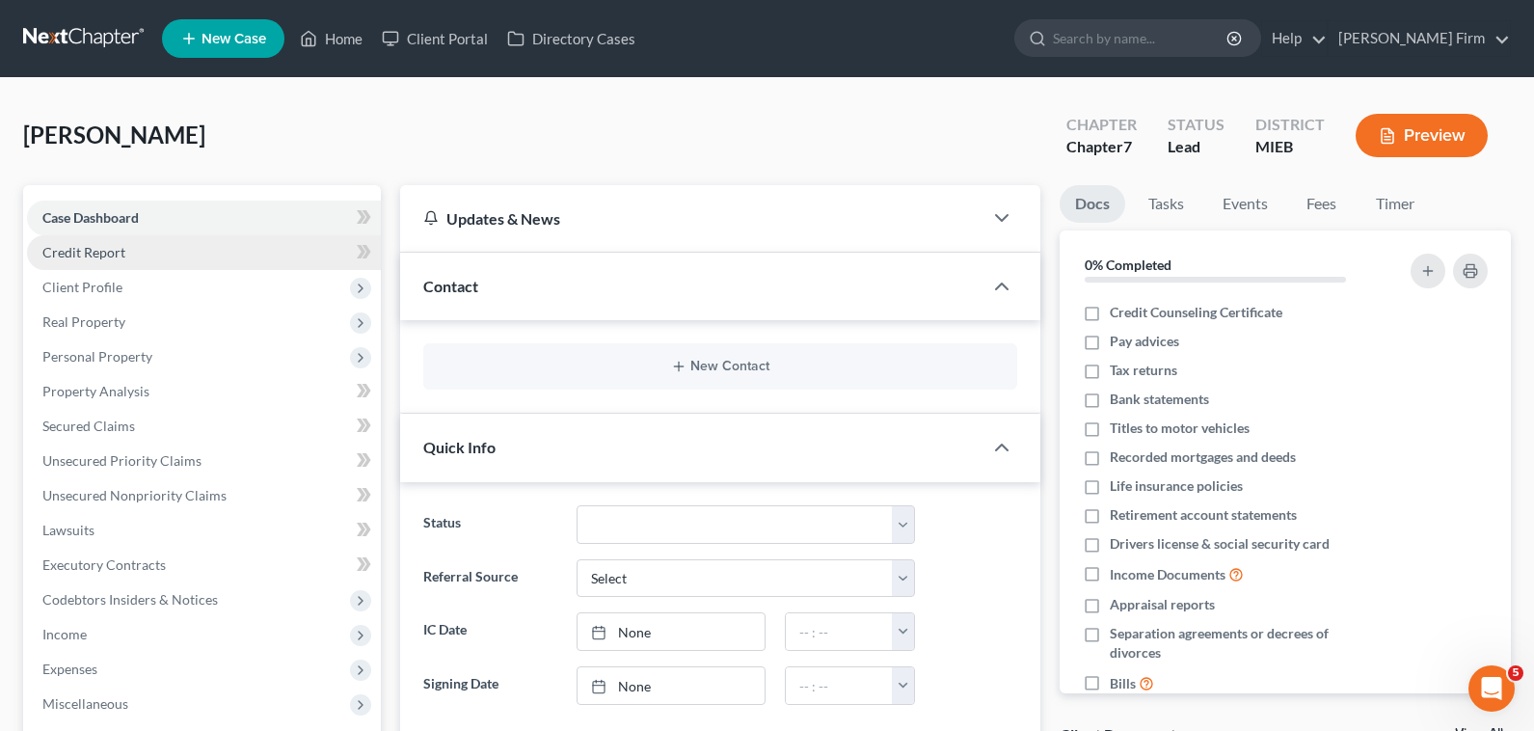
click at [175, 264] on link "Credit Report" at bounding box center [204, 252] width 354 height 35
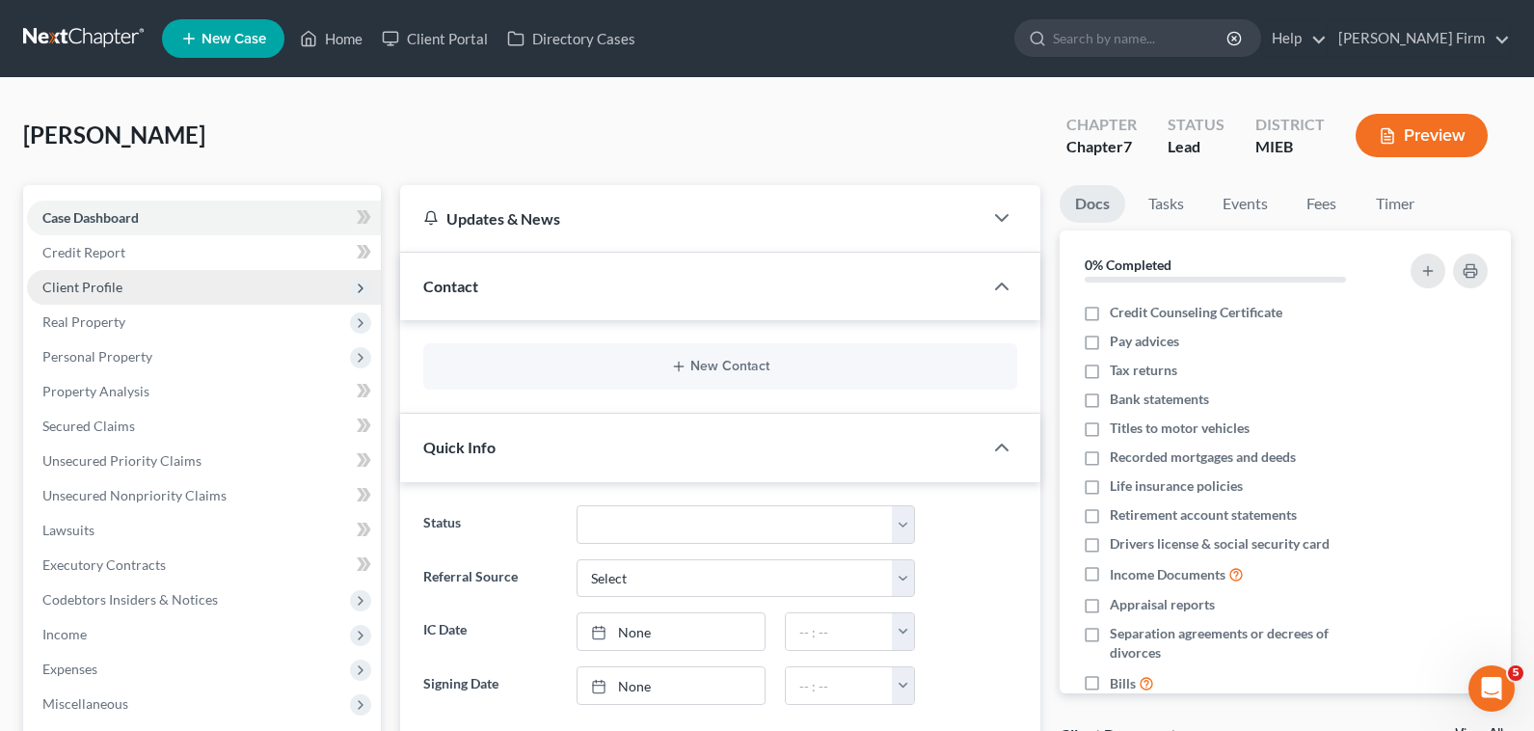
click at [172, 276] on span "Client Profile" at bounding box center [204, 287] width 354 height 35
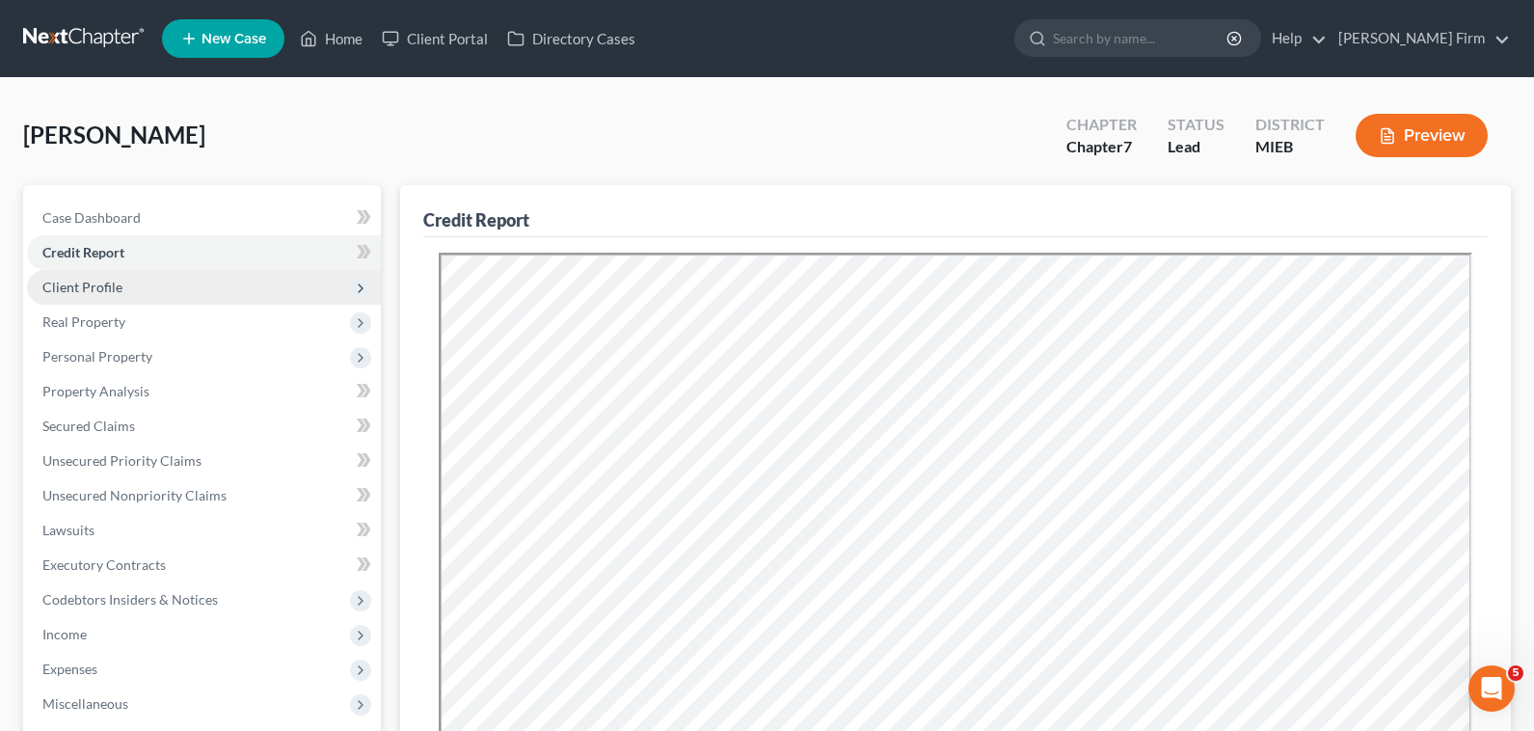
click at [200, 281] on span "Client Profile" at bounding box center [204, 287] width 354 height 35
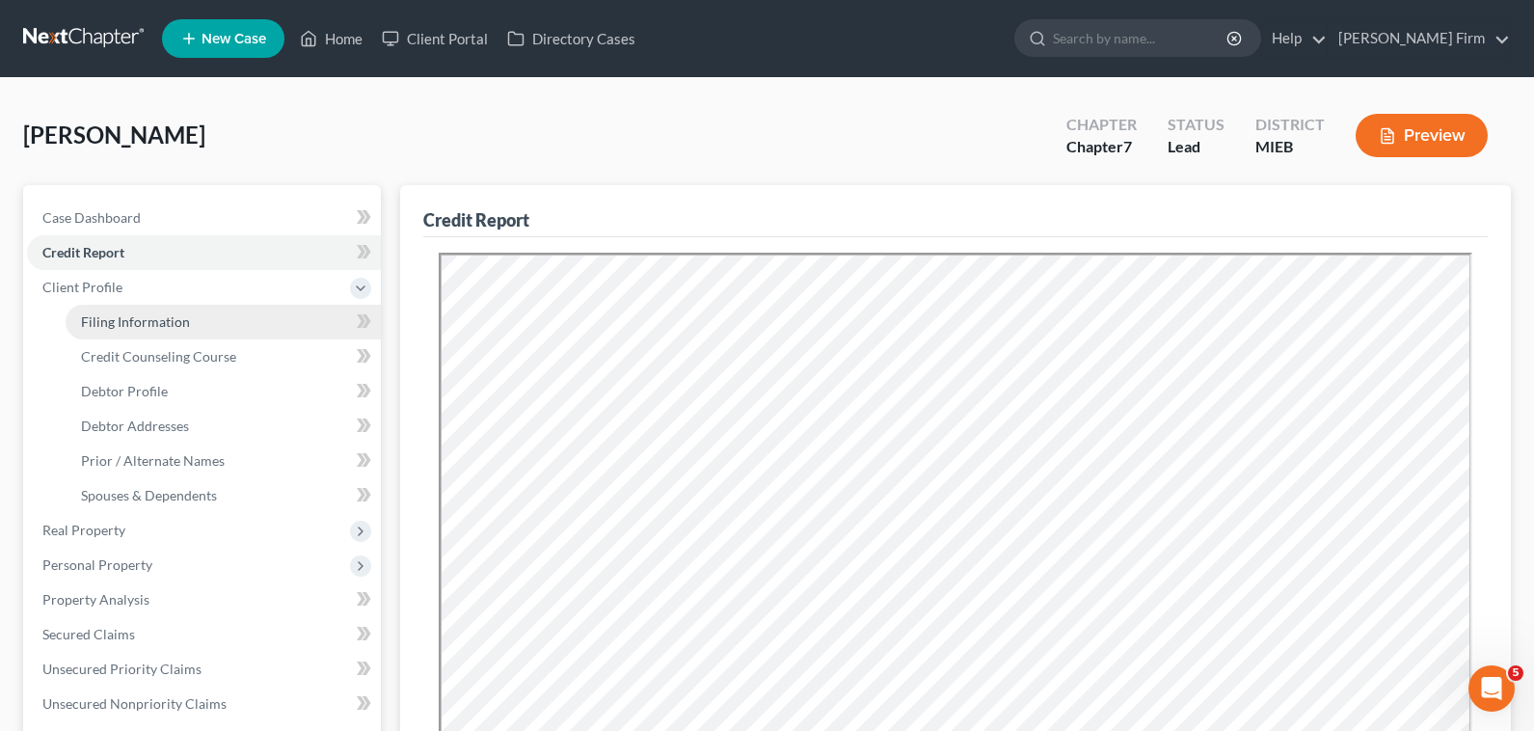
click at [187, 316] on link "Filing Information" at bounding box center [223, 322] width 315 height 35
select select "1"
select select "0"
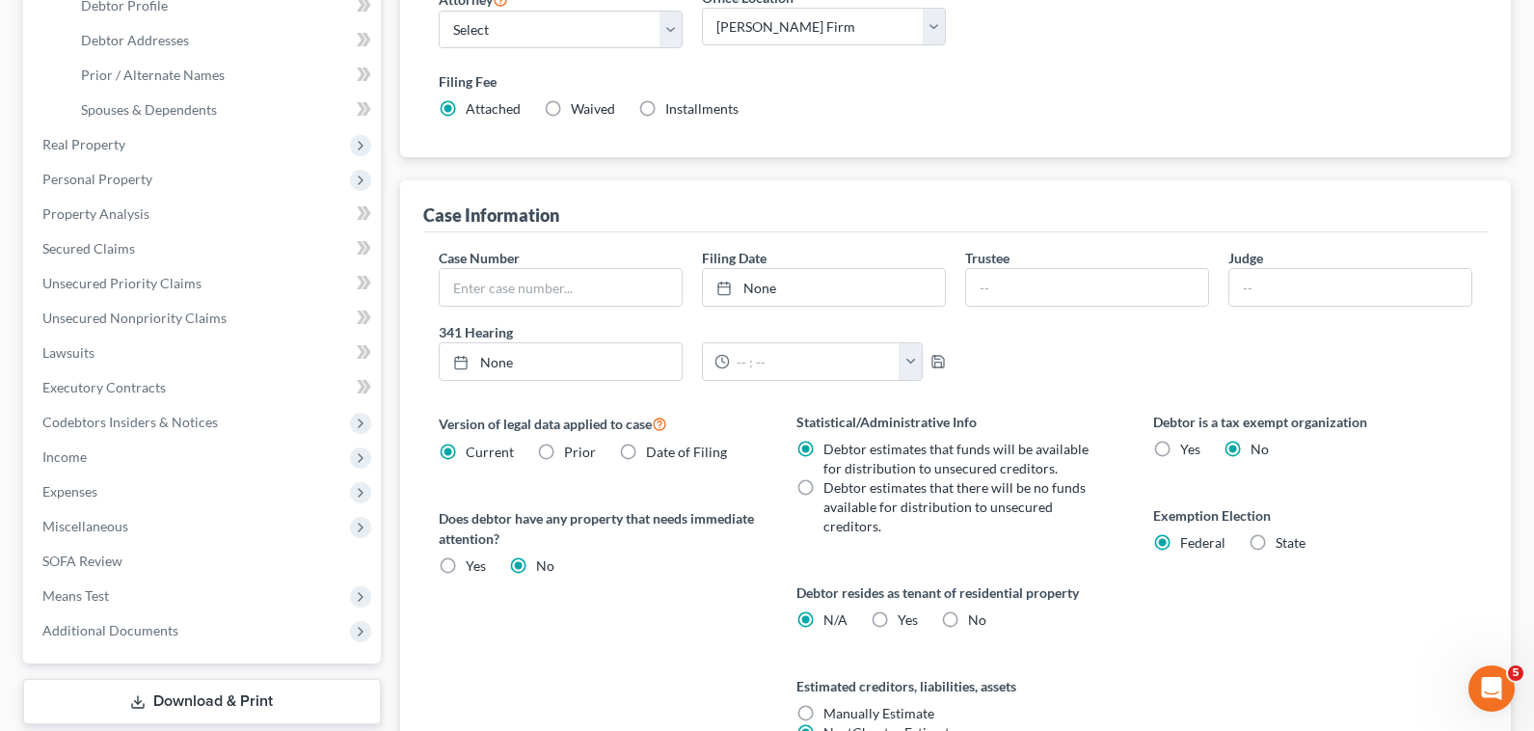
scroll to position [578, 0]
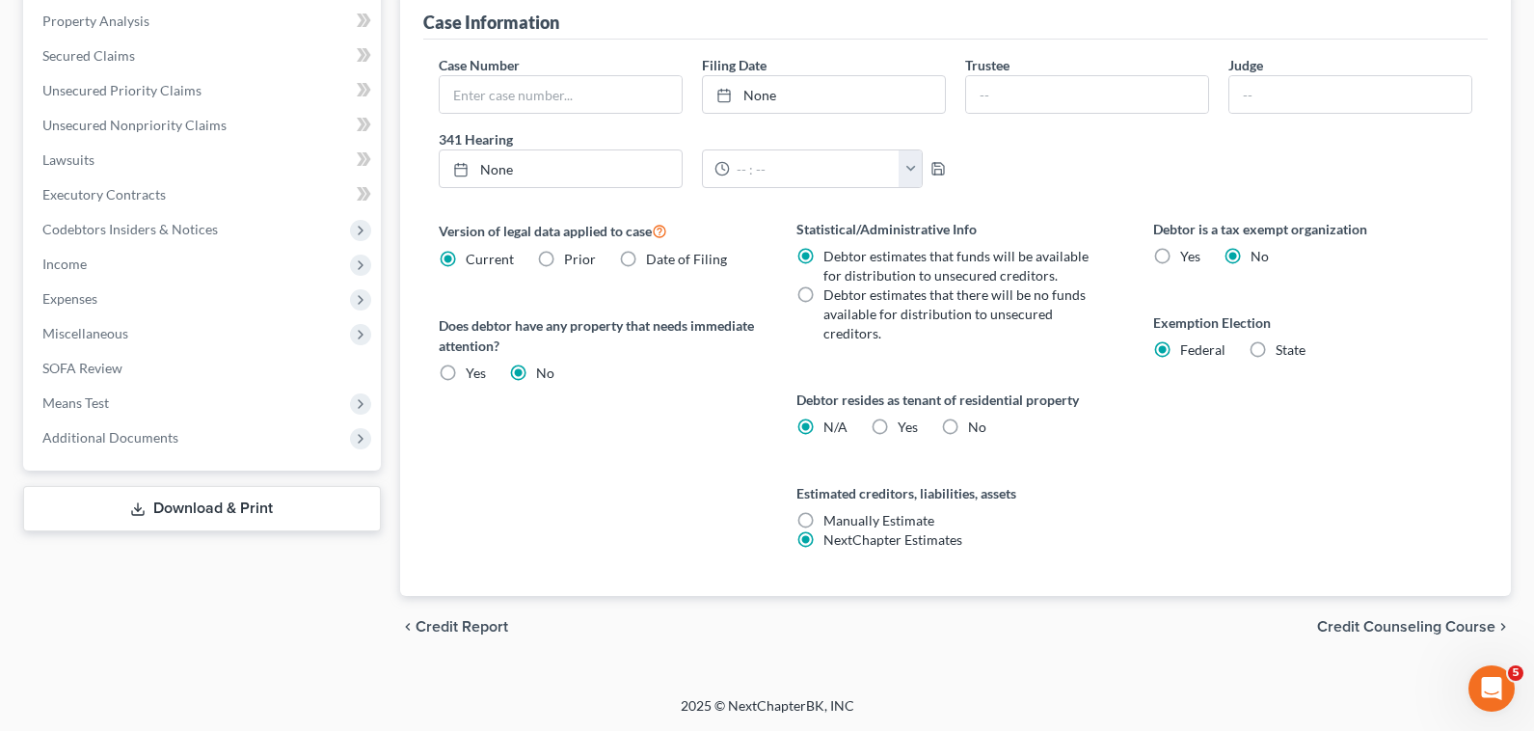
click at [1397, 634] on span "Credit Counseling Course" at bounding box center [1406, 626] width 178 height 15
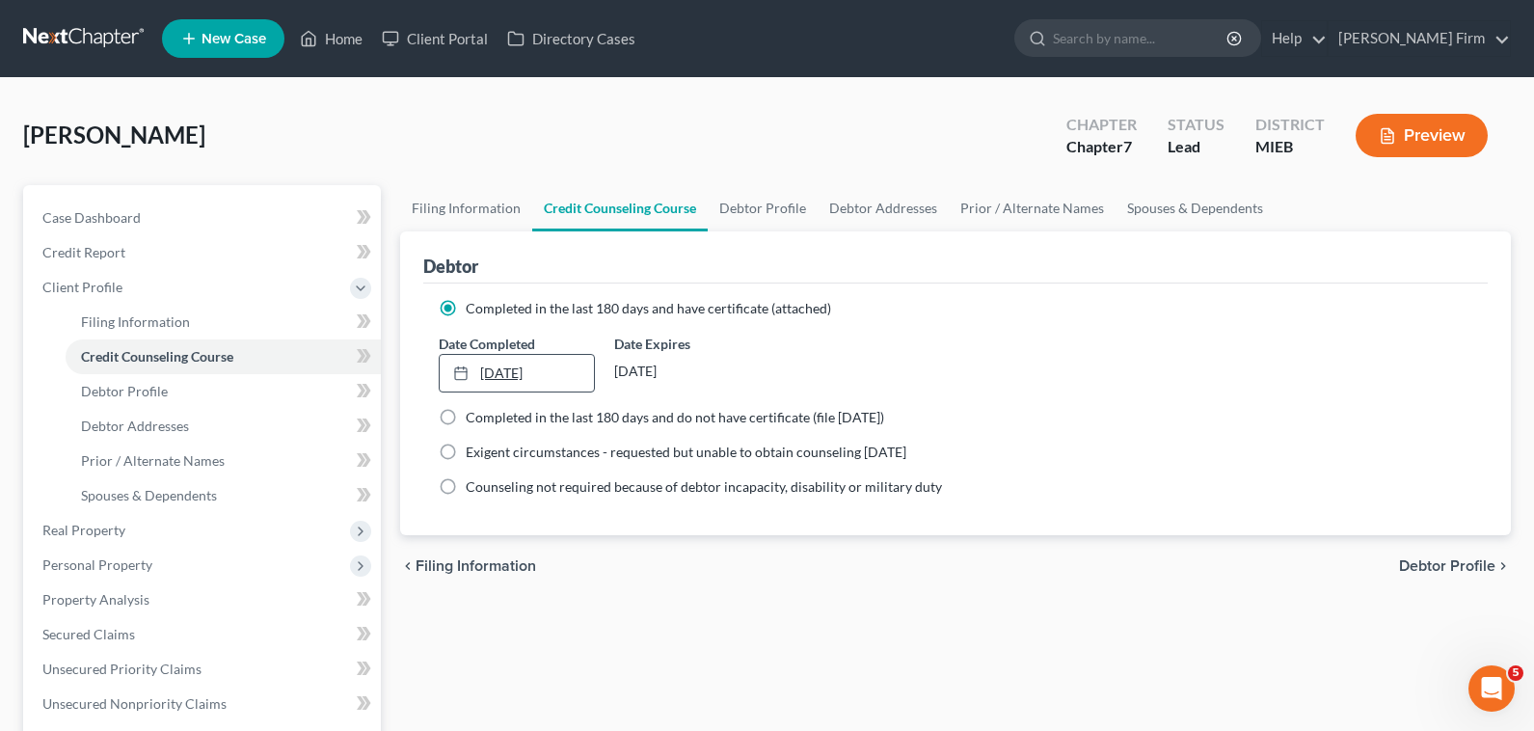
click at [500, 377] on link "[DATE]" at bounding box center [517, 373] width 154 height 37
drag, startPoint x: 1421, startPoint y: 574, endPoint x: 737, endPoint y: 576, distance: 683.4
click at [750, 580] on div "chevron_left Filing Information Debtor Profile chevron_right" at bounding box center [955, 566] width 1110 height 62
click at [466, 420] on label "Completed in the last 180 days and do not have certificate (file [DATE])" at bounding box center [675, 417] width 418 height 19
click at [473, 420] on input "Completed in the last 180 days and do not have certificate (file [DATE])" at bounding box center [479, 414] width 13 height 13
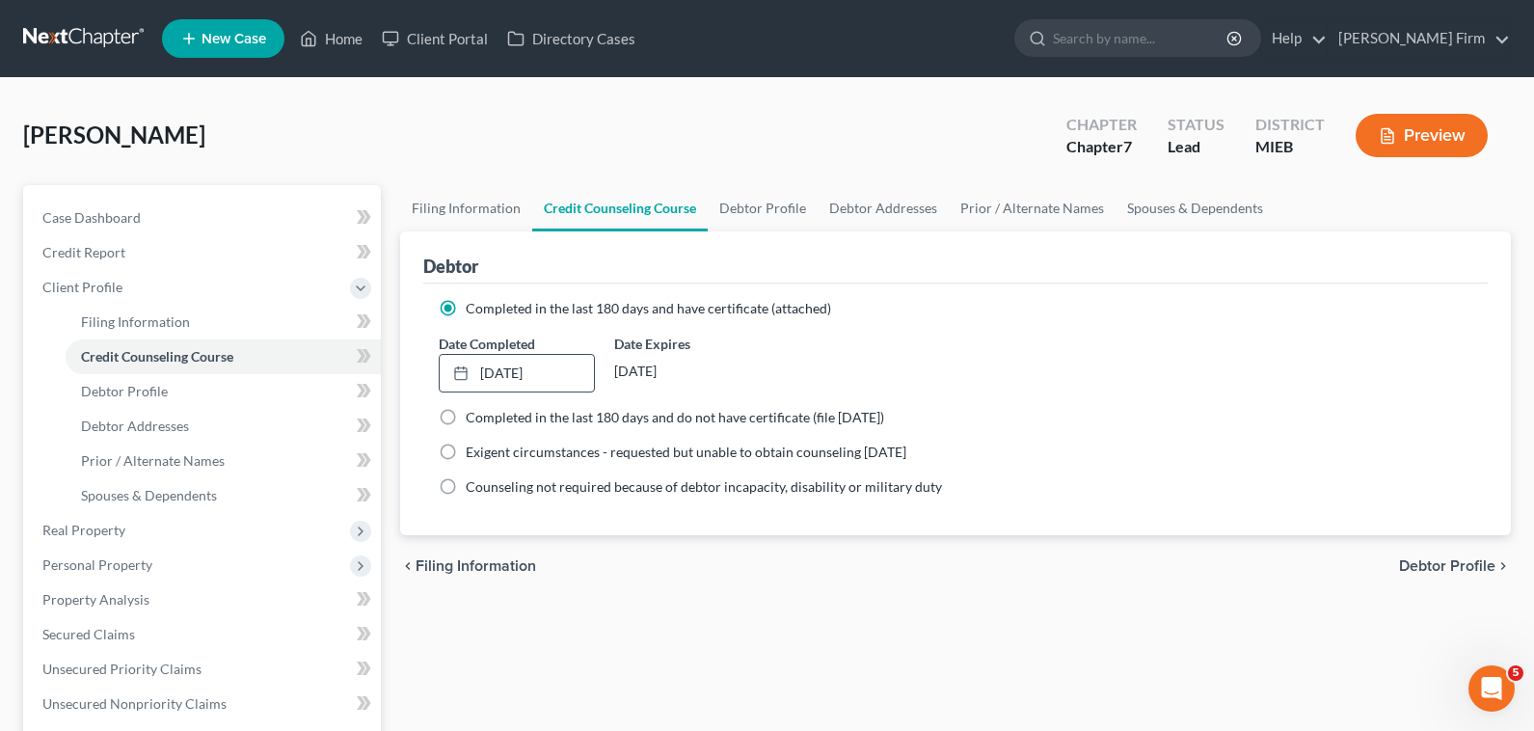
radio input "true"
radio input "false"
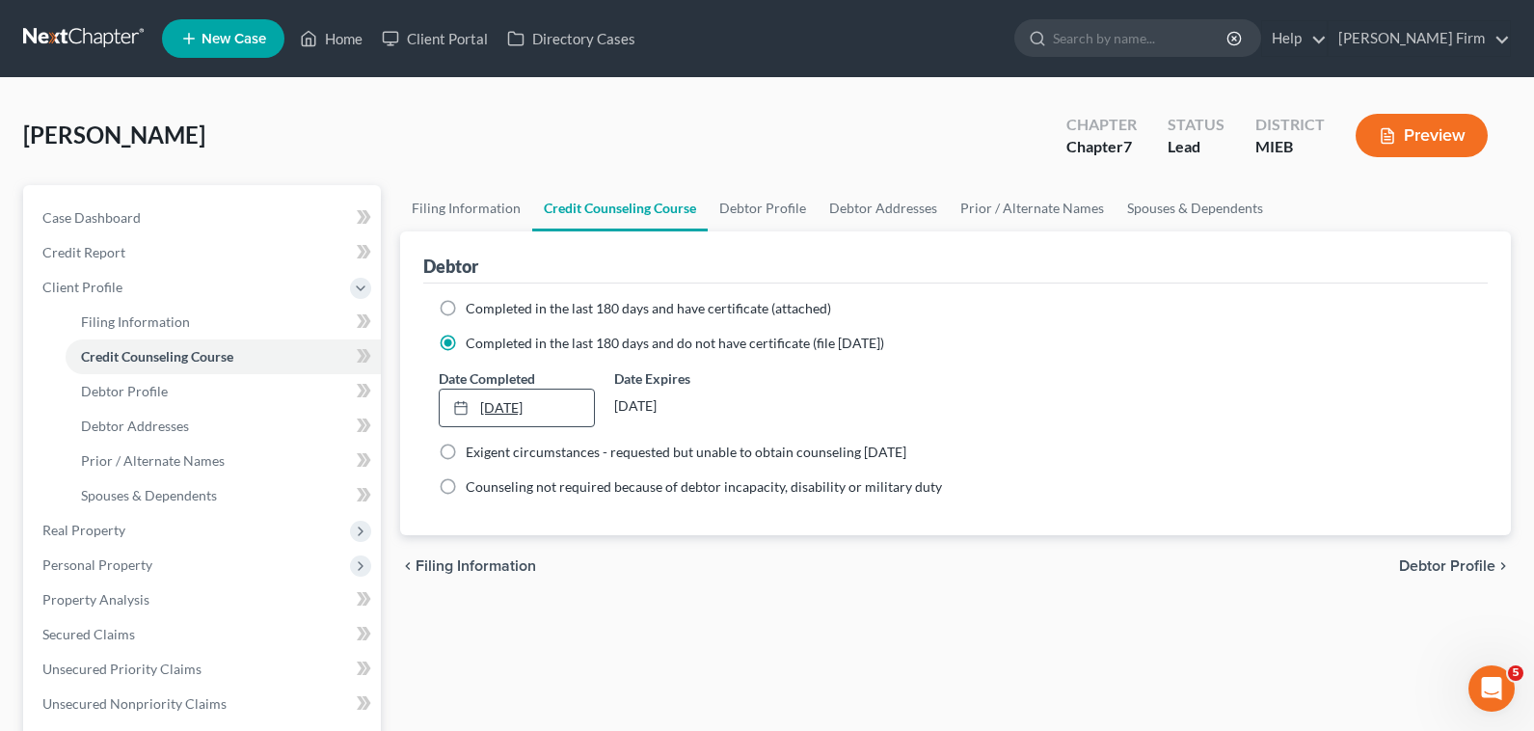
click at [583, 414] on link "9/19/2025" at bounding box center [517, 407] width 154 height 37
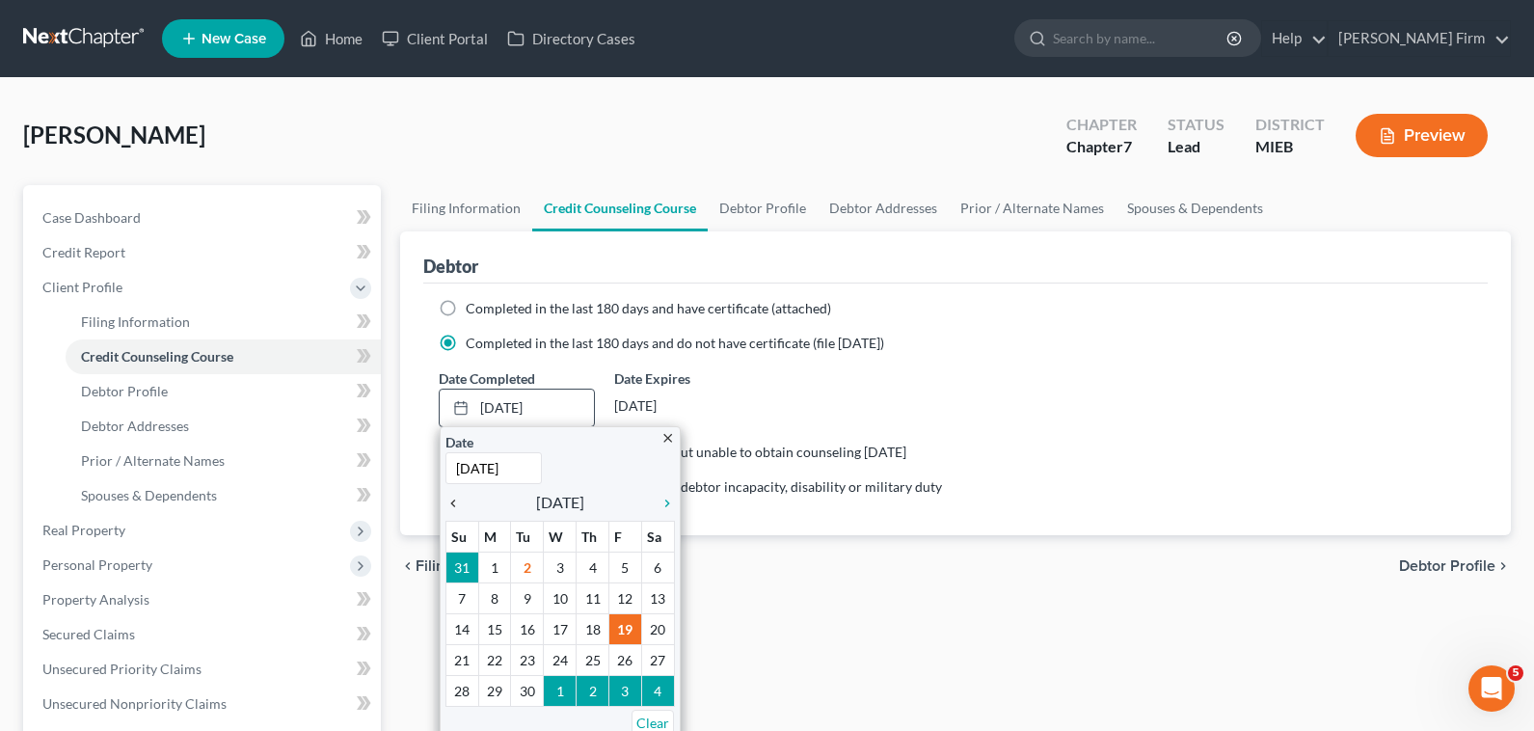
click at [463, 507] on icon "chevron_left" at bounding box center [457, 502] width 25 height 15
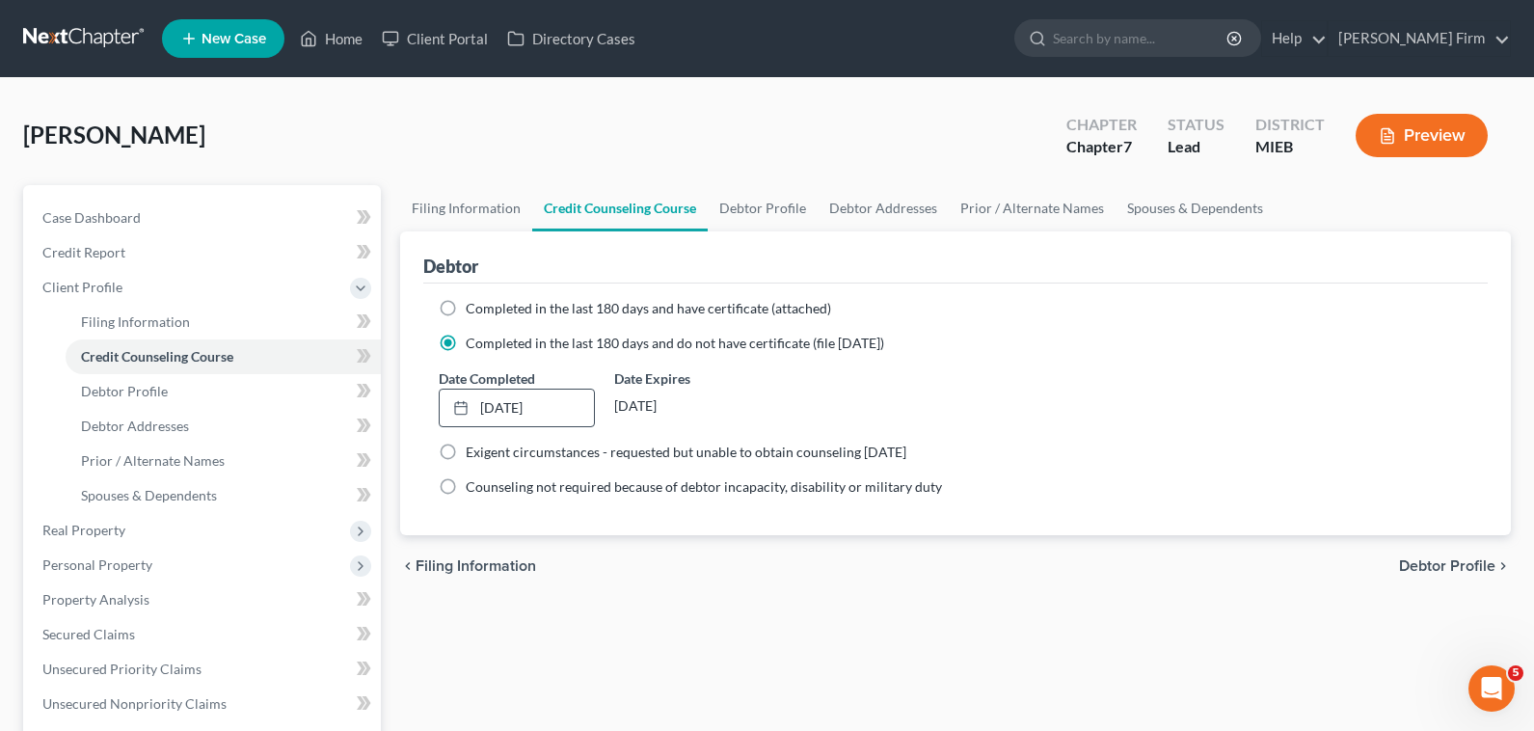
click at [1422, 567] on span "Debtor Profile" at bounding box center [1447, 565] width 96 height 15
select select "0"
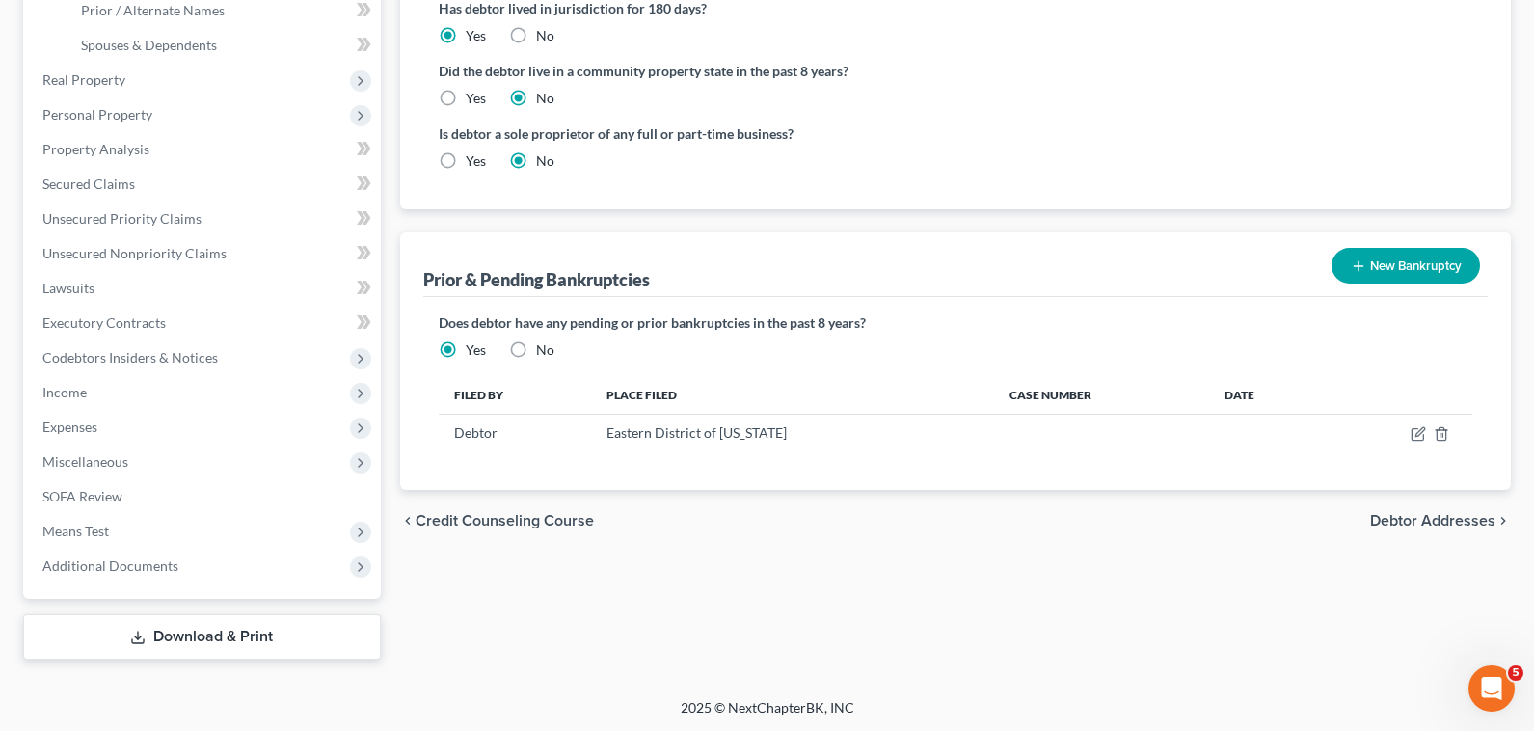
scroll to position [452, 0]
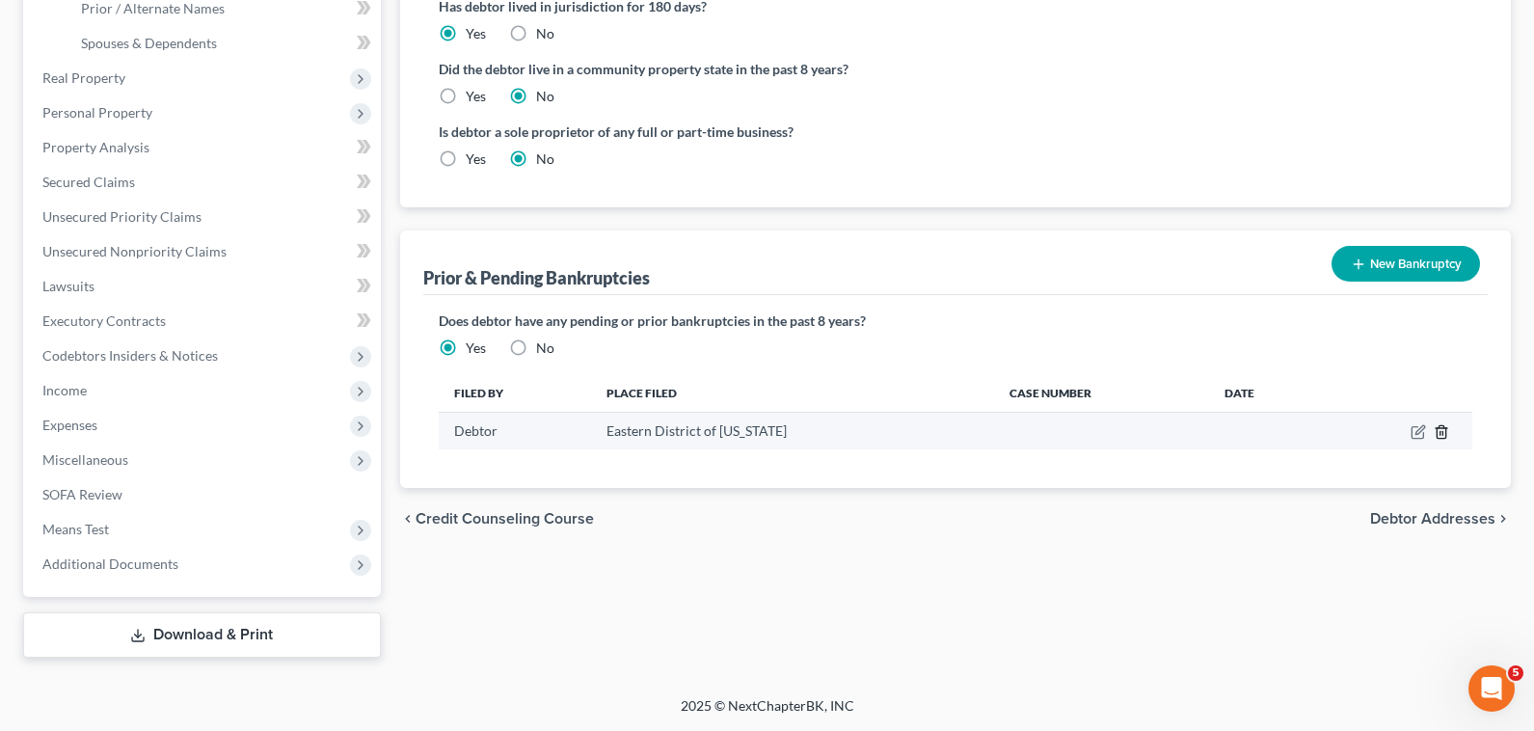
click at [1440, 437] on icon "button" at bounding box center [1440, 431] width 15 height 15
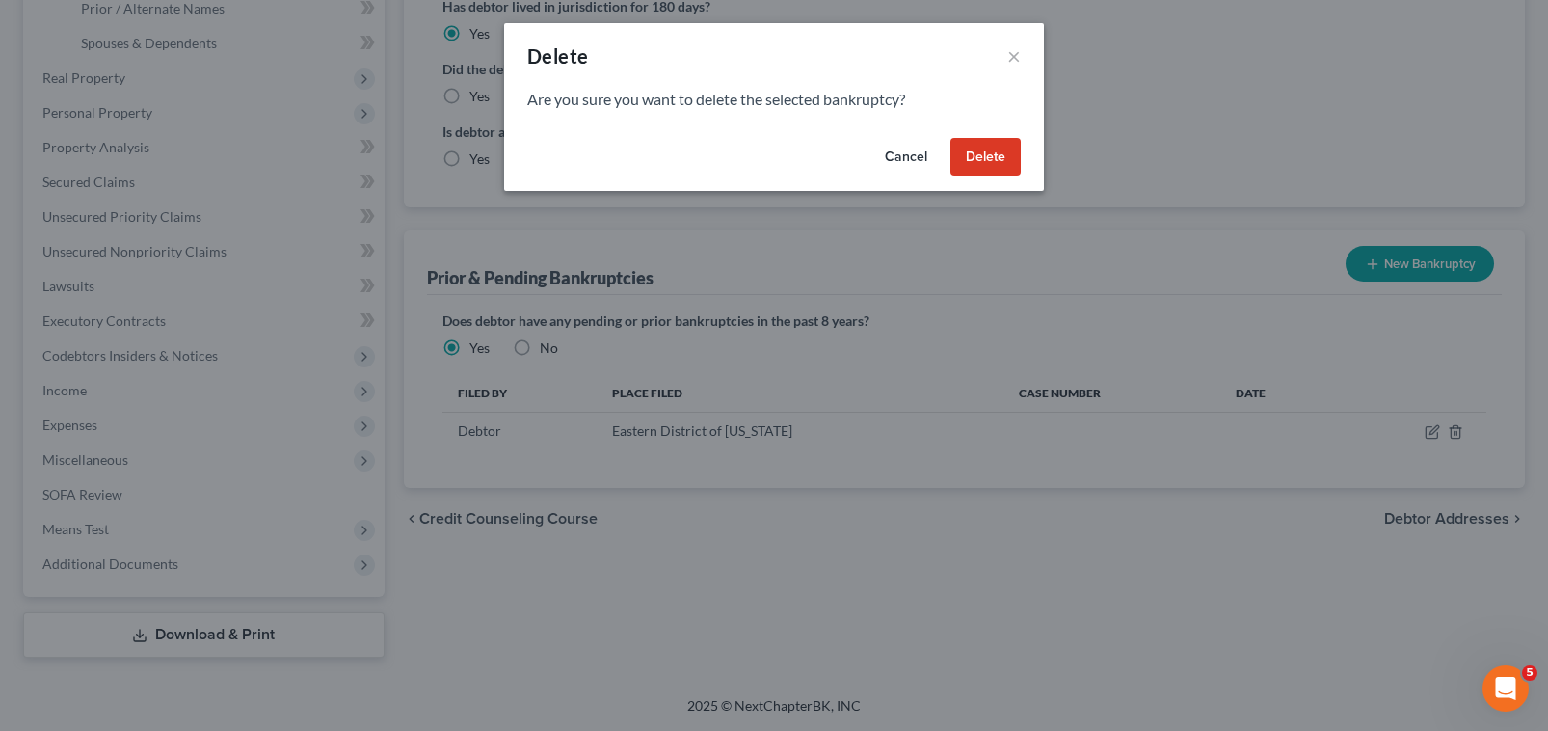
click at [988, 153] on button "Delete" at bounding box center [985, 157] width 70 height 39
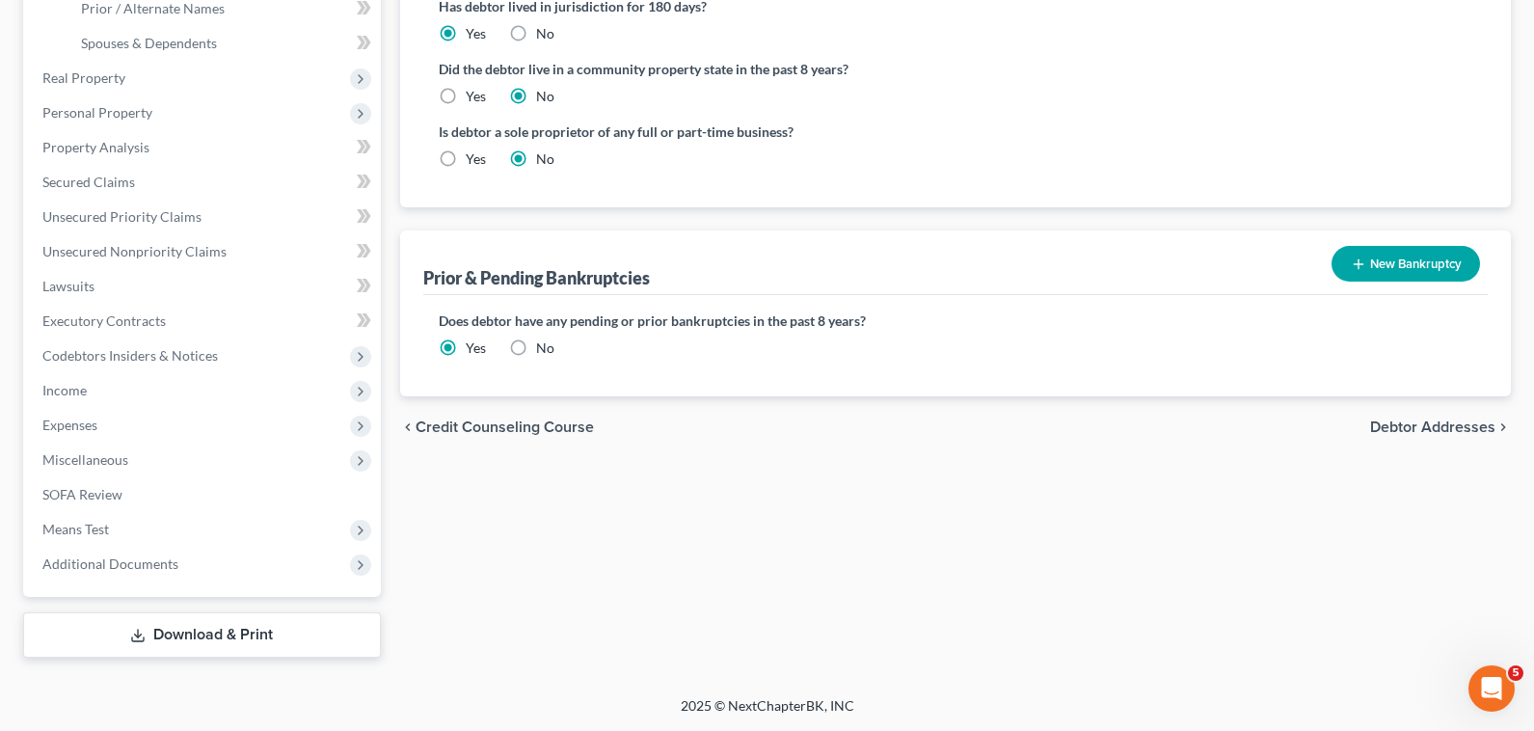
drag, startPoint x: 522, startPoint y: 346, endPoint x: 552, endPoint y: 360, distance: 32.8
click at [536, 347] on label "No" at bounding box center [545, 347] width 18 height 19
click at [544, 347] on input "No" at bounding box center [550, 344] width 13 height 13
radio input "true"
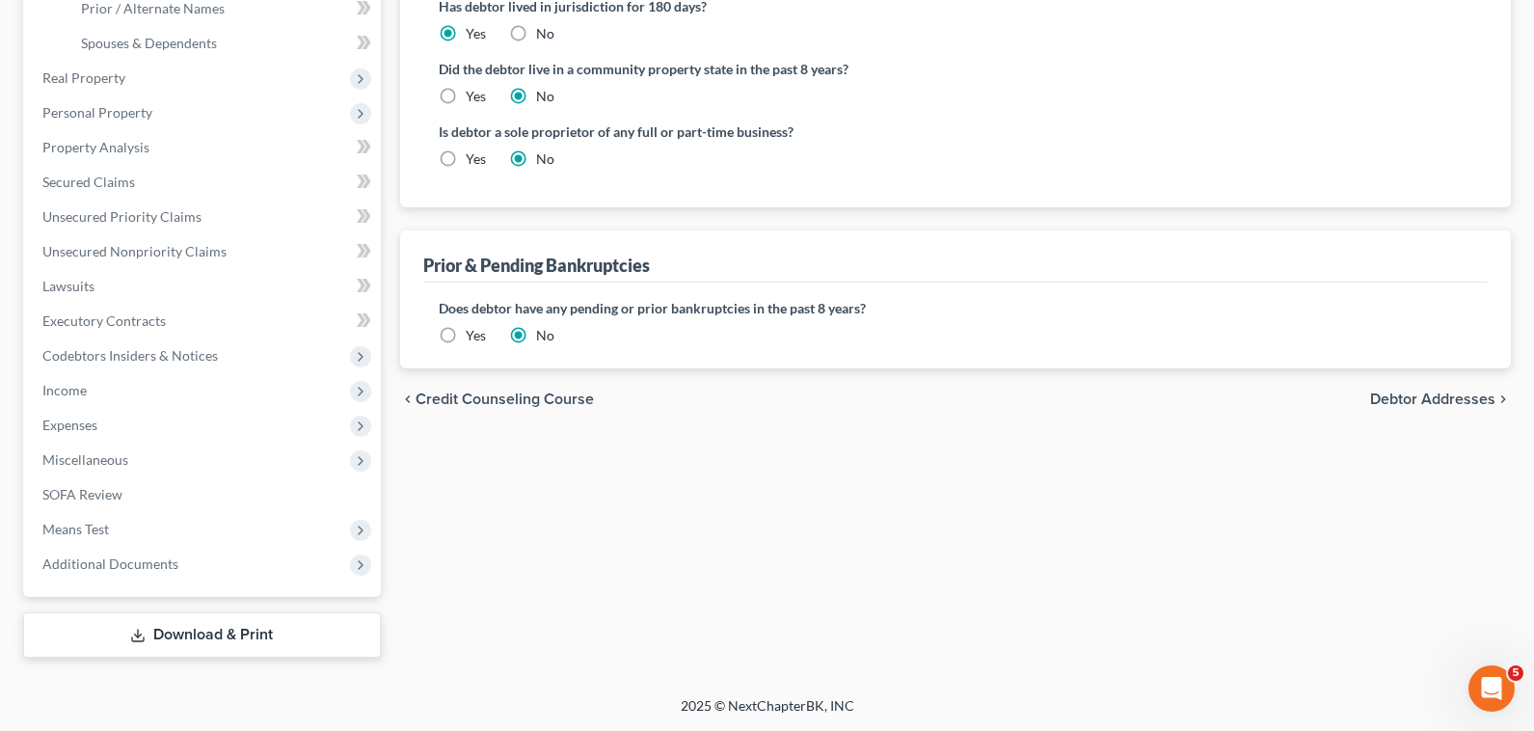
click at [1420, 391] on span "Debtor Addresses" at bounding box center [1432, 398] width 125 height 15
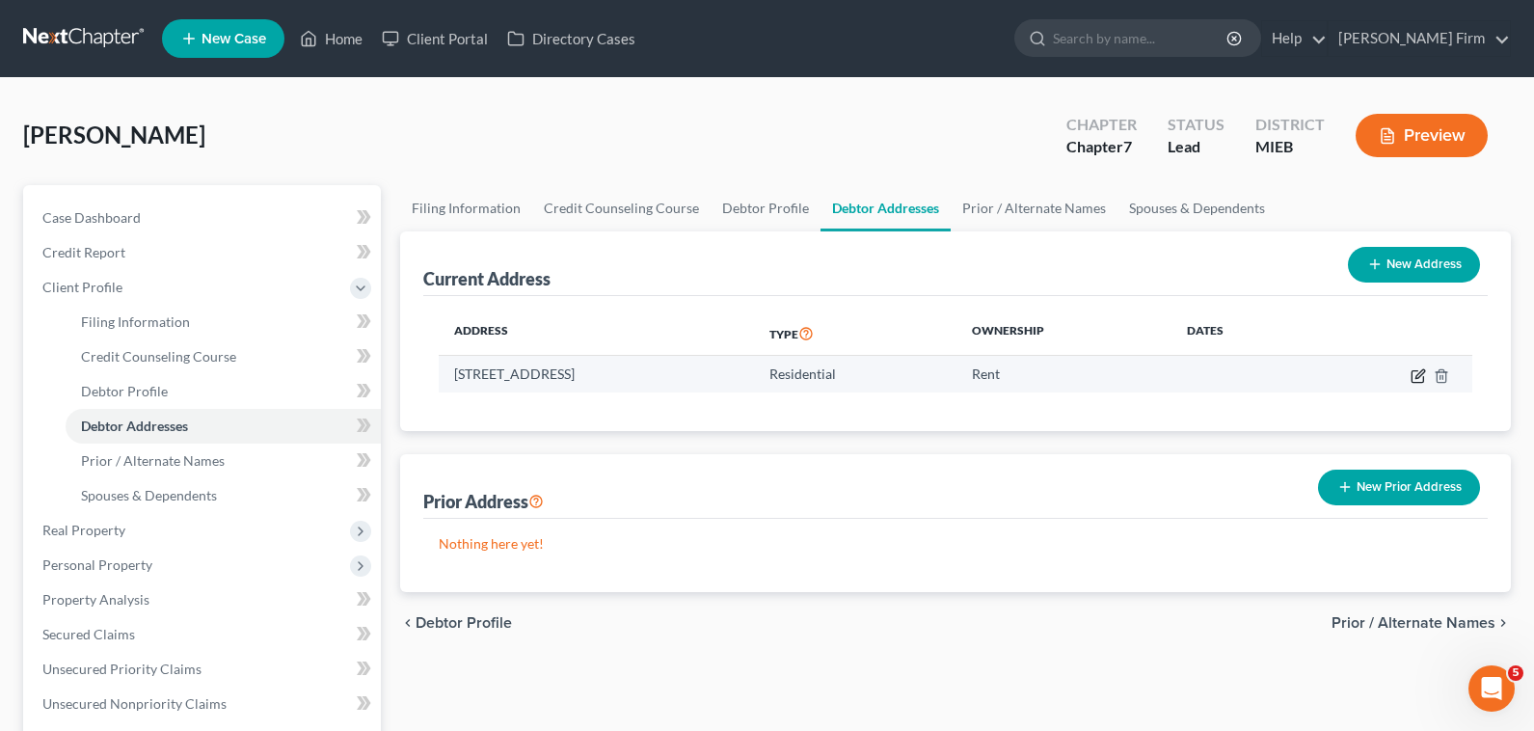
click at [1423, 371] on icon "button" at bounding box center [1417, 375] width 15 height 15
select select "23"
select select "0"
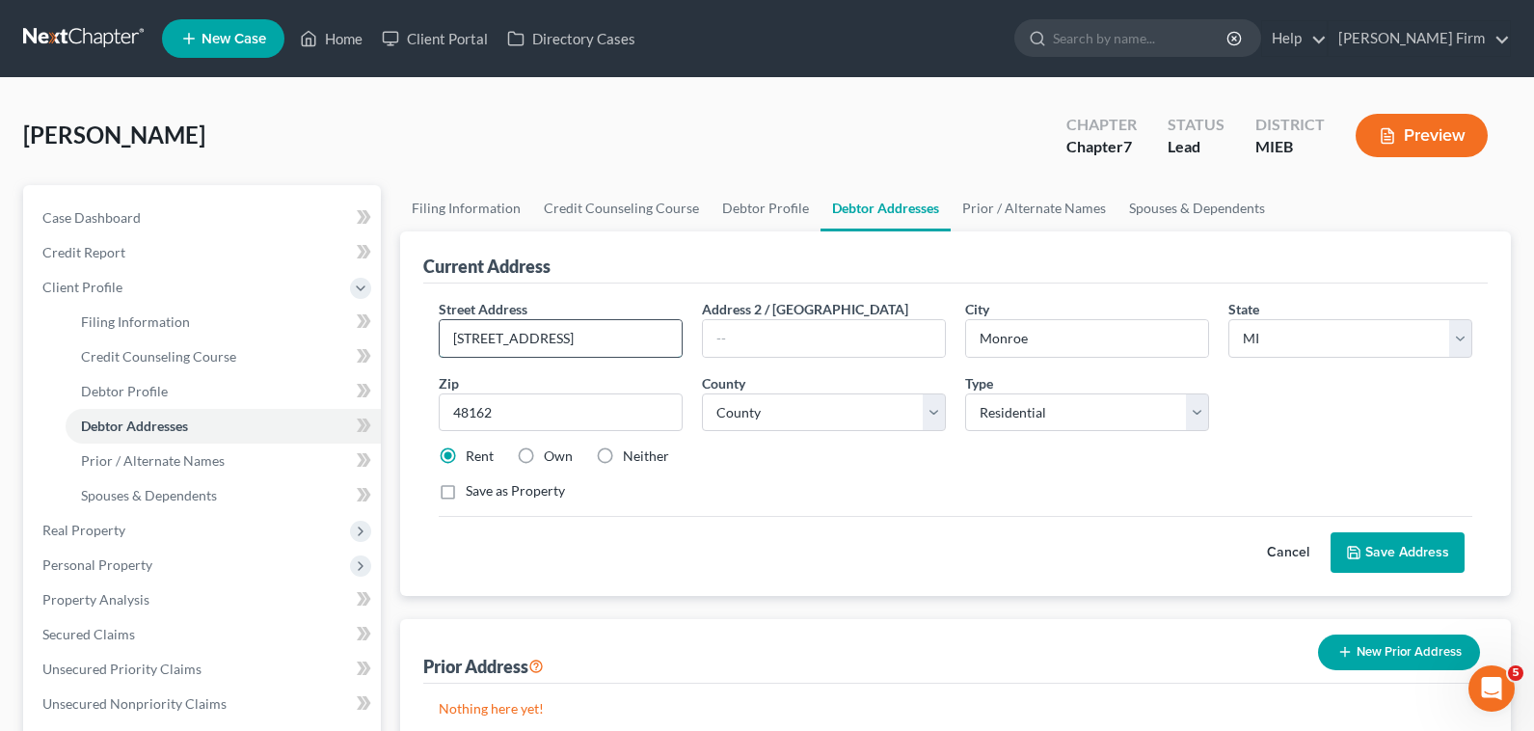
click at [472, 346] on input "3240 Woodlawn Blvd" at bounding box center [561, 338] width 242 height 37
type input "3252 Woodlawn Blvd"
click at [1398, 559] on button "Save Address" at bounding box center [1397, 552] width 134 height 40
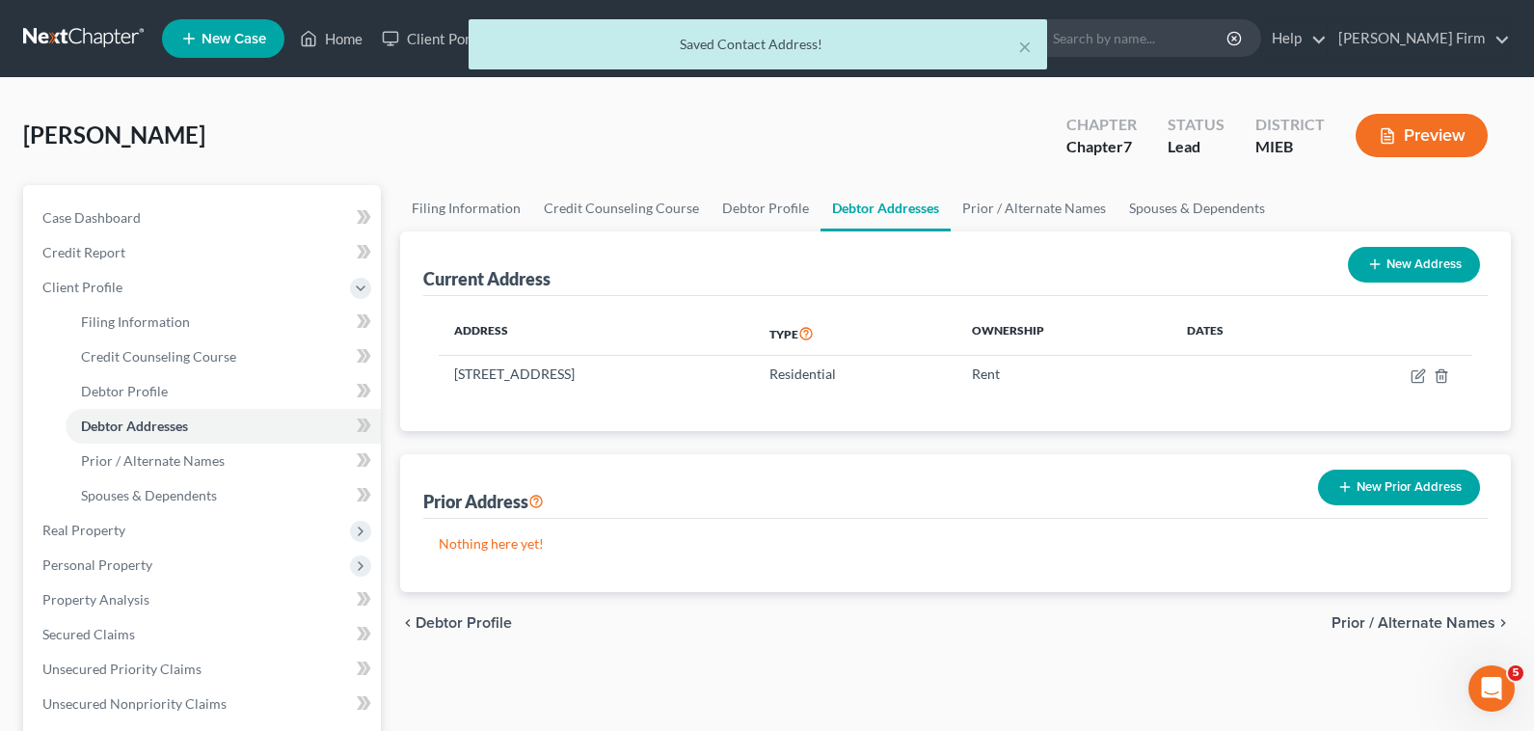
click at [1451, 618] on span "Prior / Alternate Names" at bounding box center [1413, 622] width 164 height 15
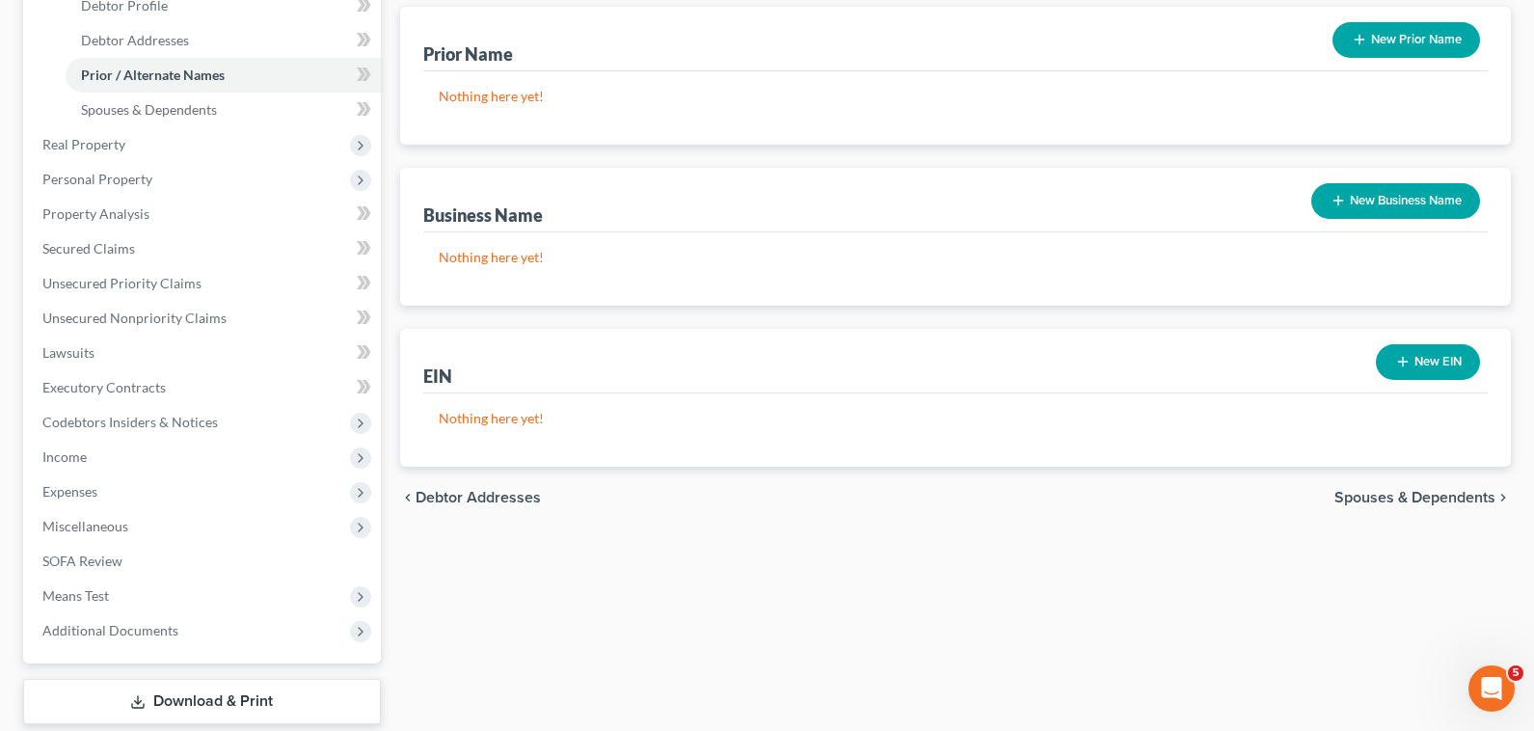
click at [1426, 495] on span "Spouses & Dependents" at bounding box center [1414, 497] width 161 height 15
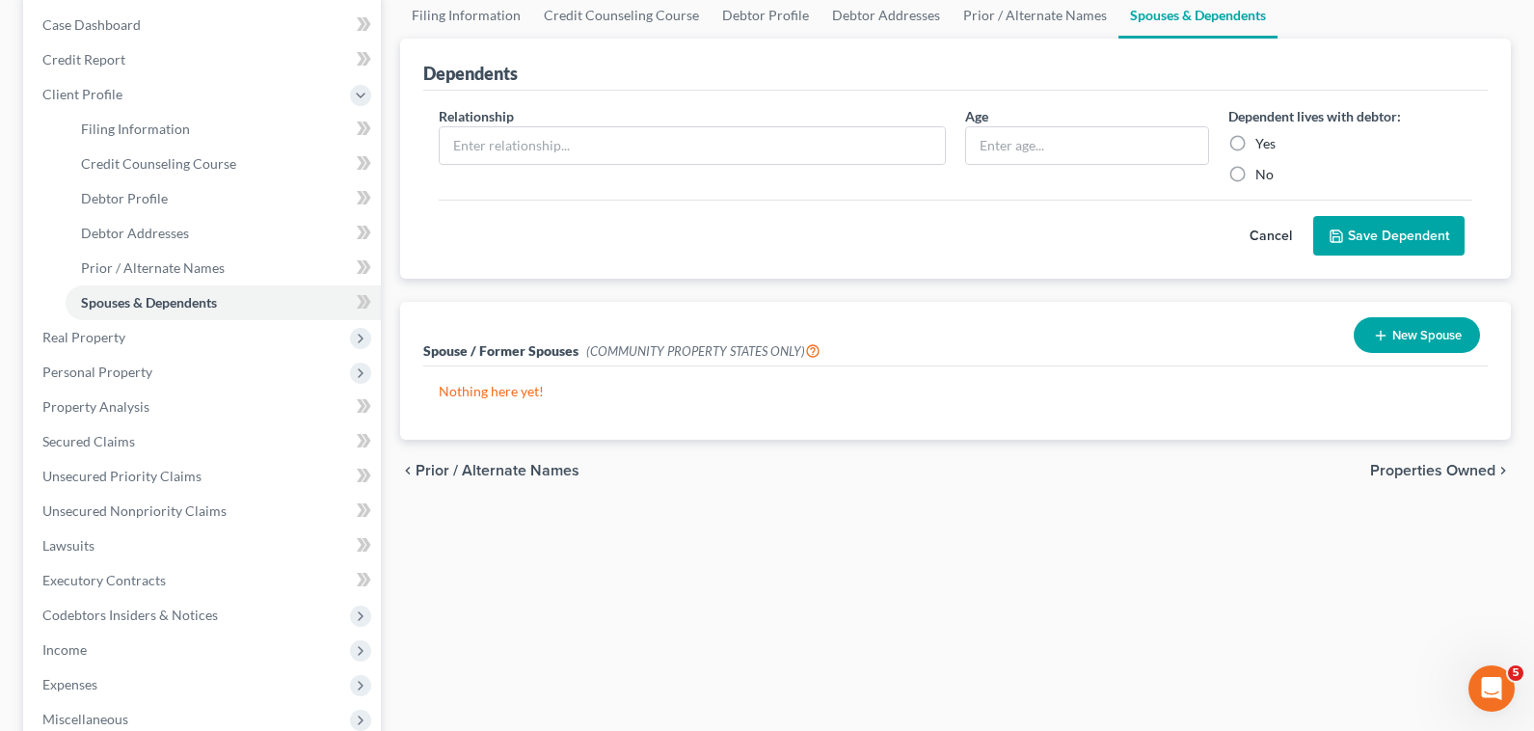
click at [1405, 470] on span "Properties Owned" at bounding box center [1432, 470] width 125 height 15
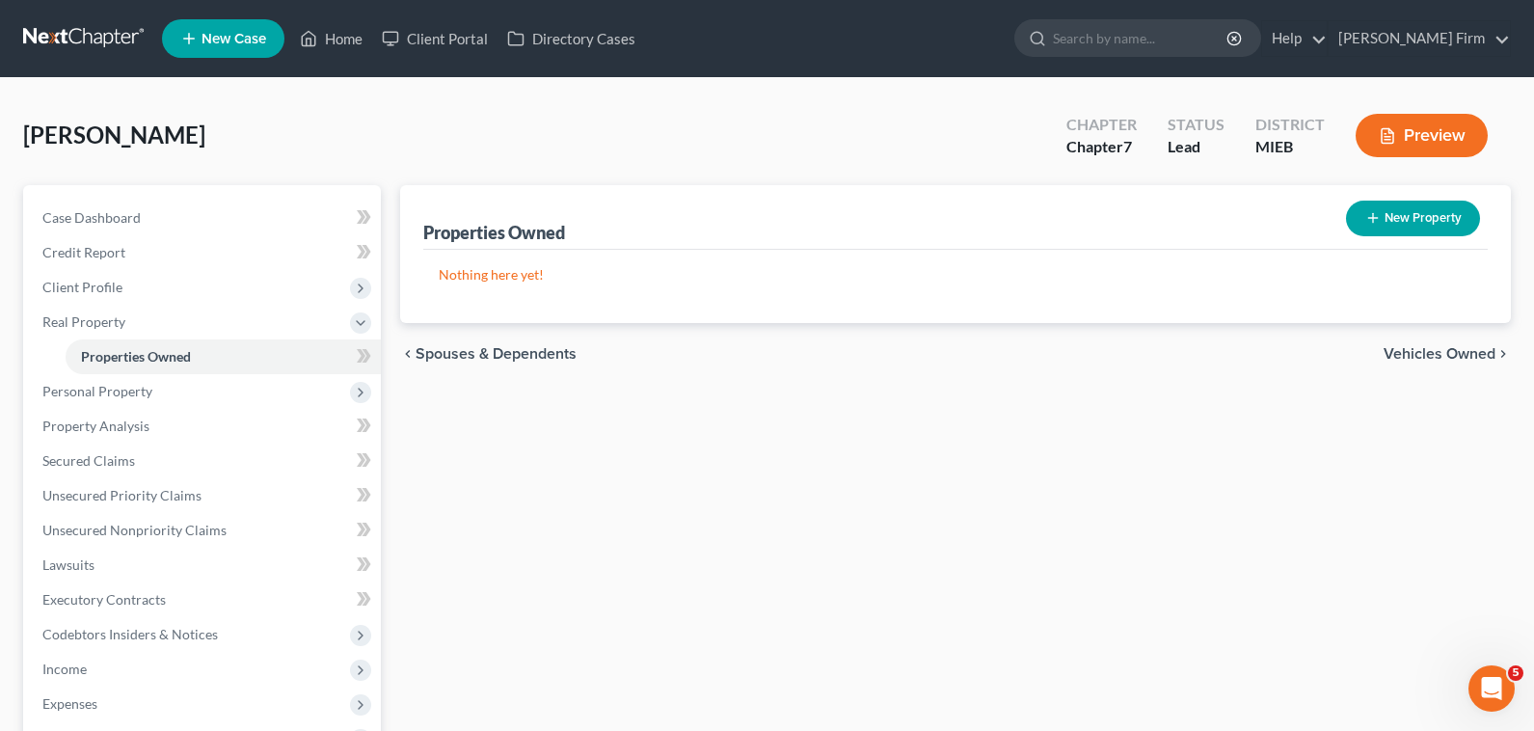
click at [1406, 351] on span "Vehicles Owned" at bounding box center [1439, 353] width 112 height 15
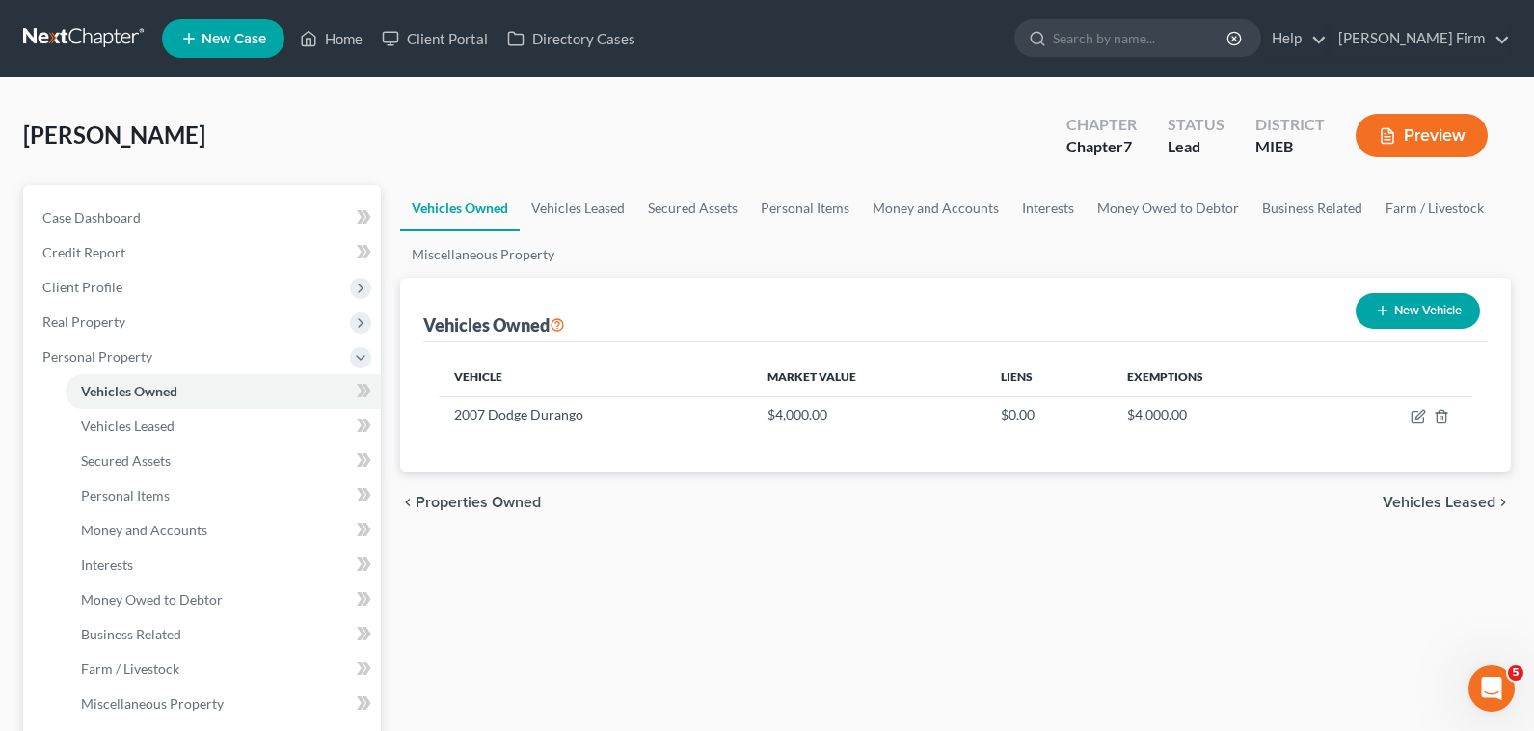
click at [1430, 494] on span "Vehicles Leased" at bounding box center [1438, 501] width 113 height 15
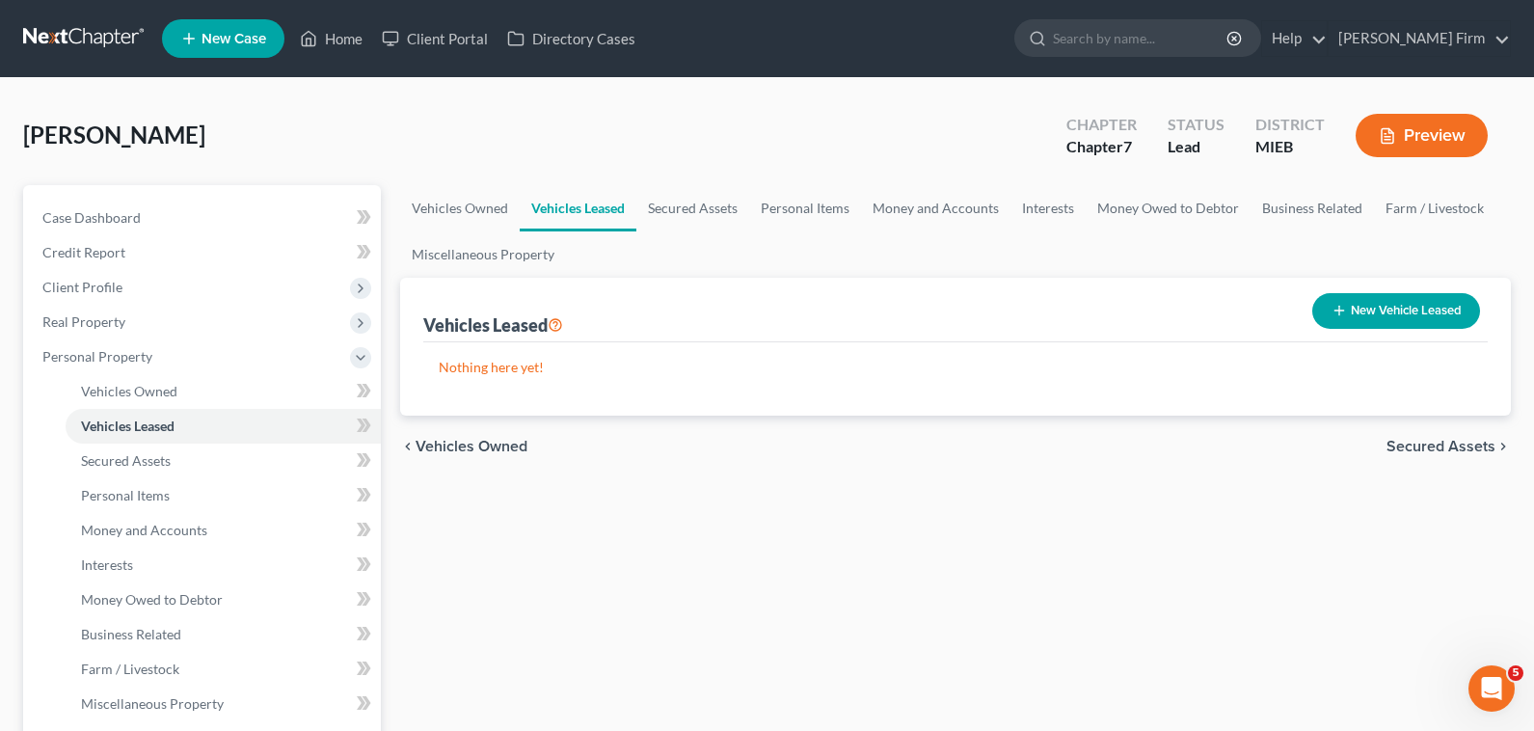
click at [1446, 442] on span "Secured Assets" at bounding box center [1440, 446] width 109 height 15
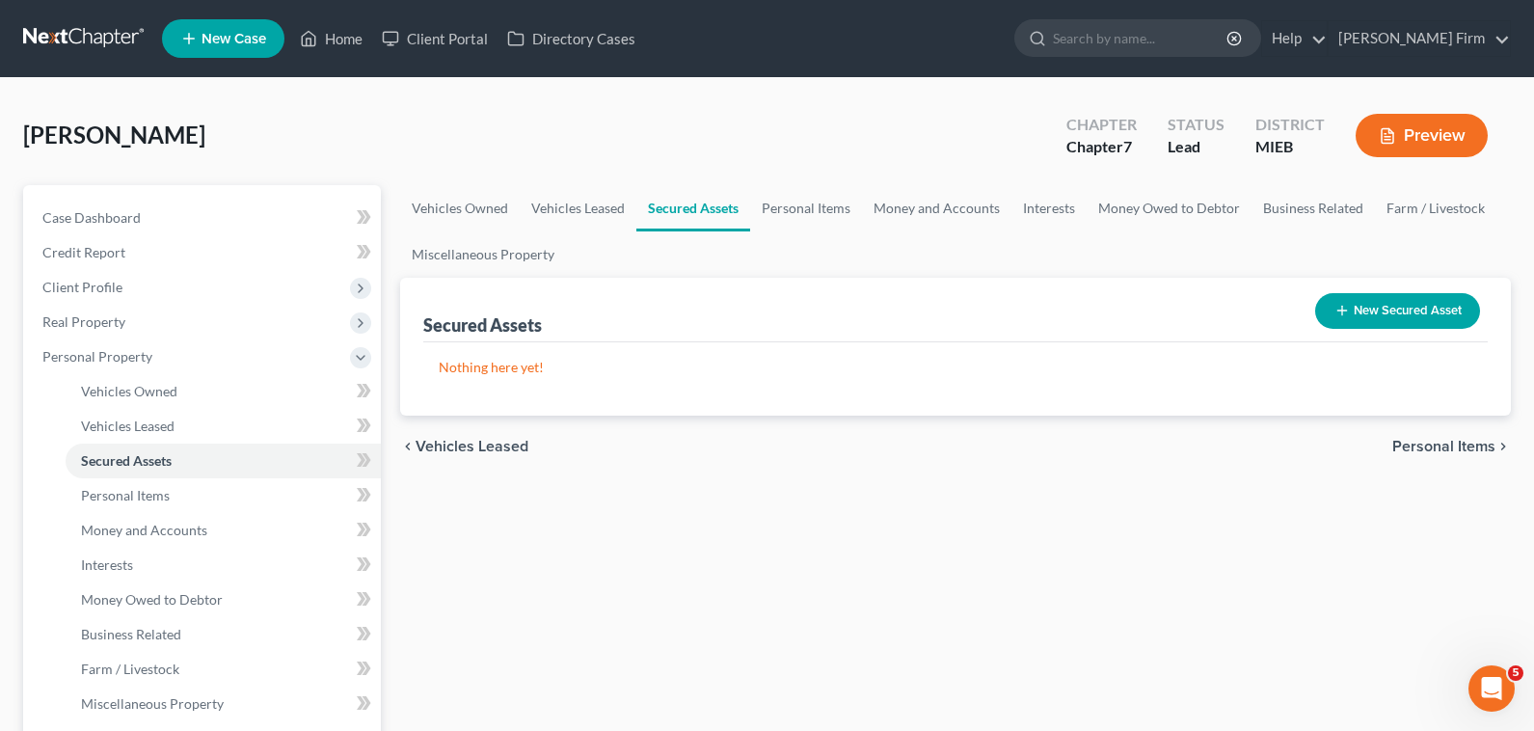
click at [1446, 461] on div "chevron_left Vehicles Leased Personal Items chevron_right" at bounding box center [955, 446] width 1110 height 62
click at [1447, 450] on span "Personal Items" at bounding box center [1443, 446] width 103 height 15
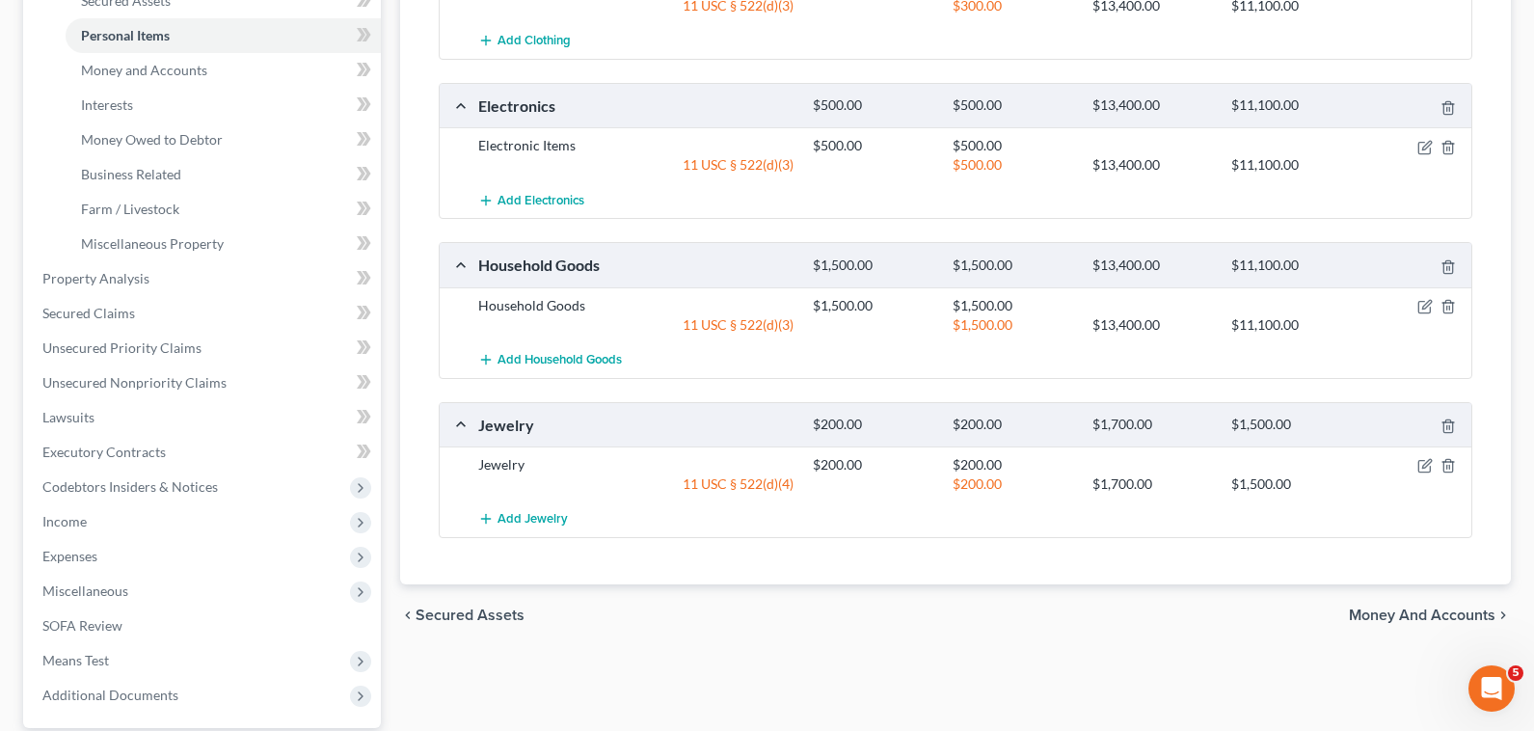
scroll to position [482, 0]
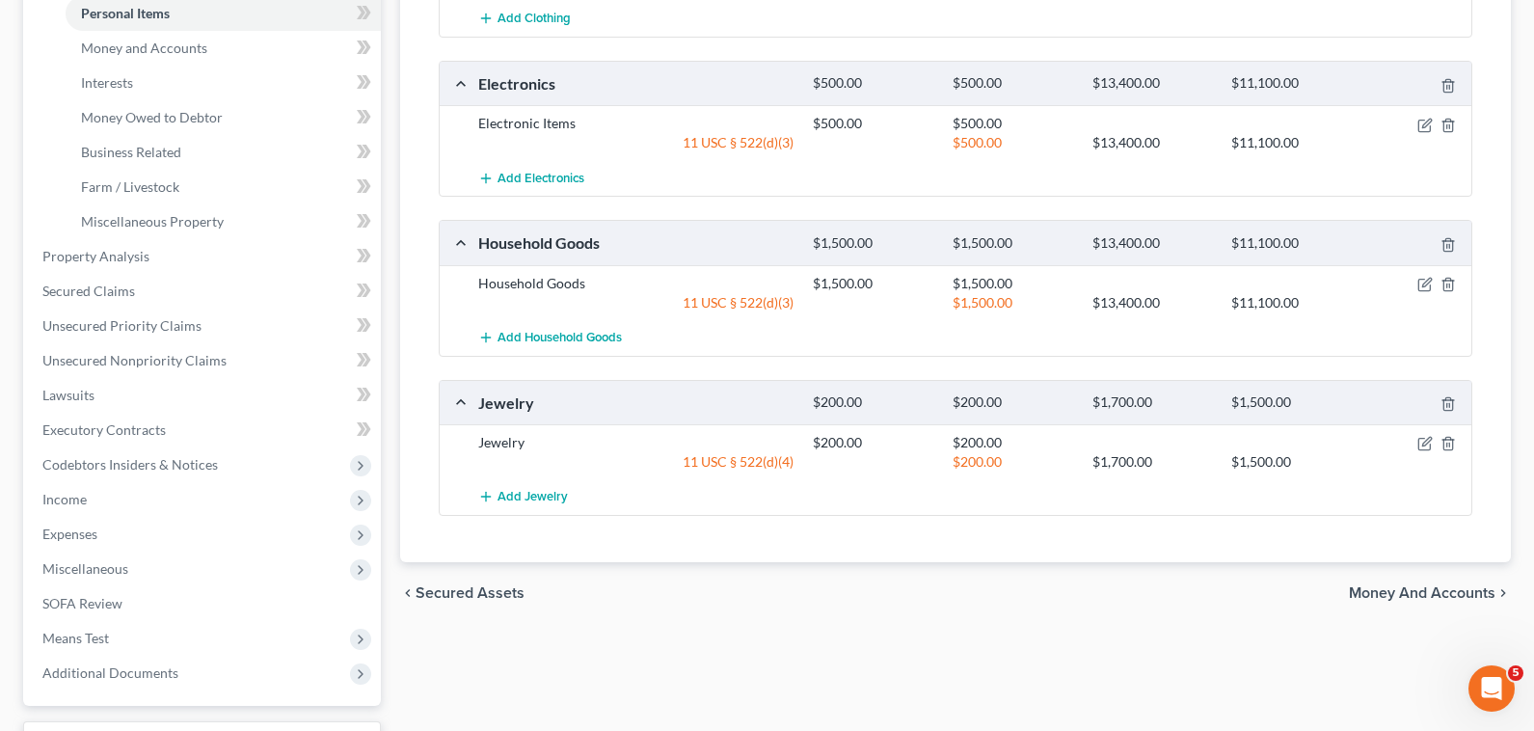
click at [1467, 594] on span "Money and Accounts" at bounding box center [1422, 592] width 147 height 15
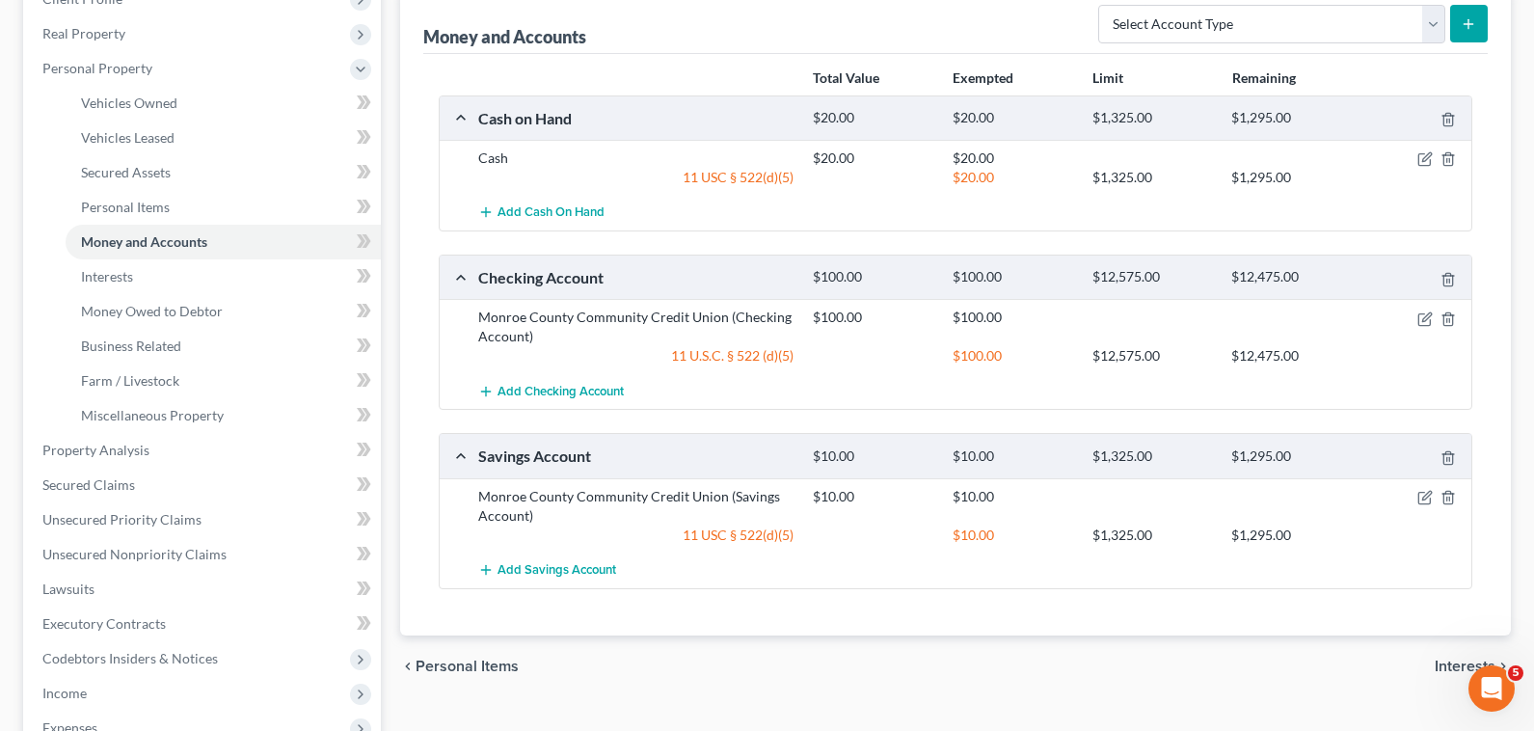
scroll to position [289, 0]
click at [209, 95] on link "Vehicles Owned" at bounding box center [223, 102] width 315 height 35
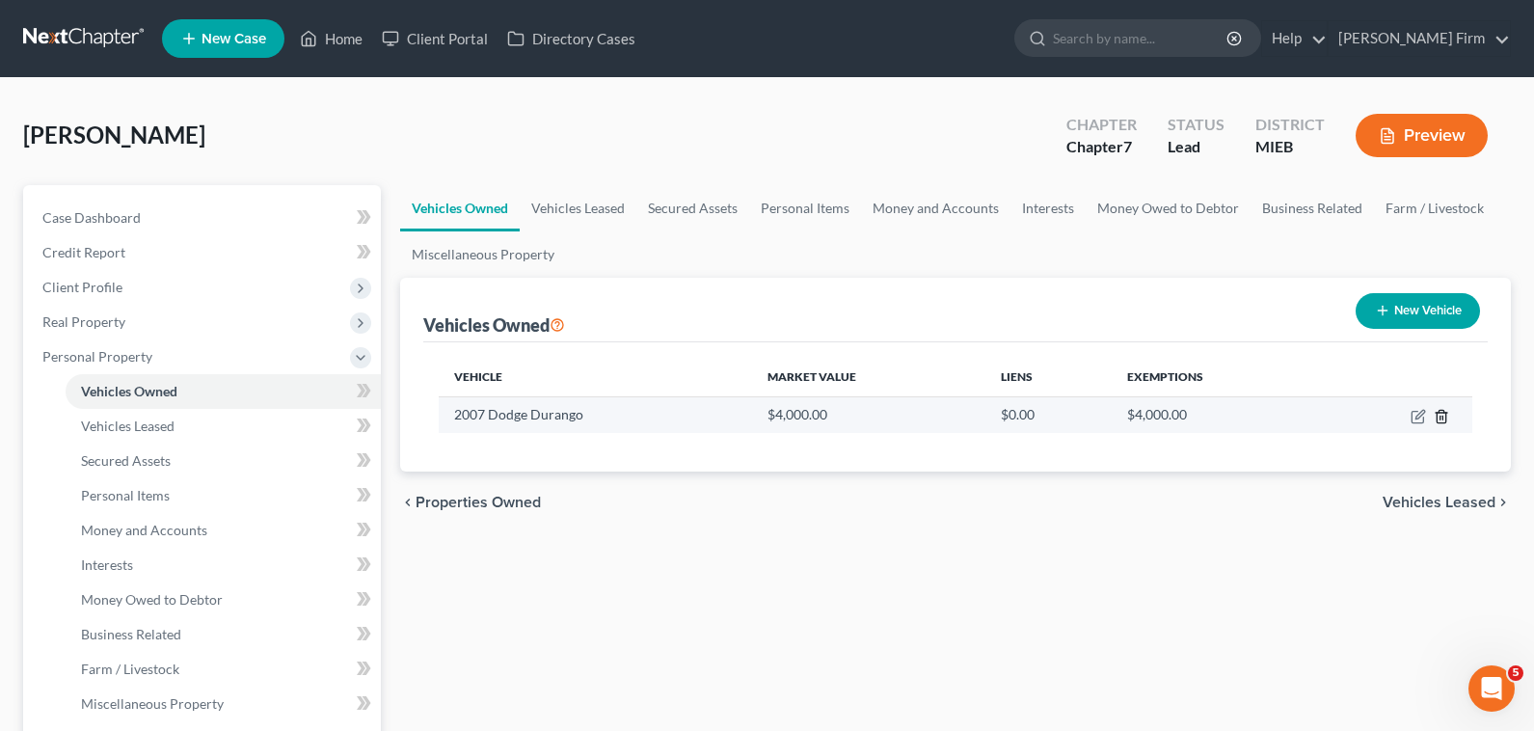
click at [1438, 415] on icon "button" at bounding box center [1440, 416] width 15 height 15
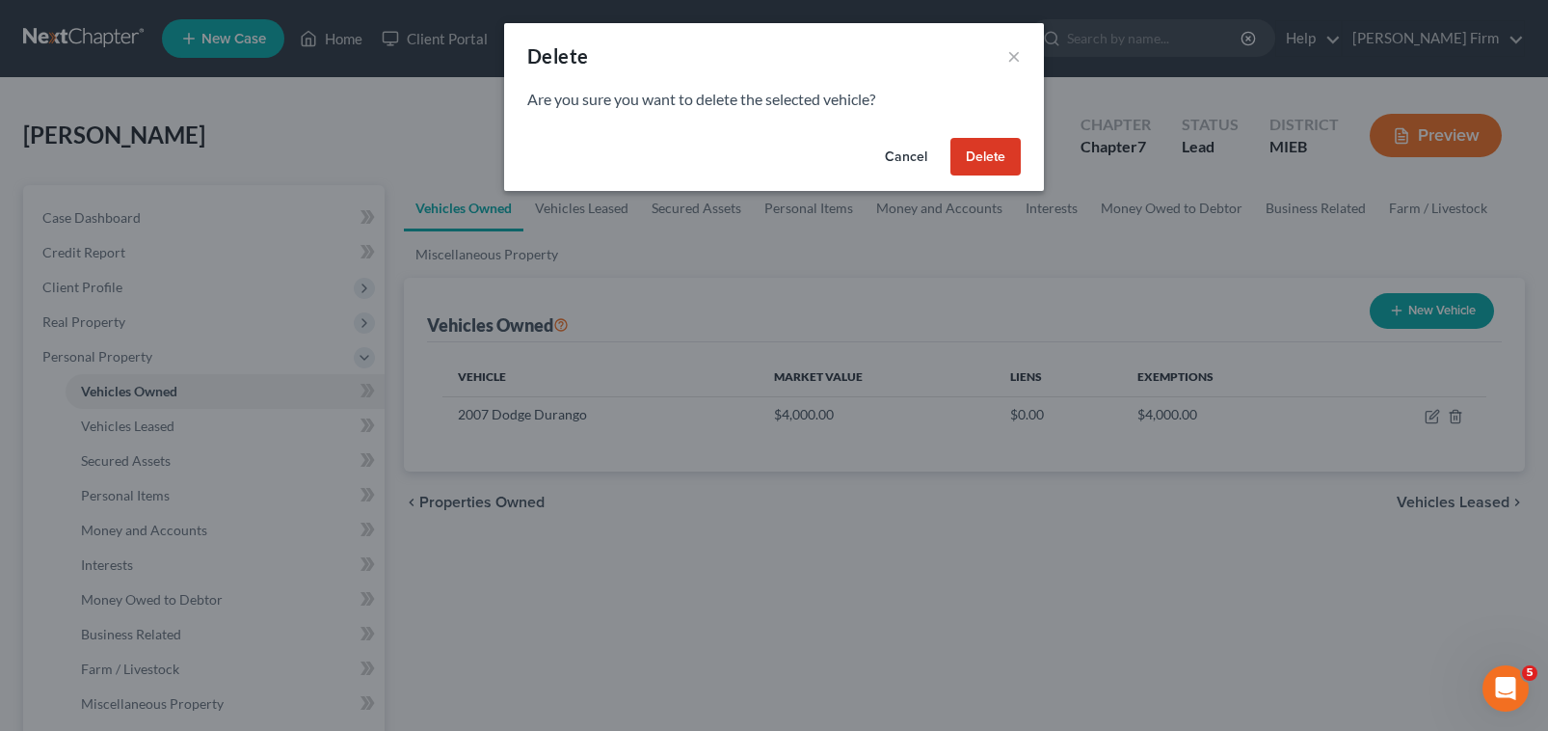
click at [976, 158] on button "Delete" at bounding box center [985, 157] width 70 height 39
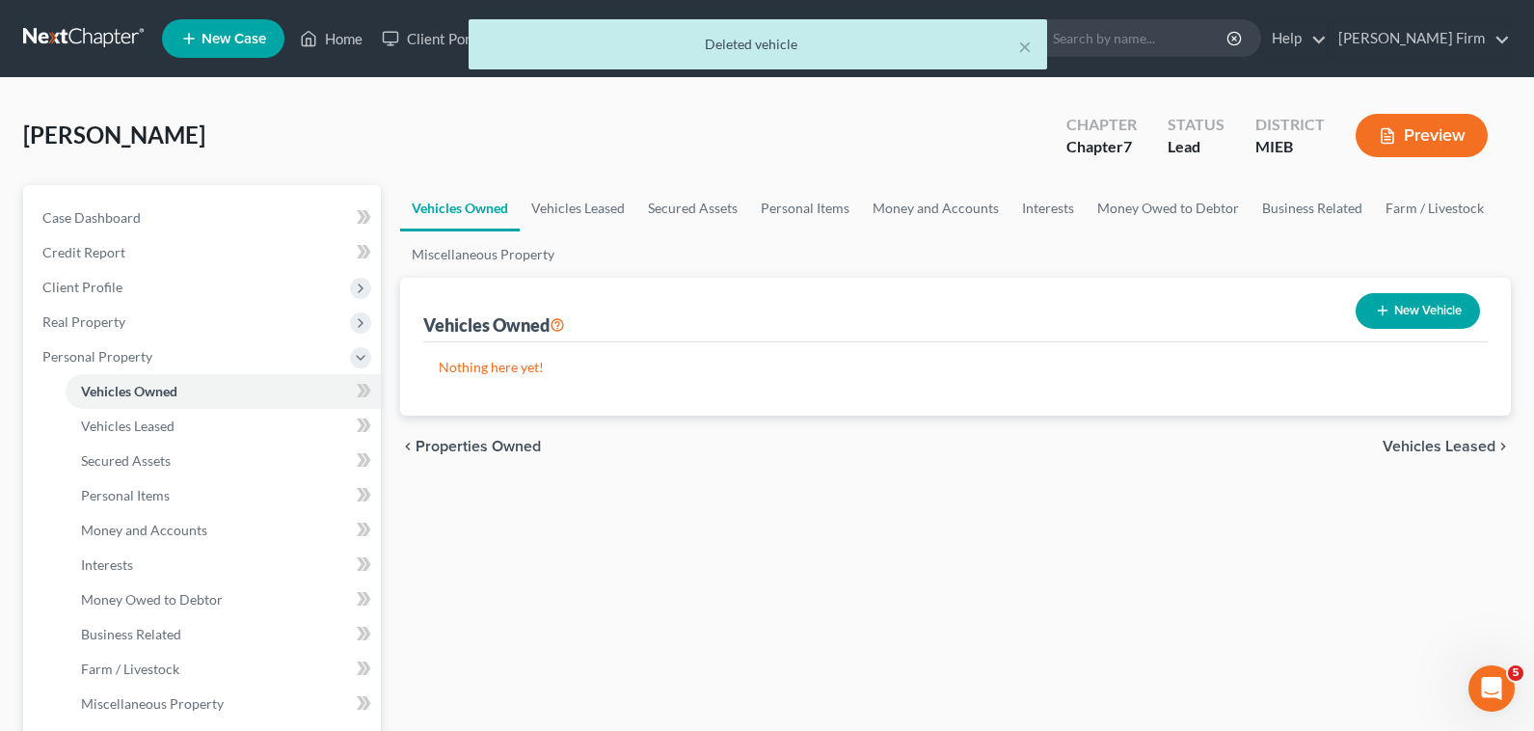
click at [1411, 441] on span "Vehicles Leased" at bounding box center [1438, 446] width 113 height 15
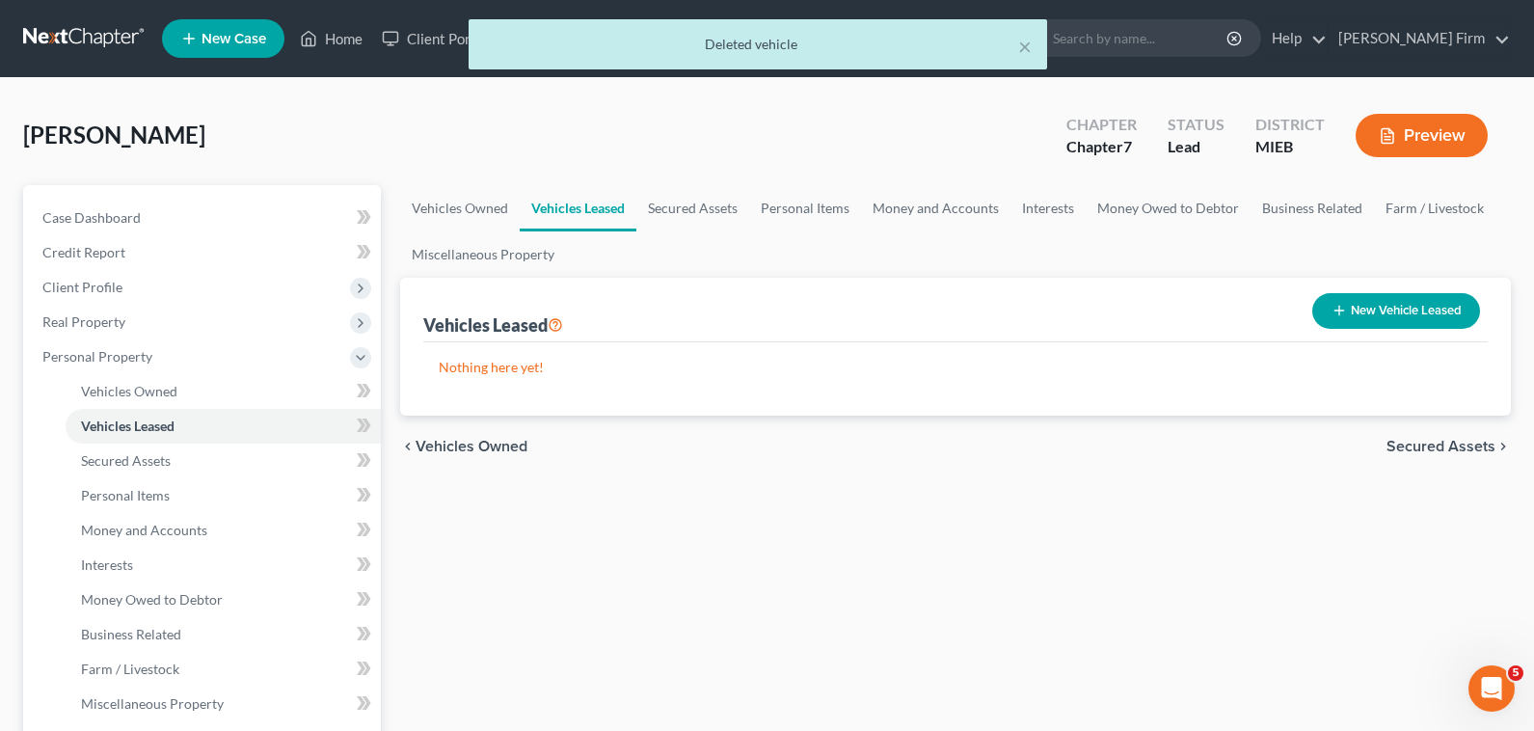
click at [1430, 451] on span "Secured Assets" at bounding box center [1440, 446] width 109 height 15
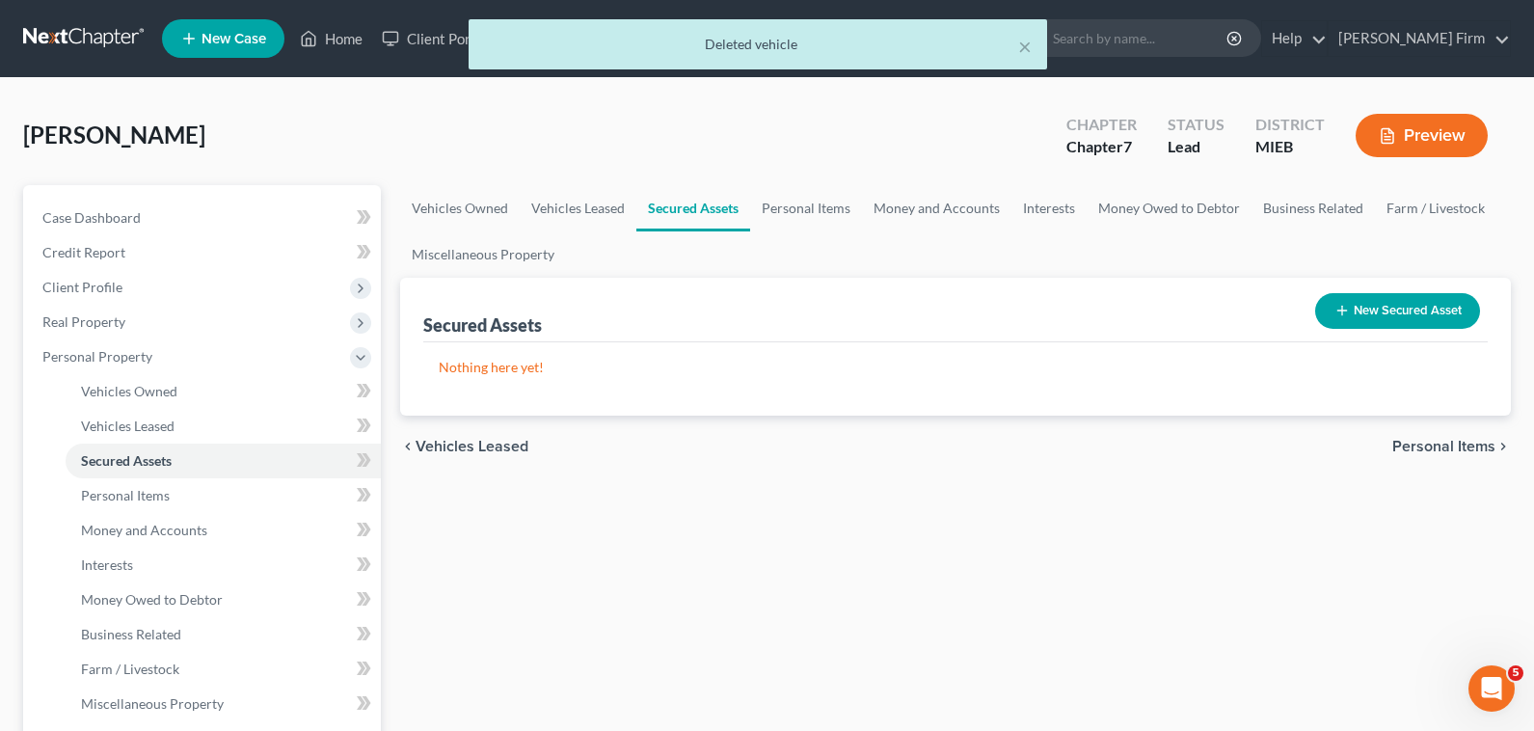
click at [1430, 451] on span "Personal Items" at bounding box center [1443, 446] width 103 height 15
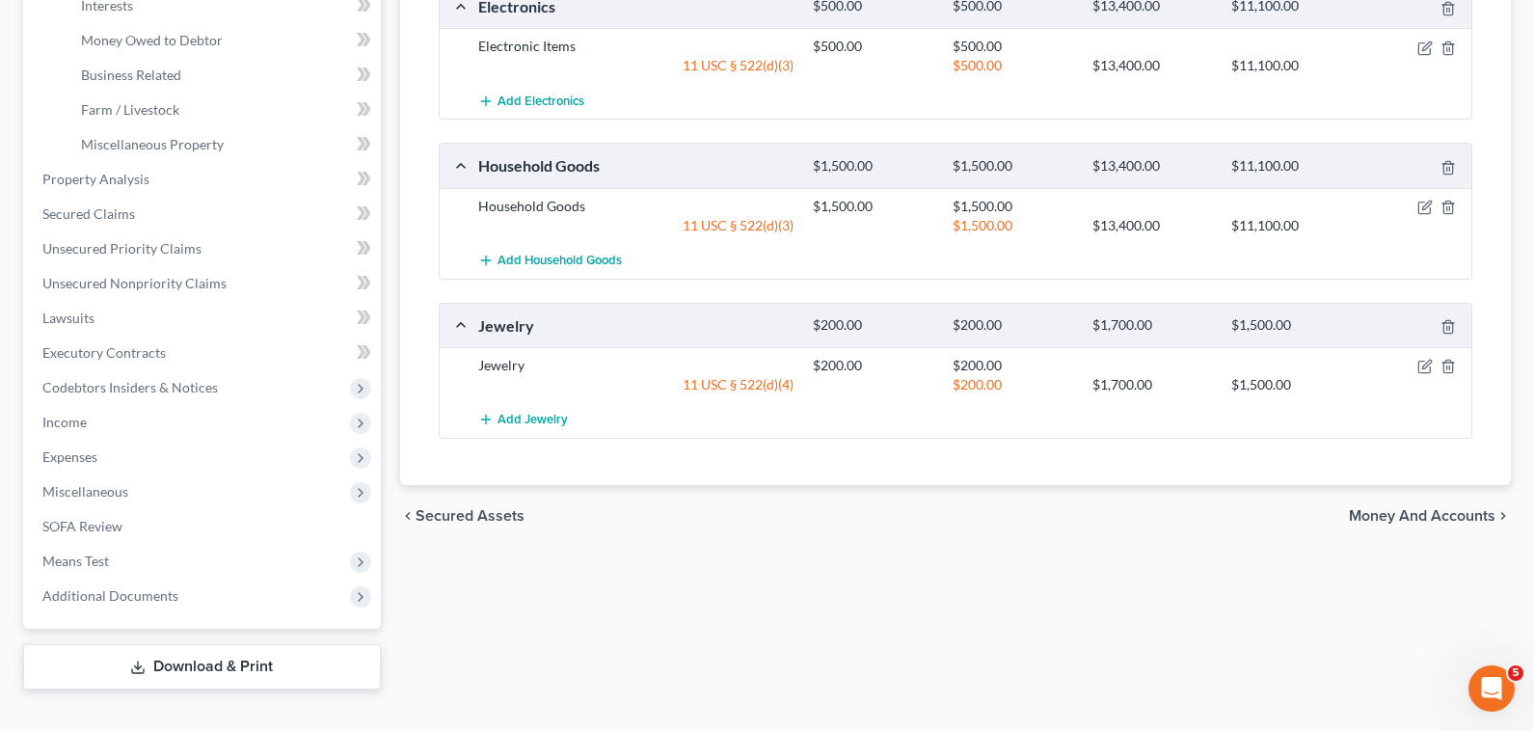
scroll to position [578, 0]
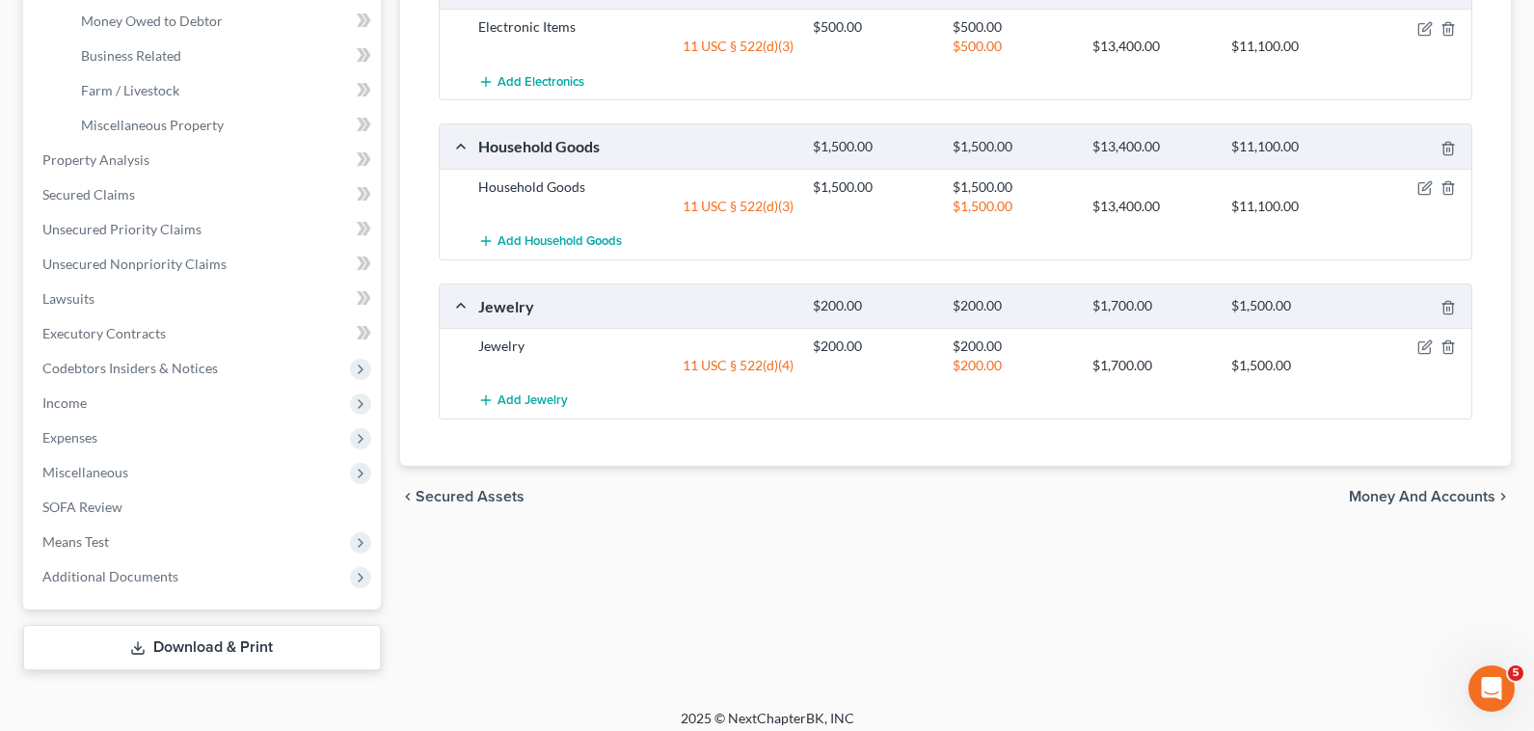
click at [1417, 500] on span "Money and Accounts" at bounding box center [1422, 496] width 147 height 15
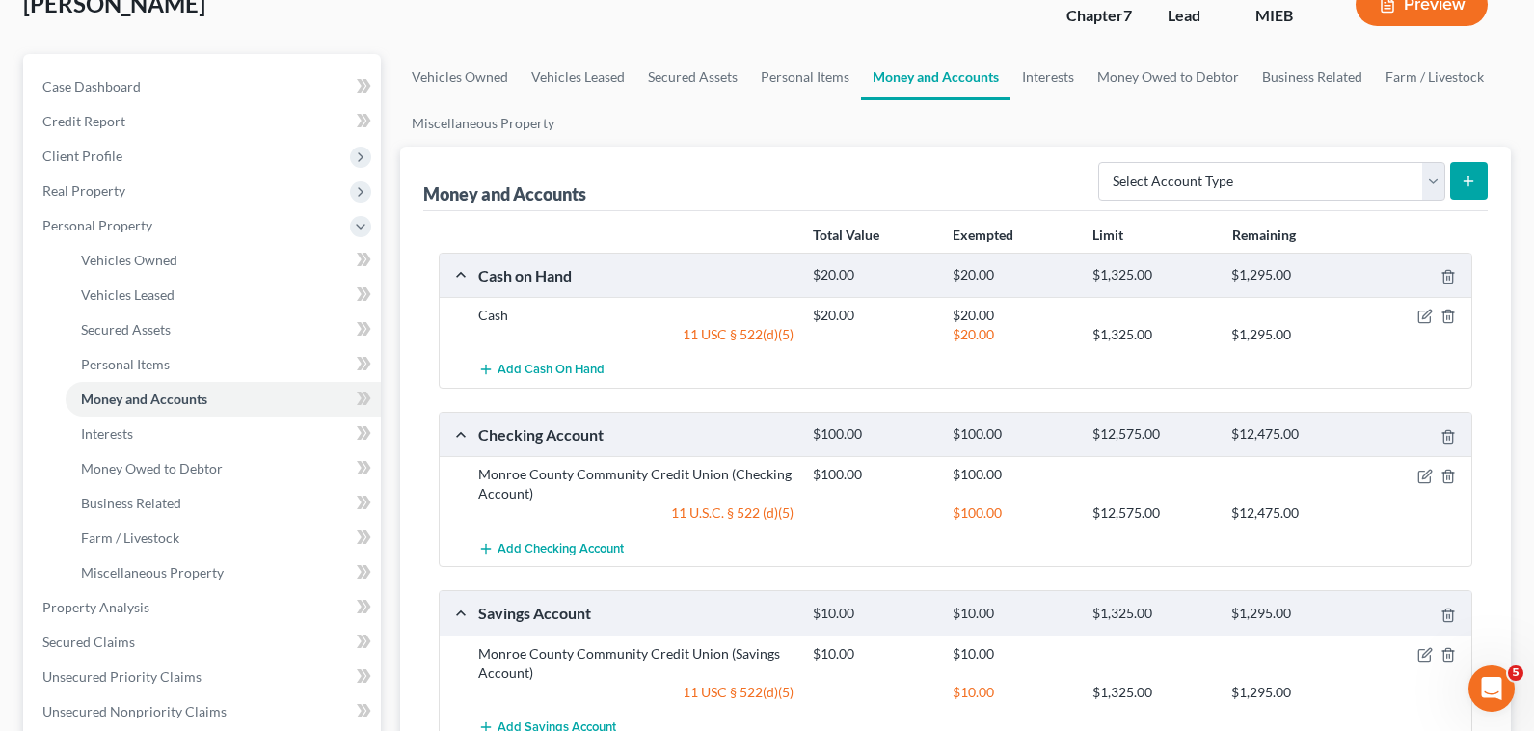
scroll to position [193, 0]
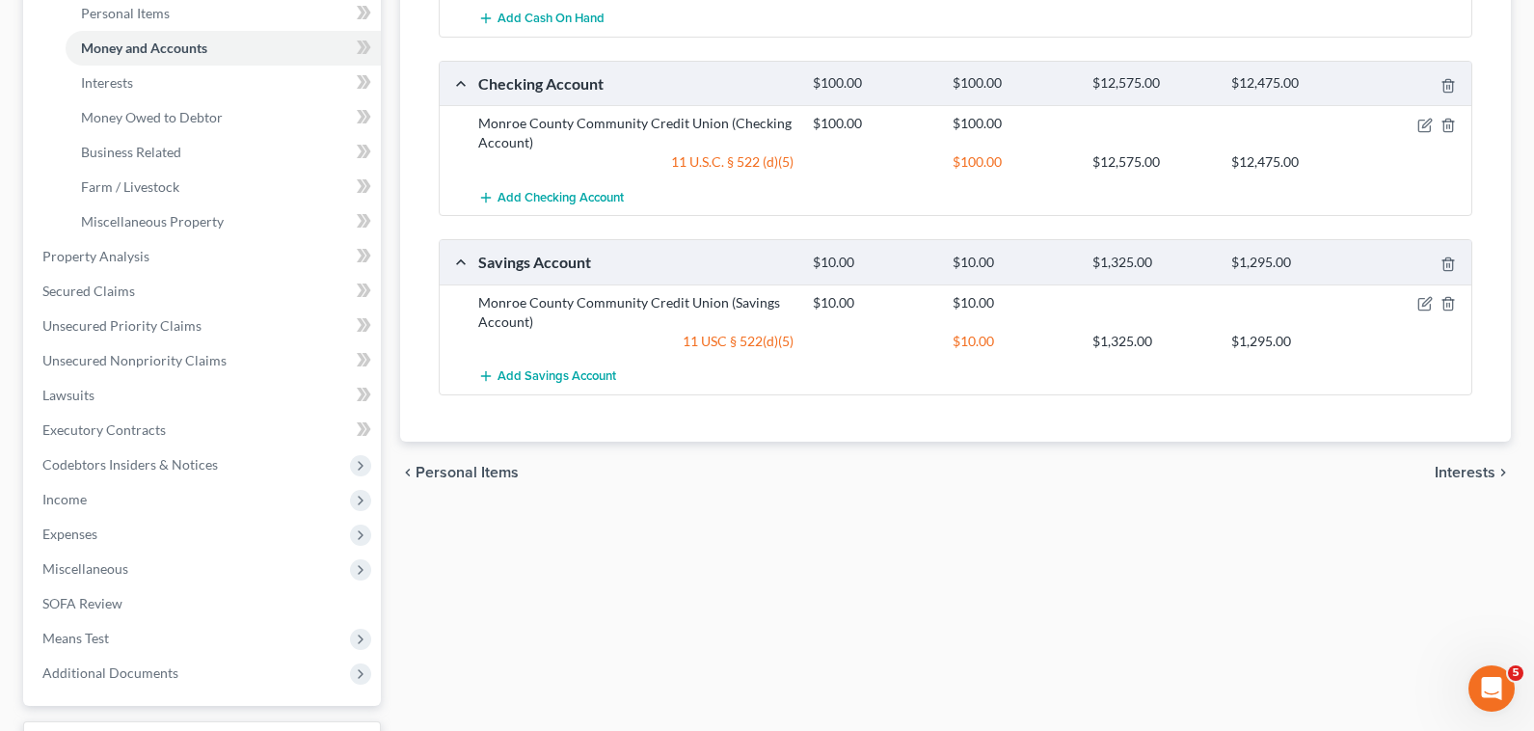
click at [1481, 469] on span "Interests" at bounding box center [1464, 472] width 61 height 15
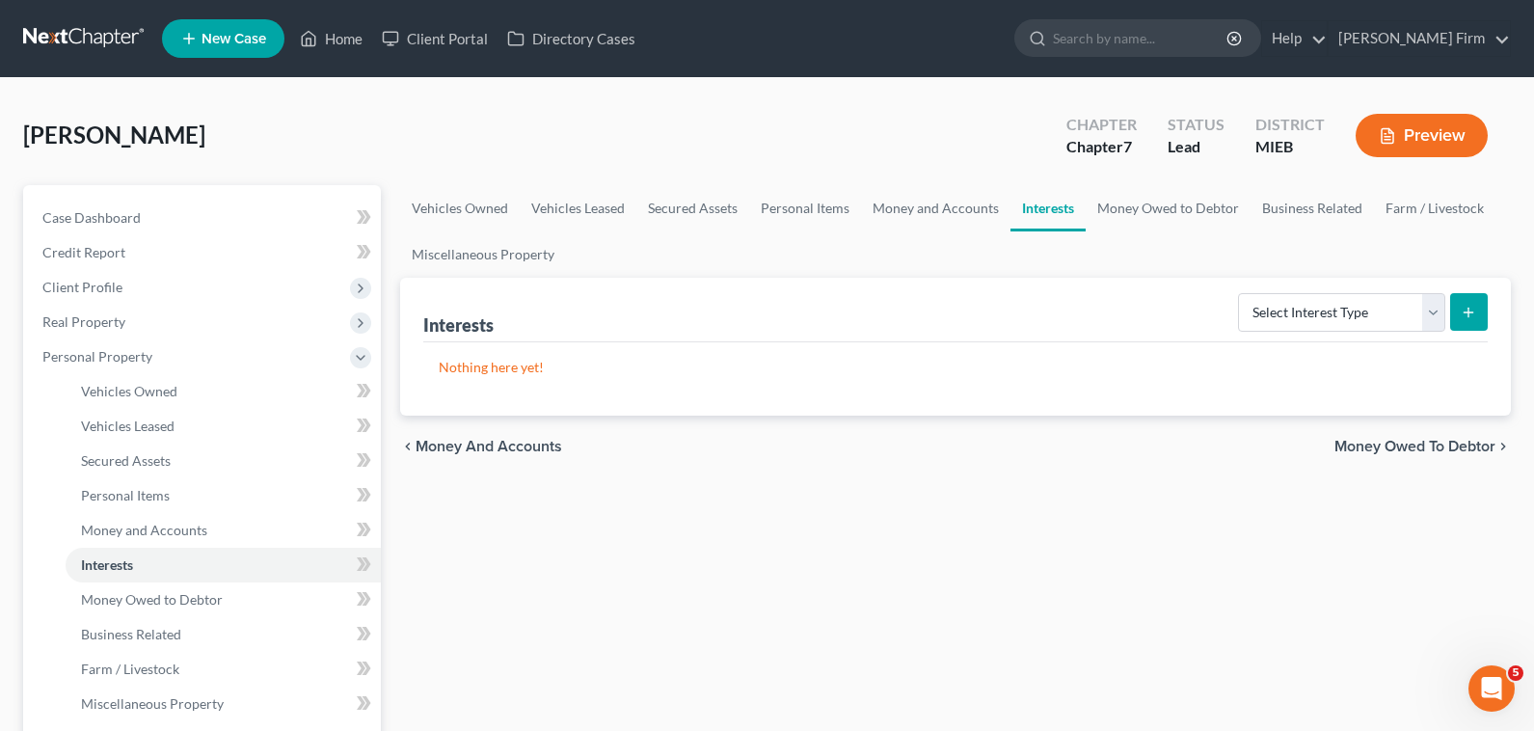
click at [1438, 456] on div "chevron_left Money and Accounts Money Owed to Debtor chevron_right" at bounding box center [955, 446] width 1110 height 62
click at [1437, 440] on span "Money Owed to Debtor" at bounding box center [1414, 446] width 161 height 15
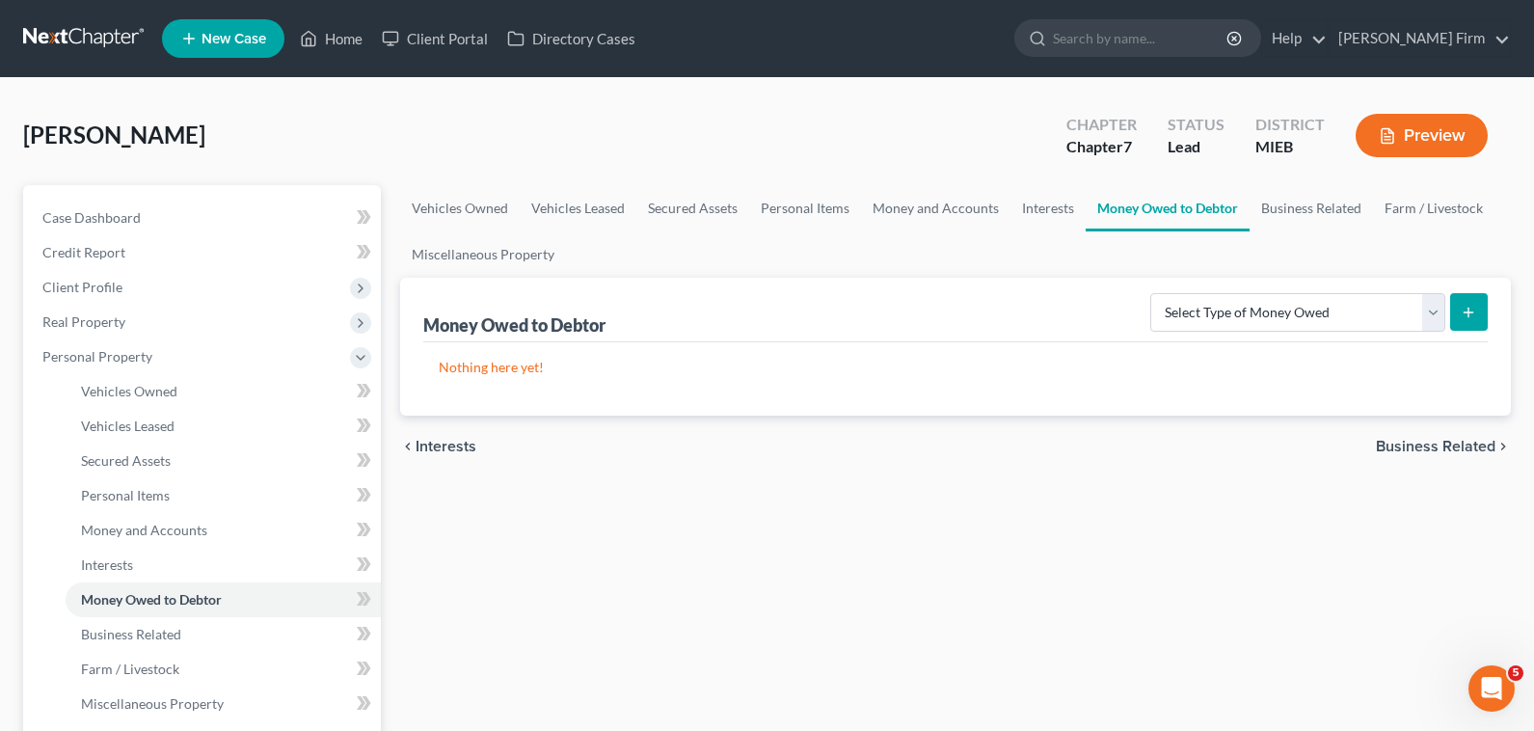
click at [1437, 440] on span "Business Related" at bounding box center [1436, 446] width 120 height 15
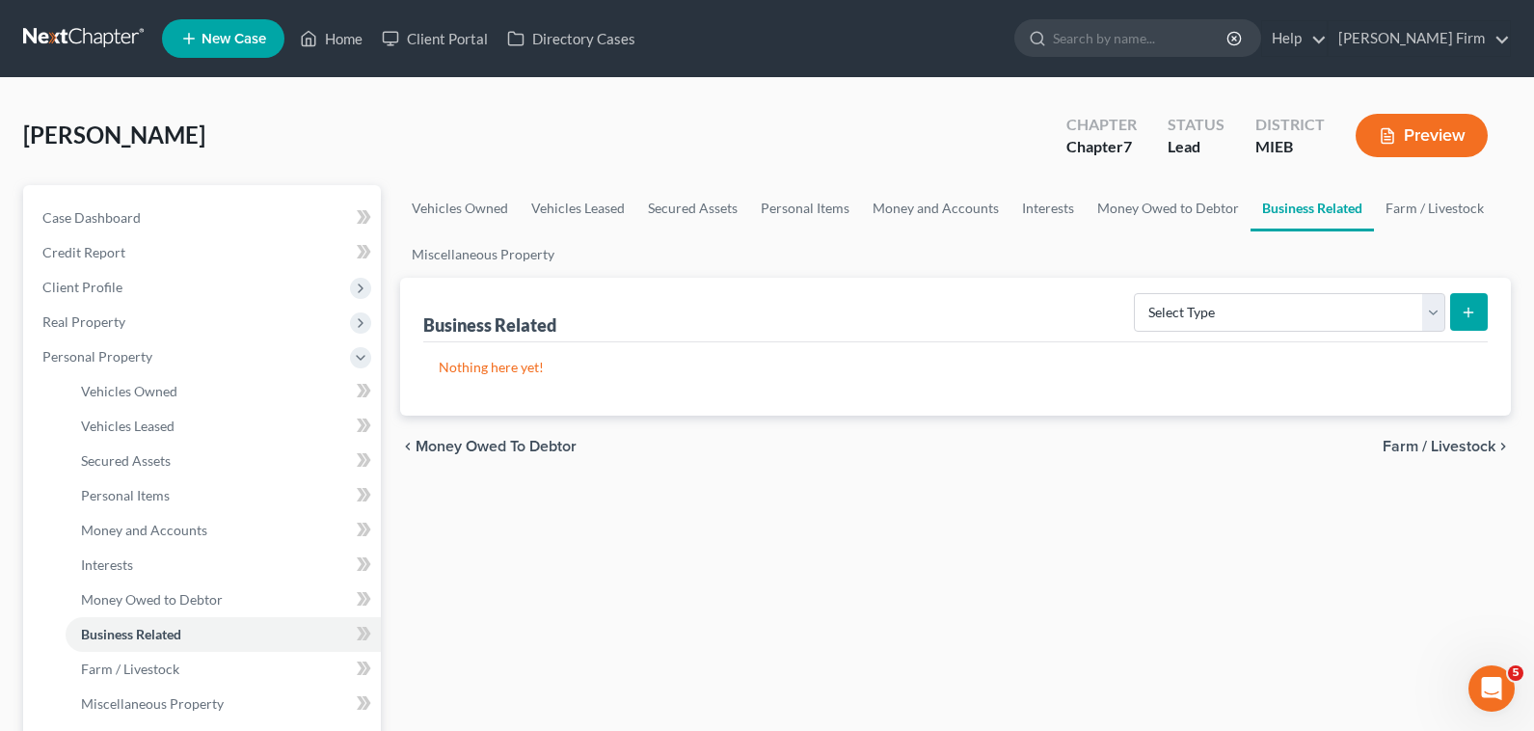
click at [1437, 440] on span "Farm / Livestock" at bounding box center [1438, 446] width 113 height 15
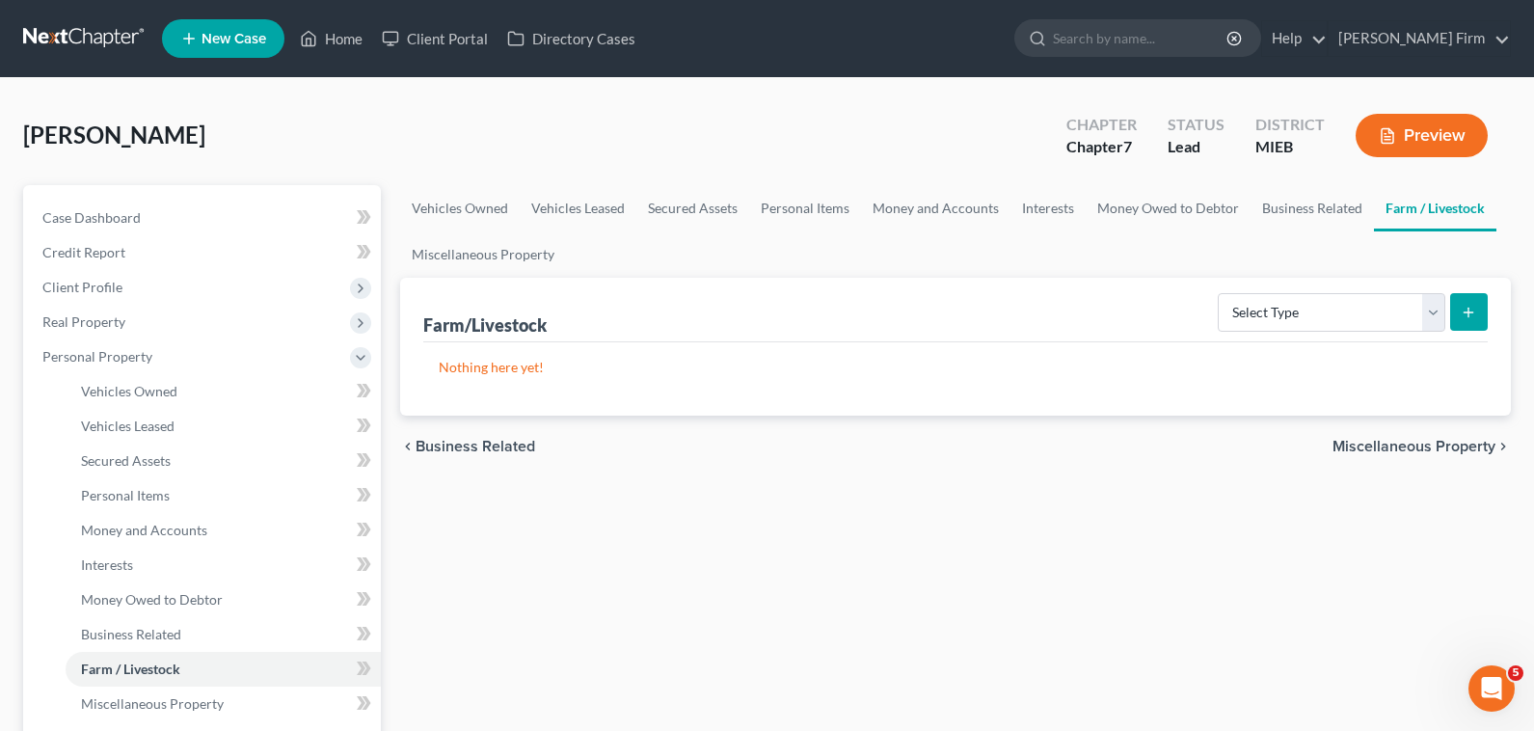
click at [1437, 440] on span "Miscellaneous Property" at bounding box center [1413, 446] width 163 height 15
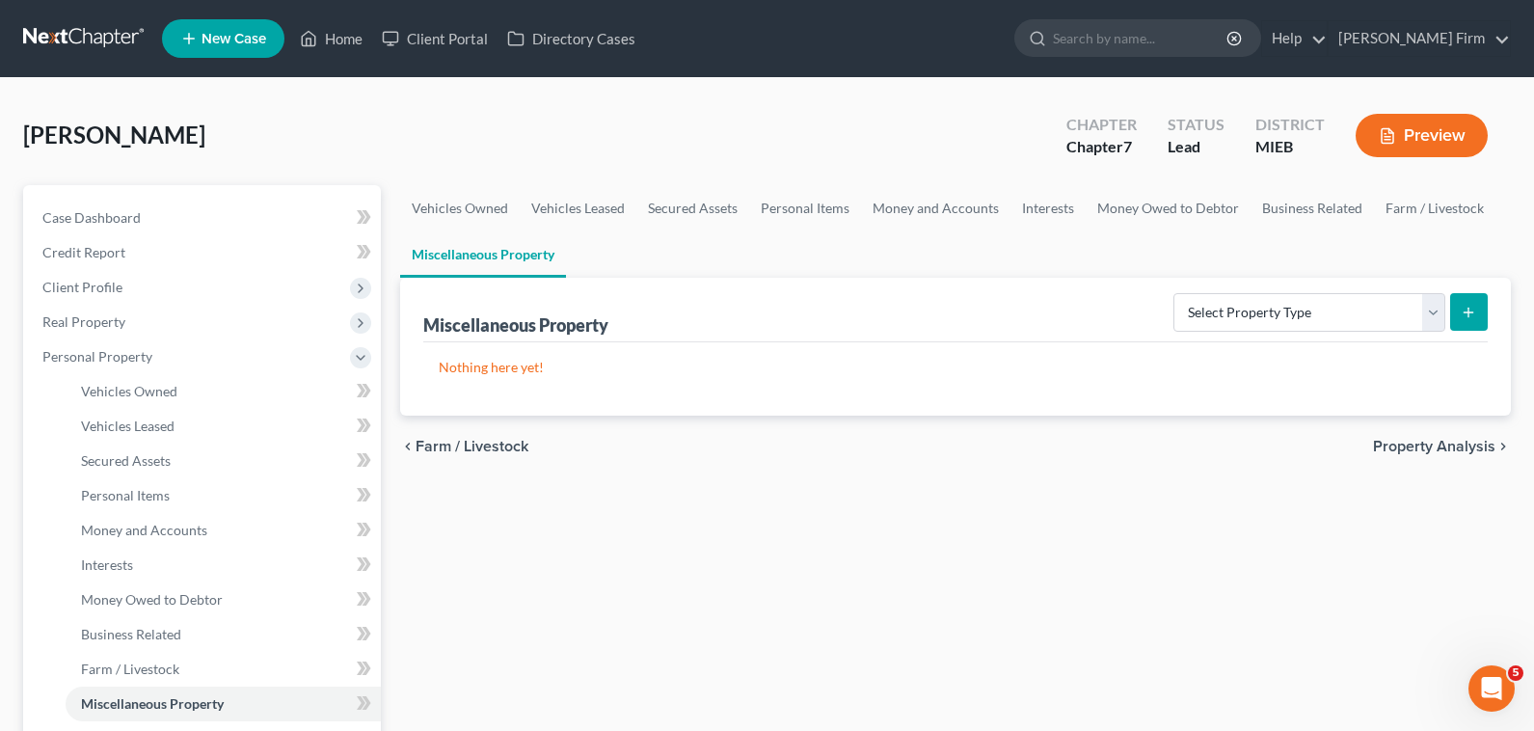
click at [1437, 440] on span "Property Analysis" at bounding box center [1434, 446] width 122 height 15
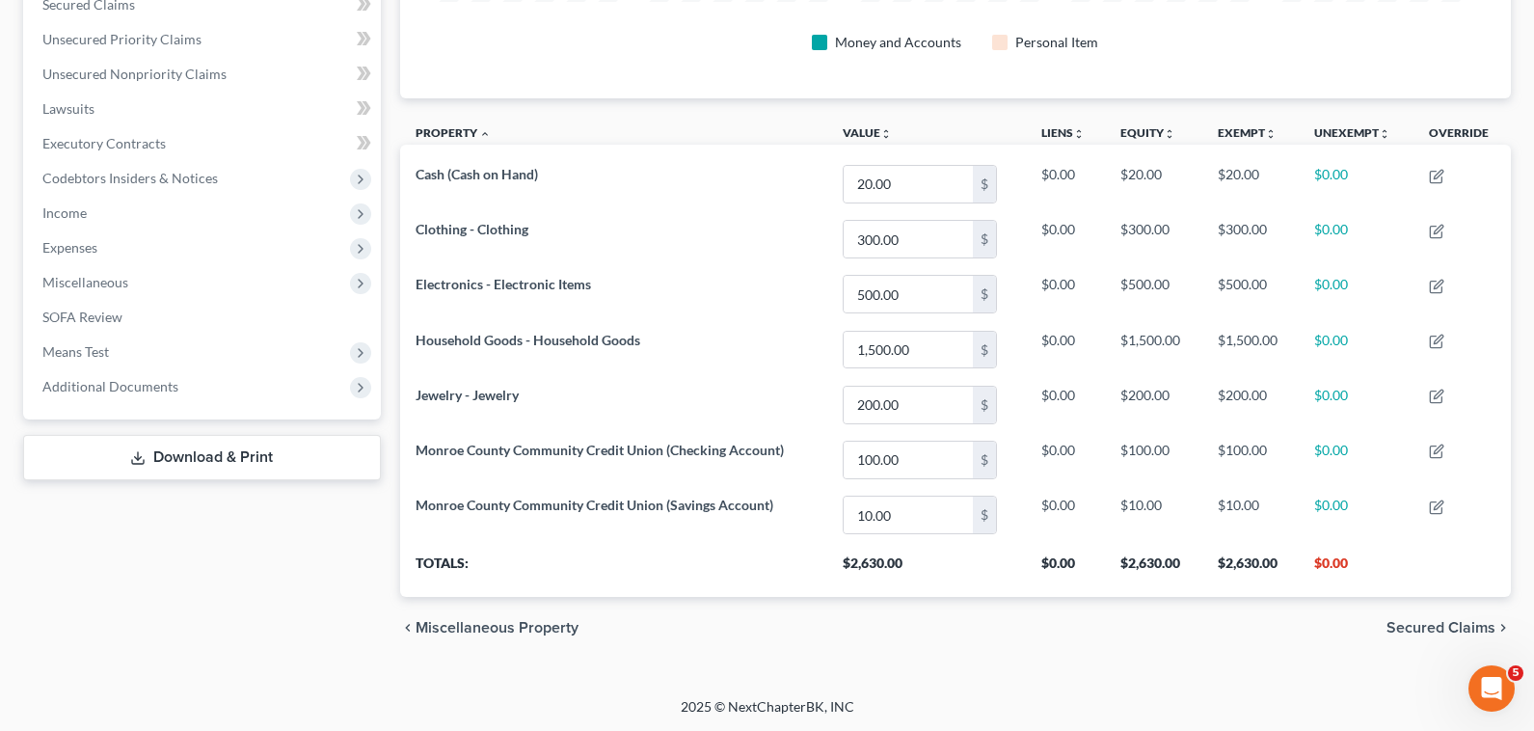
scroll to position [422, 0]
click at [1423, 628] on span "Secured Claims" at bounding box center [1440, 626] width 109 height 15
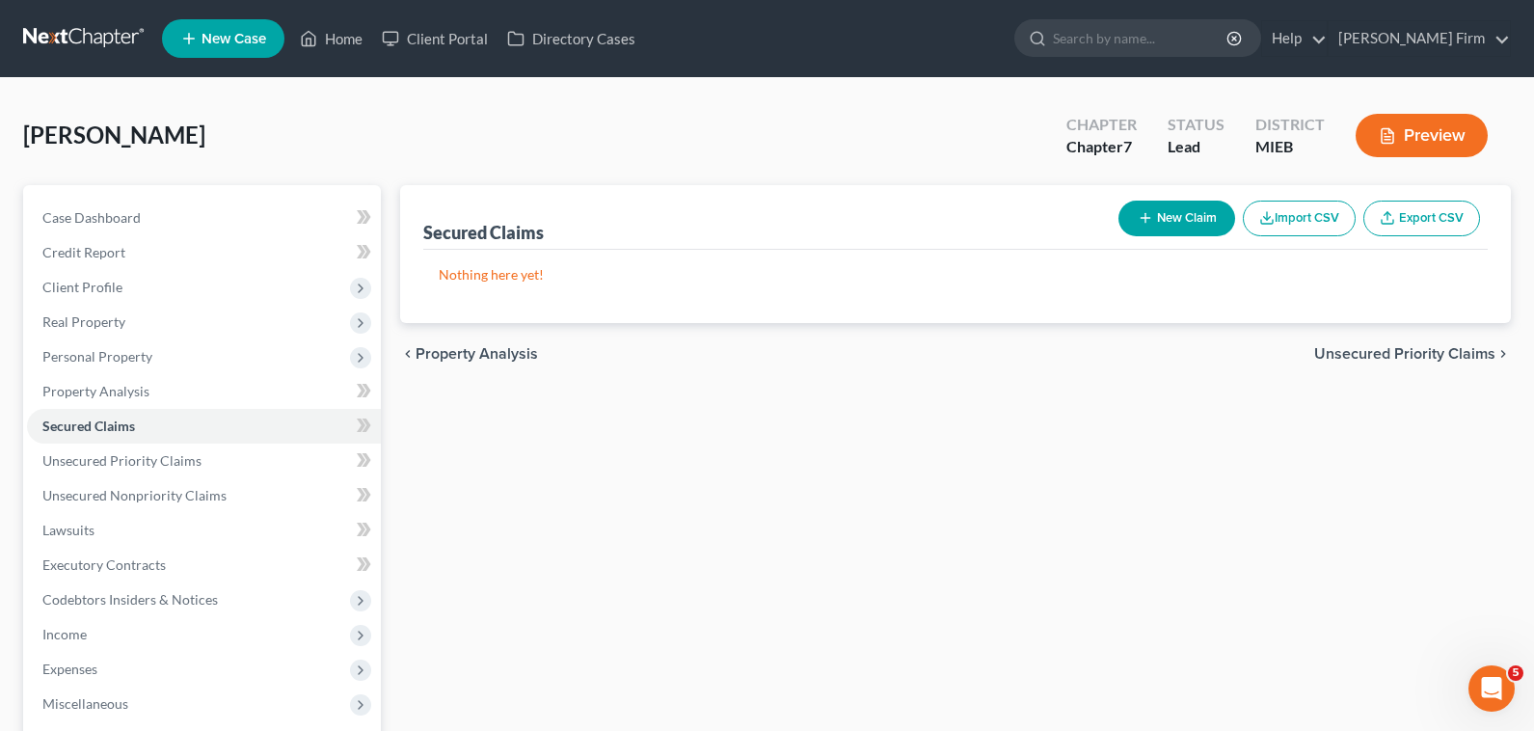
click at [1409, 358] on span "Unsecured Priority Claims" at bounding box center [1404, 353] width 181 height 15
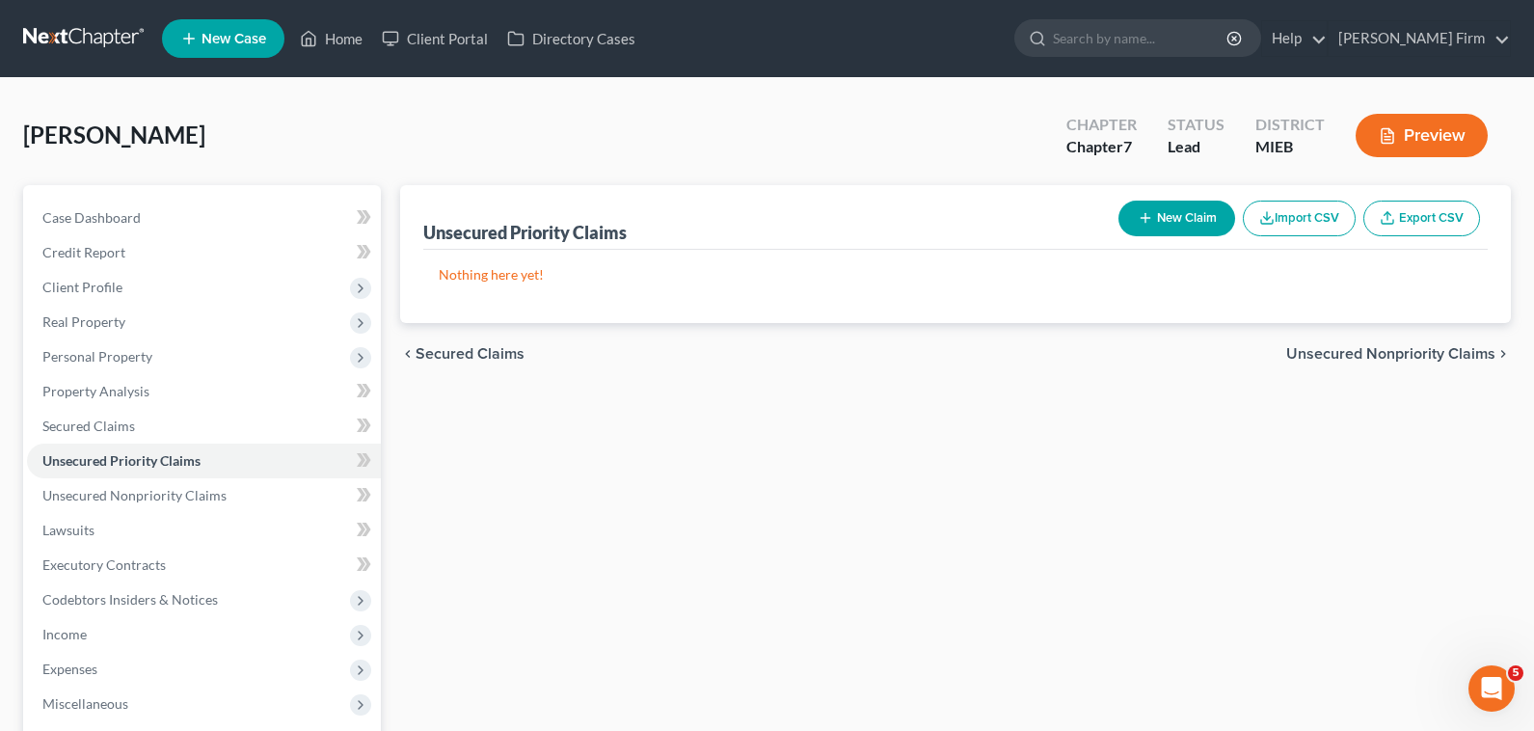
click at [1409, 358] on span "Unsecured Nonpriority Claims" at bounding box center [1390, 353] width 209 height 15
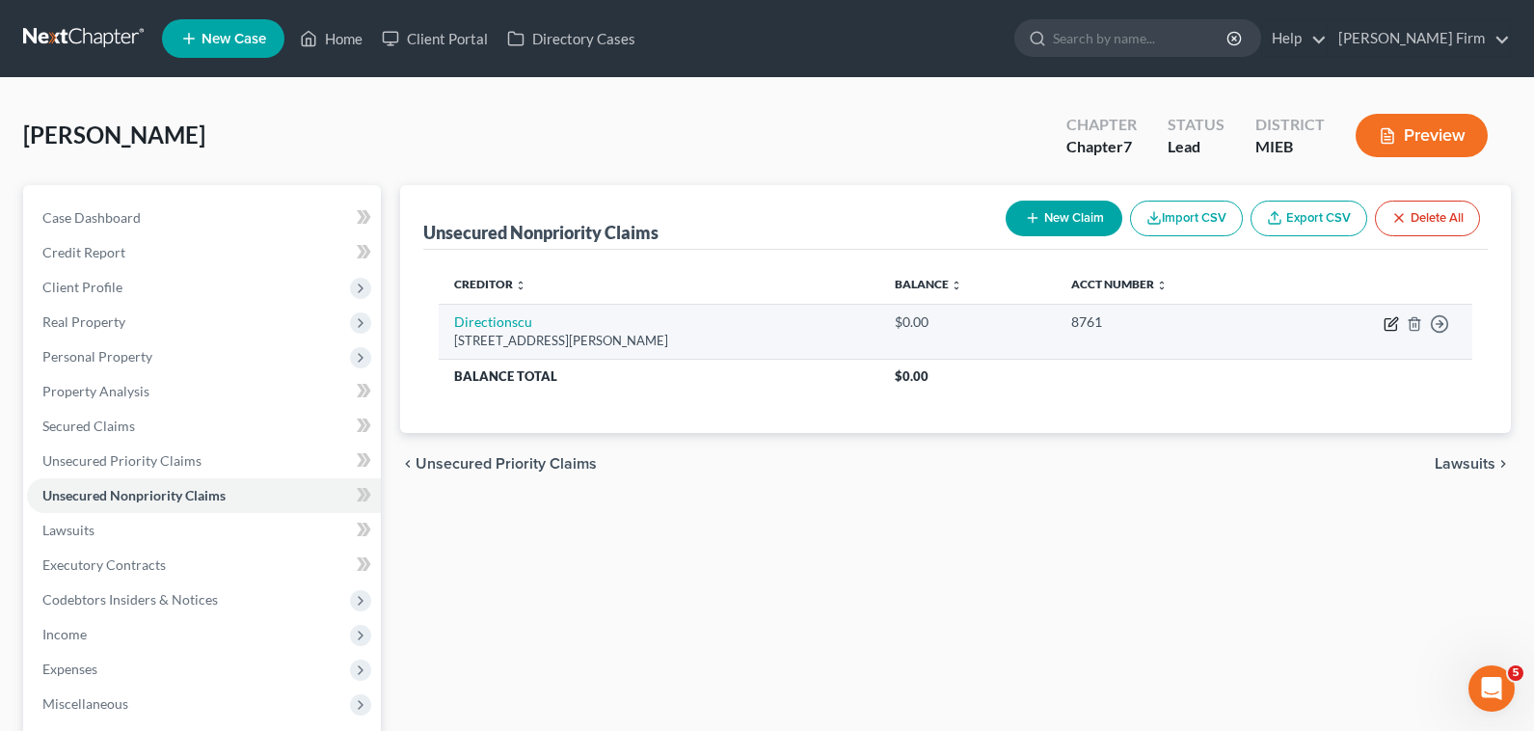
click at [1392, 327] on icon "button" at bounding box center [1390, 323] width 15 height 15
select select "36"
select select "0"
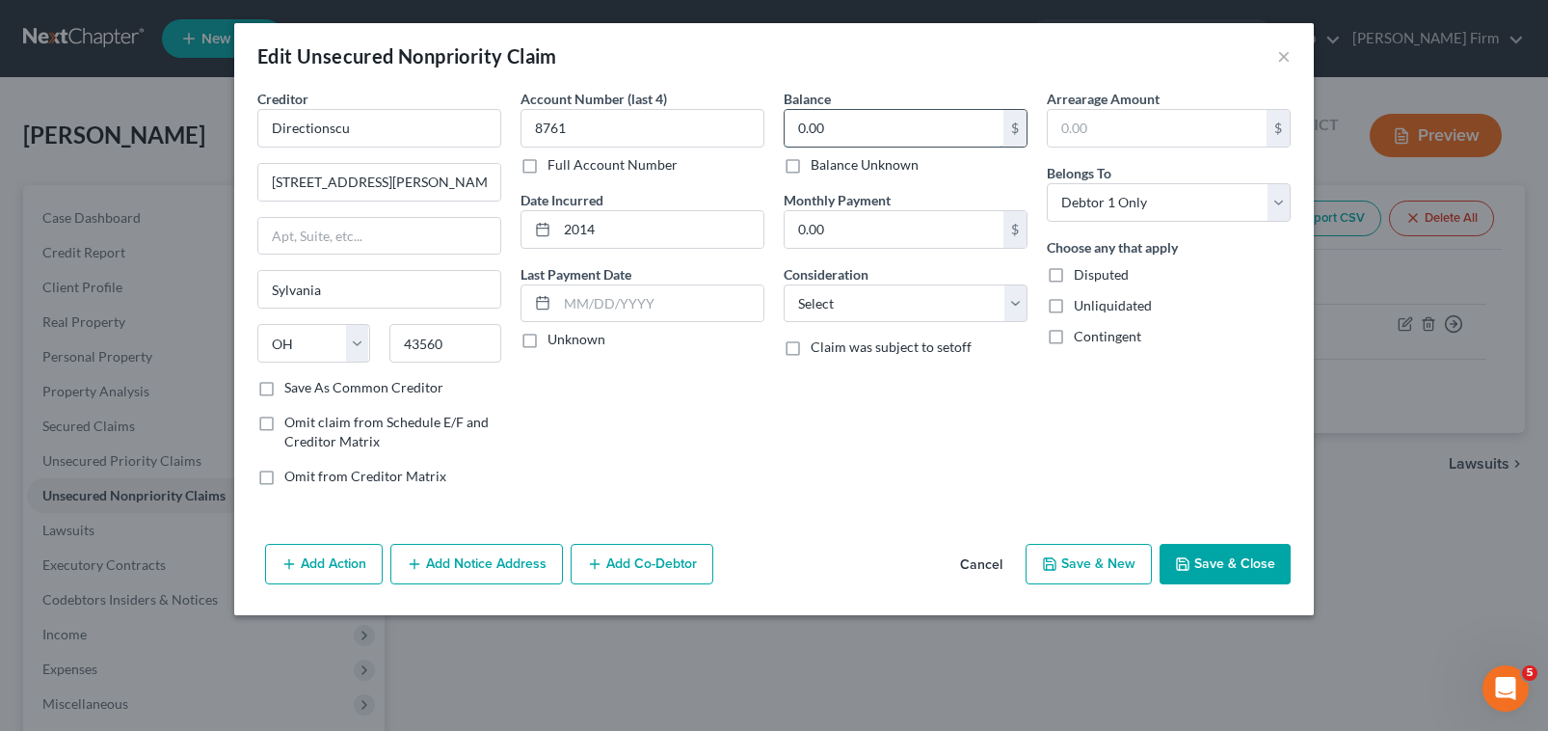
click at [903, 132] on input "0.00" at bounding box center [894, 128] width 219 height 37
type input "350.00"
click at [839, 293] on select "Select Cable / Satellite Services Collection Agency Credit Card Debt Debt Couns…" at bounding box center [906, 303] width 244 height 39
select select "2"
click at [784, 284] on select "Select Cable / Satellite Services Collection Agency Credit Card Debt Debt Couns…" at bounding box center [906, 303] width 244 height 39
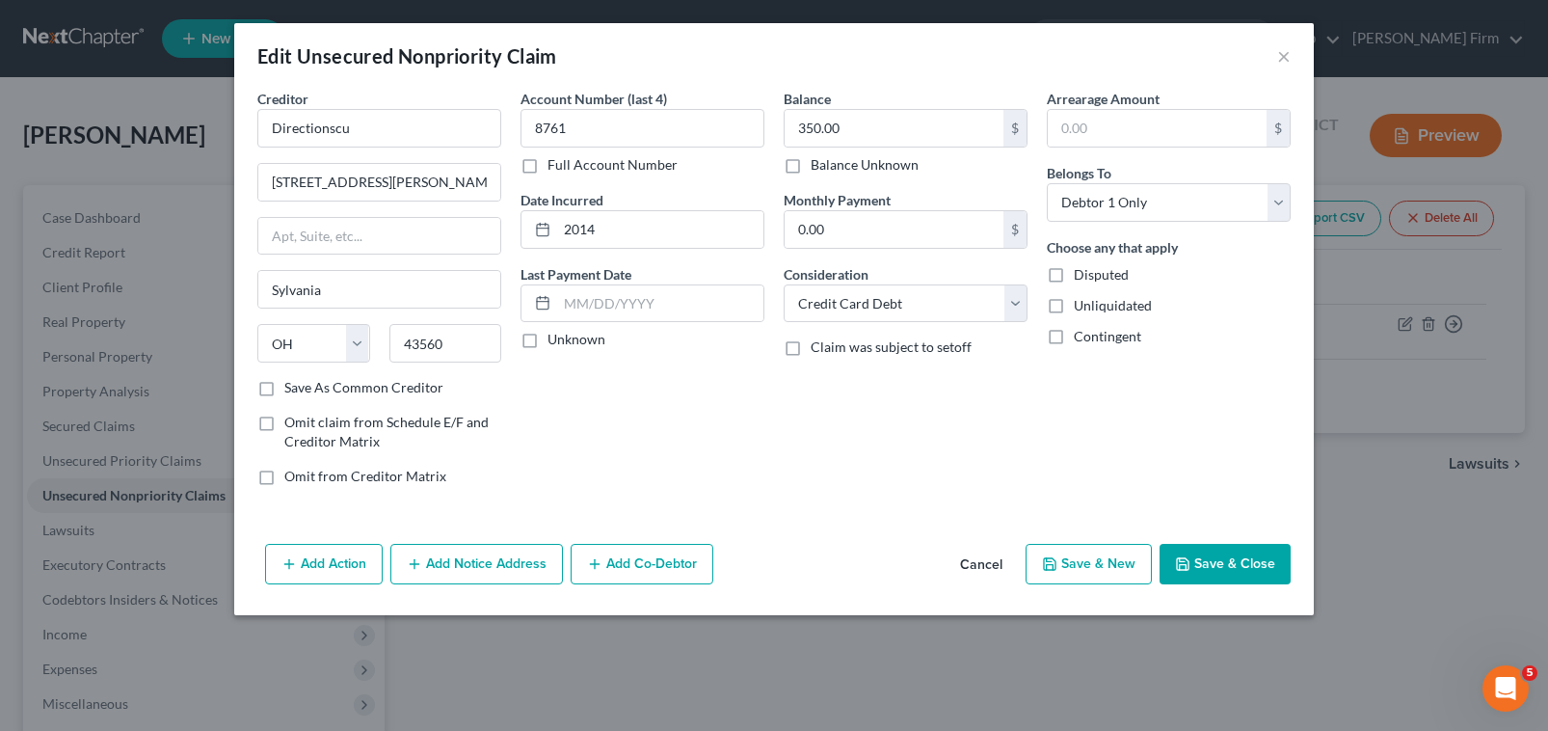
click at [1082, 557] on button "Save & New" at bounding box center [1089, 564] width 126 height 40
select select "0"
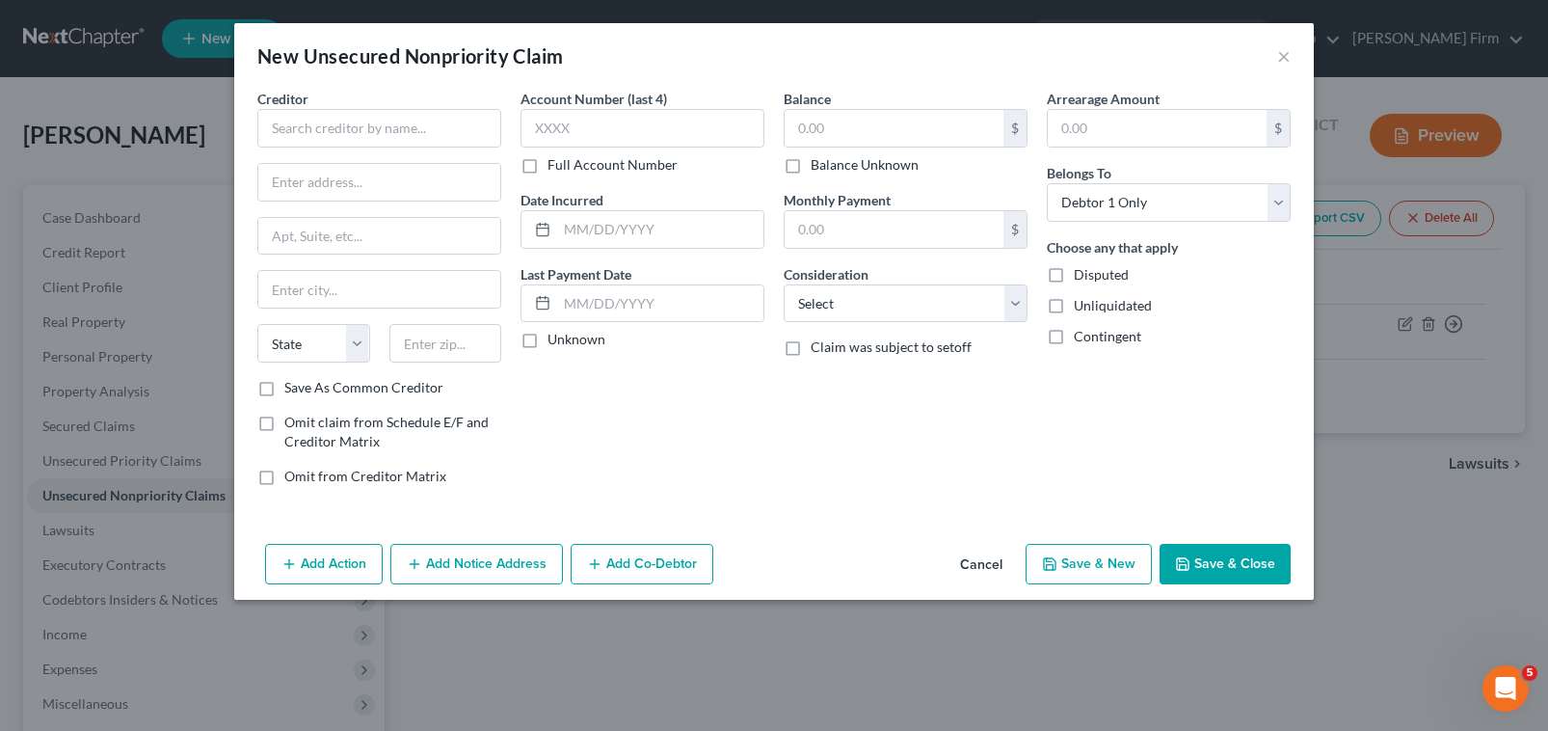
type input "0"
click at [334, 126] on input "text" at bounding box center [379, 128] width 244 height 39
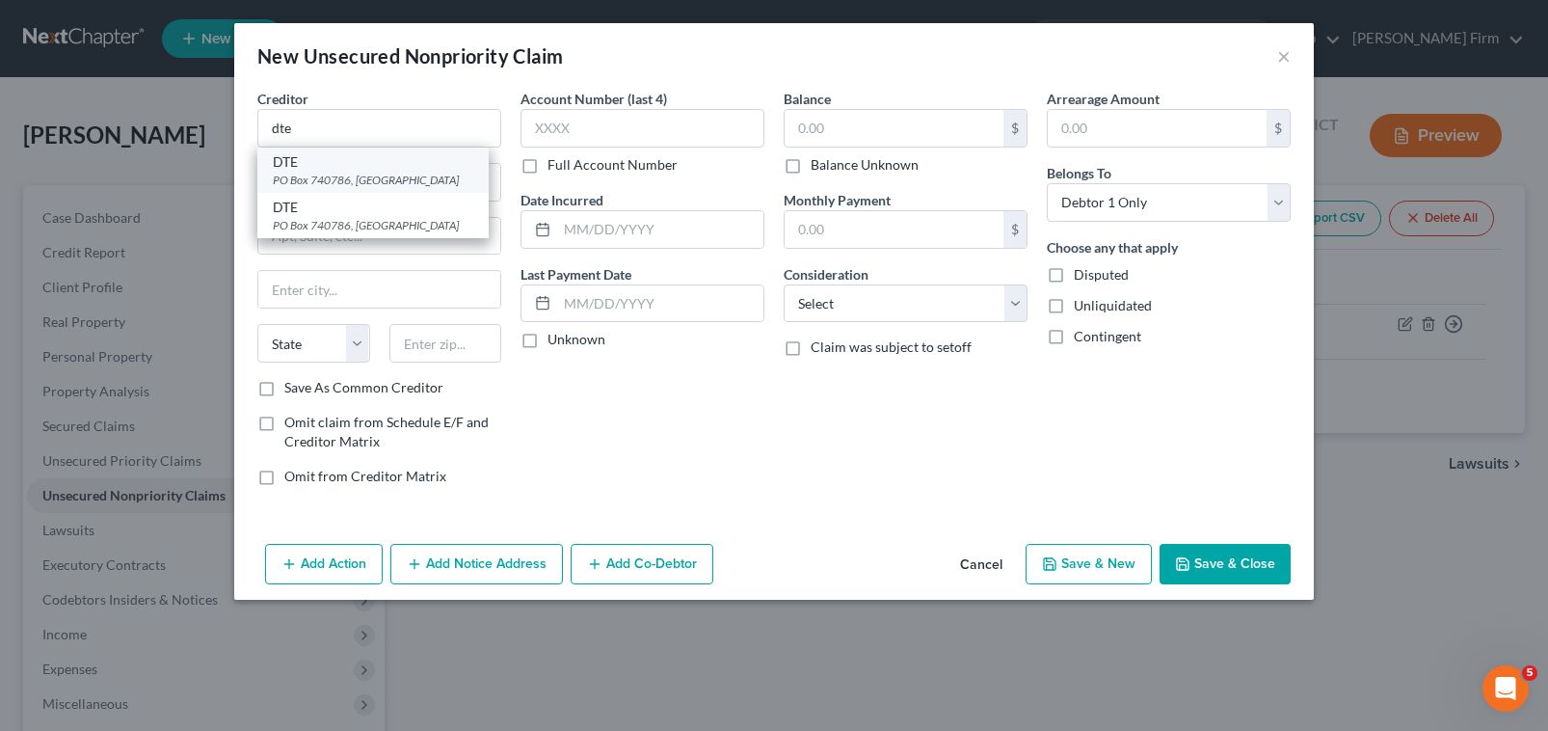
click at [328, 150] on div "DTE PO Box 740786, Cincinnati, OH 45274" at bounding box center [372, 169] width 231 height 45
type input "DTE"
type input "PO Box 740786"
type input "Cincinnati"
select select "36"
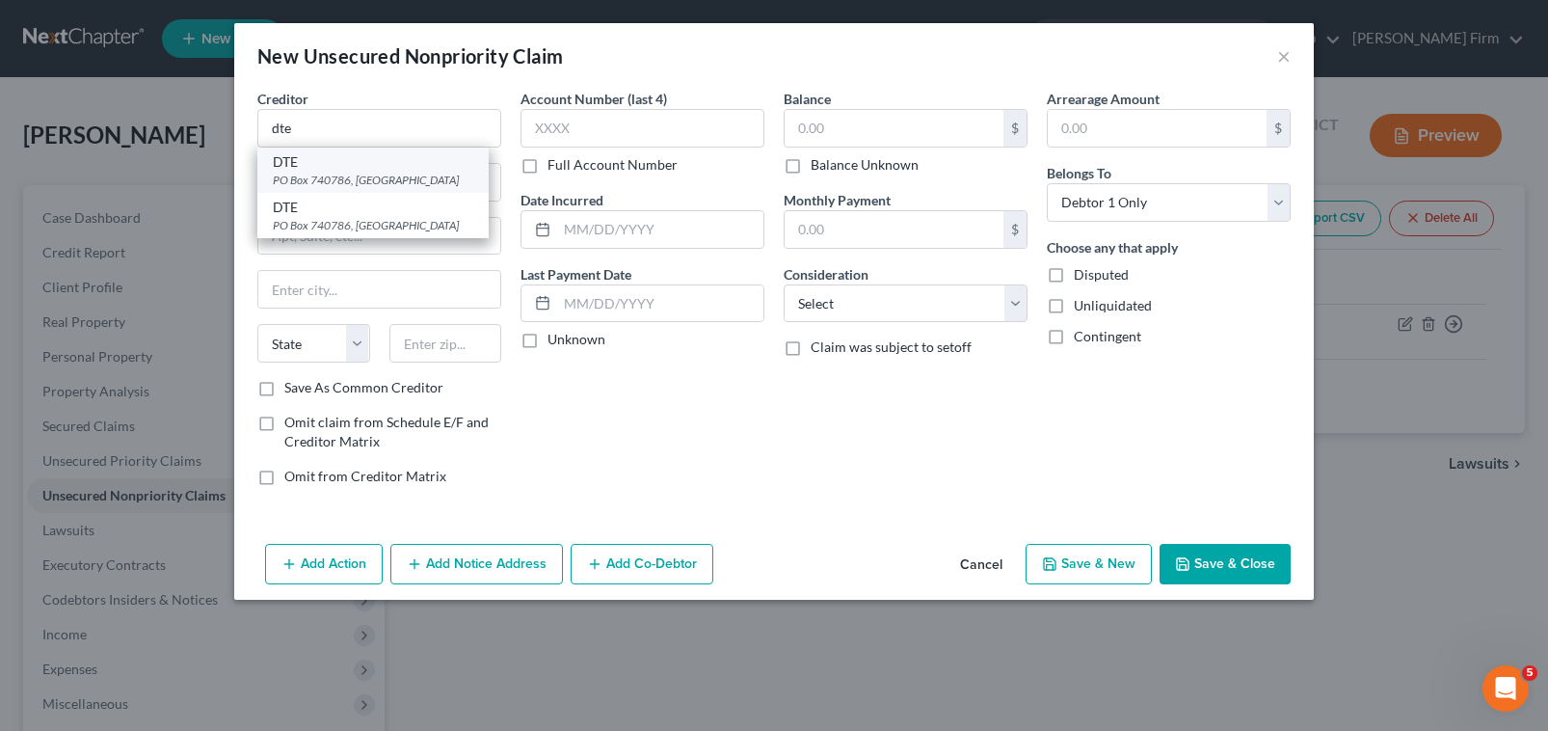
type input "45274"
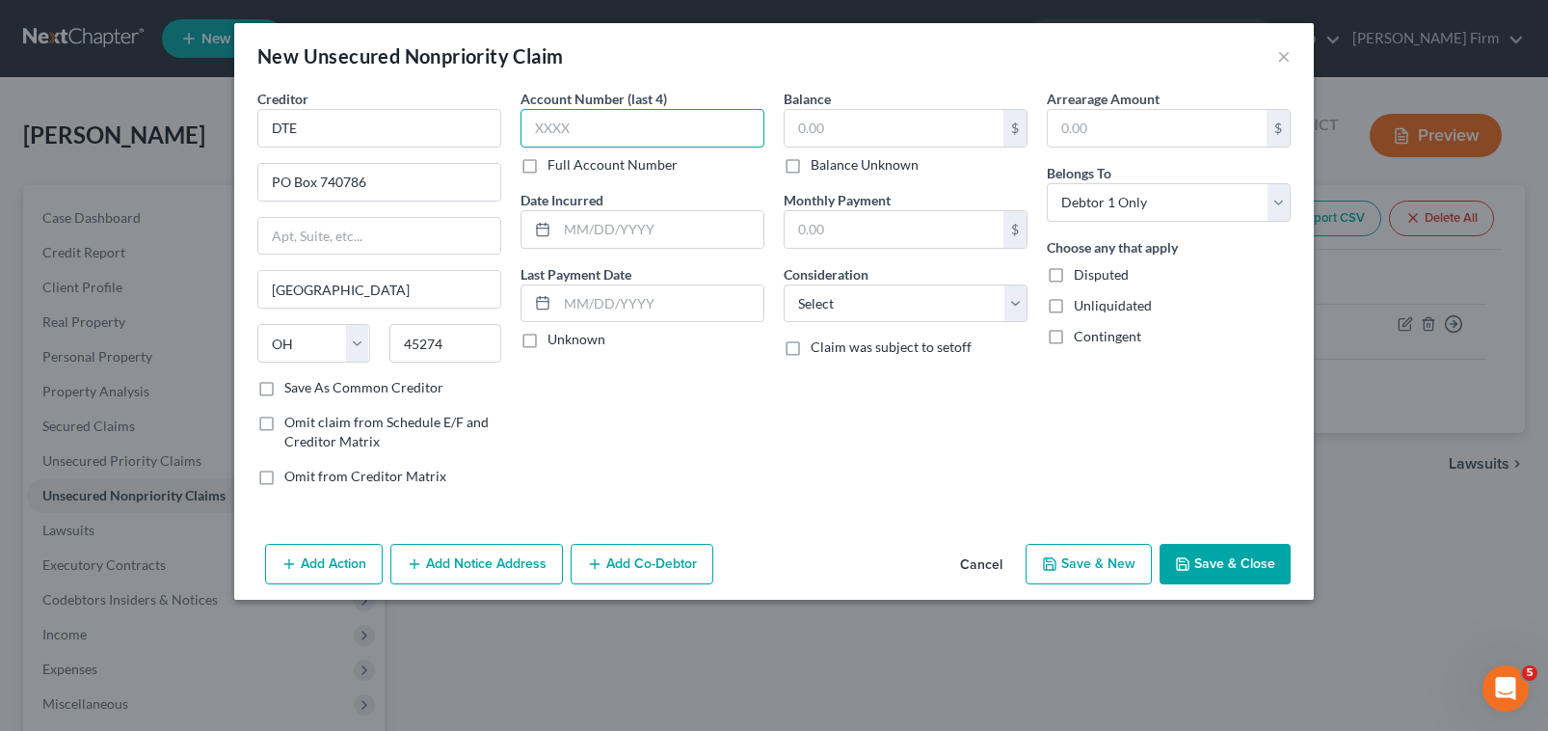
click at [598, 120] on input "text" at bounding box center [643, 128] width 244 height 39
type input "elli"
click at [599, 229] on input "text" at bounding box center [660, 229] width 206 height 37
type input "03-09-2023"
click at [887, 108] on div "Balance $ Balance Unknown Balance Undetermined $ Balance Unknown" at bounding box center [906, 132] width 244 height 86
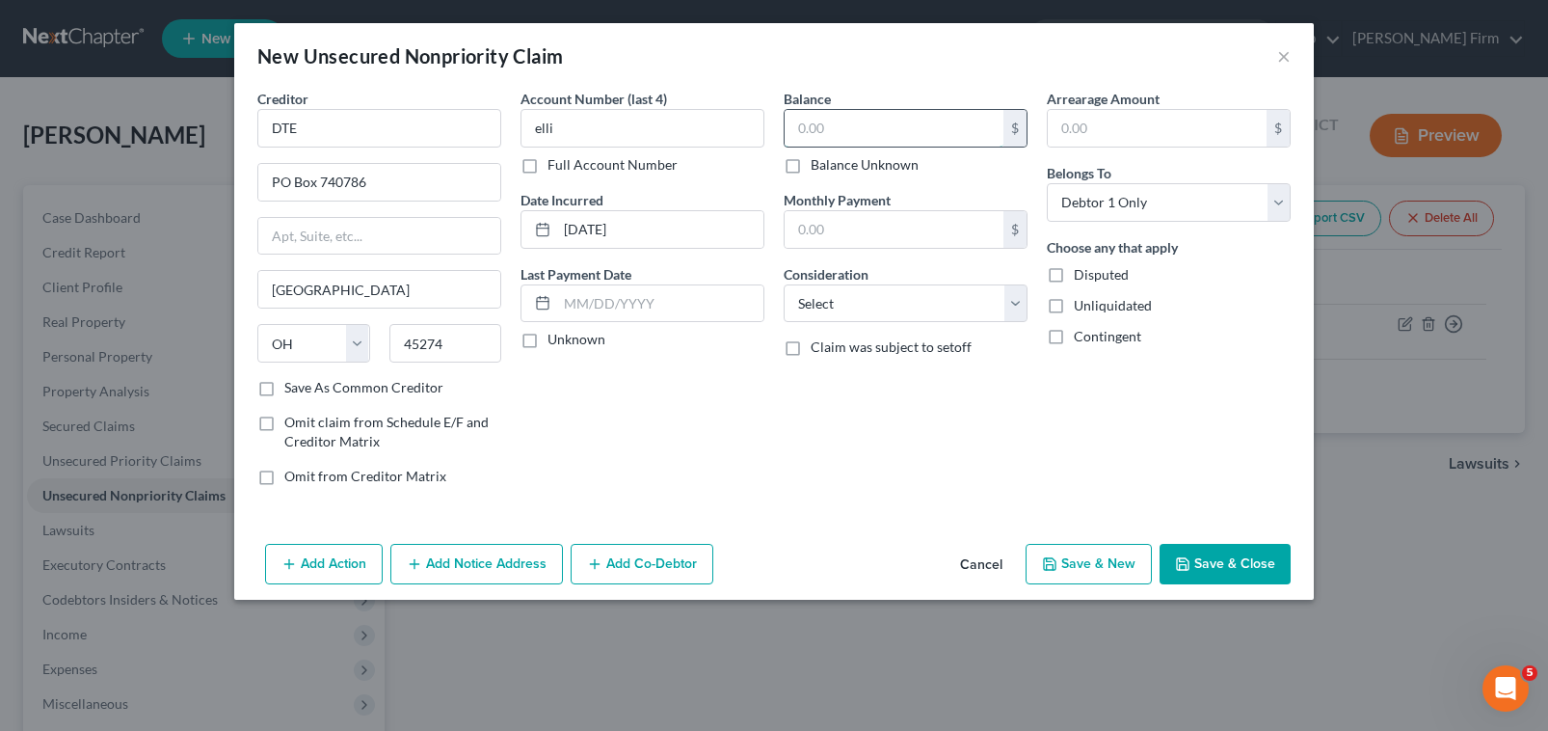
click at [886, 129] on input "text" at bounding box center [894, 128] width 219 height 37
type input "550.00"
click at [924, 298] on select "Select Cable / Satellite Services Collection Agency Credit Card Debt Debt Couns…" at bounding box center [906, 303] width 244 height 39
select select "20"
click at [784, 284] on select "Select Cable / Satellite Services Collection Agency Credit Card Debt Debt Couns…" at bounding box center [906, 303] width 244 height 39
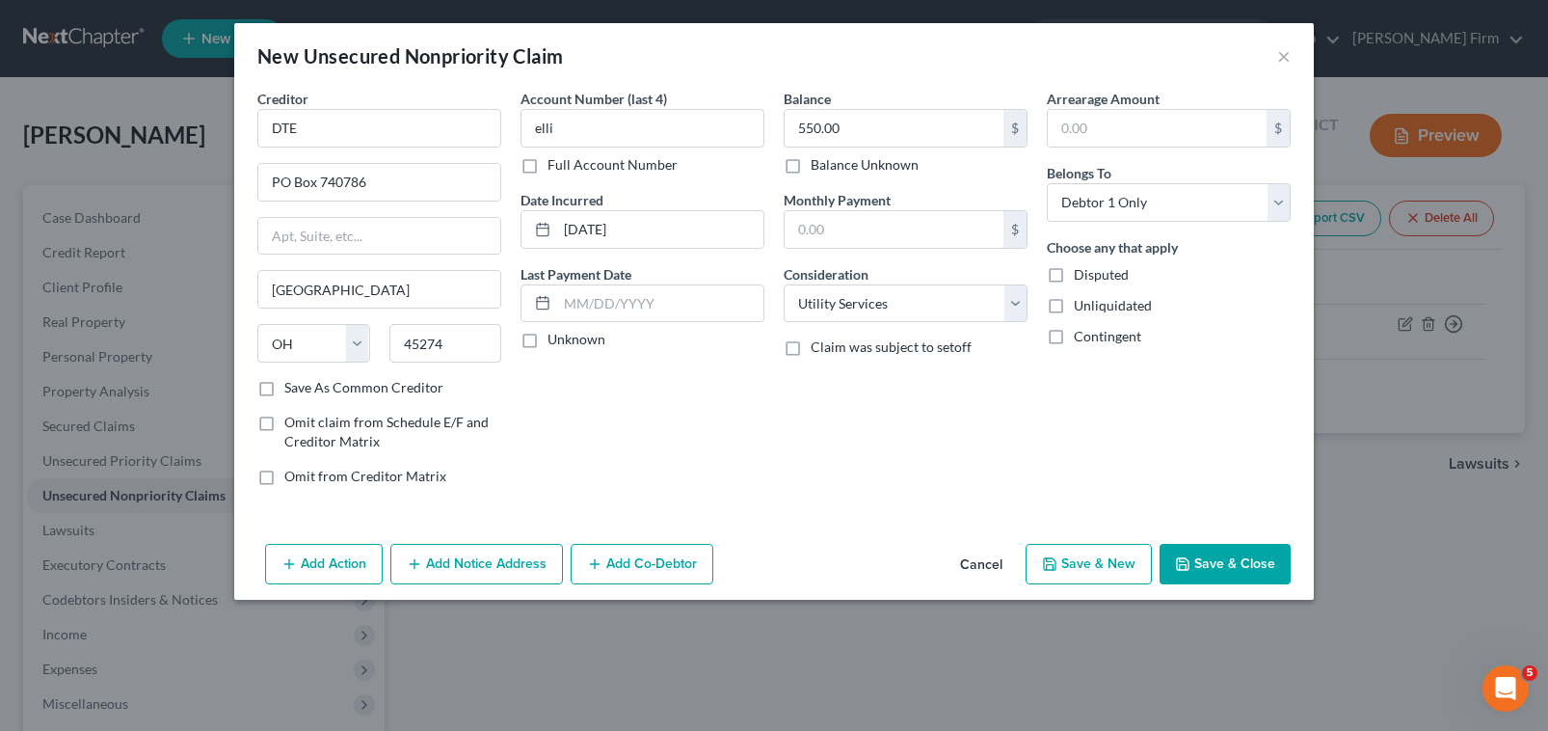
click at [1101, 561] on button "Save & New" at bounding box center [1089, 564] width 126 height 40
select select "0"
type input "0.00"
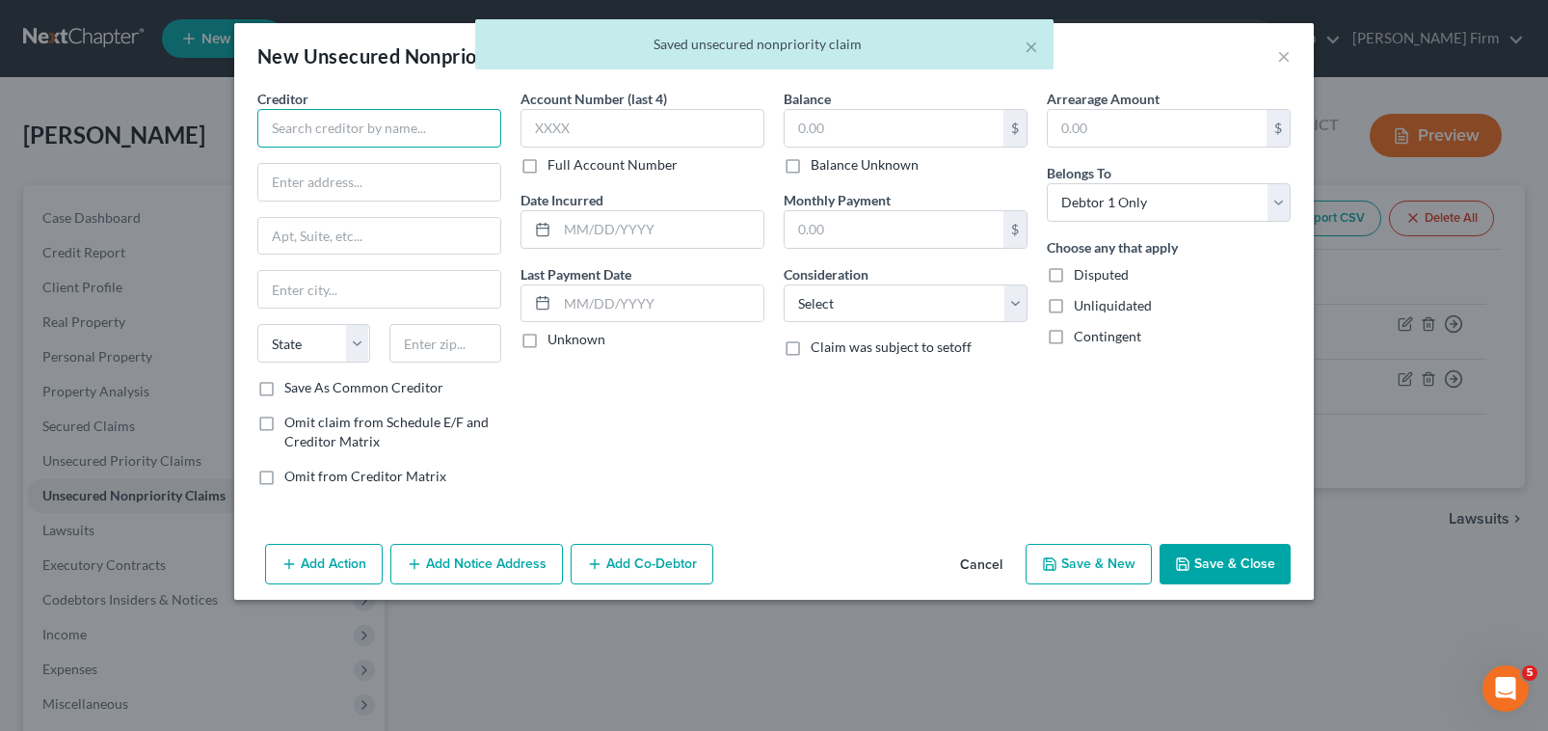
click at [373, 132] on input "text" at bounding box center [379, 128] width 244 height 39
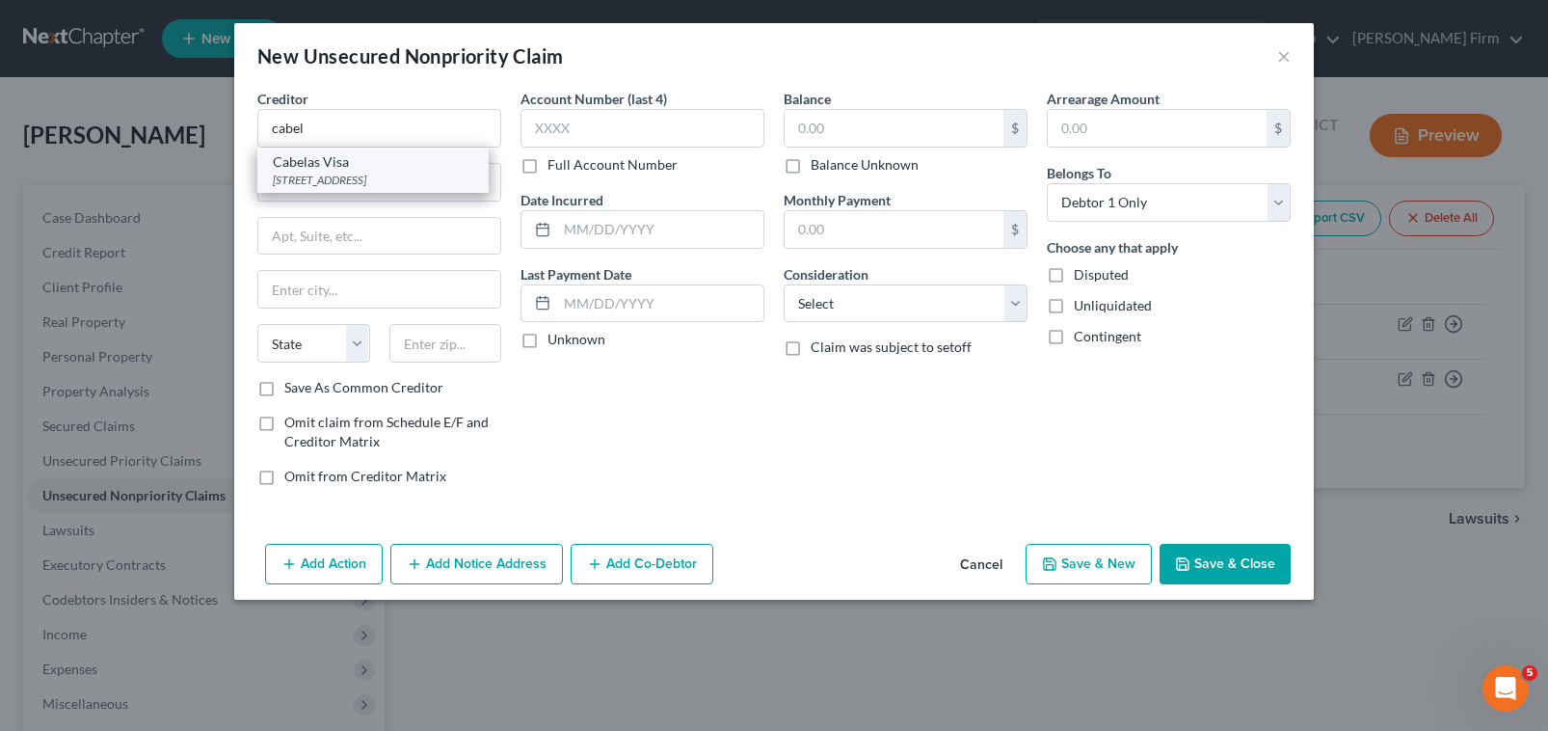
click at [361, 179] on div "PO Box 82575, Lincoln, NE 68501" at bounding box center [373, 180] width 200 height 16
type input "Cabelas Visa"
type input "PO Box 82575"
type input "Lincoln"
select select "30"
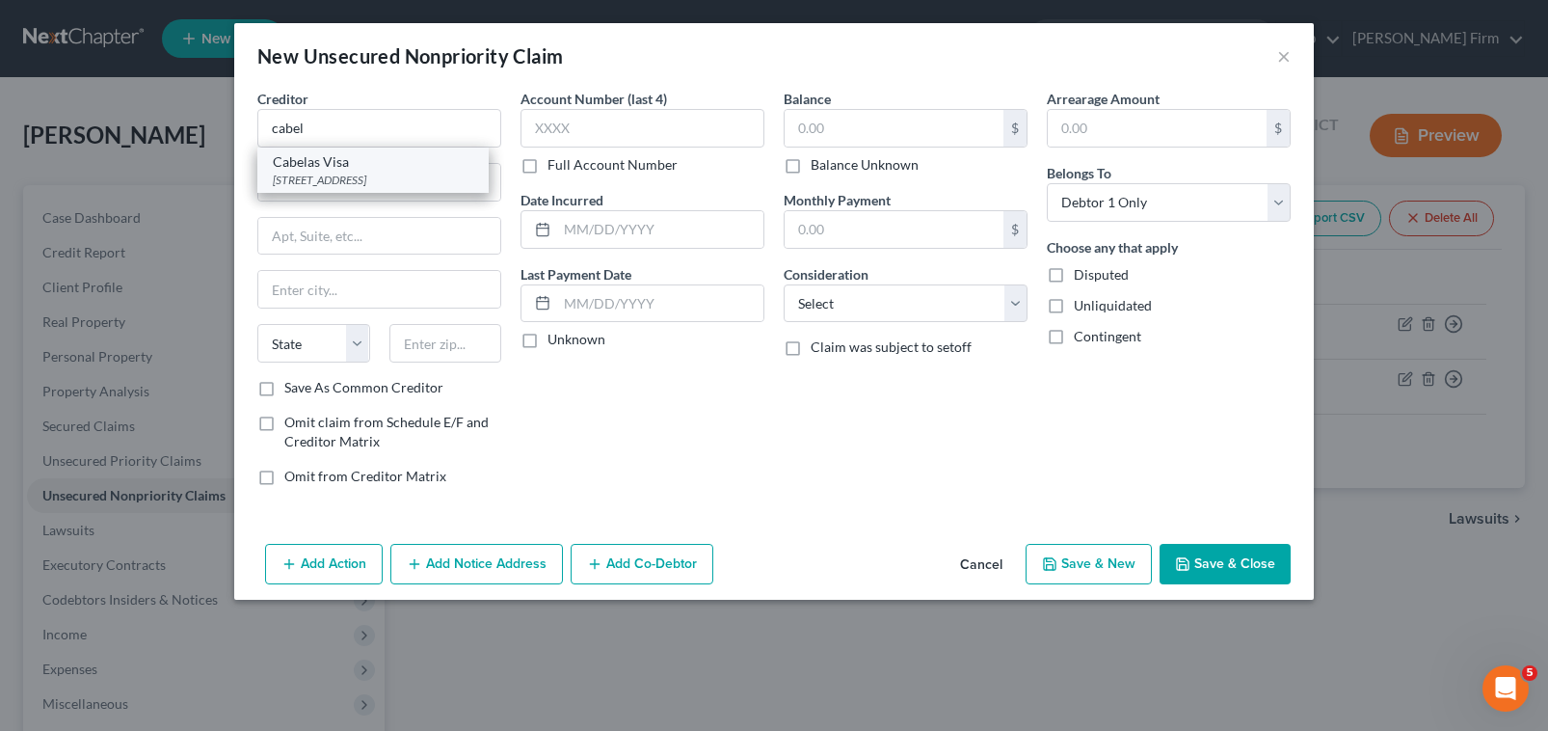
type input "68501"
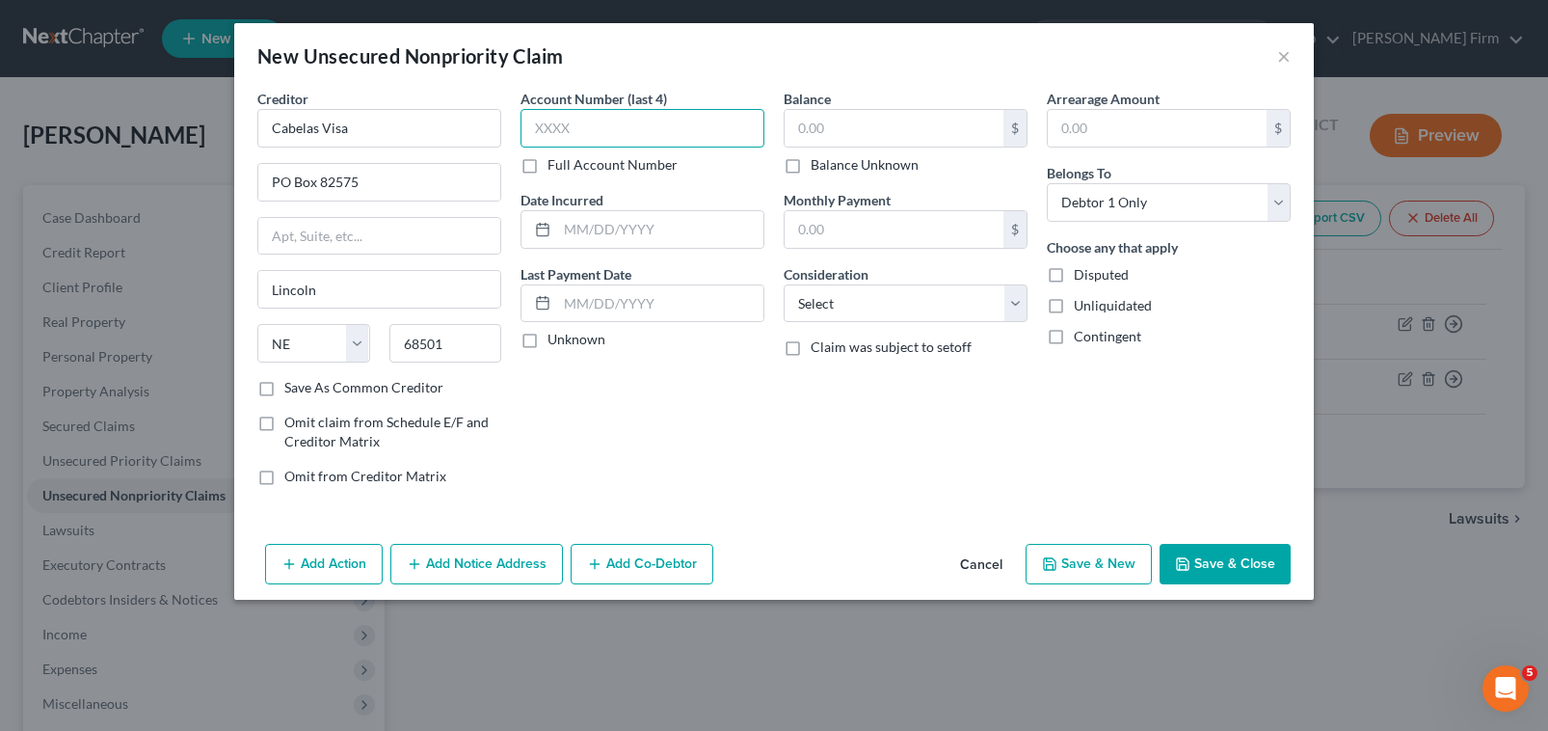
click at [570, 110] on input "text" at bounding box center [643, 128] width 244 height 39
type input "4753"
click at [635, 237] on input "text" at bounding box center [660, 229] width 206 height 37
type input "05-10-2022"
click at [868, 115] on input "text" at bounding box center [894, 128] width 219 height 37
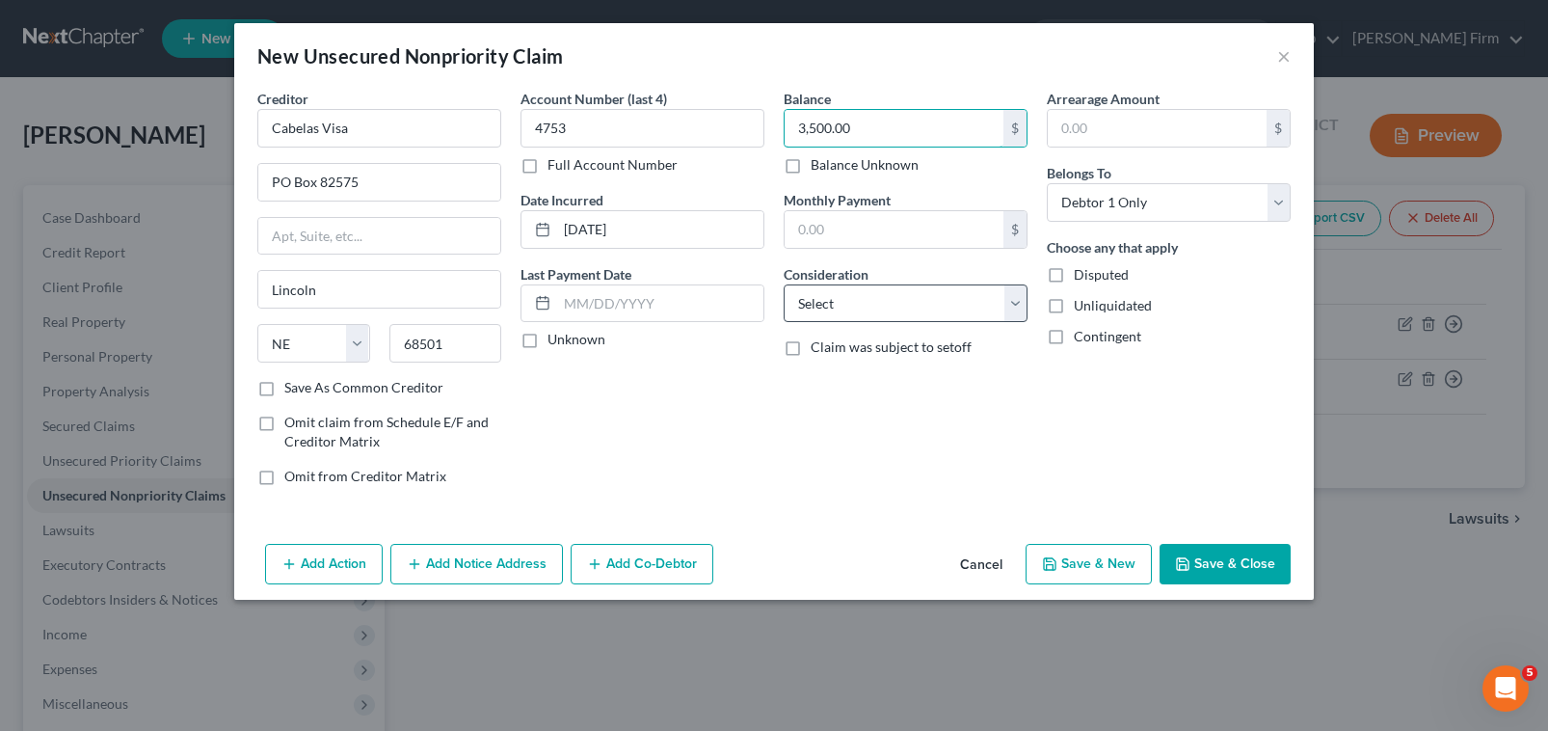
type input "3,500.00"
click at [899, 322] on select "Select Cable / Satellite Services Collection Agency Credit Card Debt Debt Couns…" at bounding box center [906, 303] width 244 height 39
select select "2"
click at [784, 284] on select "Select Cable / Satellite Services Collection Agency Credit Card Debt Debt Couns…" at bounding box center [906, 303] width 244 height 39
click at [1066, 559] on button "Save & New" at bounding box center [1089, 564] width 126 height 40
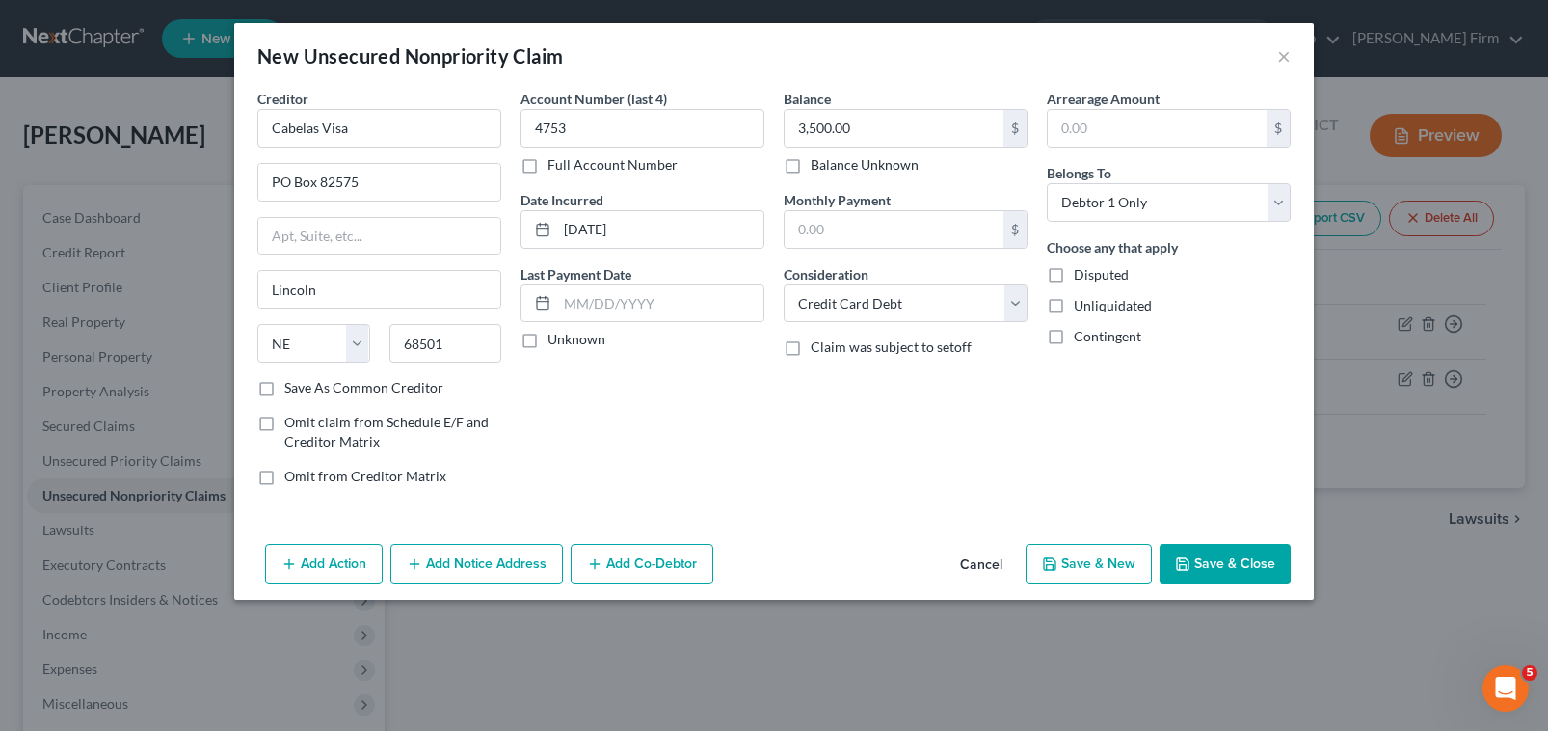
select select "0"
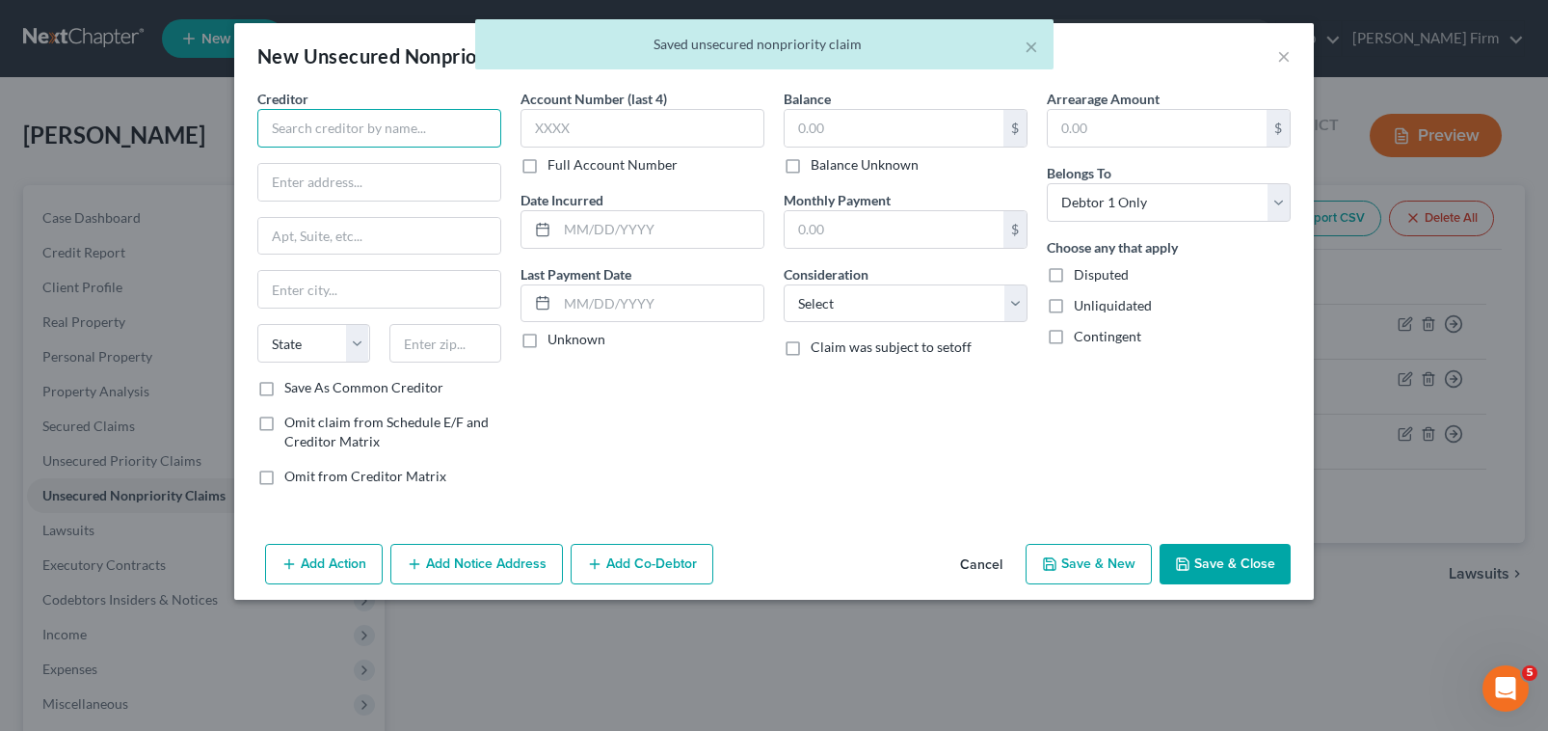
click at [372, 139] on input "text" at bounding box center [379, 128] width 244 height 39
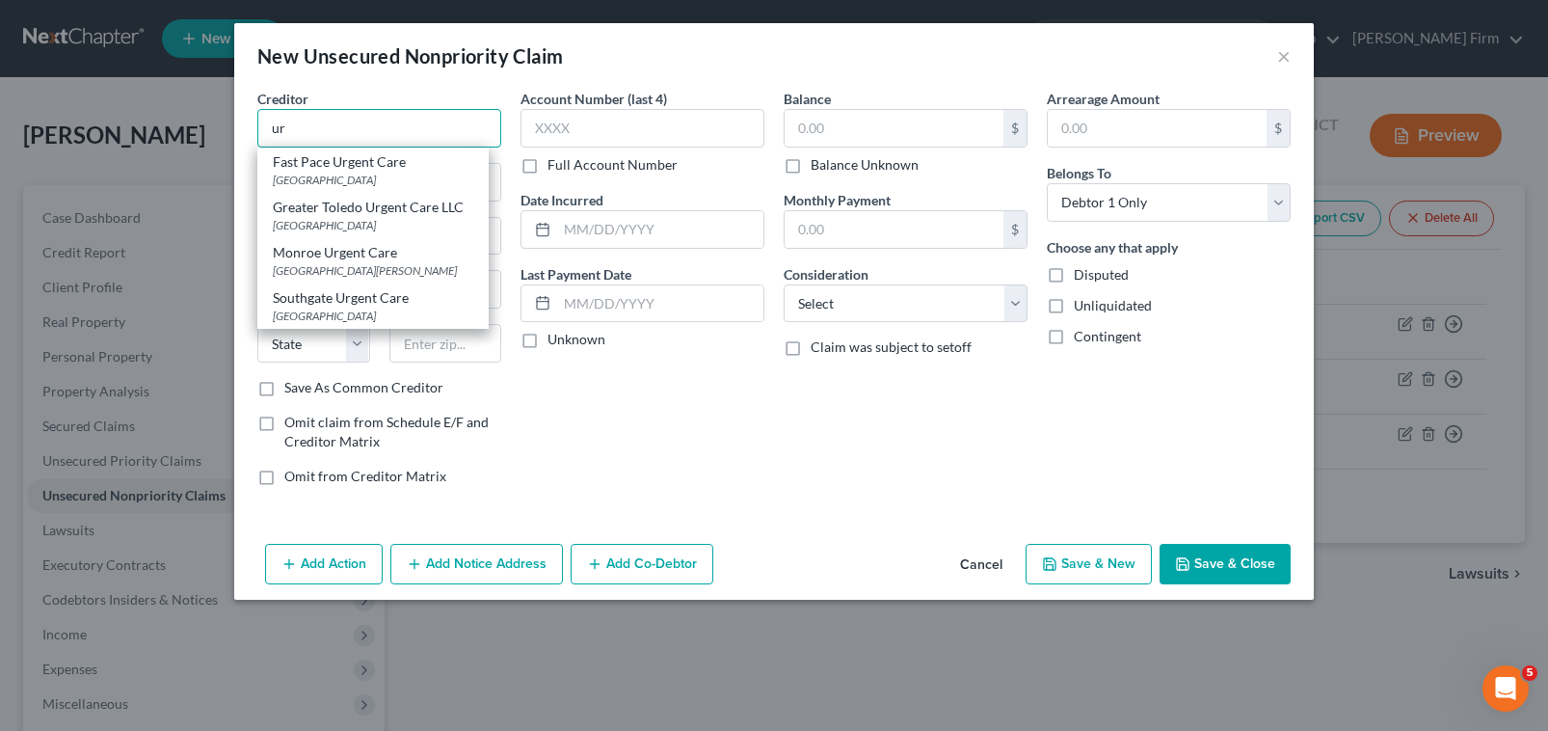
type input "u"
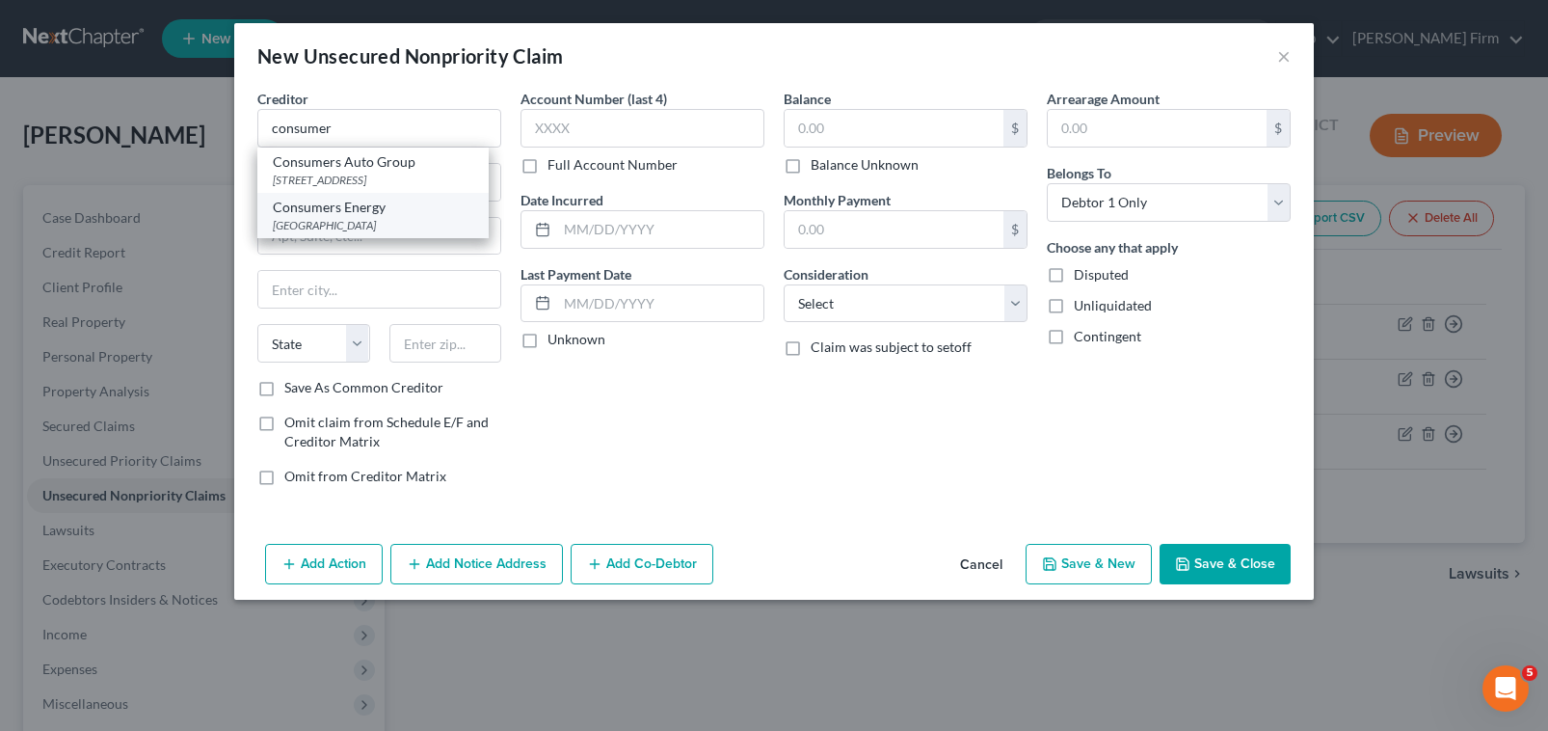
click at [394, 217] on div "Consumers Energy" at bounding box center [373, 207] width 200 height 19
type input "Consumers Energy"
type input "PO Box 740309"
type input "Cincinnati"
select select "36"
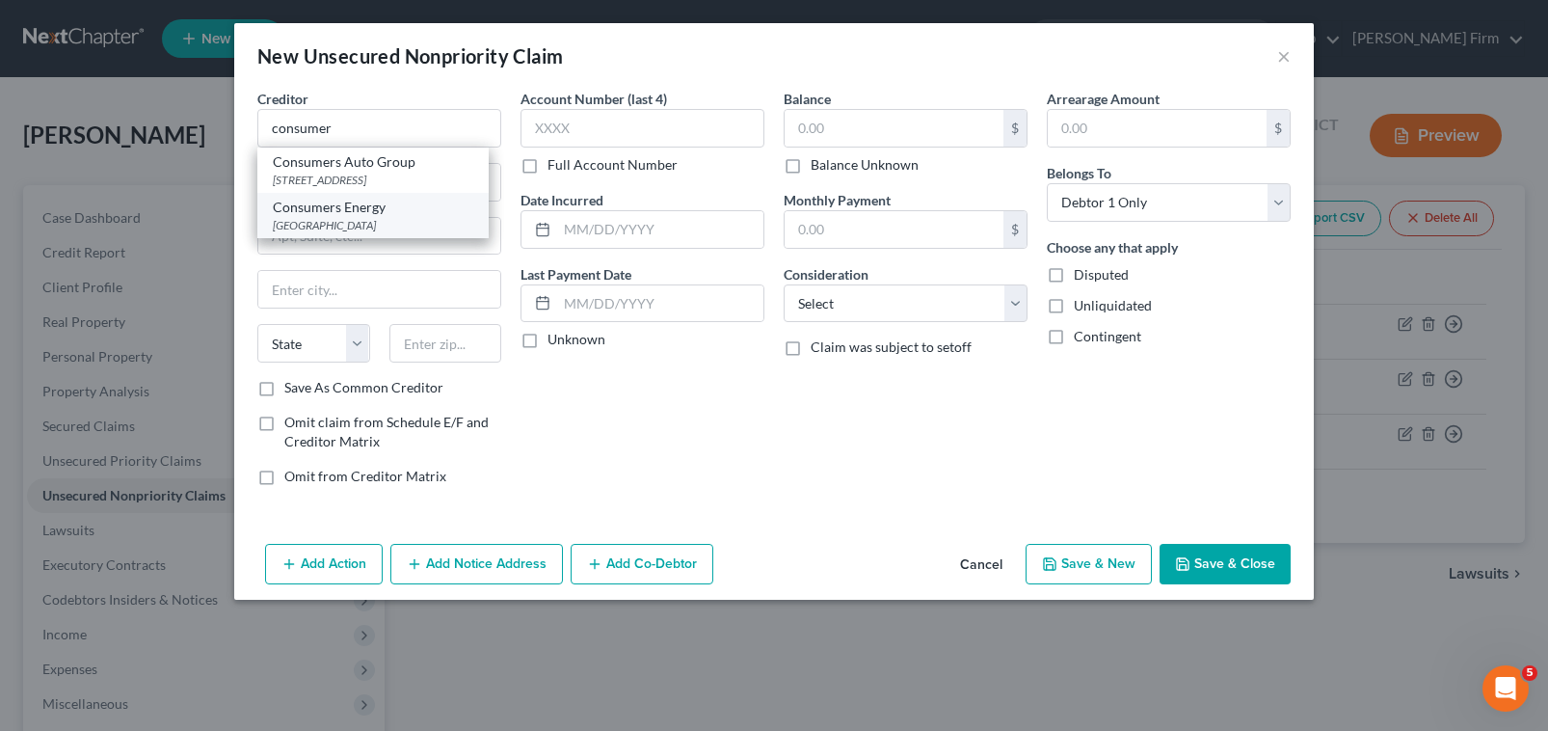
type input "45274"
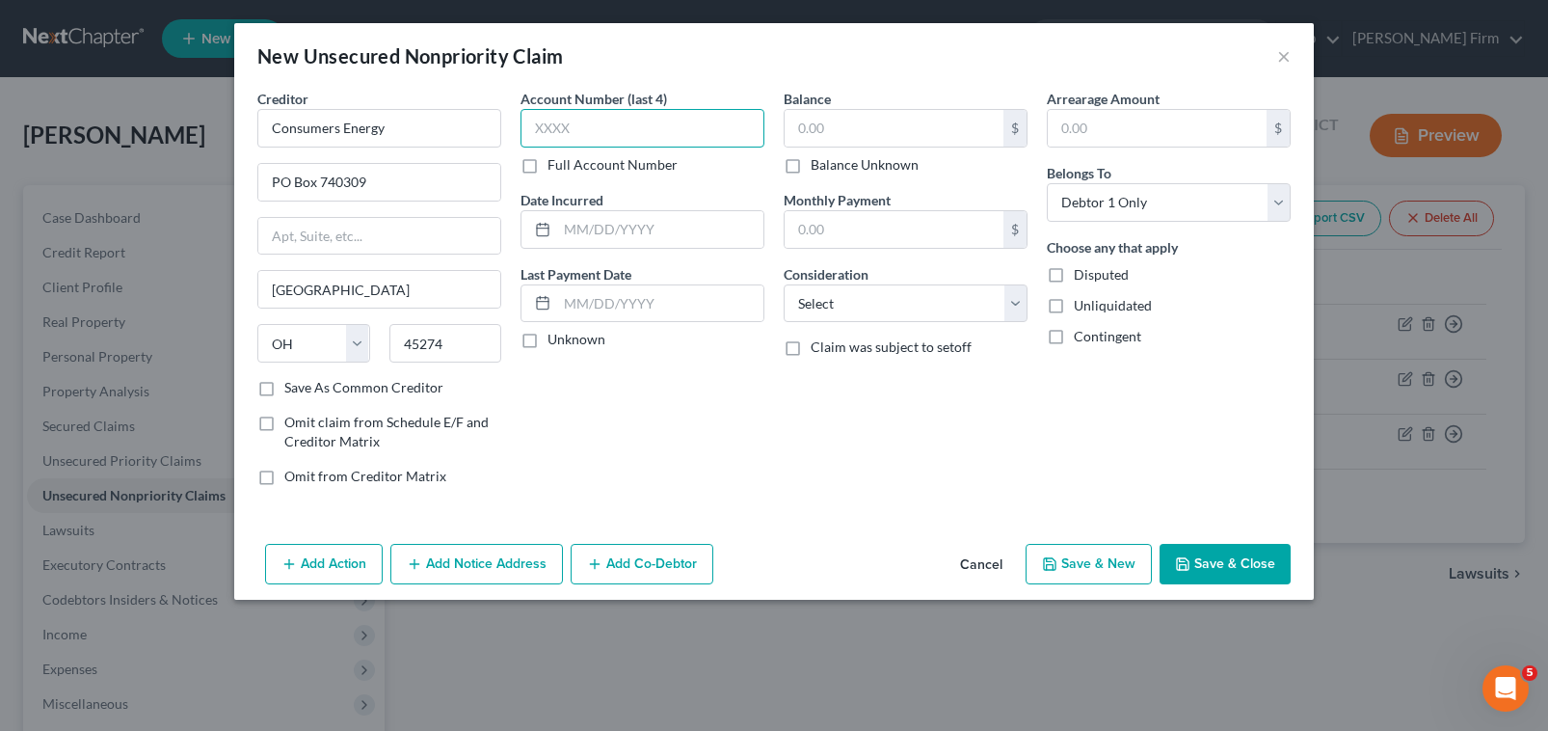
click at [635, 126] on input "text" at bounding box center [643, 128] width 244 height 39
type input "1143"
click at [848, 131] on input "text" at bounding box center [894, 128] width 219 height 37
type input "550.00"
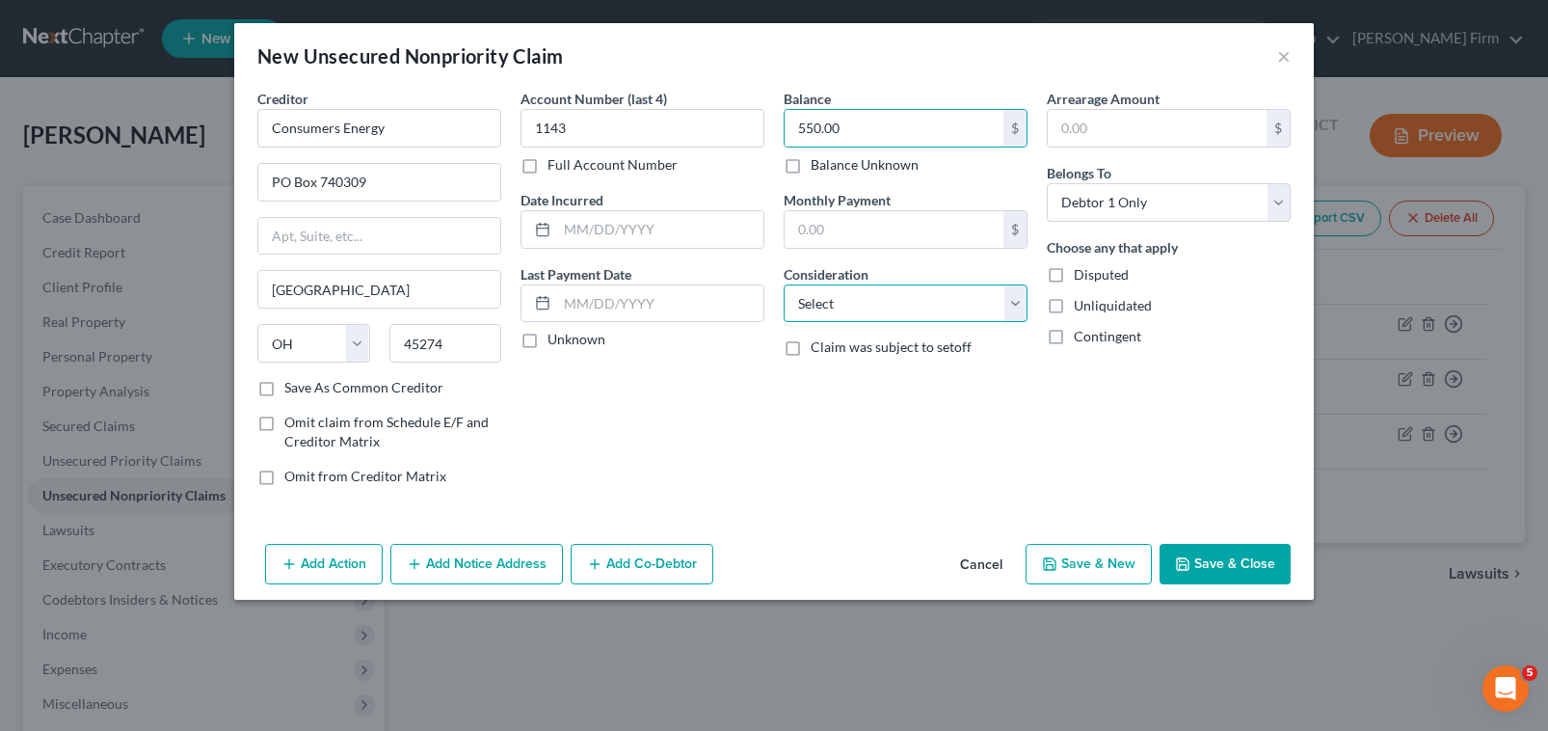
click at [842, 298] on select "Select Cable / Satellite Services Collection Agency Credit Card Debt Debt Couns…" at bounding box center [906, 303] width 244 height 39
click at [869, 307] on select "Select Cable / Satellite Services Collection Agency Credit Card Debt Debt Couns…" at bounding box center [906, 303] width 244 height 39
click at [874, 319] on select "Select Cable / Satellite Services Collection Agency Credit Card Debt Debt Couns…" at bounding box center [906, 303] width 244 height 39
select select "20"
click at [784, 284] on select "Select Cable / Satellite Services Collection Agency Credit Card Debt Debt Couns…" at bounding box center [906, 303] width 244 height 39
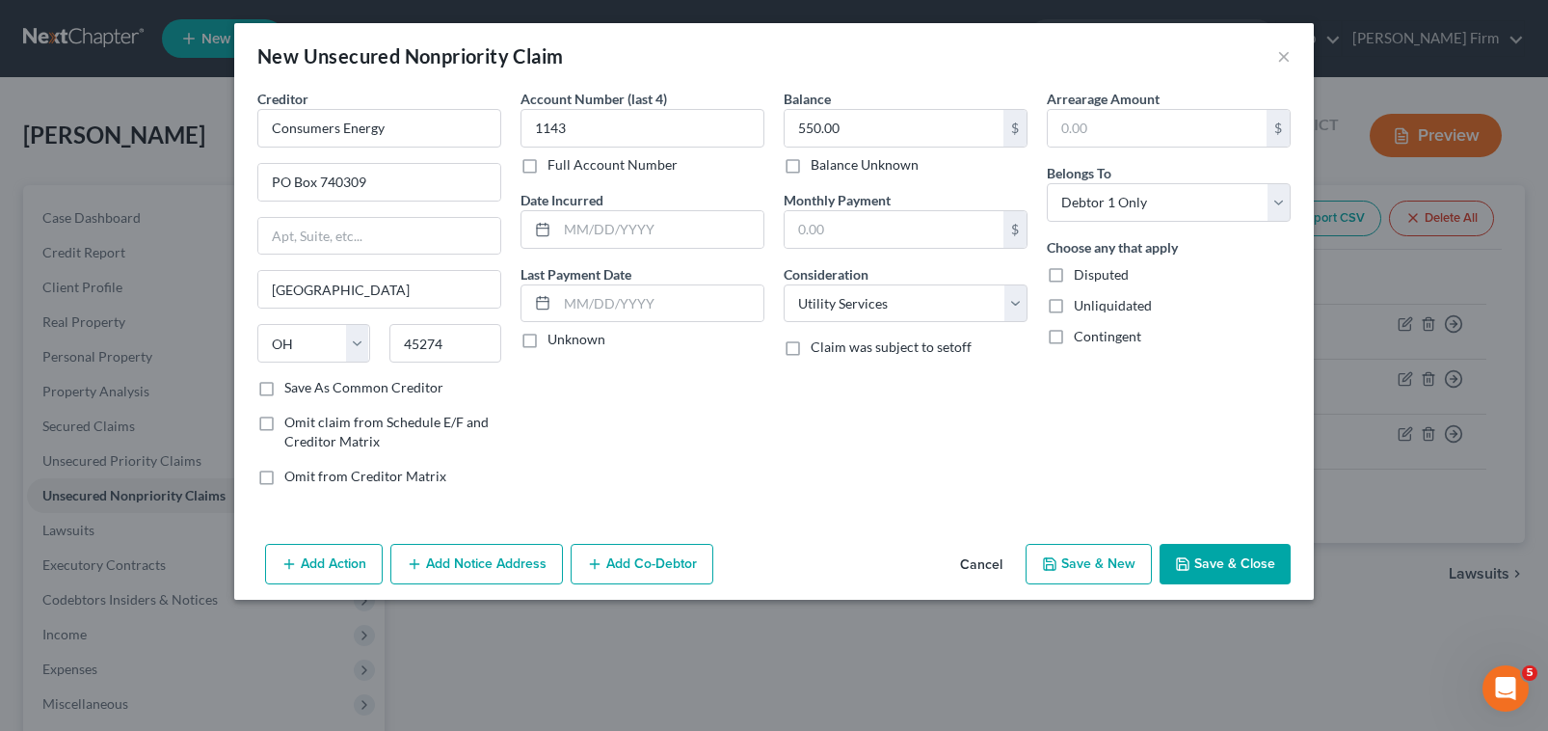
click at [1216, 566] on button "Save & Close" at bounding box center [1225, 564] width 131 height 40
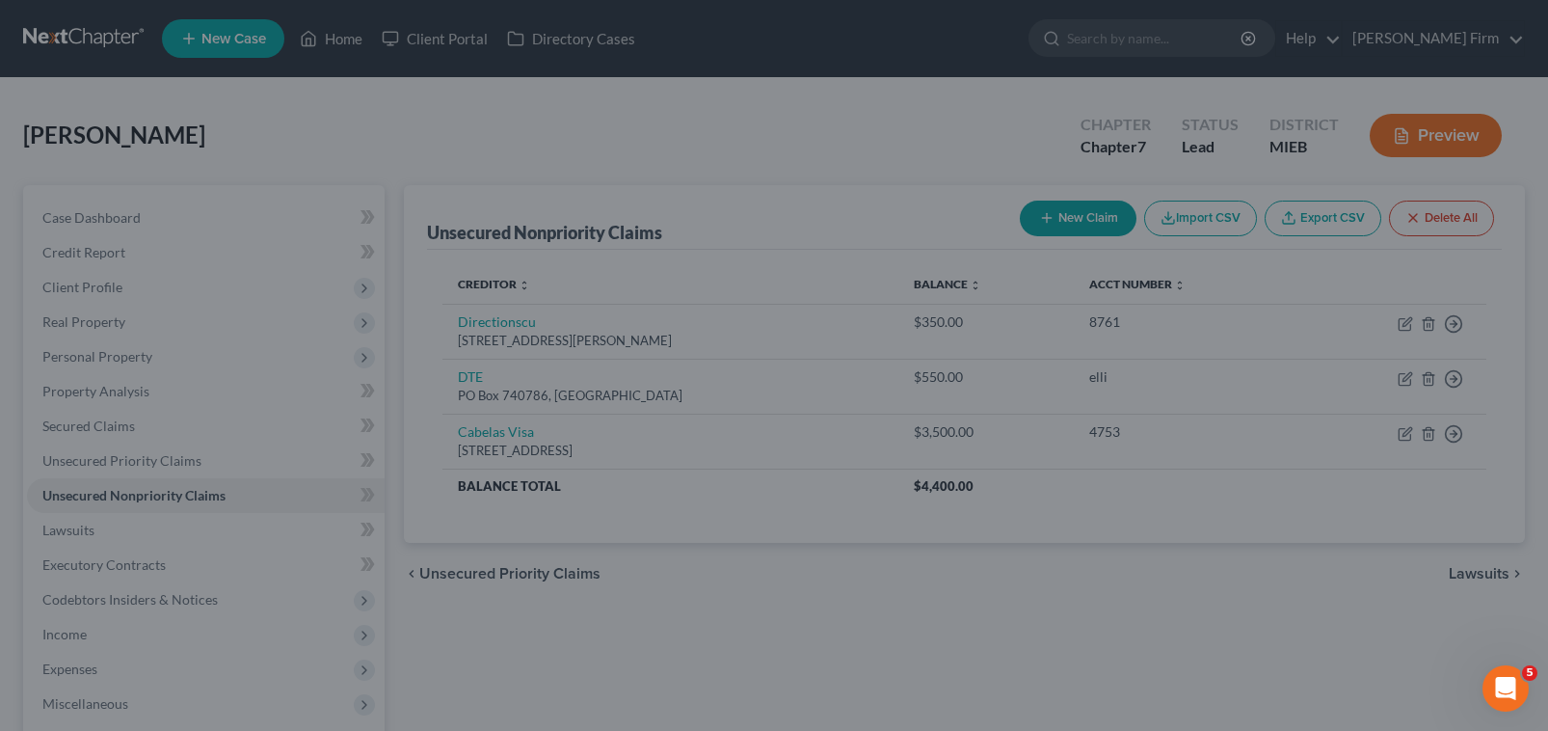
type input "0.00"
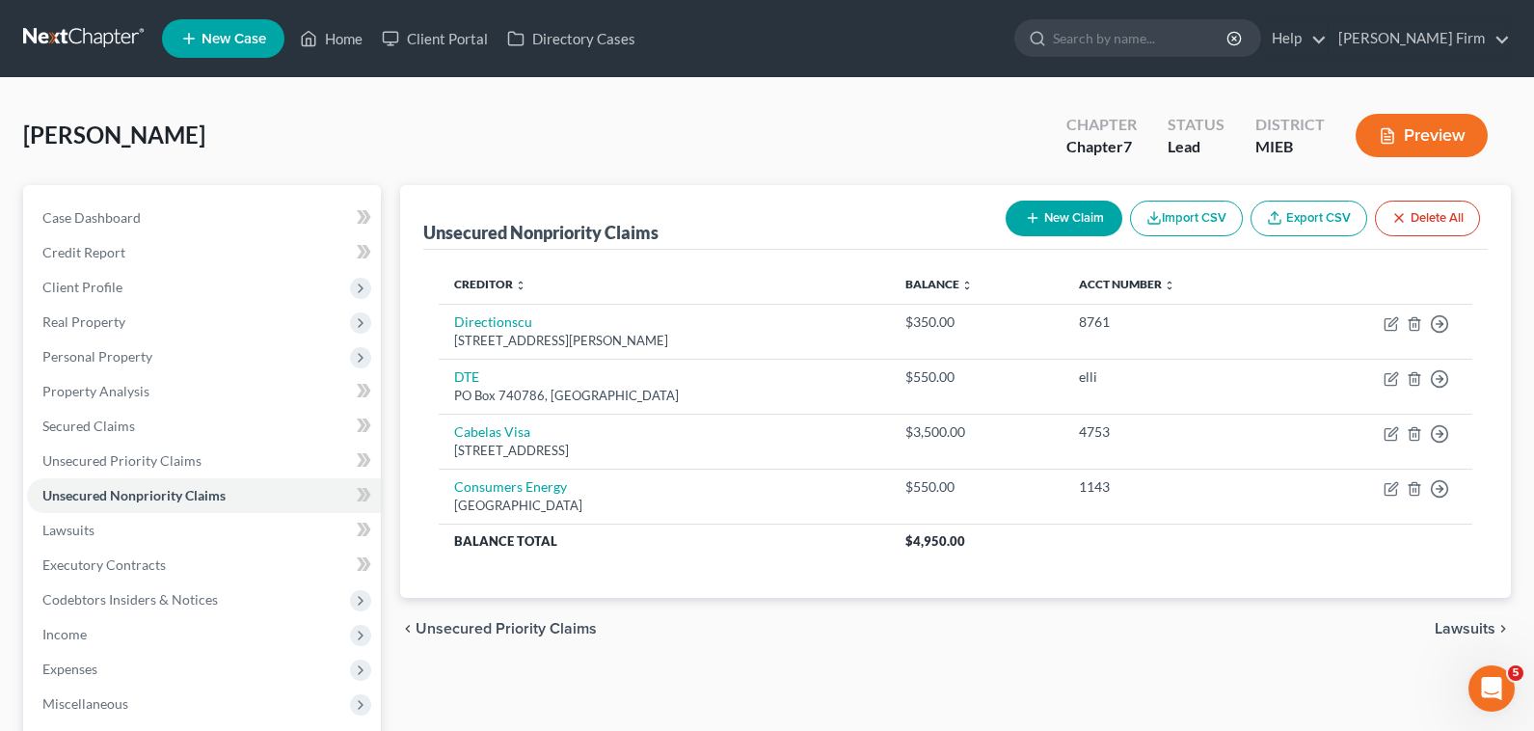
click at [1459, 625] on span "Lawsuits" at bounding box center [1464, 628] width 61 height 15
